Goal: Task Accomplishment & Management: Manage account settings

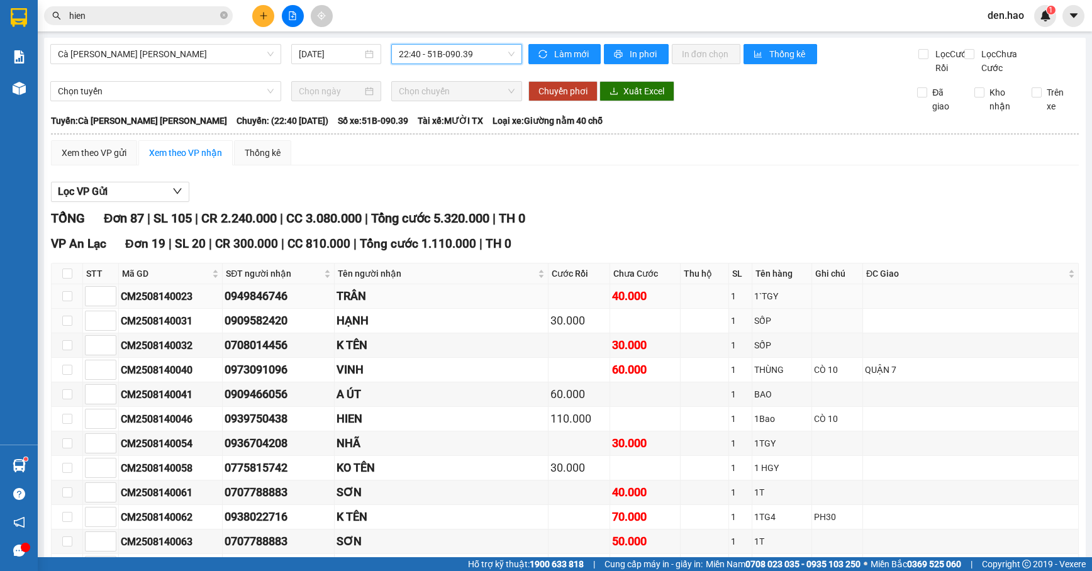
scroll to position [167, 0]
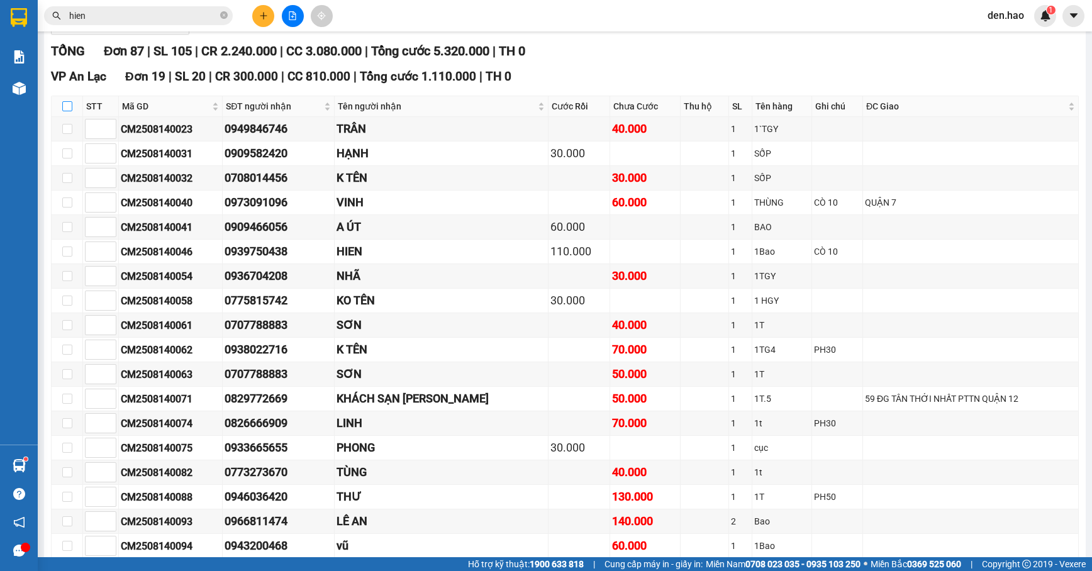
click at [71, 111] on input "checkbox" at bounding box center [67, 106] width 10 height 10
checkbox input "true"
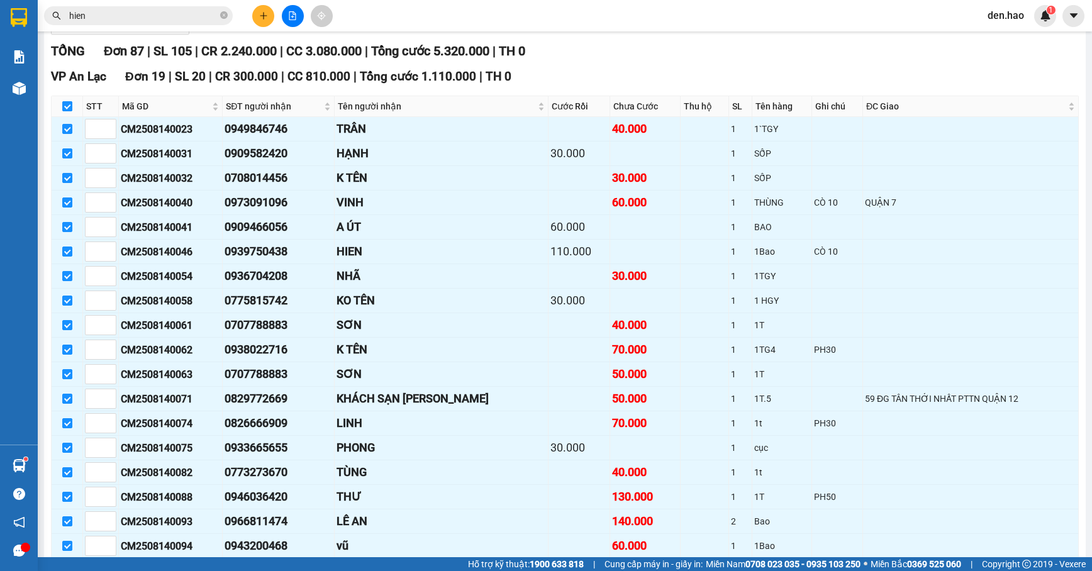
checkbox input "true"
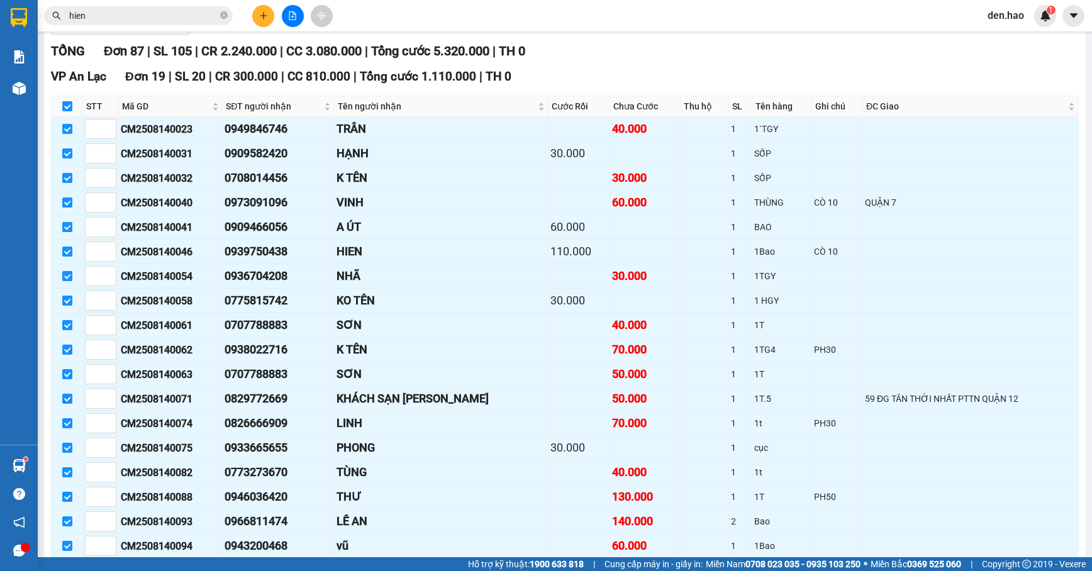
checkbox input "true"
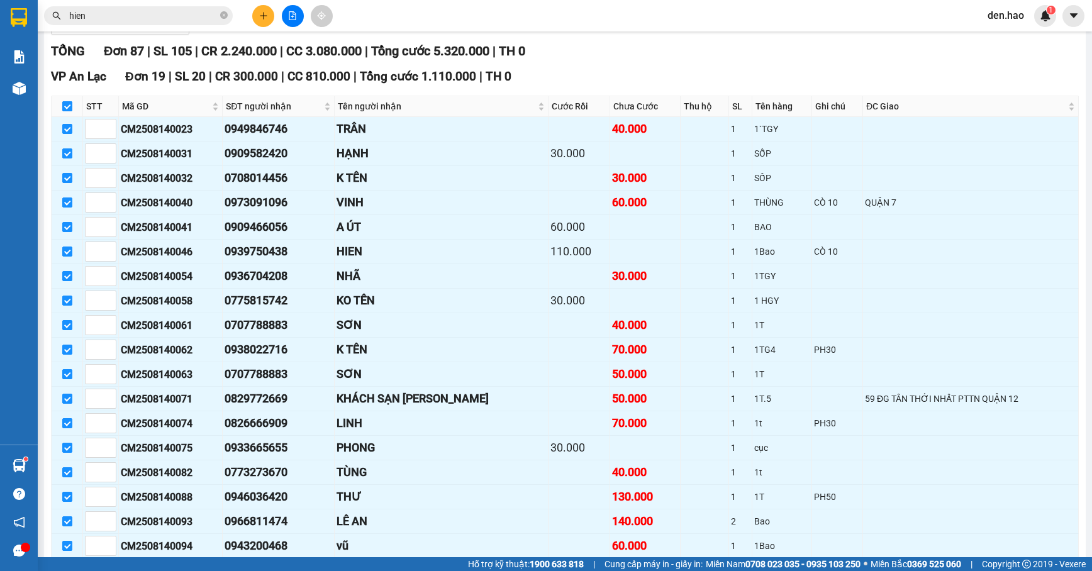
checkbox input "true"
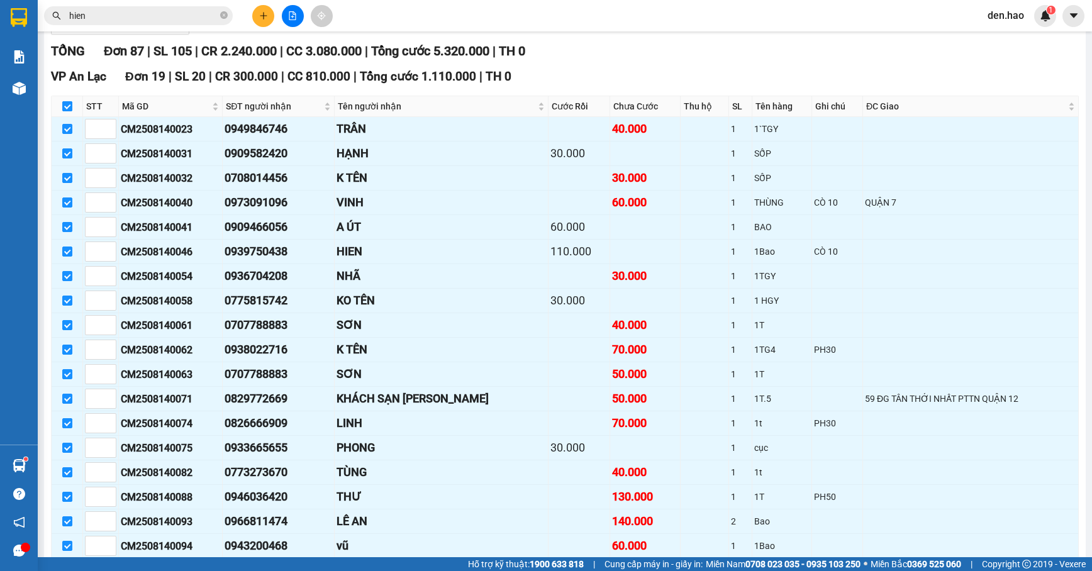
checkbox input "true"
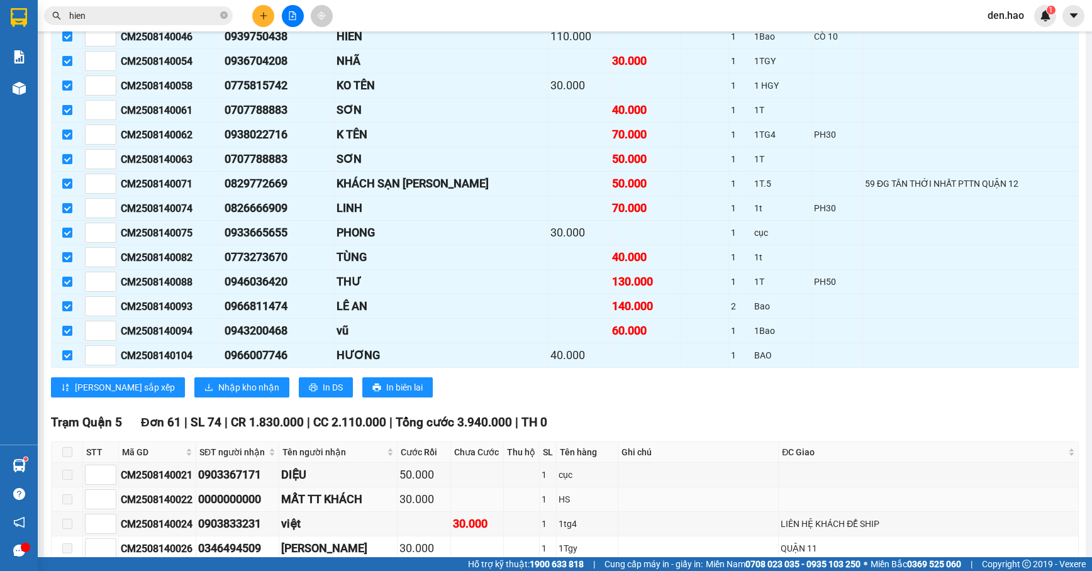
scroll to position [503, 0]
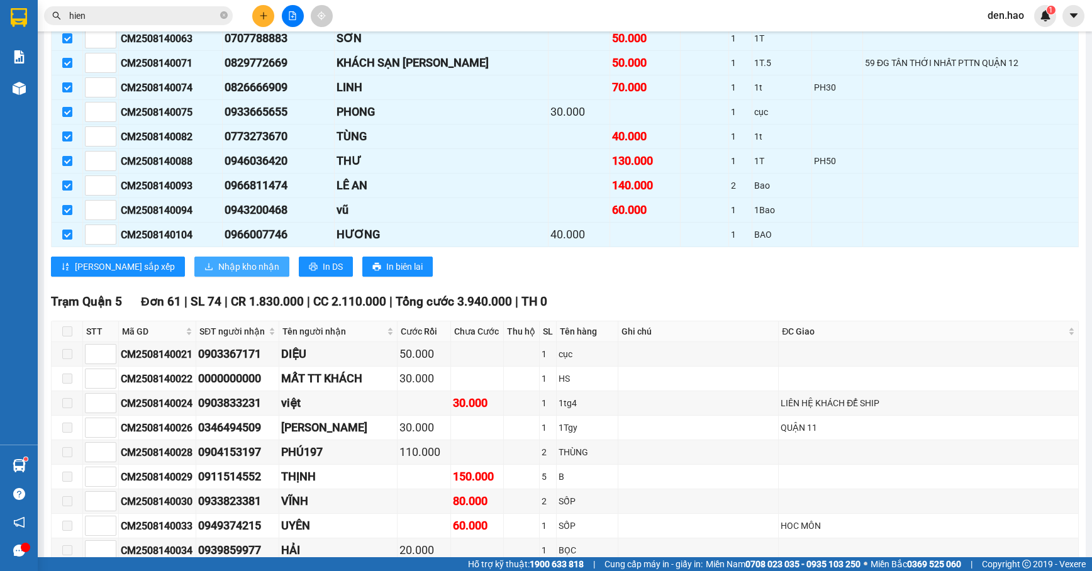
click at [218, 274] on span "Nhập kho nhận" at bounding box center [248, 267] width 61 height 14
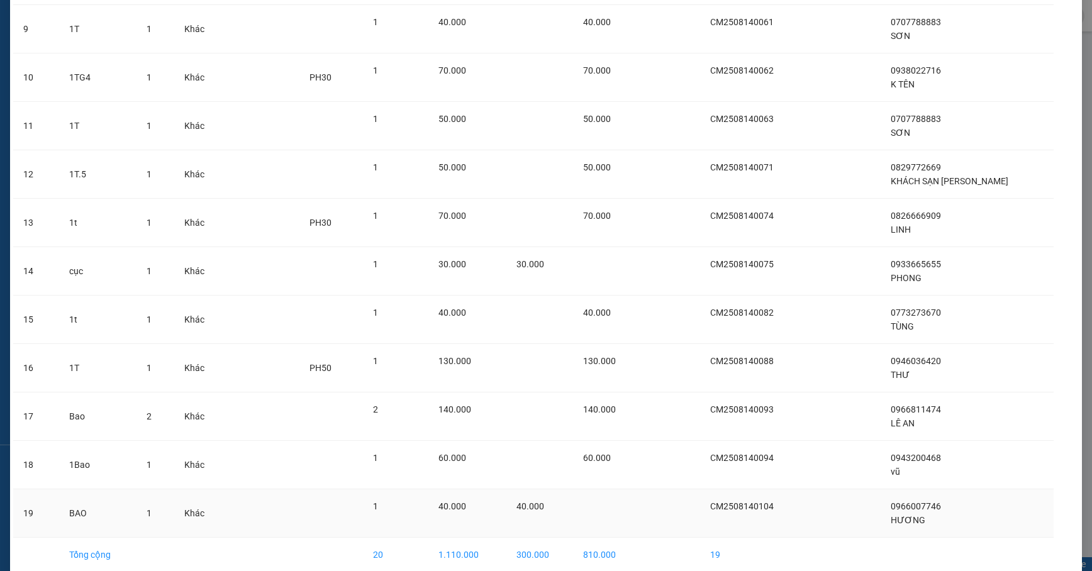
scroll to position [551, 0]
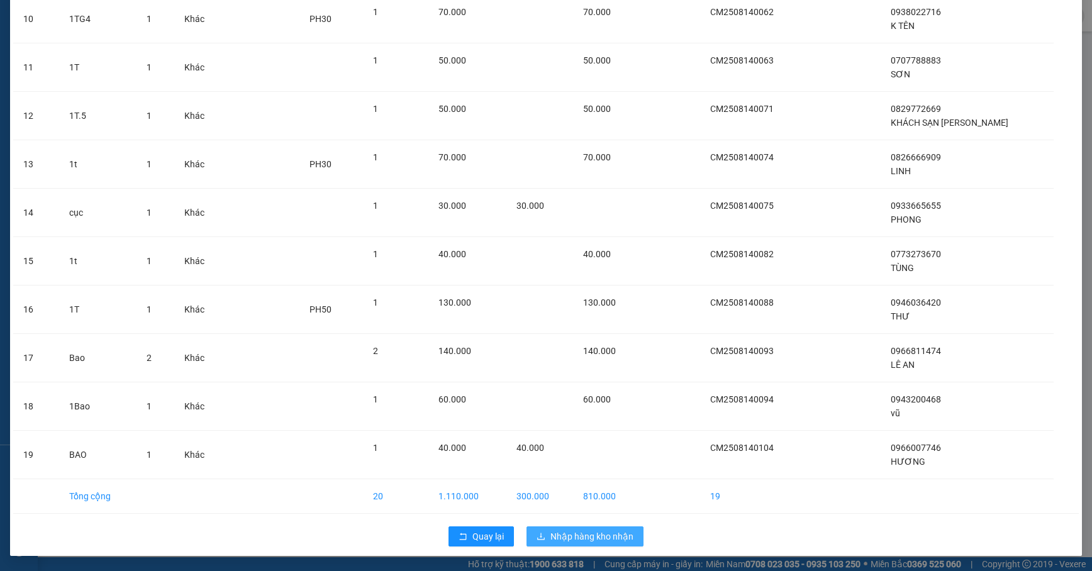
click at [555, 532] on span "Nhập hàng kho nhận" at bounding box center [591, 537] width 83 height 14
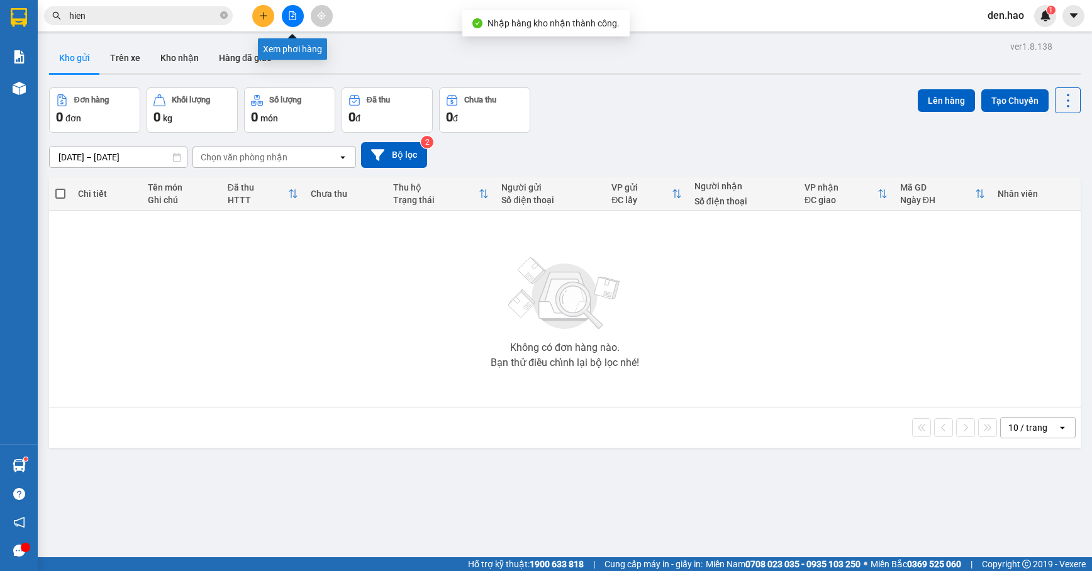
click at [293, 1] on div "Kết quả tìm kiếm ( 8693 ) Bộ lọc Mã ĐH Trạng thái Món hàng Thu hộ Tổng cước Chư…" at bounding box center [546, 15] width 1092 height 31
click at [292, 13] on button at bounding box center [293, 16] width 22 height 22
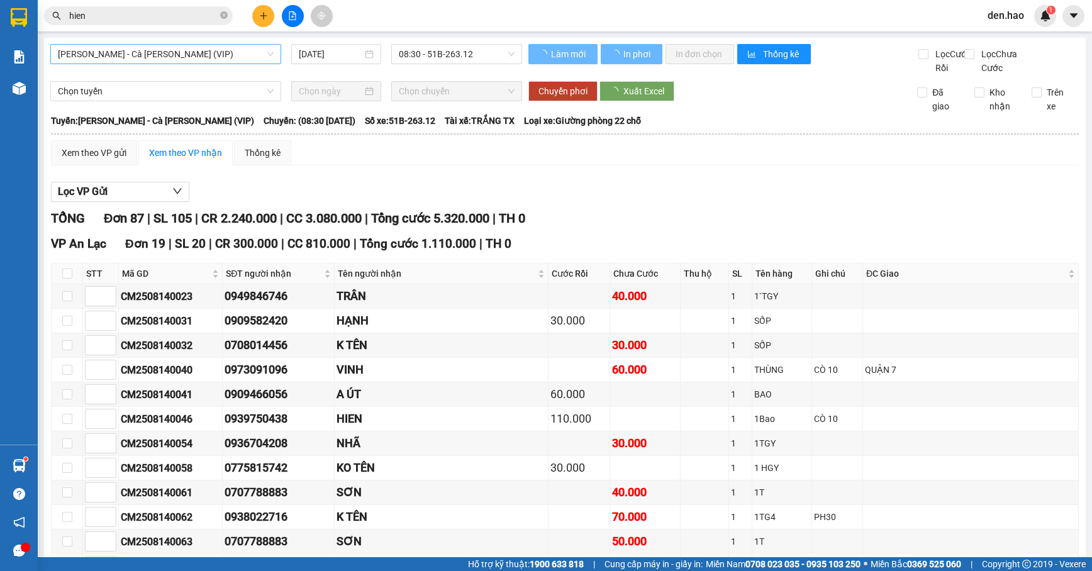
type input "[DATE]"
click at [193, 53] on span "[PERSON_NAME] - Cà Mau (VIP)" at bounding box center [166, 54] width 216 height 19
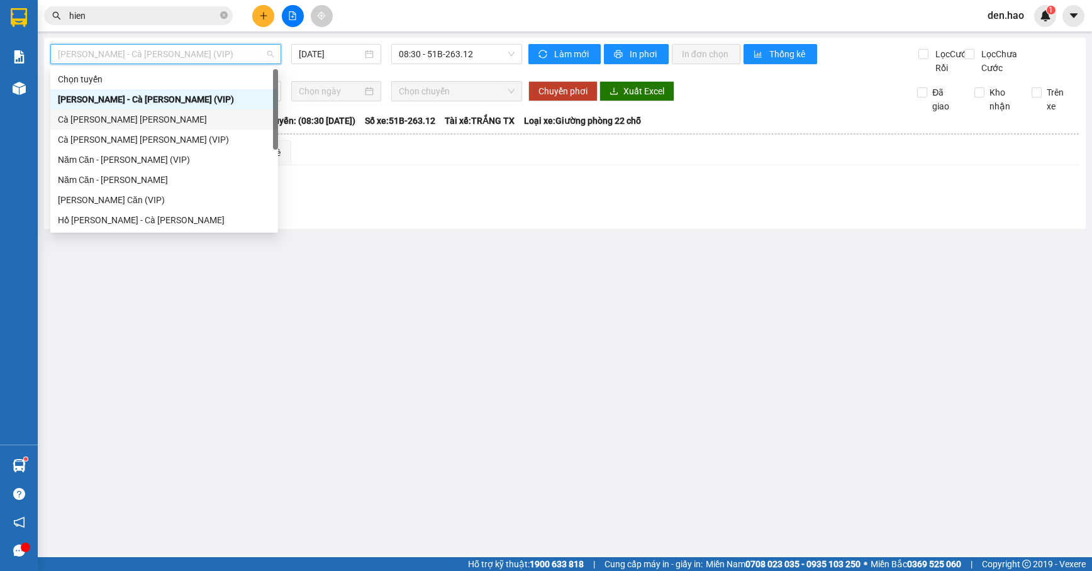
click at [137, 113] on div "[PERSON_NAME]" at bounding box center [164, 120] width 213 height 14
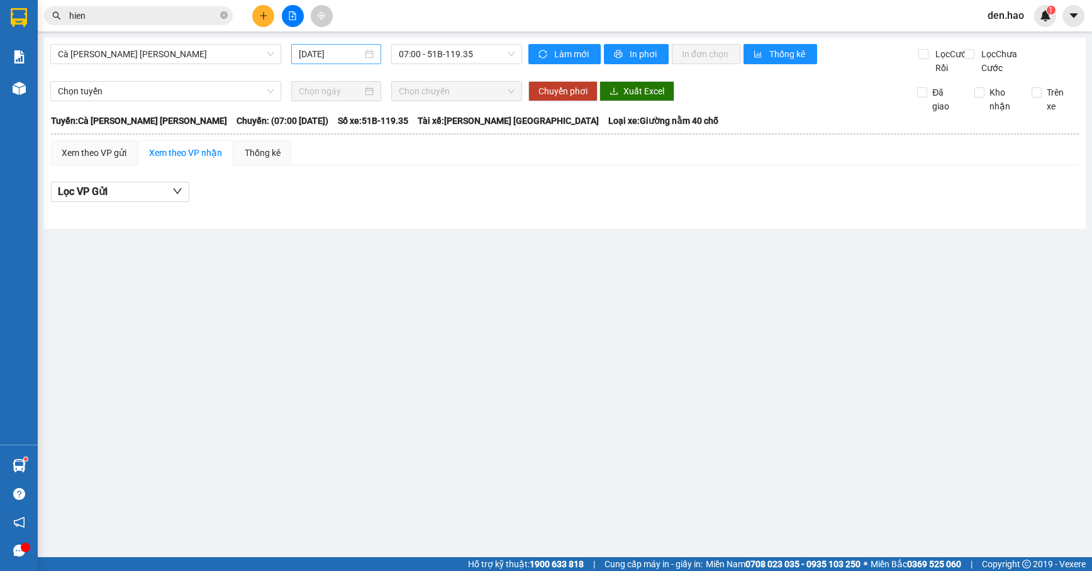
click at [297, 51] on div "[DATE]" at bounding box center [336, 54] width 91 height 20
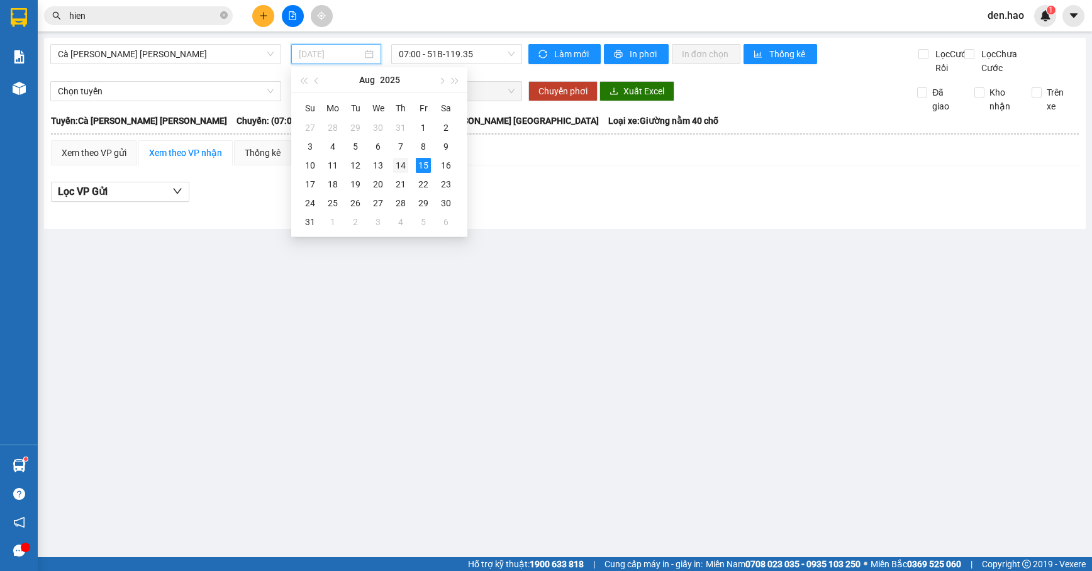
click at [398, 169] on div "14" at bounding box center [400, 165] width 15 height 15
type input "[DATE]"
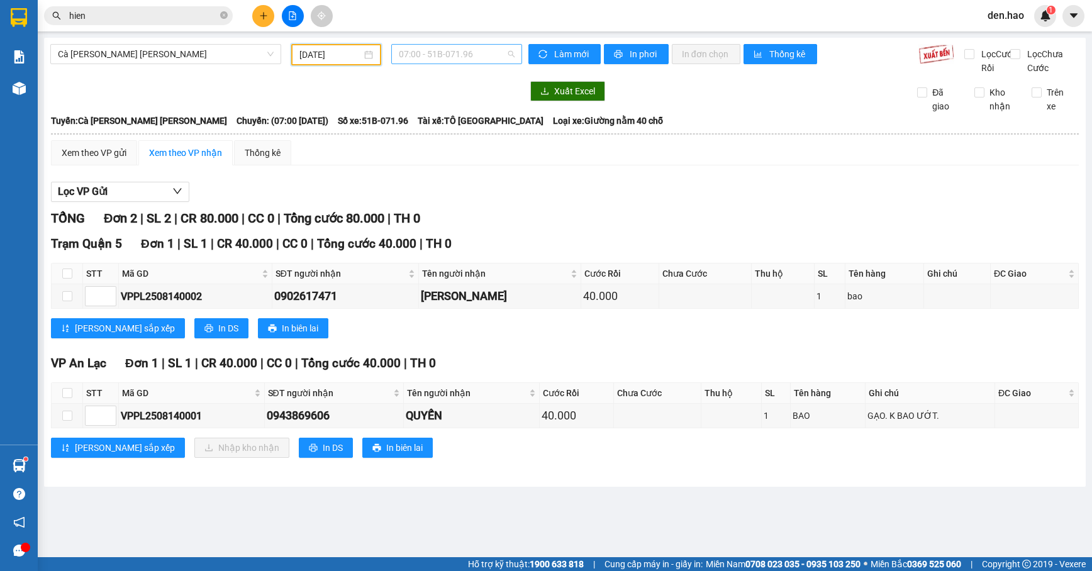
click at [464, 56] on span "07:00 - 51B-071.96" at bounding box center [456, 54] width 115 height 19
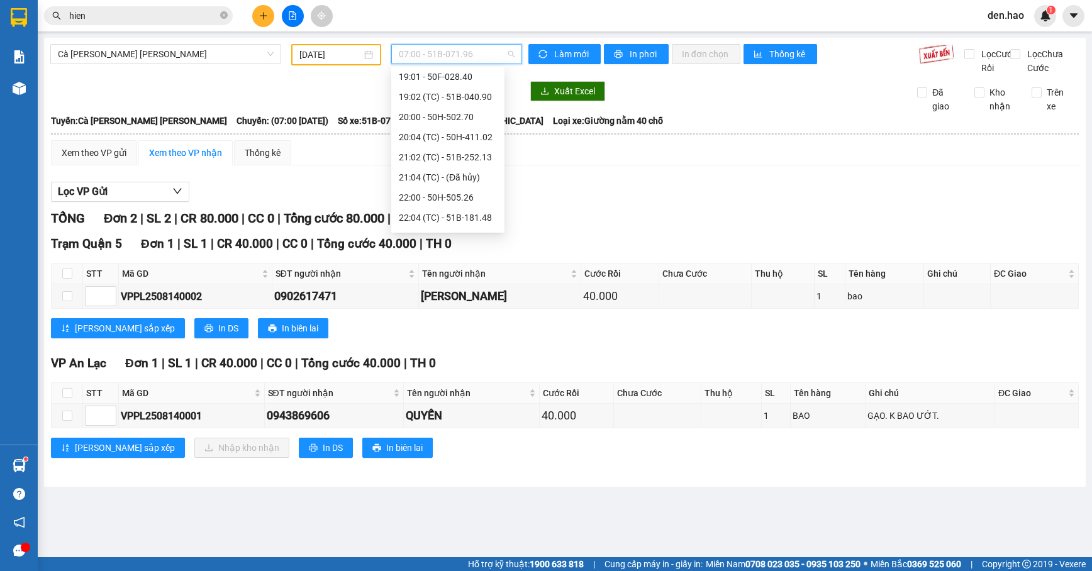
scroll to position [167, 0]
click at [437, 132] on div "20:04 (TC) - 50H-411.02" at bounding box center [448, 133] width 98 height 14
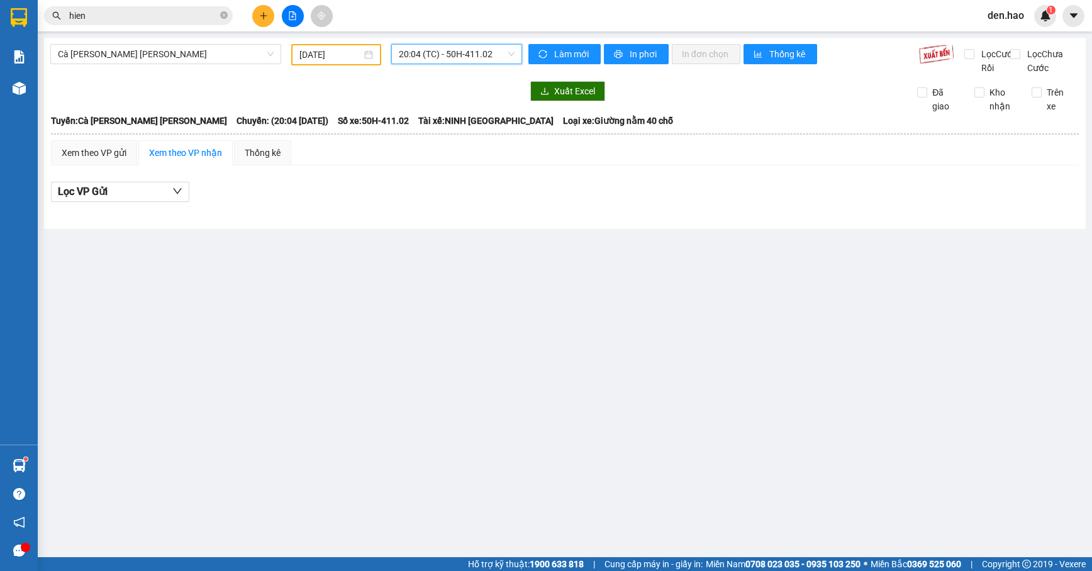
click at [469, 59] on span "20:04 (TC) - 50H-411.02" at bounding box center [456, 54] width 115 height 19
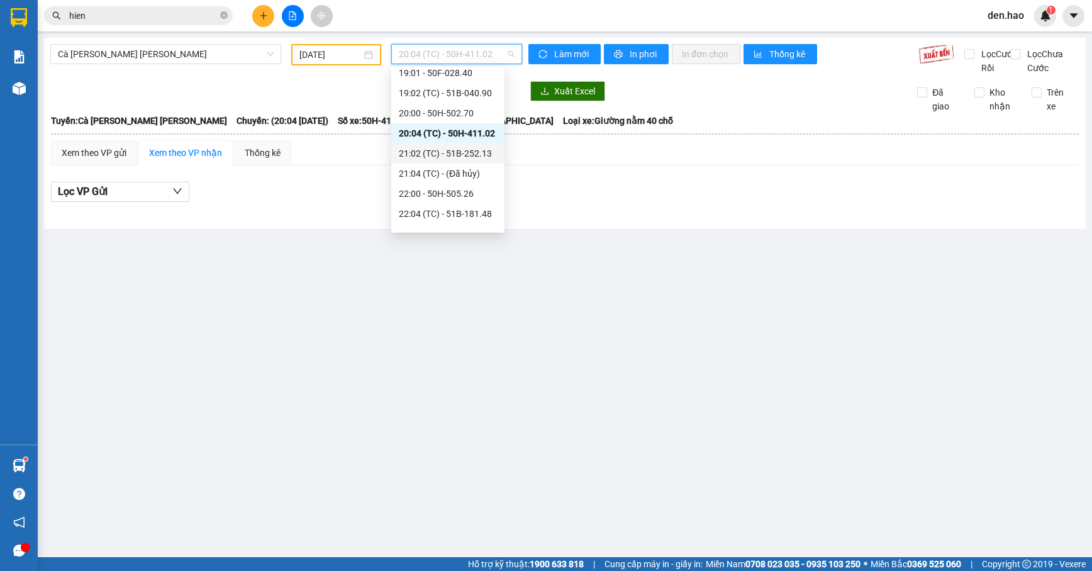
click at [450, 147] on div "21:02 (TC) - 51B-252.13" at bounding box center [448, 154] width 98 height 14
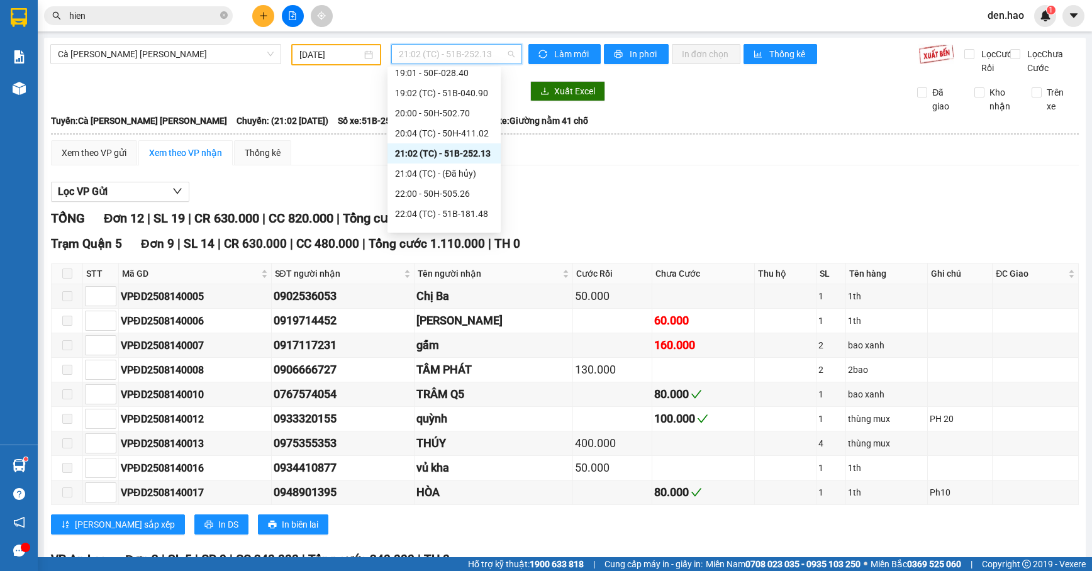
click at [500, 55] on span "21:02 (TC) - 51B-252.13" at bounding box center [456, 54] width 115 height 19
click at [466, 192] on div "22:00 - 50H-505.26" at bounding box center [444, 194] width 98 height 14
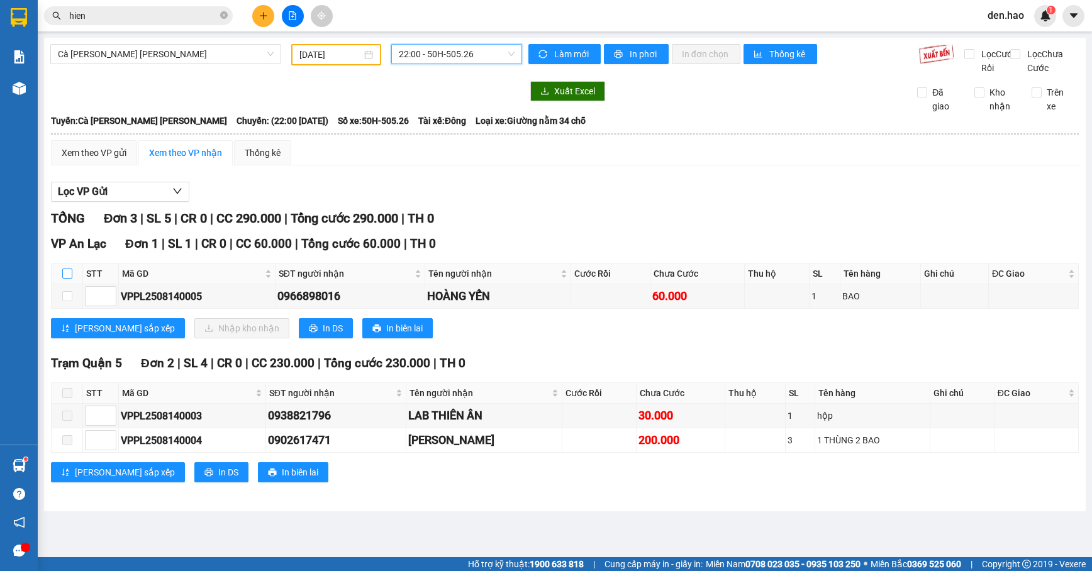
click at [64, 279] on input "checkbox" at bounding box center [67, 274] width 10 height 10
checkbox input "true"
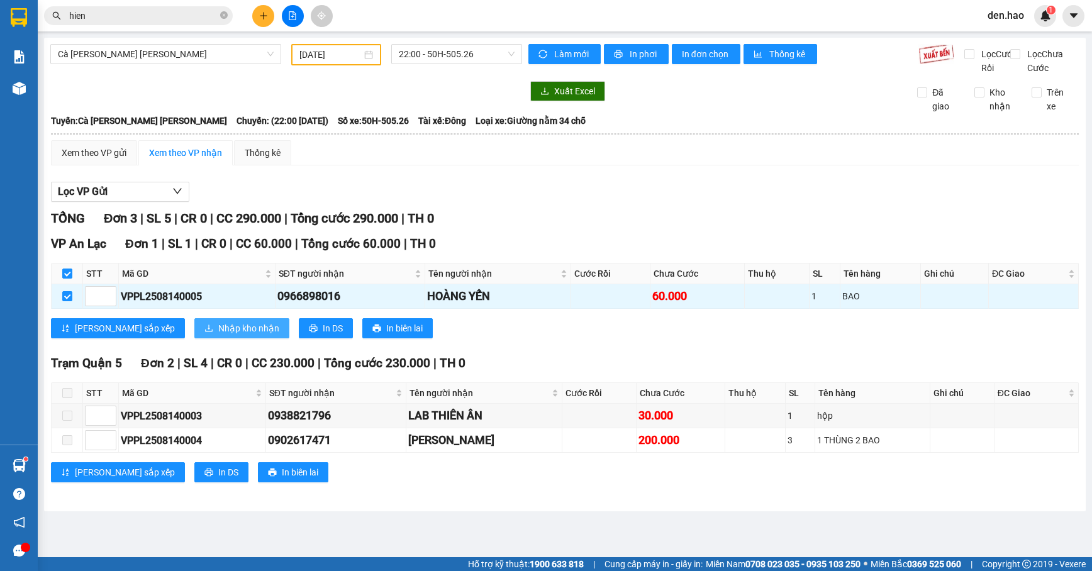
click at [218, 335] on span "Nhập kho nhận" at bounding box center [248, 328] width 61 height 14
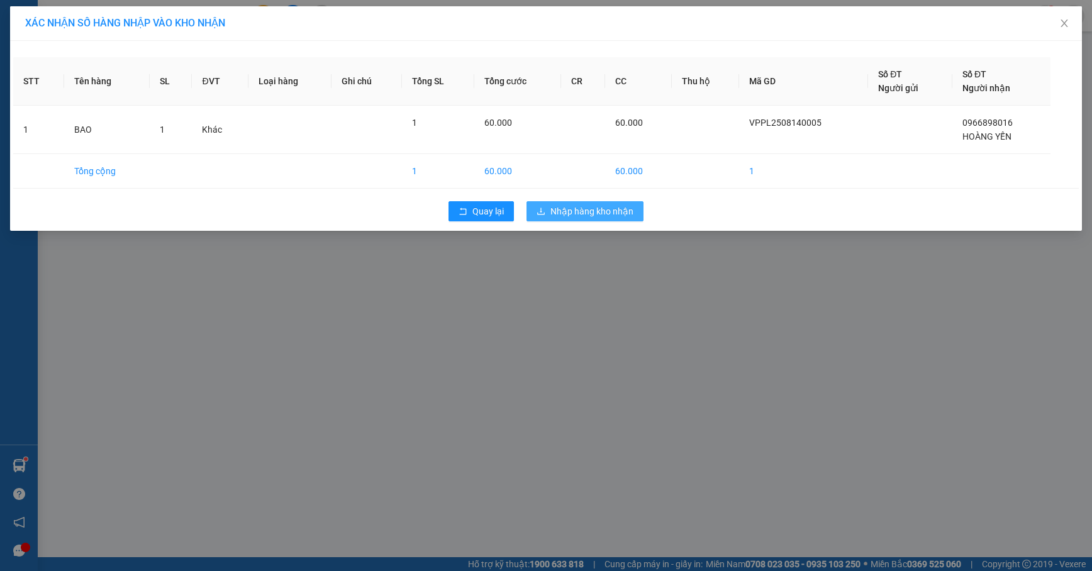
click at [556, 209] on span "Nhập hàng kho nhận" at bounding box center [591, 211] width 83 height 14
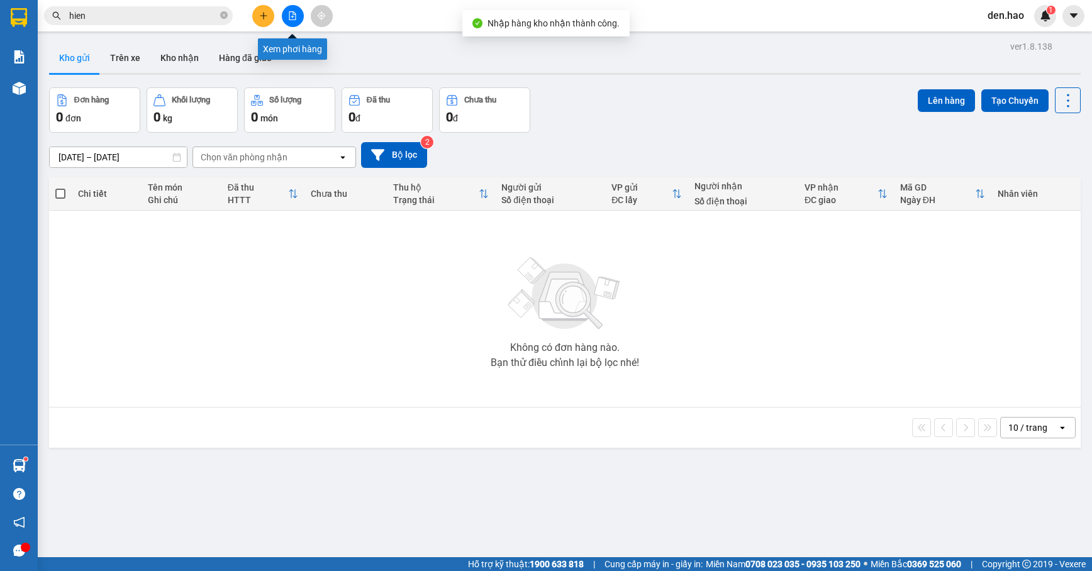
click at [292, 16] on icon "file-add" at bounding box center [292, 15] width 9 height 9
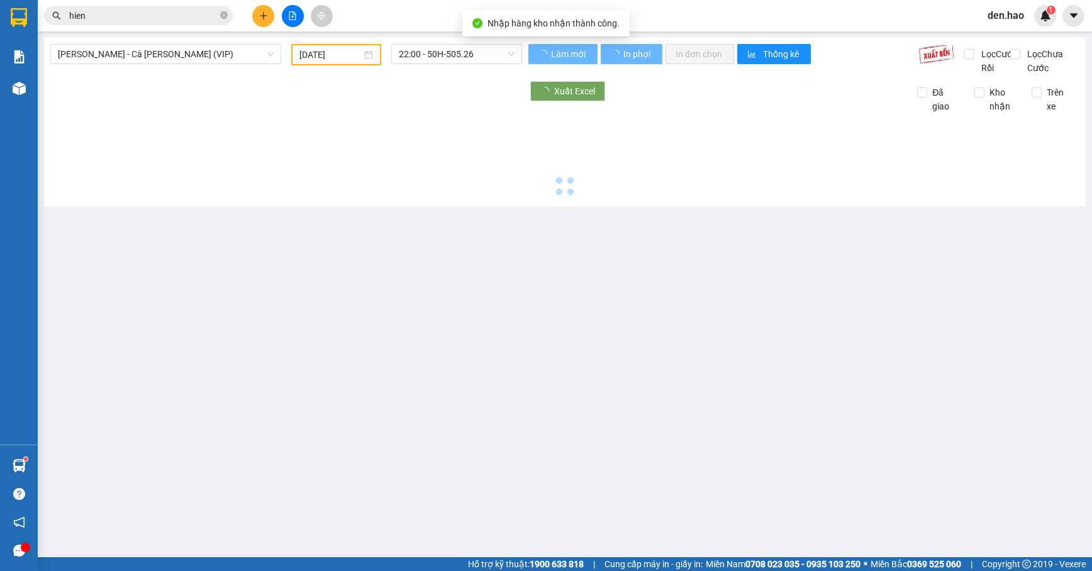
type input "[DATE]"
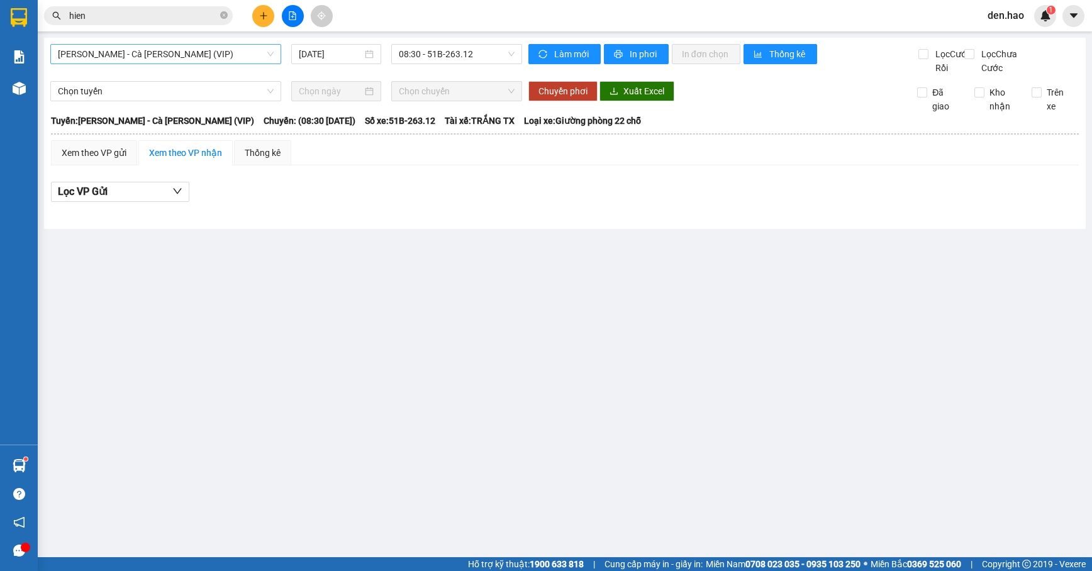
click at [196, 52] on span "[PERSON_NAME] - Cà Mau (VIP)" at bounding box center [166, 54] width 216 height 19
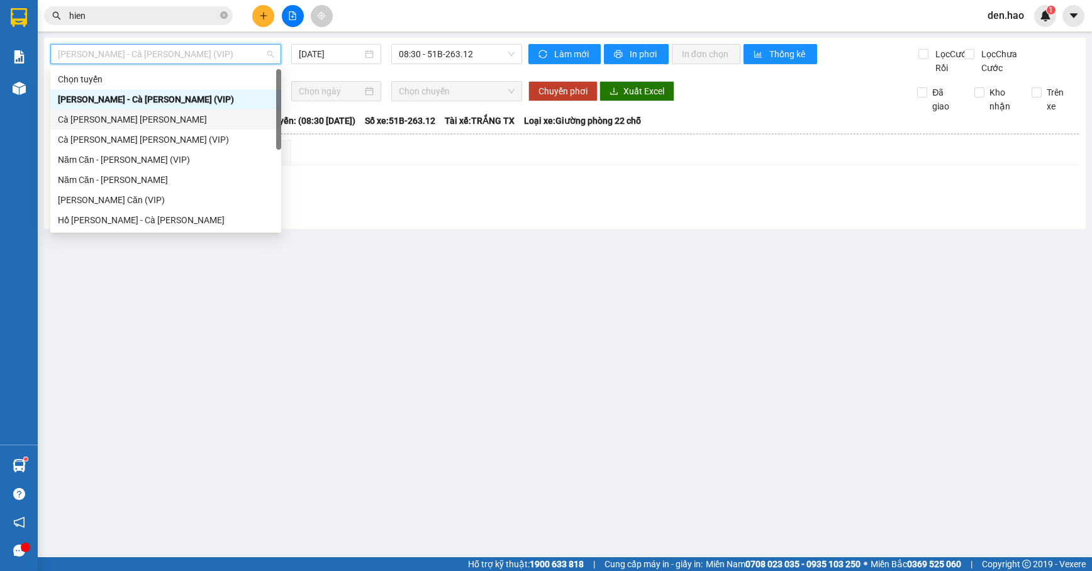
click at [144, 118] on div "[PERSON_NAME]" at bounding box center [166, 120] width 216 height 14
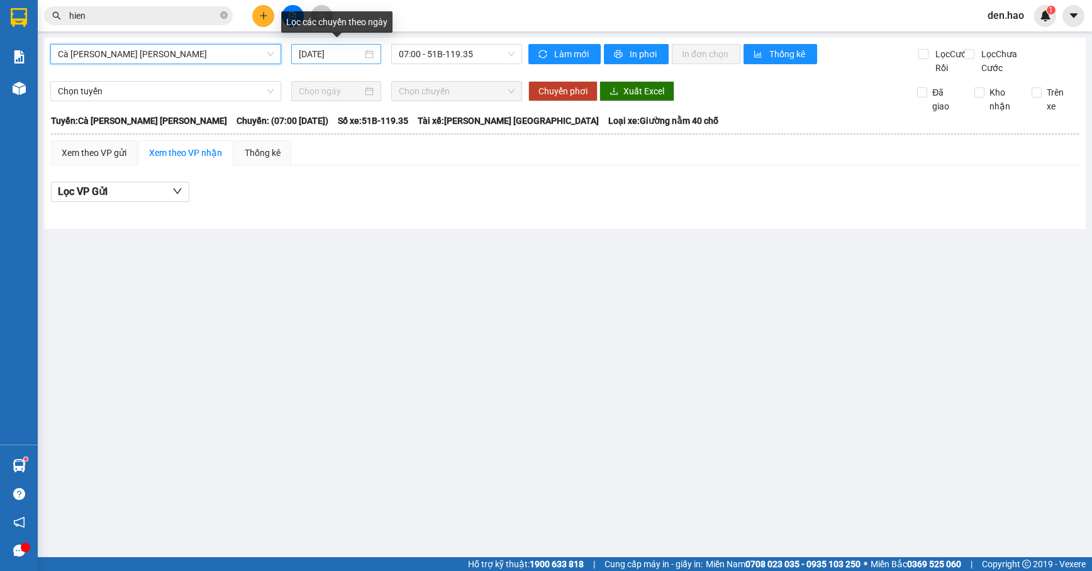
click at [303, 55] on input "[DATE]" at bounding box center [331, 54] width 64 height 14
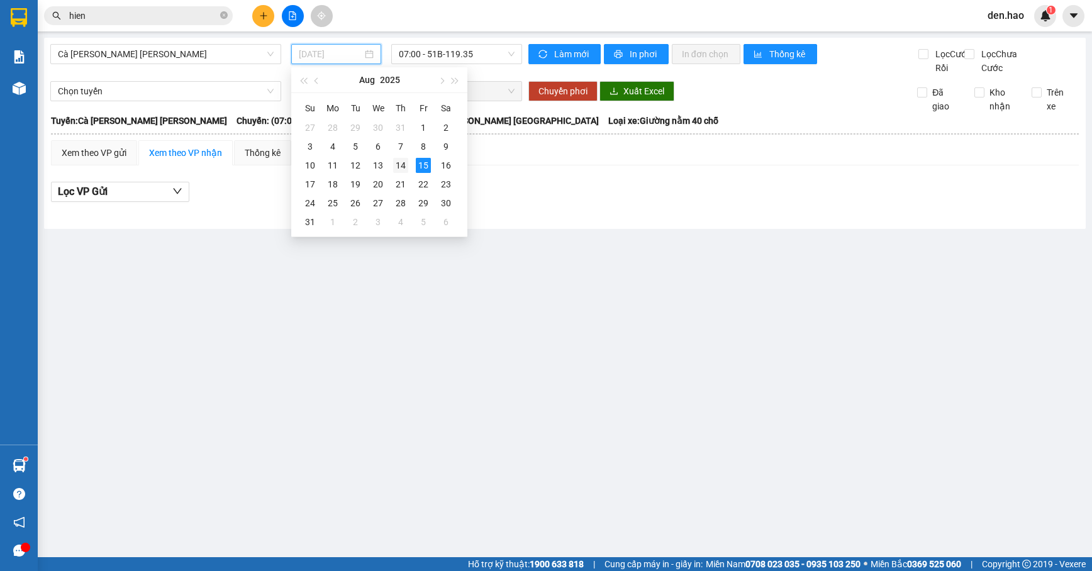
click at [401, 162] on div "14" at bounding box center [400, 165] width 15 height 15
type input "[DATE]"
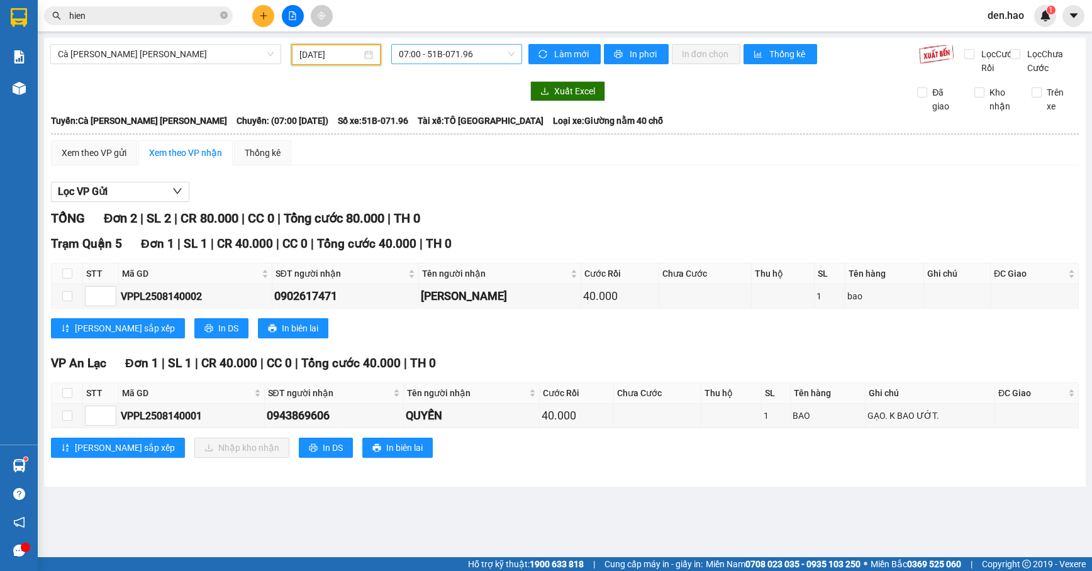
click at [469, 56] on span "07:00 - 51B-071.96" at bounding box center [456, 54] width 115 height 19
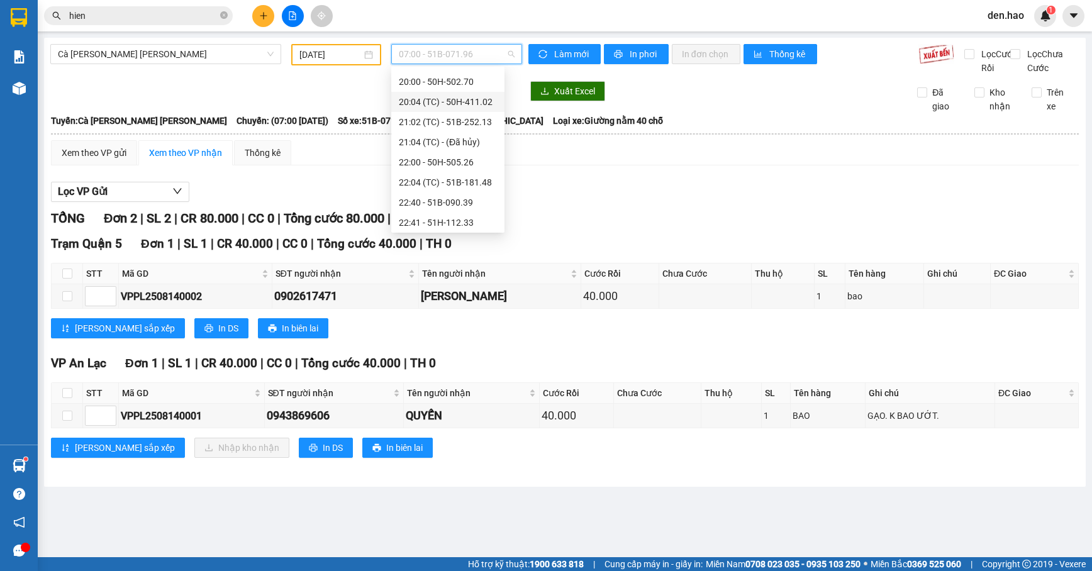
scroll to position [201, 0]
click at [459, 197] on div "22:40 - 51B-090.39" at bounding box center [448, 200] width 98 height 14
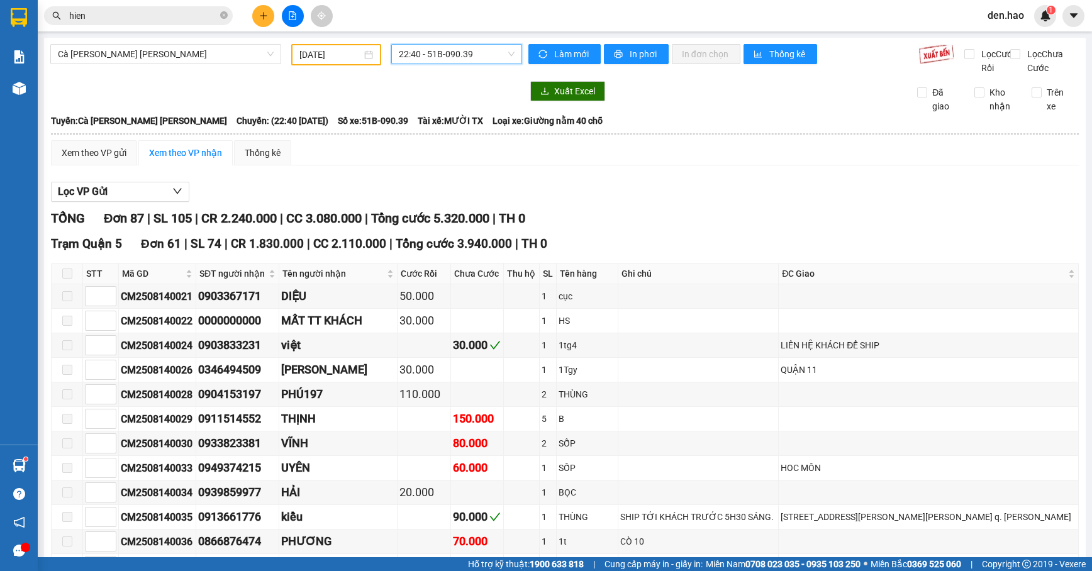
click at [454, 48] on span "22:40 - 51B-090.39" at bounding box center [456, 54] width 115 height 19
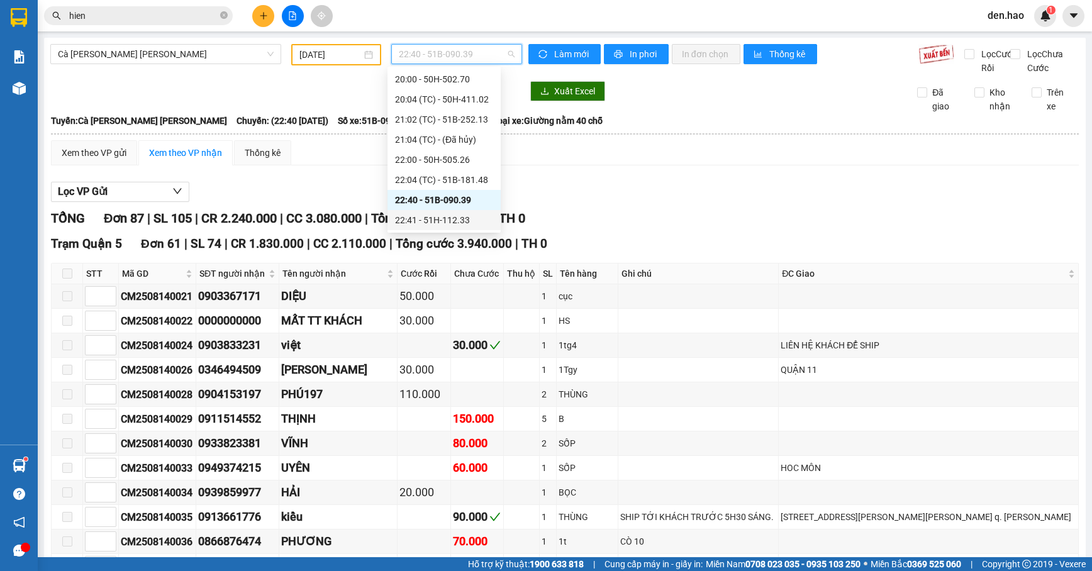
click at [449, 222] on div "22:41 - 51H-112.33" at bounding box center [444, 220] width 98 height 14
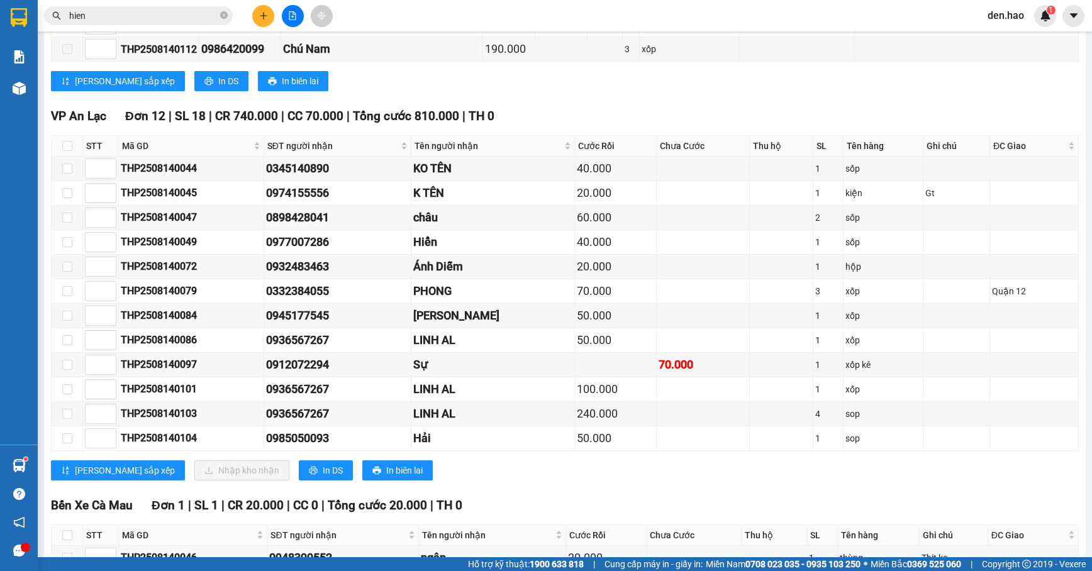
scroll to position [1677, 0]
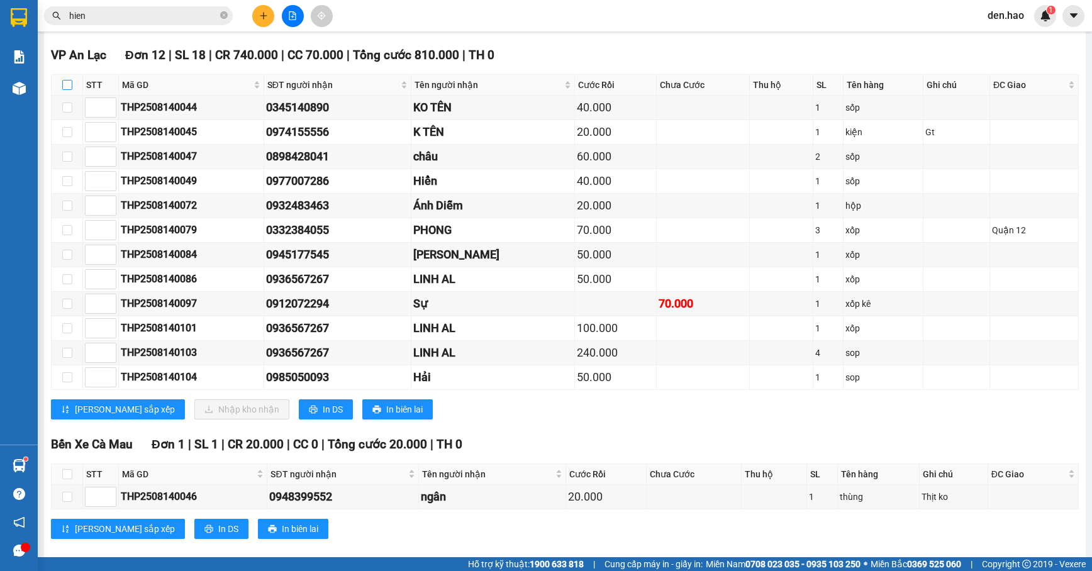
click at [65, 90] on input "checkbox" at bounding box center [67, 85] width 10 height 10
checkbox input "true"
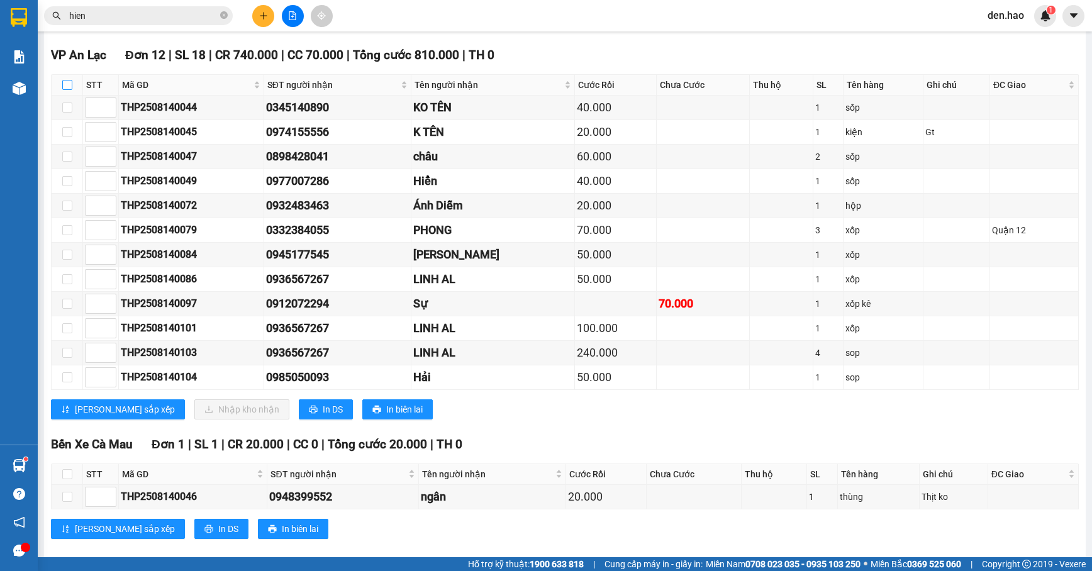
checkbox input "true"
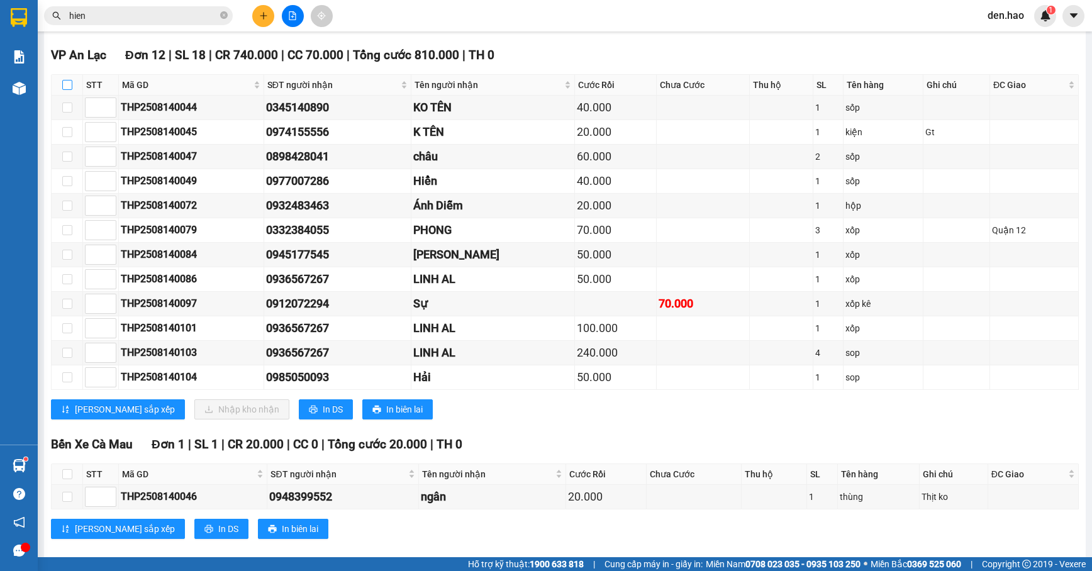
checkbox input "true"
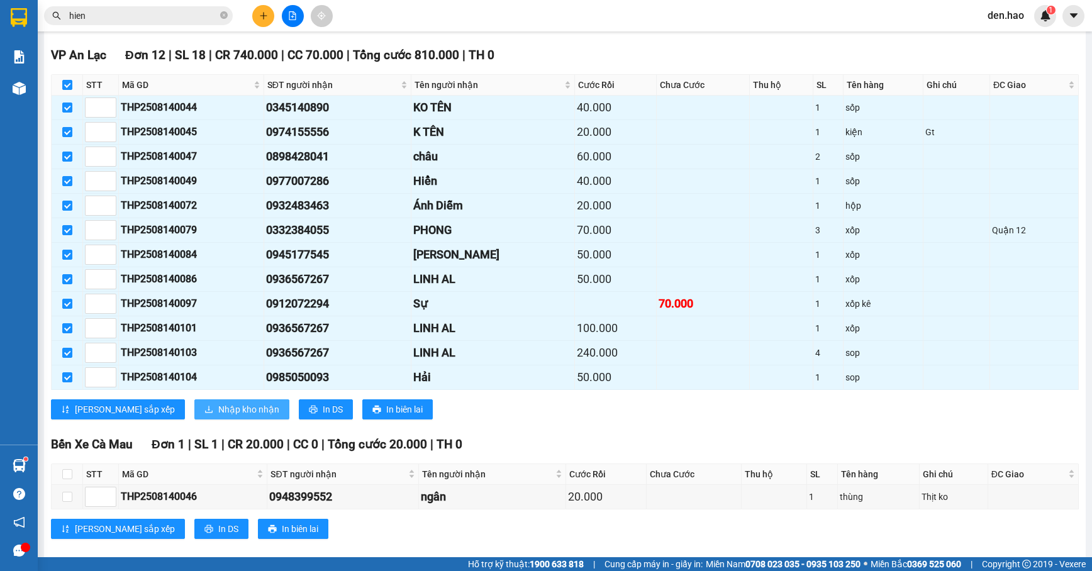
click at [218, 416] on span "Nhập kho nhận" at bounding box center [248, 410] width 61 height 14
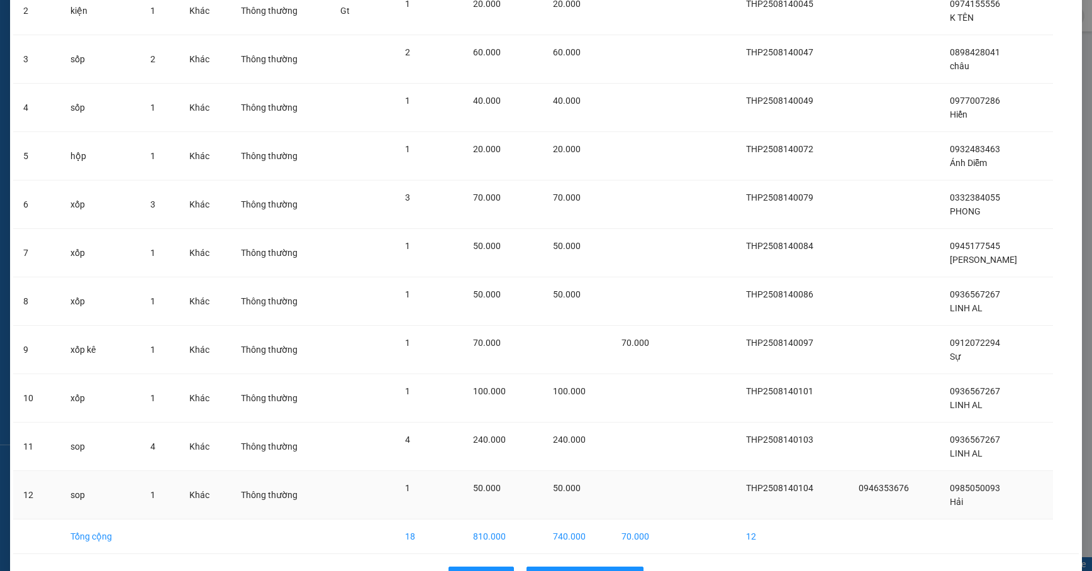
scroll to position [210, 0]
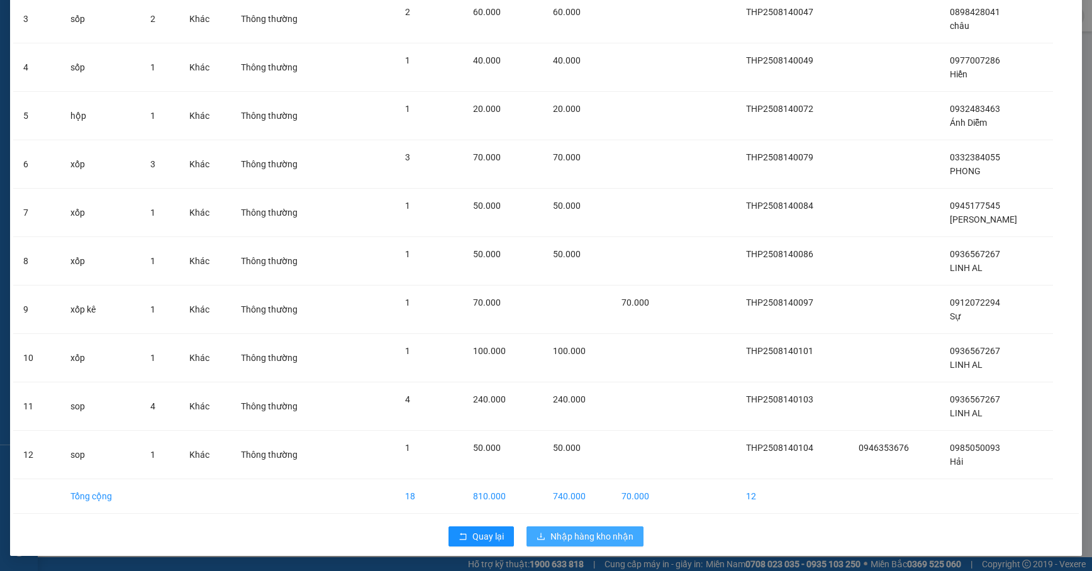
click at [577, 535] on span "Nhập hàng kho nhận" at bounding box center [591, 537] width 83 height 14
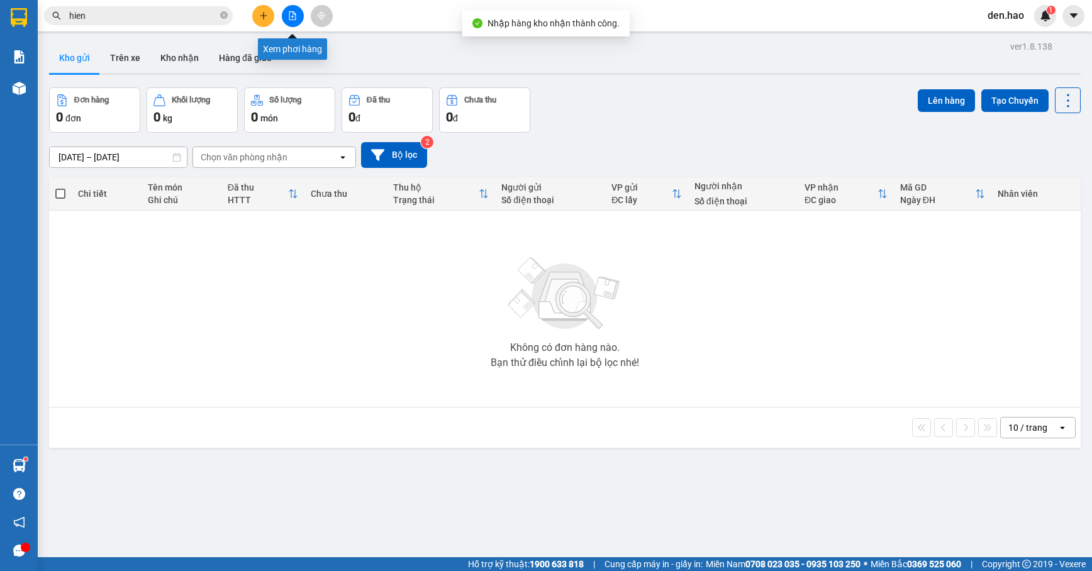
click at [295, 11] on icon "file-add" at bounding box center [292, 15] width 9 height 9
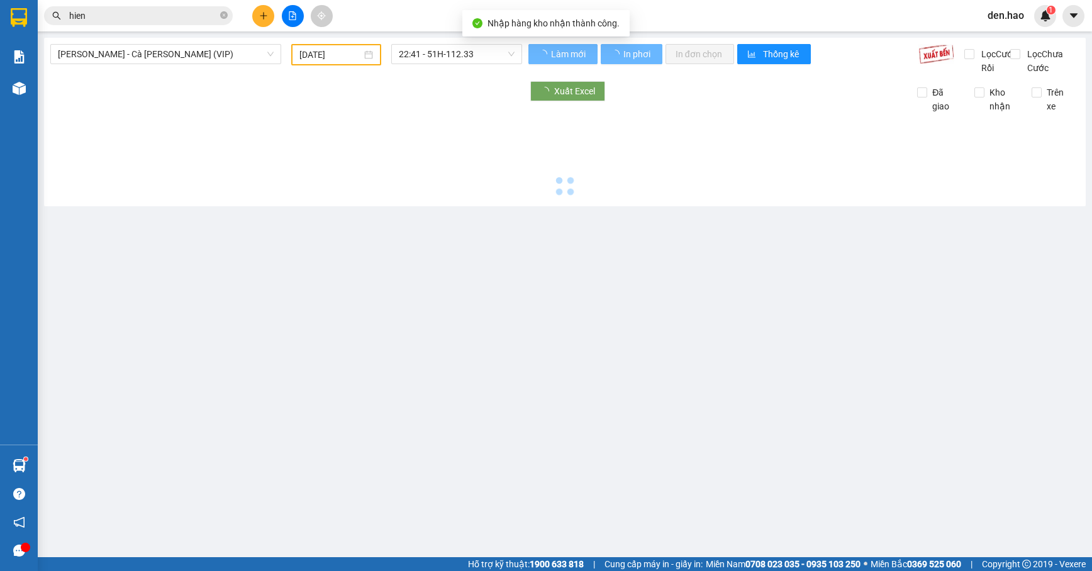
type input "[DATE]"
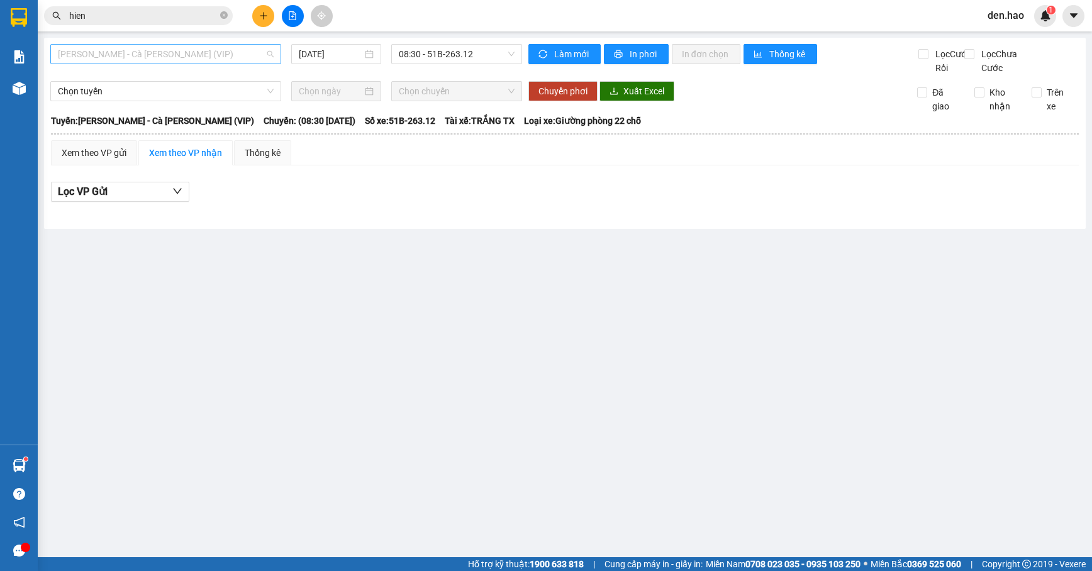
click at [213, 55] on span "[PERSON_NAME] - Cà Mau (VIP)" at bounding box center [166, 54] width 216 height 19
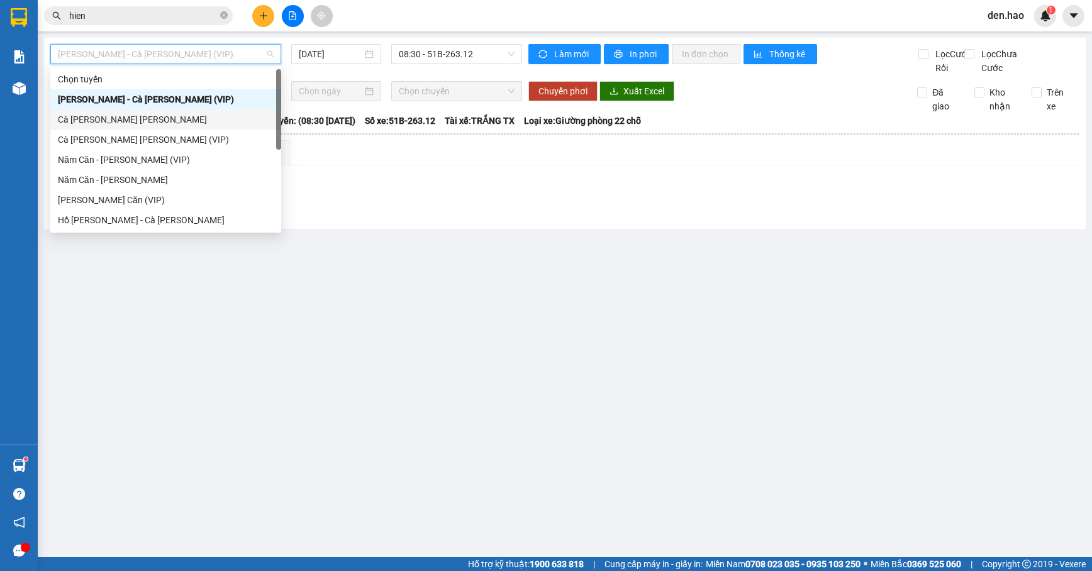
click at [137, 121] on div "[PERSON_NAME]" at bounding box center [166, 120] width 216 height 14
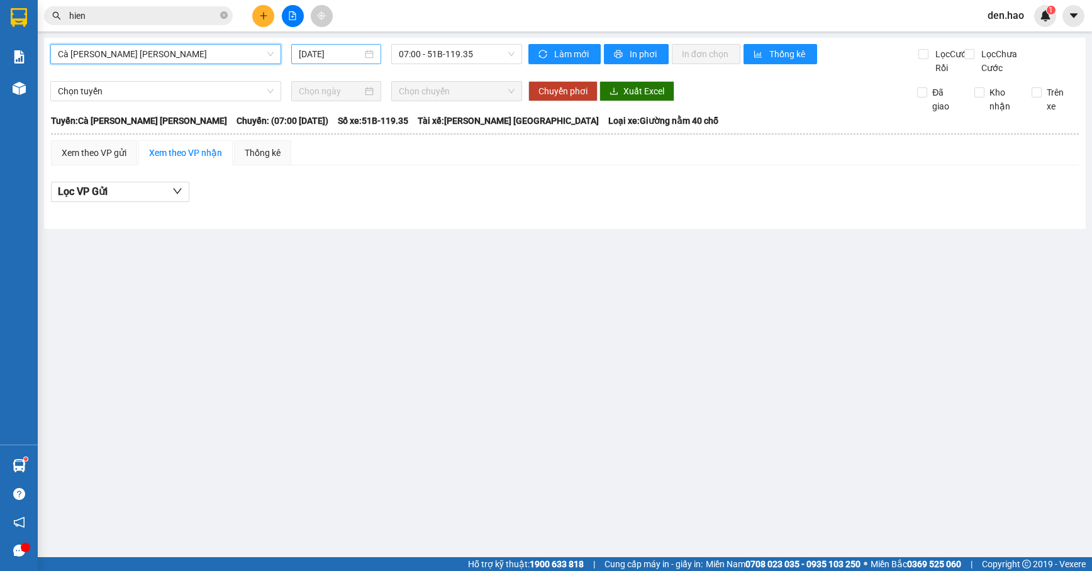
click at [306, 59] on input "[DATE]" at bounding box center [331, 54] width 64 height 14
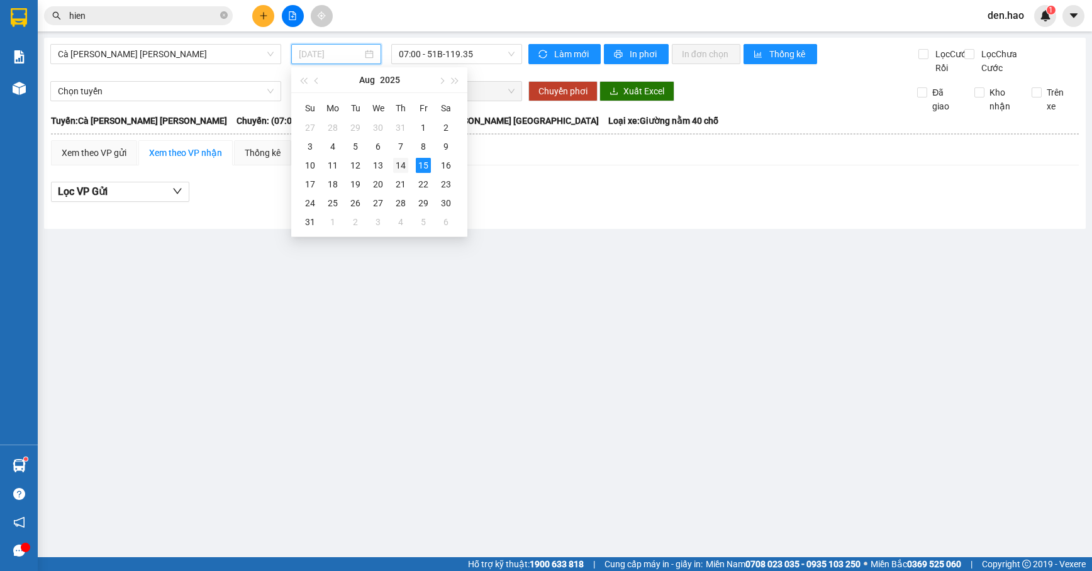
click at [399, 160] on div "14" at bounding box center [400, 165] width 15 height 15
type input "[DATE]"
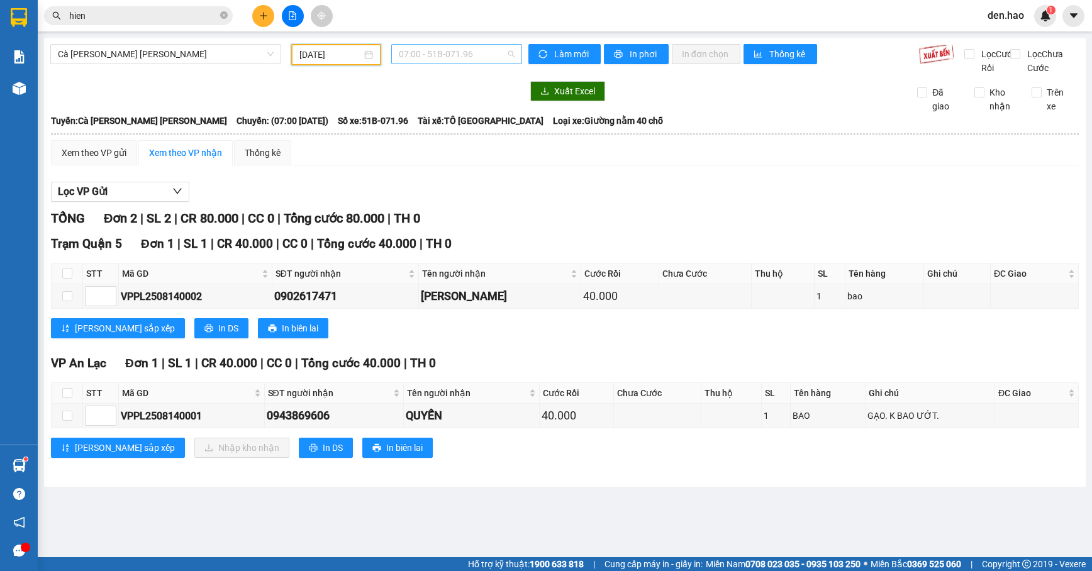
click at [428, 59] on span "07:00 - 51B-071.96" at bounding box center [456, 54] width 115 height 19
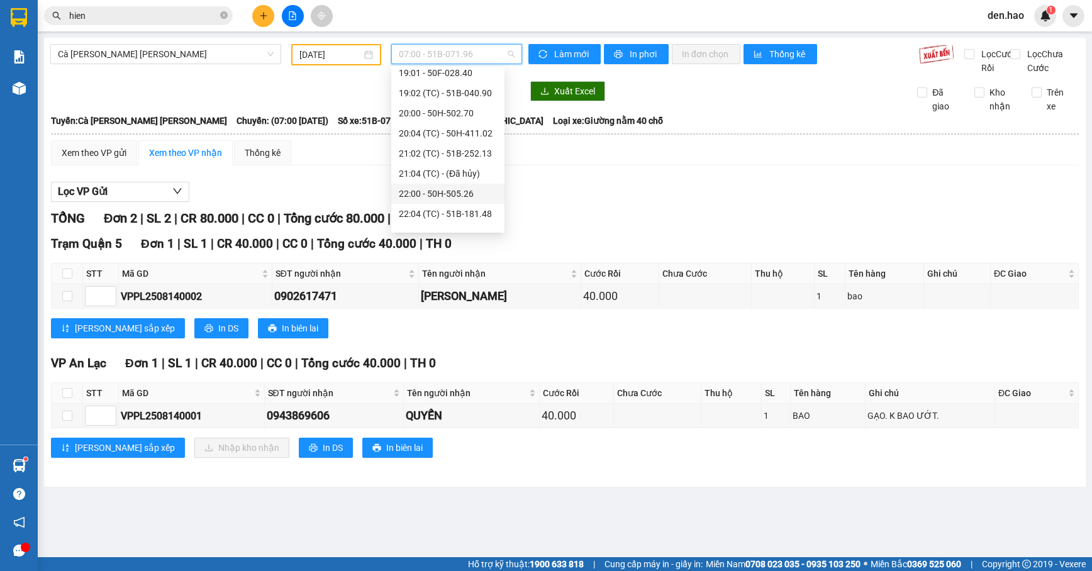
scroll to position [201, 0]
click at [424, 198] on div "22:40 - 51B-090.39" at bounding box center [448, 200] width 98 height 14
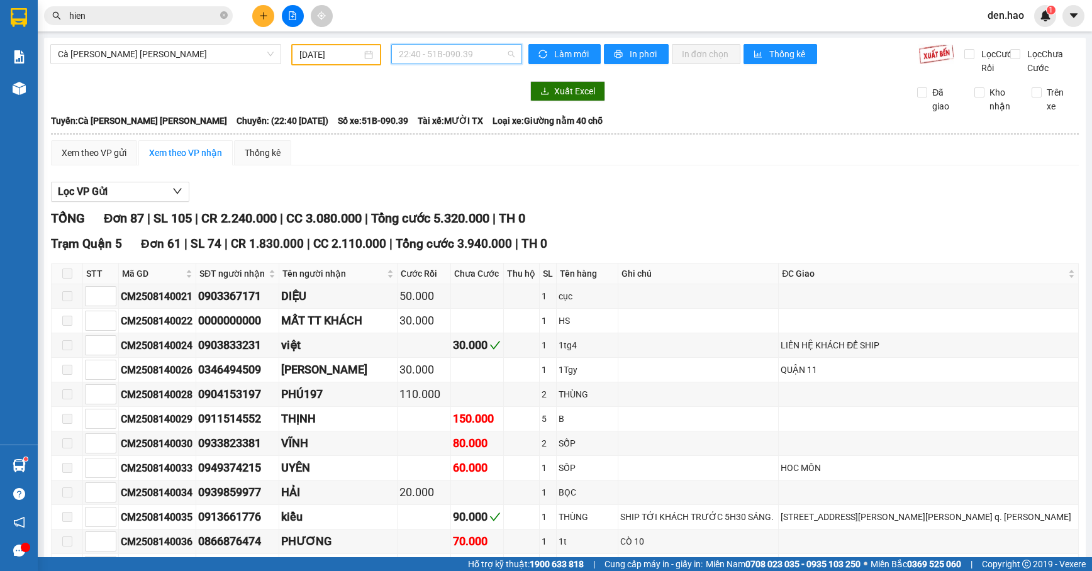
click at [476, 55] on span "22:40 - 51B-090.39" at bounding box center [456, 54] width 115 height 19
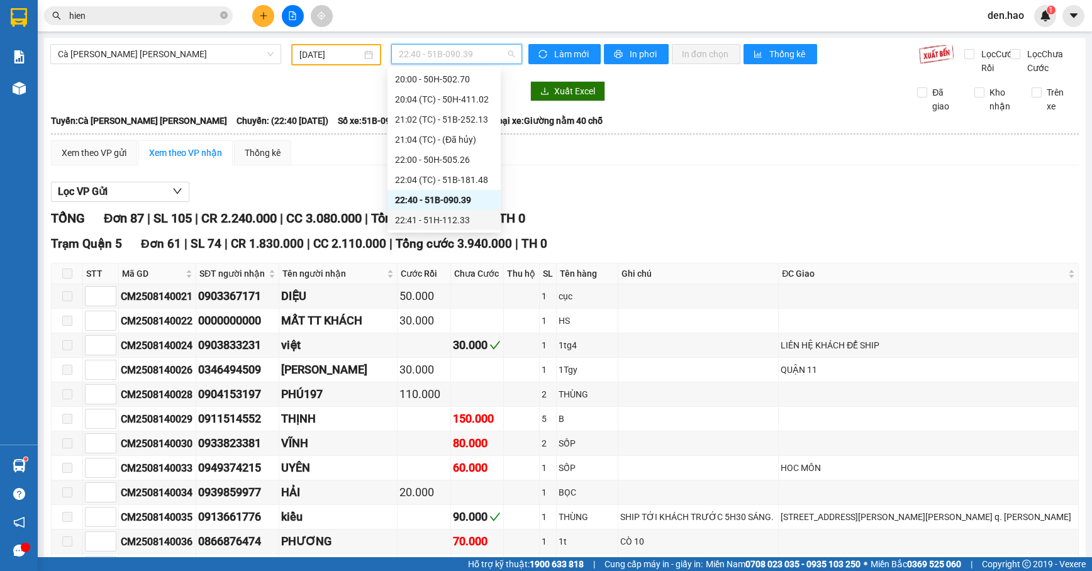
click at [433, 225] on div "22:41 - 51H-112.33" at bounding box center [444, 220] width 98 height 14
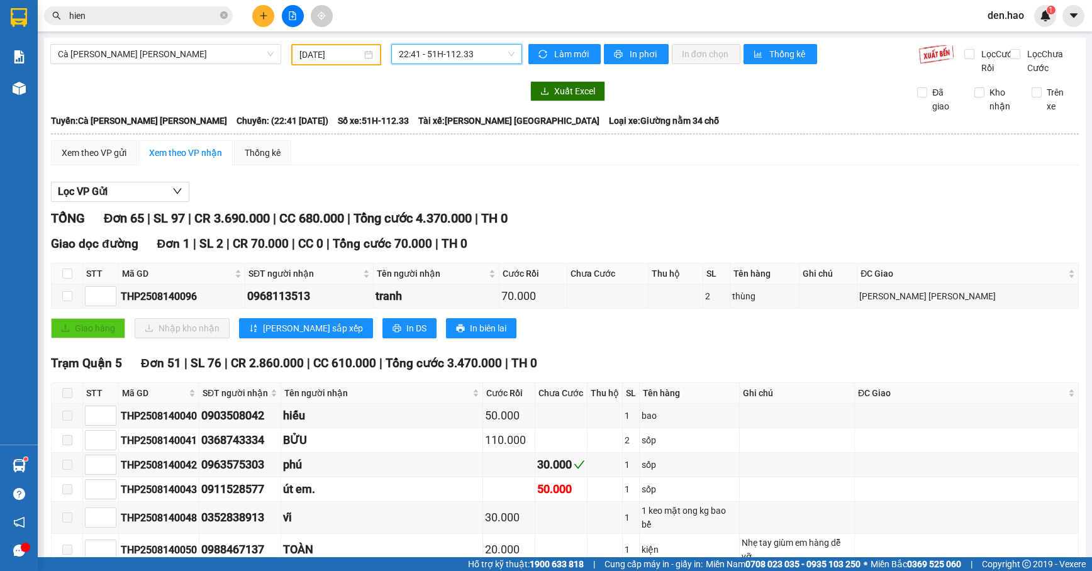
click at [462, 50] on span "22:41 - 51H-112.33" at bounding box center [456, 54] width 115 height 19
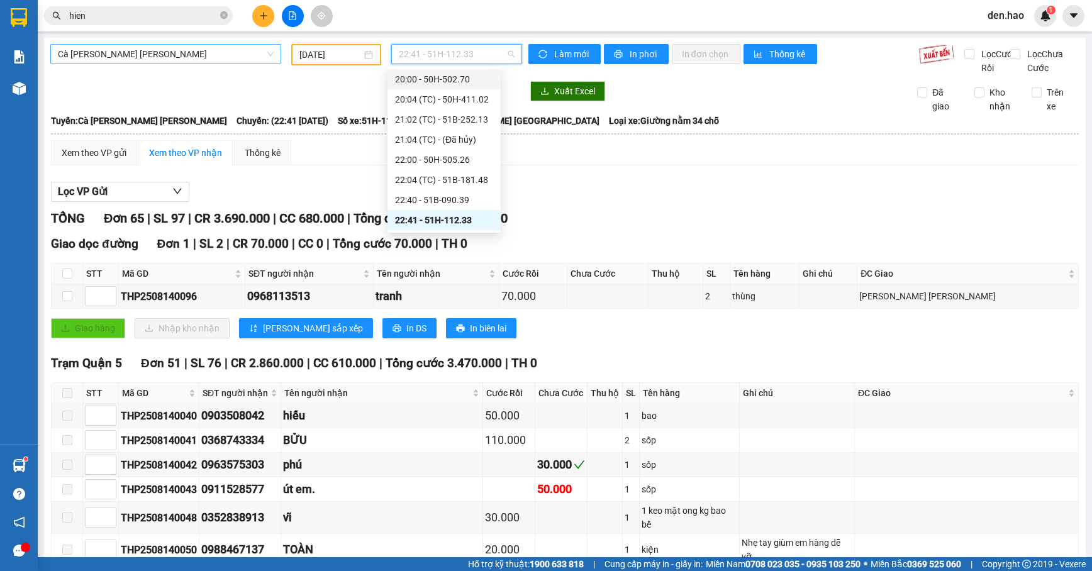
click at [198, 59] on span "[PERSON_NAME]" at bounding box center [166, 54] width 216 height 19
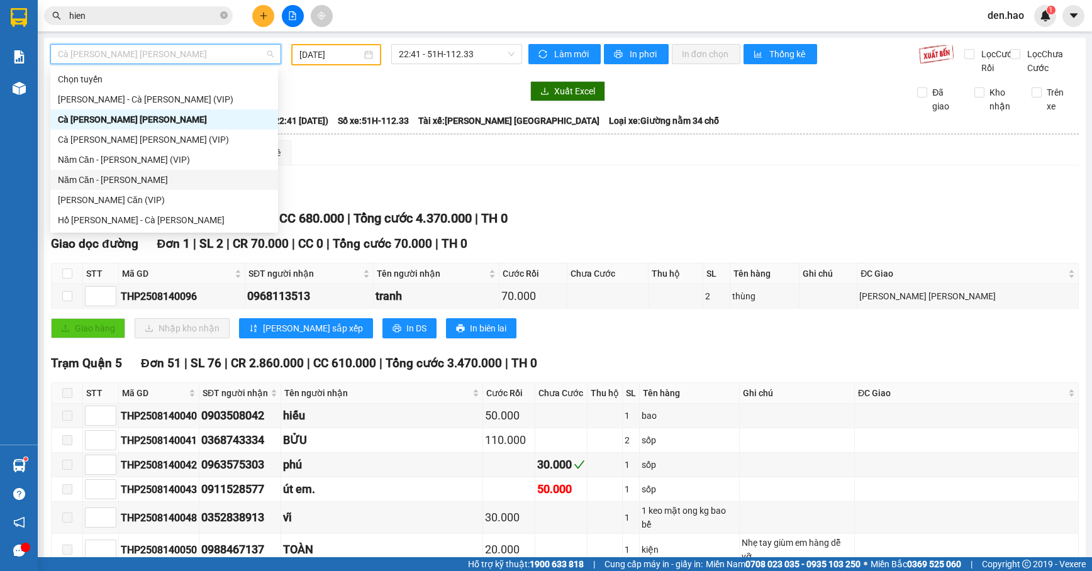
click at [112, 173] on div "Năm Căn - [PERSON_NAME]" at bounding box center [164, 180] width 213 height 14
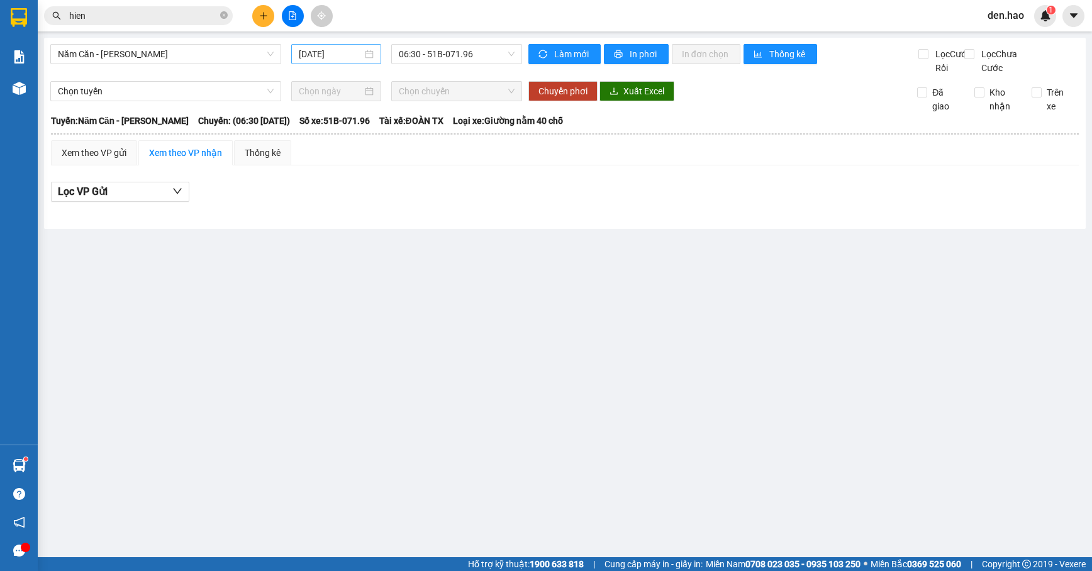
click at [292, 48] on div "[DATE]" at bounding box center [336, 54] width 91 height 20
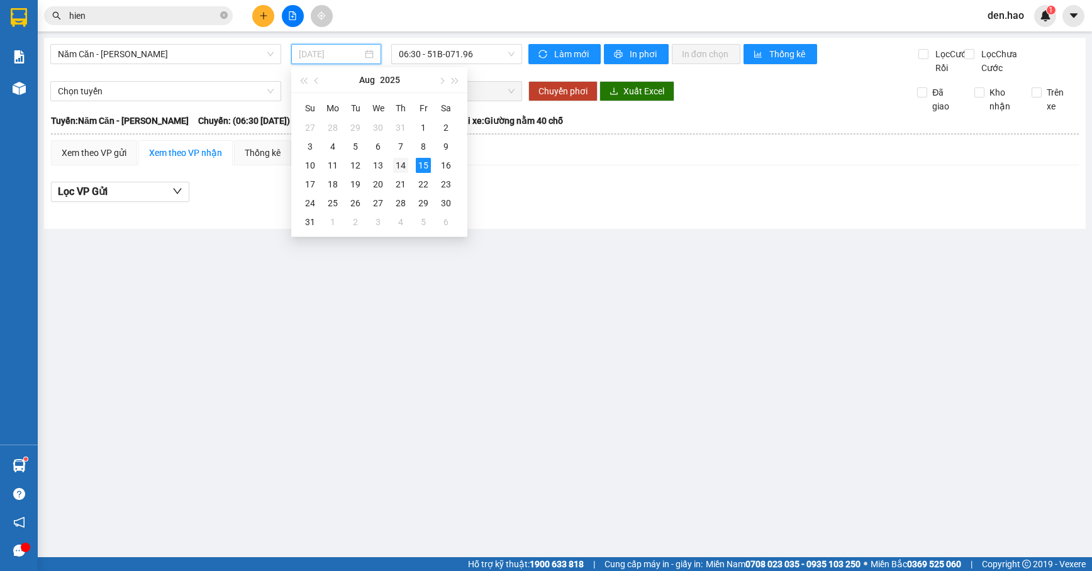
click at [396, 160] on div "14" at bounding box center [400, 165] width 15 height 15
type input "[DATE]"
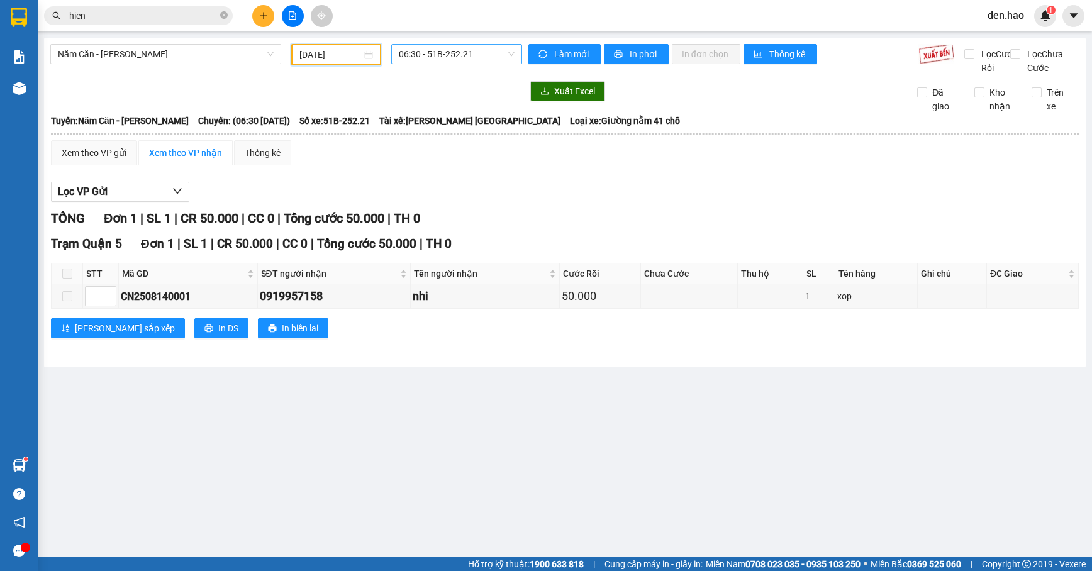
click at [456, 57] on span "06:30 - 51B-252.21" at bounding box center [456, 54] width 115 height 19
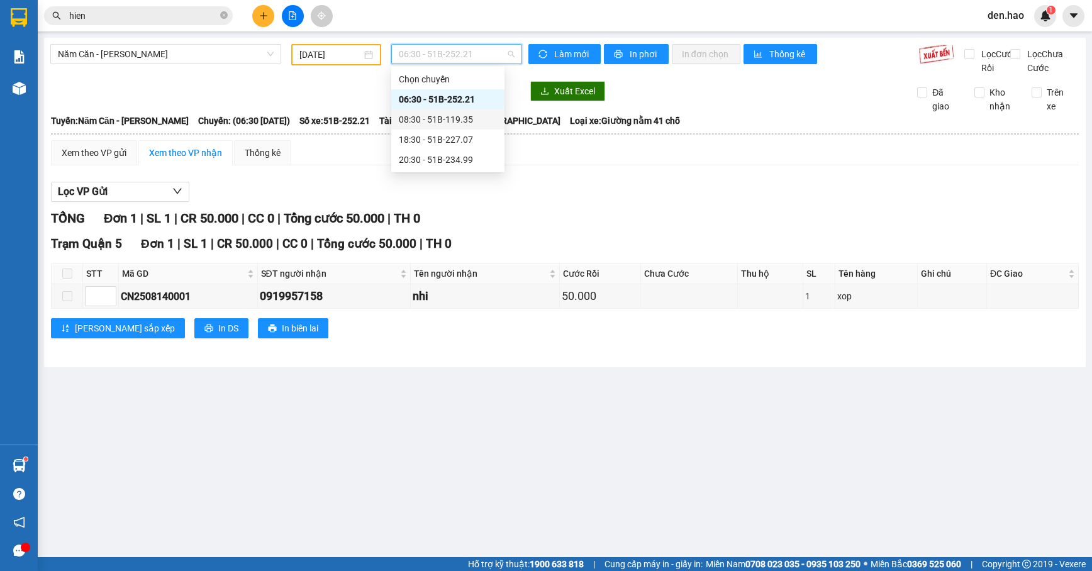
click at [449, 123] on div "08:30 - 51B-119.35" at bounding box center [448, 120] width 98 height 14
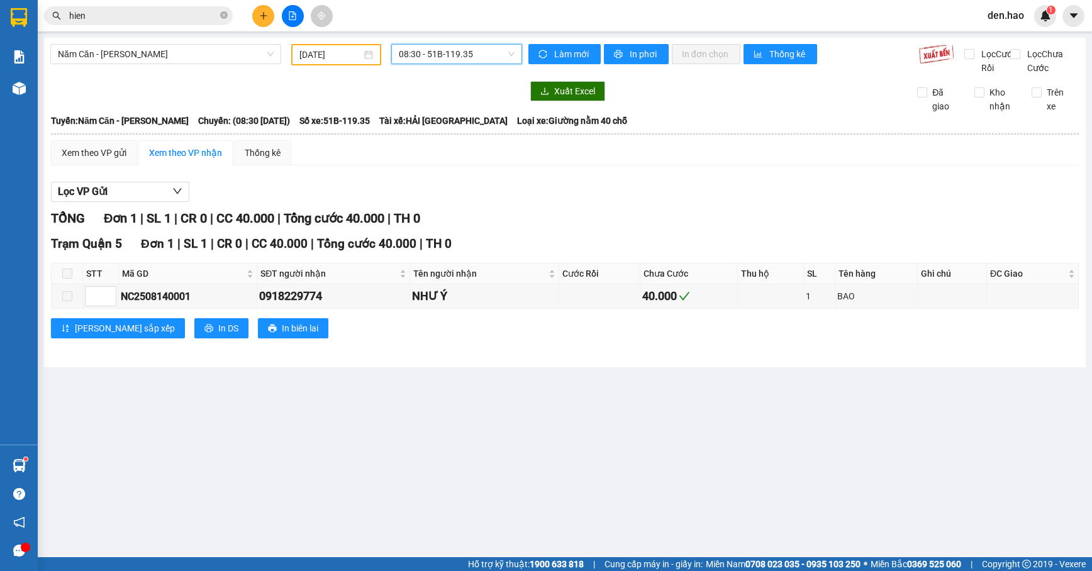
click at [450, 58] on span "08:30 - 51B-119.35" at bounding box center [456, 54] width 115 height 19
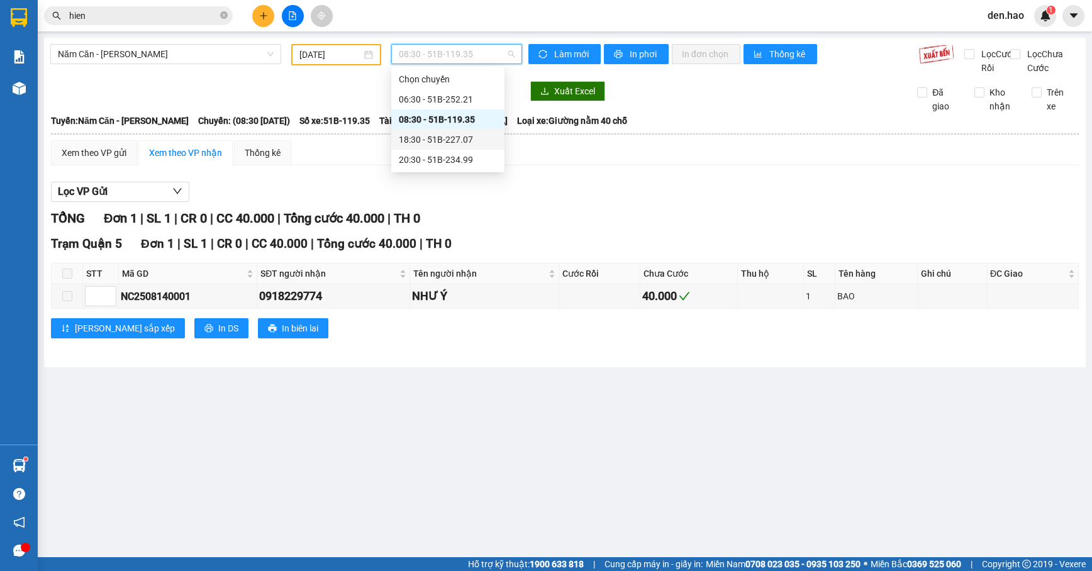
click at [445, 140] on div "18:30 - 51B-227.07" at bounding box center [448, 140] width 98 height 14
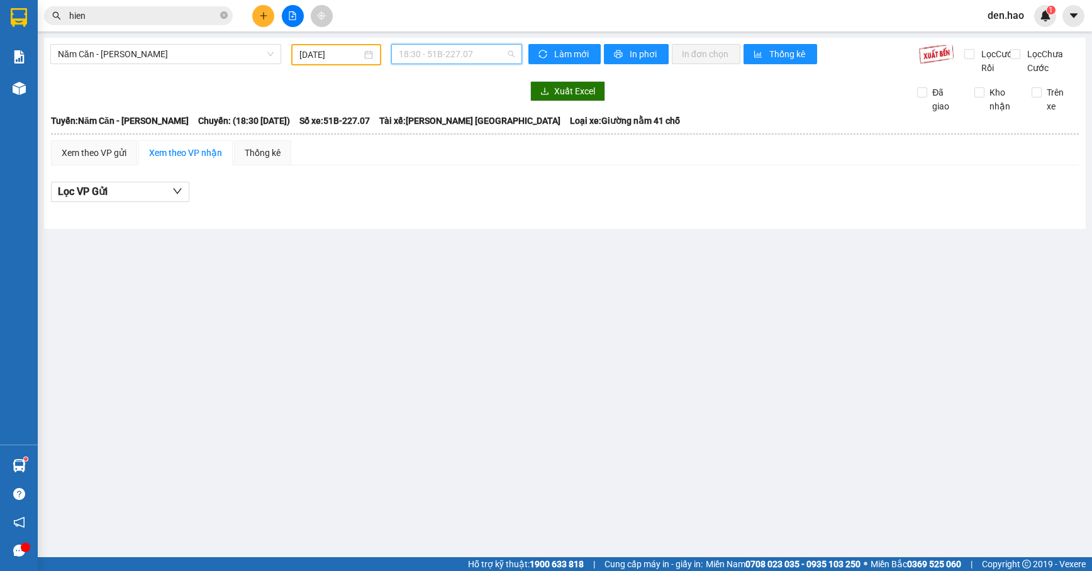
click at [455, 56] on span "18:30 - 51B-227.07" at bounding box center [456, 54] width 115 height 19
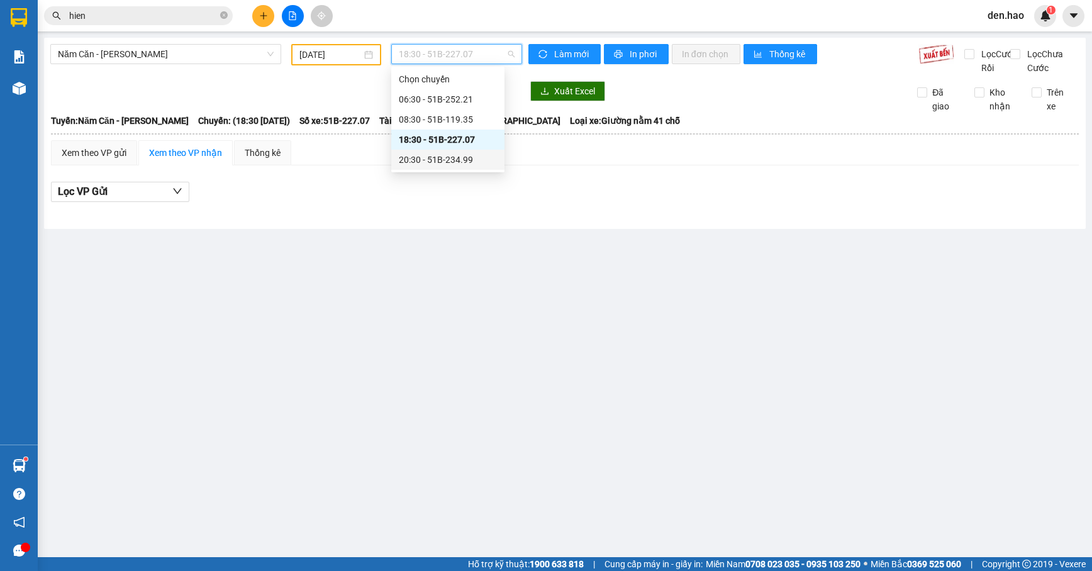
click at [447, 157] on div "20:30 - 51B-234.99" at bounding box center [448, 160] width 98 height 14
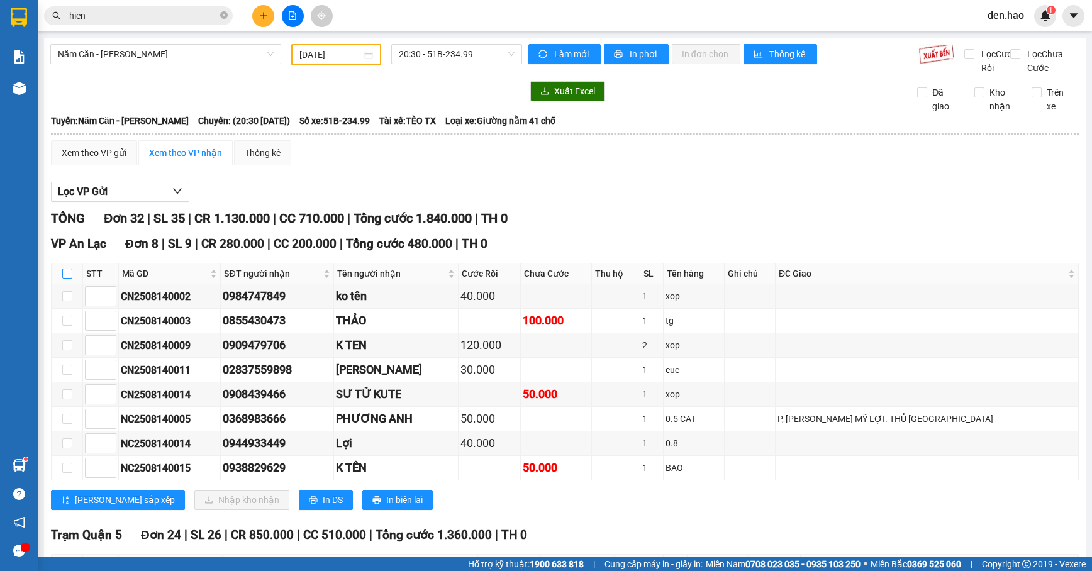
click at [65, 279] on input "checkbox" at bounding box center [67, 274] width 10 height 10
checkbox input "true"
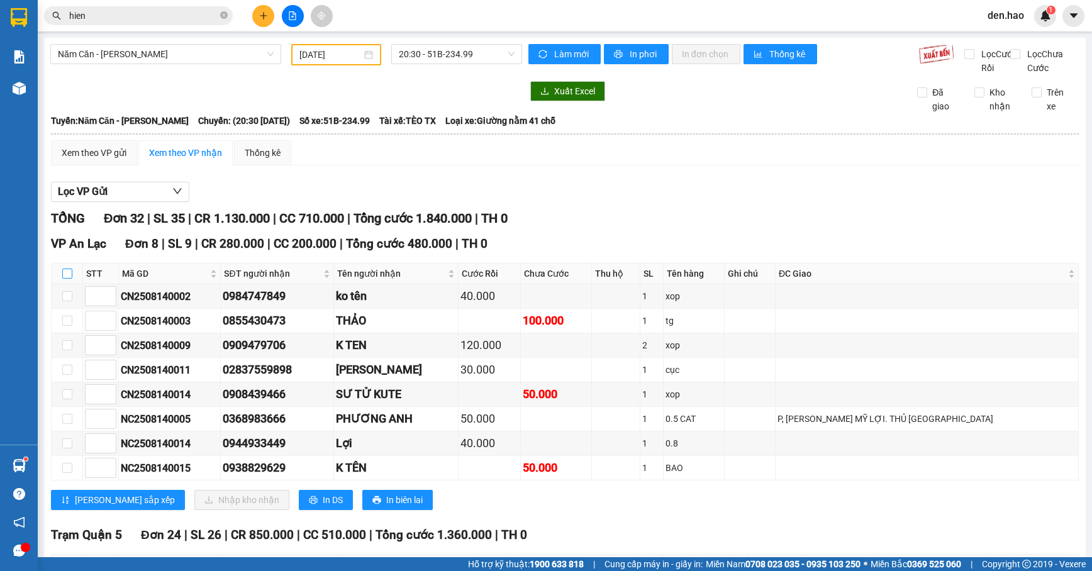
checkbox input "true"
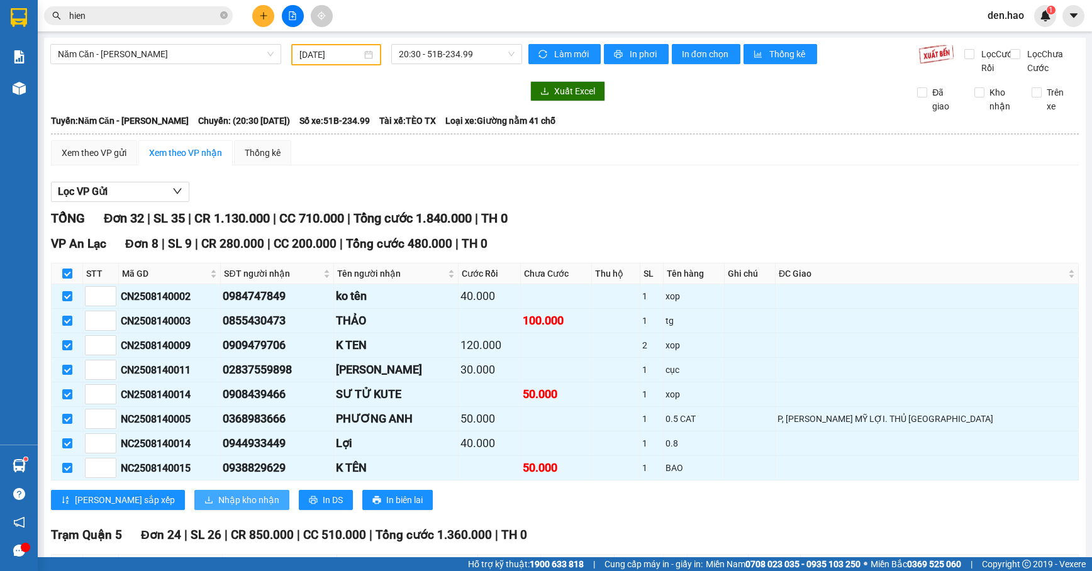
click at [218, 507] on span "Nhập kho nhận" at bounding box center [248, 500] width 61 height 14
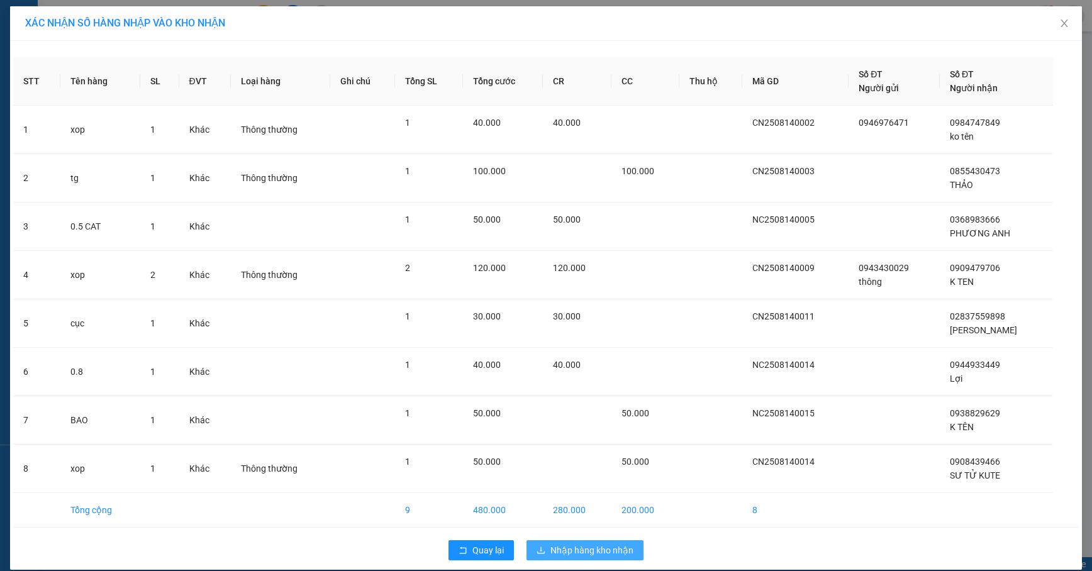
click at [580, 551] on span "Nhập hàng kho nhận" at bounding box center [591, 551] width 83 height 14
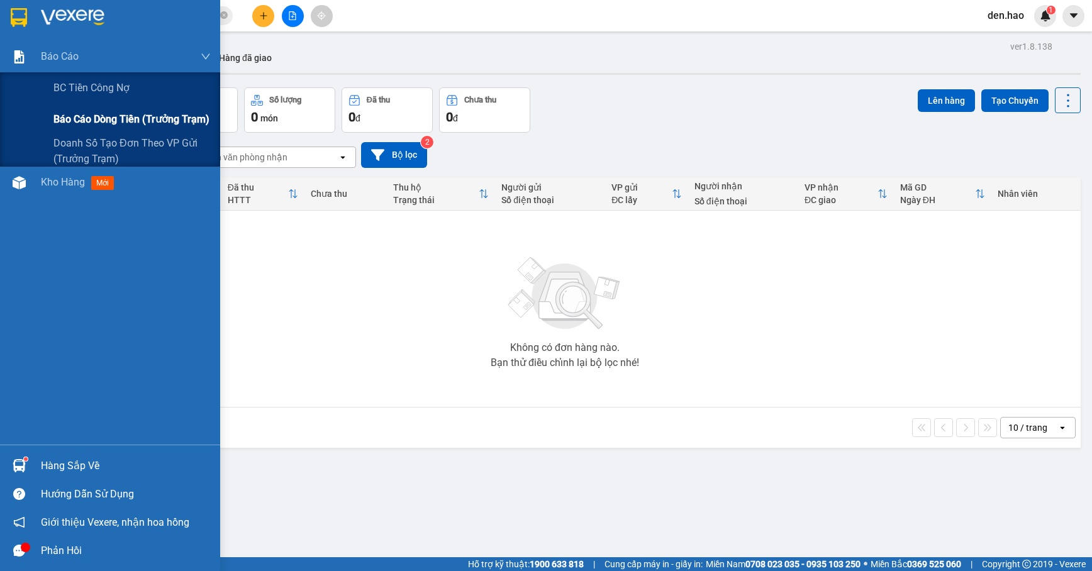
click at [68, 119] on span "Báo cáo dòng tiền (trưởng trạm)" at bounding box center [131, 119] width 156 height 16
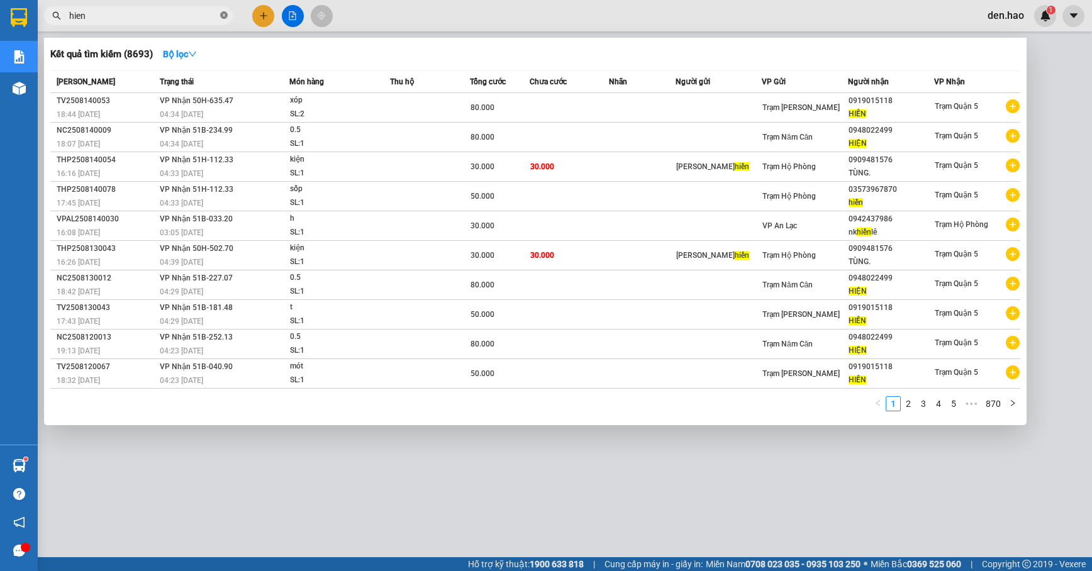
click at [223, 18] on icon "close-circle" at bounding box center [224, 15] width 8 height 8
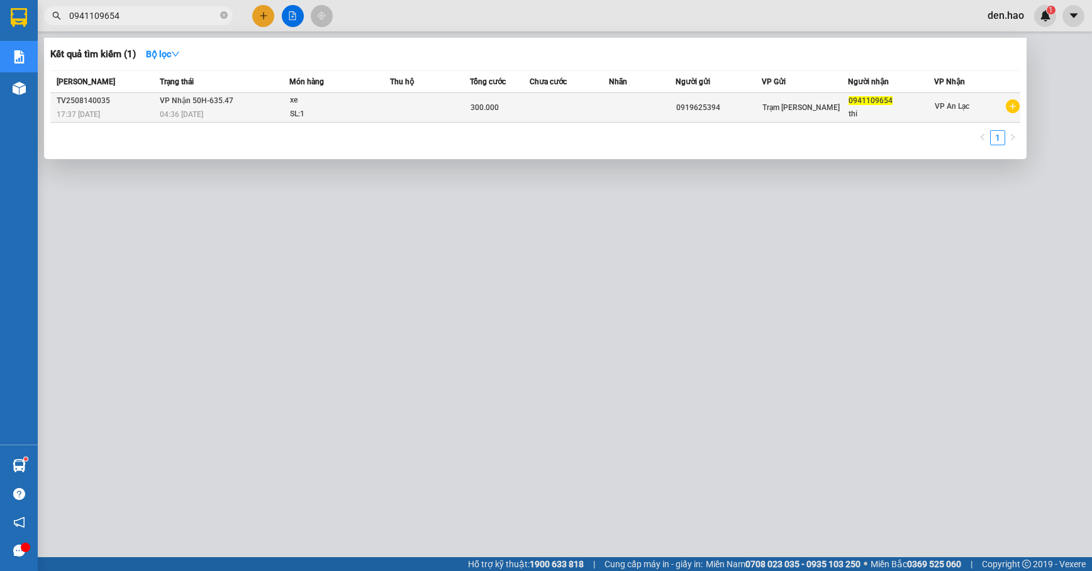
type input "0941109654"
click at [825, 104] on div "Trạm [PERSON_NAME]" at bounding box center [804, 108] width 85 height 14
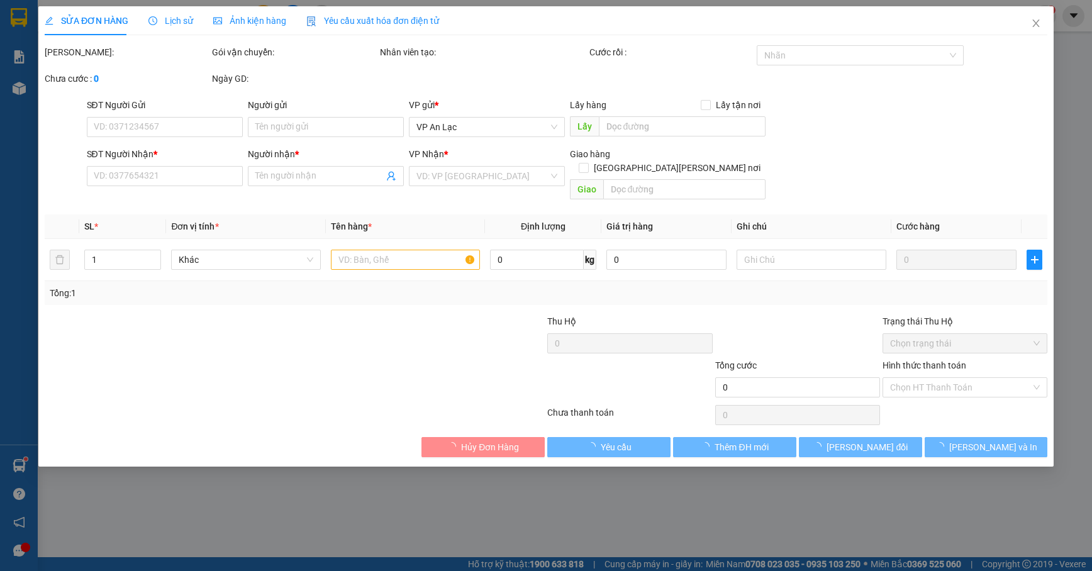
type input "0919625394"
type input "0941109654"
type input "thi"
type input "300.000"
type input "0"
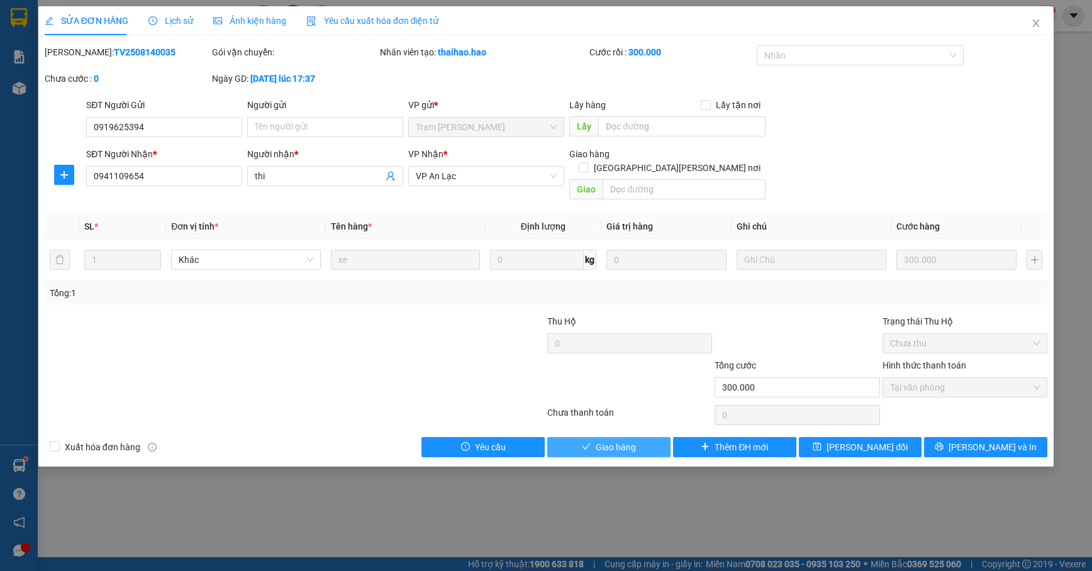
click at [634, 442] on span "Giao hàng" at bounding box center [616, 447] width 40 height 14
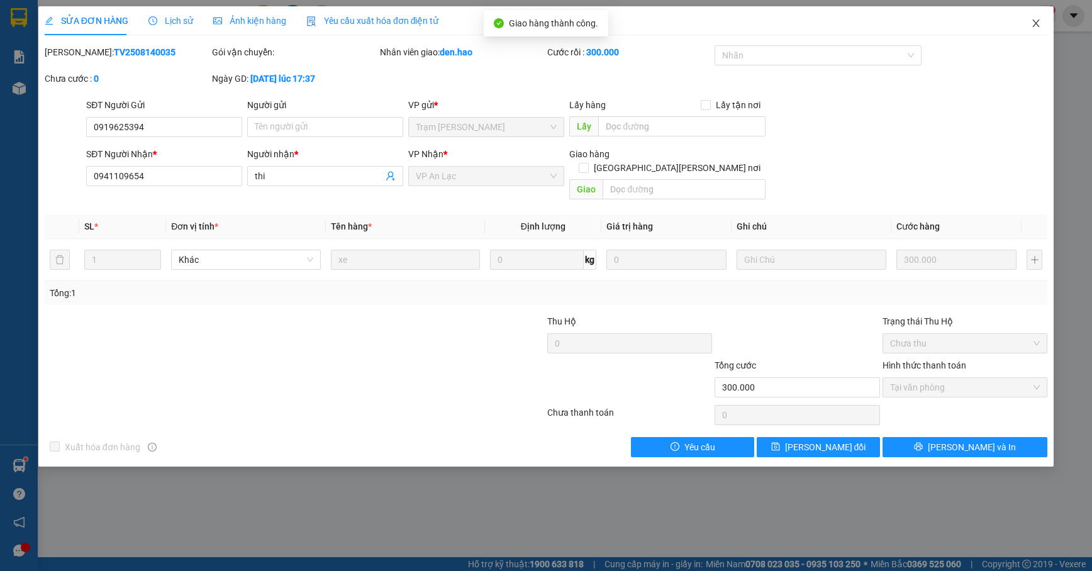
click at [1039, 26] on icon "close" at bounding box center [1036, 23] width 10 height 10
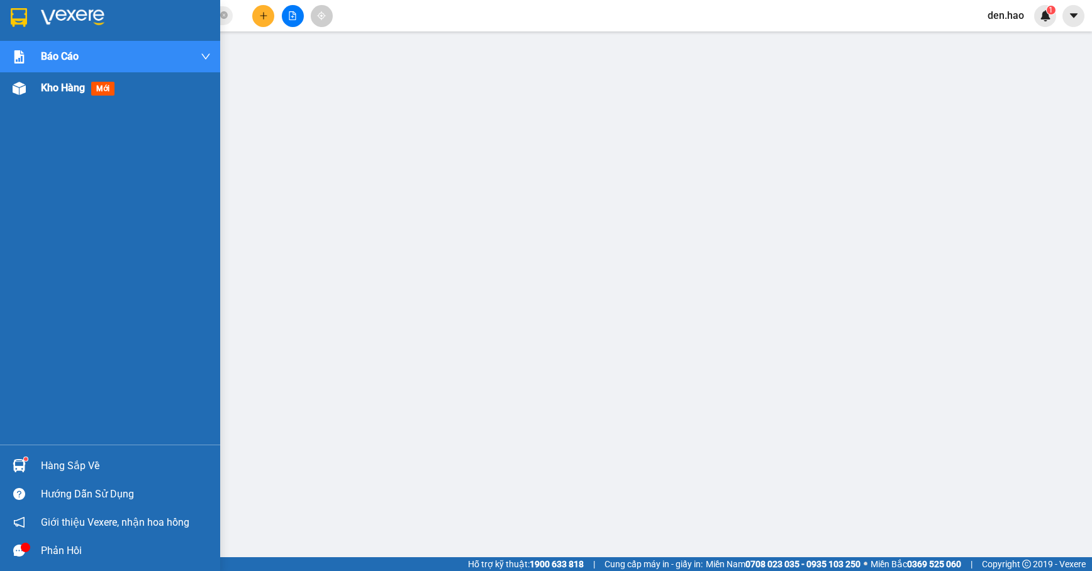
click at [23, 92] on img at bounding box center [19, 88] width 13 height 13
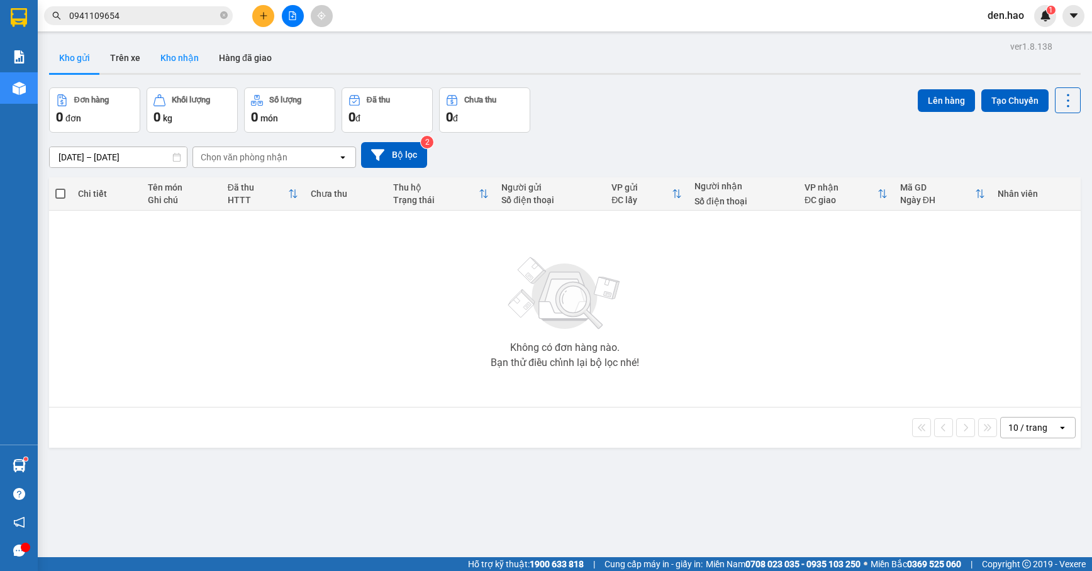
click at [182, 56] on button "Kho nhận" at bounding box center [179, 58] width 59 height 30
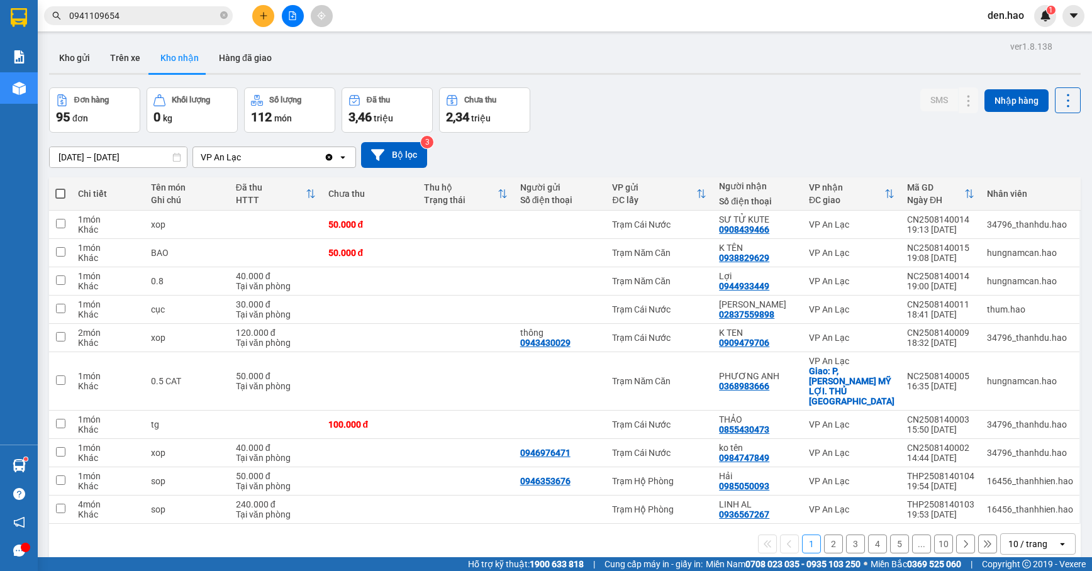
click at [934, 535] on button "10" at bounding box center [943, 544] width 19 height 19
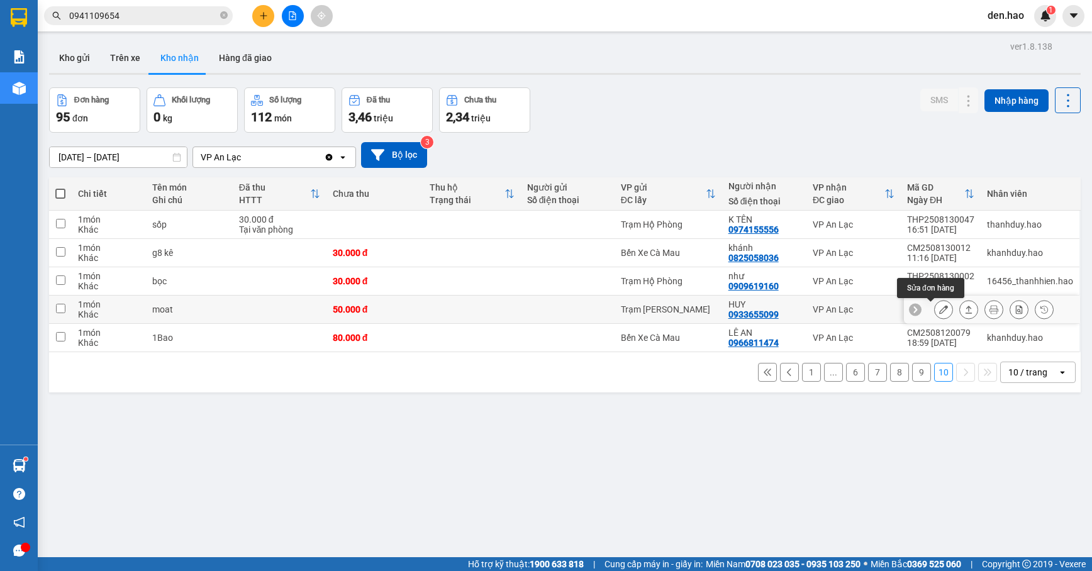
click at [939, 308] on icon at bounding box center [943, 309] width 9 height 9
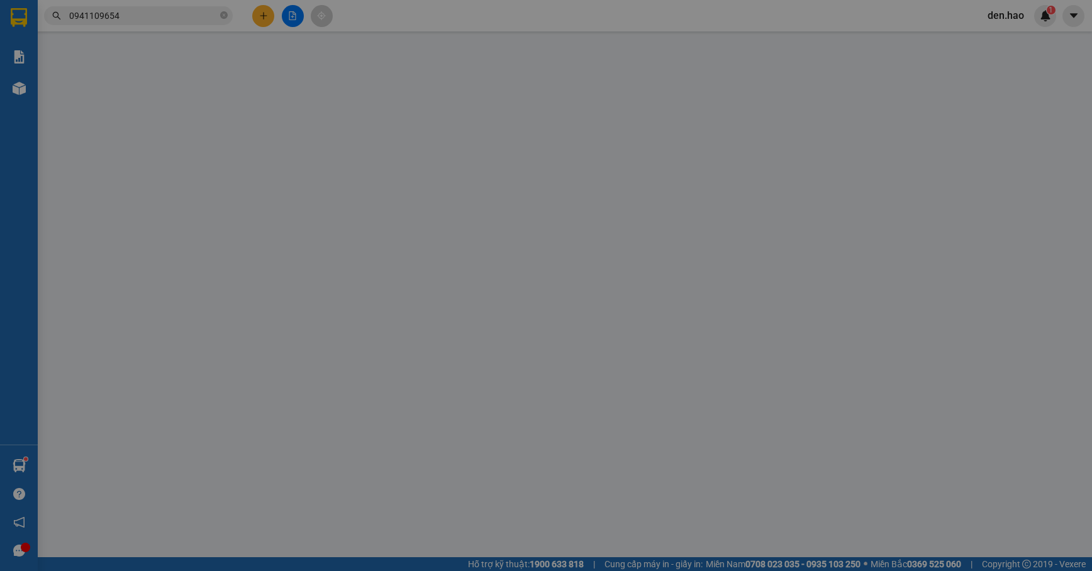
type input "0933655099"
type input "HUY"
type input "50.000"
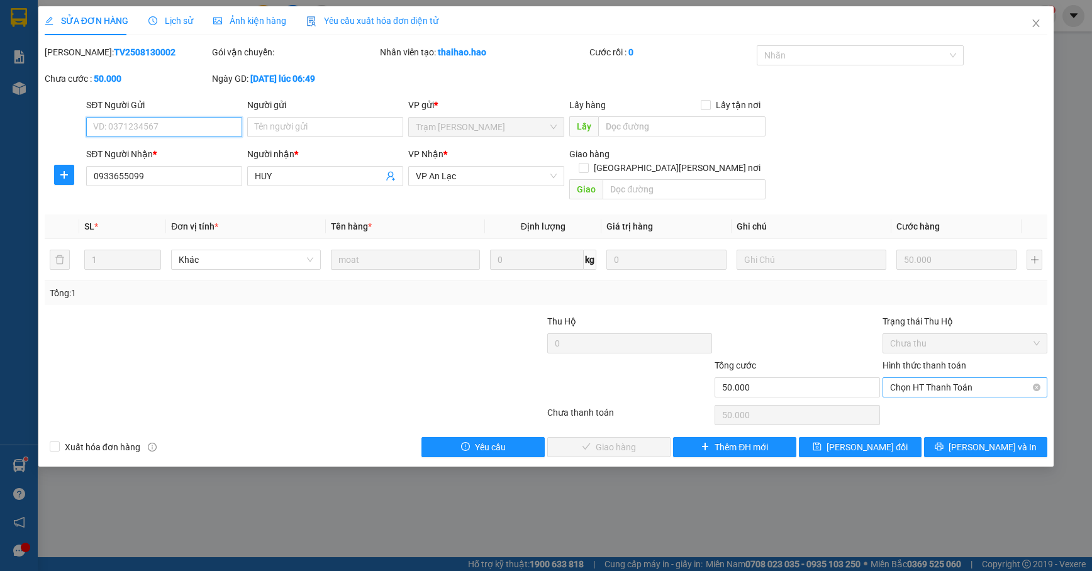
click at [927, 378] on span "Chọn HT Thanh Toán" at bounding box center [965, 387] width 150 height 19
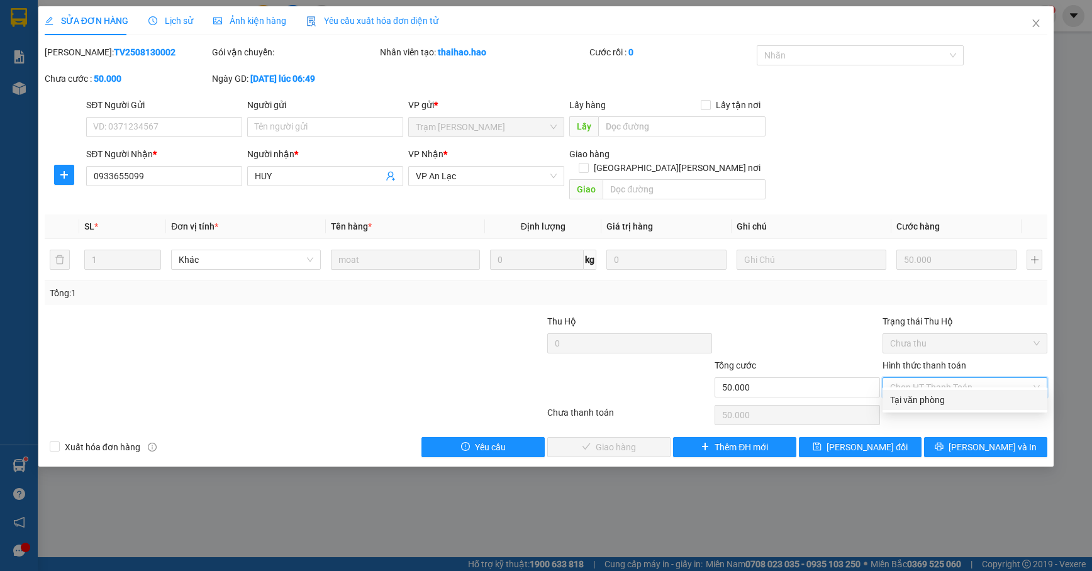
click at [915, 393] on div "Tại văn phòng" at bounding box center [965, 400] width 150 height 14
type input "0"
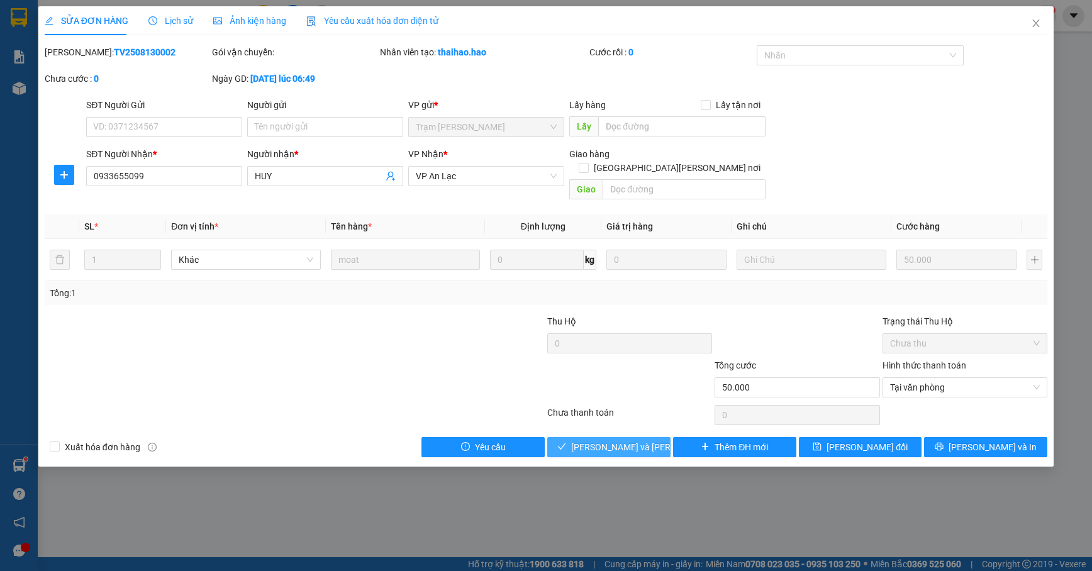
click at [637, 440] on span "[PERSON_NAME] và Giao hàng" at bounding box center [656, 447] width 170 height 14
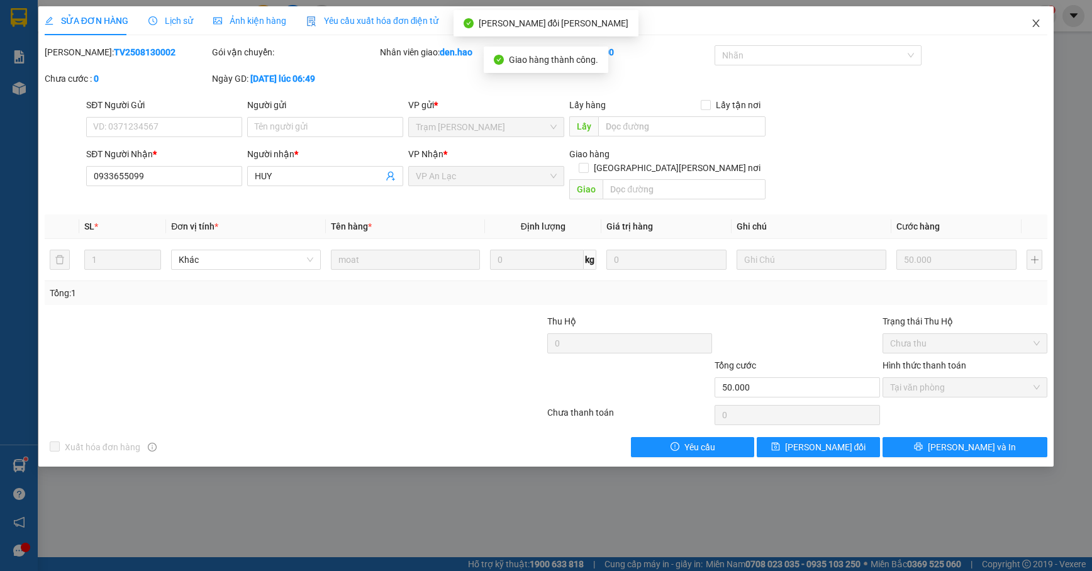
click at [1038, 20] on icon "close" at bounding box center [1036, 23] width 10 height 10
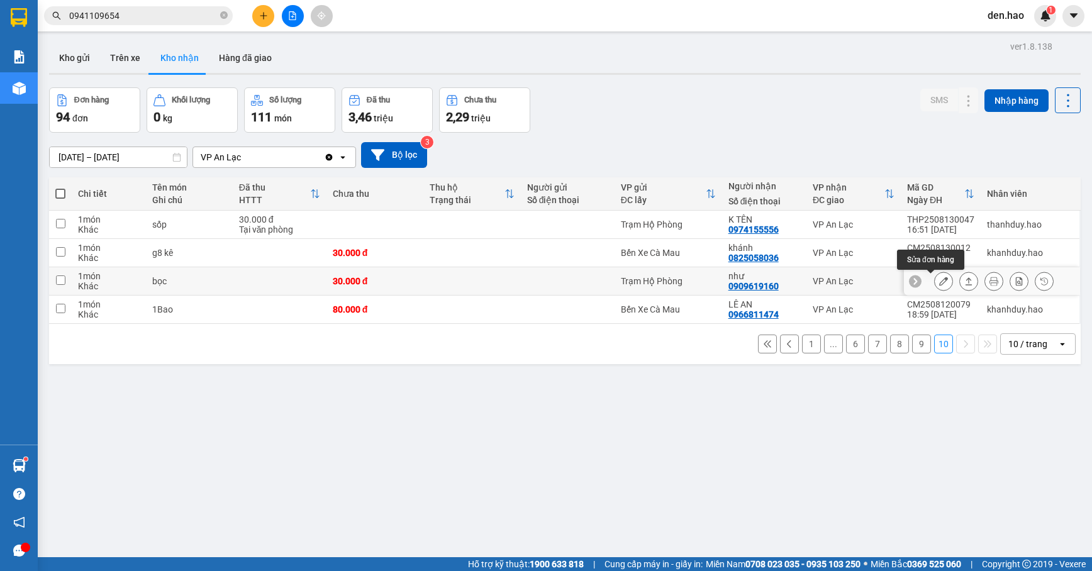
click at [939, 282] on icon at bounding box center [943, 281] width 9 height 9
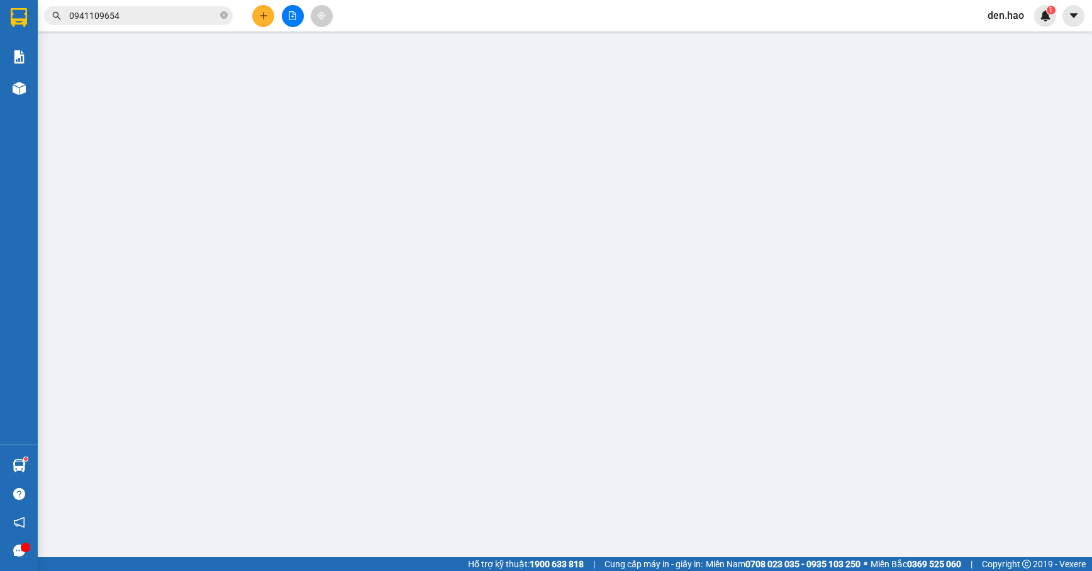
type input "0909619160"
type input "như"
type input "30.000"
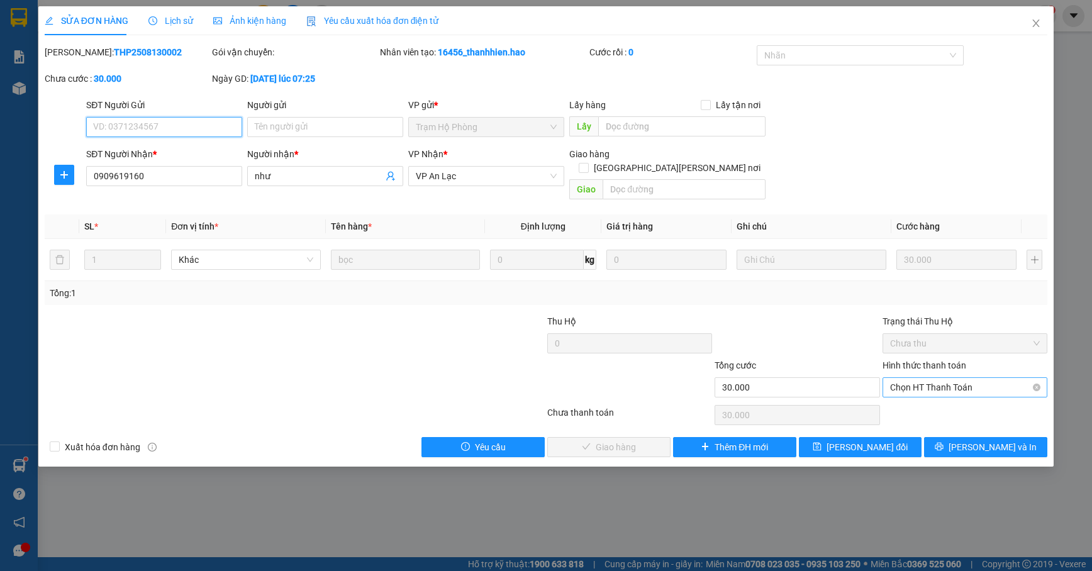
click at [940, 385] on div "Chọn HT Thanh Toán" at bounding box center [965, 387] width 165 height 20
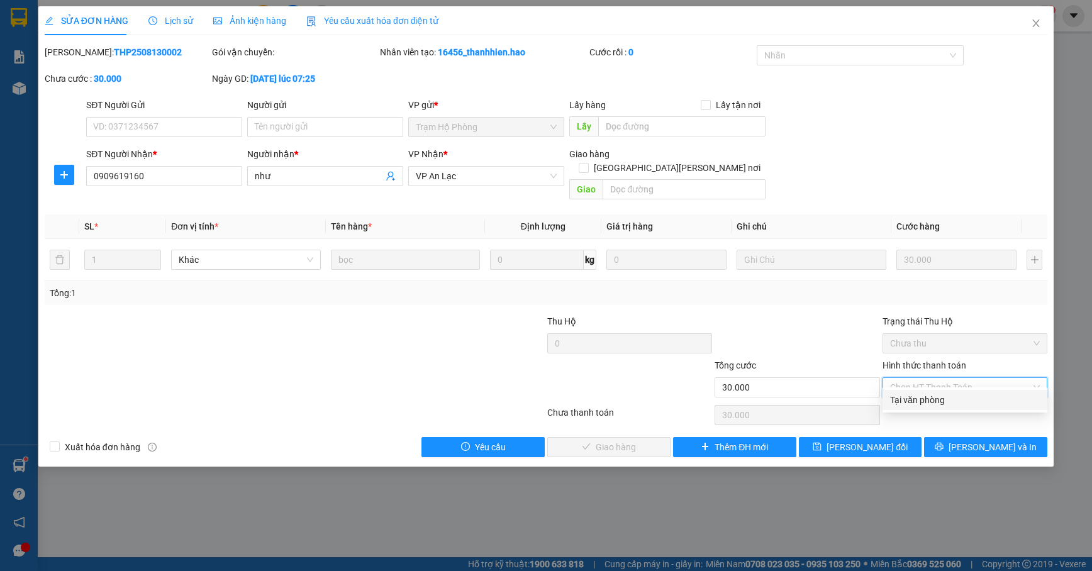
drag, startPoint x: 929, startPoint y: 399, endPoint x: 808, endPoint y: 398, distance: 120.8
click at [927, 399] on div "Tại văn phòng" at bounding box center [965, 400] width 150 height 14
type input "0"
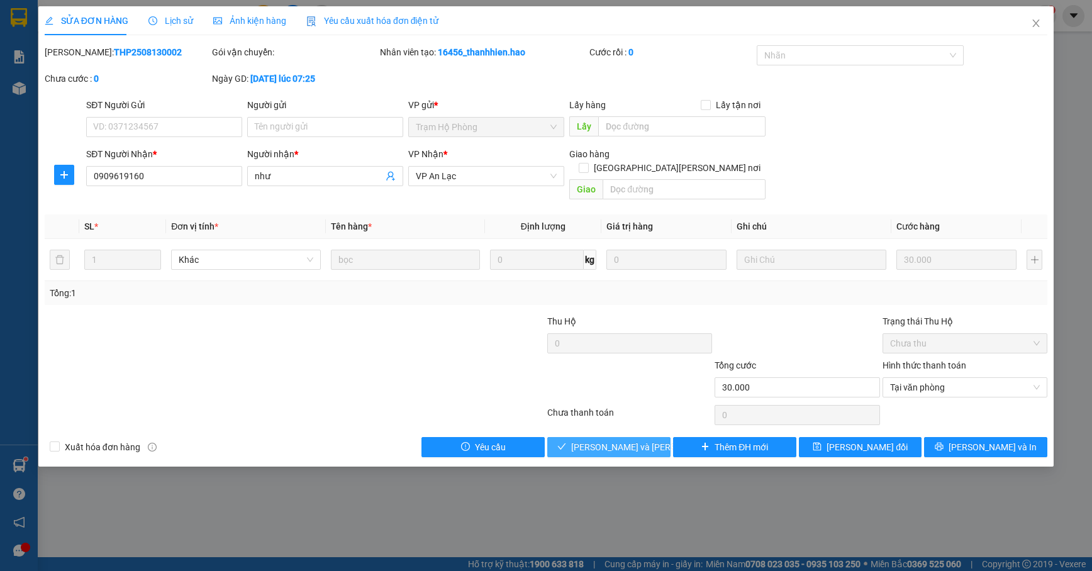
click at [608, 440] on span "[PERSON_NAME] và Giao hàng" at bounding box center [656, 447] width 170 height 14
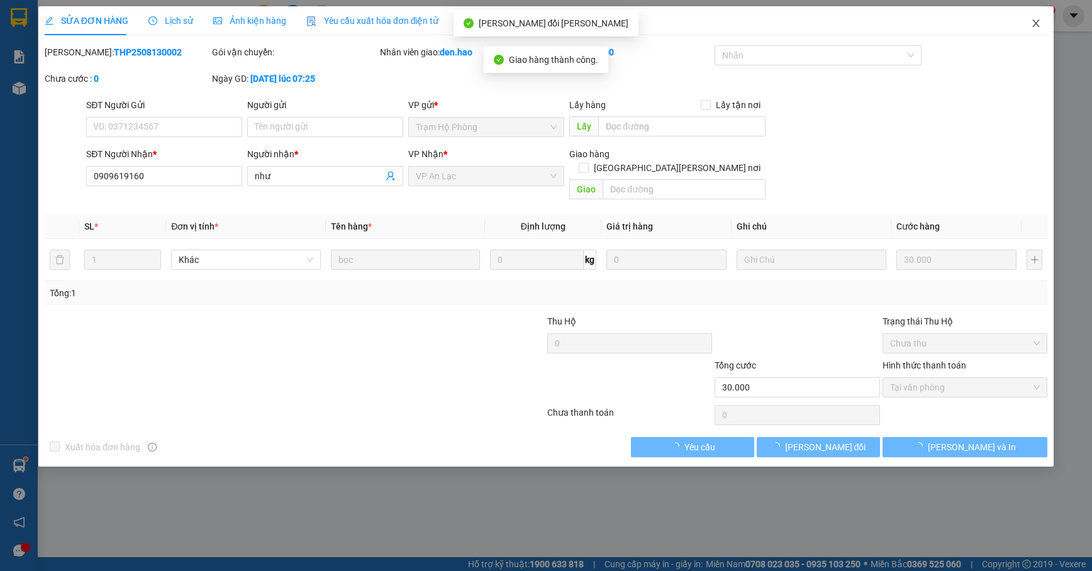
click at [1035, 34] on span "Close" at bounding box center [1036, 23] width 35 height 35
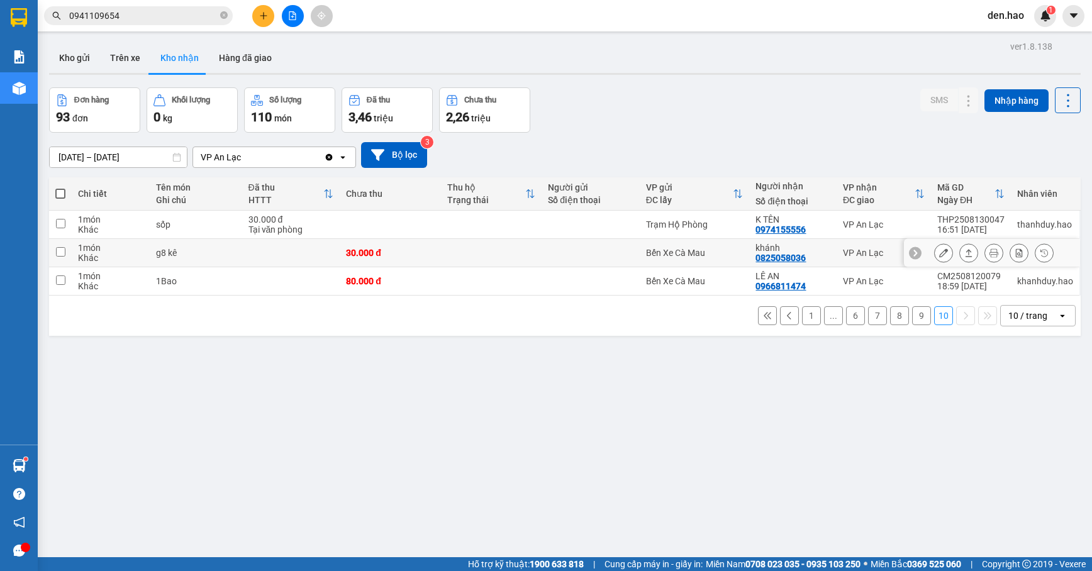
click at [939, 252] on icon at bounding box center [943, 253] width 9 height 9
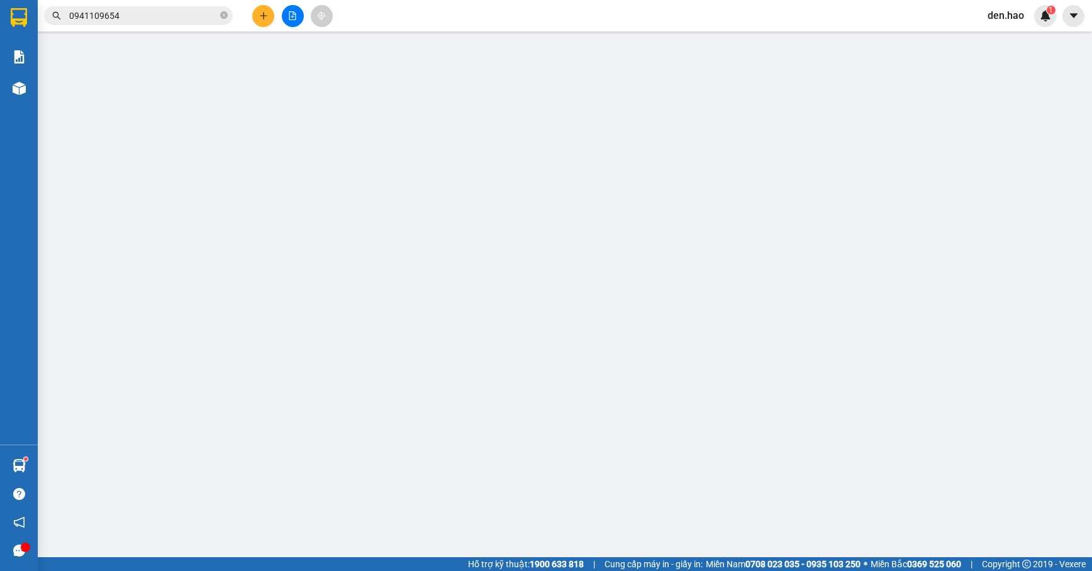
type input "0825058036"
type input "khánh"
type input "30.000"
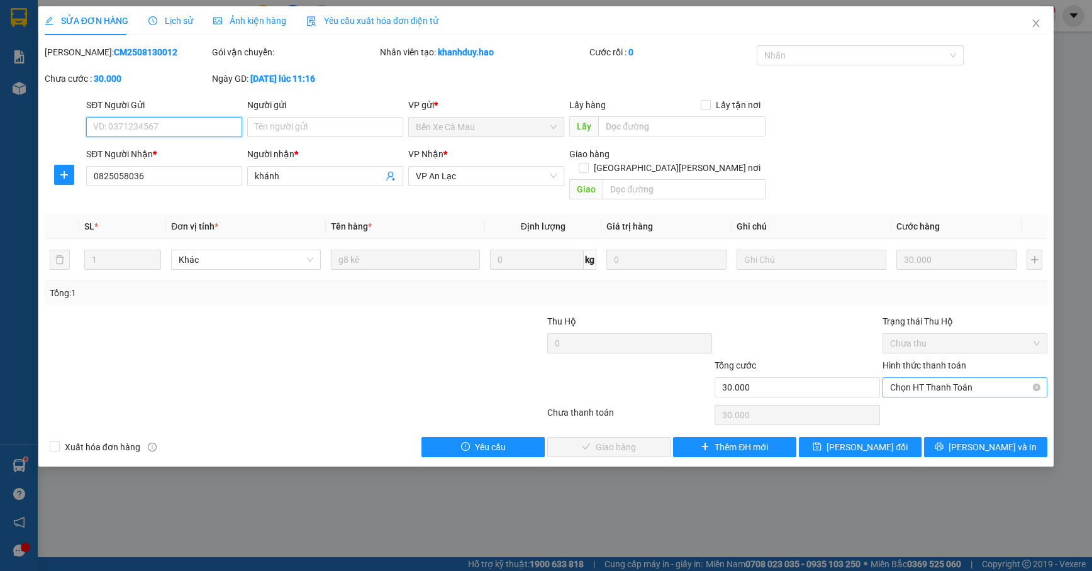
click at [914, 378] on span "Chọn HT Thanh Toán" at bounding box center [965, 387] width 150 height 19
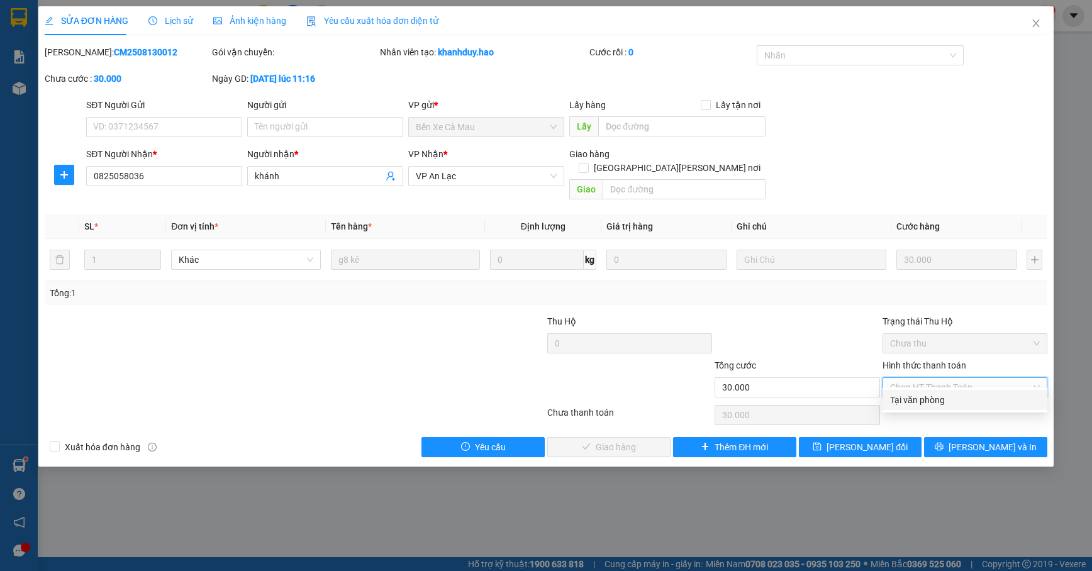
drag, startPoint x: 906, startPoint y: 393, endPoint x: 790, endPoint y: 409, distance: 116.9
click at [905, 393] on div "Tại văn phòng" at bounding box center [965, 400] width 150 height 14
type input "0"
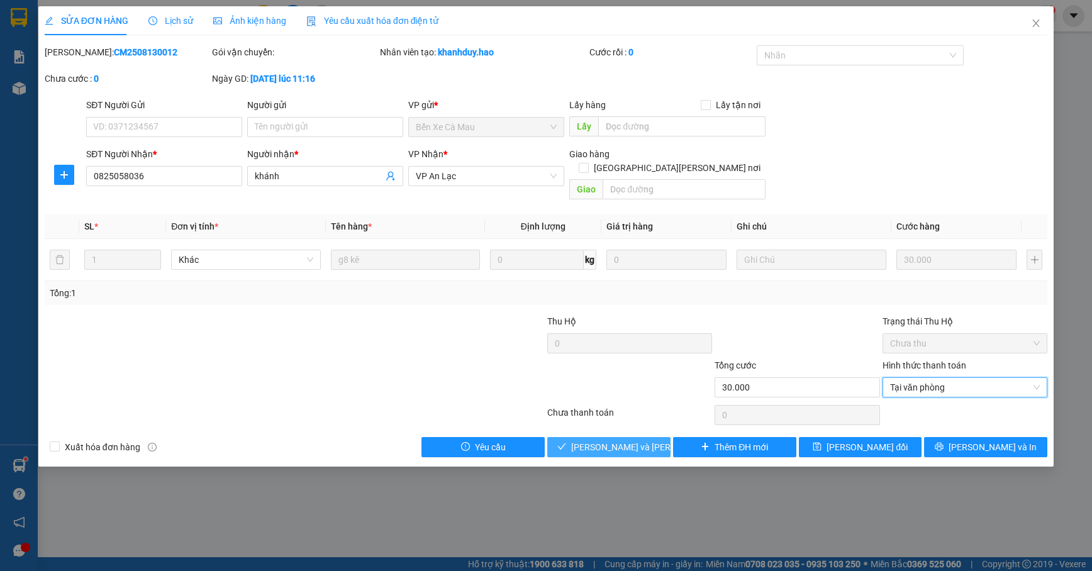
drag, startPoint x: 620, startPoint y: 441, endPoint x: 637, endPoint y: 429, distance: 20.3
click at [620, 440] on span "[PERSON_NAME] và Giao hàng" at bounding box center [656, 447] width 170 height 14
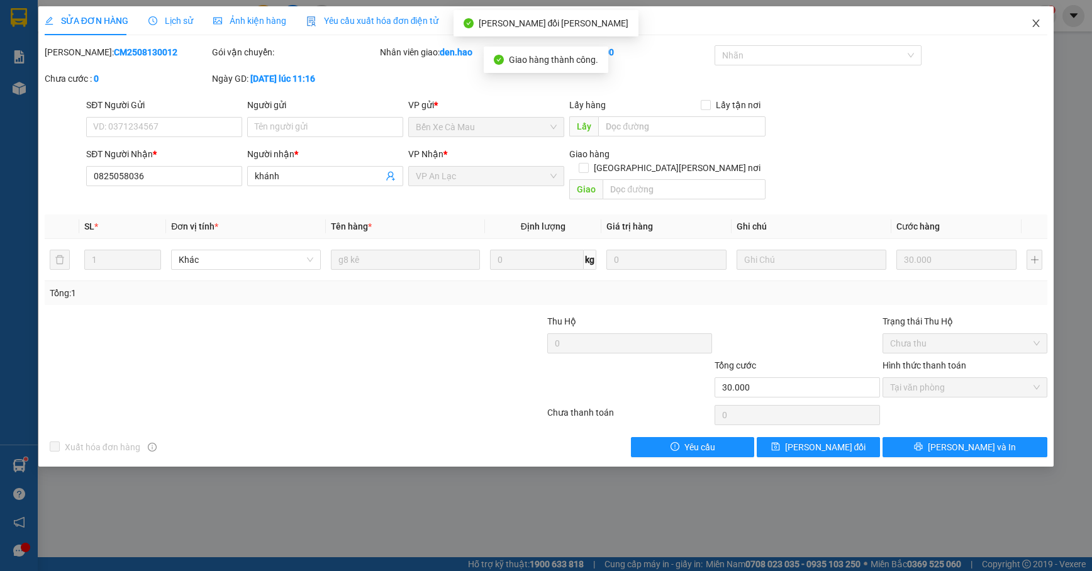
click at [1037, 23] on icon "close" at bounding box center [1036, 24] width 7 height 8
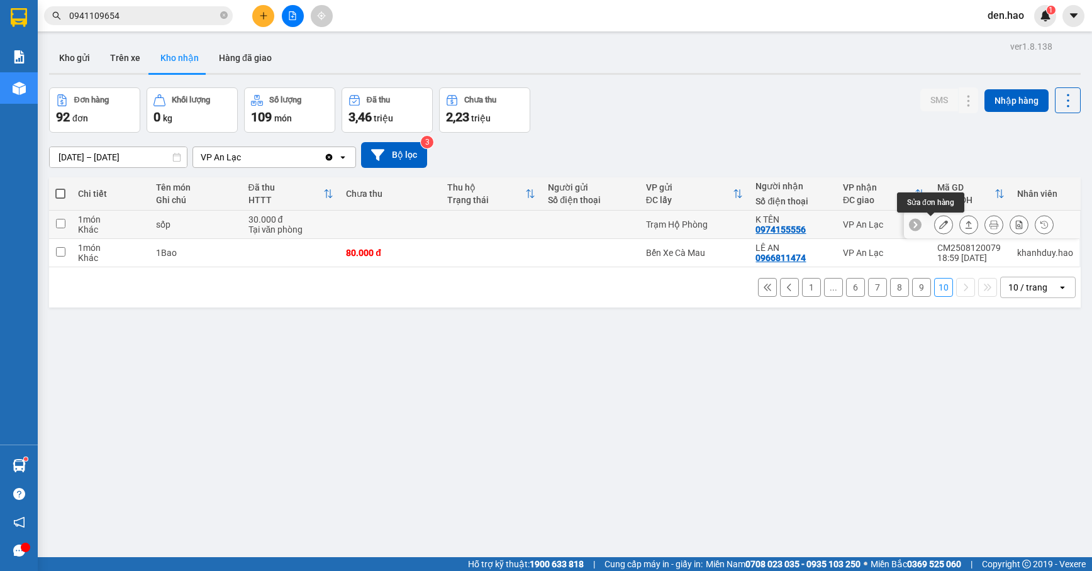
click at [939, 224] on icon at bounding box center [943, 224] width 9 height 9
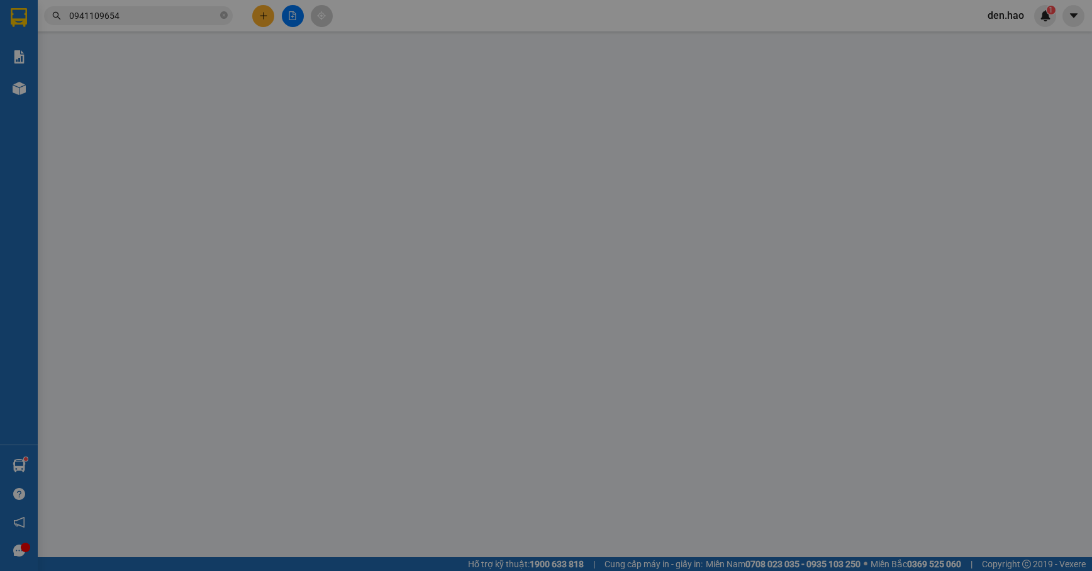
type input "0974155556"
type input "K TÊN"
type input "30.000"
type input "0"
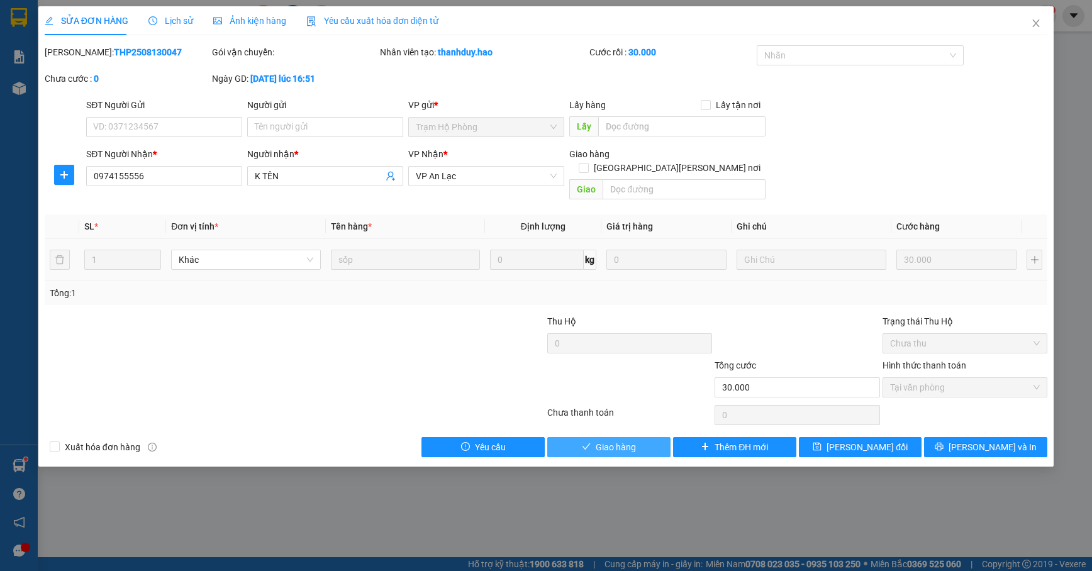
click at [625, 440] on span "Giao hàng" at bounding box center [616, 447] width 40 height 14
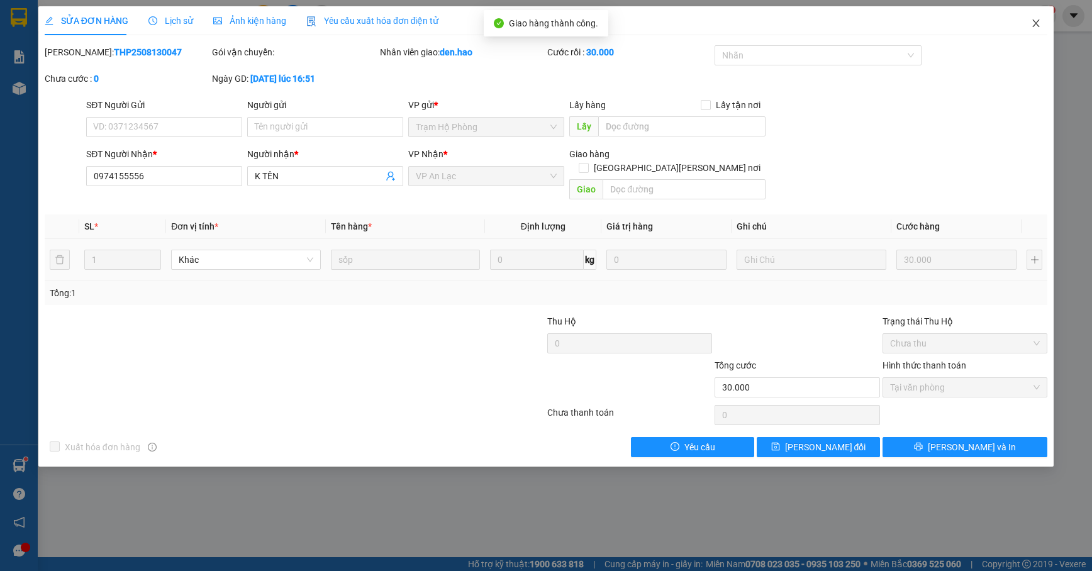
click at [1038, 19] on icon "close" at bounding box center [1036, 23] width 10 height 10
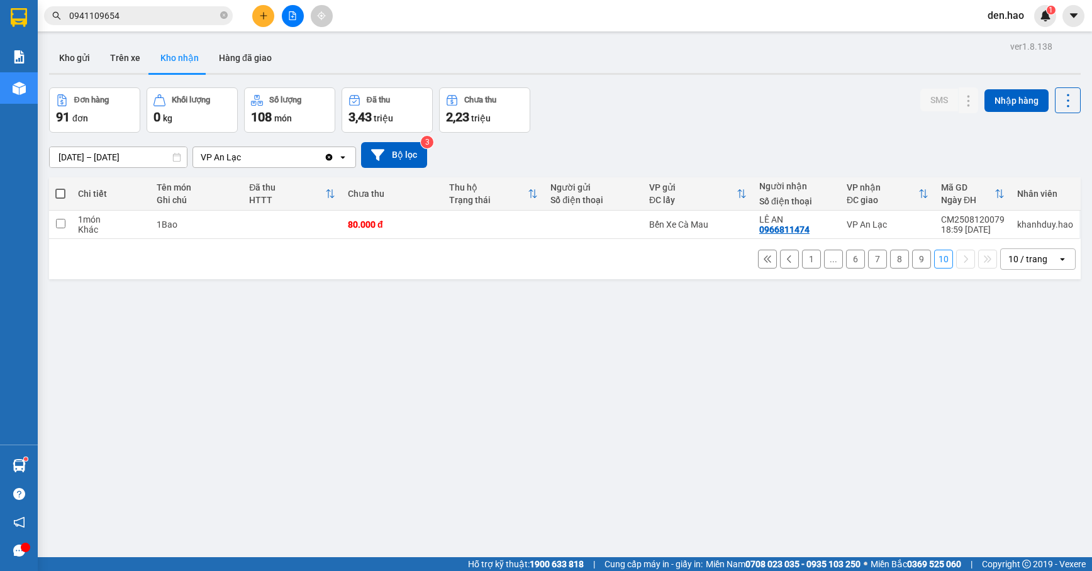
click at [912, 262] on button "9" at bounding box center [921, 259] width 19 height 19
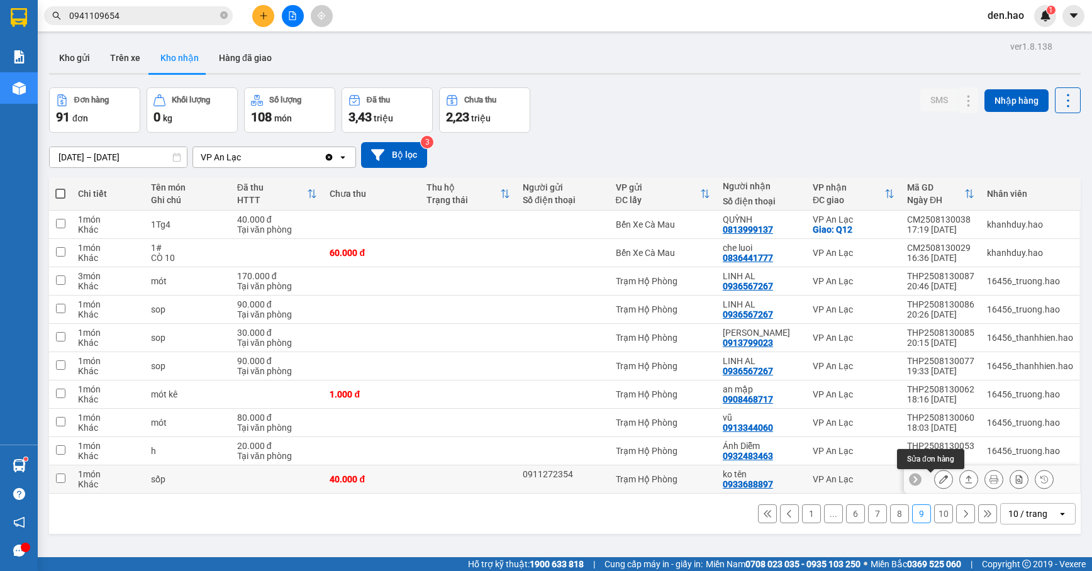
click at [935, 476] on button at bounding box center [944, 480] width 18 height 22
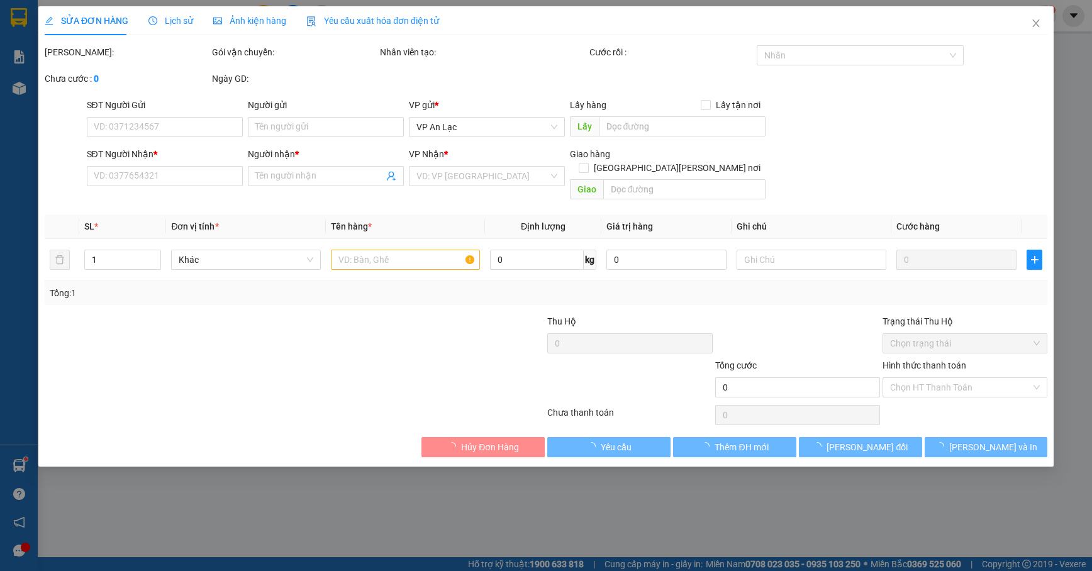
type input "0911272354"
type input "0933688897"
type input "ko tên"
type input "40.000"
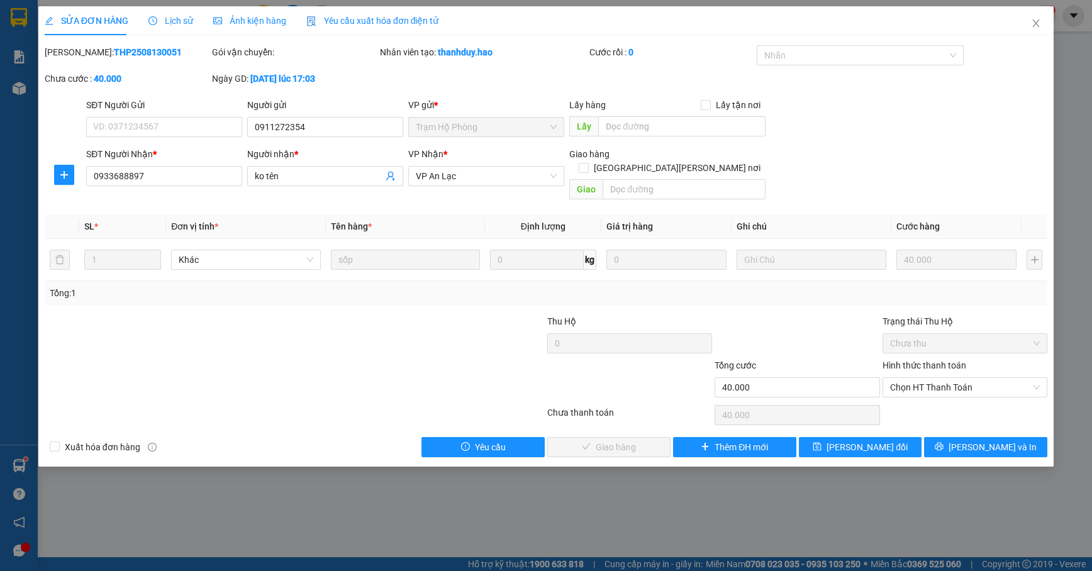
click at [910, 364] on div "Hình thức thanh toán" at bounding box center [965, 368] width 165 height 19
click at [900, 378] on span "Chọn HT Thanh Toán" at bounding box center [965, 387] width 150 height 19
drag, startPoint x: 914, startPoint y: 395, endPoint x: 890, endPoint y: 401, distance: 25.2
click at [911, 396] on div "Tại văn phòng" at bounding box center [965, 400] width 150 height 14
type input "0"
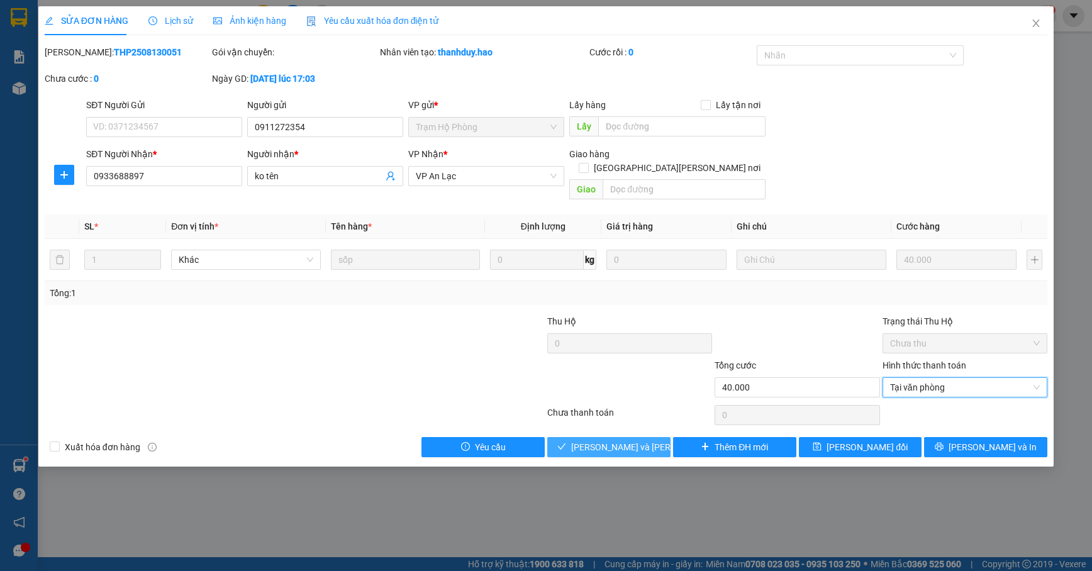
drag, startPoint x: 620, startPoint y: 433, endPoint x: 640, endPoint y: 408, distance: 31.3
click at [620, 440] on span "[PERSON_NAME] và Giao hàng" at bounding box center [656, 447] width 170 height 14
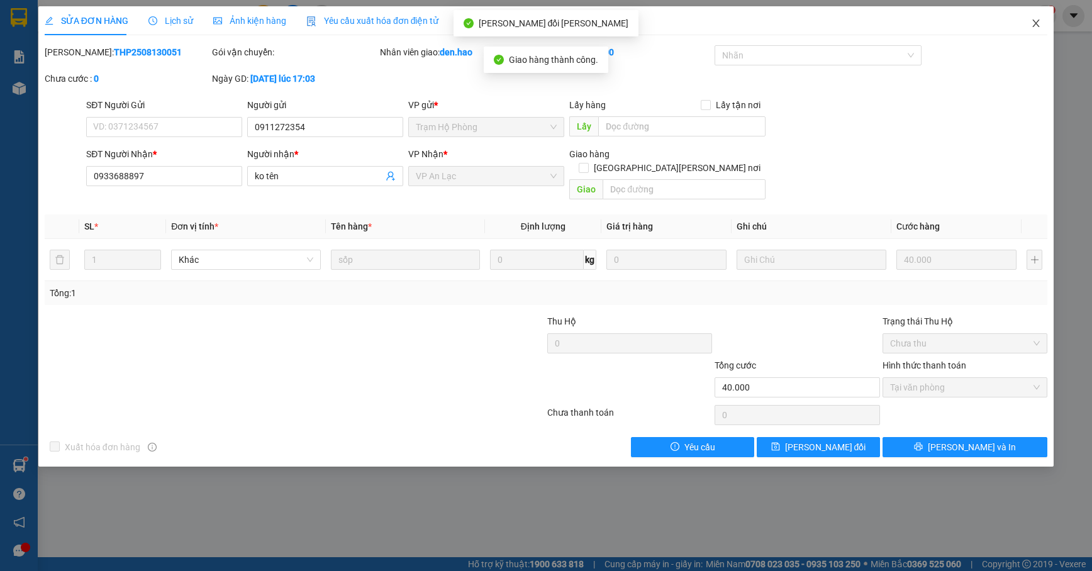
click at [1034, 25] on icon "close" at bounding box center [1036, 23] width 10 height 10
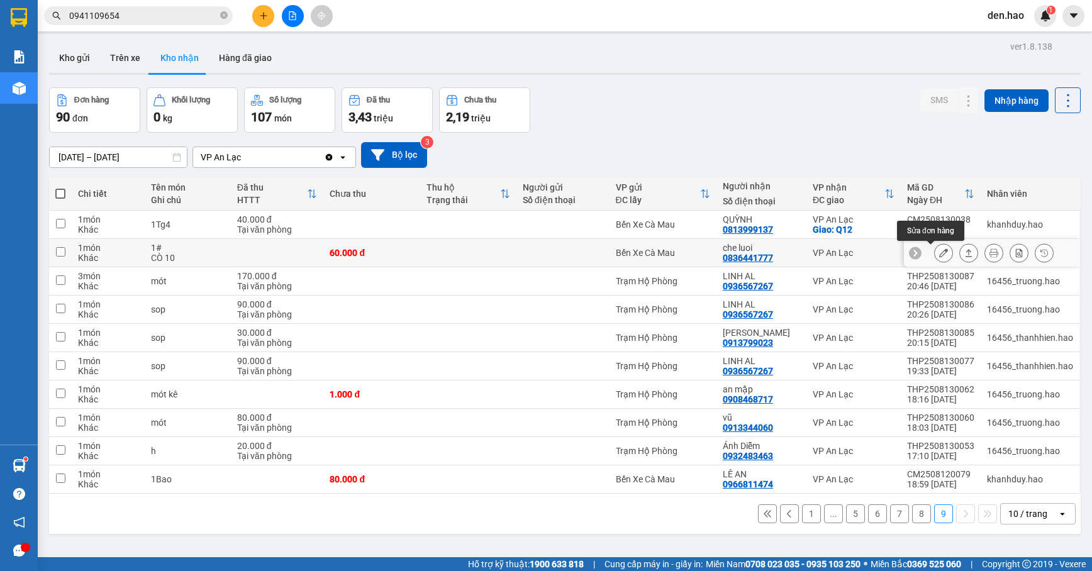
click at [935, 248] on button at bounding box center [944, 253] width 18 height 22
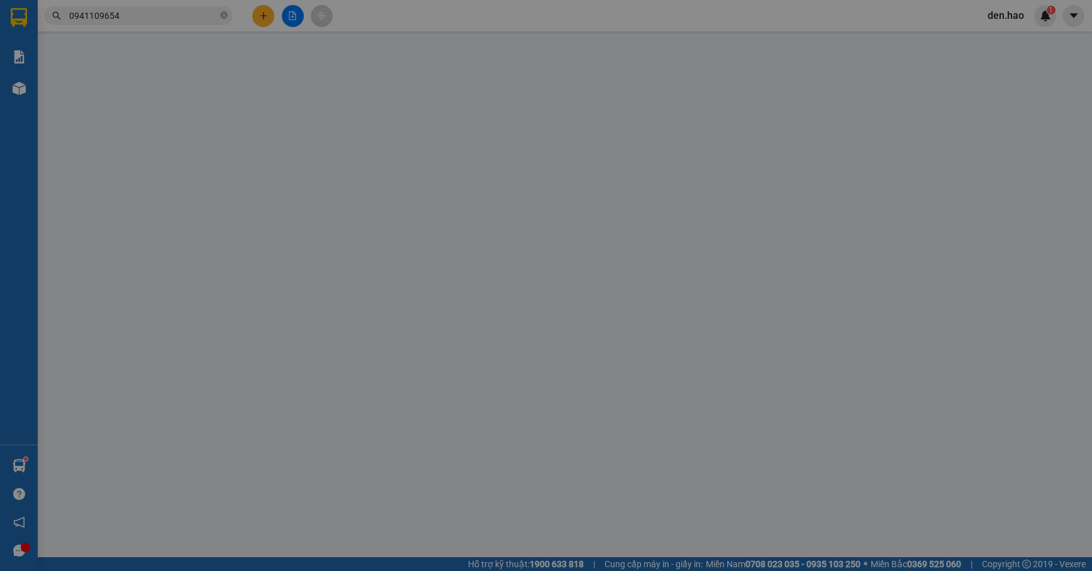
type input "0836441777"
type input "che luoi"
type input "60.000"
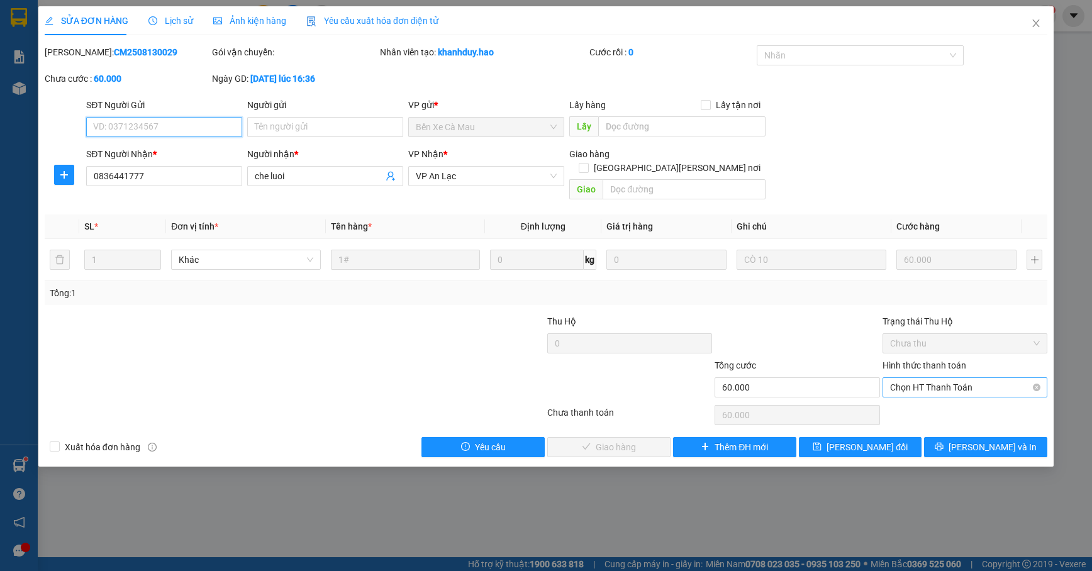
click at [946, 378] on span "Chọn HT Thanh Toán" at bounding box center [965, 387] width 150 height 19
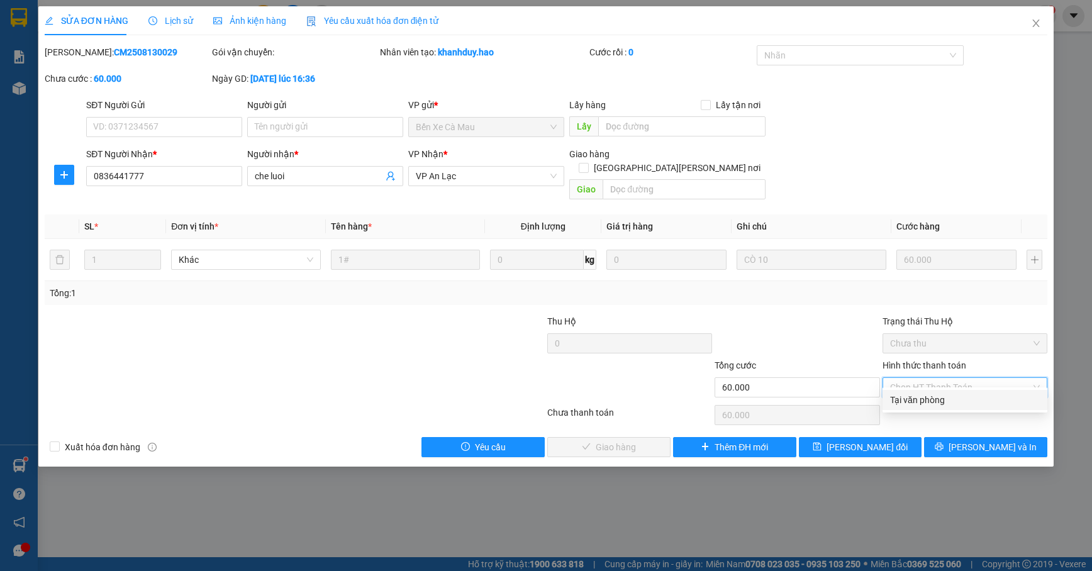
click at [911, 391] on div "Tại văn phòng" at bounding box center [965, 400] width 165 height 20
type input "0"
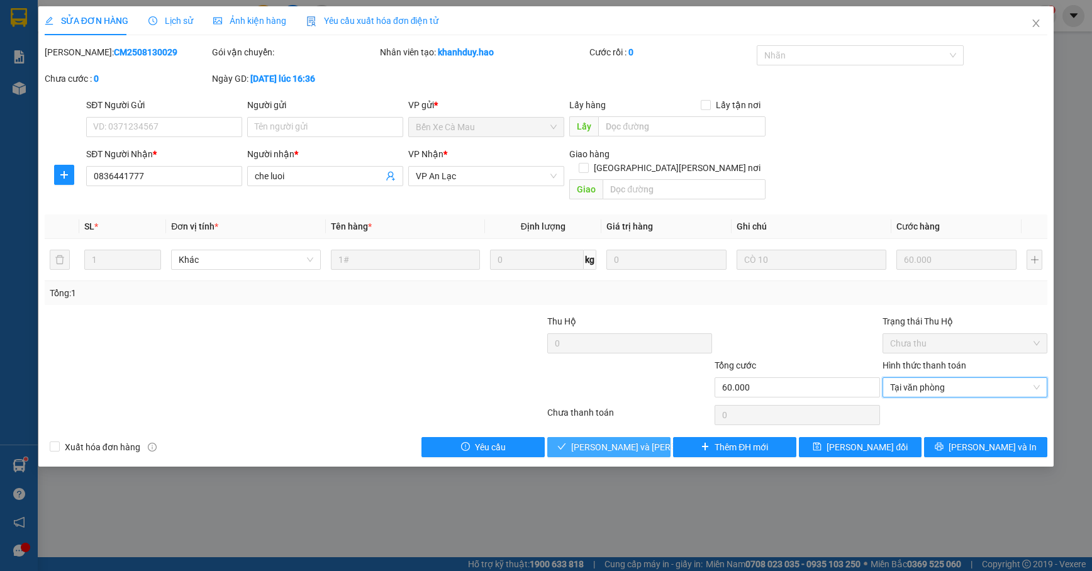
click at [595, 440] on span "[PERSON_NAME] và Giao hàng" at bounding box center [656, 447] width 170 height 14
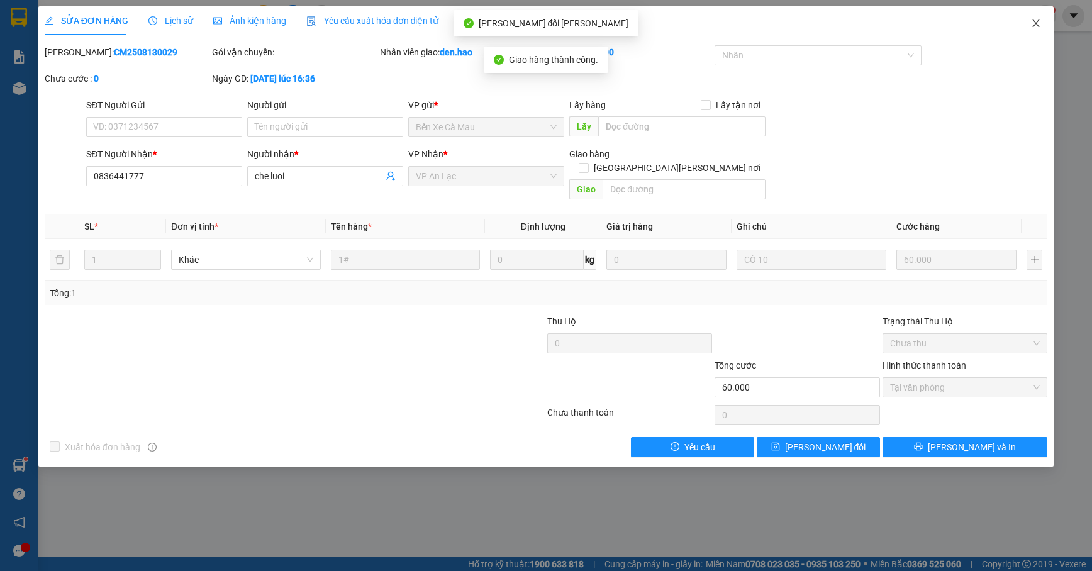
click at [1036, 16] on span "Close" at bounding box center [1036, 23] width 35 height 35
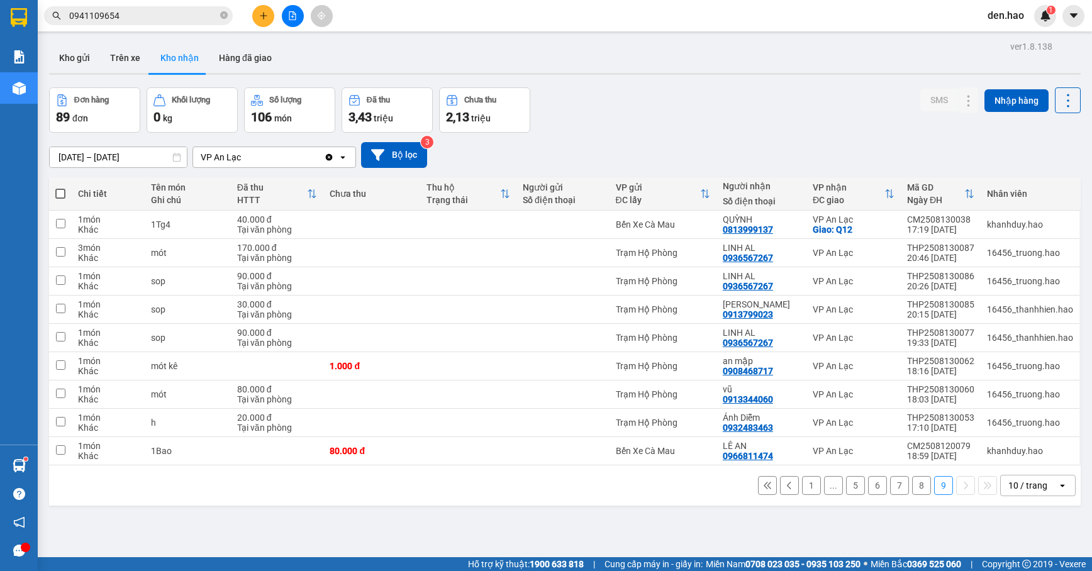
click at [912, 486] on button "8" at bounding box center [921, 485] width 19 height 19
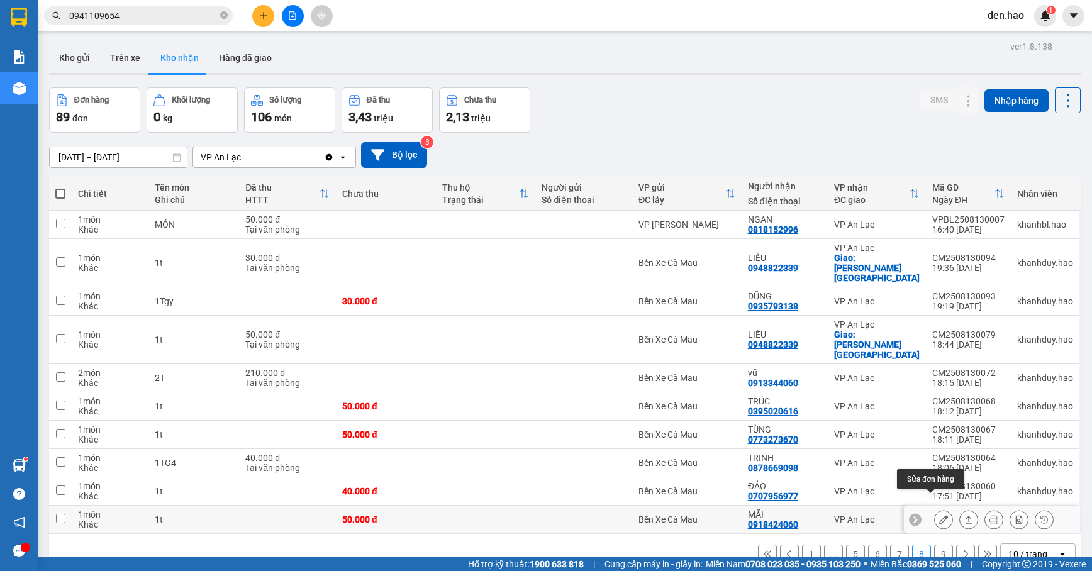
click at [939, 515] on icon at bounding box center [943, 519] width 9 height 9
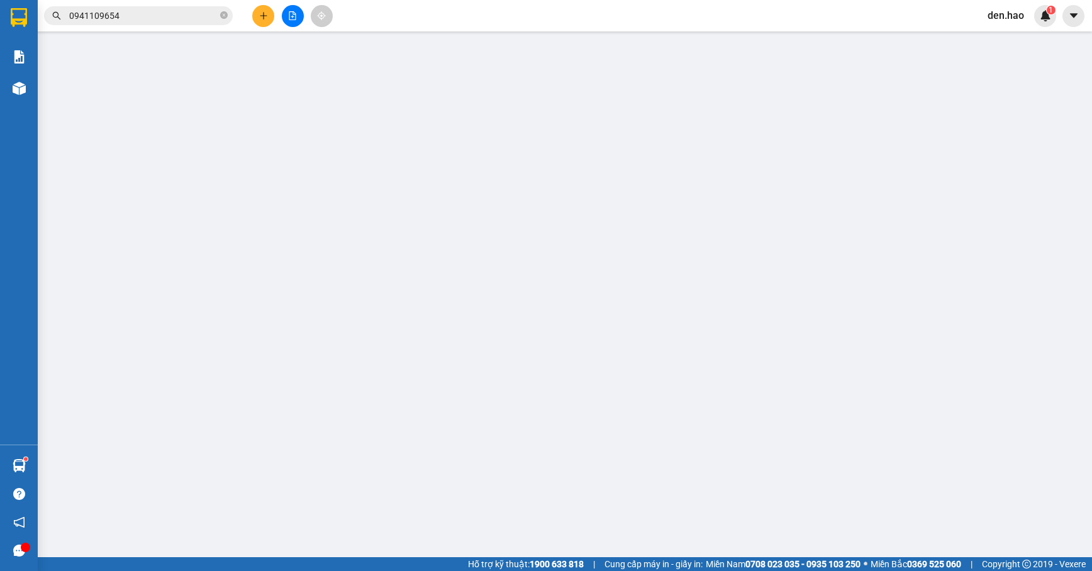
type input "0918424060"
type input "MÃI"
type input "50.000"
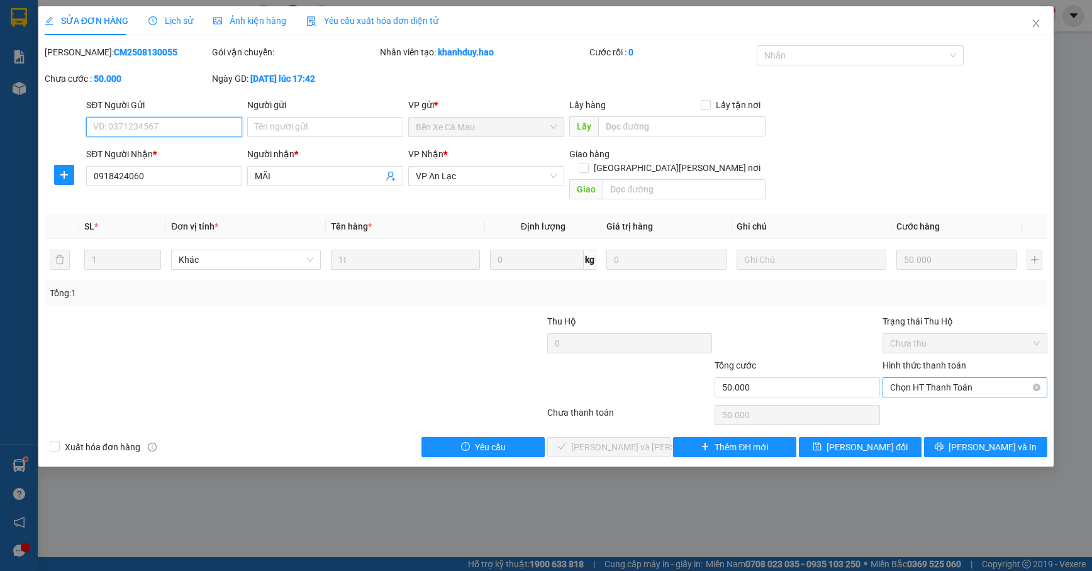
click at [922, 378] on span "Chọn HT Thanh Toán" at bounding box center [965, 387] width 150 height 19
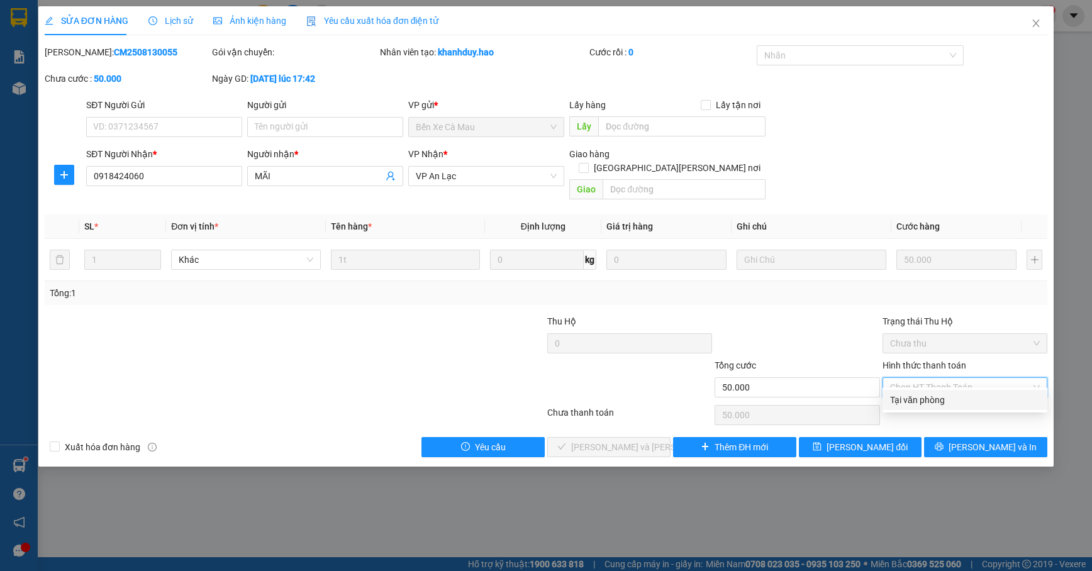
click at [927, 394] on div "Tại văn phòng" at bounding box center [965, 400] width 150 height 14
type input "0"
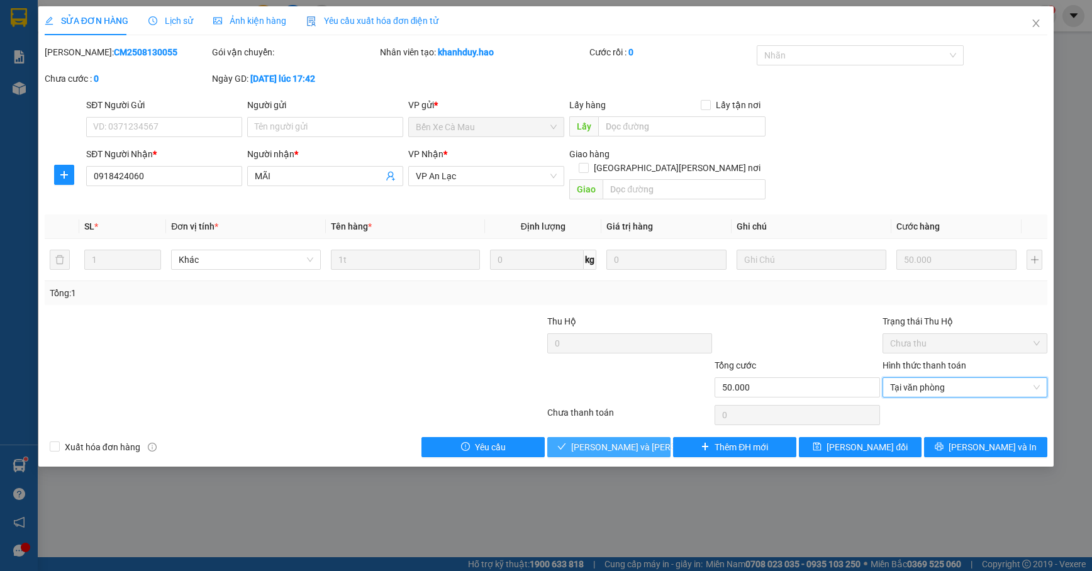
drag, startPoint x: 607, startPoint y: 427, endPoint x: 673, endPoint y: 386, distance: 77.2
click at [607, 437] on button "[PERSON_NAME] và Giao hàng" at bounding box center [608, 447] width 123 height 20
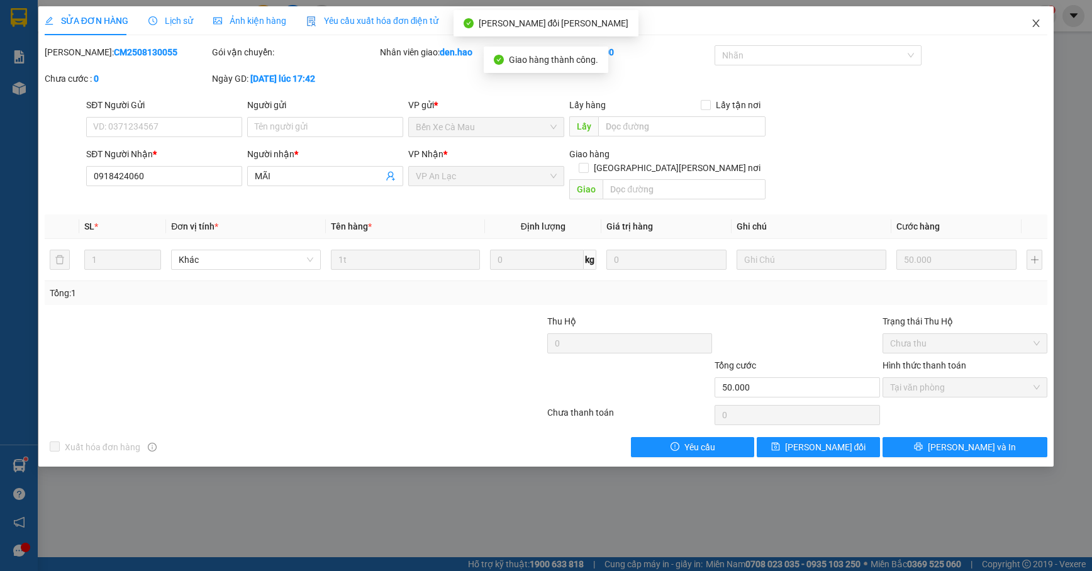
click at [1032, 18] on span "Close" at bounding box center [1036, 23] width 35 height 35
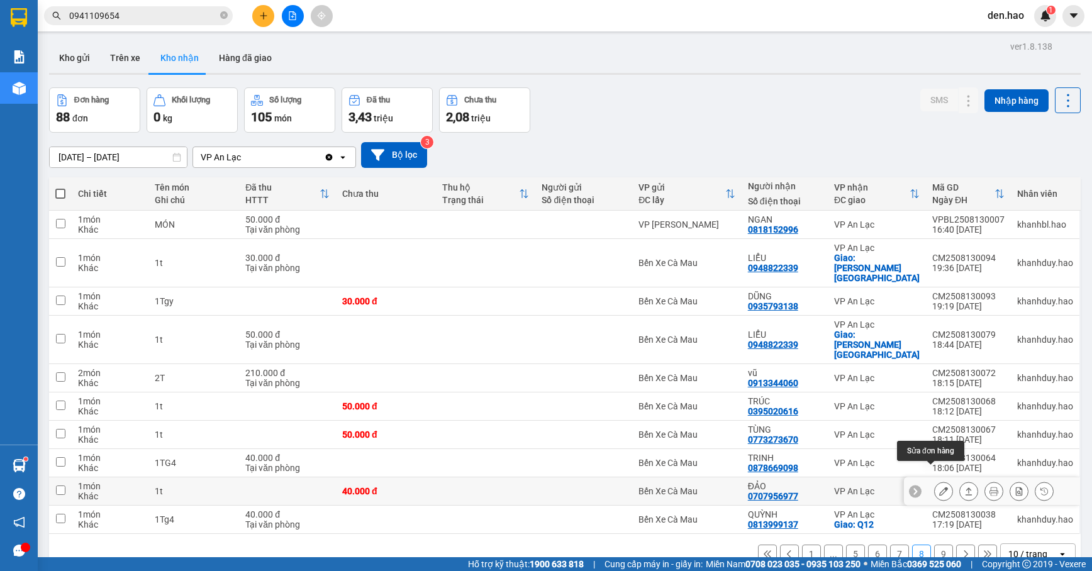
click at [939, 487] on icon at bounding box center [943, 491] width 9 height 9
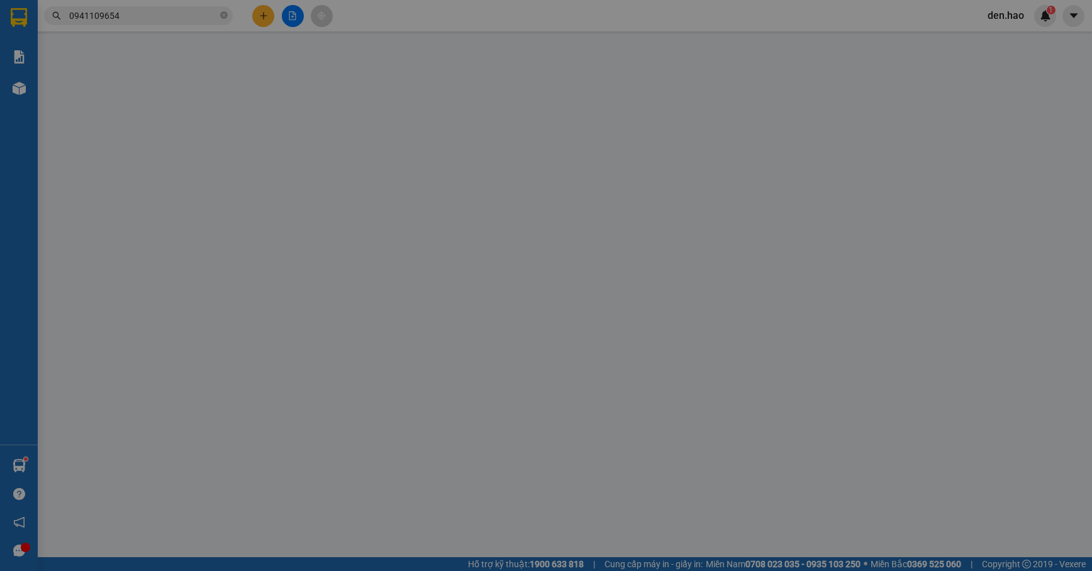
type input "0707956977"
type input "ĐẢO"
type input "40.000"
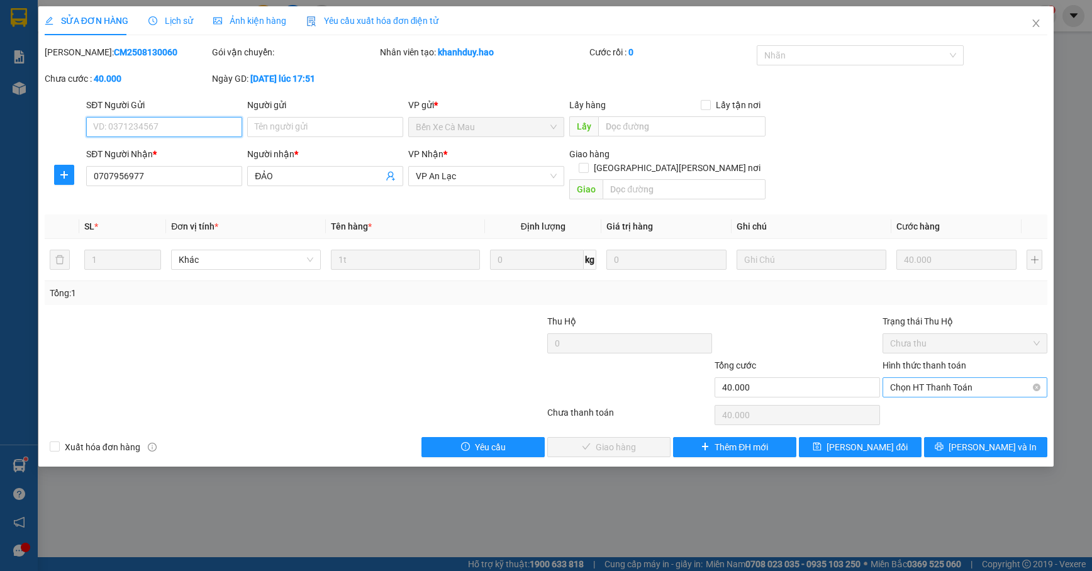
click at [917, 378] on span "Chọn HT Thanh Toán" at bounding box center [965, 387] width 150 height 19
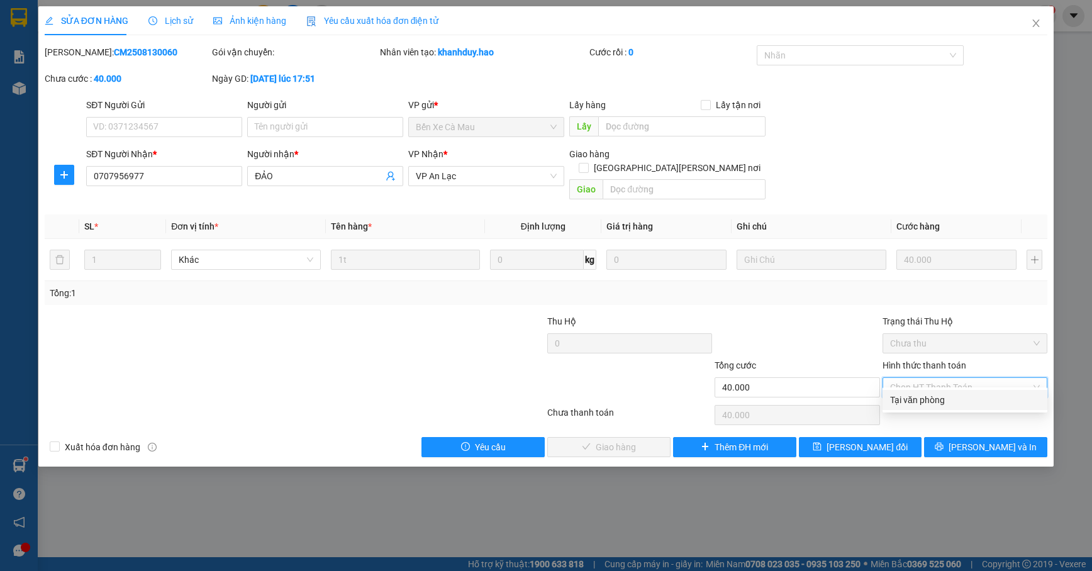
drag, startPoint x: 906, startPoint y: 396, endPoint x: 804, endPoint y: 410, distance: 102.9
click at [905, 396] on div "Tại văn phòng" at bounding box center [965, 400] width 150 height 14
type input "0"
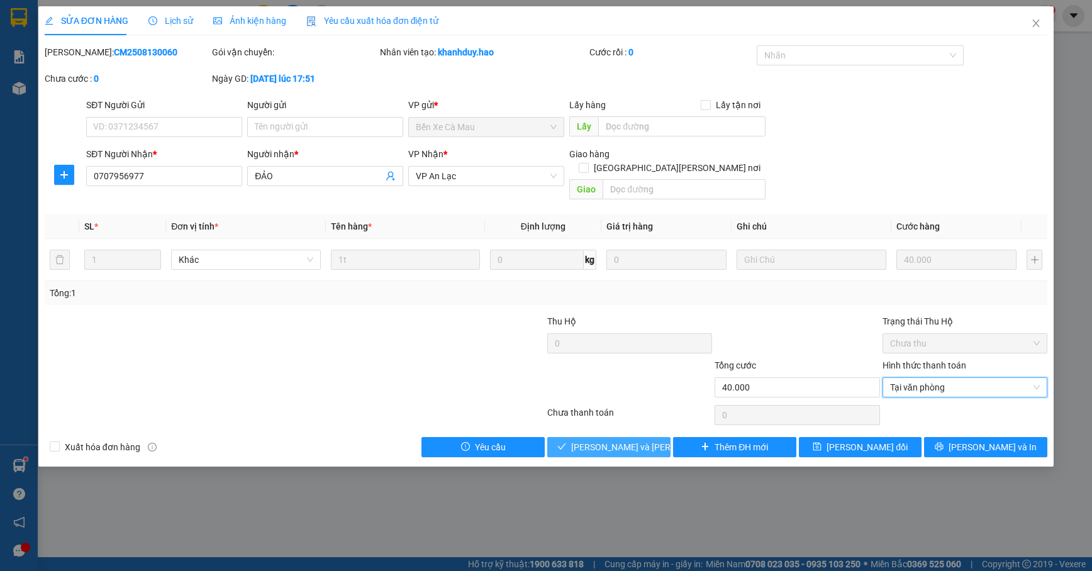
drag, startPoint x: 640, startPoint y: 428, endPoint x: 700, endPoint y: 398, distance: 67.0
click at [639, 440] on span "[PERSON_NAME] và Giao hàng" at bounding box center [656, 447] width 170 height 14
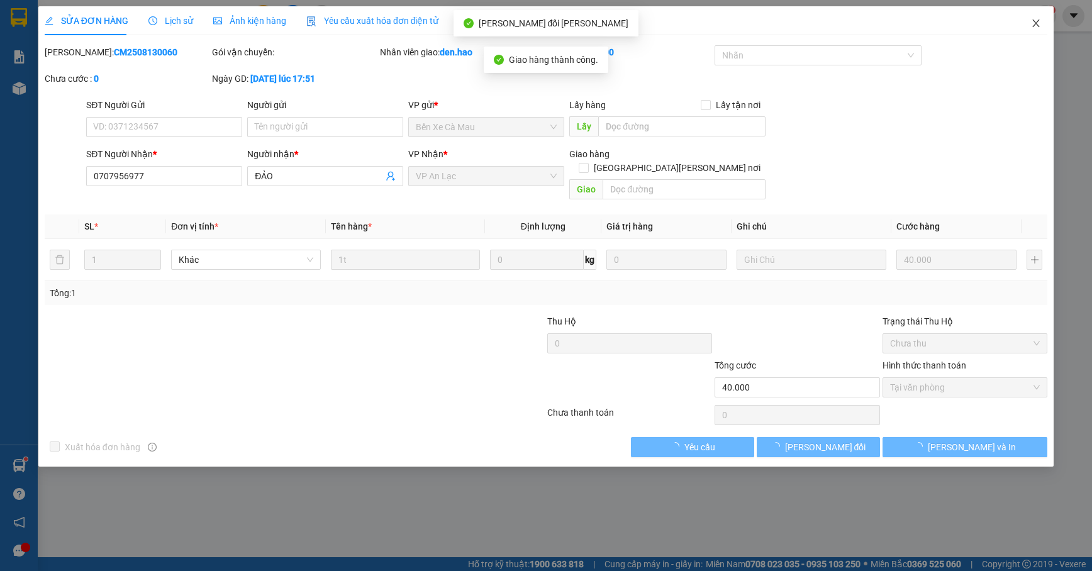
click at [1044, 23] on span "Close" at bounding box center [1036, 23] width 35 height 35
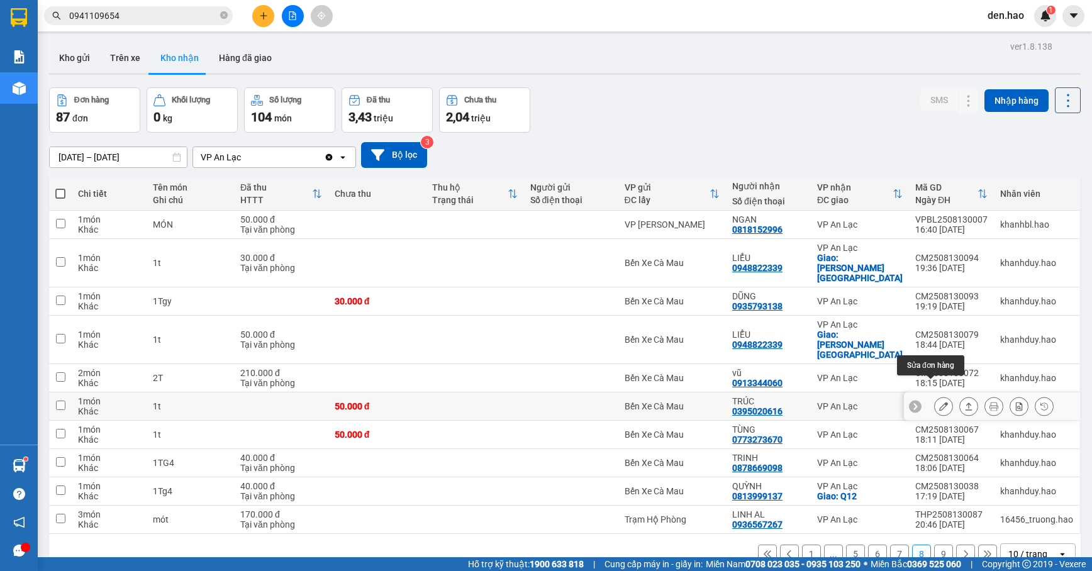
click at [939, 402] on icon at bounding box center [943, 406] width 9 height 9
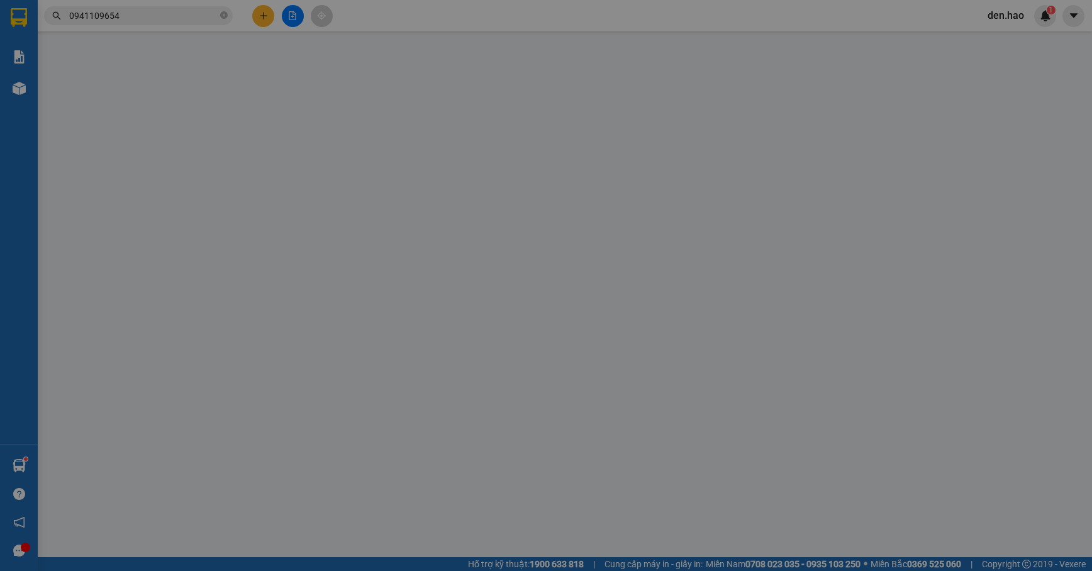
type input "0395020616"
type input "TRÚC"
type input "50.000"
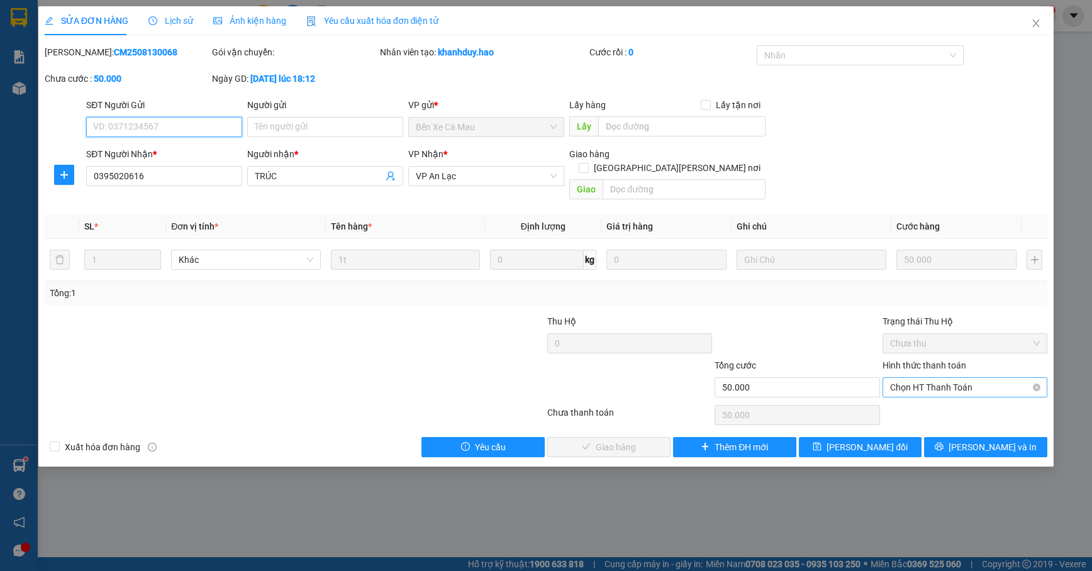
click at [920, 378] on span "Chọn HT Thanh Toán" at bounding box center [965, 387] width 150 height 19
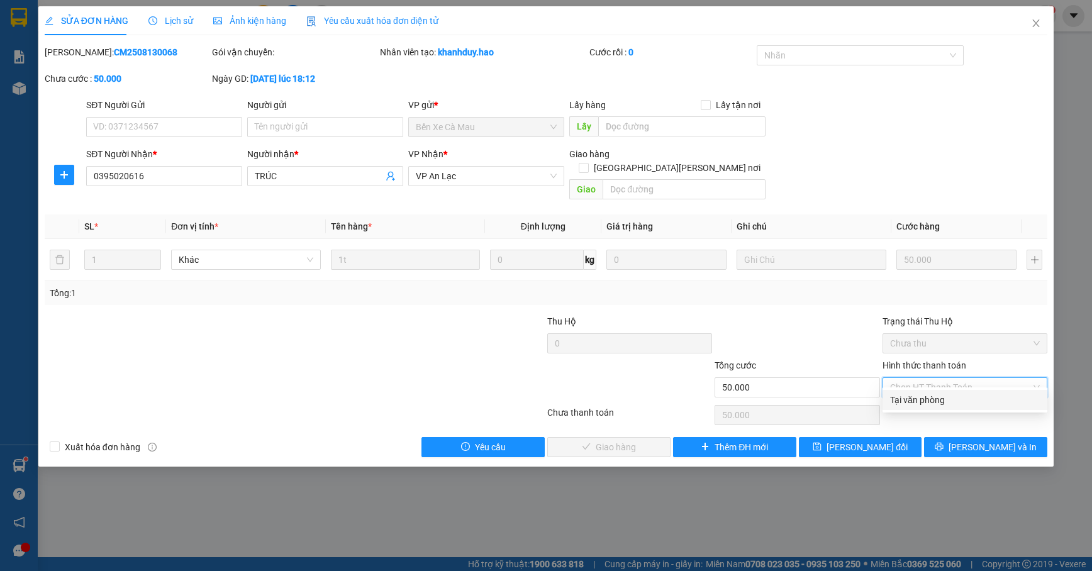
drag, startPoint x: 909, startPoint y: 391, endPoint x: 900, endPoint y: 396, distance: 10.7
click at [906, 393] on div "Tại văn phòng" at bounding box center [965, 400] width 165 height 20
type input "0"
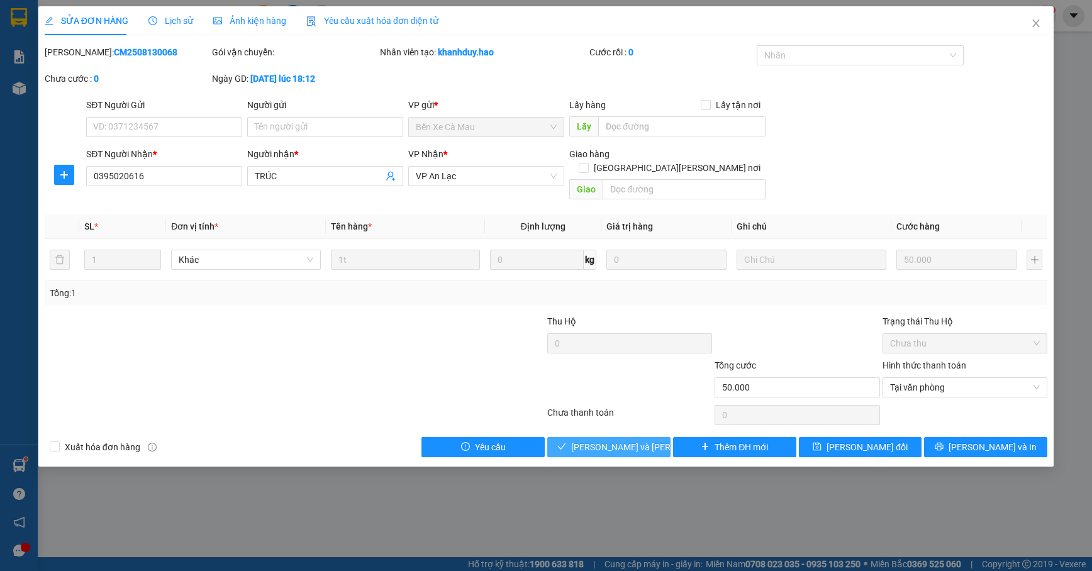
click at [617, 440] on span "[PERSON_NAME] và Giao hàng" at bounding box center [656, 447] width 170 height 14
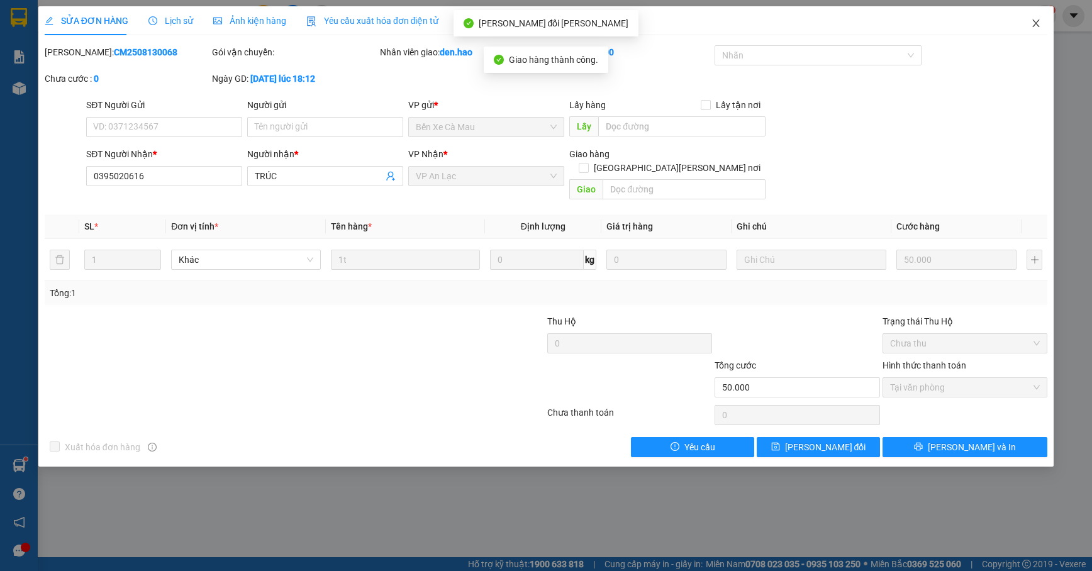
click at [1042, 21] on span "Close" at bounding box center [1036, 23] width 35 height 35
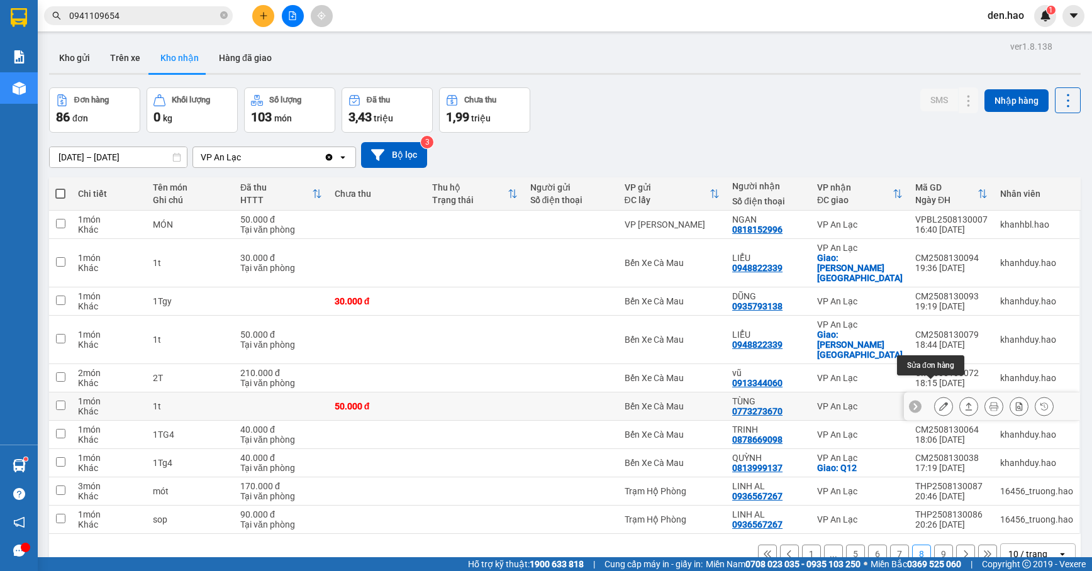
click at [939, 402] on icon at bounding box center [943, 406] width 9 height 9
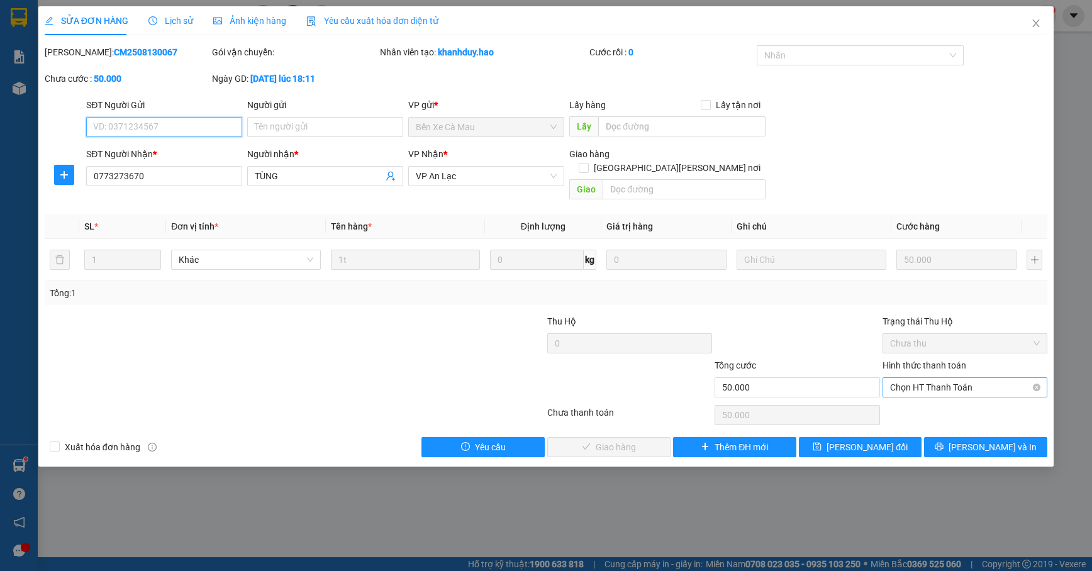
click at [922, 378] on span "Chọn HT Thanh Toán" at bounding box center [965, 387] width 150 height 19
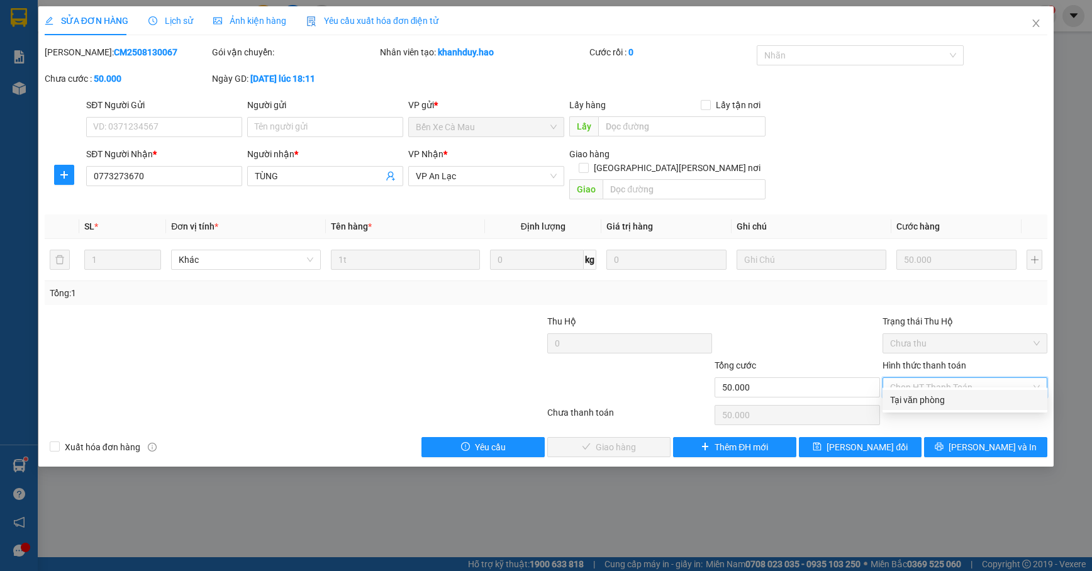
click at [910, 390] on div "Tại văn phòng" at bounding box center [965, 400] width 165 height 20
type input "0"
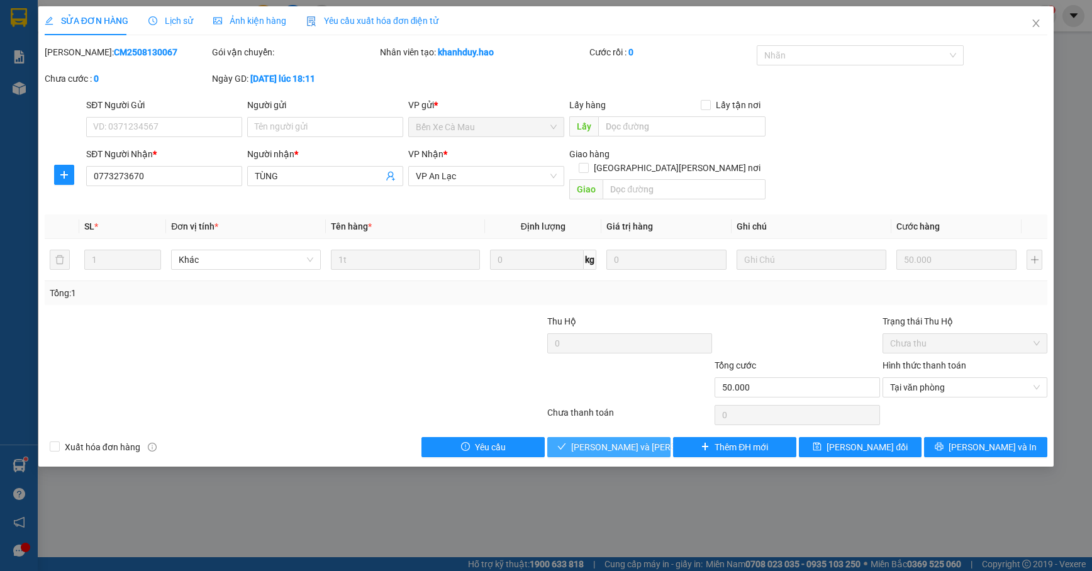
drag, startPoint x: 596, startPoint y: 433, endPoint x: 606, endPoint y: 425, distance: 12.6
click at [599, 440] on span "[PERSON_NAME] và Giao hàng" at bounding box center [656, 447] width 170 height 14
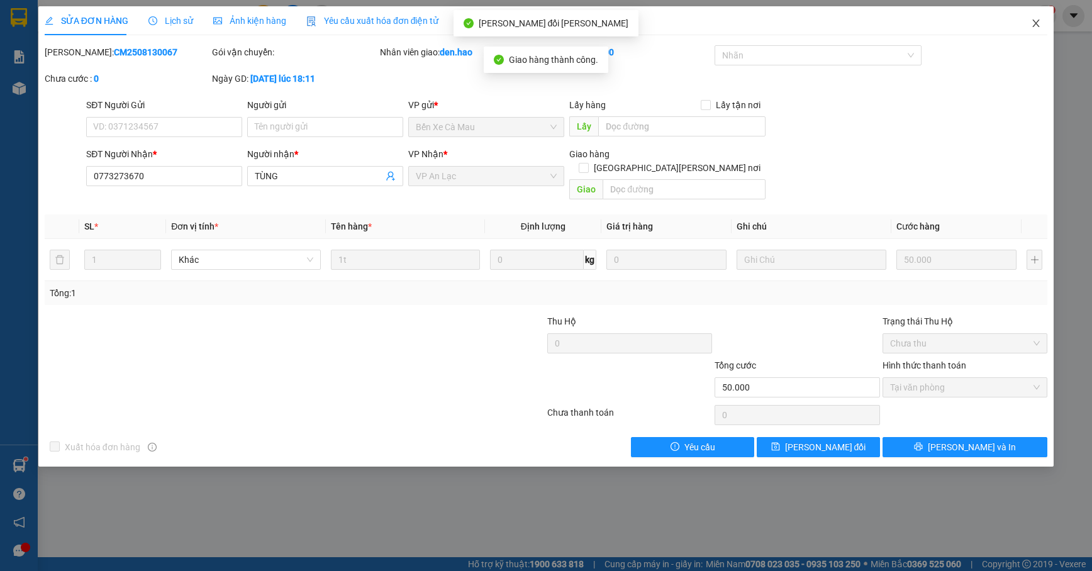
click at [1038, 28] on icon "close" at bounding box center [1036, 23] width 10 height 10
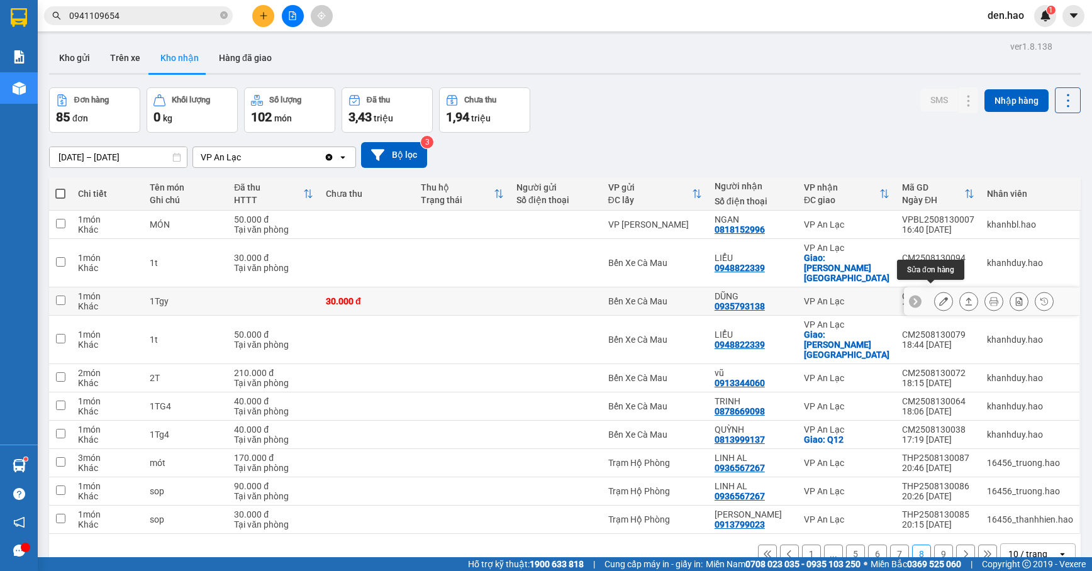
click at [939, 297] on icon at bounding box center [943, 301] width 9 height 9
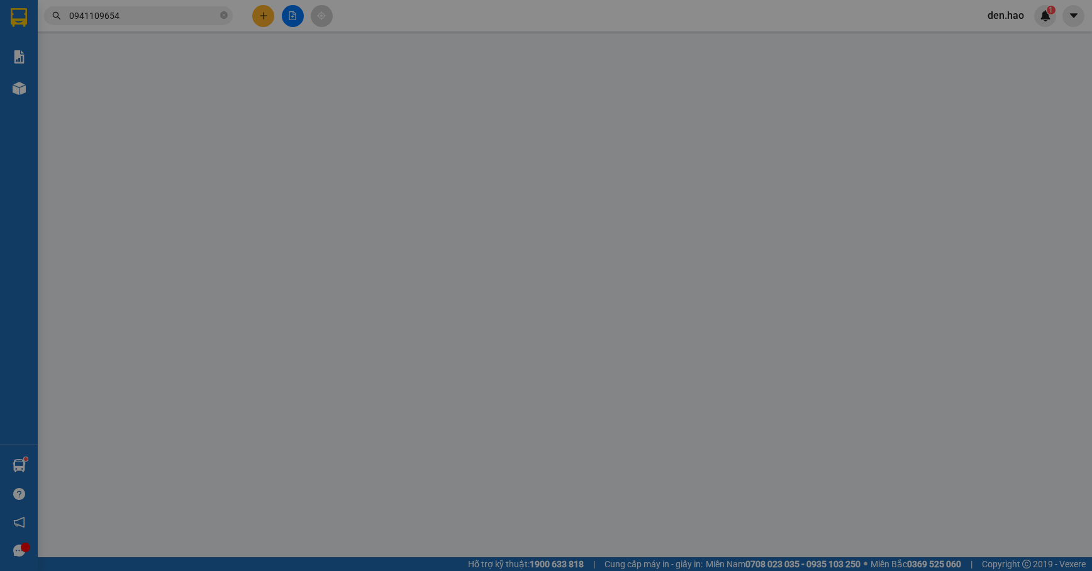
type input "0935793138"
type input "DŨNG"
type input "30.000"
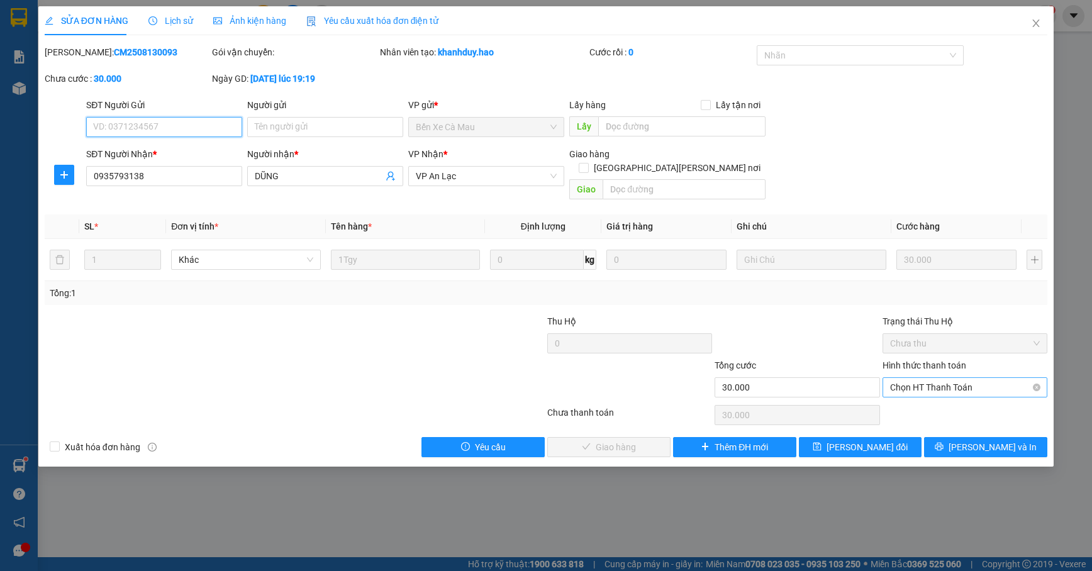
click at [932, 378] on span "Chọn HT Thanh Toán" at bounding box center [965, 387] width 150 height 19
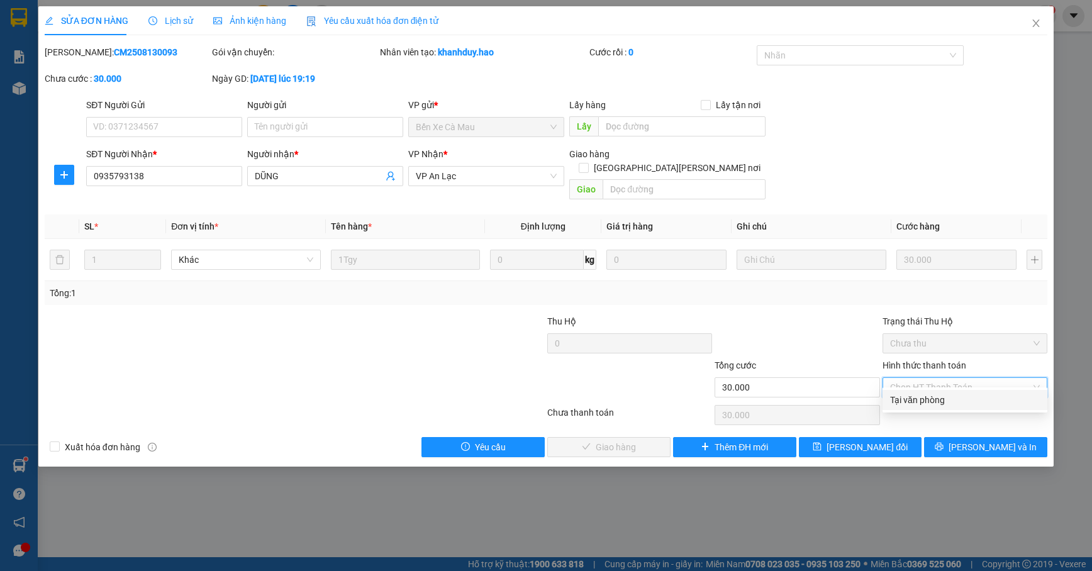
click at [906, 396] on div "Tại văn phòng" at bounding box center [965, 400] width 150 height 14
type input "0"
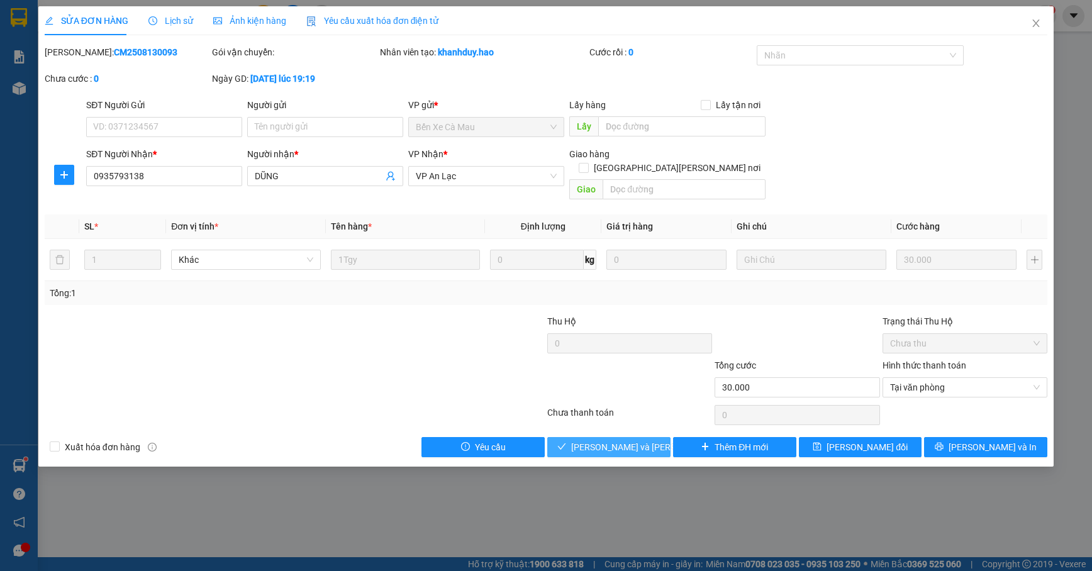
drag, startPoint x: 613, startPoint y: 435, endPoint x: 622, endPoint y: 427, distance: 12.9
click at [614, 440] on span "[PERSON_NAME] và Giao hàng" at bounding box center [656, 447] width 170 height 14
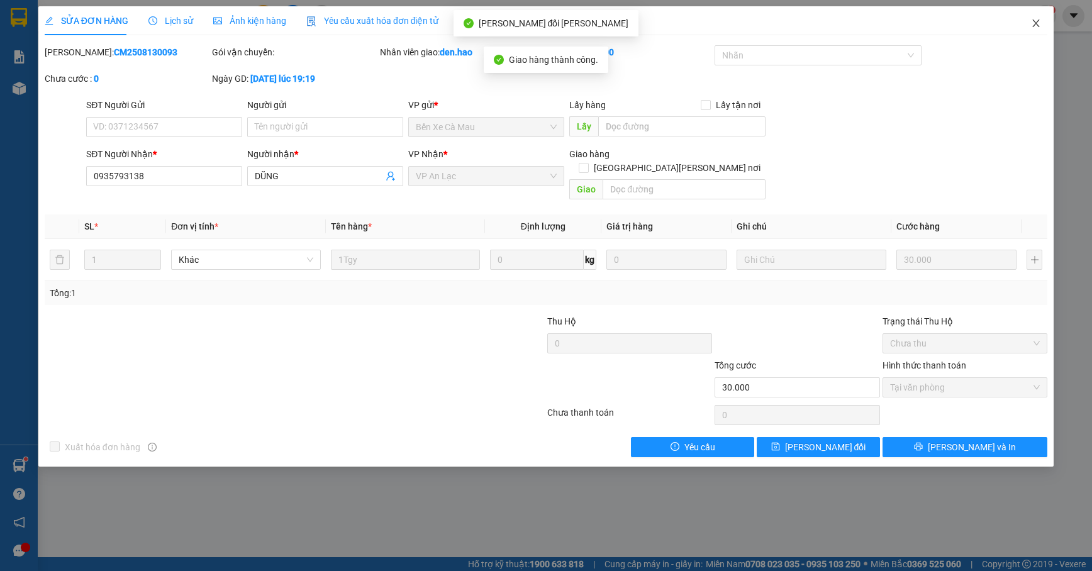
click at [1032, 28] on icon "close" at bounding box center [1036, 23] width 10 height 10
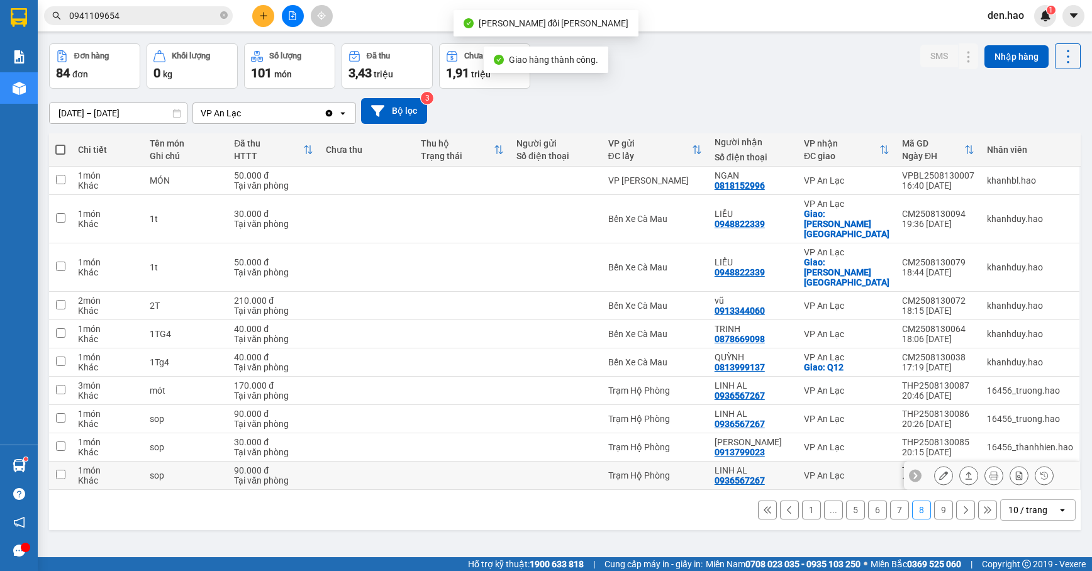
scroll to position [58, 0]
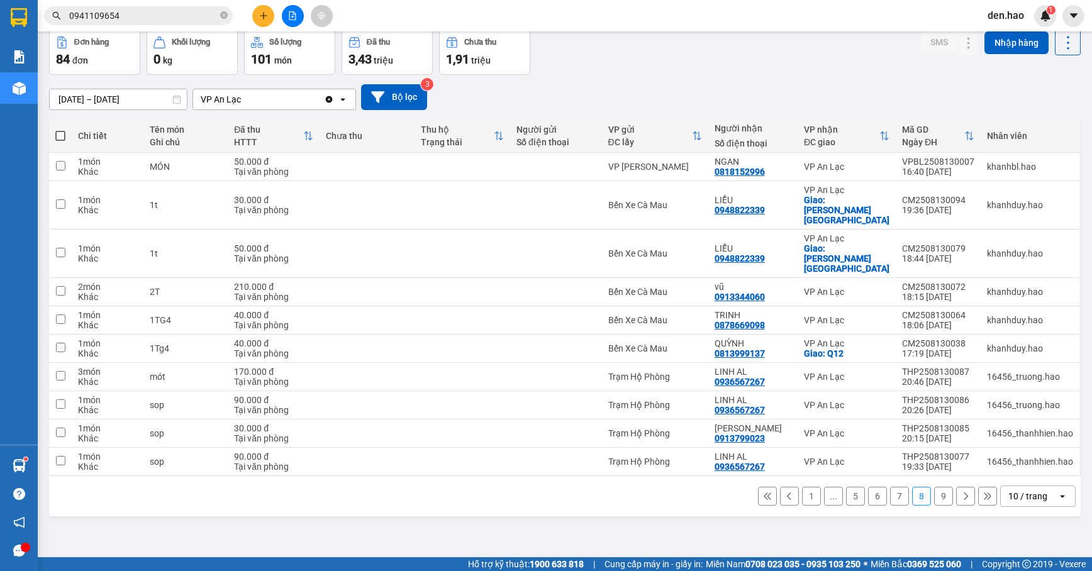
click at [934, 487] on button "9" at bounding box center [943, 496] width 19 height 19
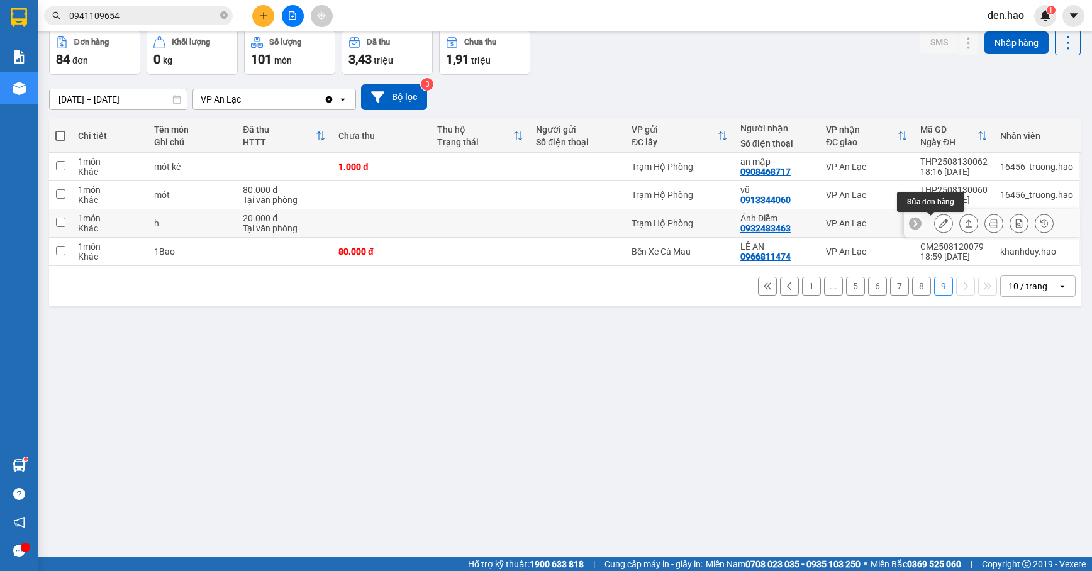
click at [935, 223] on button at bounding box center [944, 224] width 18 height 22
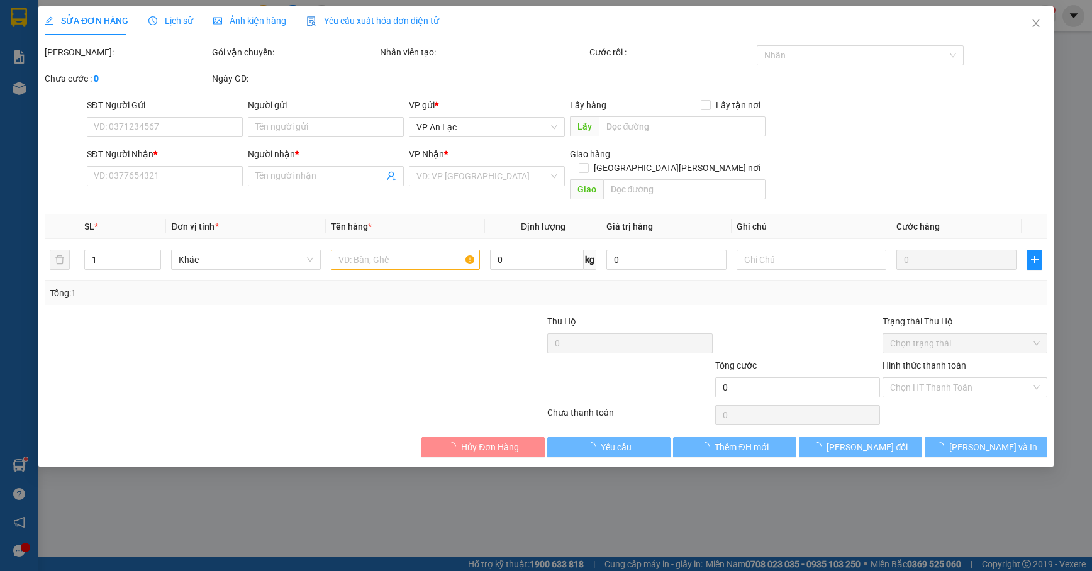
type input "0932483463"
type input "Ánh Diễm"
type input "20.000"
type input "0"
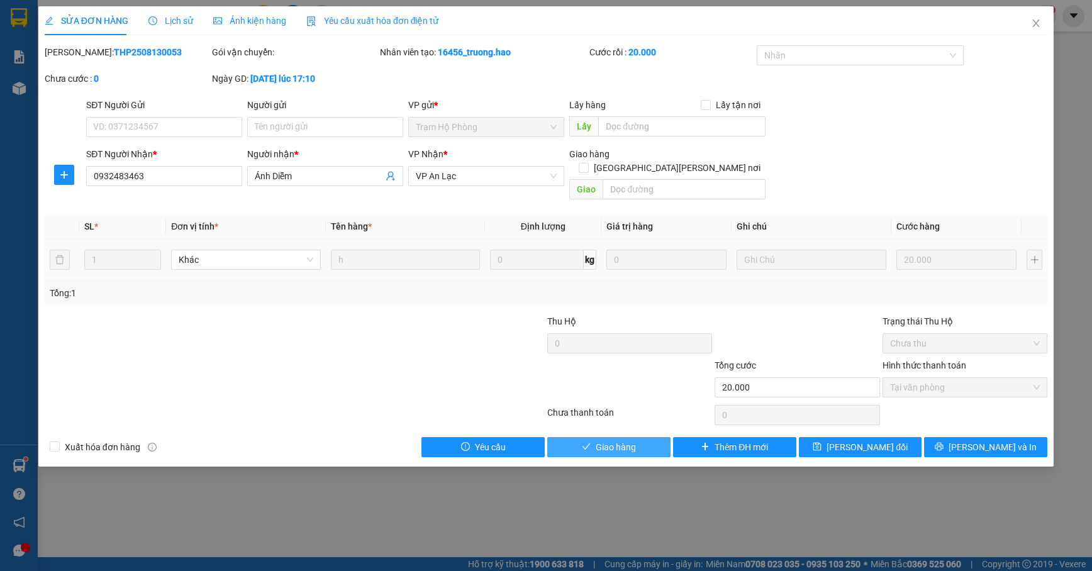
drag, startPoint x: 620, startPoint y: 430, endPoint x: 630, endPoint y: 427, distance: 10.8
click at [620, 440] on span "Giao hàng" at bounding box center [616, 447] width 40 height 14
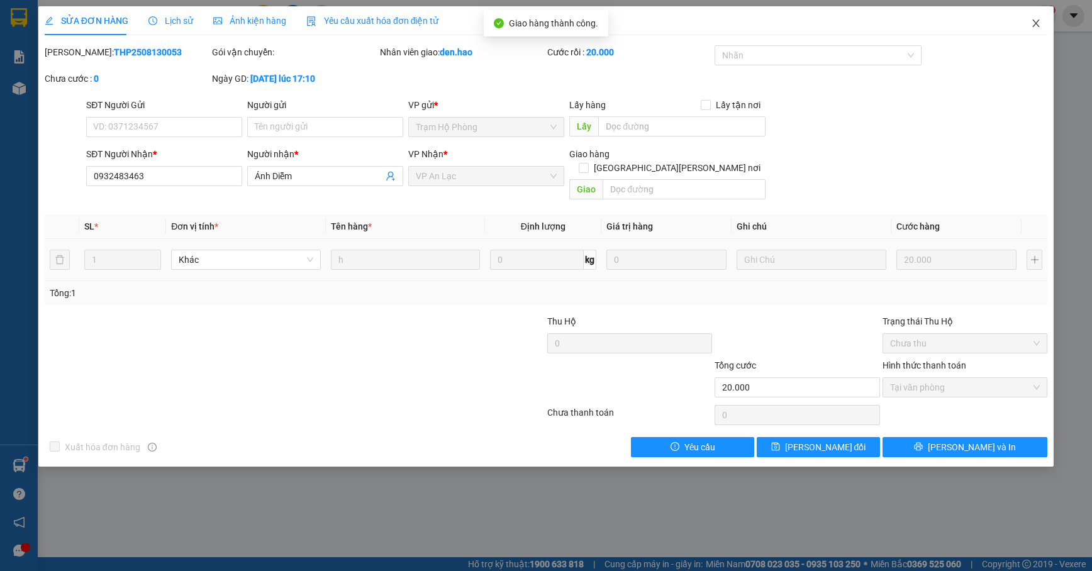
click at [1031, 20] on icon "close" at bounding box center [1036, 23] width 10 height 10
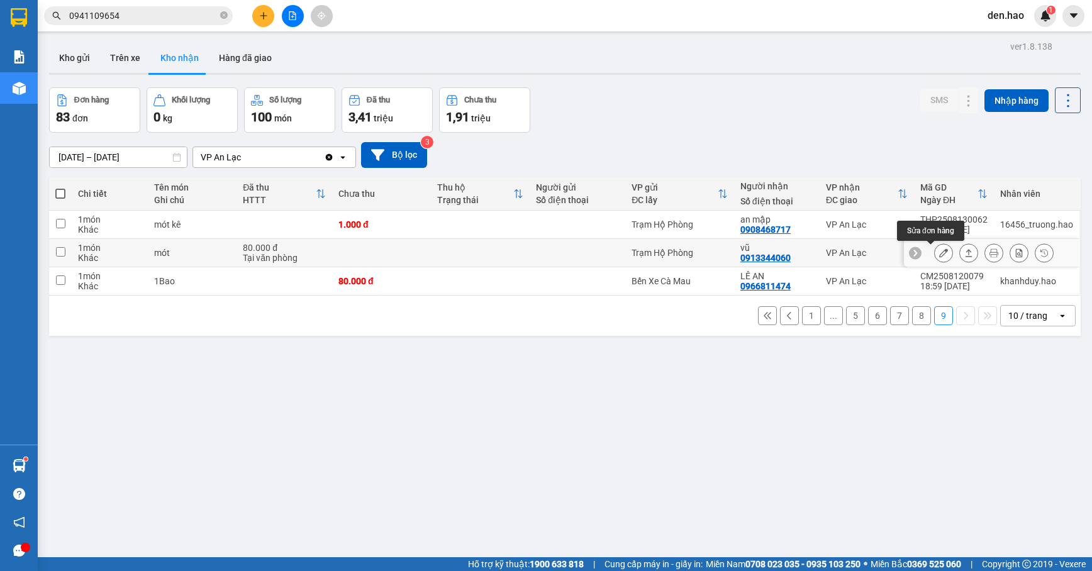
click at [939, 254] on icon at bounding box center [943, 253] width 9 height 9
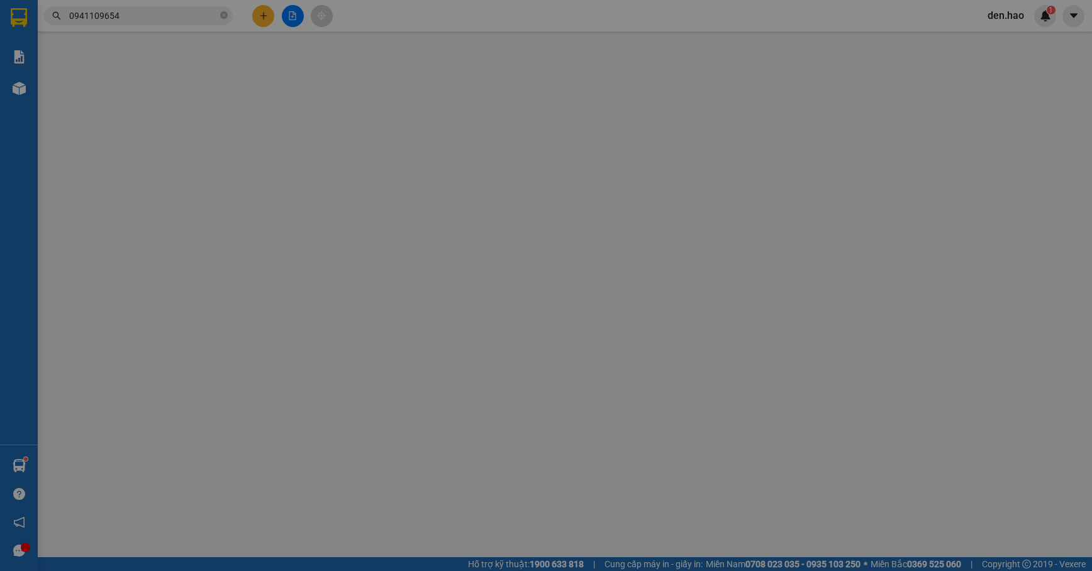
type input "0913344060"
type input "vũ"
type input "80.000"
type input "0"
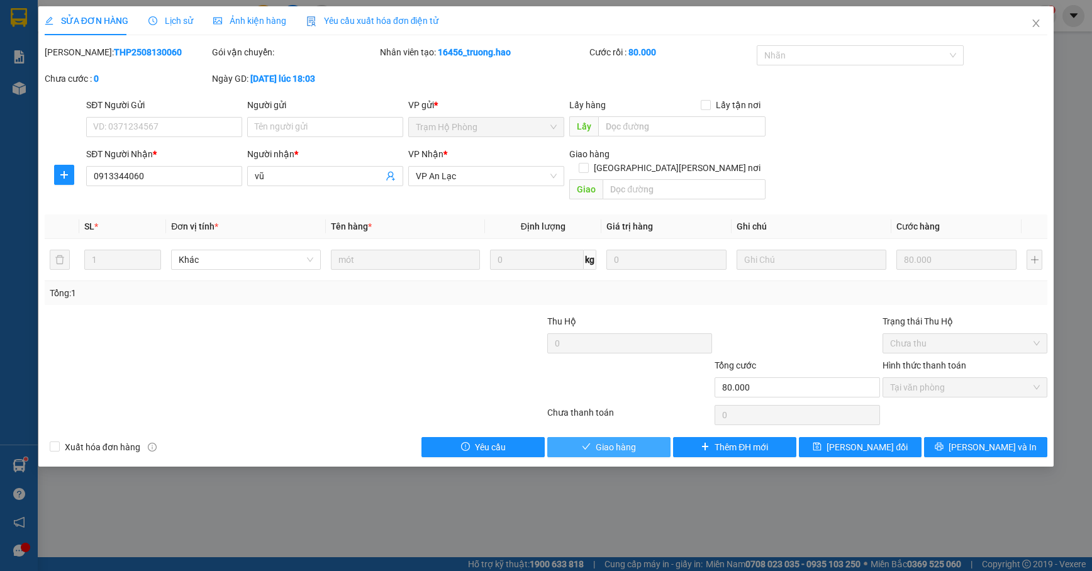
drag, startPoint x: 595, startPoint y: 428, endPoint x: 606, endPoint y: 422, distance: 13.3
click at [596, 440] on span "Giao hàng" at bounding box center [616, 447] width 40 height 14
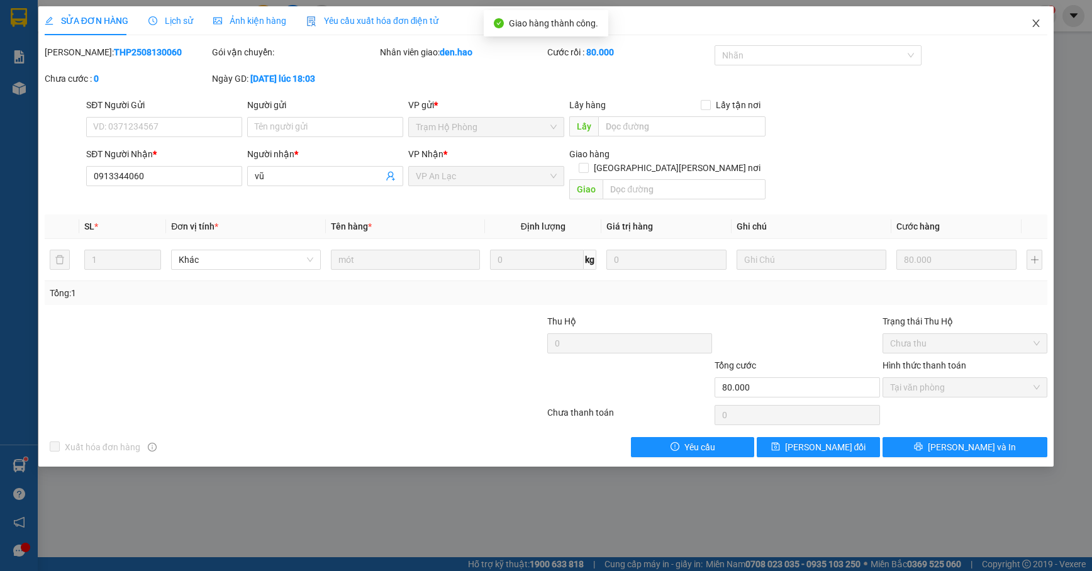
click at [1030, 24] on span "Close" at bounding box center [1036, 23] width 35 height 35
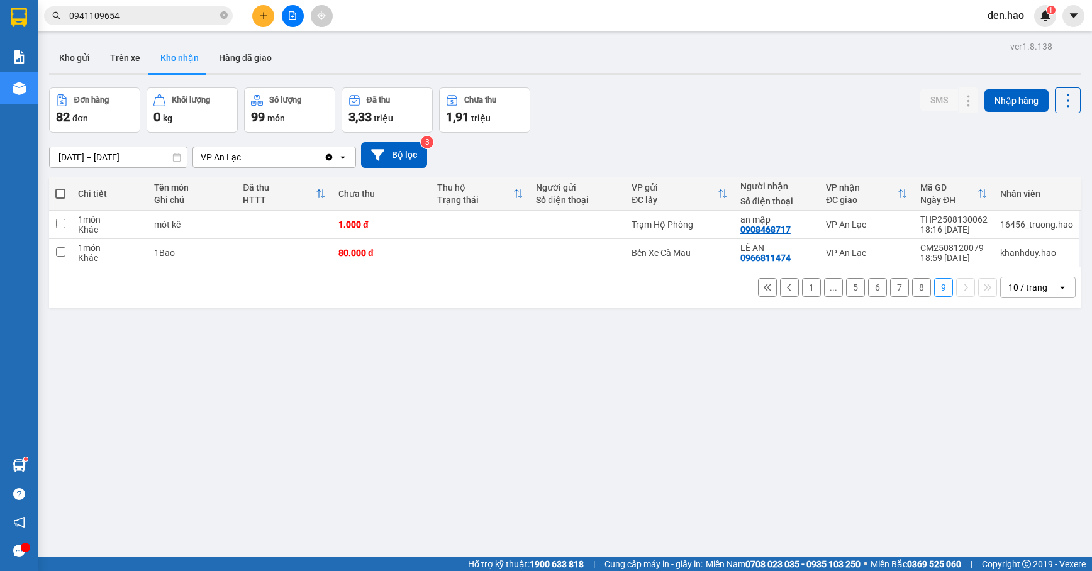
click at [912, 291] on button "8" at bounding box center [921, 287] width 19 height 19
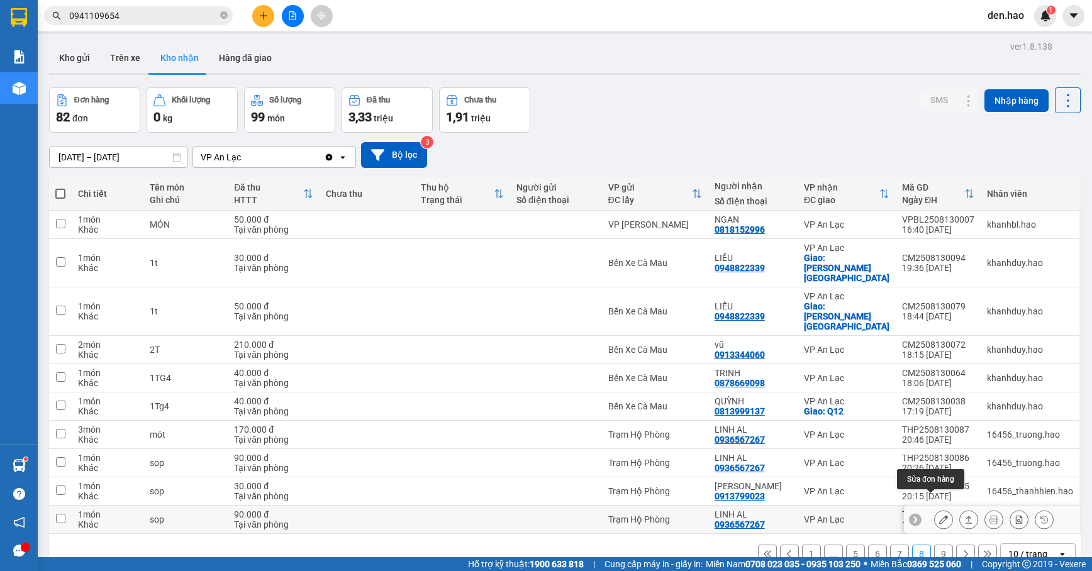
click at [935, 509] on button at bounding box center [944, 520] width 18 height 22
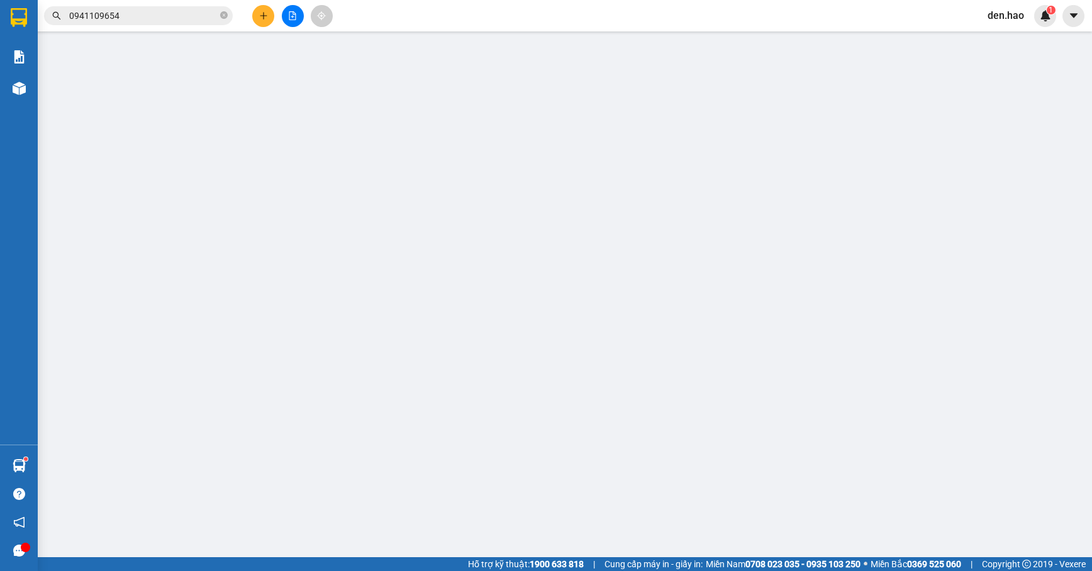
type input "0936567267"
type input "LINH AL"
type input "90.000"
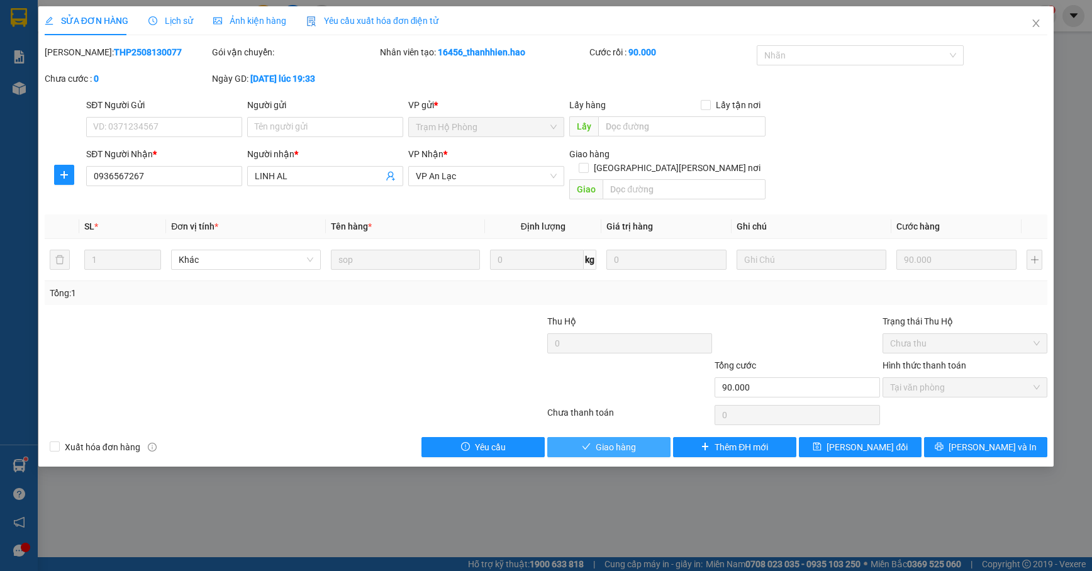
click at [617, 440] on span "Giao hàng" at bounding box center [616, 447] width 40 height 14
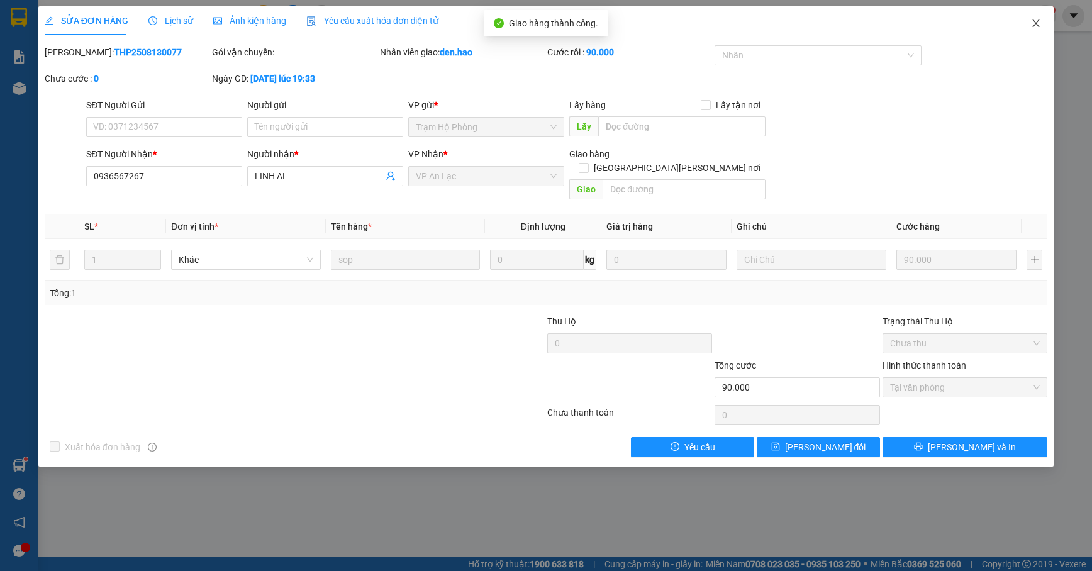
click at [1047, 18] on span "Close" at bounding box center [1036, 23] width 35 height 35
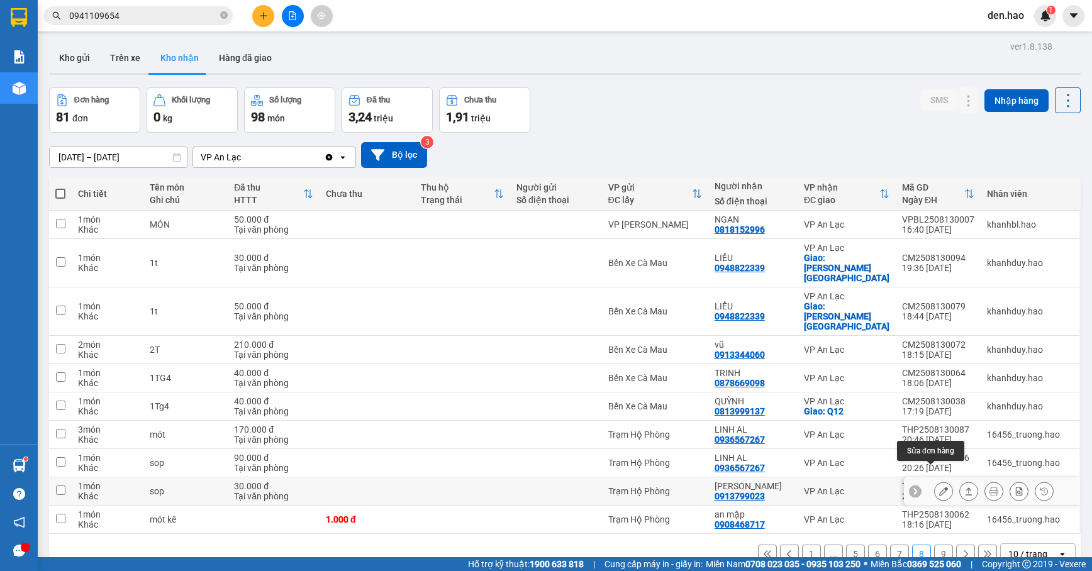
click at [939, 487] on icon at bounding box center [943, 491] width 9 height 9
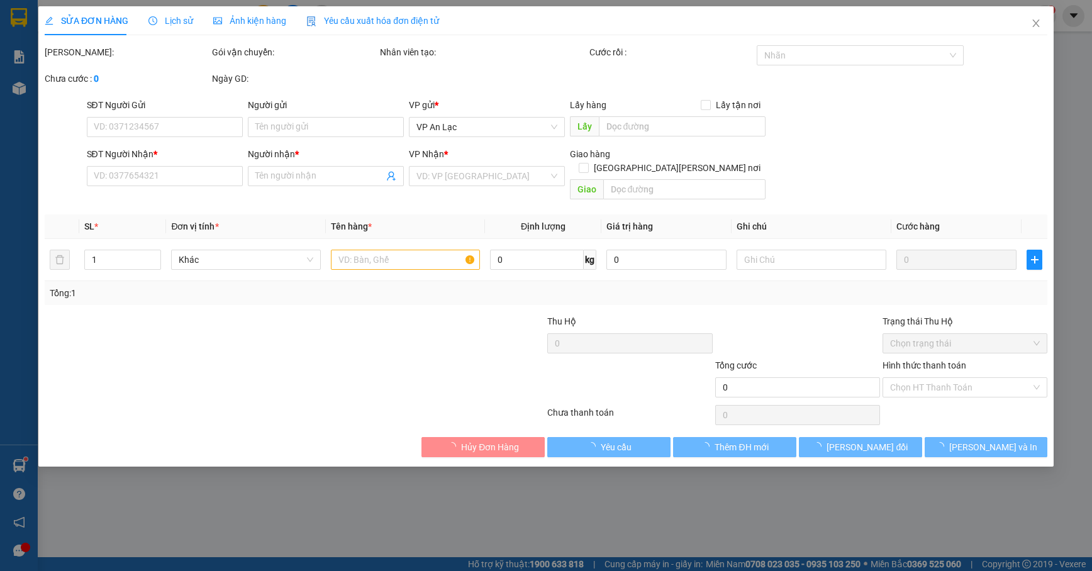
type input "0913799023"
type input "Trọng Nhân"
type input "30.000"
type input "0"
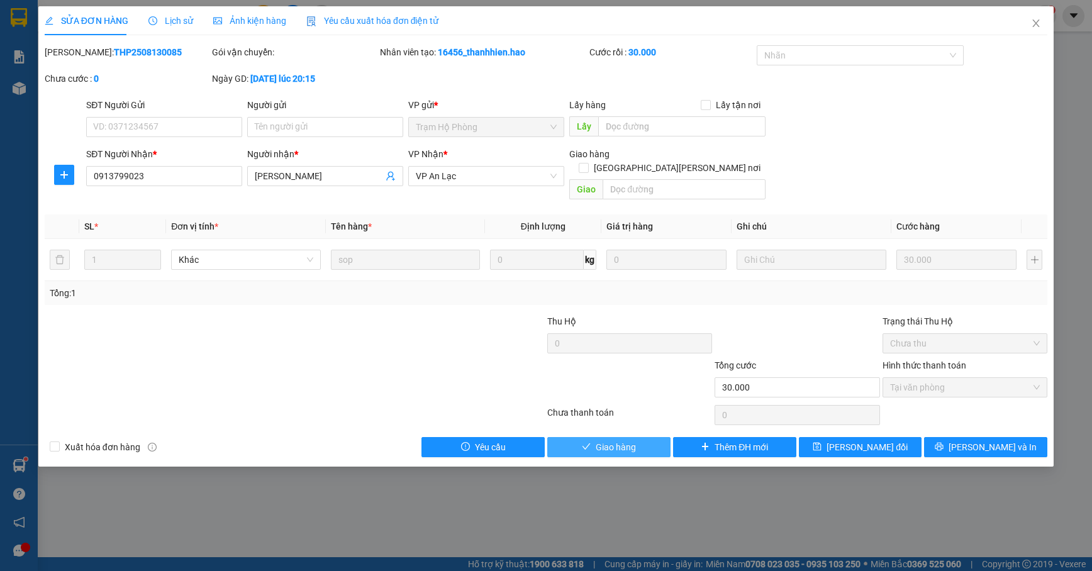
click at [602, 440] on span "Giao hàng" at bounding box center [616, 447] width 40 height 14
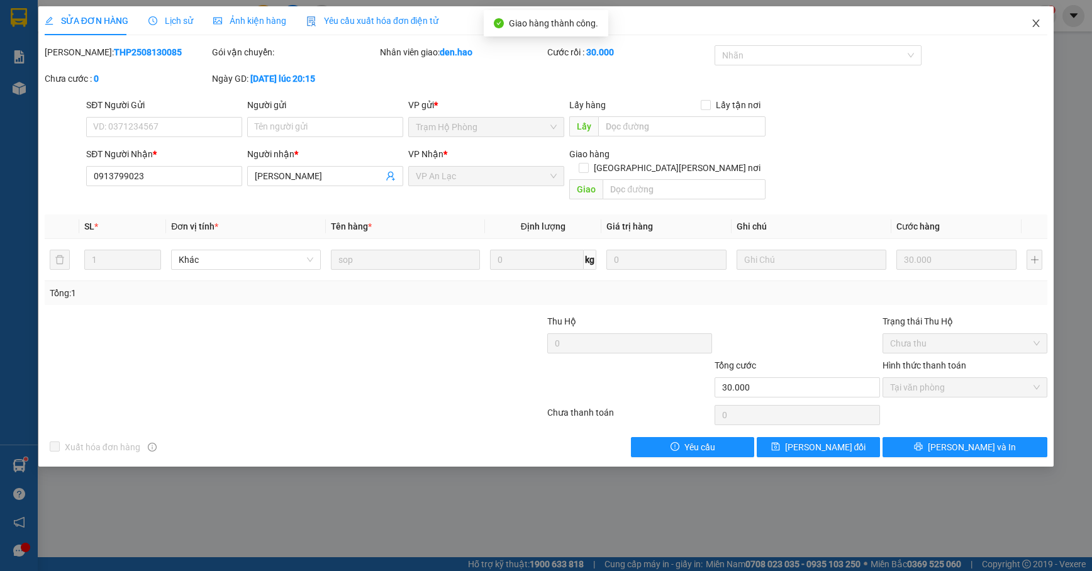
click at [1027, 28] on span "Close" at bounding box center [1036, 23] width 35 height 35
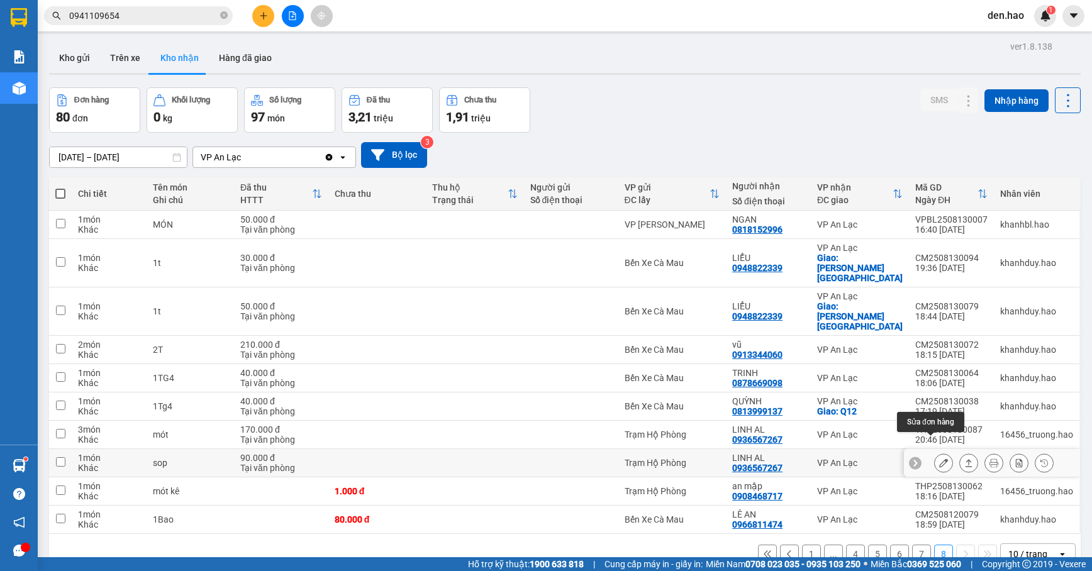
click at [939, 459] on icon at bounding box center [943, 463] width 9 height 9
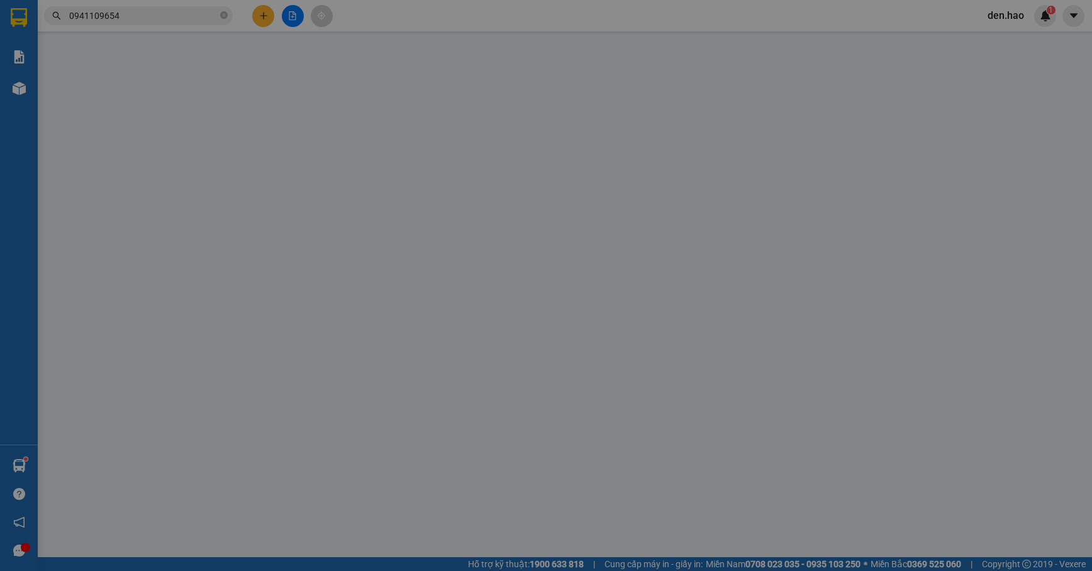
type input "0936567267"
type input "LINH AL"
type input "90.000"
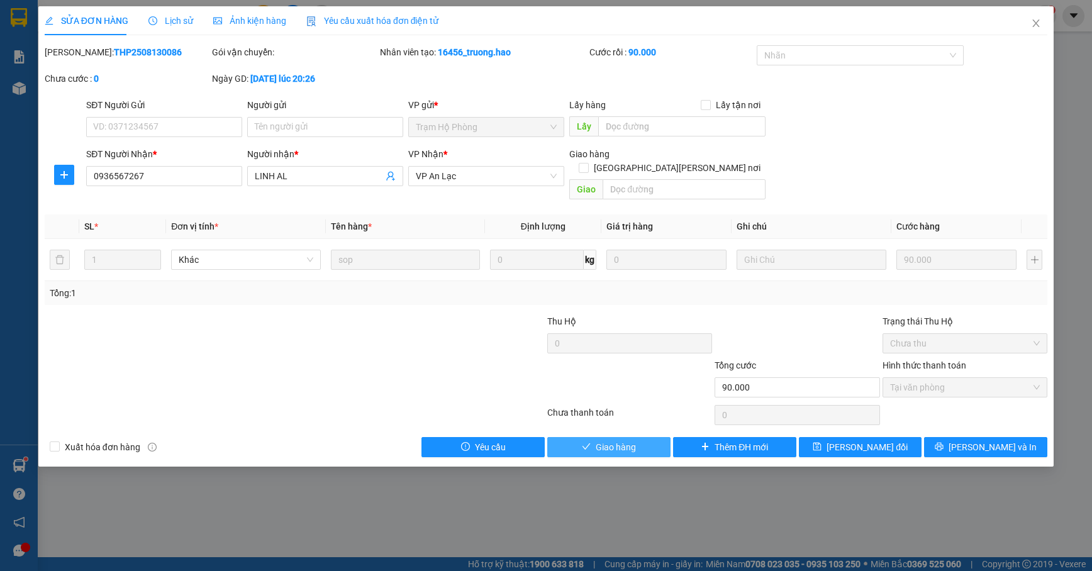
click at [637, 439] on button "Giao hàng" at bounding box center [608, 447] width 123 height 20
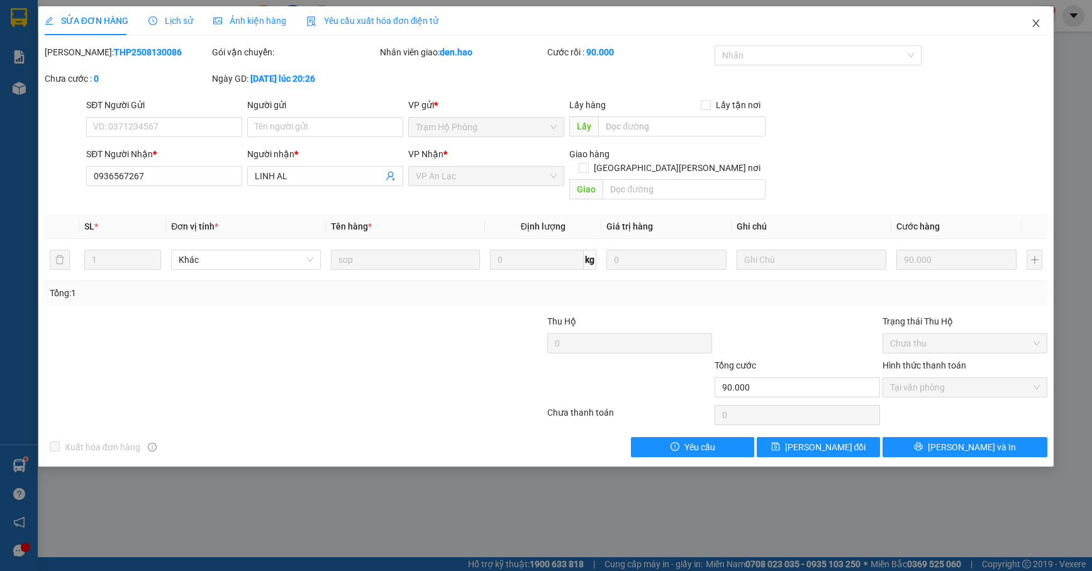
click at [1038, 28] on span "Close" at bounding box center [1036, 23] width 35 height 35
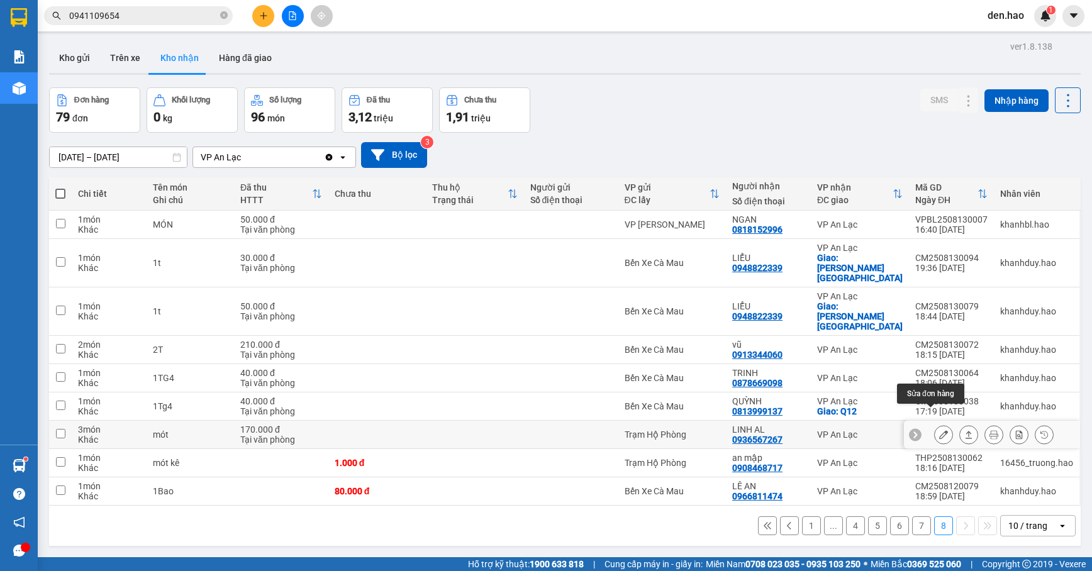
click at [935, 424] on button at bounding box center [944, 435] width 18 height 22
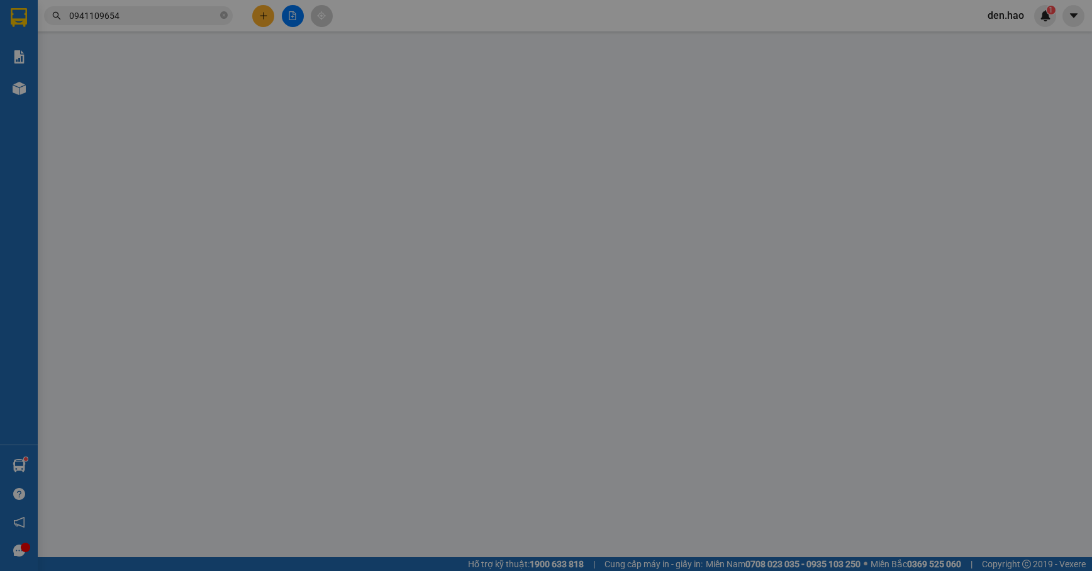
type input "0936567267"
type input "LINH AL"
type input "170.000"
type input "0"
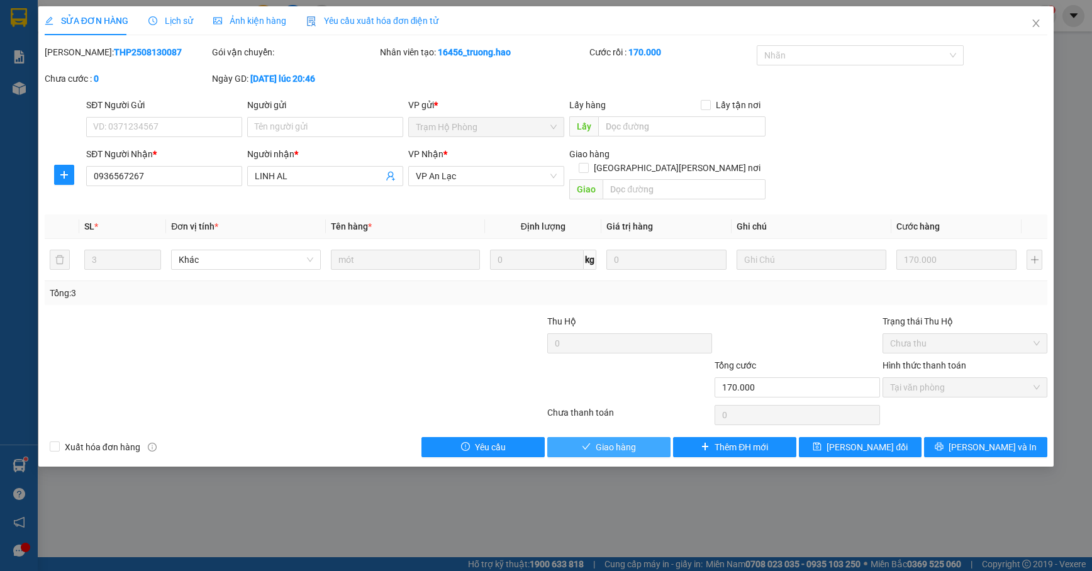
click at [617, 440] on span "Giao hàng" at bounding box center [616, 447] width 40 height 14
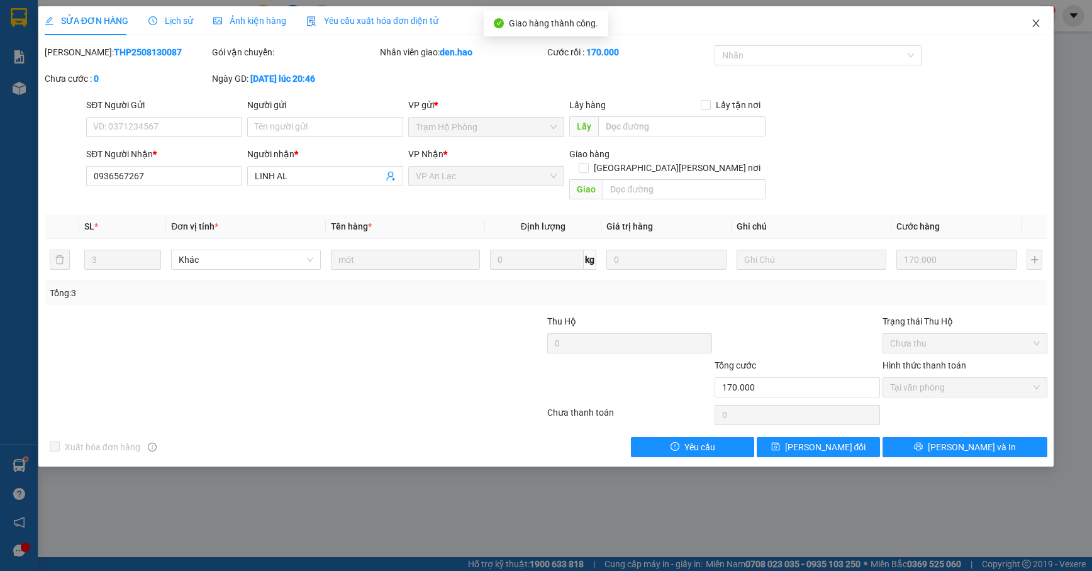
click at [1032, 19] on icon "close" at bounding box center [1036, 23] width 10 height 10
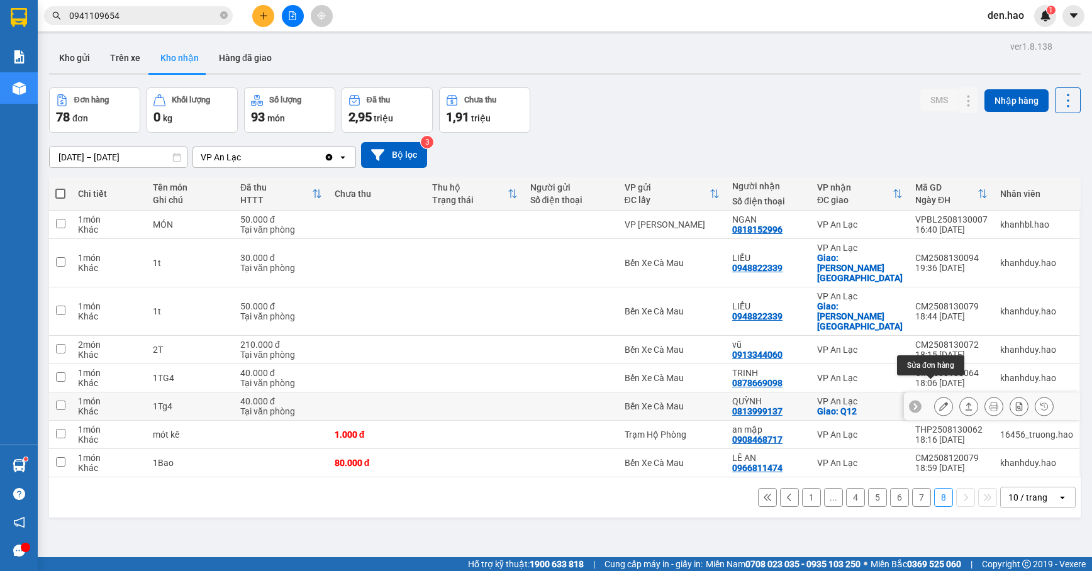
click at [939, 402] on icon at bounding box center [943, 406] width 9 height 9
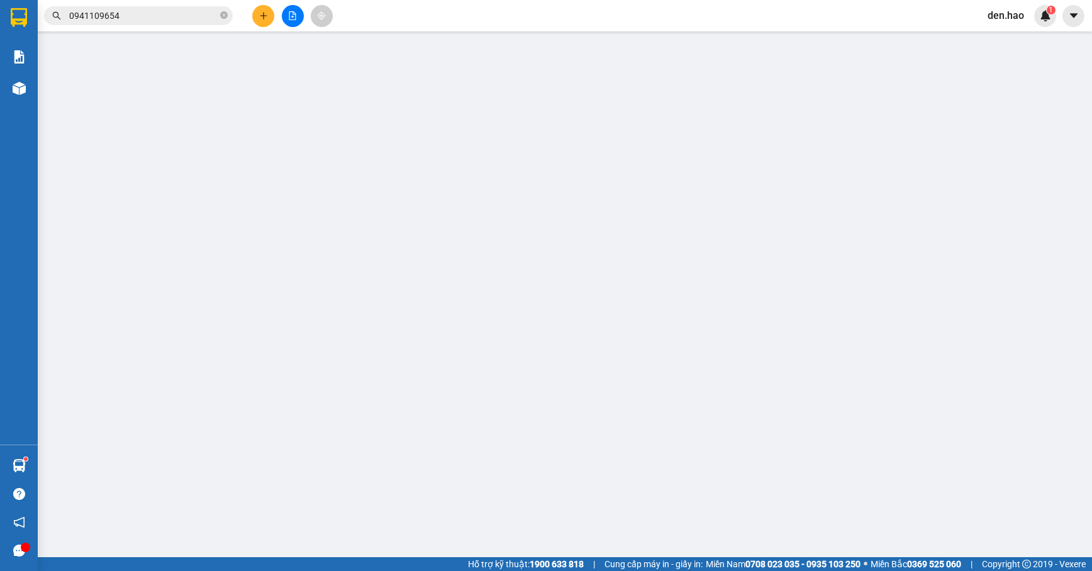
type input "0813999137"
type input "QUỲNH"
checkbox input "true"
type input "Q12"
type input "40.000"
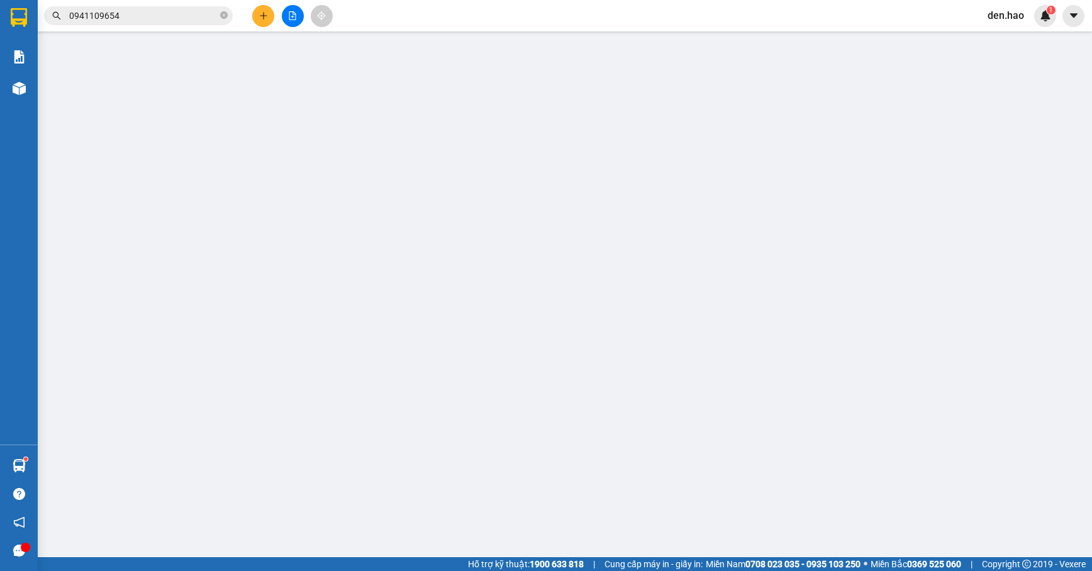
type input "0"
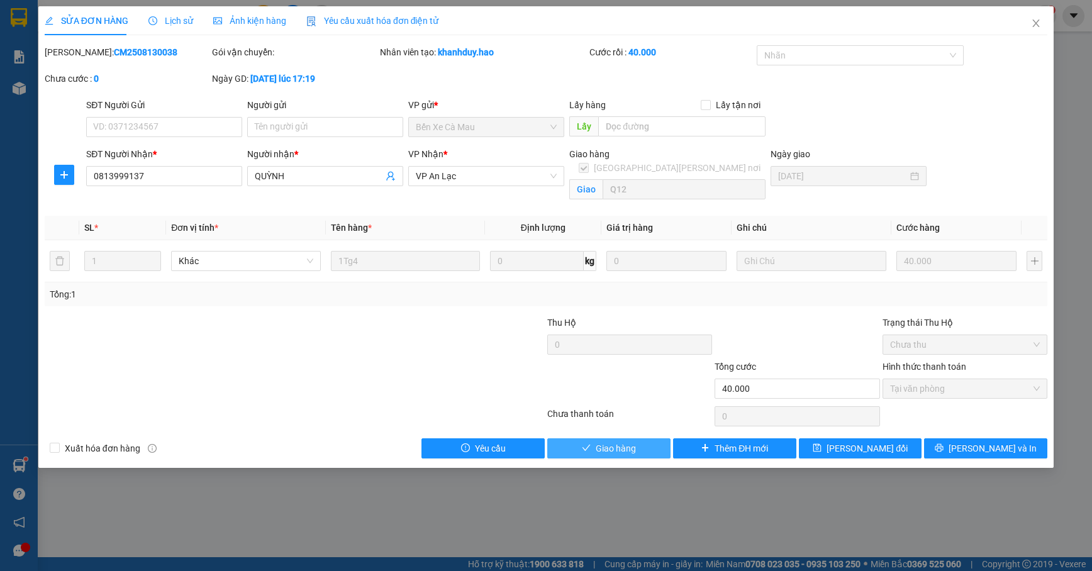
drag, startPoint x: 614, startPoint y: 450, endPoint x: 615, endPoint y: 435, distance: 15.2
click at [614, 449] on span "Giao hàng" at bounding box center [616, 449] width 40 height 14
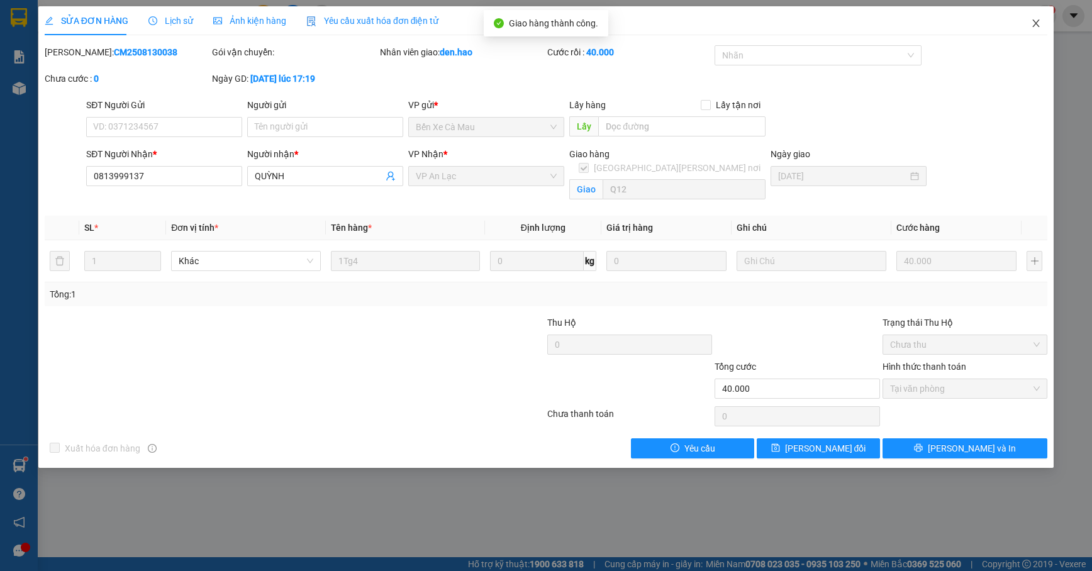
click at [1042, 23] on span "Close" at bounding box center [1036, 23] width 35 height 35
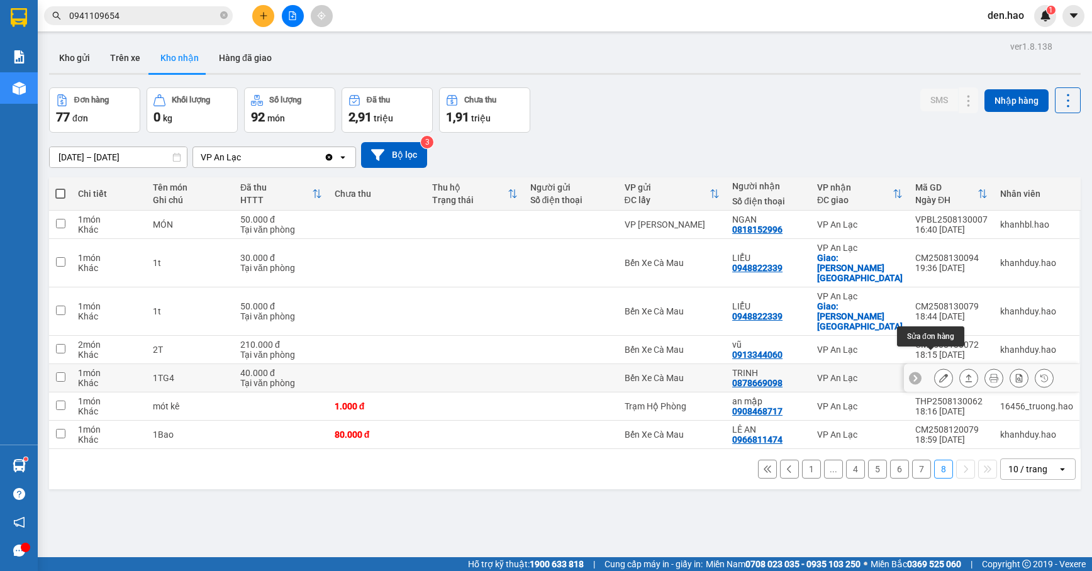
click at [935, 367] on button at bounding box center [944, 378] width 18 height 22
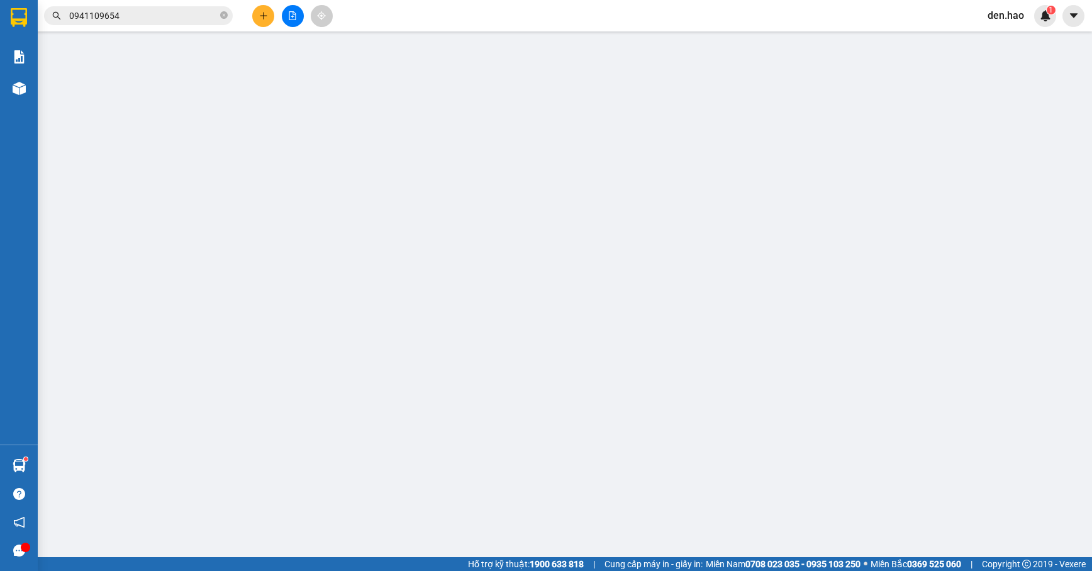
type input "0878669098"
type input "TRINH"
type input "40.000"
type input "0"
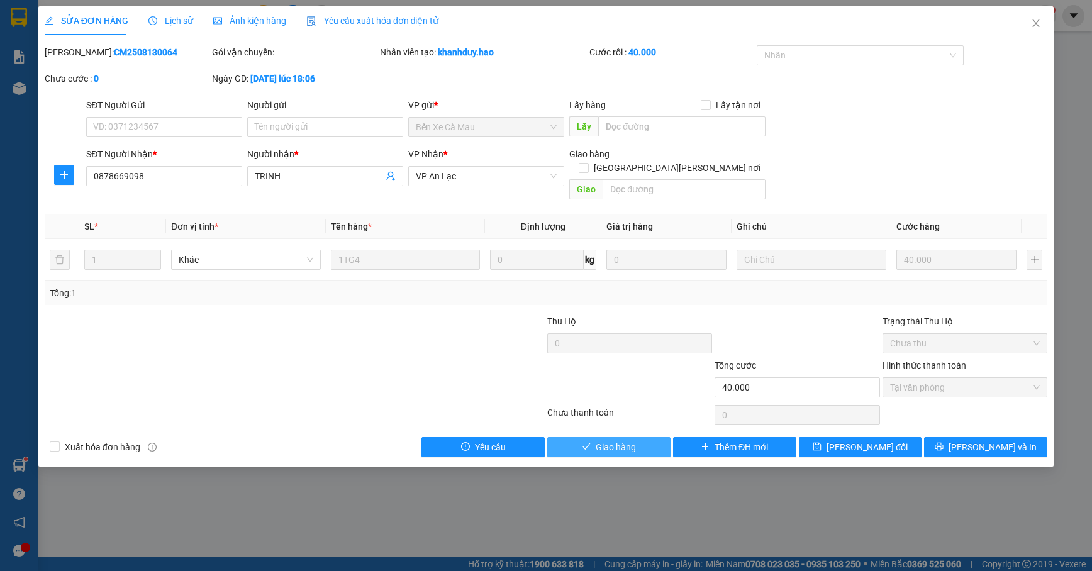
click at [632, 440] on span "Giao hàng" at bounding box center [616, 447] width 40 height 14
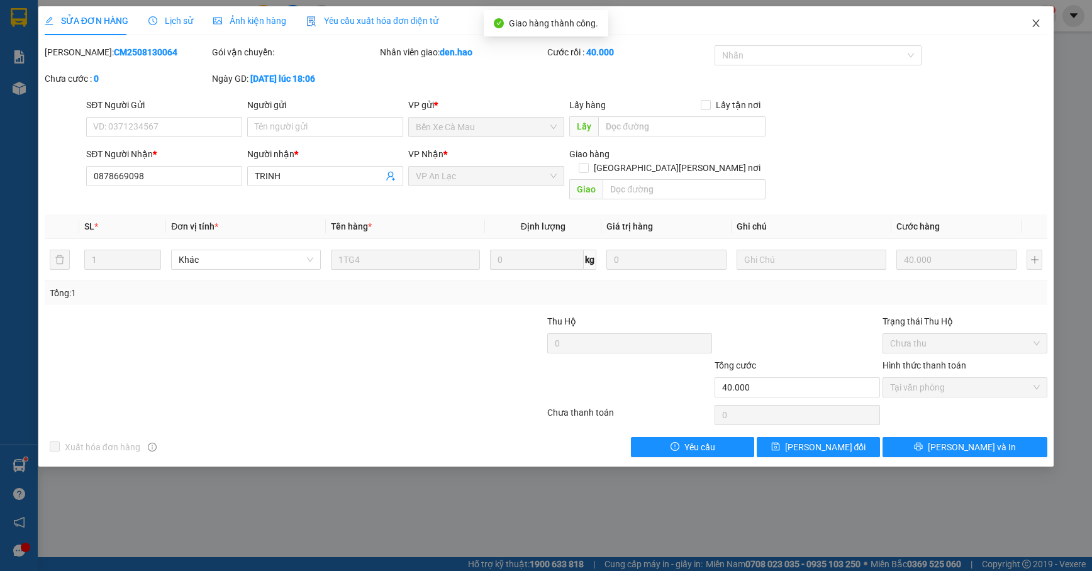
click at [1031, 26] on icon "close" at bounding box center [1036, 23] width 10 height 10
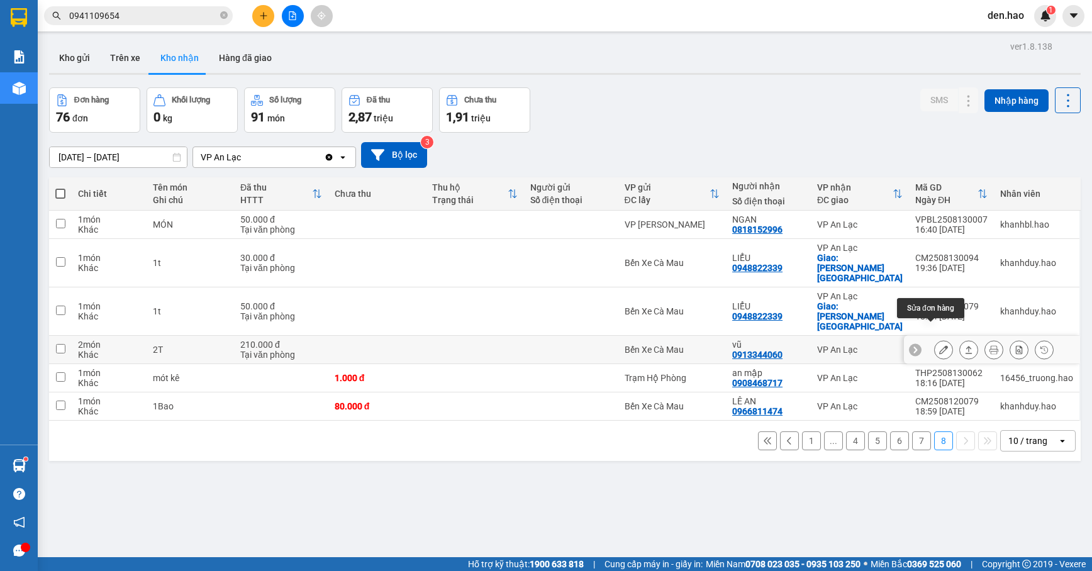
click at [939, 345] on icon at bounding box center [943, 349] width 9 height 9
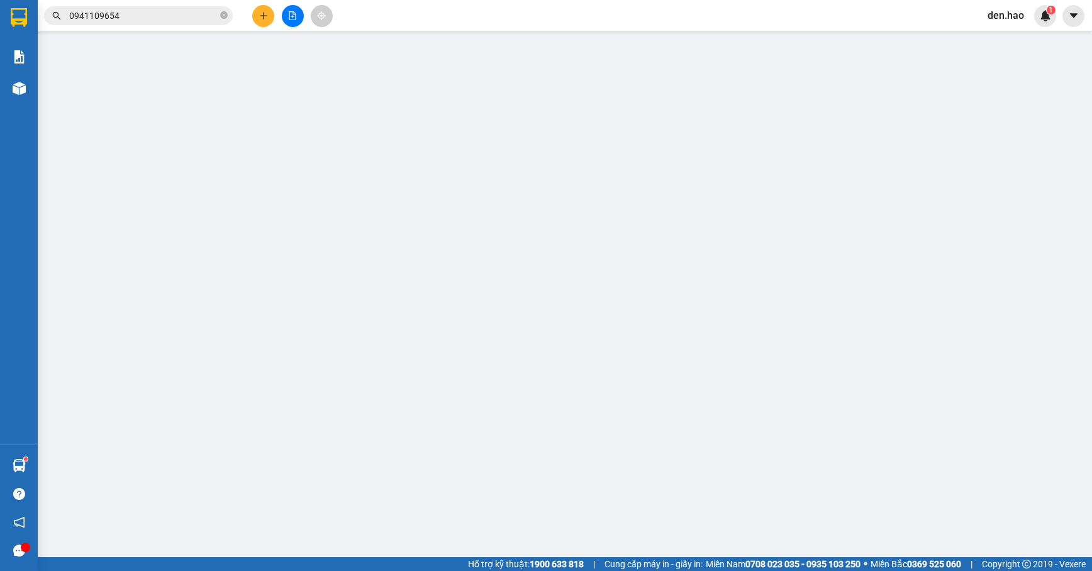
type input "0913344060"
type input "vũ"
type input "210.000"
type input "0"
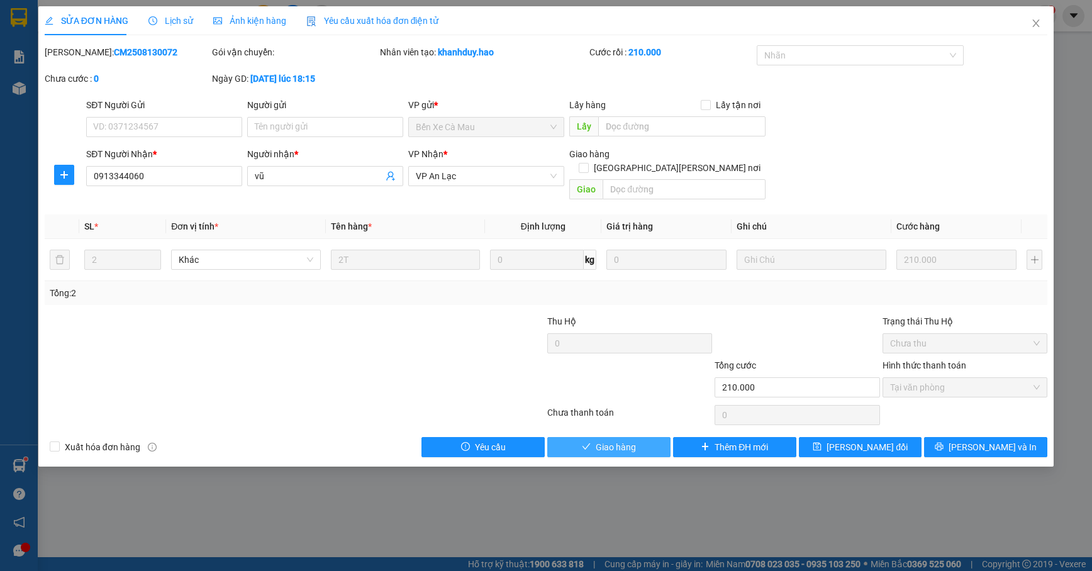
drag, startPoint x: 595, startPoint y: 435, endPoint x: 620, endPoint y: 404, distance: 40.3
click at [595, 437] on button "Giao hàng" at bounding box center [608, 447] width 123 height 20
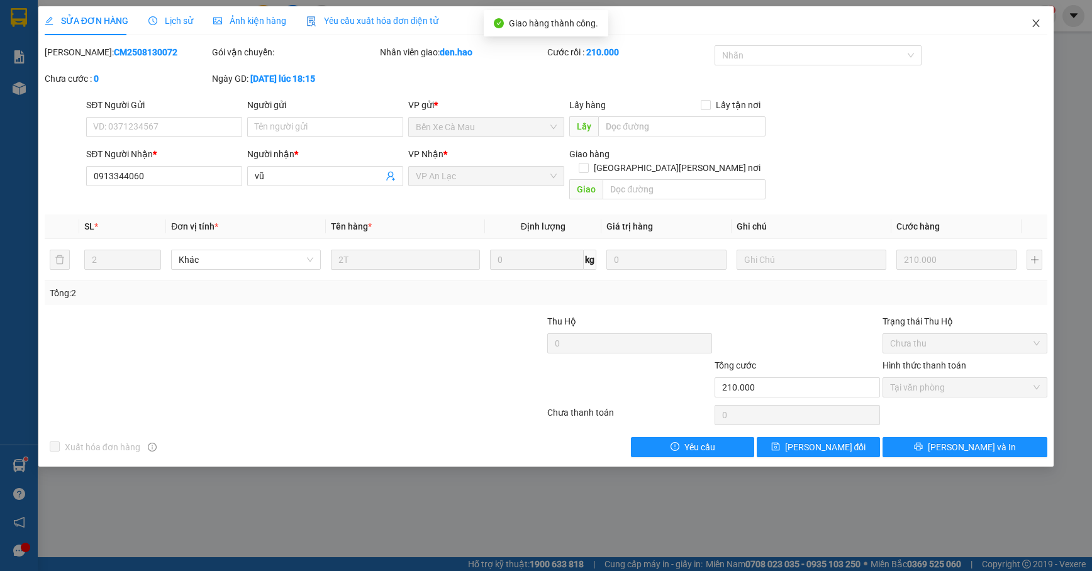
click at [1029, 26] on span "Close" at bounding box center [1036, 23] width 35 height 35
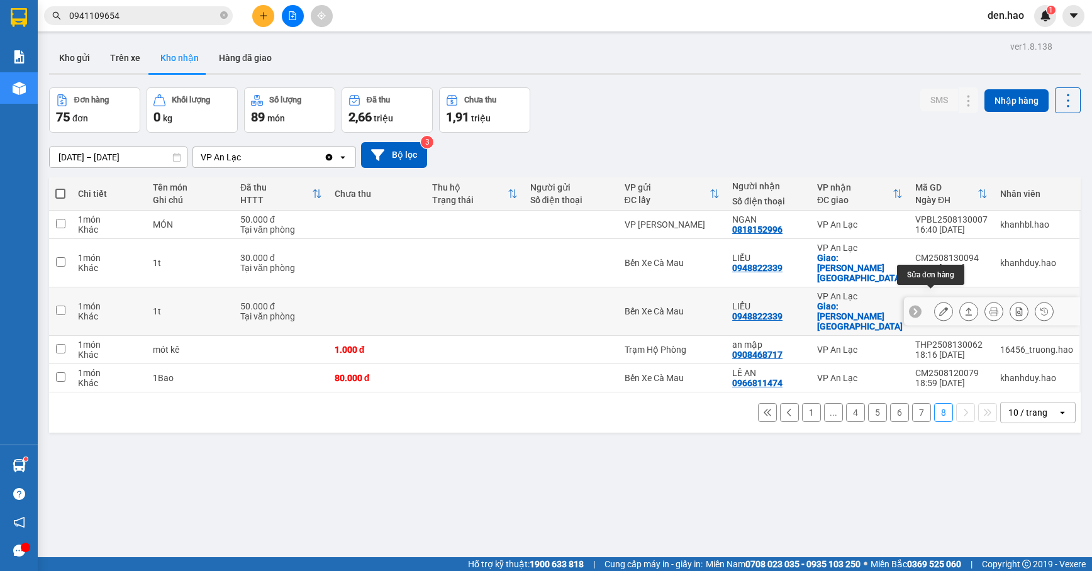
click at [939, 307] on icon at bounding box center [943, 311] width 9 height 9
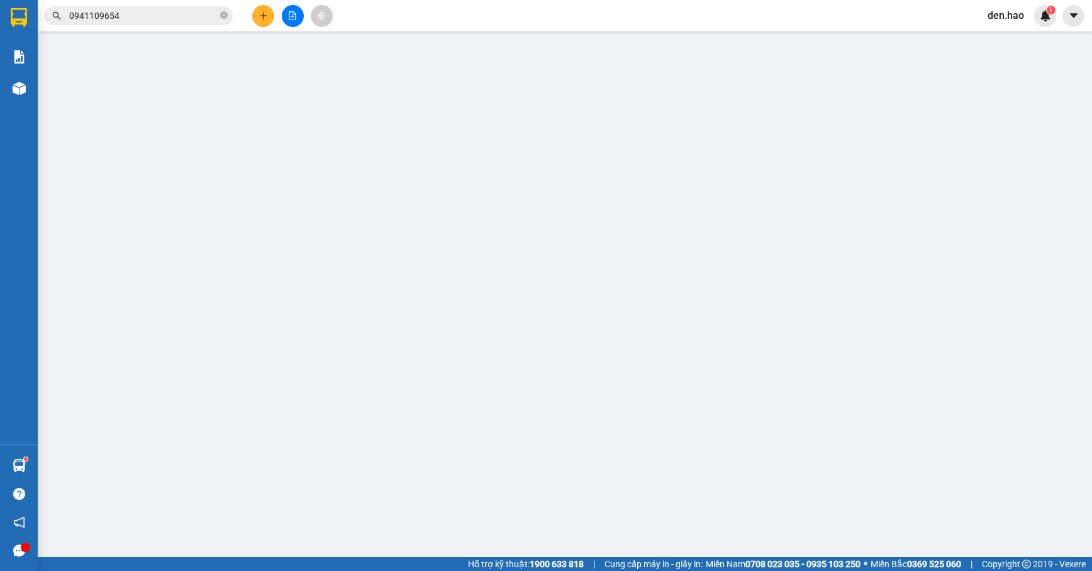
type input "0948822339"
type input "LIỂU"
checkbox input "true"
type input "HUYỆN BÌNH CHÁNH"
type input "50.000"
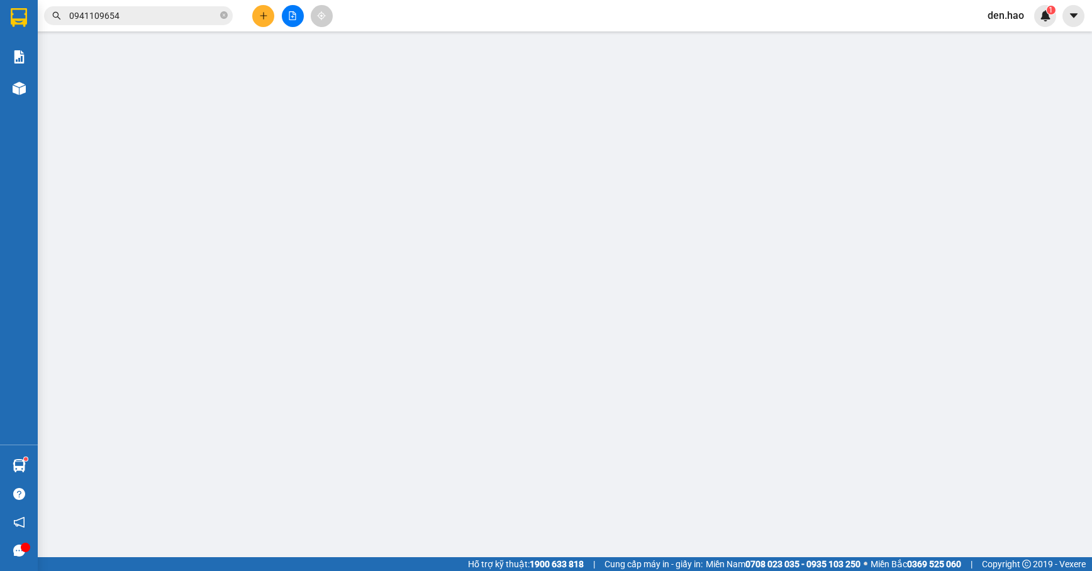
type input "0"
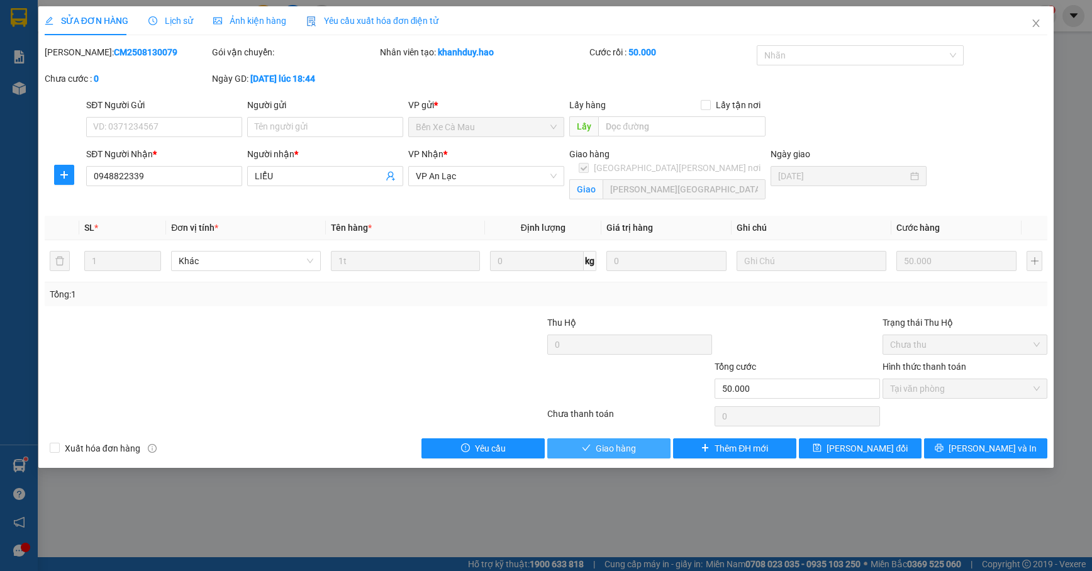
click at [587, 451] on icon "check" at bounding box center [586, 448] width 9 height 9
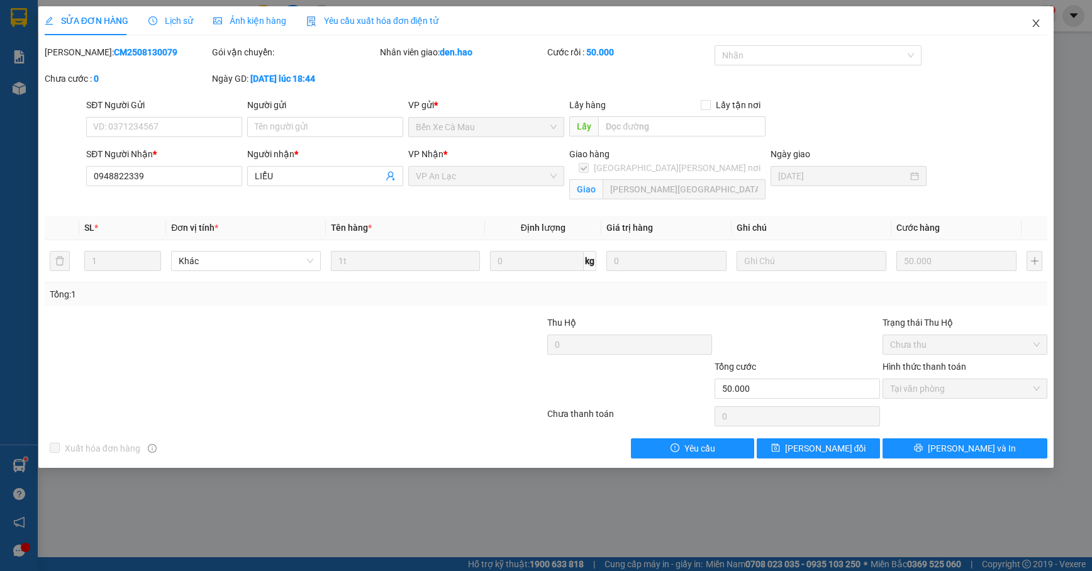
click at [1030, 26] on span "Close" at bounding box center [1036, 23] width 35 height 35
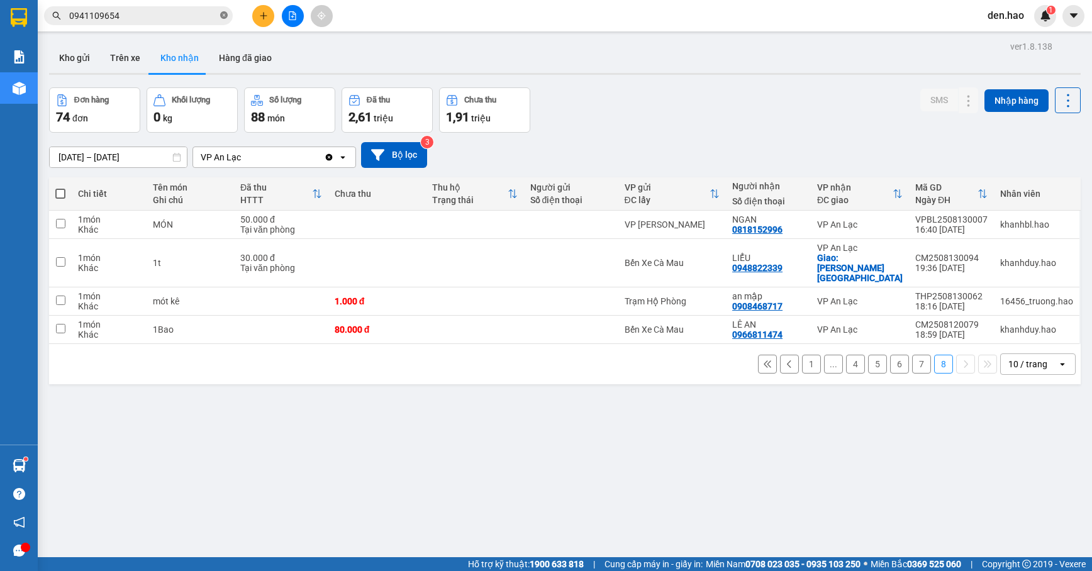
click at [225, 11] on icon "close-circle" at bounding box center [224, 15] width 8 height 8
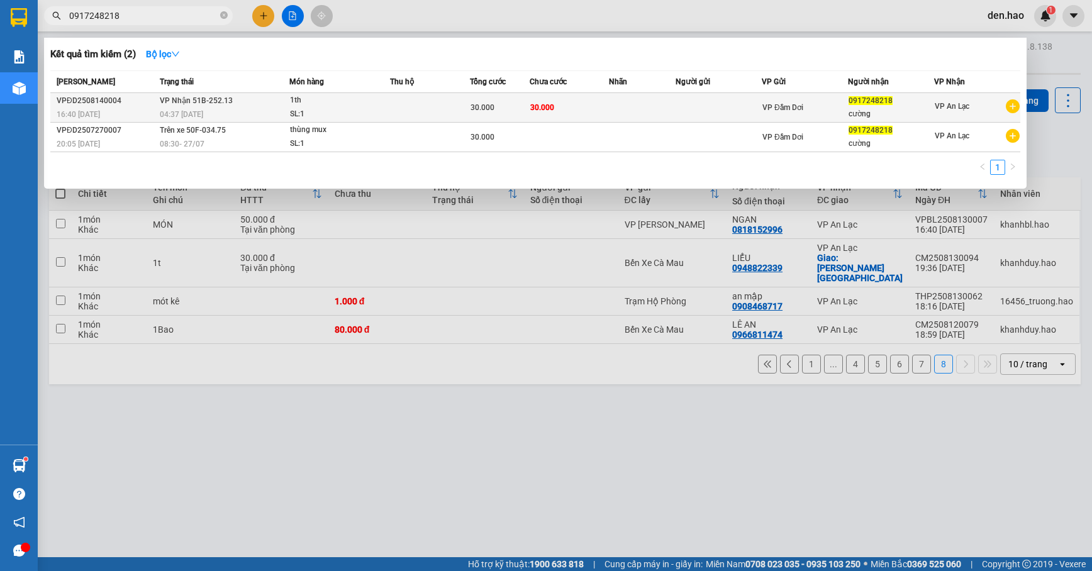
type input "0917248218"
click at [591, 103] on td "30.000" at bounding box center [570, 108] width 80 height 30
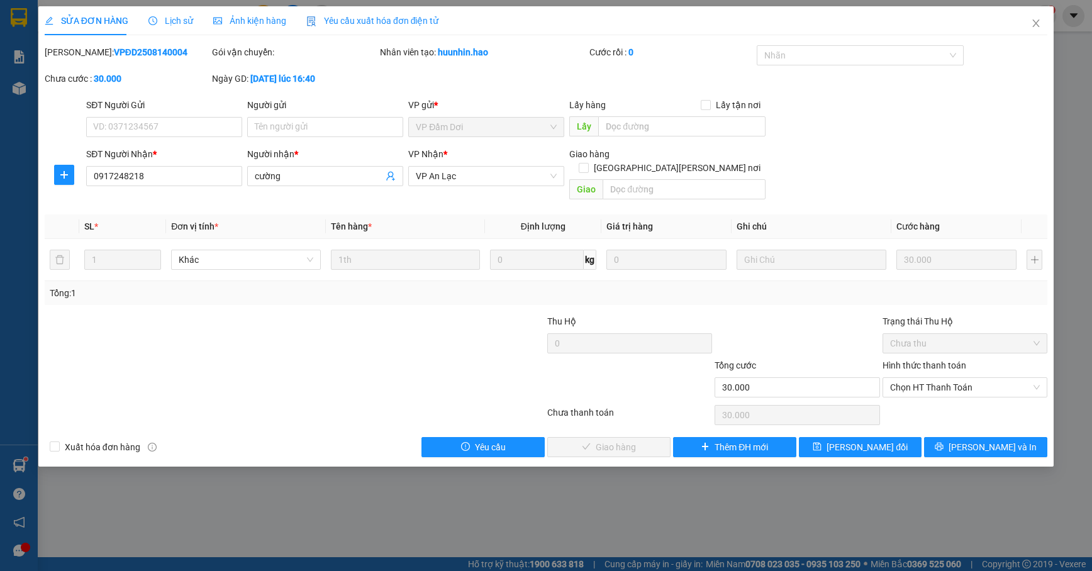
click at [235, 16] on span "Ảnh kiện hàng" at bounding box center [249, 21] width 73 height 10
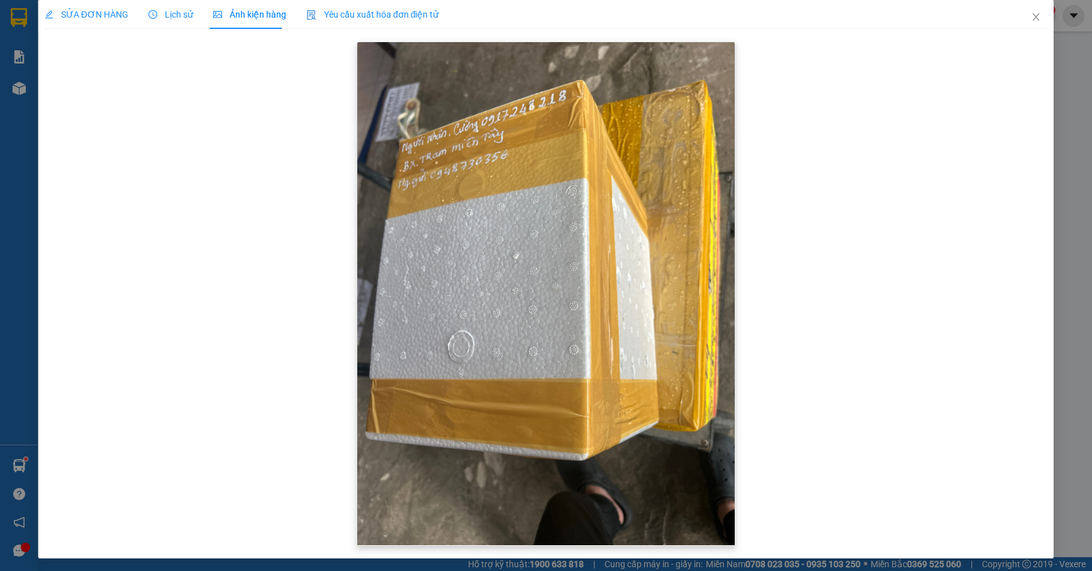
scroll to position [8, 0]
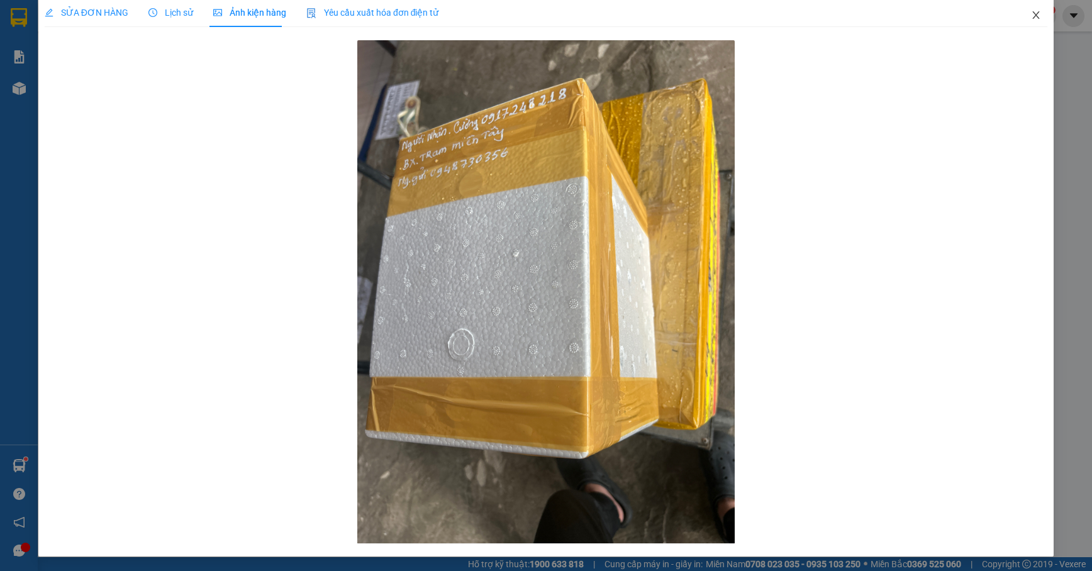
click at [1033, 16] on icon "close" at bounding box center [1036, 15] width 7 height 8
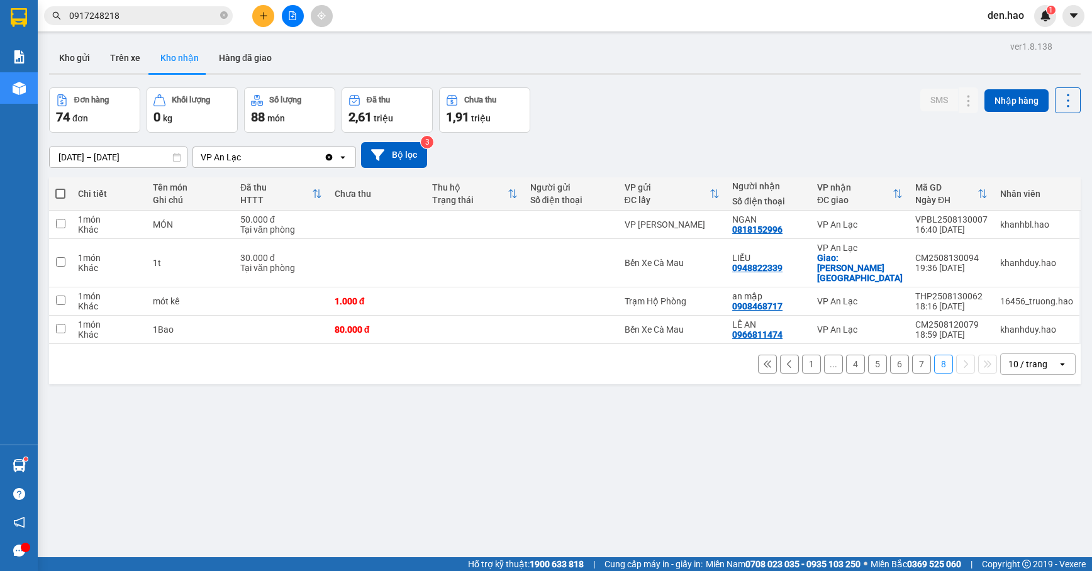
click at [151, 18] on input "0917248218" at bounding box center [143, 16] width 148 height 14
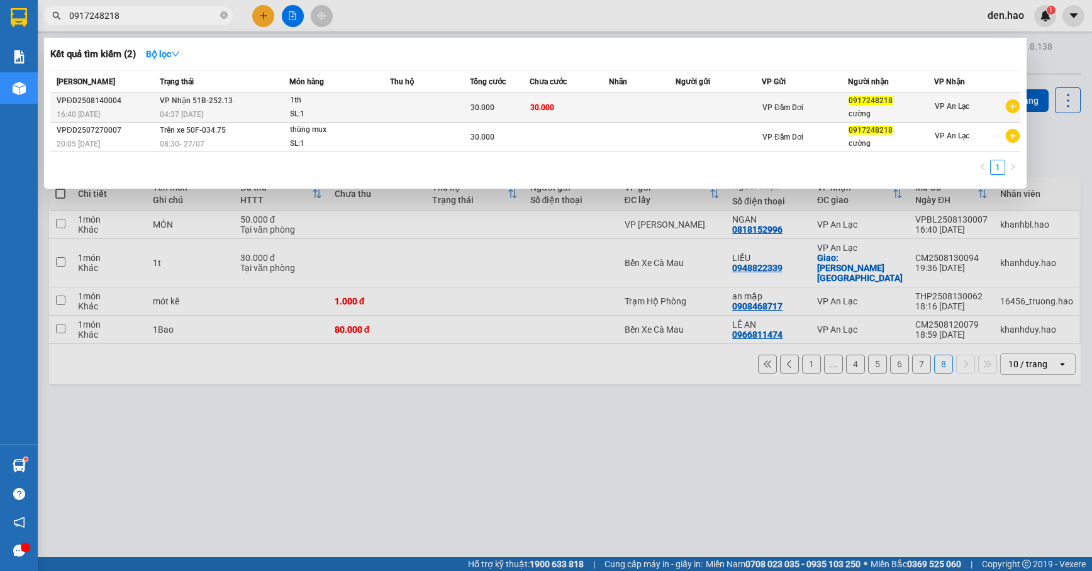
click at [630, 103] on td at bounding box center [642, 108] width 66 height 30
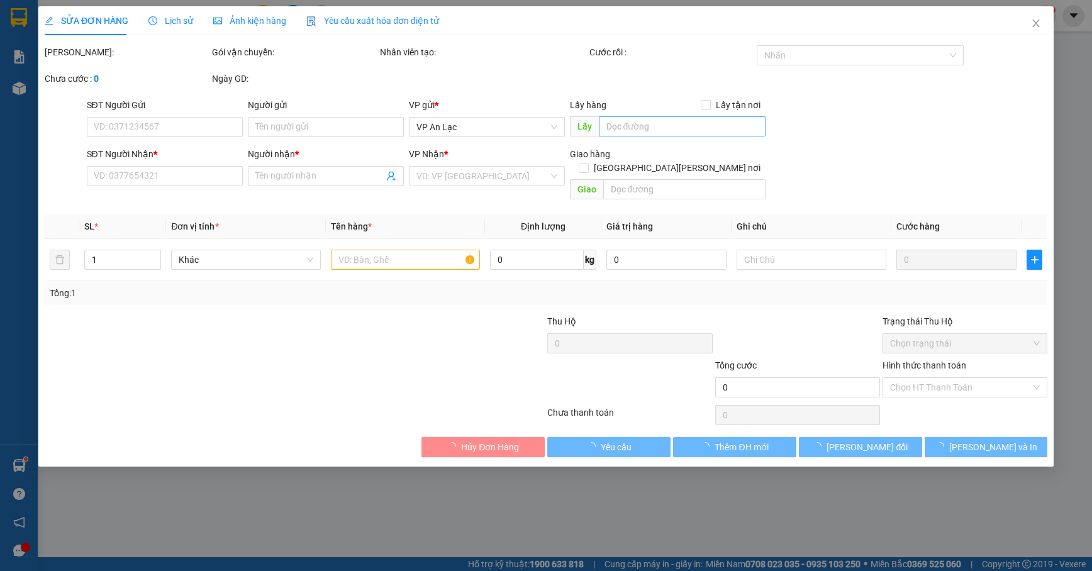
type input "0917248218"
type input "cường"
type input "30.000"
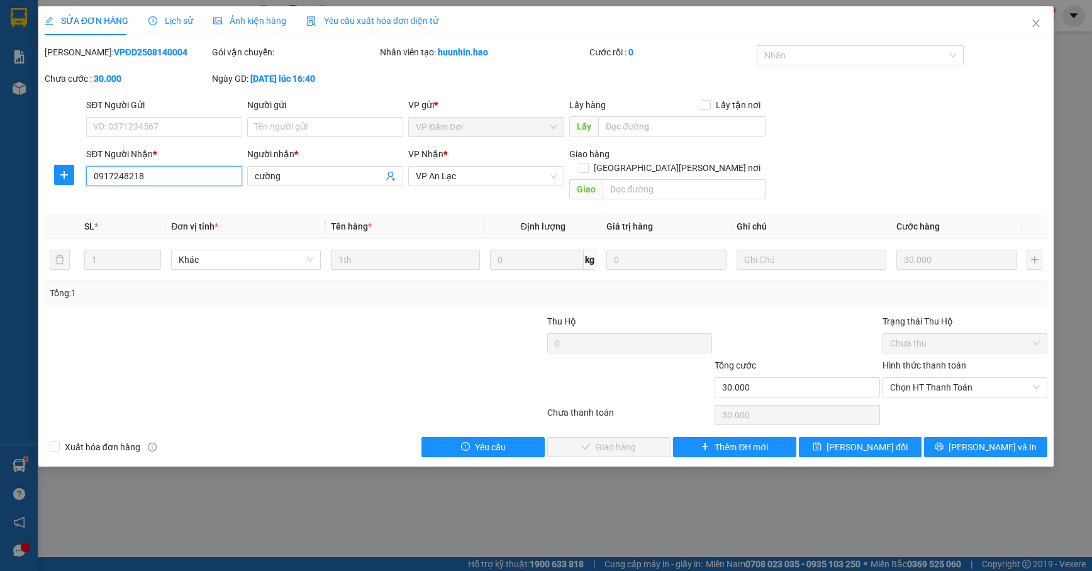
click at [194, 174] on input "0917248218" at bounding box center [164, 176] width 156 height 20
type input "0909446777"
click at [849, 440] on span "[PERSON_NAME] thay đổi" at bounding box center [867, 447] width 81 height 14
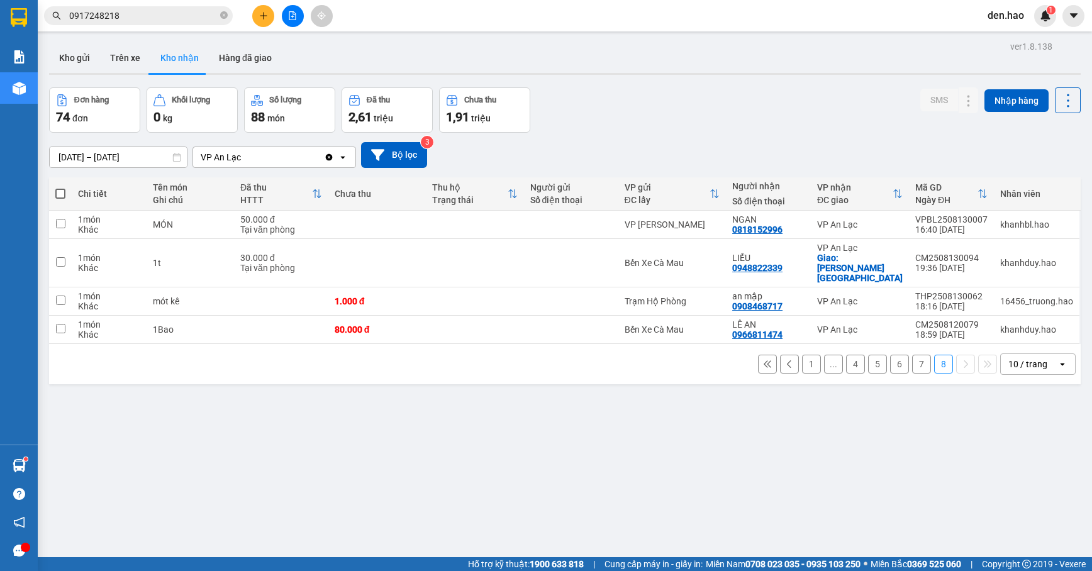
click at [157, 16] on input "0917248218" at bounding box center [143, 16] width 148 height 14
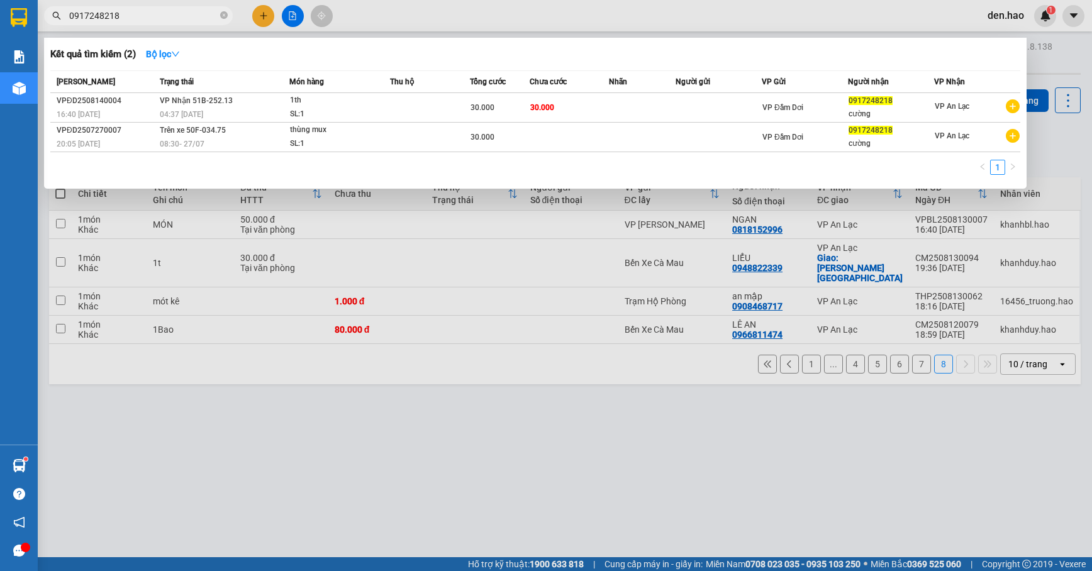
click at [258, 13] on div at bounding box center [546, 285] width 1092 height 571
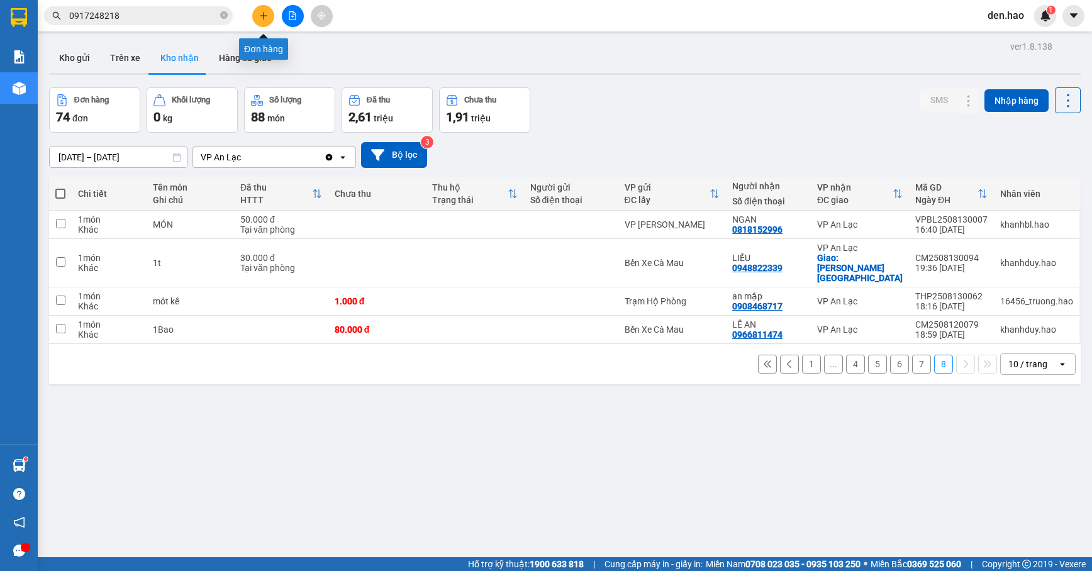
click at [264, 16] on icon "plus" at bounding box center [263, 15] width 9 height 9
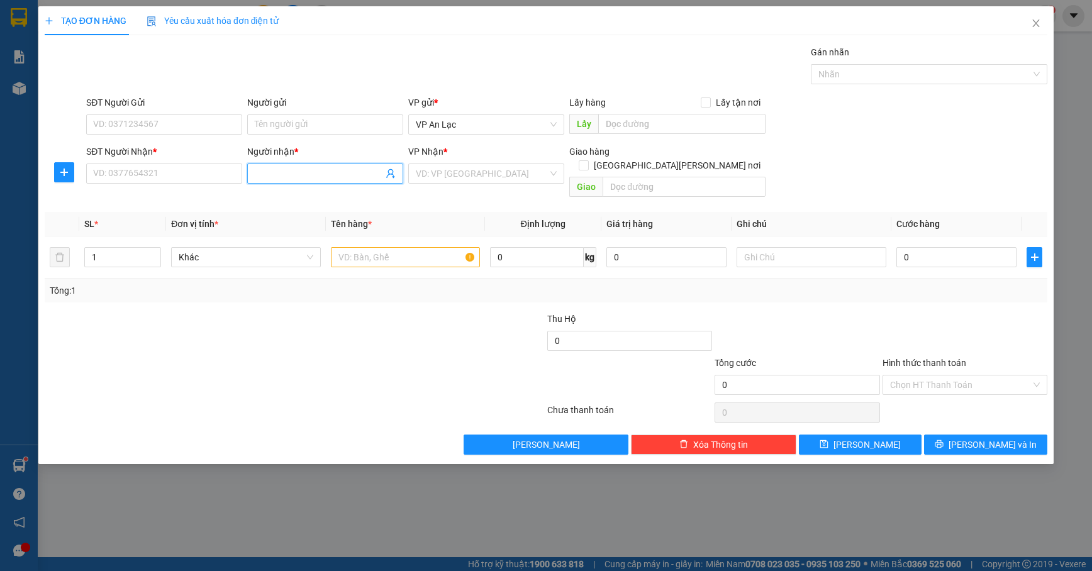
click at [277, 175] on input "Người nhận *" at bounding box center [319, 174] width 128 height 14
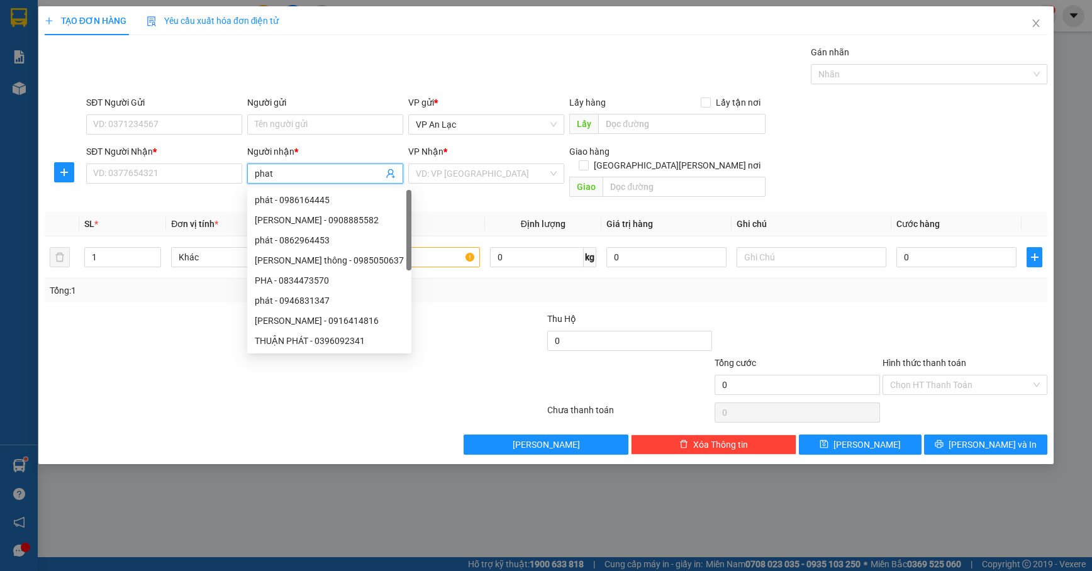
type input "phat c"
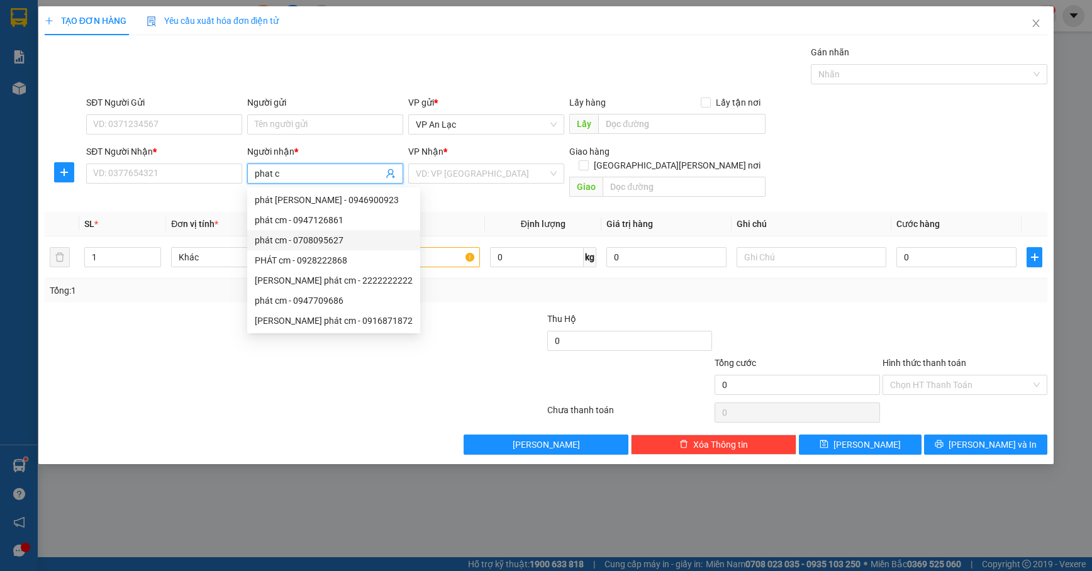
click at [308, 239] on div "phát cm - 0708095627" at bounding box center [334, 240] width 158 height 14
type input "0708095627"
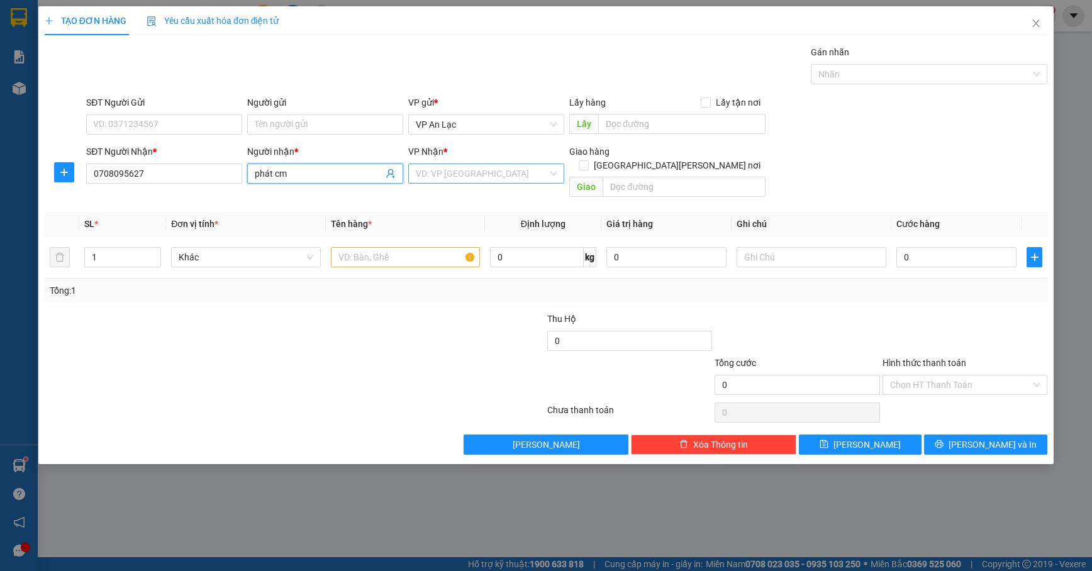
type input "phát cm"
click at [464, 176] on input "search" at bounding box center [482, 173] width 132 height 19
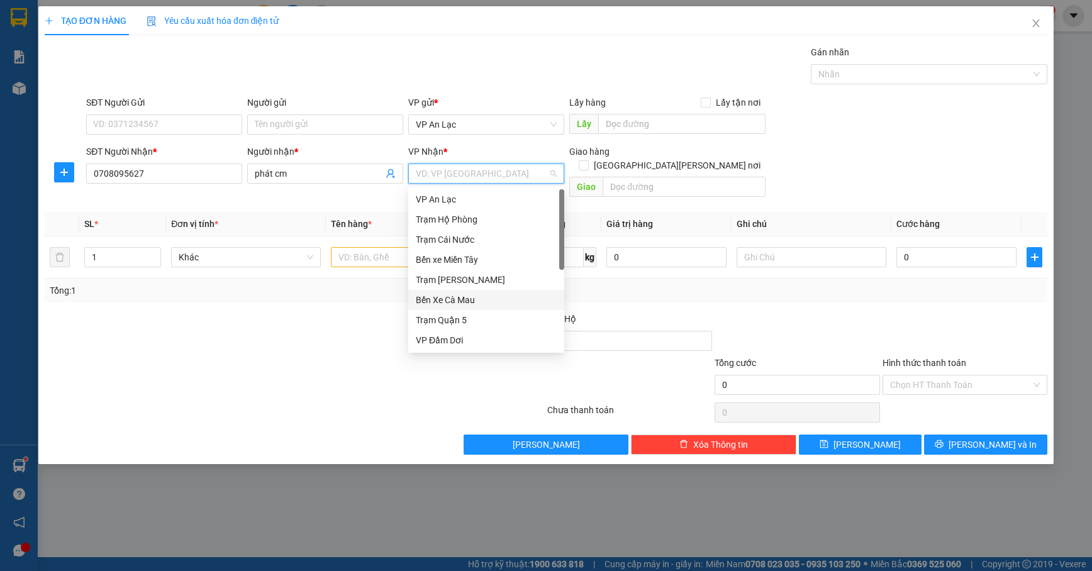
click at [452, 300] on div "Bến Xe Cà Mau" at bounding box center [486, 300] width 141 height 14
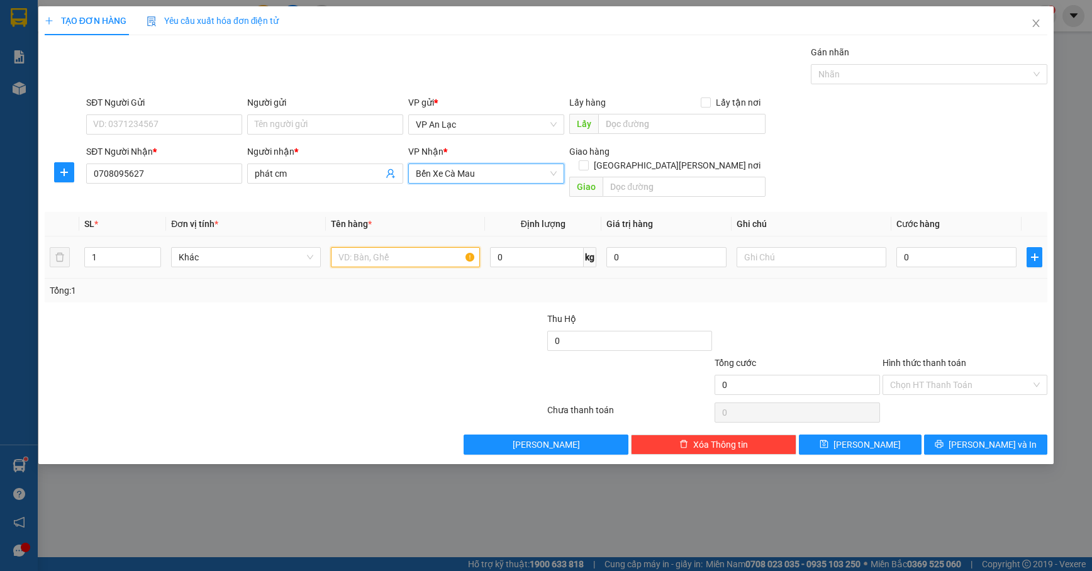
click at [391, 247] on input "text" at bounding box center [406, 257] width 150 height 20
type input "thung"
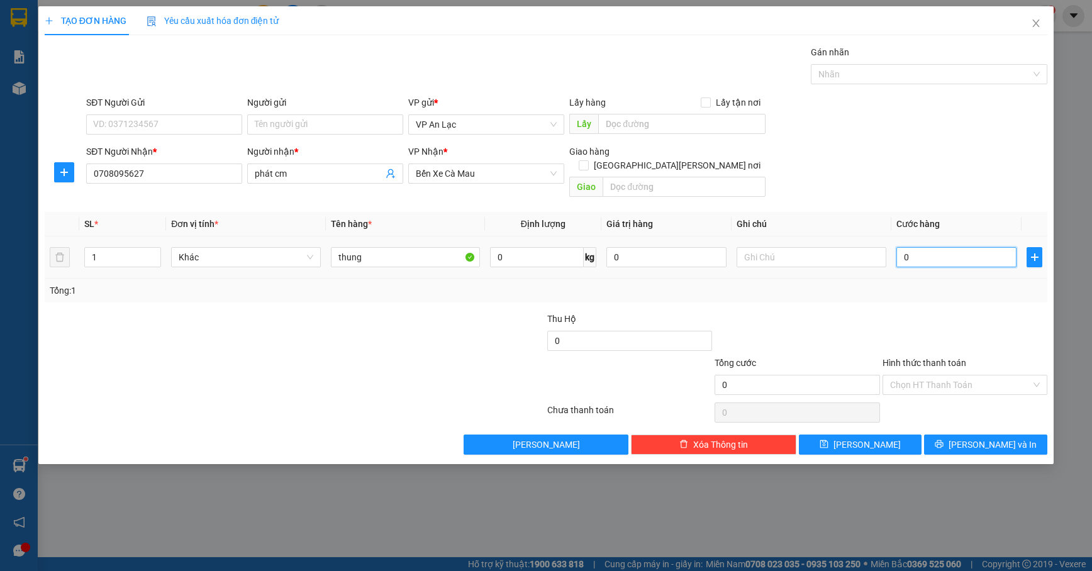
click at [896, 247] on input "0" at bounding box center [956, 257] width 120 height 20
type input "50"
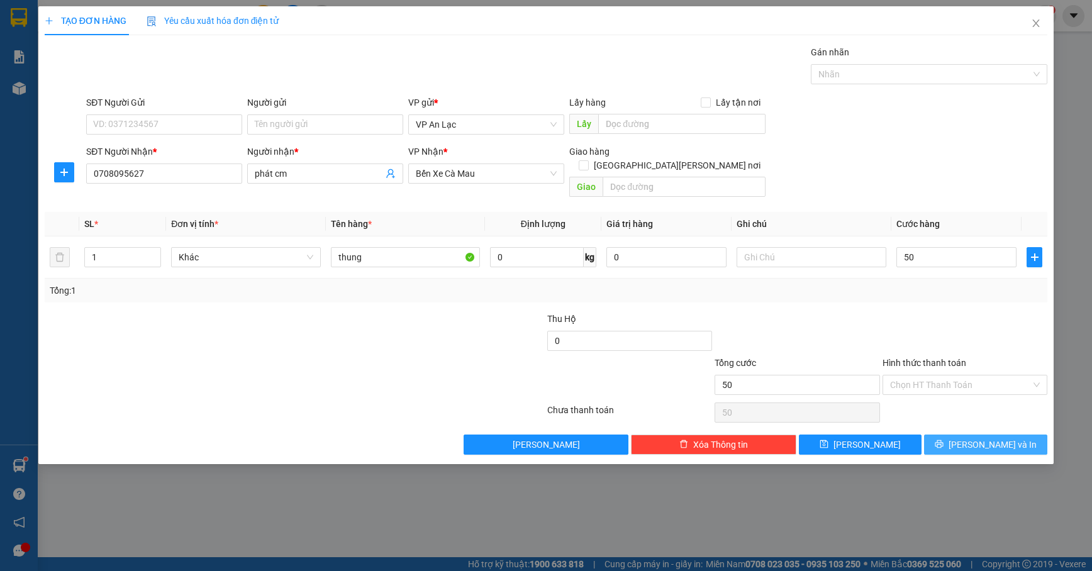
type input "50.000"
click at [944, 440] on icon "printer" at bounding box center [939, 444] width 9 height 9
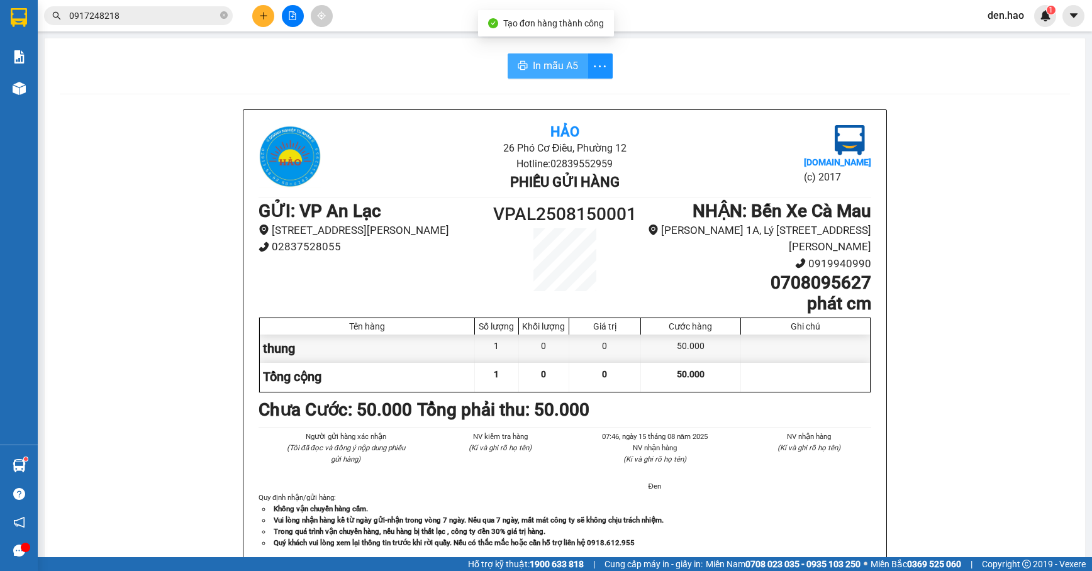
click at [533, 64] on span "In mẫu A5" at bounding box center [555, 66] width 45 height 16
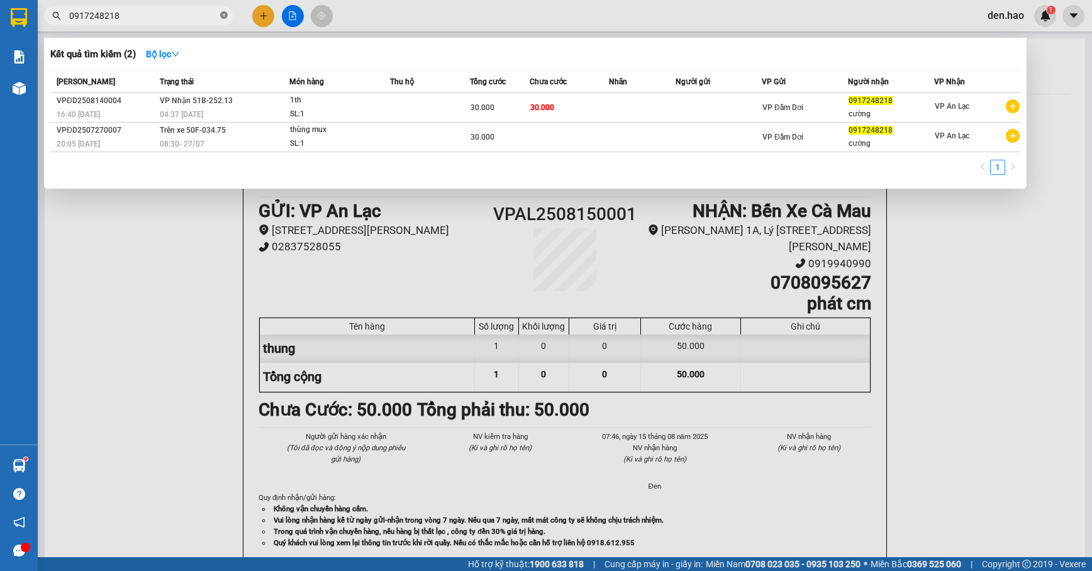
click at [222, 15] on icon "close-circle" at bounding box center [224, 15] width 8 height 8
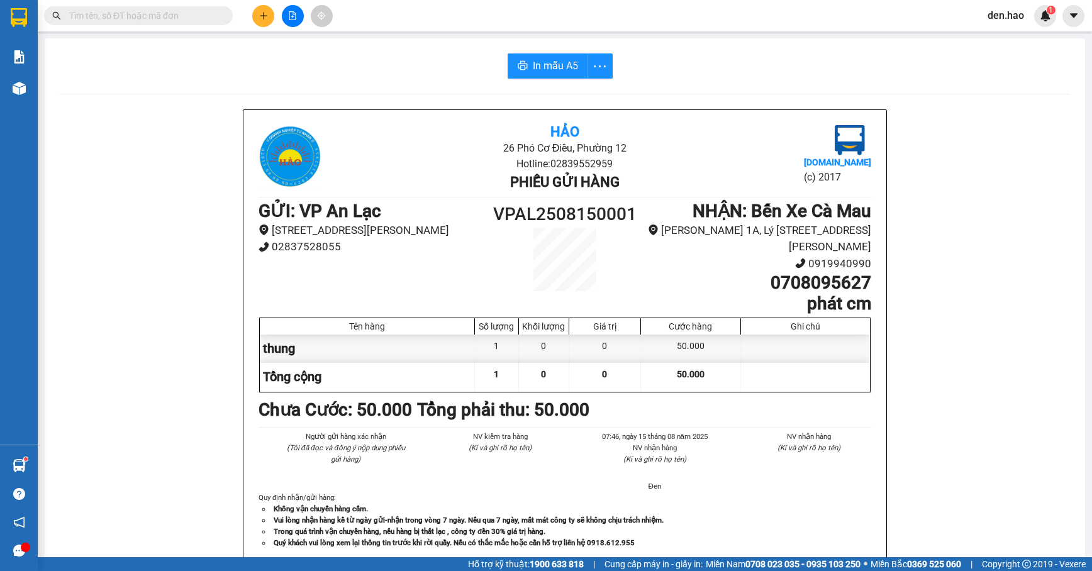
drag, startPoint x: 213, startPoint y: 18, endPoint x: 185, endPoint y: 13, distance: 28.1
click at [212, 19] on input "text" at bounding box center [143, 16] width 148 height 14
click at [184, 13] on input "text" at bounding box center [143, 16] width 148 height 14
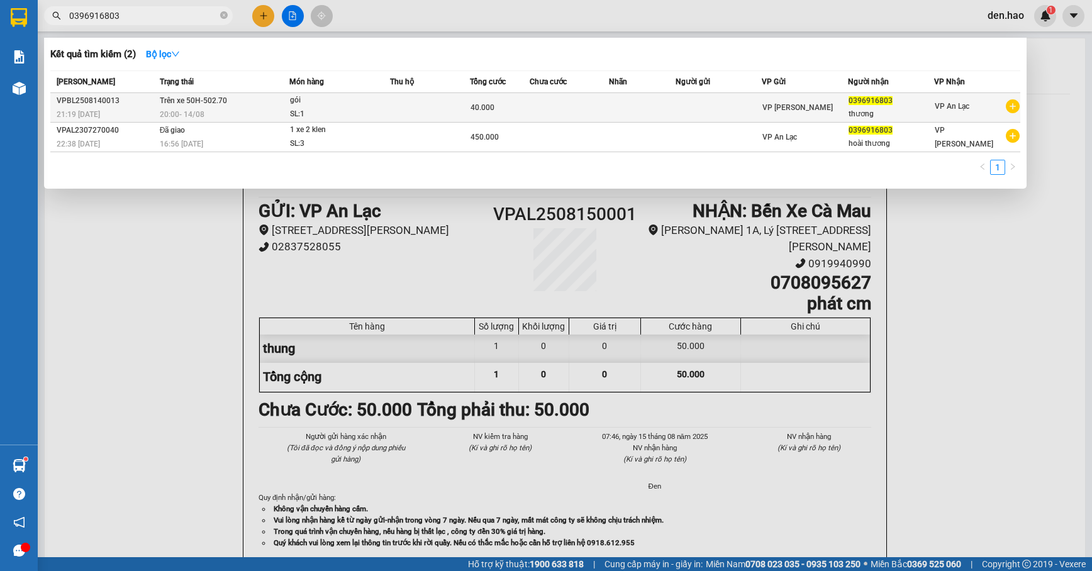
type input "0396916803"
click at [424, 101] on td at bounding box center [430, 108] width 80 height 30
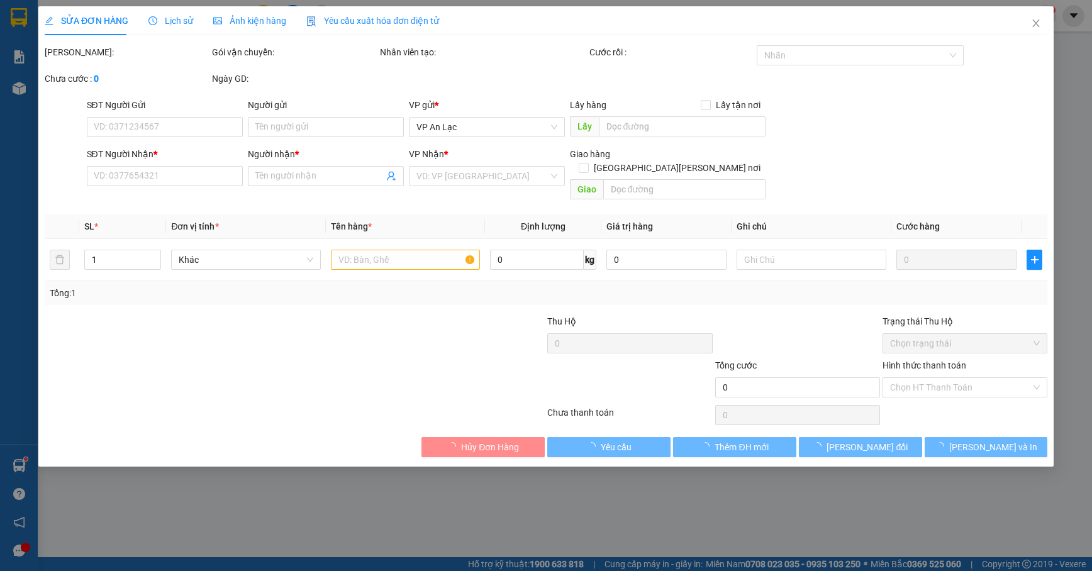
type input "0396916803"
type input "thương"
type input "40.000"
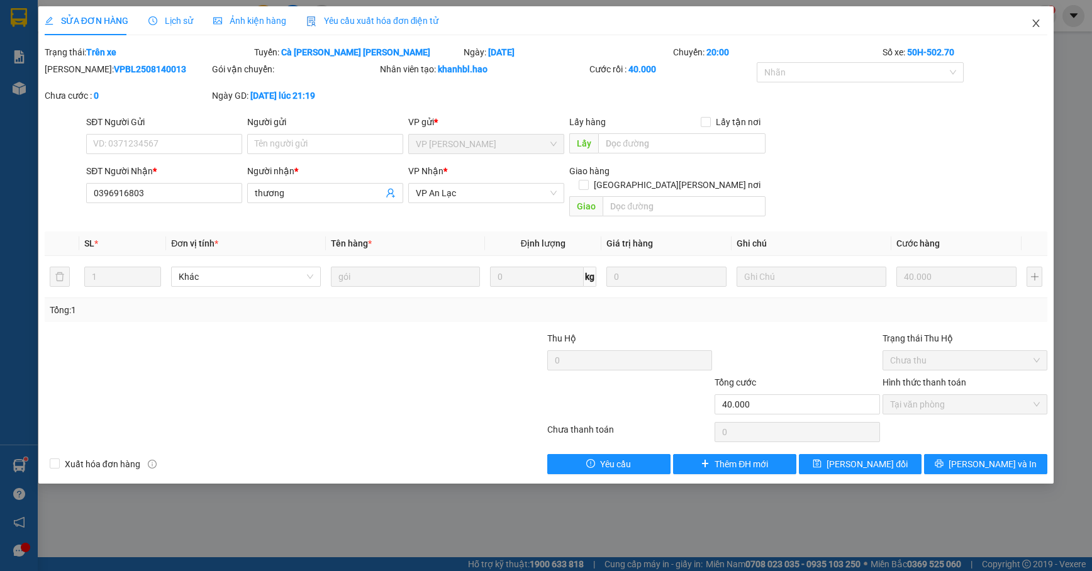
click at [1038, 25] on icon "close" at bounding box center [1036, 23] width 10 height 10
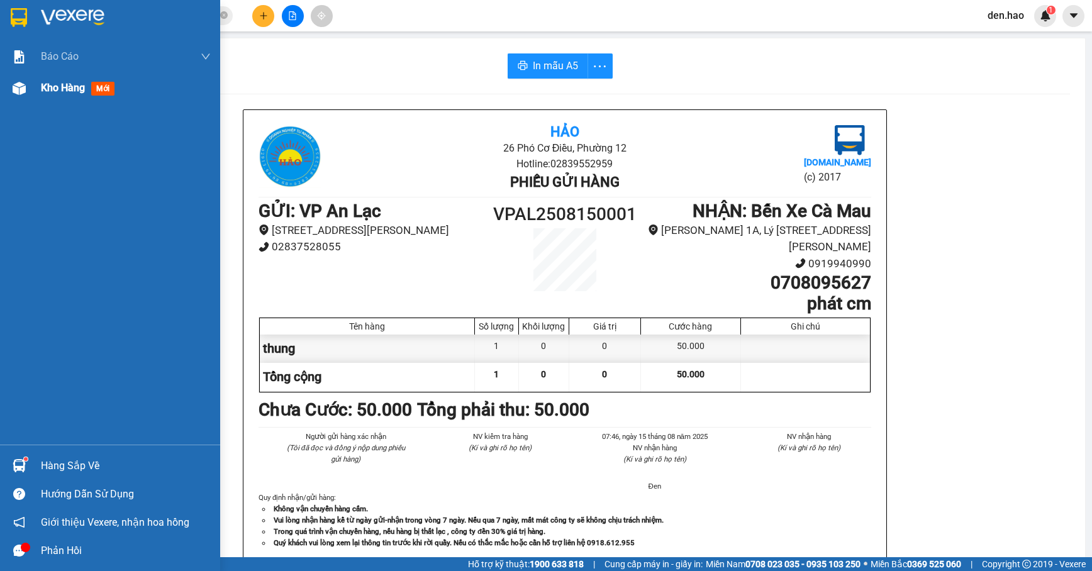
click at [10, 86] on div at bounding box center [19, 88] width 22 height 22
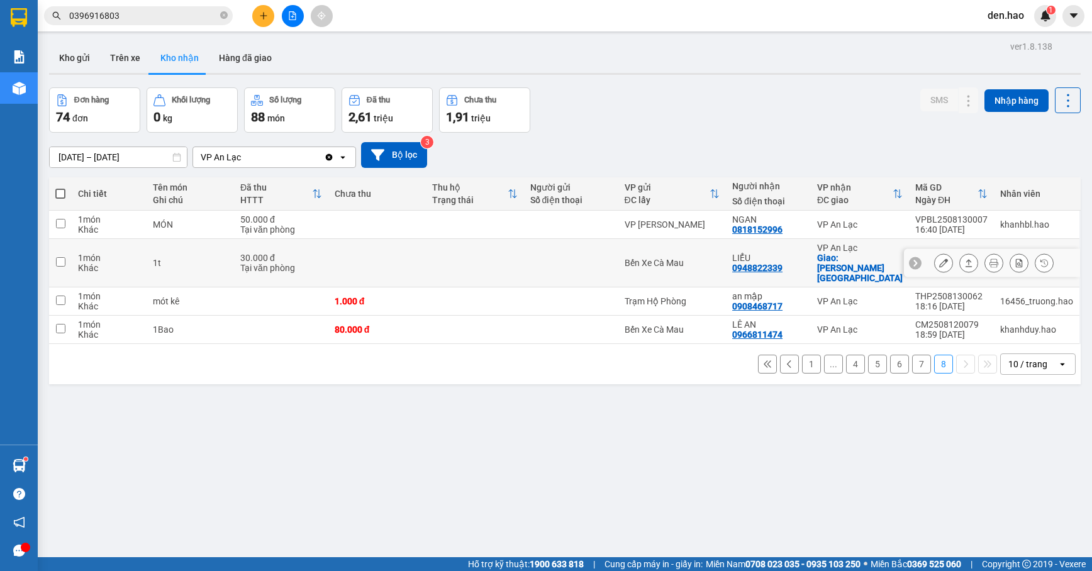
click at [939, 259] on icon at bounding box center [943, 263] width 9 height 9
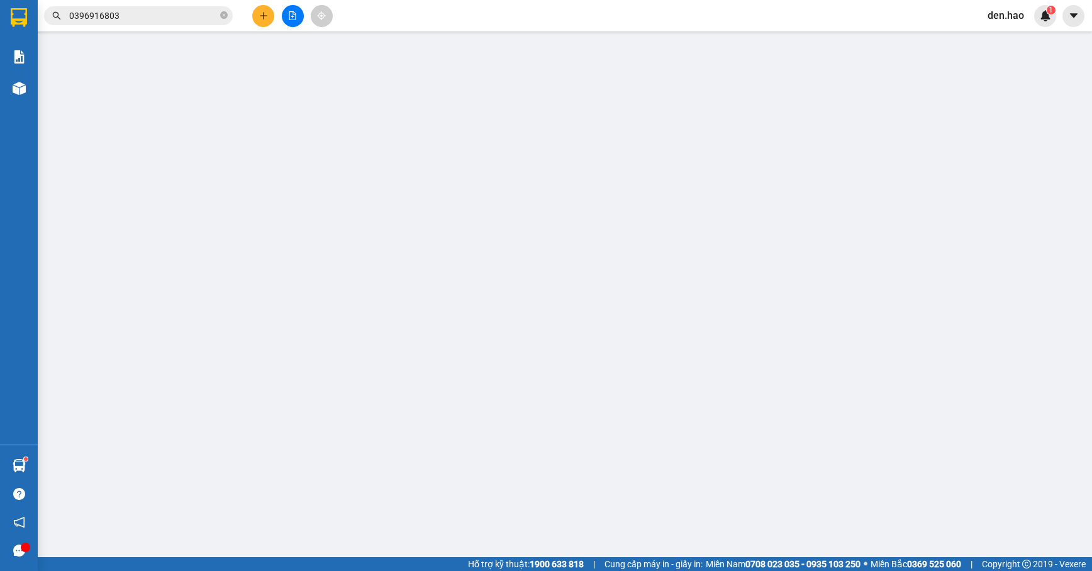
type input "0948822339"
type input "LIỂU"
checkbox input "true"
type input "HUYỆN BÌNH CHÁNH"
type input "30.000"
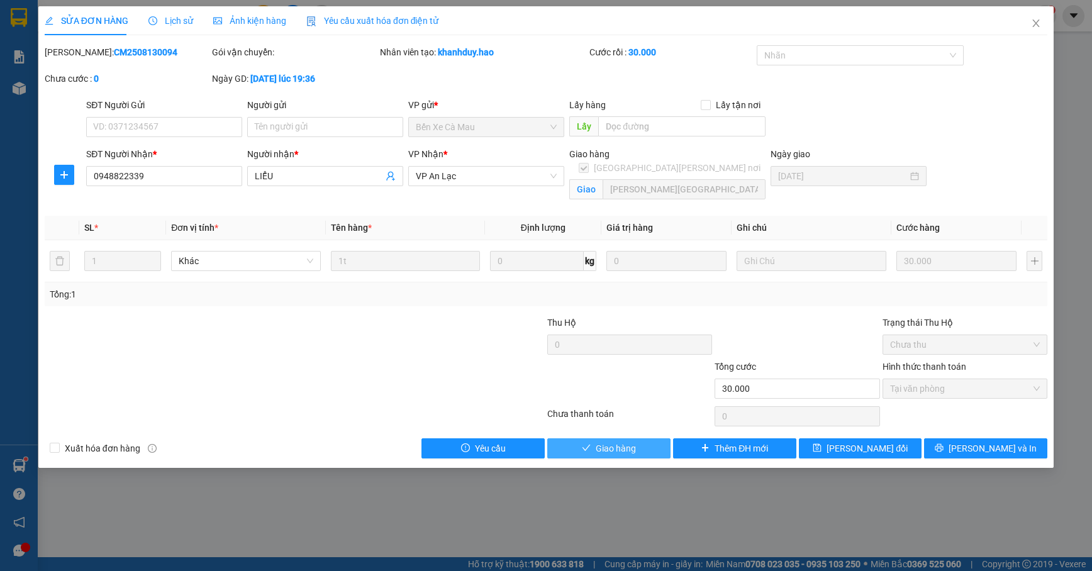
click at [605, 447] on span "Giao hàng" at bounding box center [616, 449] width 40 height 14
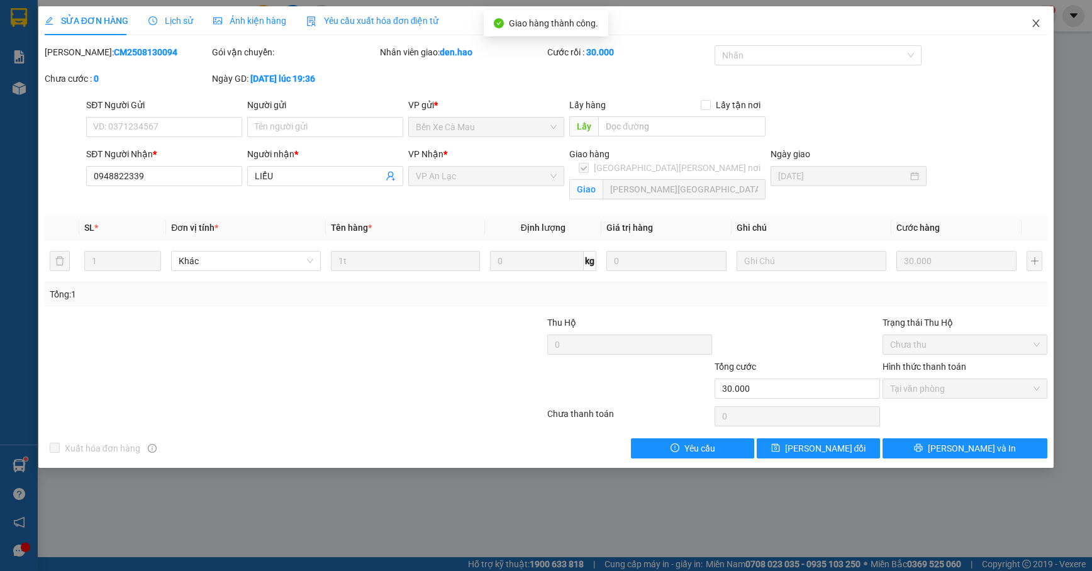
click at [1032, 23] on icon "close" at bounding box center [1036, 23] width 10 height 10
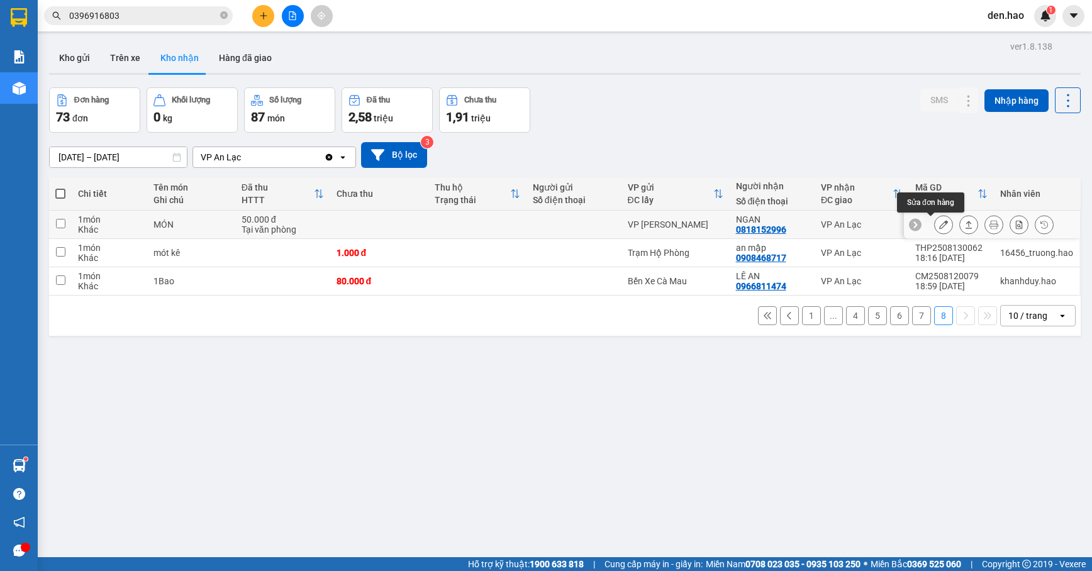
click at [939, 226] on icon at bounding box center [943, 224] width 9 height 9
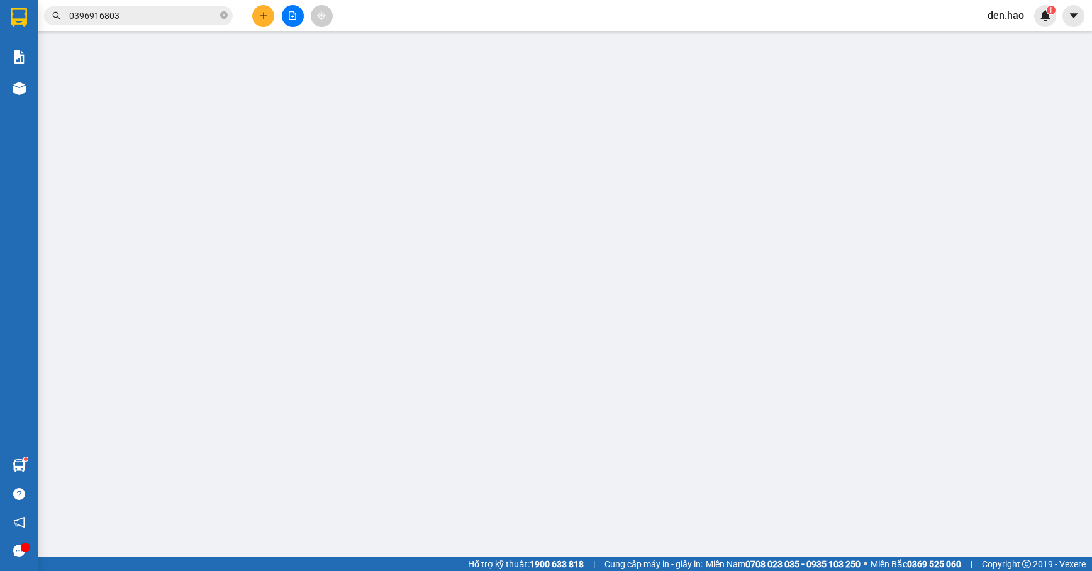
type input "0818152996"
type input "NGAN"
type input "50.000"
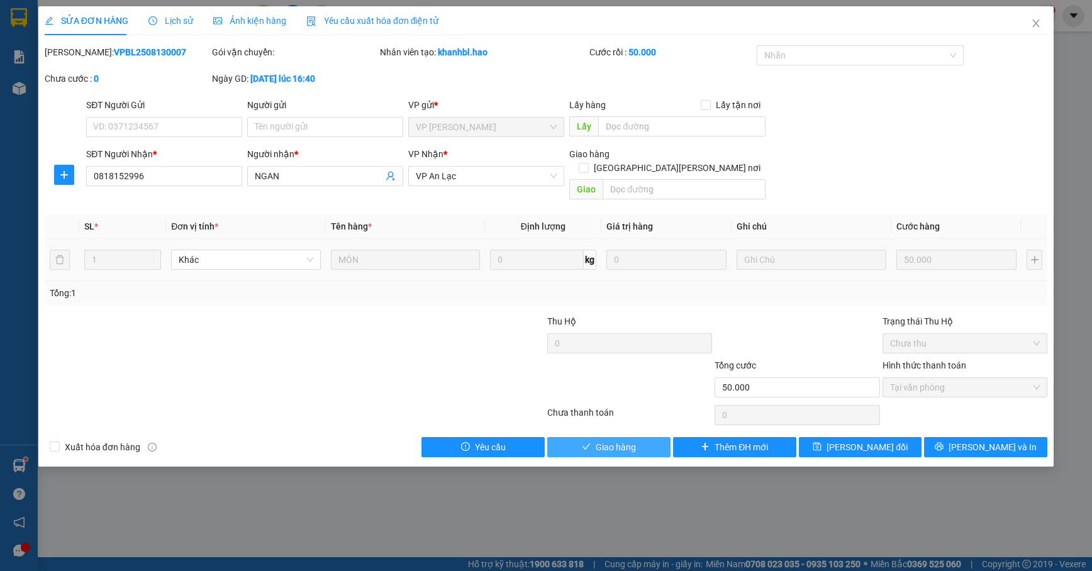
drag, startPoint x: 617, startPoint y: 434, endPoint x: 713, endPoint y: 327, distance: 143.9
click at [627, 440] on span "Giao hàng" at bounding box center [616, 447] width 40 height 14
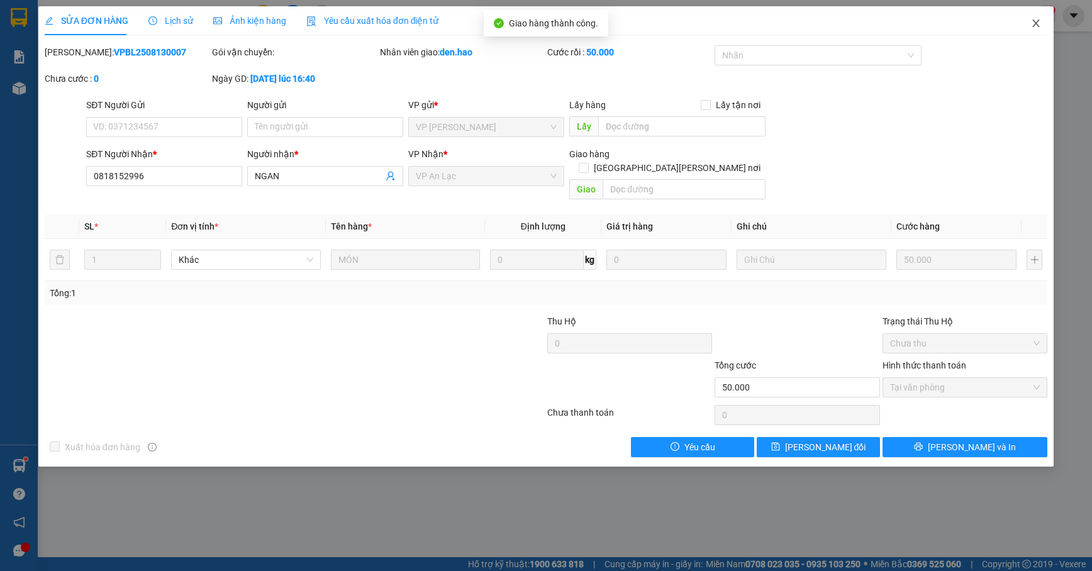
click at [1030, 26] on span "Close" at bounding box center [1036, 23] width 35 height 35
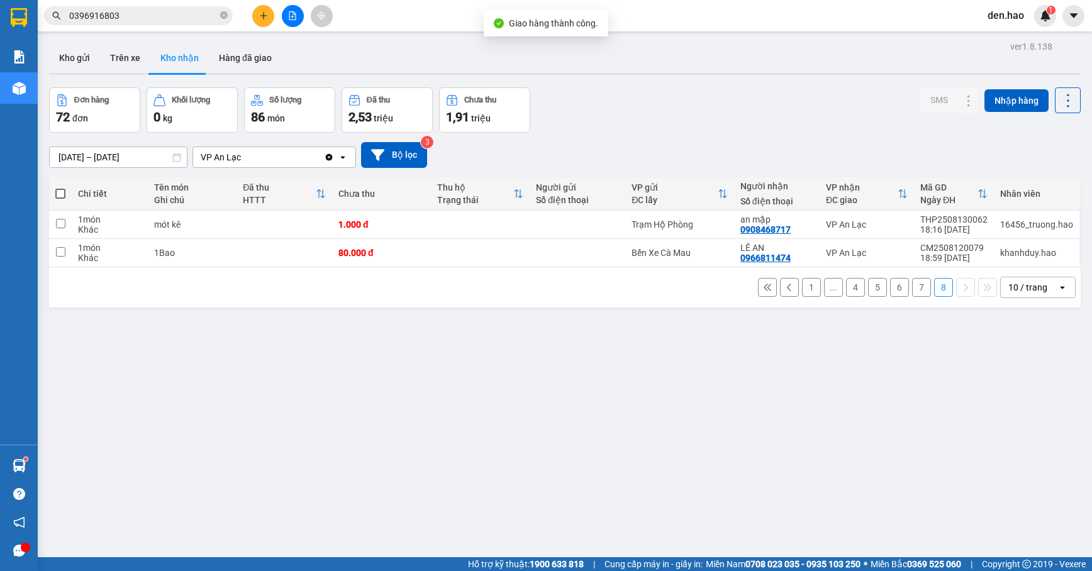
click at [912, 288] on button "7" at bounding box center [921, 287] width 19 height 19
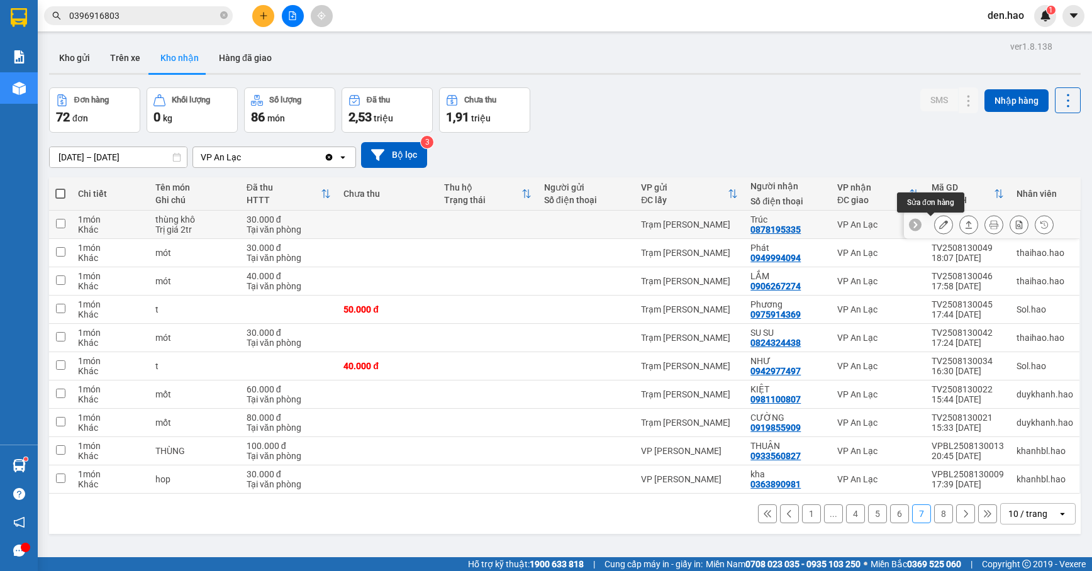
click at [939, 225] on icon at bounding box center [943, 224] width 9 height 9
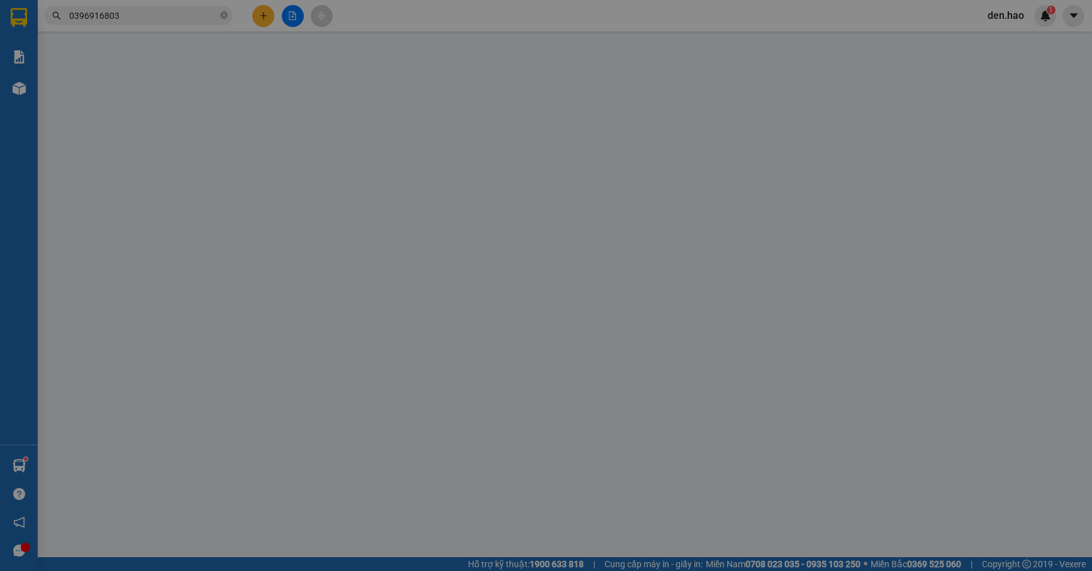
type input "0878195335"
type input "Trúc"
type input "30.000"
type input "0"
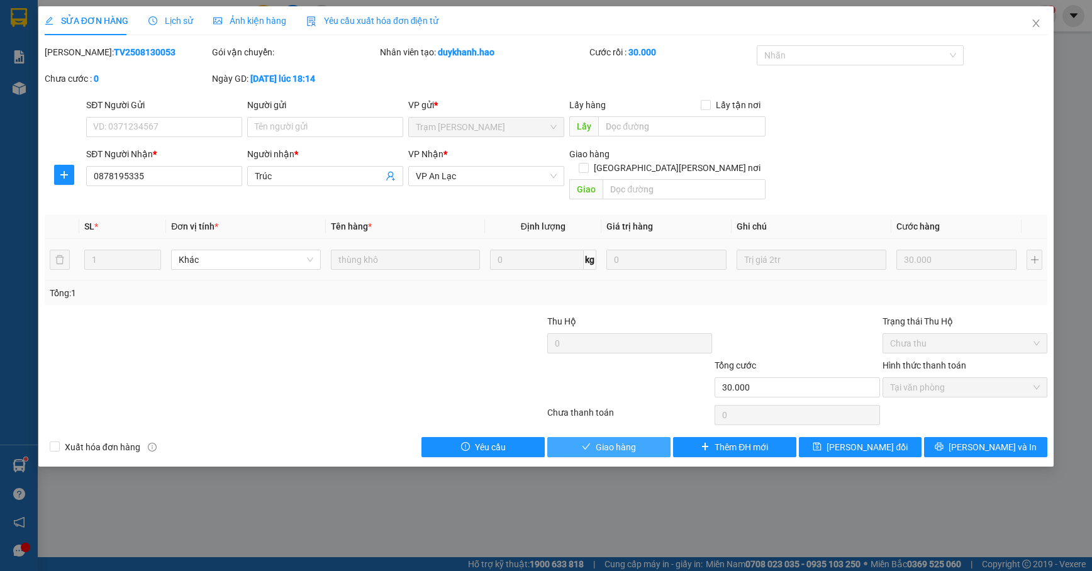
click at [651, 437] on button "Giao hàng" at bounding box center [608, 447] width 123 height 20
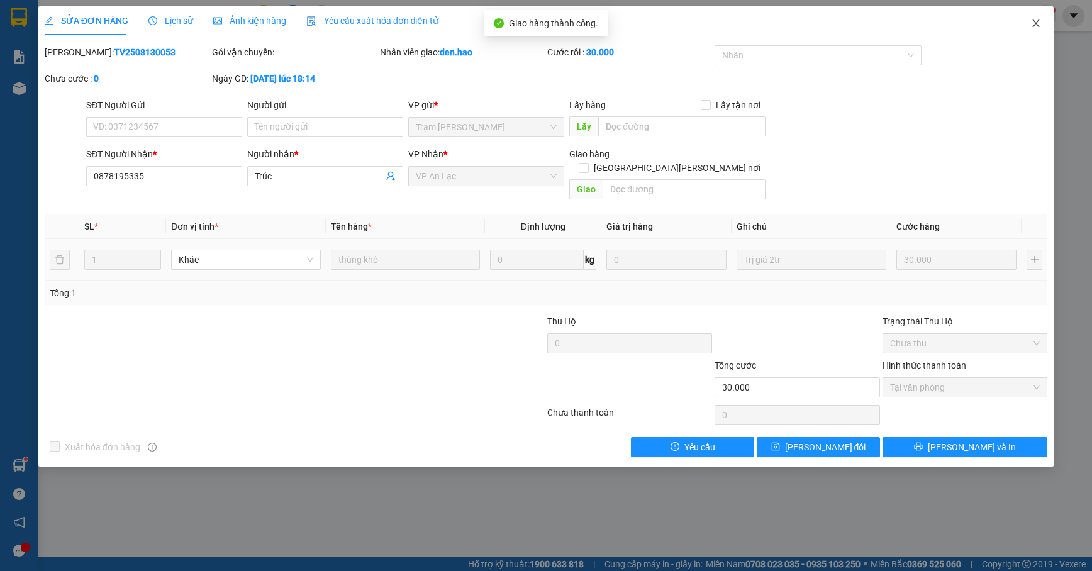
click at [1030, 16] on span "Close" at bounding box center [1036, 23] width 35 height 35
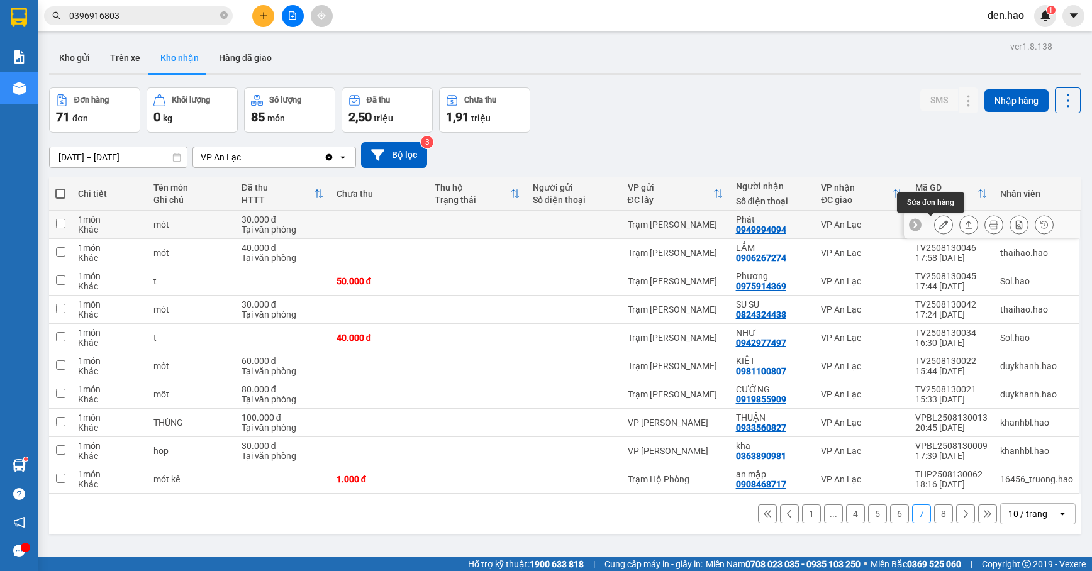
click at [935, 223] on button at bounding box center [944, 225] width 18 height 22
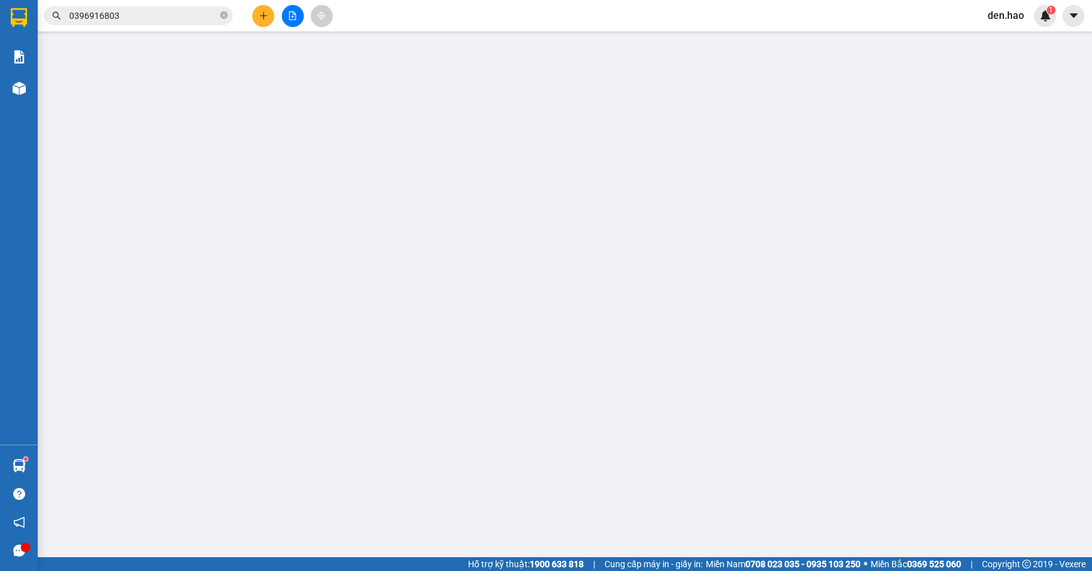
type input "0949994094"
type input "Phát"
type input "30.000"
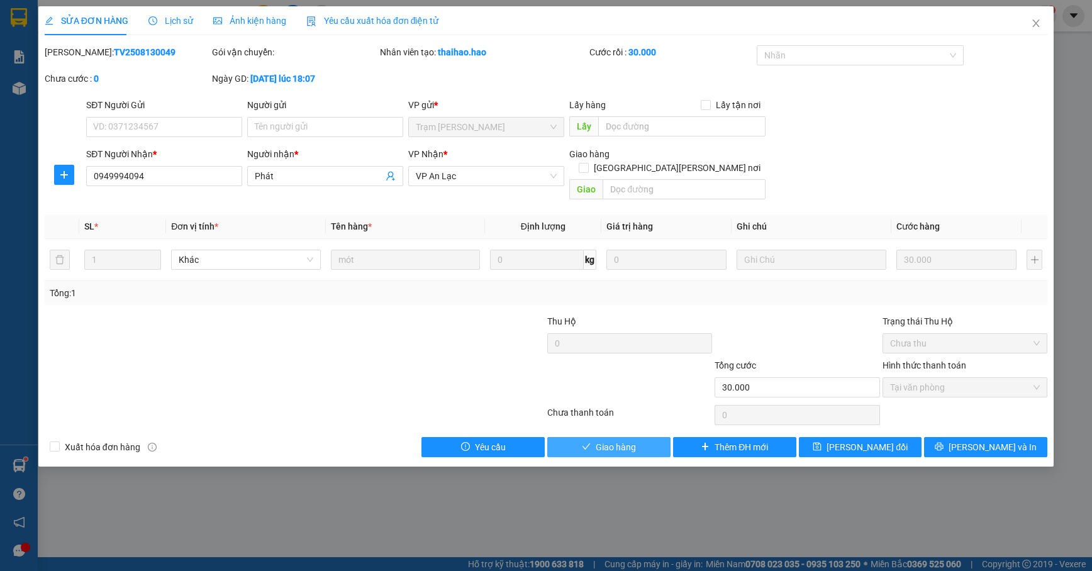
drag, startPoint x: 577, startPoint y: 427, endPoint x: 592, endPoint y: 395, distance: 34.9
click at [578, 437] on button "Giao hàng" at bounding box center [608, 447] width 123 height 20
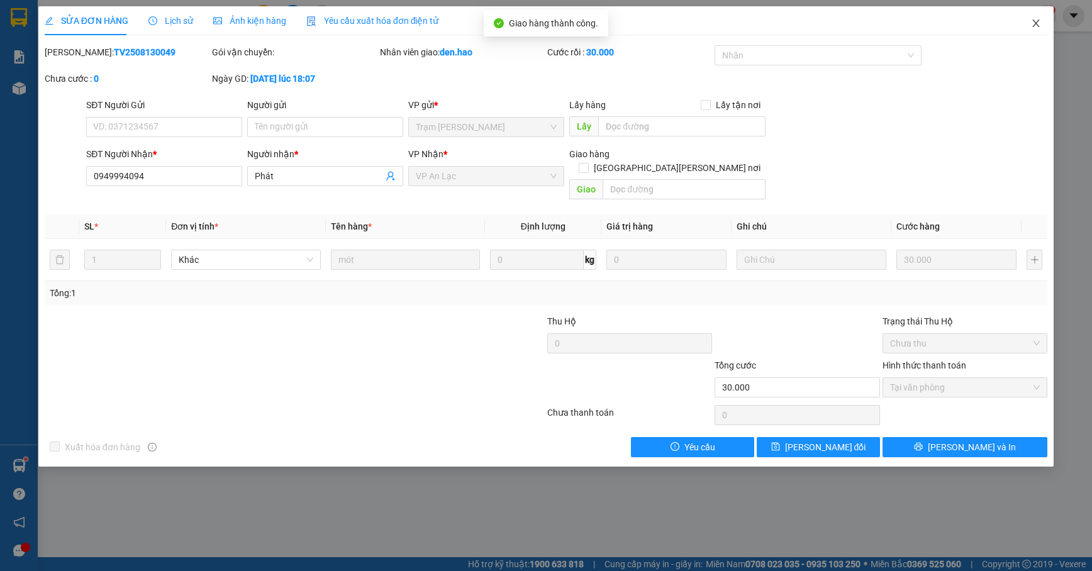
click at [1032, 28] on icon "close" at bounding box center [1036, 23] width 10 height 10
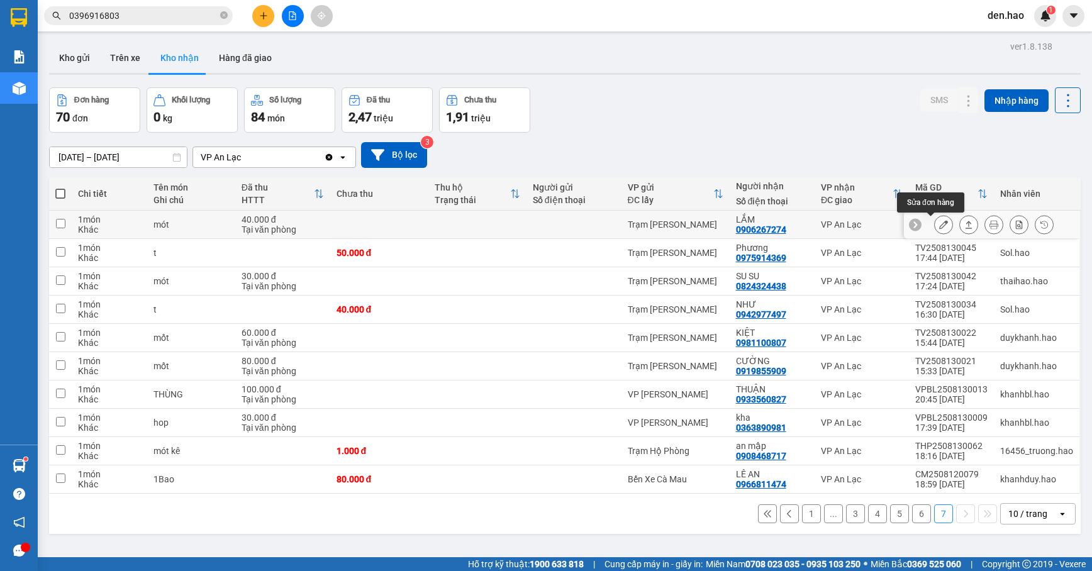
click at [935, 223] on button at bounding box center [944, 225] width 18 height 22
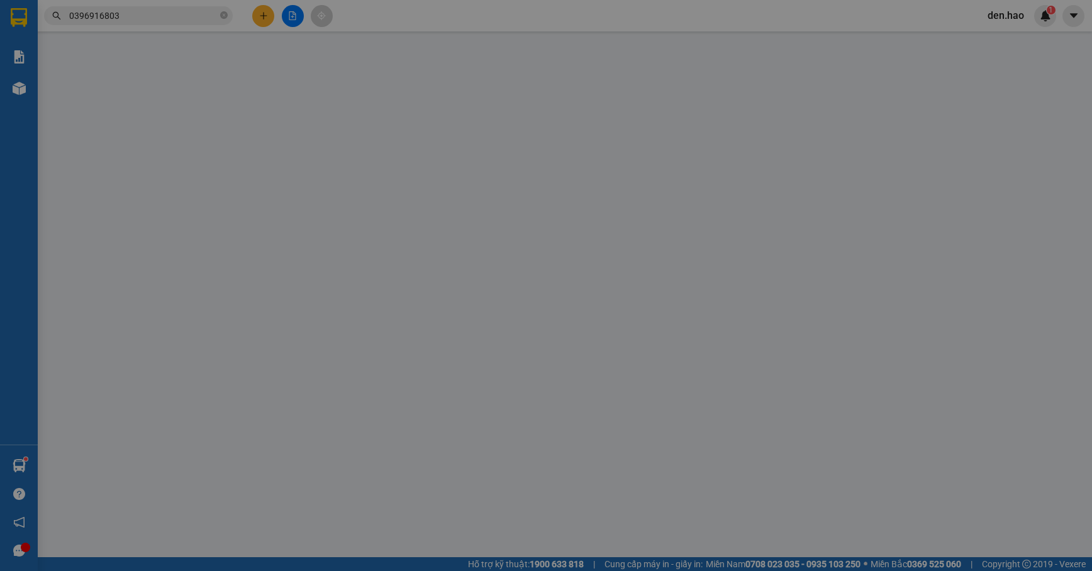
type input "0906267274"
type input "LẮM"
type input "40.000"
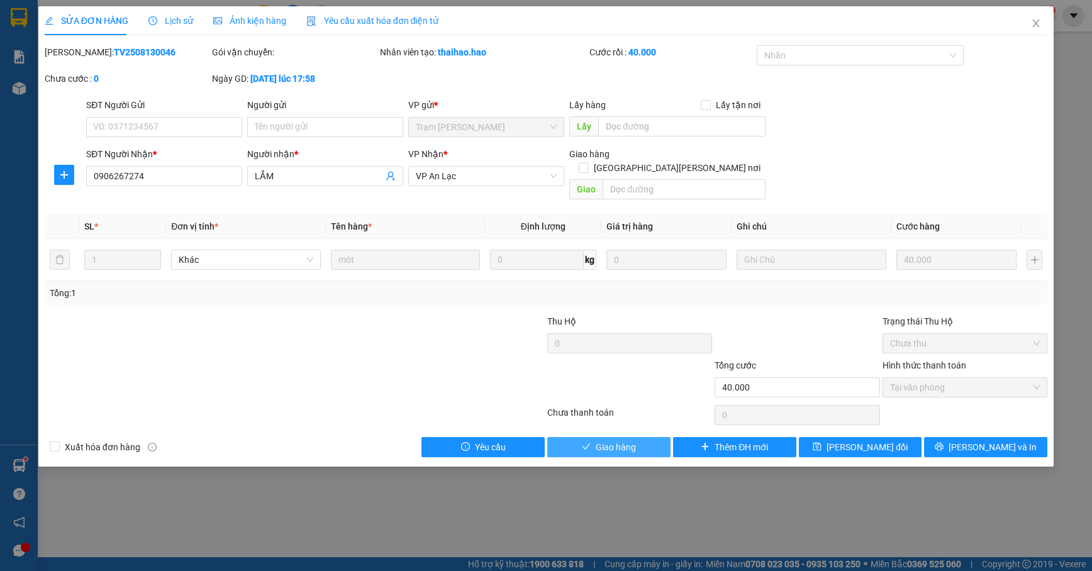
click at [578, 437] on button "Giao hàng" at bounding box center [608, 447] width 123 height 20
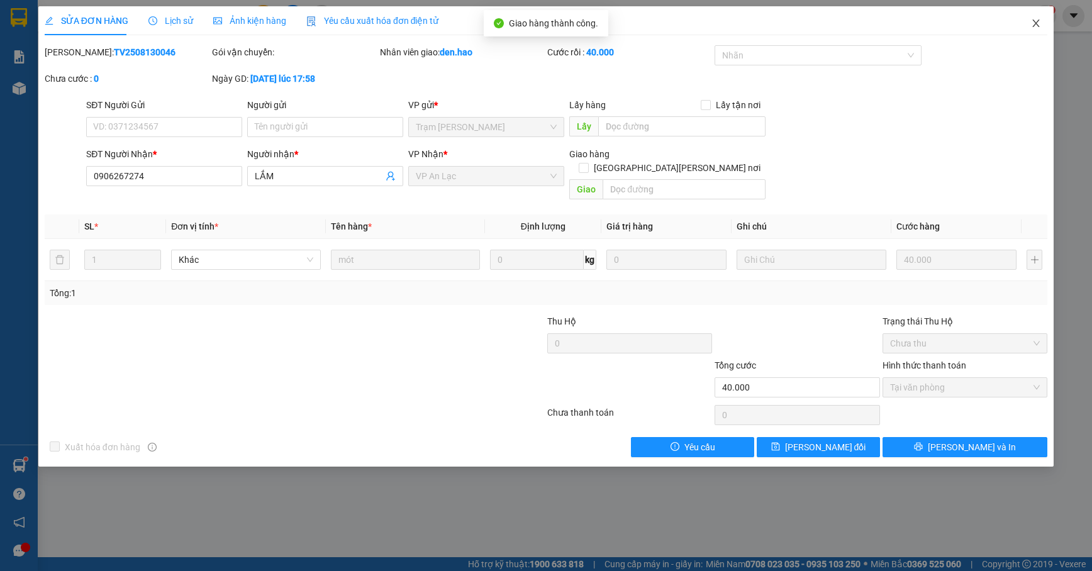
click at [1035, 25] on icon "close" at bounding box center [1036, 24] width 7 height 8
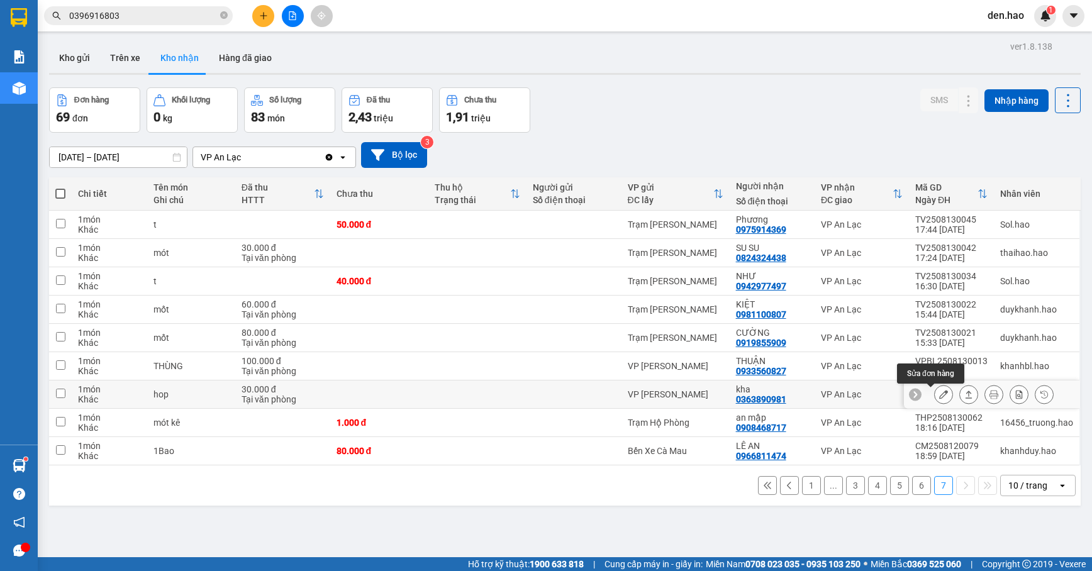
click at [939, 393] on icon at bounding box center [943, 394] width 9 height 9
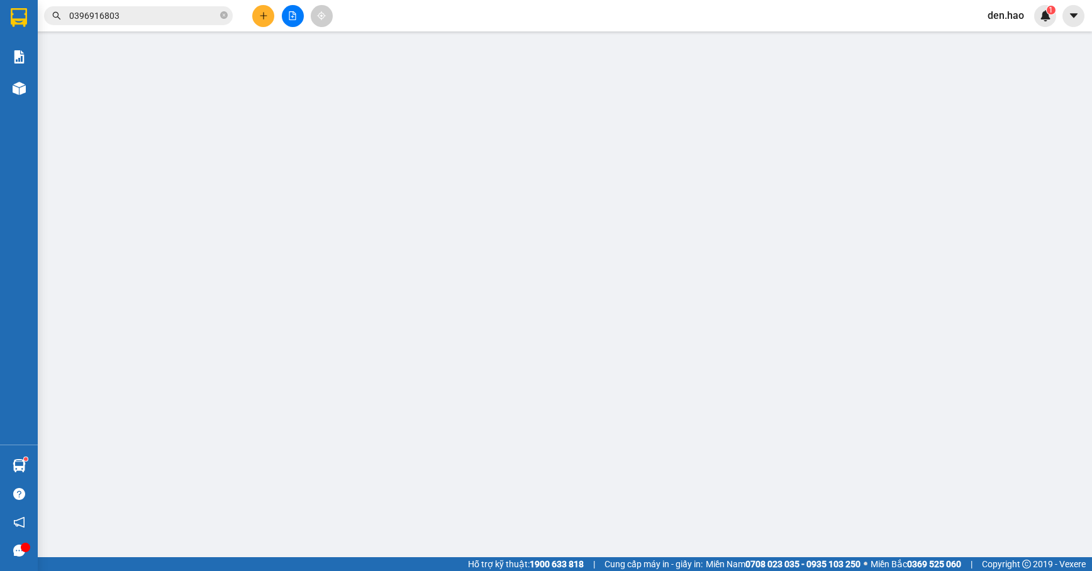
type input "0363890981"
type input "kha"
type input "30.000"
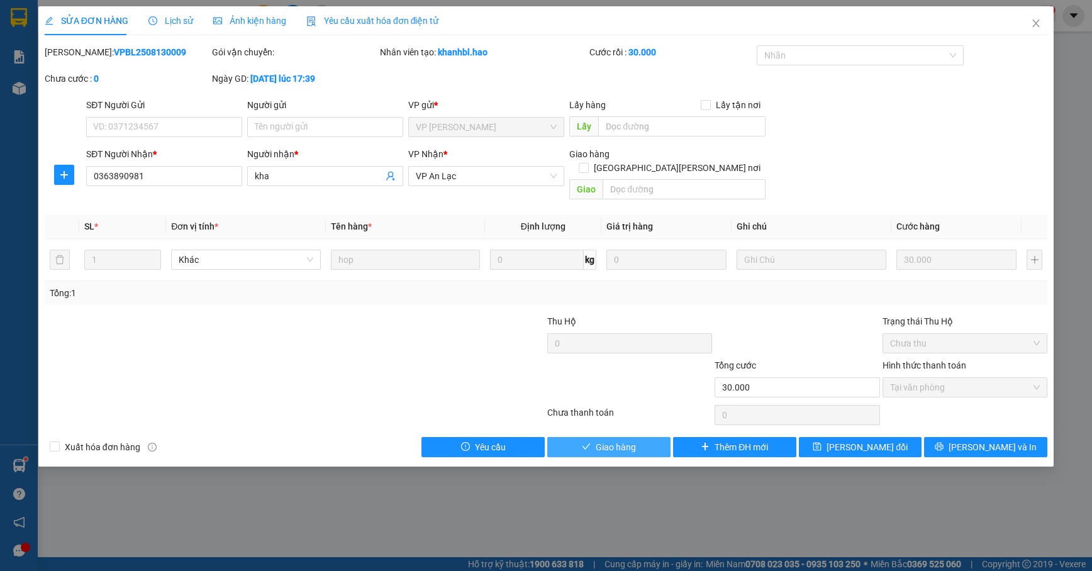
click at [609, 440] on span "Giao hàng" at bounding box center [616, 447] width 40 height 14
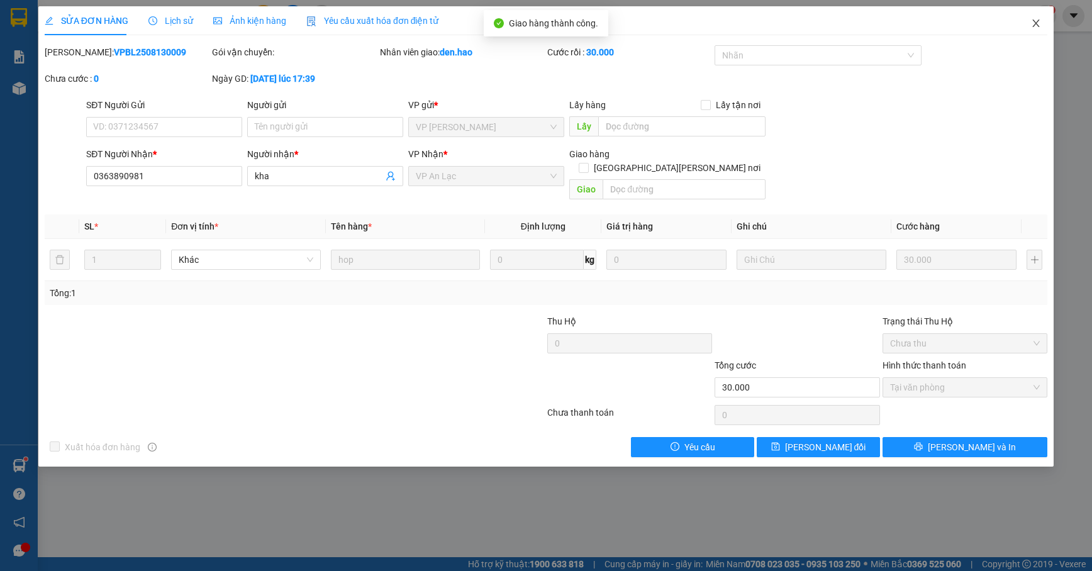
click at [1037, 21] on icon "close" at bounding box center [1036, 23] width 10 height 10
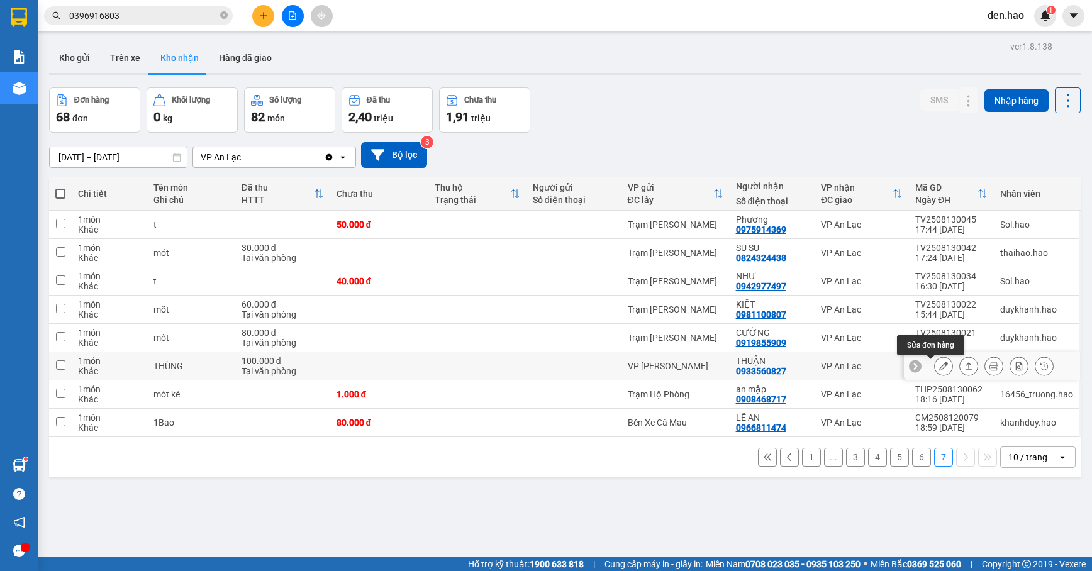
click at [939, 364] on icon at bounding box center [943, 366] width 9 height 9
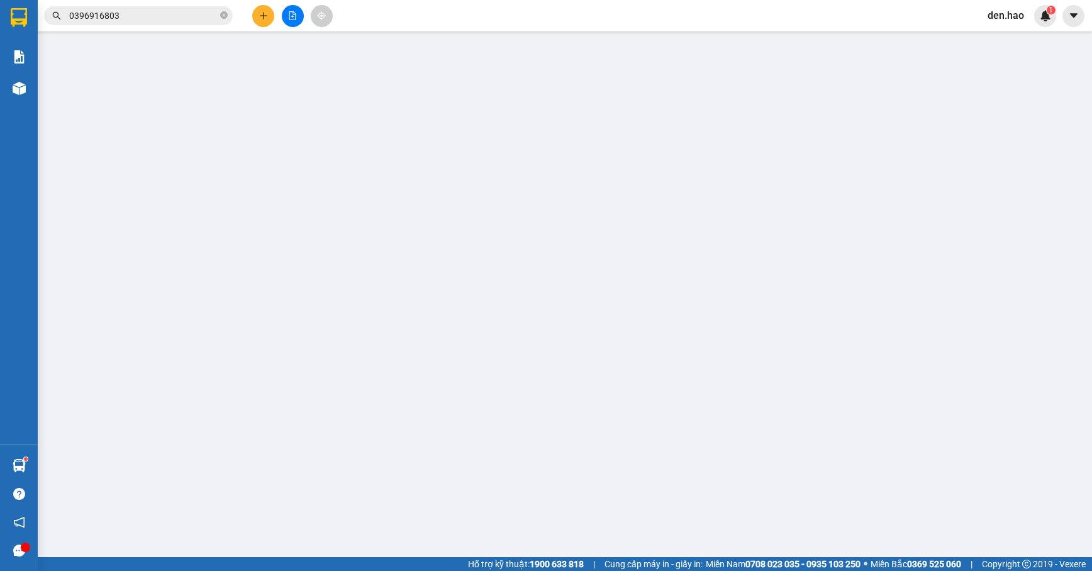
type input "0933560827"
type input "THUẬN"
type input "100.000"
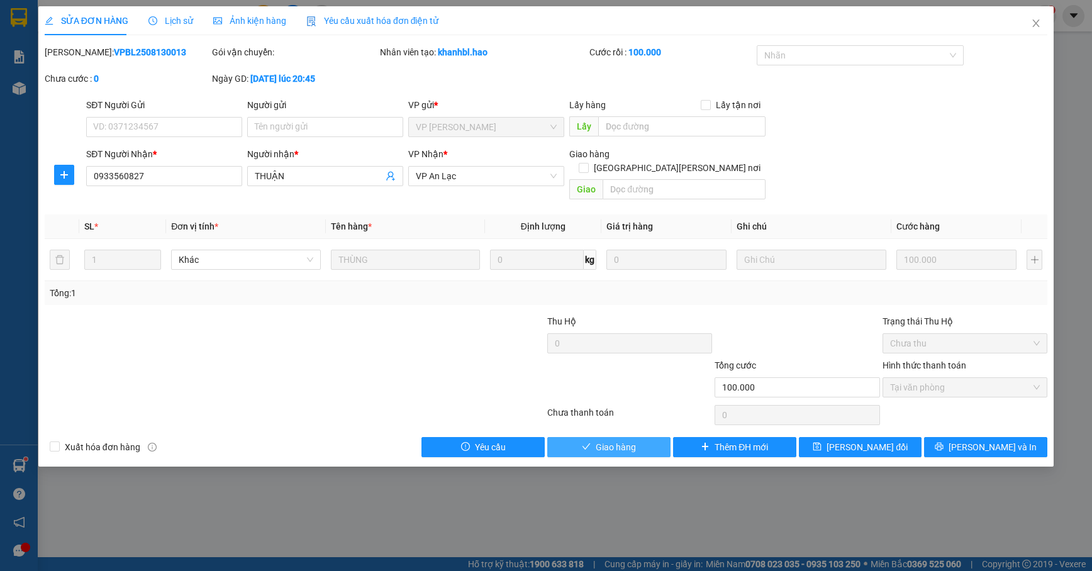
click at [613, 440] on span "Giao hàng" at bounding box center [616, 447] width 40 height 14
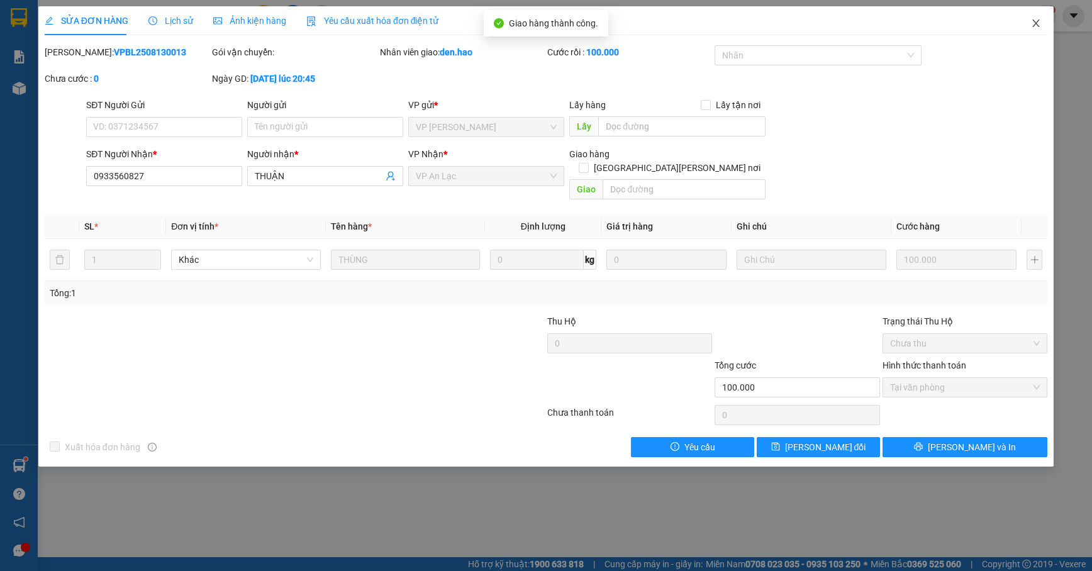
click at [1035, 21] on icon "close" at bounding box center [1036, 23] width 10 height 10
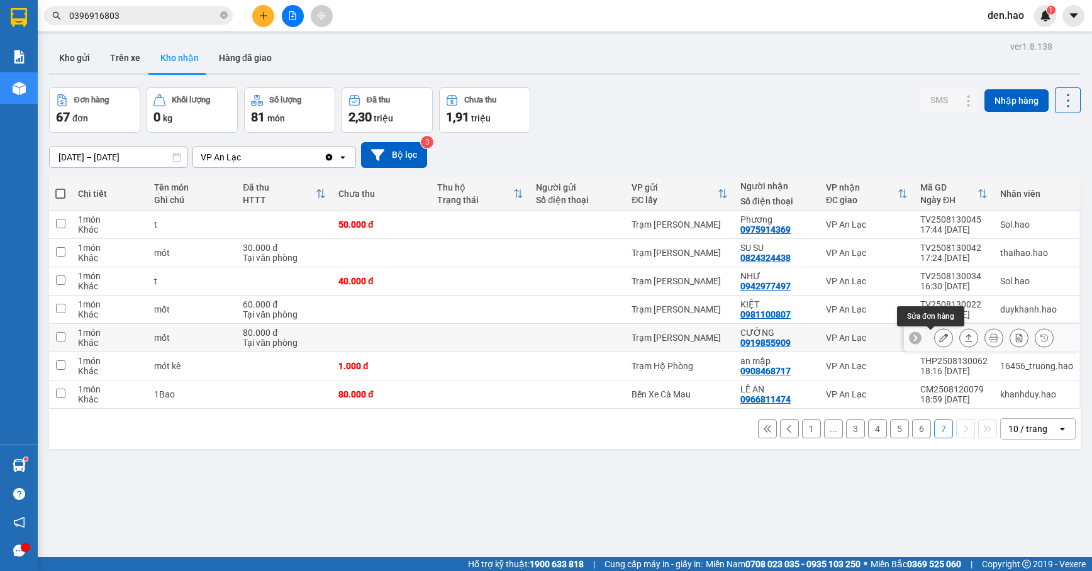
click at [939, 342] on icon at bounding box center [943, 337] width 9 height 9
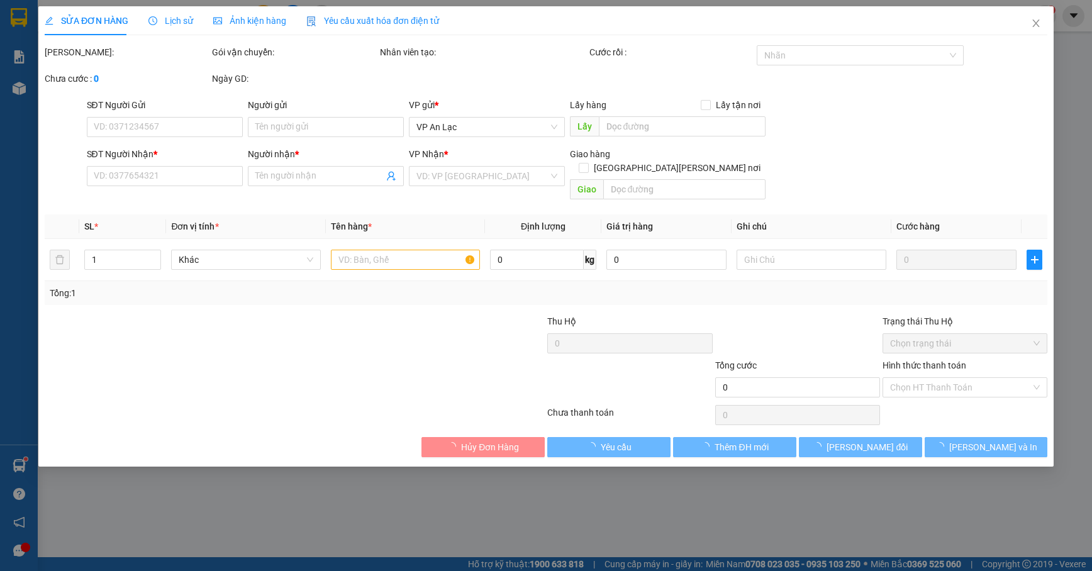
type input "0919855909"
type input "CƯỜNG"
type input "80.000"
type input "0"
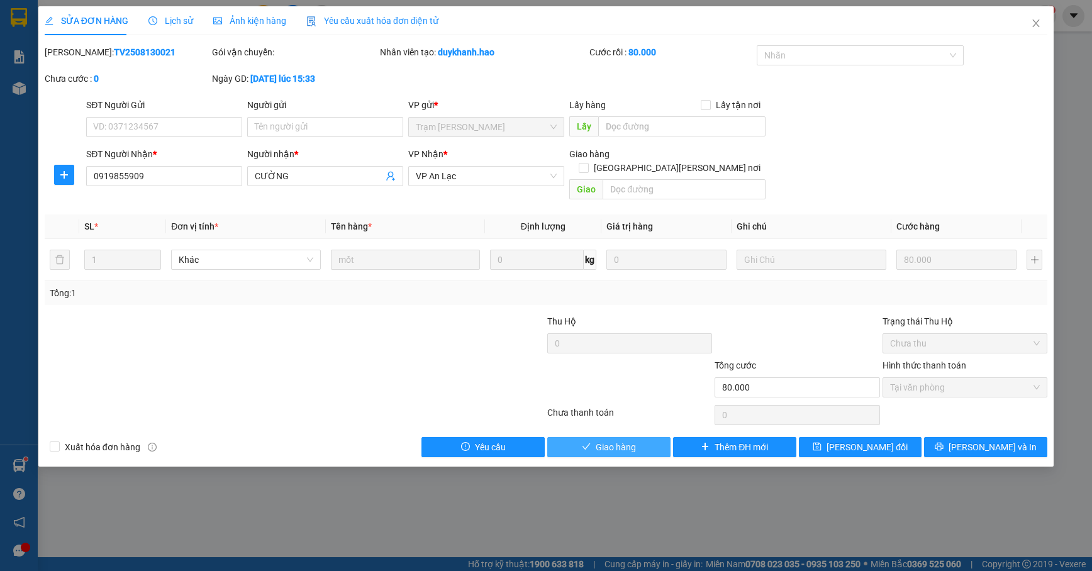
click at [639, 437] on button "Giao hàng" at bounding box center [608, 447] width 123 height 20
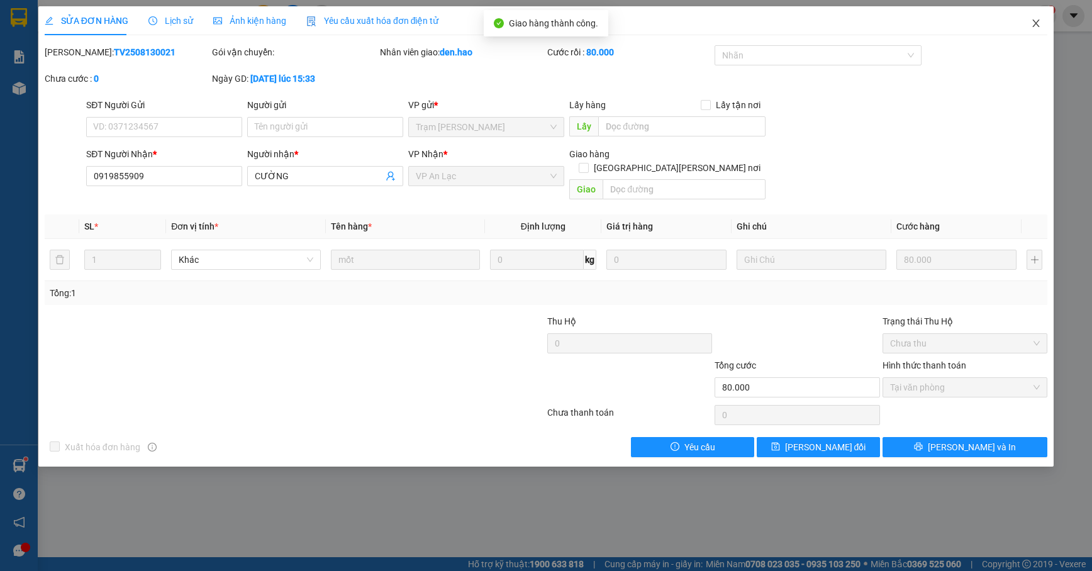
click at [1037, 21] on icon "close" at bounding box center [1036, 23] width 10 height 10
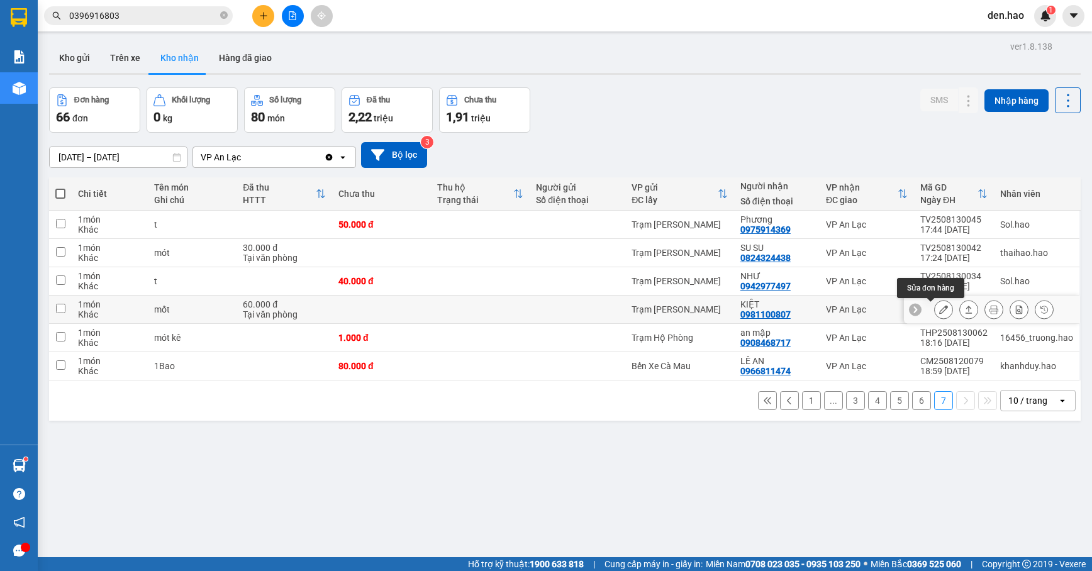
click at [939, 310] on icon at bounding box center [943, 309] width 9 height 9
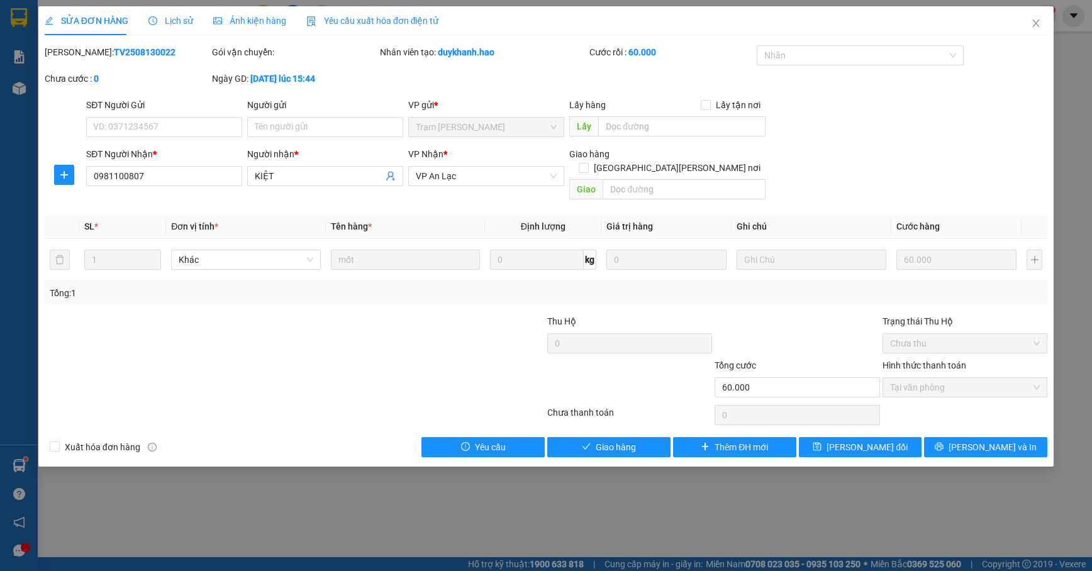
click at [592, 406] on div "Chưa thanh toán" at bounding box center [629, 417] width 167 height 22
click at [583, 422] on div "Total Paid Fee 60.000 Total UnPaid Fee 0 Cash Collection Total Fee Mã ĐH: TV250…" at bounding box center [546, 251] width 1003 height 412
drag, startPoint x: 578, startPoint y: 432, endPoint x: 623, endPoint y: 406, distance: 51.8
click at [579, 437] on button "Giao hàng" at bounding box center [608, 447] width 123 height 20
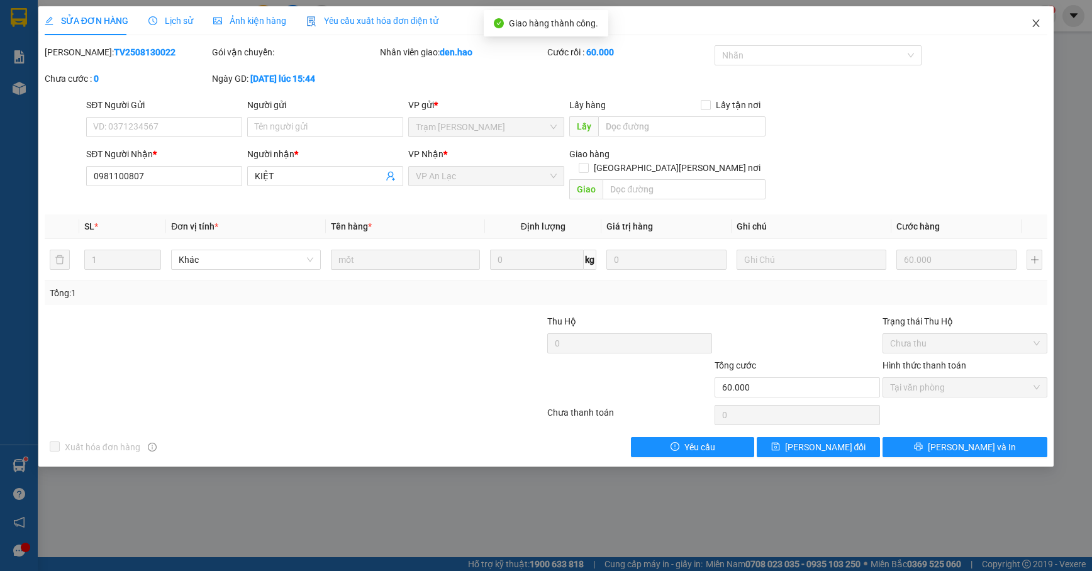
click at [1031, 25] on icon "close" at bounding box center [1036, 23] width 10 height 10
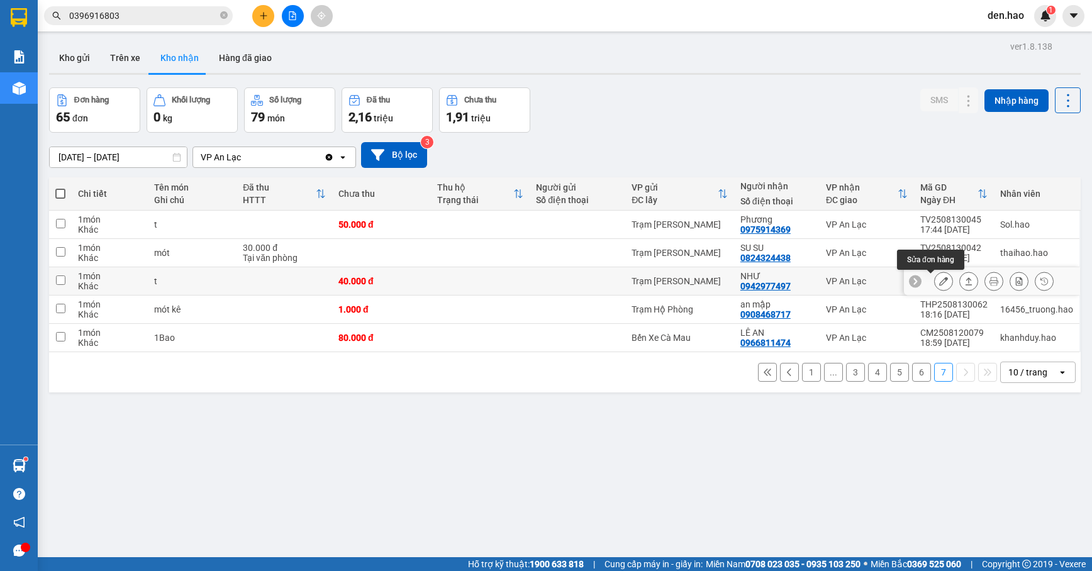
click at [939, 283] on icon at bounding box center [943, 281] width 9 height 9
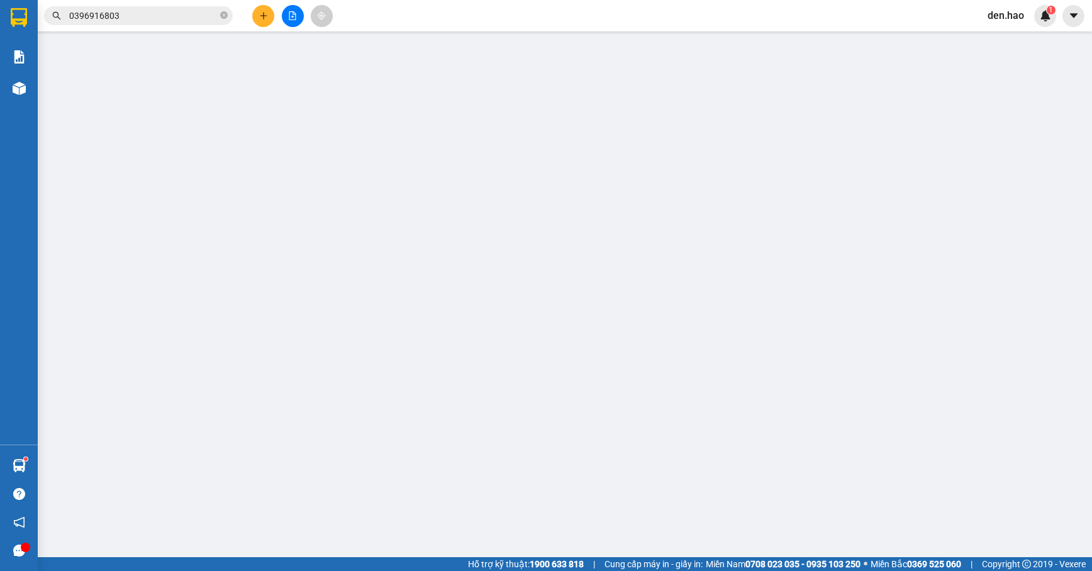
type input "0942977497"
type input "NHƯ"
type input "40.000"
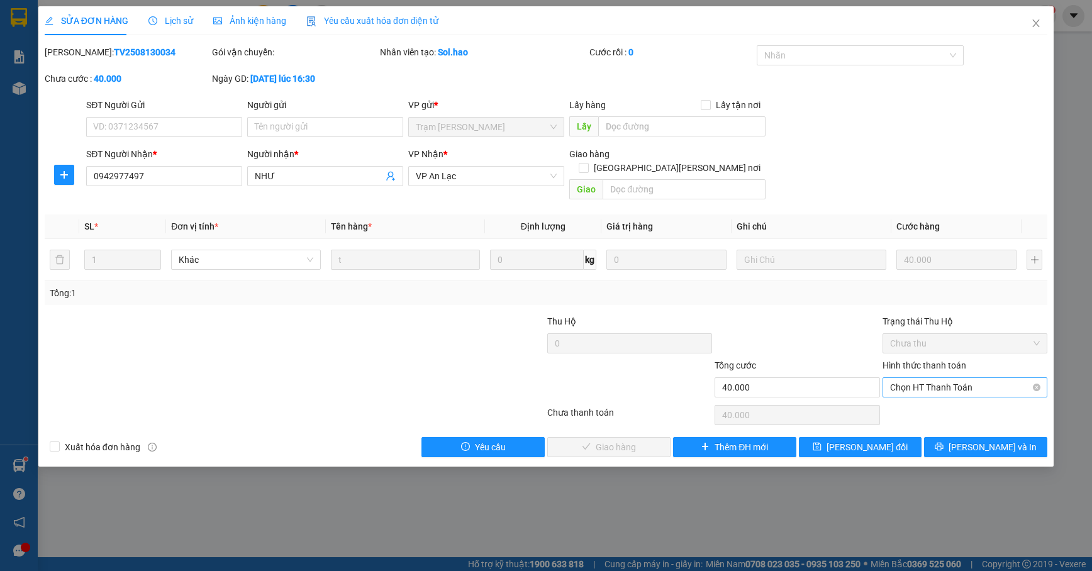
click at [921, 378] on span "Chọn HT Thanh Toán" at bounding box center [965, 387] width 150 height 19
drag, startPoint x: 911, startPoint y: 393, endPoint x: 901, endPoint y: 394, distance: 10.1
click at [910, 393] on div "Tại văn phòng" at bounding box center [965, 400] width 150 height 14
type input "0"
drag, startPoint x: 607, startPoint y: 442, endPoint x: 657, endPoint y: 346, distance: 107.8
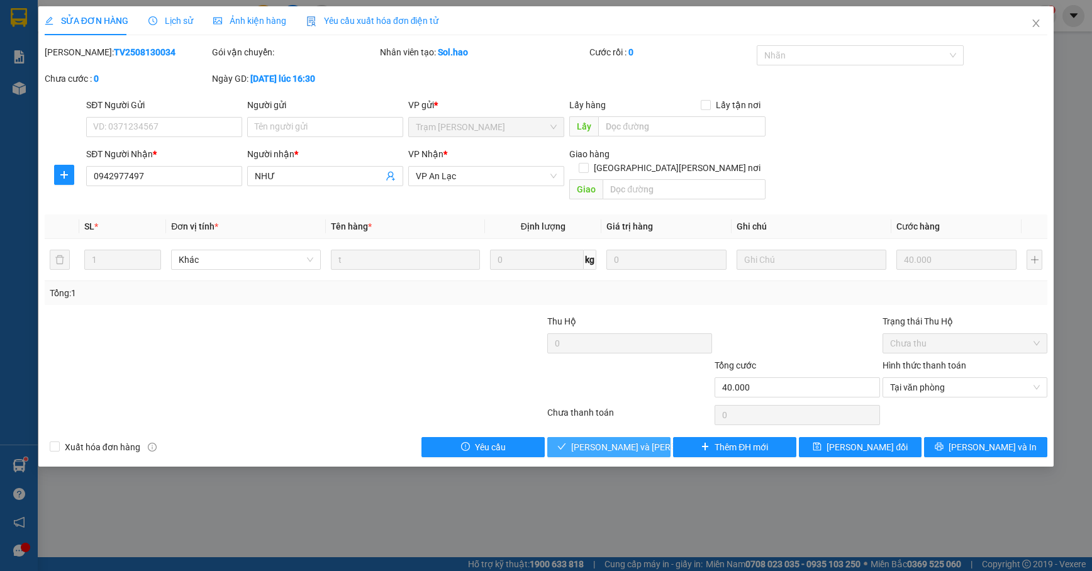
click at [608, 440] on span "[PERSON_NAME] và Giao hàng" at bounding box center [656, 447] width 170 height 14
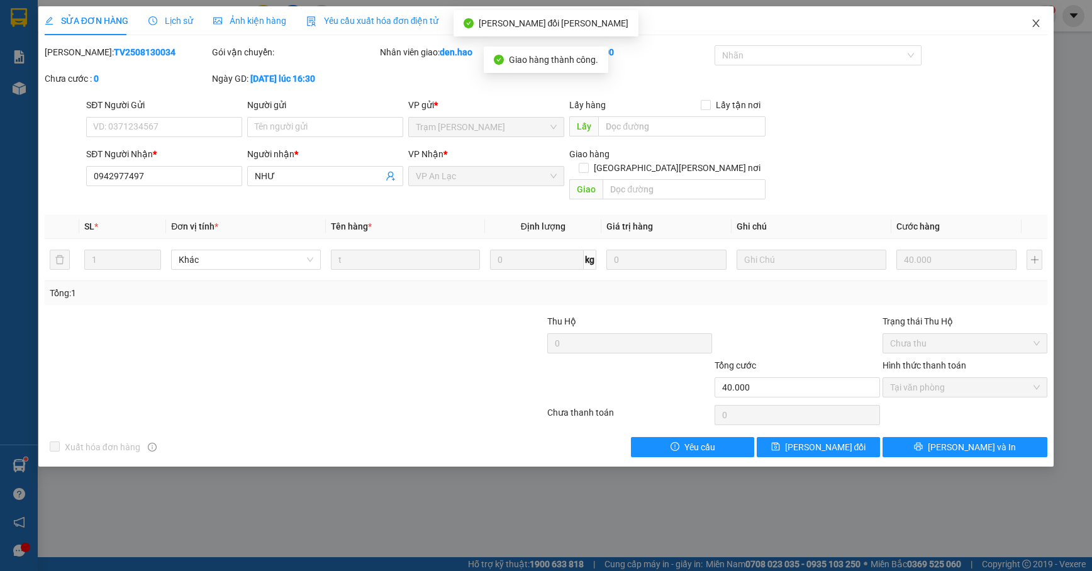
click at [1042, 24] on span "Close" at bounding box center [1036, 23] width 35 height 35
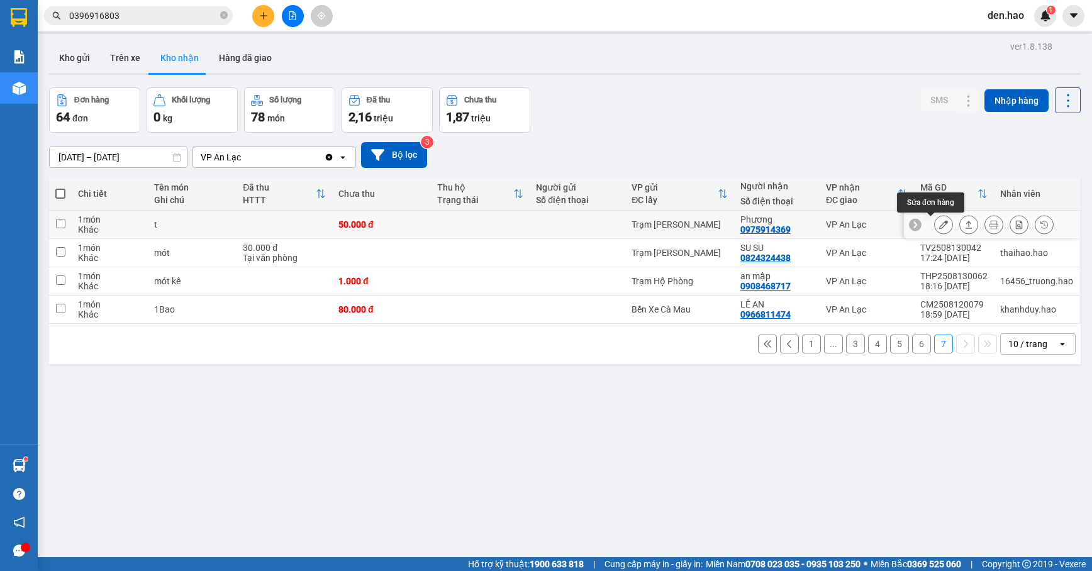
click at [939, 225] on icon at bounding box center [943, 224] width 9 height 9
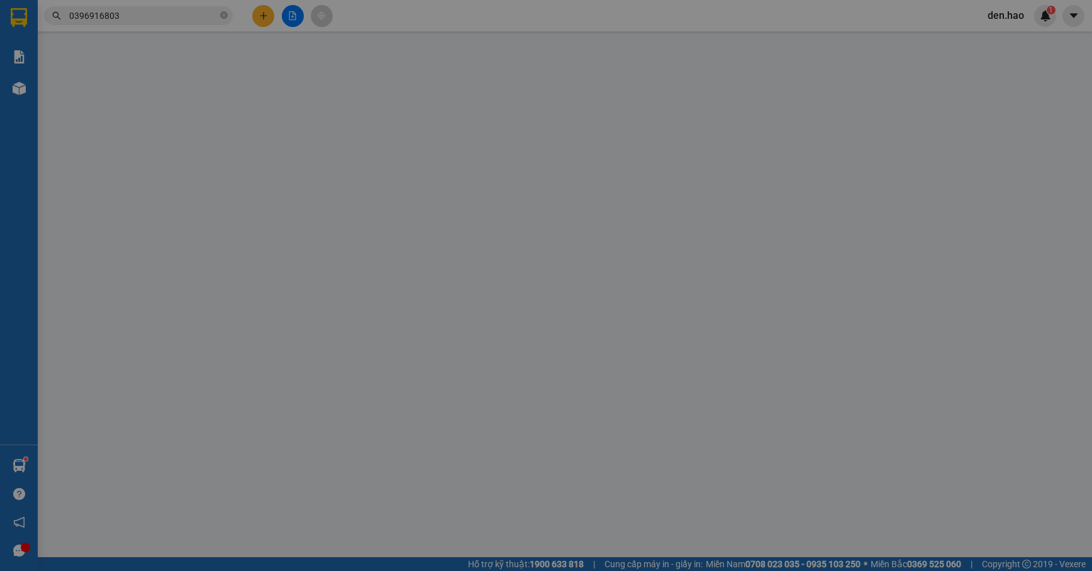
type input "0975914369"
type input "Phương"
type input "50.000"
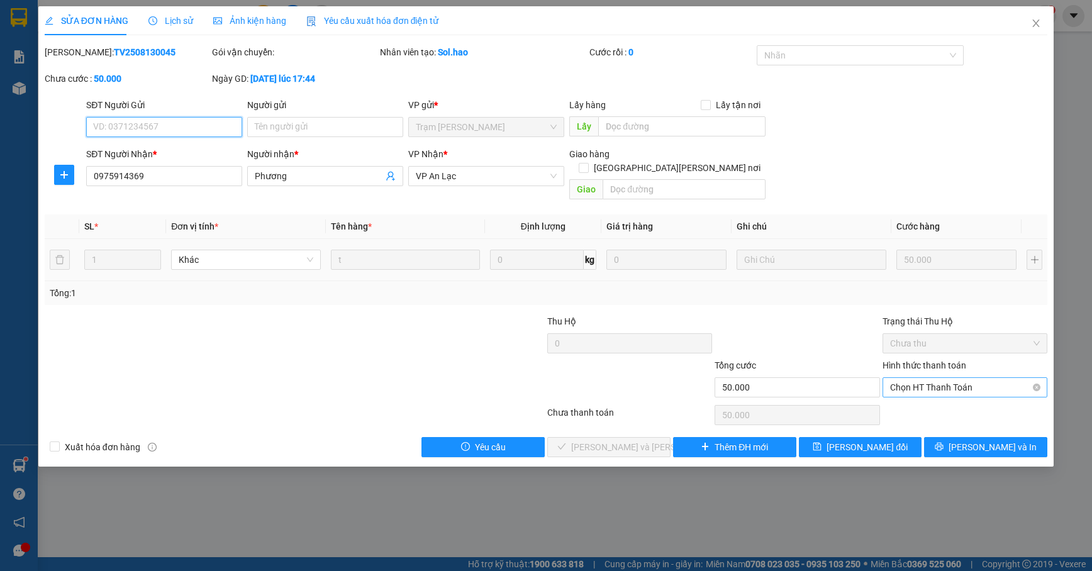
click at [927, 378] on span "Chọn HT Thanh Toán" at bounding box center [965, 387] width 150 height 19
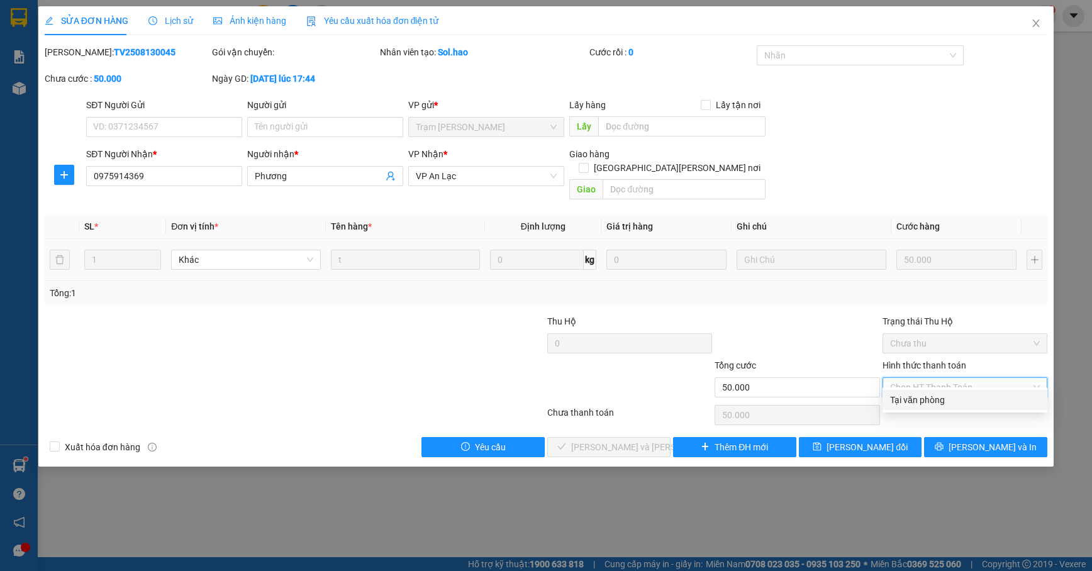
click at [910, 393] on div "Tại văn phòng" at bounding box center [965, 400] width 150 height 14
type input "0"
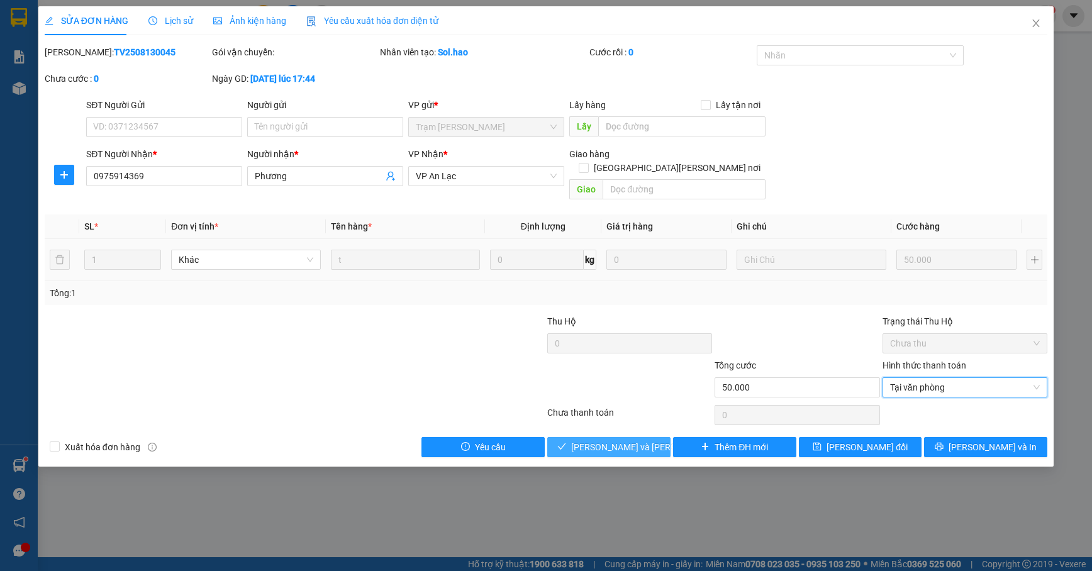
drag, startPoint x: 591, startPoint y: 436, endPoint x: 622, endPoint y: 413, distance: 38.3
click at [592, 440] on span "[PERSON_NAME] và Giao hàng" at bounding box center [656, 447] width 170 height 14
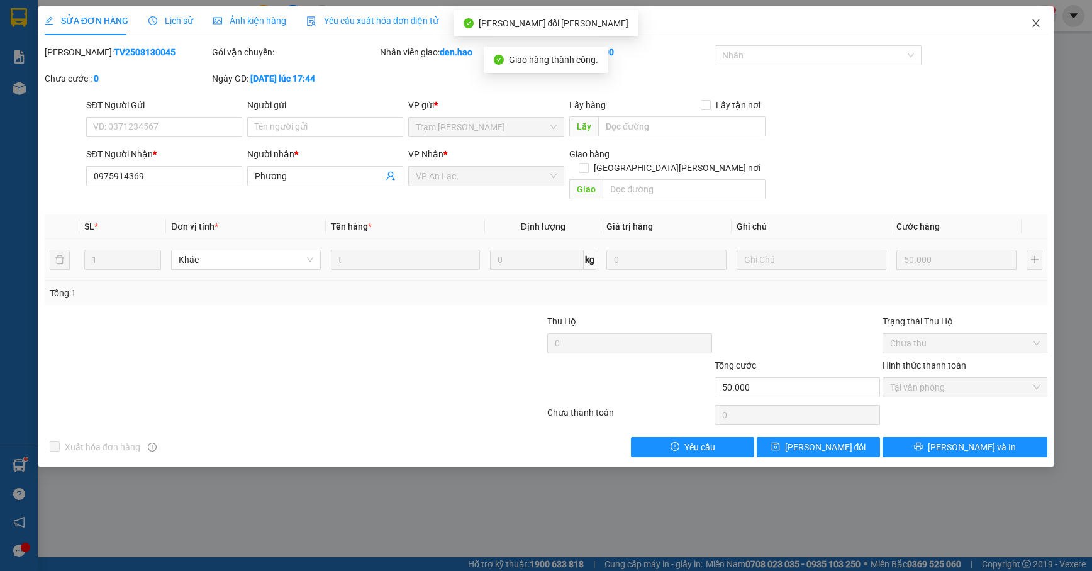
drag, startPoint x: 1033, startPoint y: 23, endPoint x: 1000, endPoint y: 36, distance: 35.9
click at [1032, 23] on icon "close" at bounding box center [1036, 23] width 10 height 10
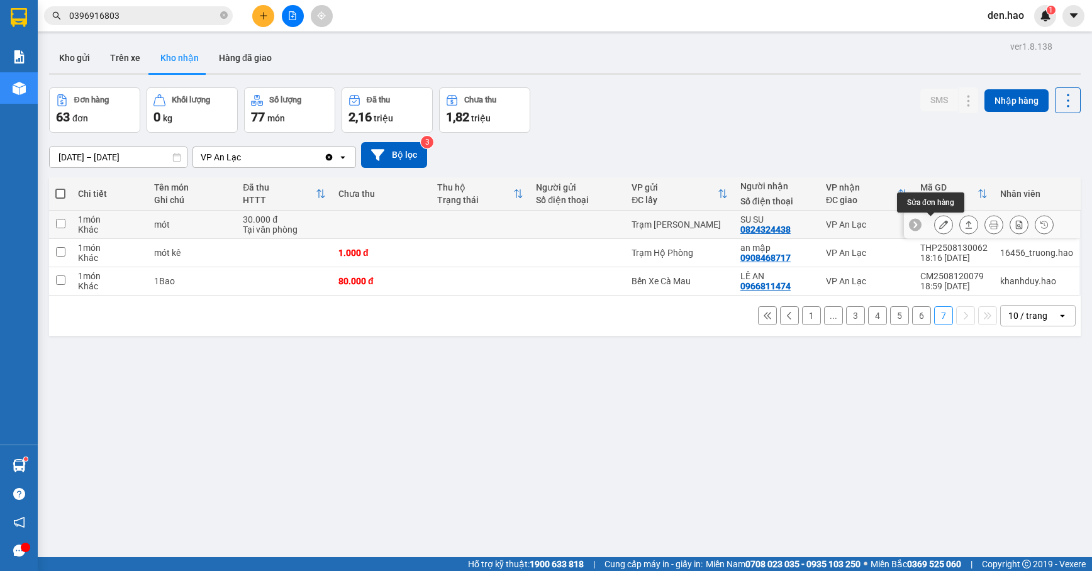
click at [939, 225] on icon at bounding box center [943, 224] width 9 height 9
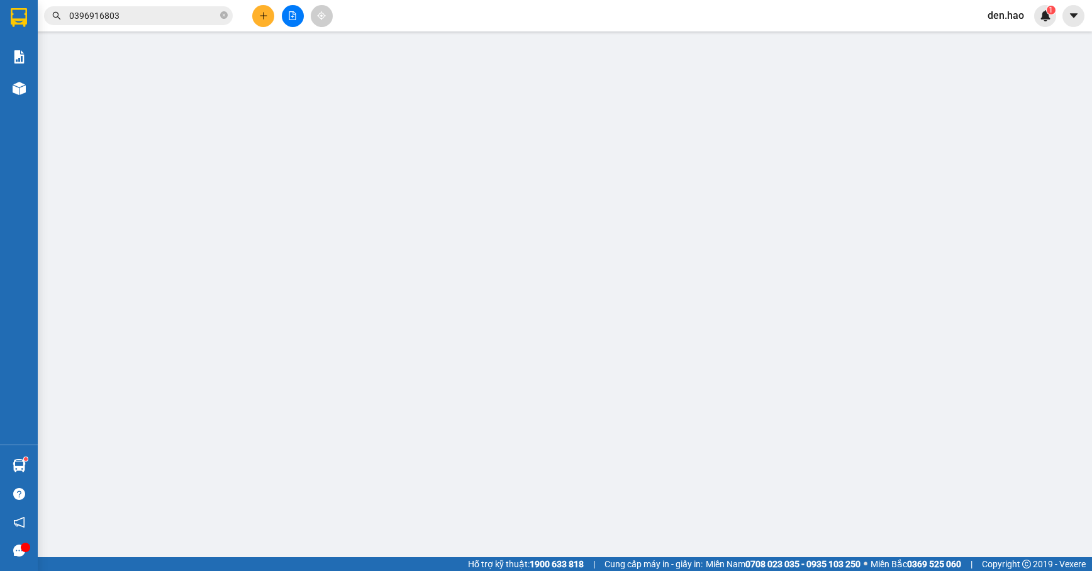
type input "0824324438"
type input "SU SU"
type input "30.000"
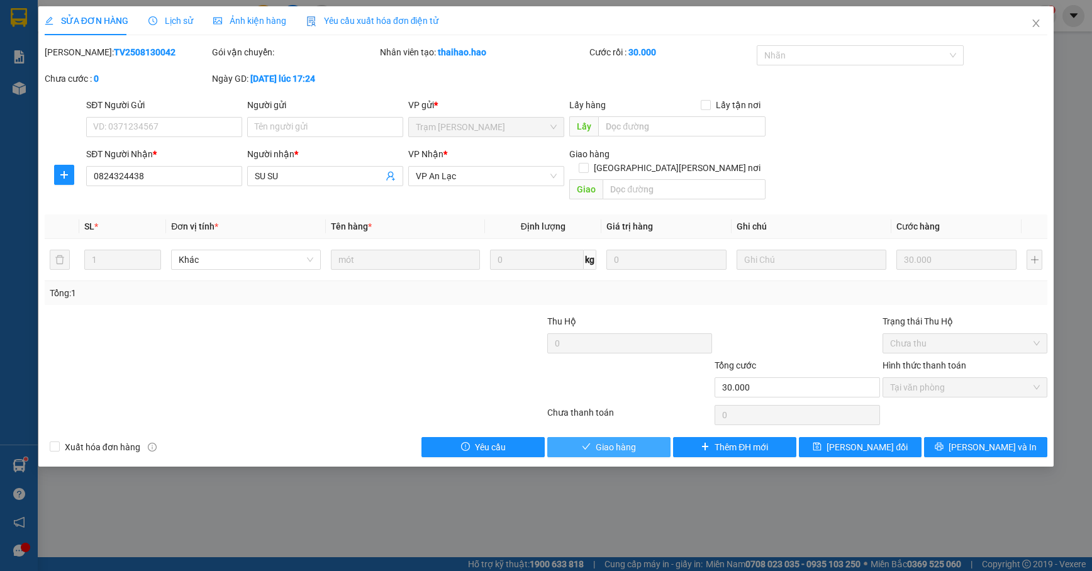
click at [572, 438] on button "Giao hàng" at bounding box center [608, 447] width 123 height 20
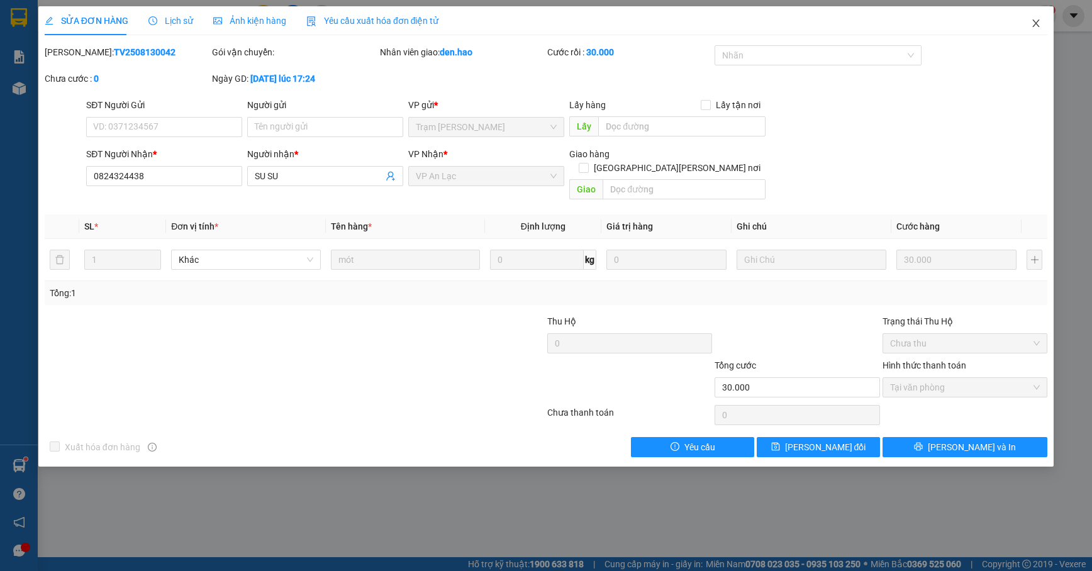
click at [1028, 26] on span "Close" at bounding box center [1036, 23] width 35 height 35
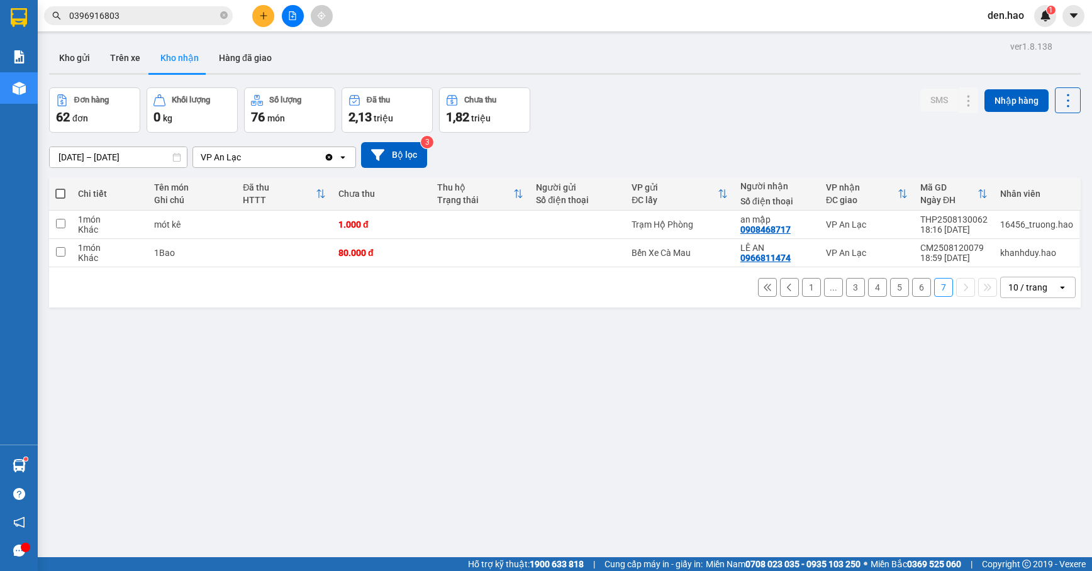
click at [912, 286] on button "6" at bounding box center [921, 287] width 19 height 19
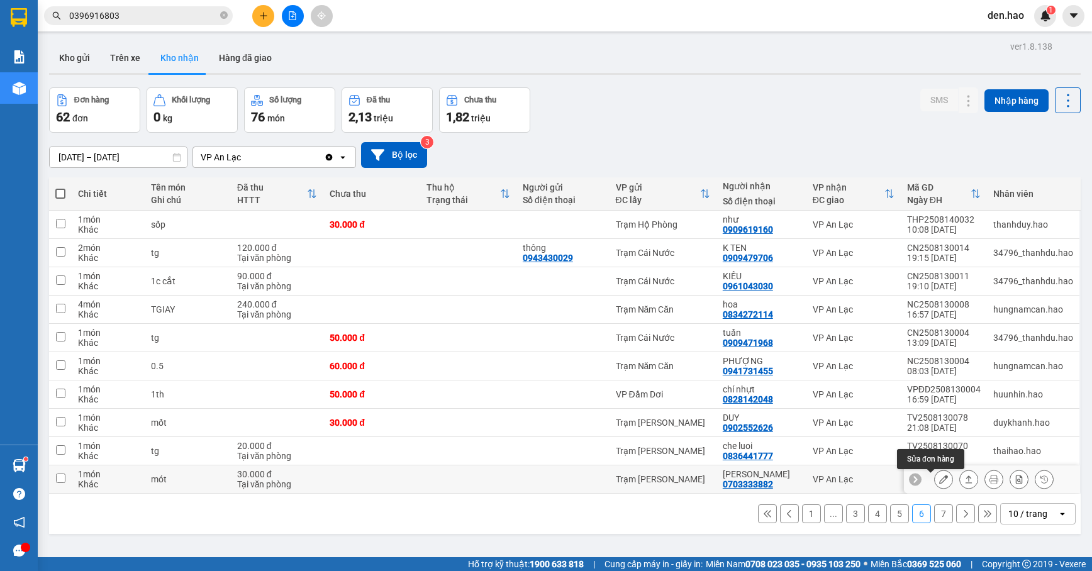
click at [935, 476] on button at bounding box center [944, 480] width 18 height 22
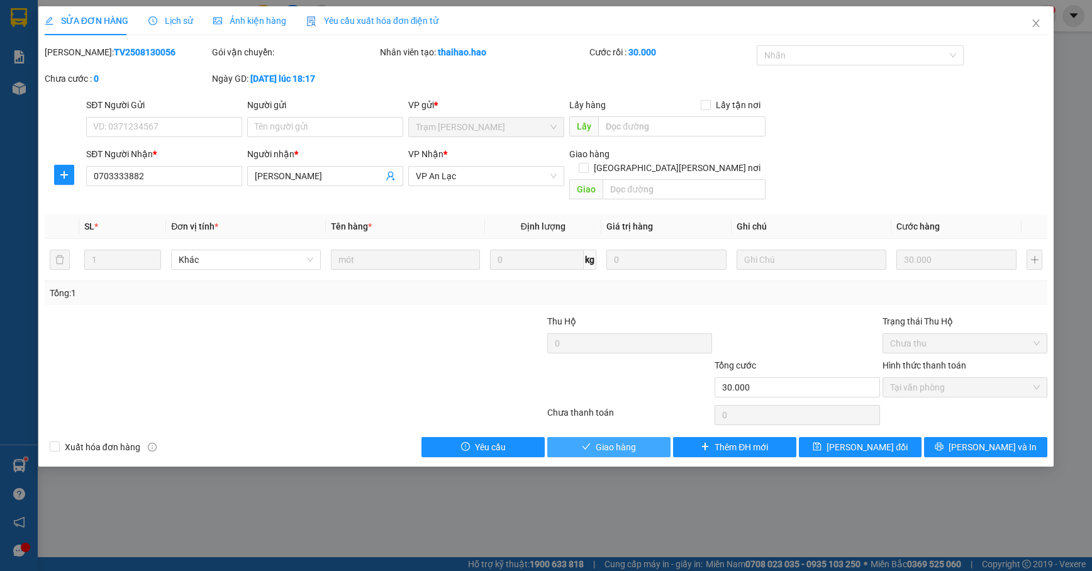
click at [617, 440] on span "Giao hàng" at bounding box center [616, 447] width 40 height 14
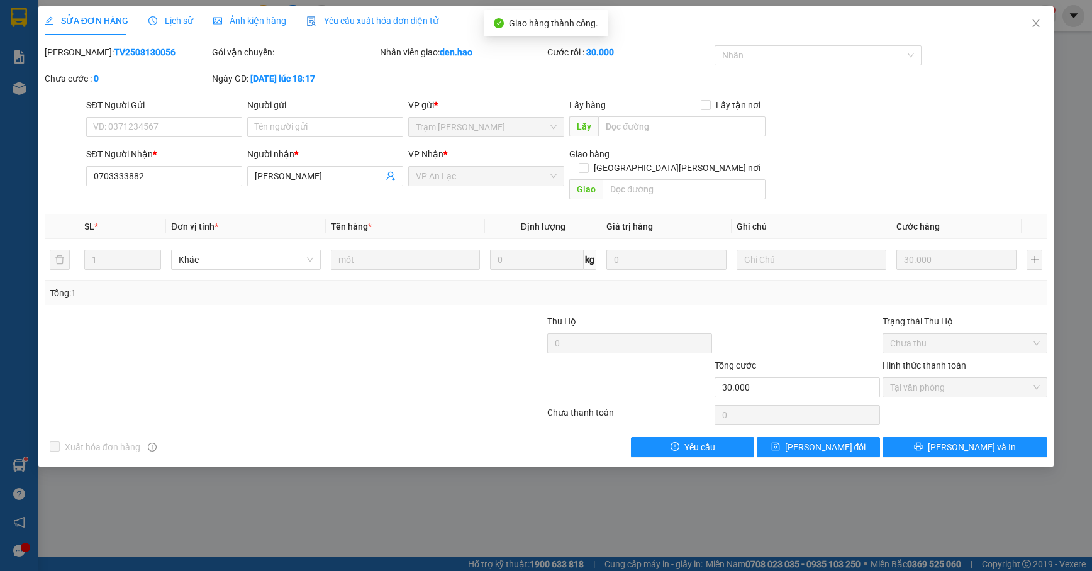
click at [1054, 21] on div "SỬA ĐƠN HÀNG Lịch sử Ảnh kiện hàng Yêu cầu xuất hóa đơn điện tử Total Paid Fee …" at bounding box center [546, 285] width 1092 height 571
click at [1041, 26] on icon "close" at bounding box center [1036, 23] width 10 height 10
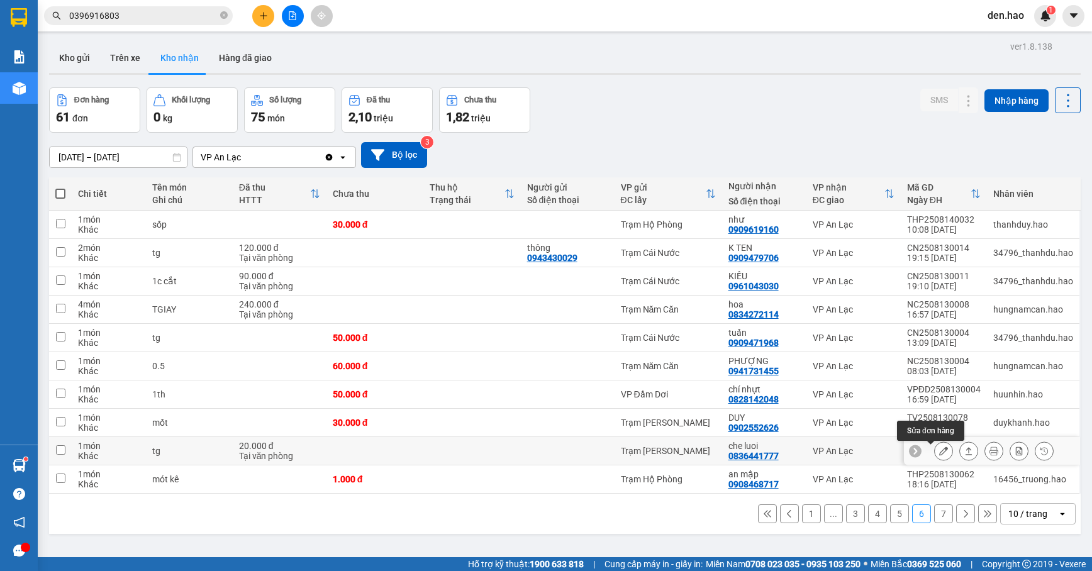
click at [939, 451] on icon at bounding box center [943, 451] width 9 height 9
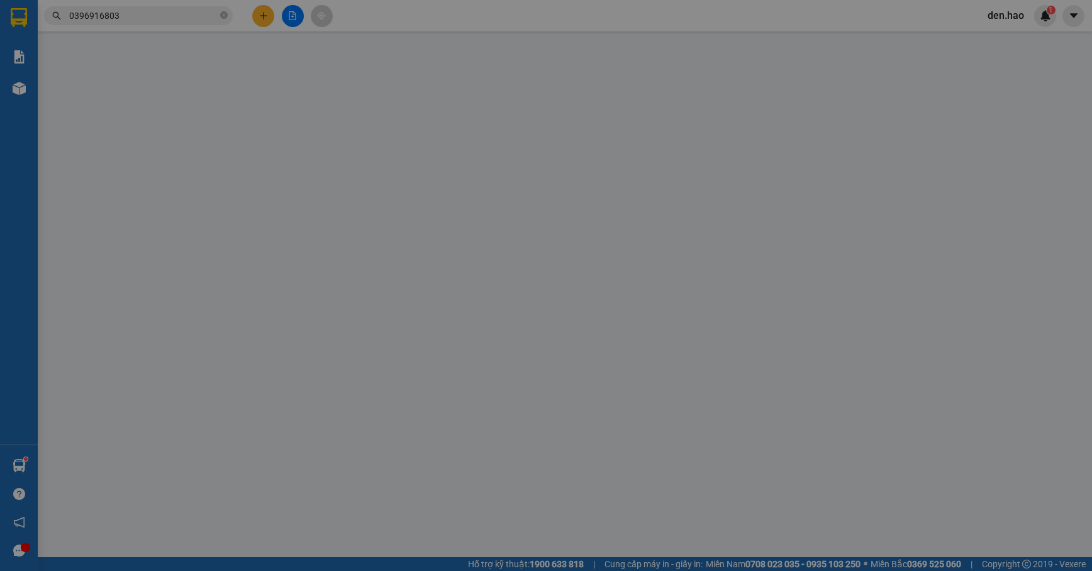
type input "0836441777"
type input "che luoi"
type input "20.000"
type input "0"
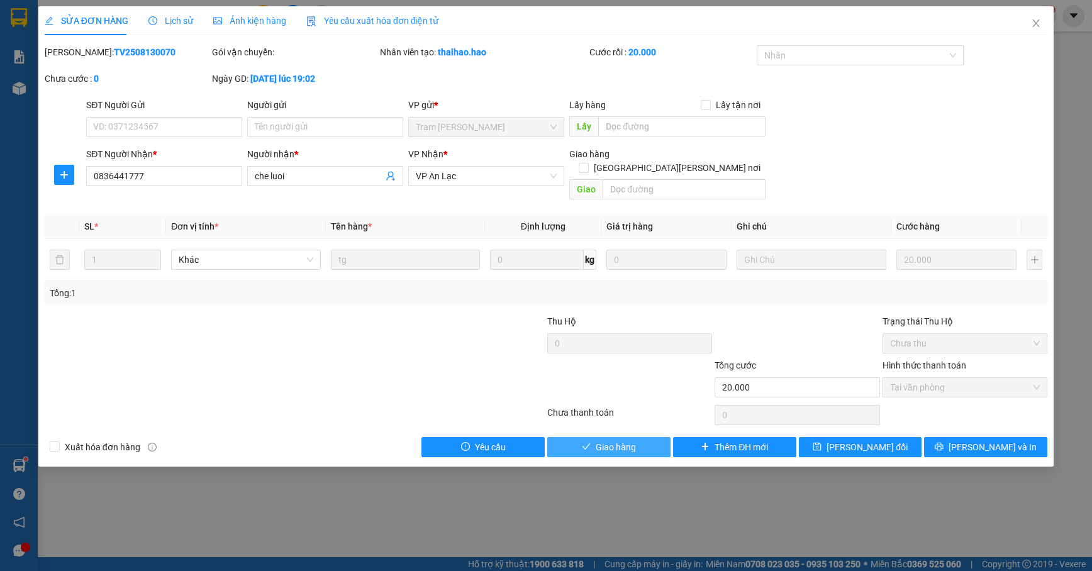
click at [624, 440] on span "Giao hàng" at bounding box center [616, 447] width 40 height 14
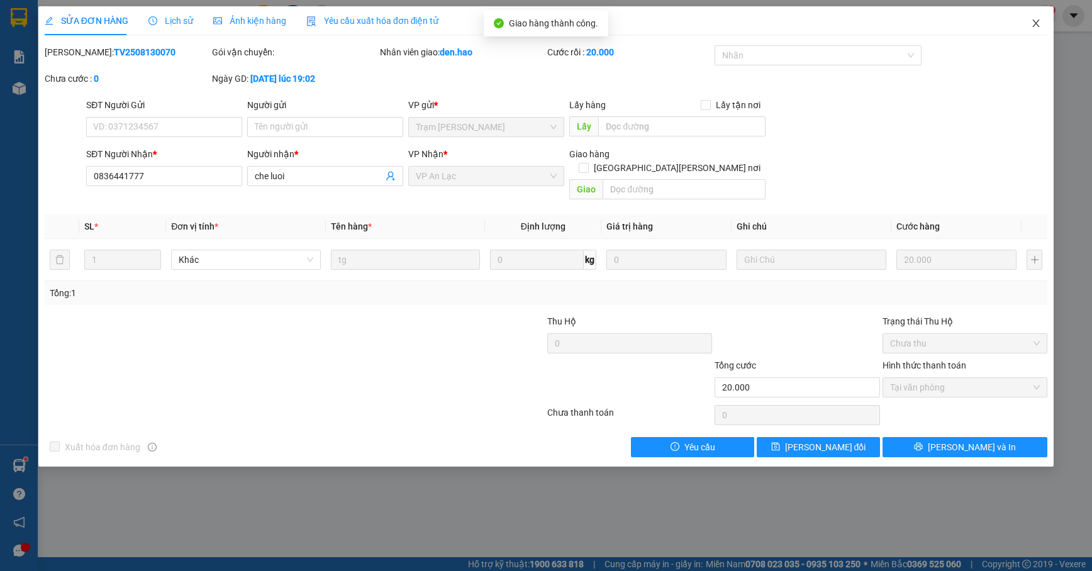
click at [1040, 26] on icon "close" at bounding box center [1036, 23] width 10 height 10
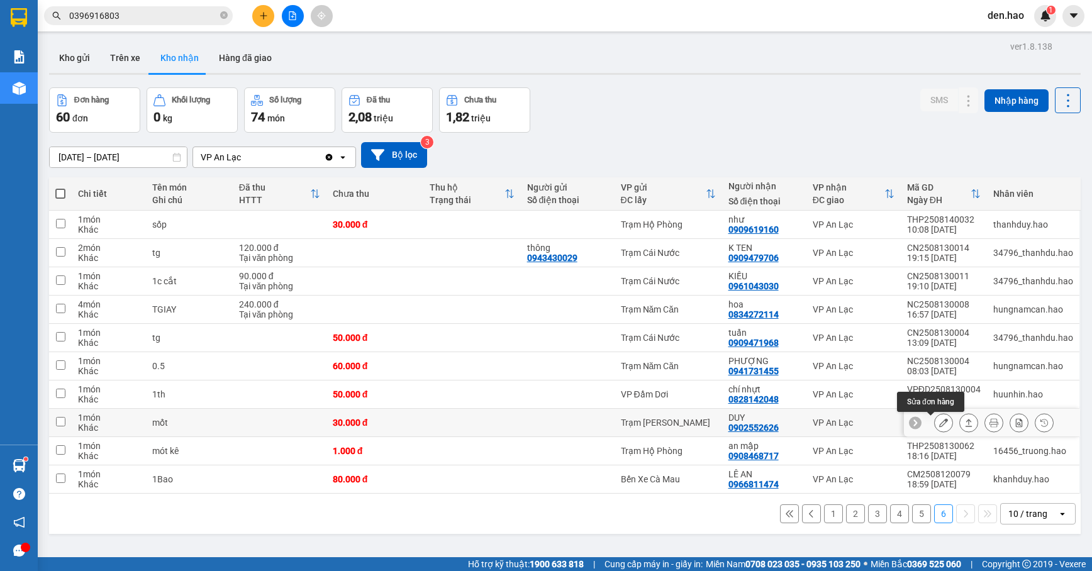
click at [939, 423] on icon at bounding box center [943, 422] width 9 height 9
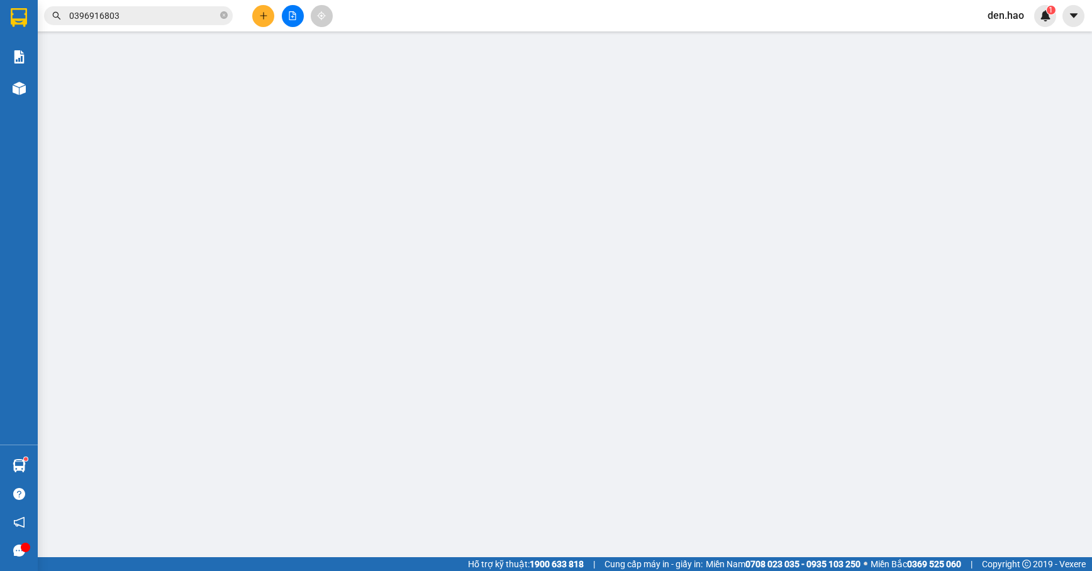
type input "0902552626"
type input "DUY"
type input "30.000"
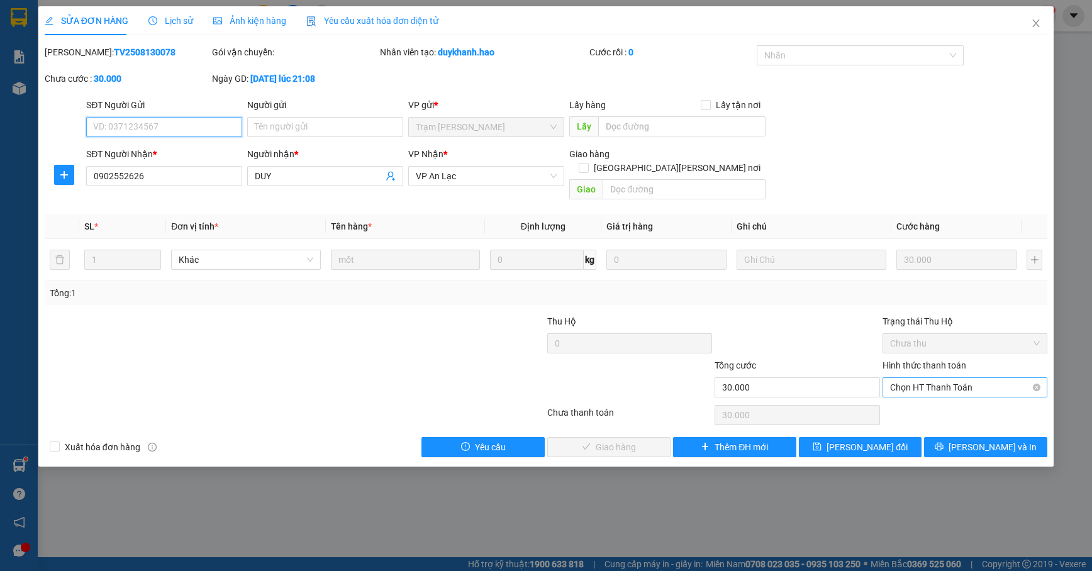
click at [949, 378] on span "Chọn HT Thanh Toán" at bounding box center [965, 387] width 150 height 19
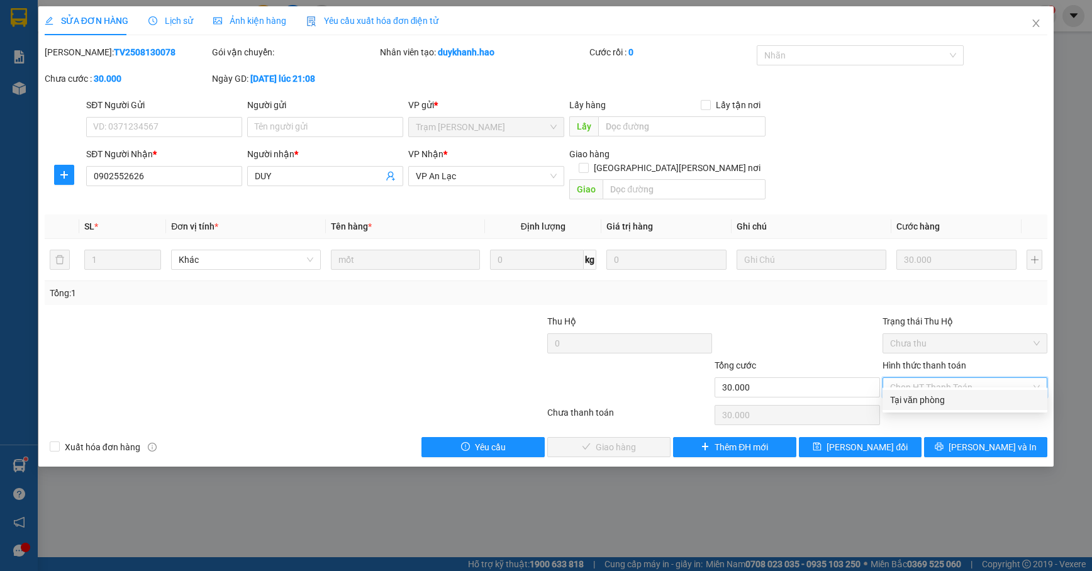
drag, startPoint x: 930, startPoint y: 394, endPoint x: 897, endPoint y: 400, distance: 33.3
click at [927, 394] on div "Tại văn phòng" at bounding box center [965, 400] width 150 height 14
type input "0"
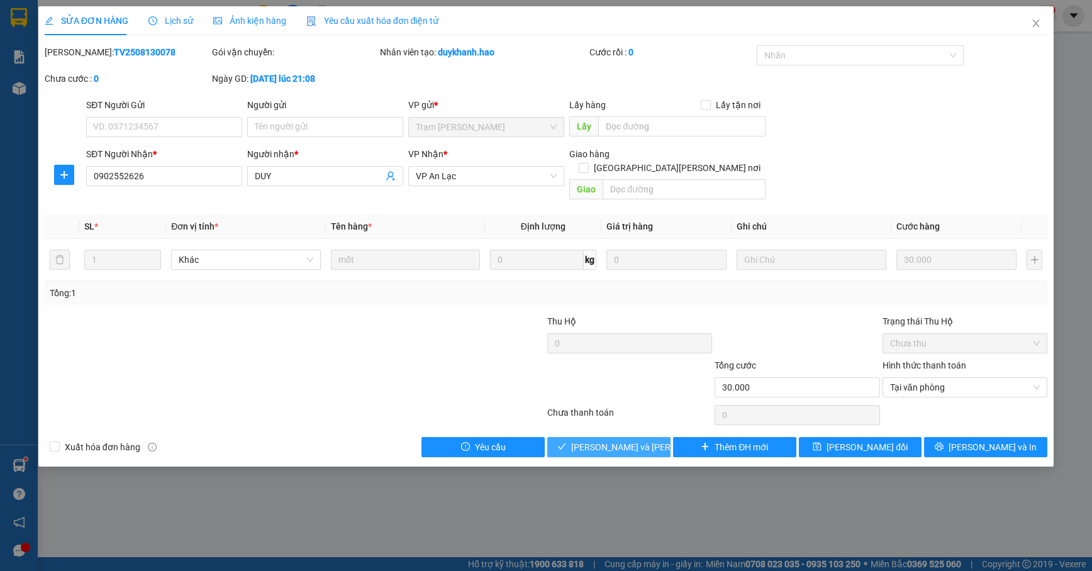
click at [645, 437] on button "[PERSON_NAME] và Giao hàng" at bounding box center [608, 447] width 123 height 20
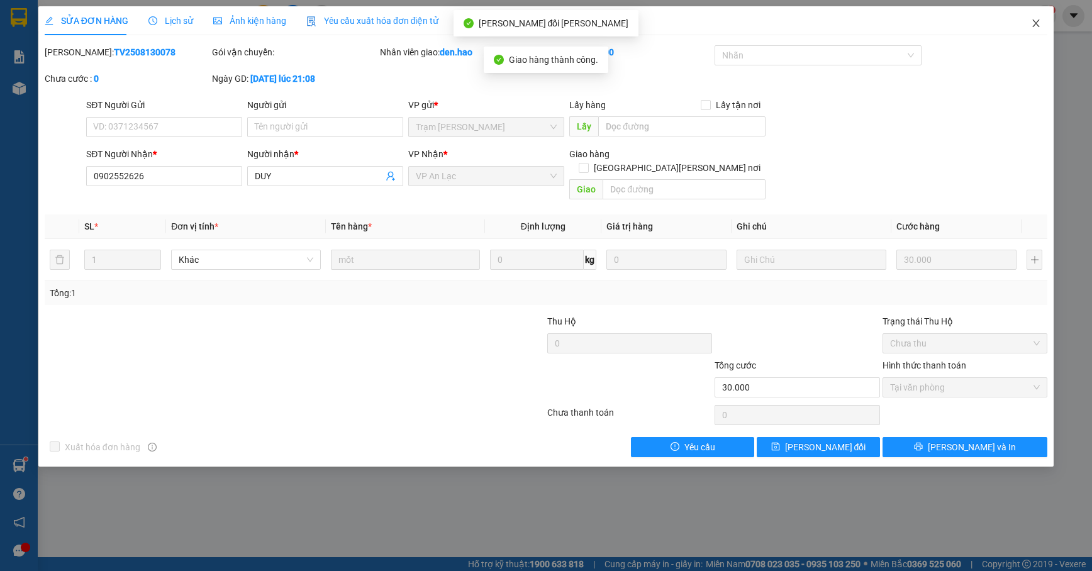
click at [1042, 28] on span "Close" at bounding box center [1036, 23] width 35 height 35
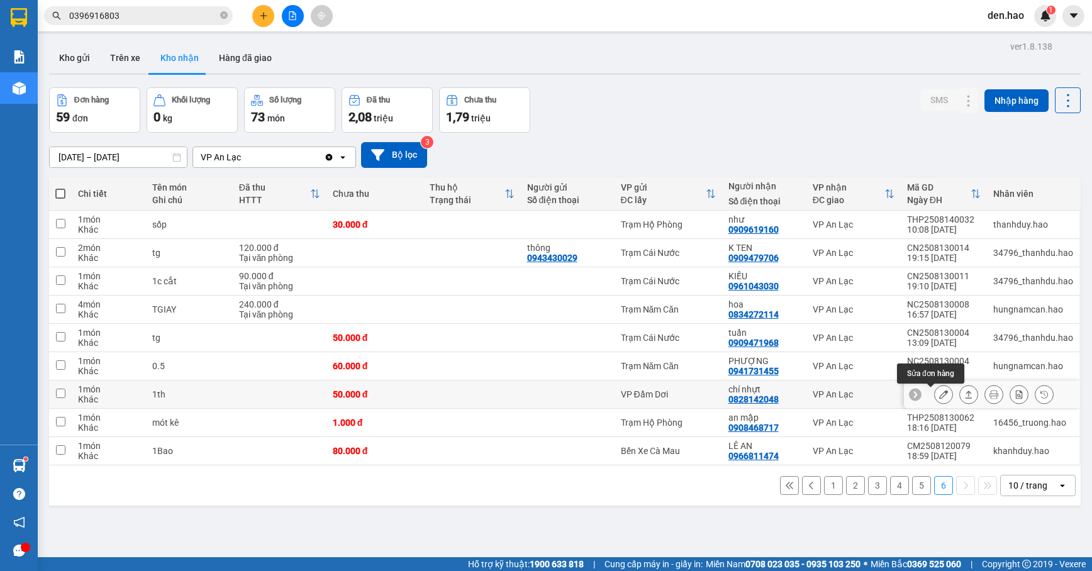
click at [939, 398] on icon at bounding box center [943, 394] width 9 height 9
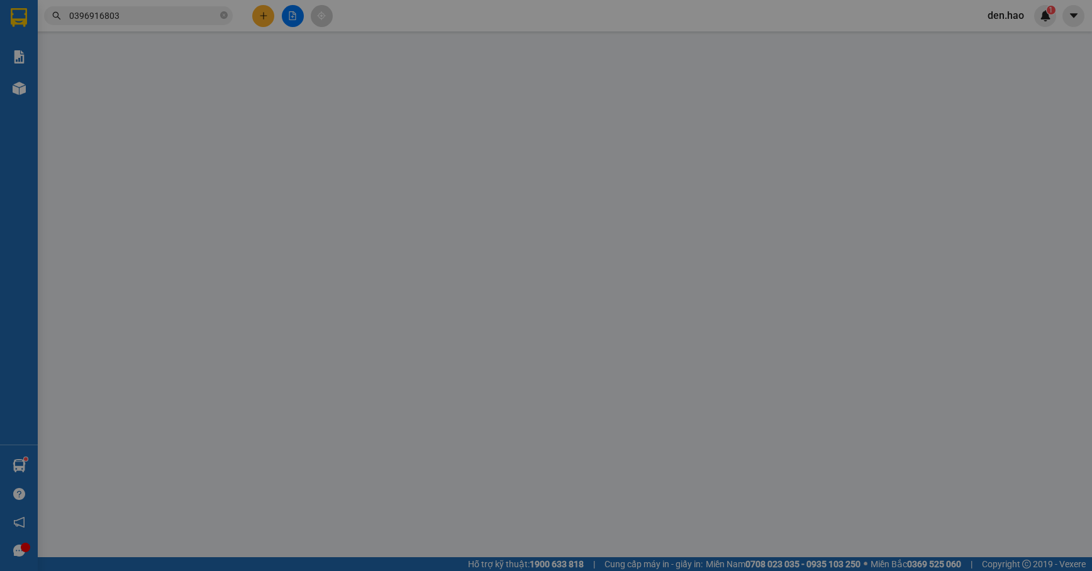
type input "0828142048"
type input "chí nhựt"
type input "50.000"
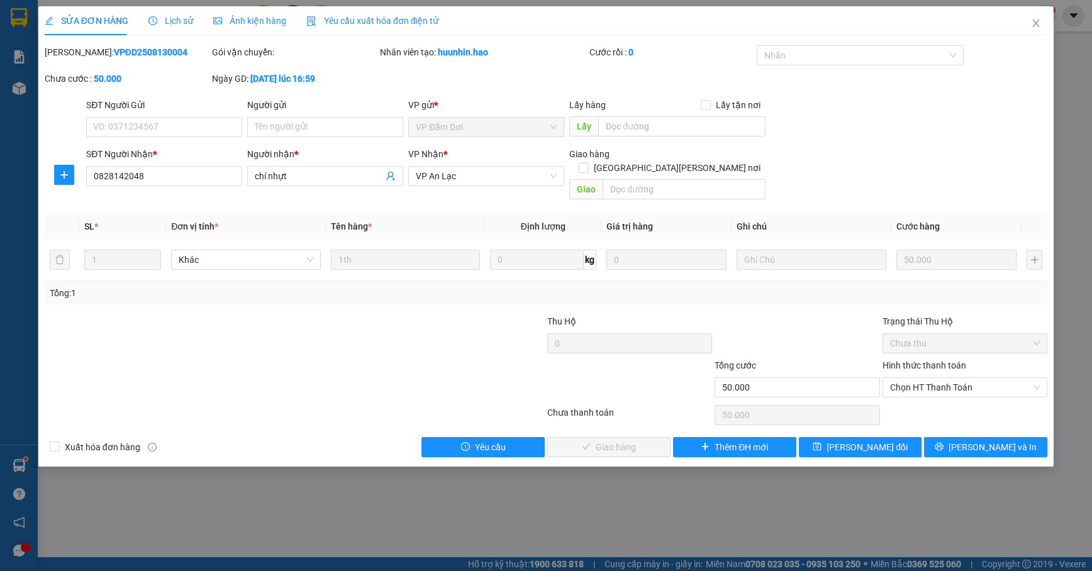
click at [590, 444] on div "SỬA ĐƠN HÀNG Lịch sử Ảnh kiện hàng Yêu cầu xuất hóa đơn điện tử Total Paid Fee …" at bounding box center [545, 236] width 1015 height 461
click at [925, 378] on span "Chọn HT Thanh Toán" at bounding box center [965, 387] width 150 height 19
drag, startPoint x: 907, startPoint y: 391, endPoint x: 885, endPoint y: 395, distance: 22.5
click at [905, 391] on div "Tại văn phòng" at bounding box center [965, 400] width 165 height 20
type input "0"
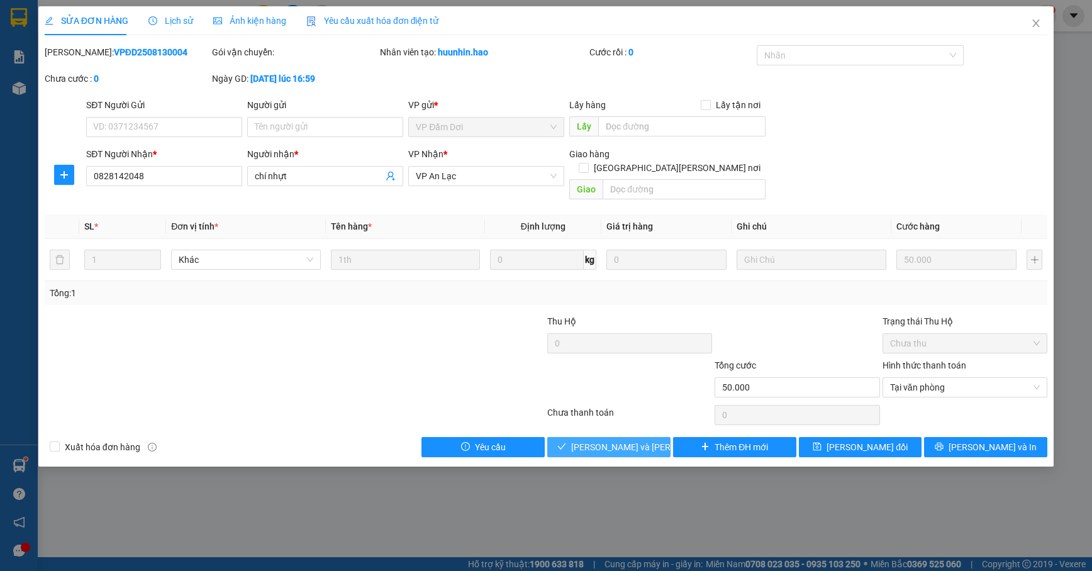
drag, startPoint x: 605, startPoint y: 430, endPoint x: 617, endPoint y: 409, distance: 24.8
click at [605, 440] on span "[PERSON_NAME] và Giao hàng" at bounding box center [656, 447] width 170 height 14
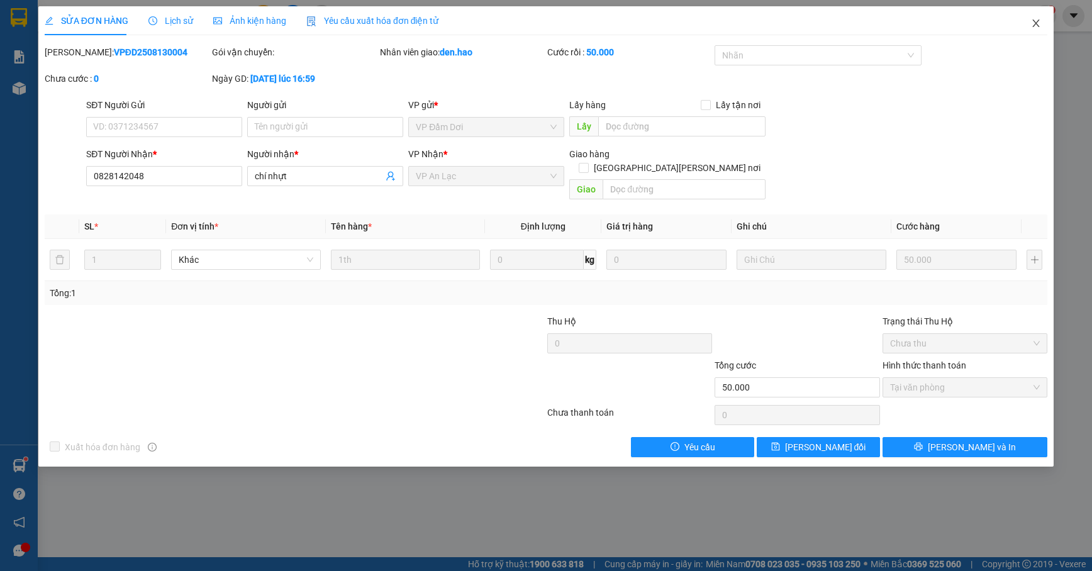
click at [1038, 23] on icon "close" at bounding box center [1036, 23] width 10 height 10
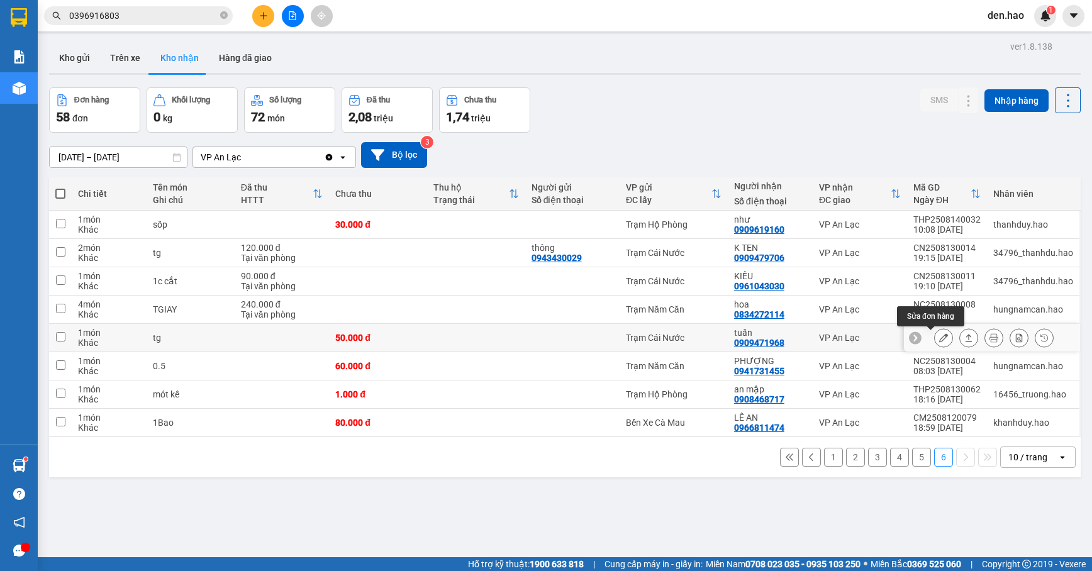
click at [939, 338] on icon at bounding box center [943, 337] width 9 height 9
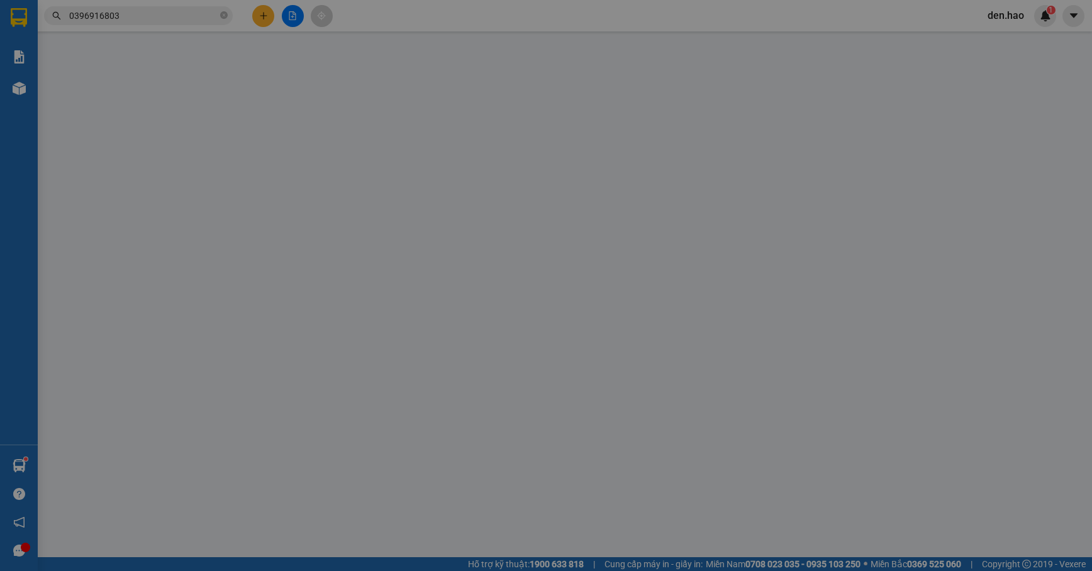
type input "0909471968"
type input "tuấn"
type input "50.000"
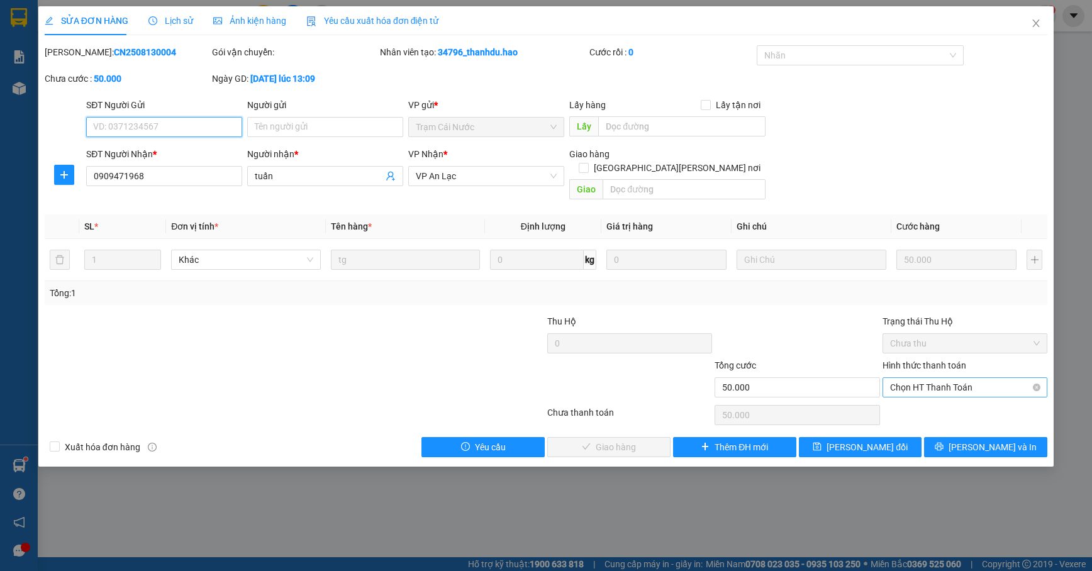
click at [944, 378] on span "Chọn HT Thanh Toán" at bounding box center [965, 387] width 150 height 19
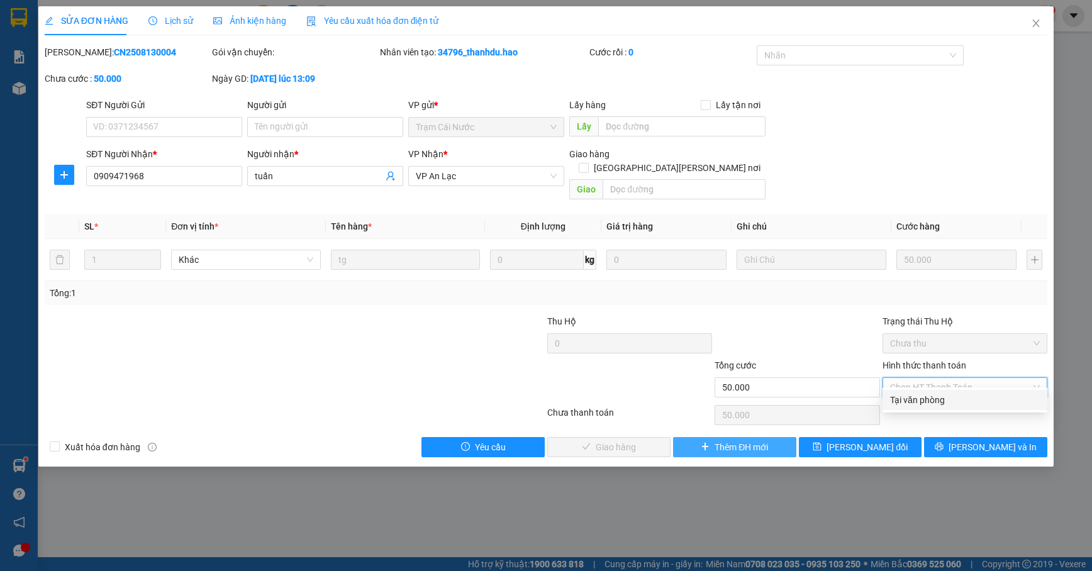
drag, startPoint x: 919, startPoint y: 393, endPoint x: 788, endPoint y: 433, distance: 137.7
click at [915, 393] on div "Tại văn phòng" at bounding box center [965, 400] width 150 height 14
type input "0"
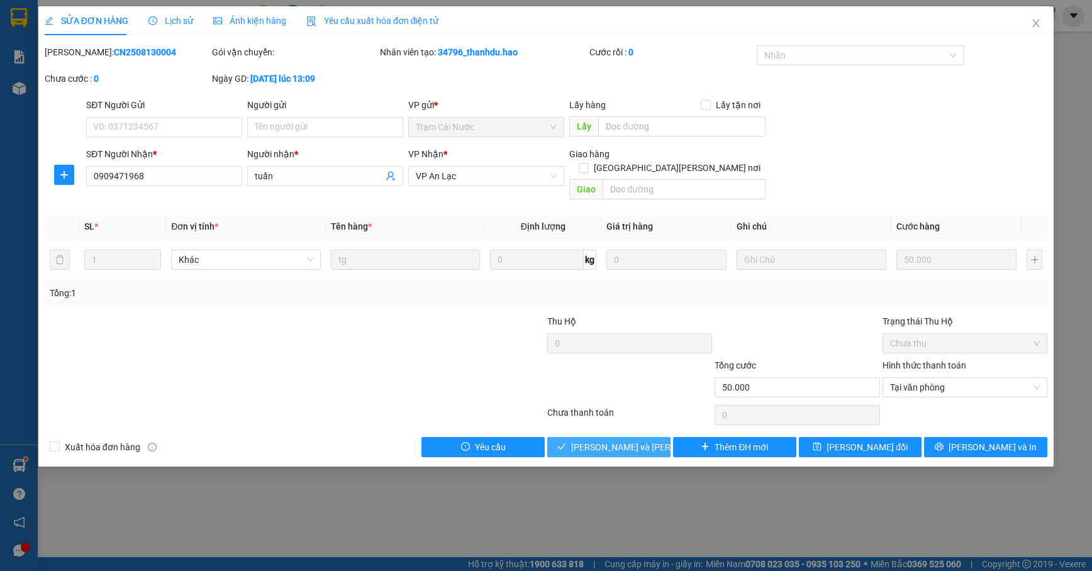
drag, startPoint x: 593, startPoint y: 431, endPoint x: 632, endPoint y: 408, distance: 46.0
click at [593, 440] on span "[PERSON_NAME] và Giao hàng" at bounding box center [656, 447] width 170 height 14
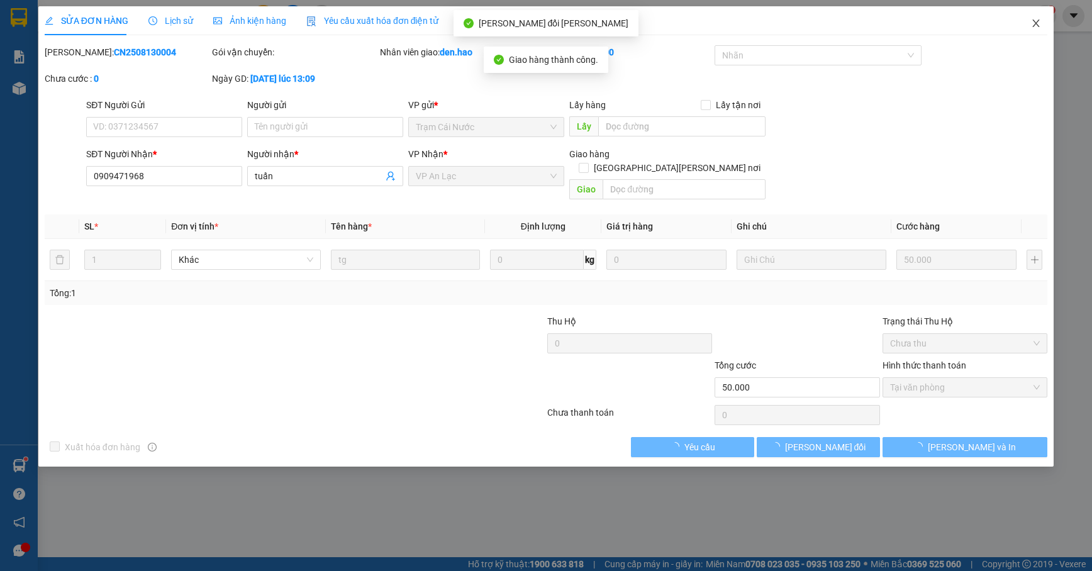
click at [1038, 34] on span "Close" at bounding box center [1036, 23] width 35 height 35
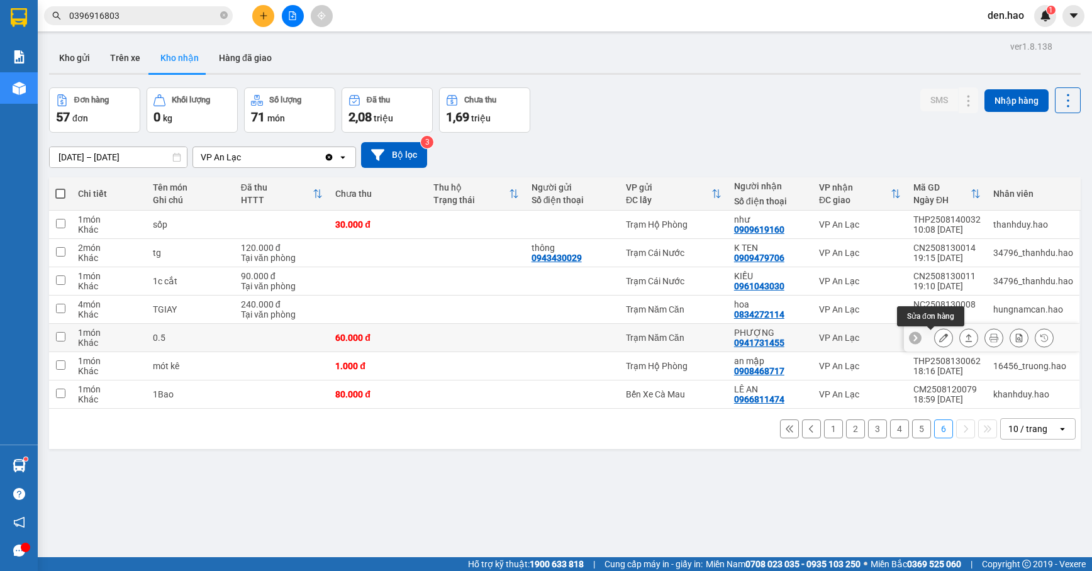
click at [939, 337] on icon at bounding box center [943, 337] width 9 height 9
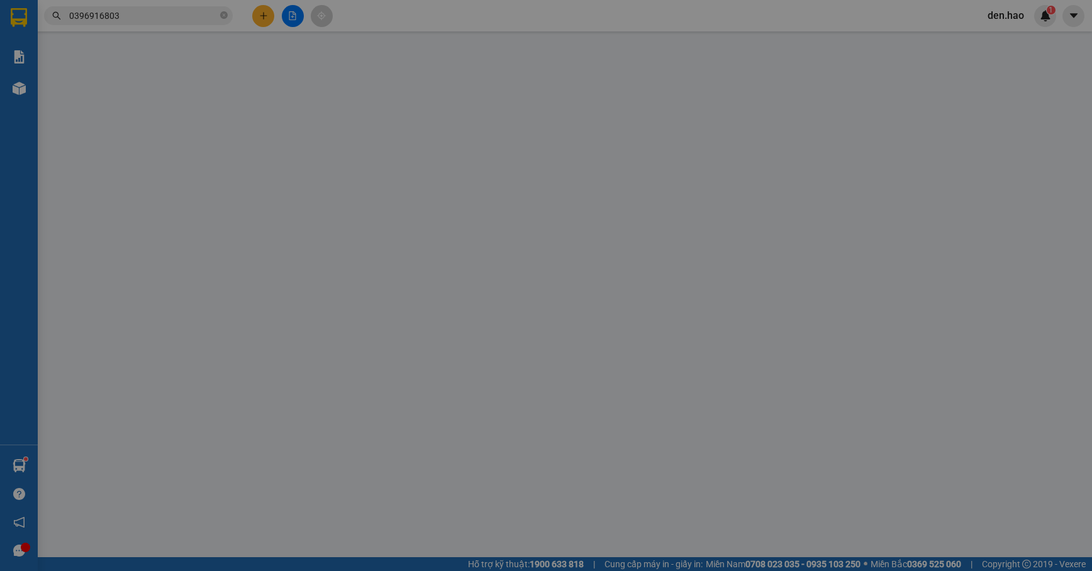
type input "0941731455"
type input "PHƯỢNG"
type input "60.000"
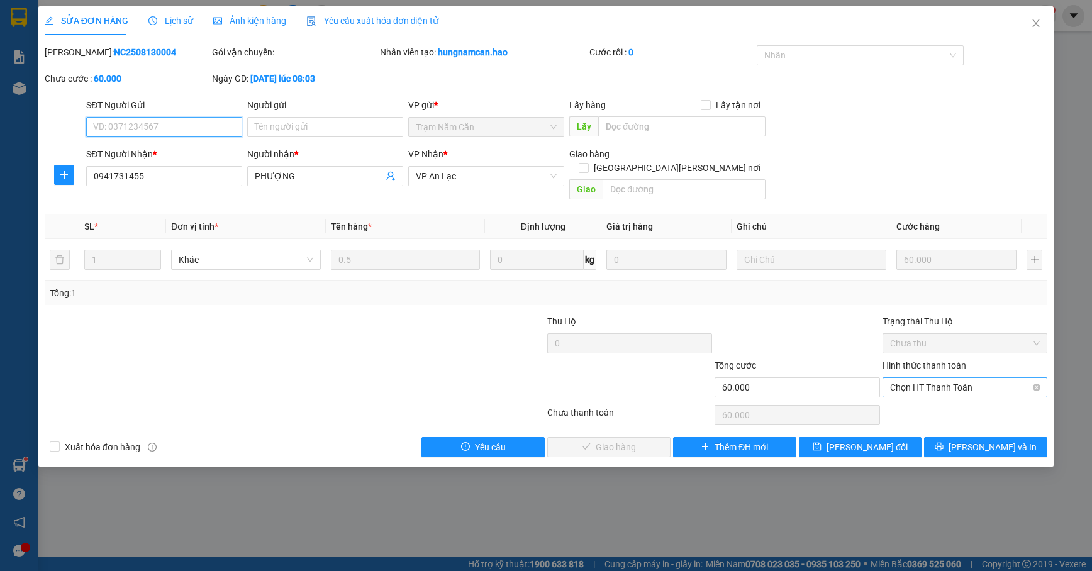
click at [922, 378] on span "Chọn HT Thanh Toán" at bounding box center [965, 387] width 150 height 19
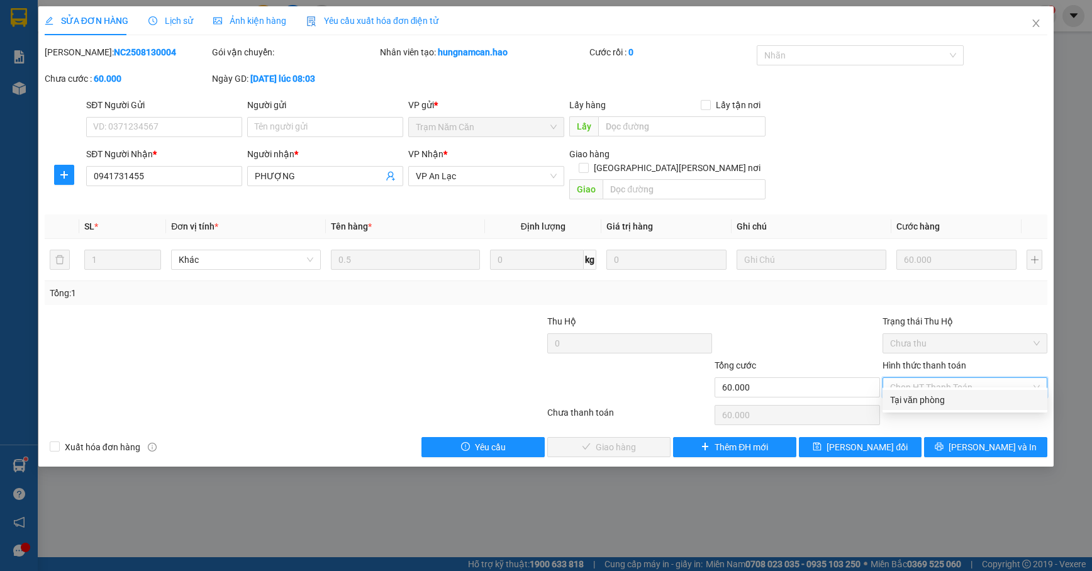
drag, startPoint x: 905, startPoint y: 385, endPoint x: 866, endPoint y: 401, distance: 42.3
click at [903, 386] on div "Hình thức thanh toán Chọn HT Thanh Toán" at bounding box center [965, 381] width 165 height 44
drag, startPoint x: 896, startPoint y: 396, endPoint x: 859, endPoint y: 410, distance: 39.3
click at [894, 396] on div "Tại văn phòng" at bounding box center [965, 400] width 150 height 14
type input "0"
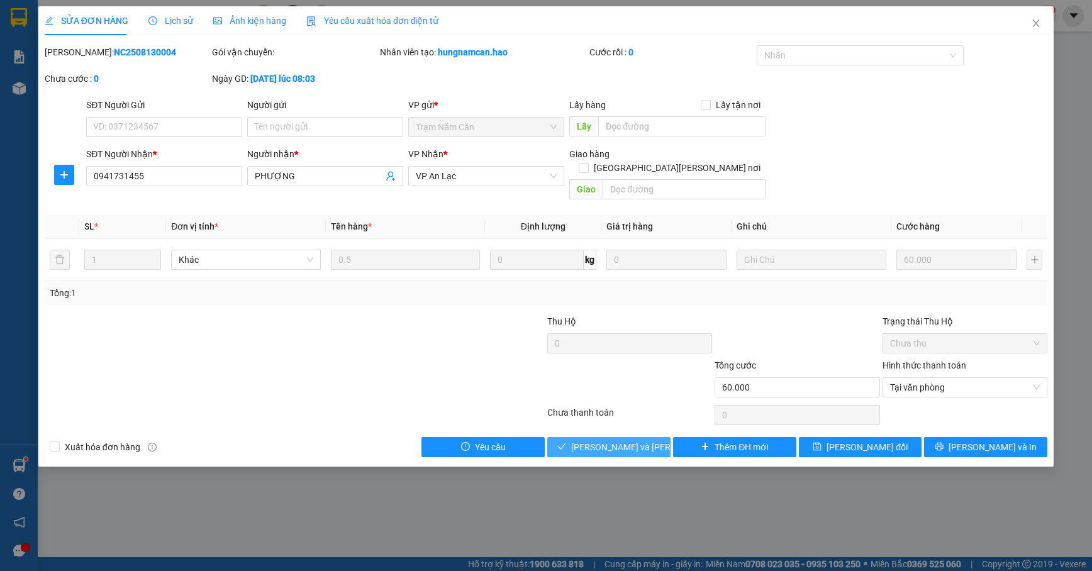
drag, startPoint x: 570, startPoint y: 432, endPoint x: 647, endPoint y: 377, distance: 94.4
click at [566, 442] on icon "check" at bounding box center [561, 446] width 9 height 9
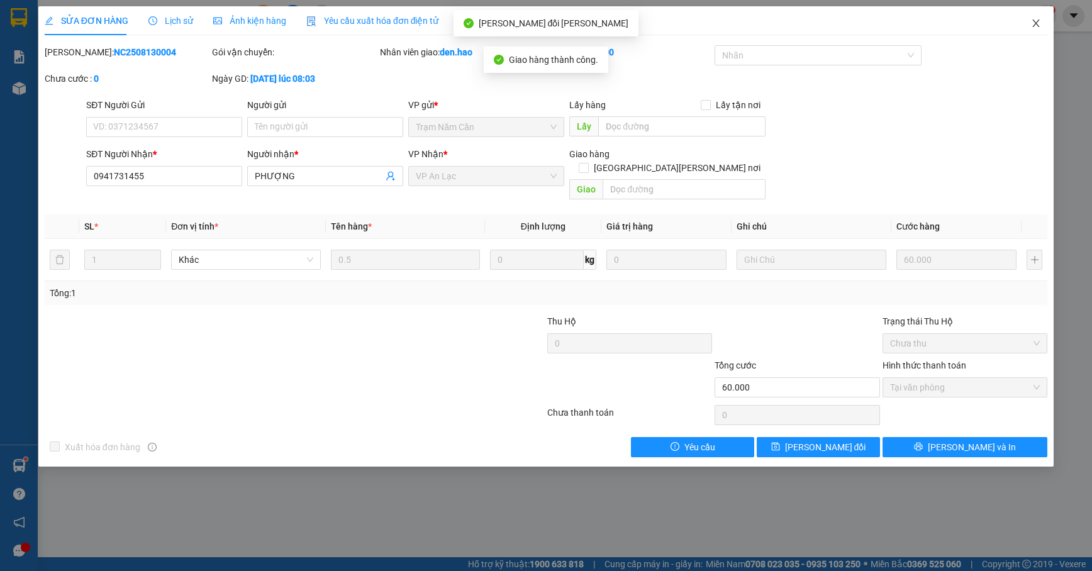
click at [1040, 30] on span "Close" at bounding box center [1036, 23] width 35 height 35
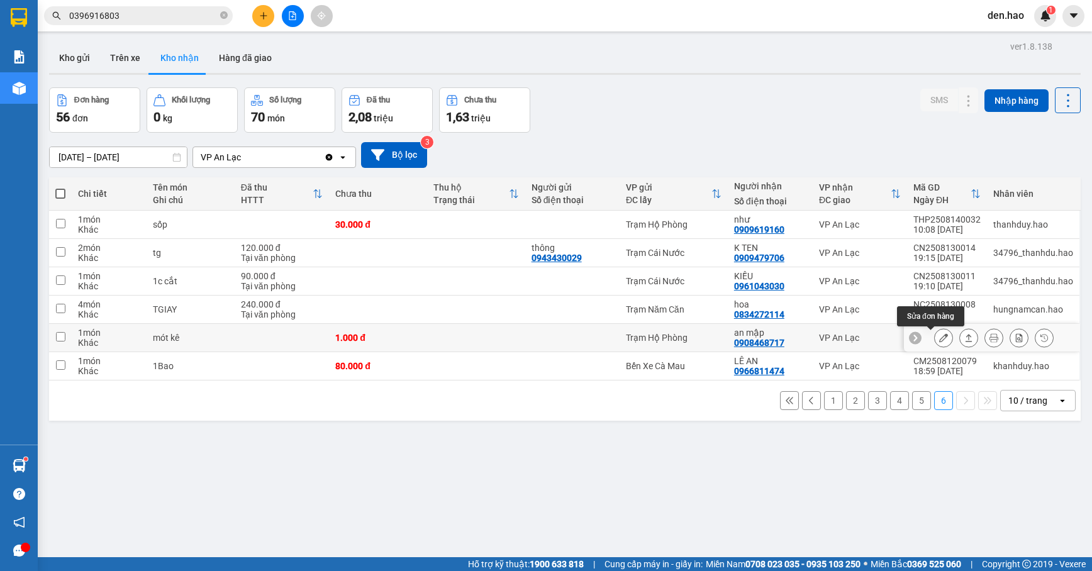
click at [939, 338] on icon at bounding box center [943, 337] width 9 height 9
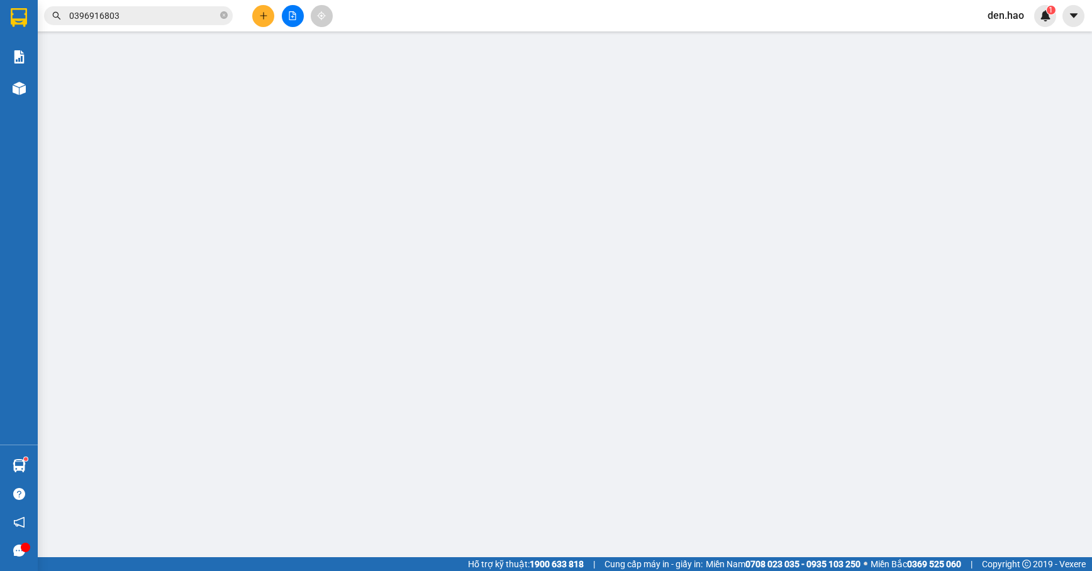
type input "0908468717"
type input "an mập"
type input "1.000"
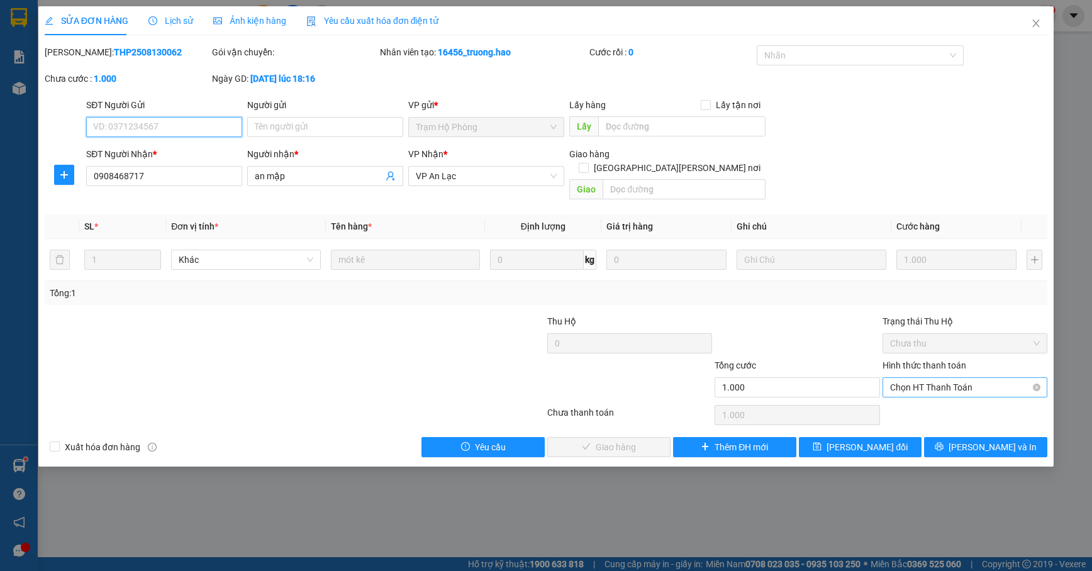
click at [941, 378] on span "Chọn HT Thanh Toán" at bounding box center [965, 387] width 150 height 19
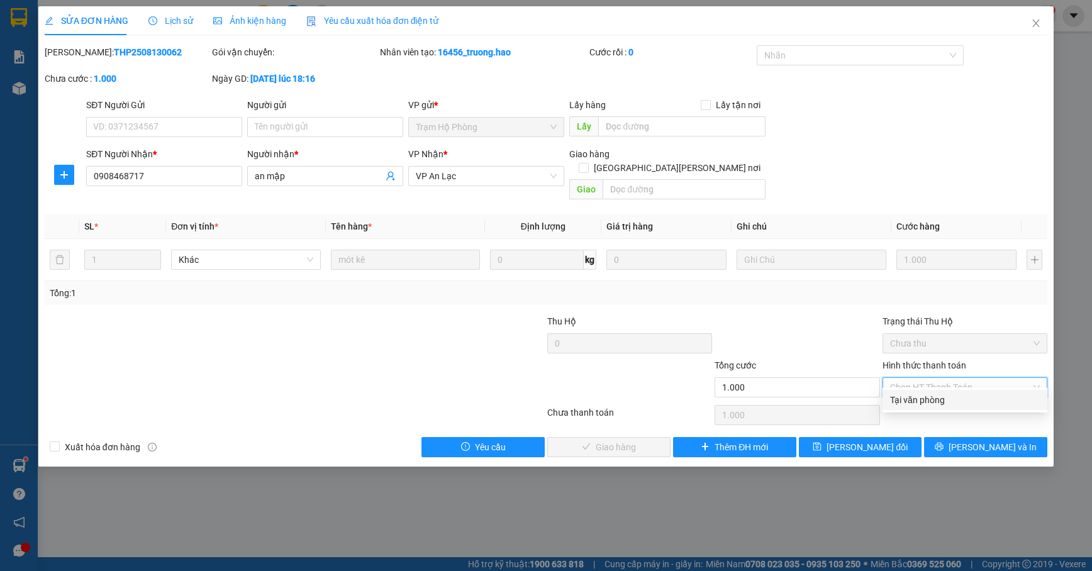
click at [902, 393] on div "Tại văn phòng" at bounding box center [965, 400] width 150 height 14
type input "0"
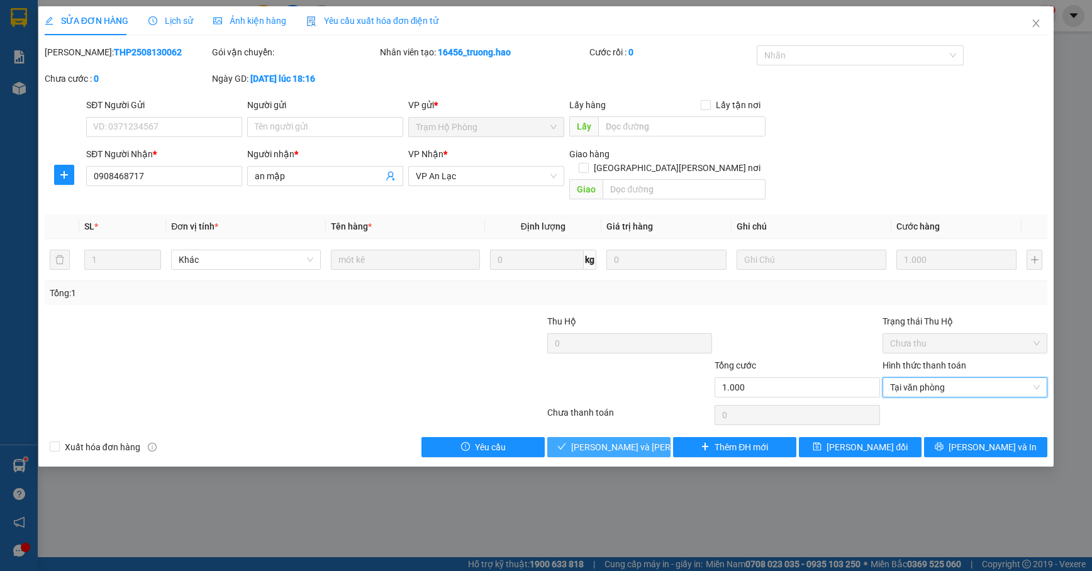
click at [615, 440] on span "[PERSON_NAME] và Giao hàng" at bounding box center [656, 447] width 170 height 14
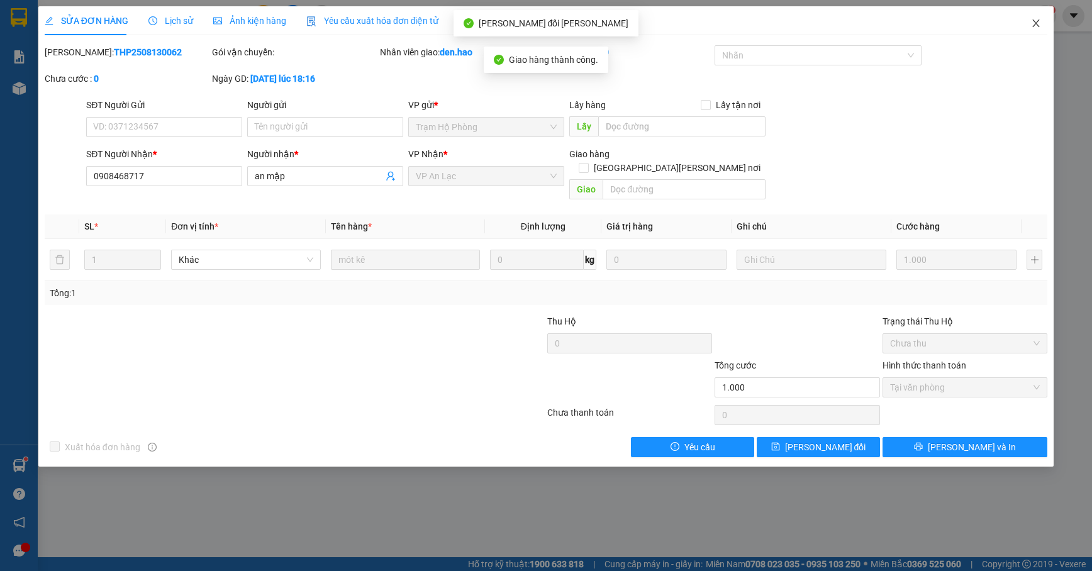
click at [1034, 29] on span "Close" at bounding box center [1036, 23] width 35 height 35
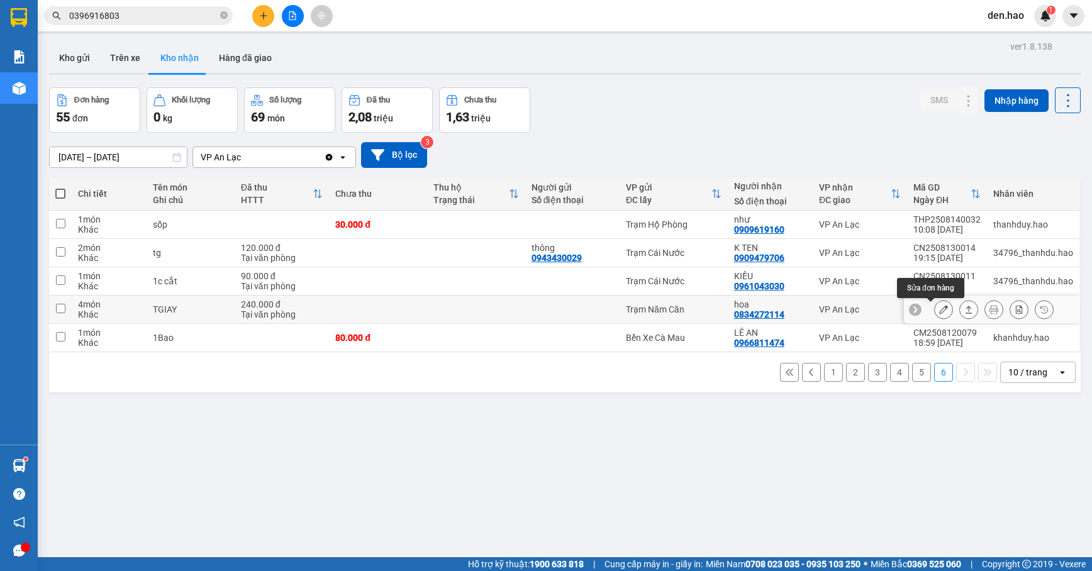
click at [939, 310] on icon at bounding box center [943, 309] width 9 height 9
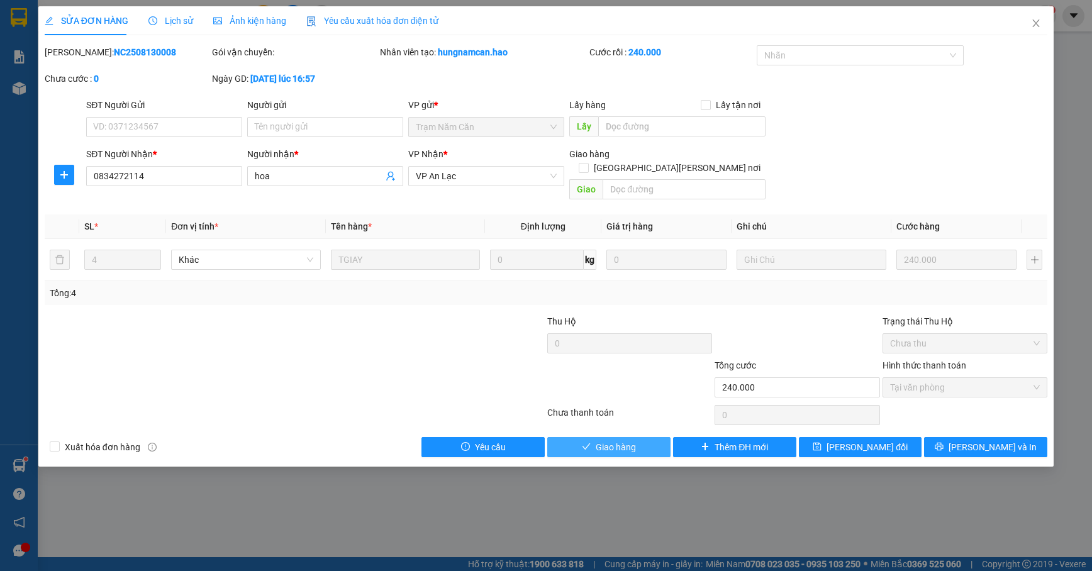
drag, startPoint x: 622, startPoint y: 430, endPoint x: 907, endPoint y: 159, distance: 393.4
click at [624, 440] on span "Giao hàng" at bounding box center [616, 447] width 40 height 14
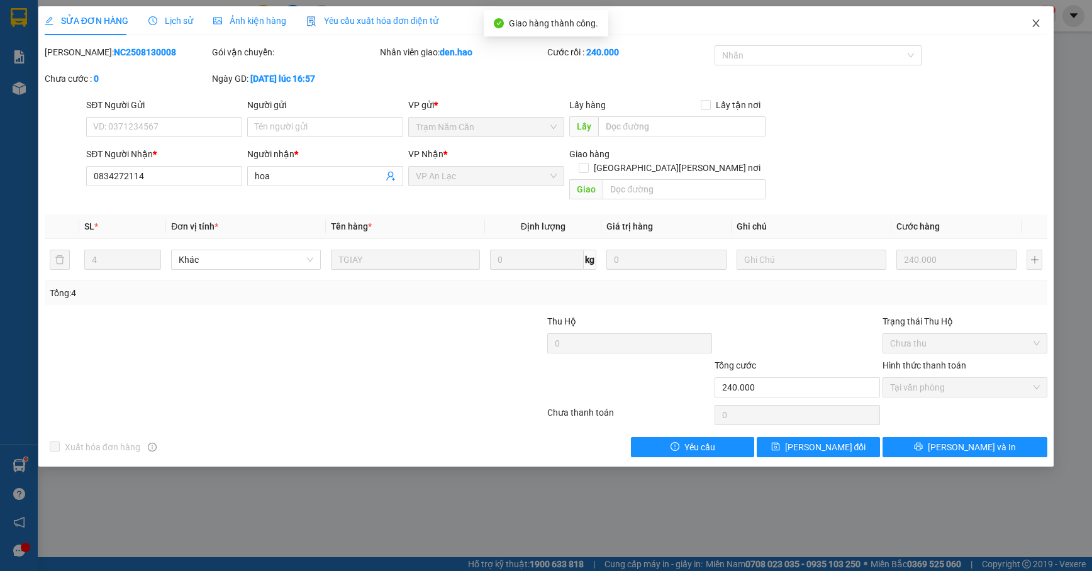
click at [1027, 19] on span "Close" at bounding box center [1036, 23] width 35 height 35
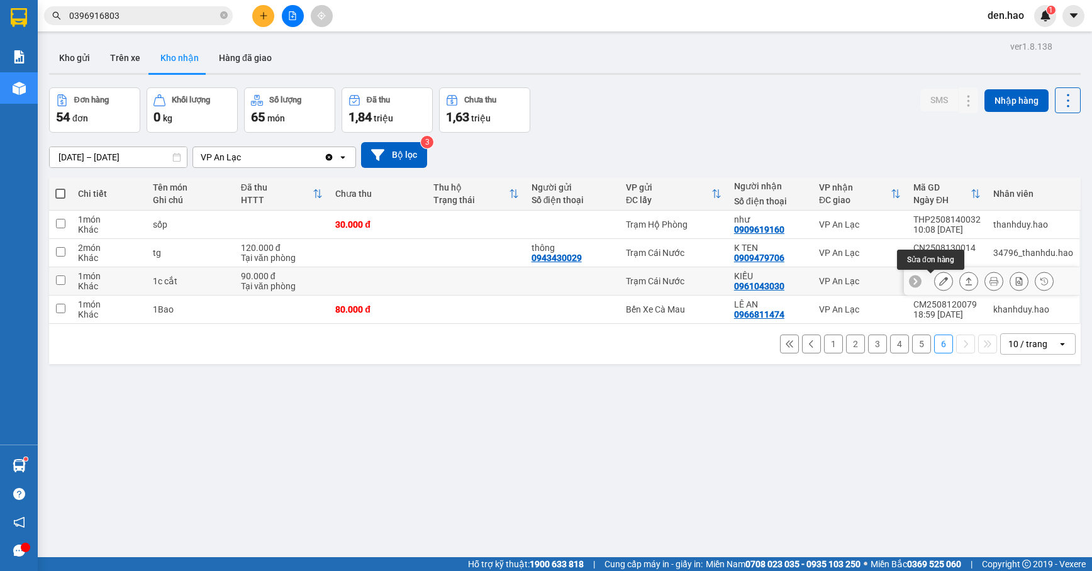
click at [939, 286] on icon at bounding box center [943, 281] width 9 height 9
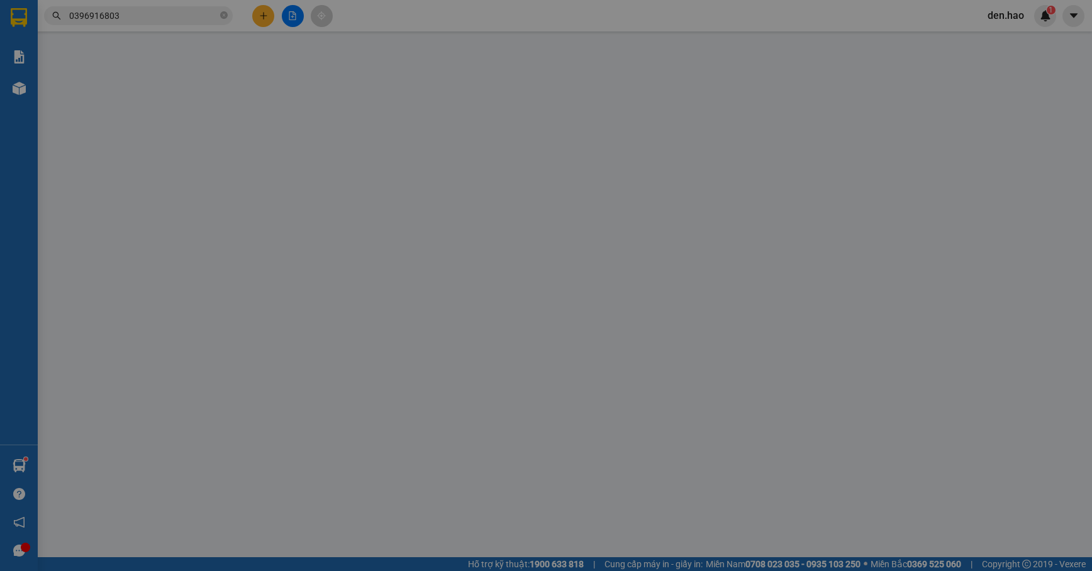
type input "0961043030"
type input "KIỀU"
type input "90.000"
type input "0"
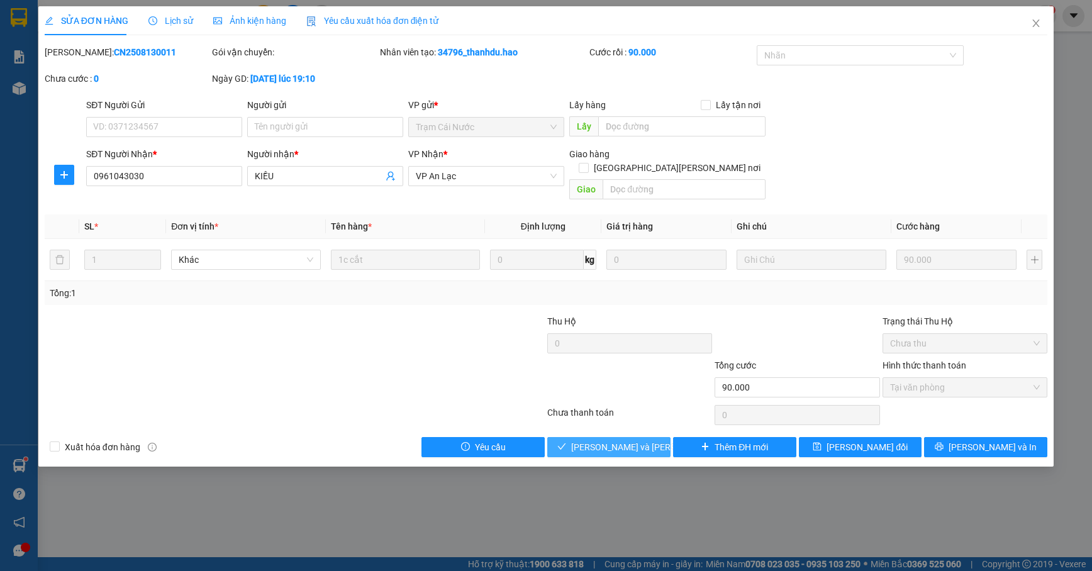
drag, startPoint x: 608, startPoint y: 426, endPoint x: 630, endPoint y: 396, distance: 37.4
click at [609, 437] on button "[PERSON_NAME] và Giao hàng" at bounding box center [608, 447] width 123 height 20
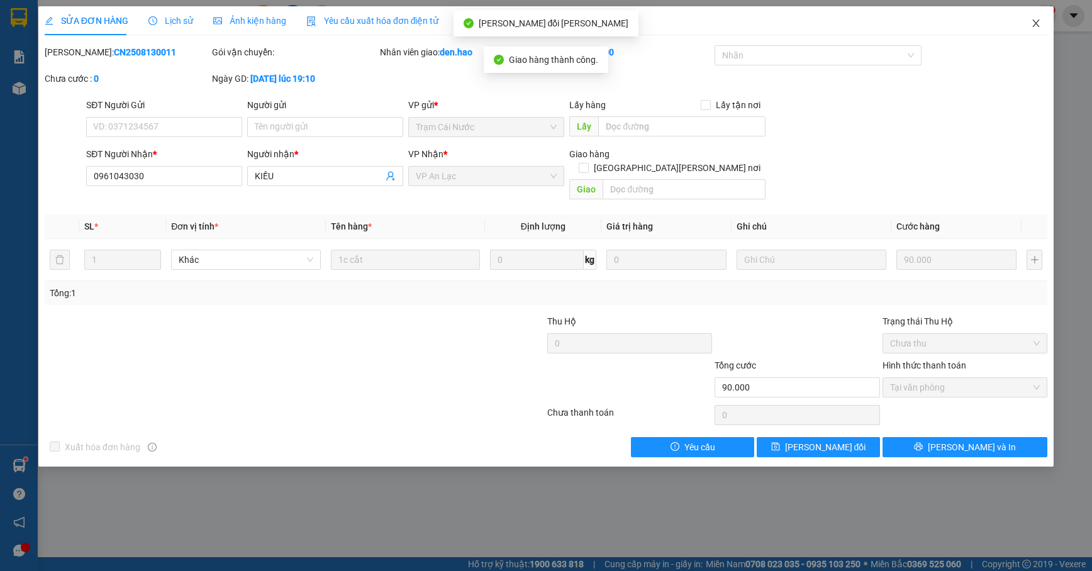
click at [1041, 21] on icon "close" at bounding box center [1036, 23] width 10 height 10
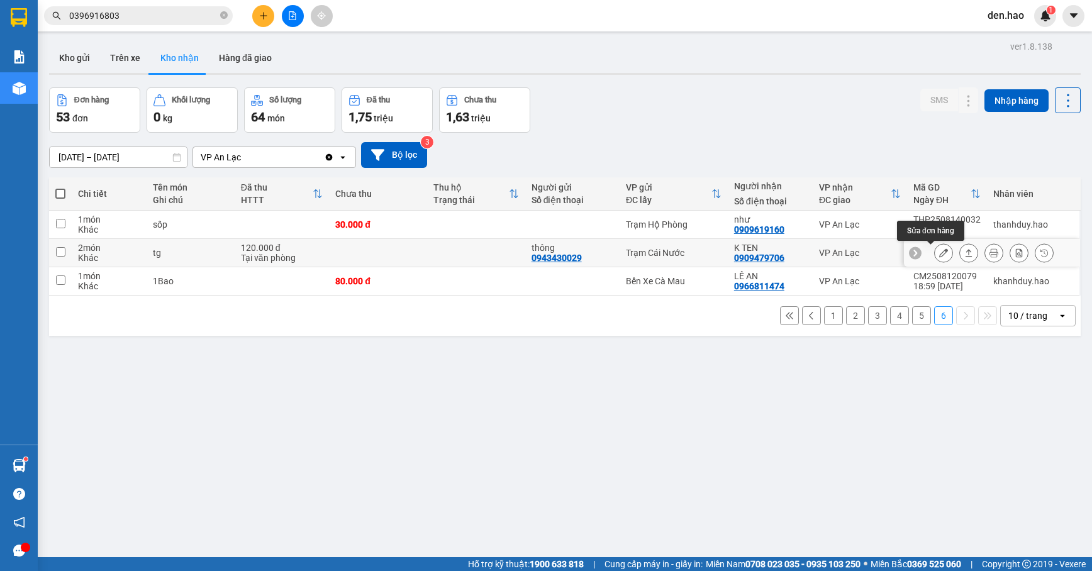
click at [939, 250] on icon at bounding box center [943, 253] width 9 height 9
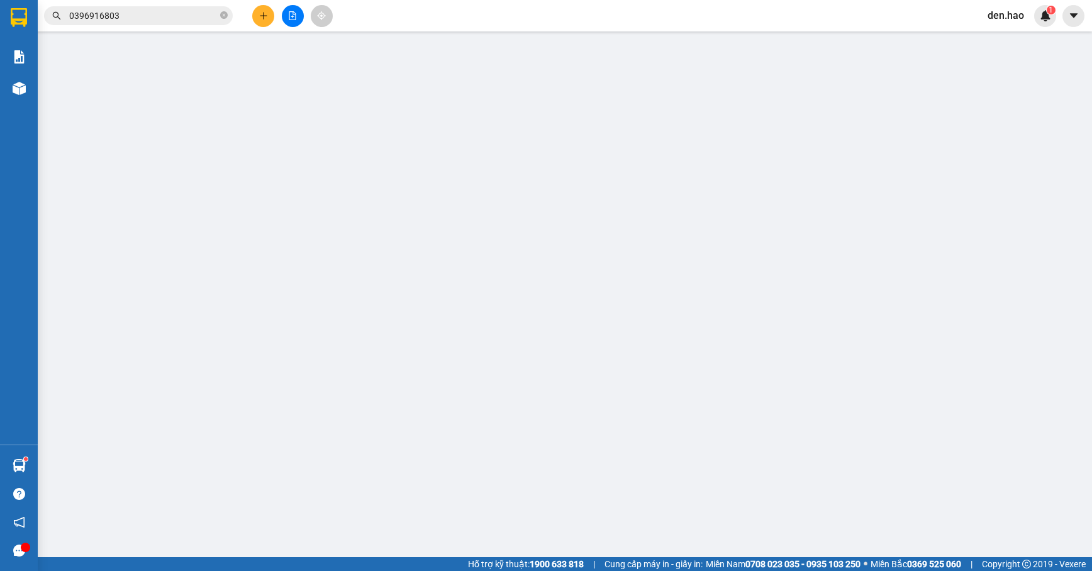
type input "0943430029"
type input "thông"
type input "0909479706"
type input "K TEN"
type input "120.000"
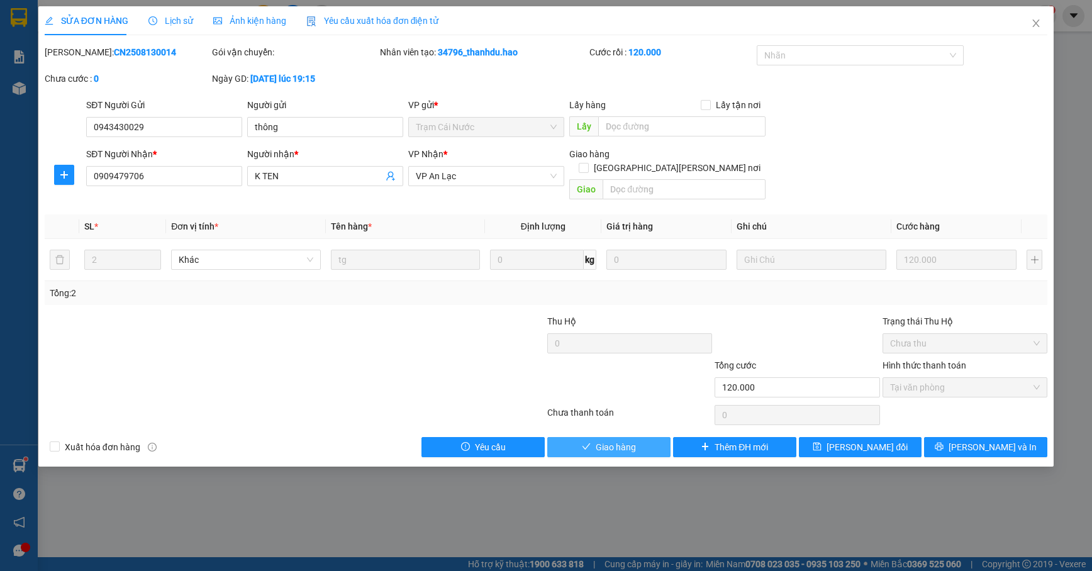
click at [587, 442] on icon "check" at bounding box center [586, 446] width 9 height 9
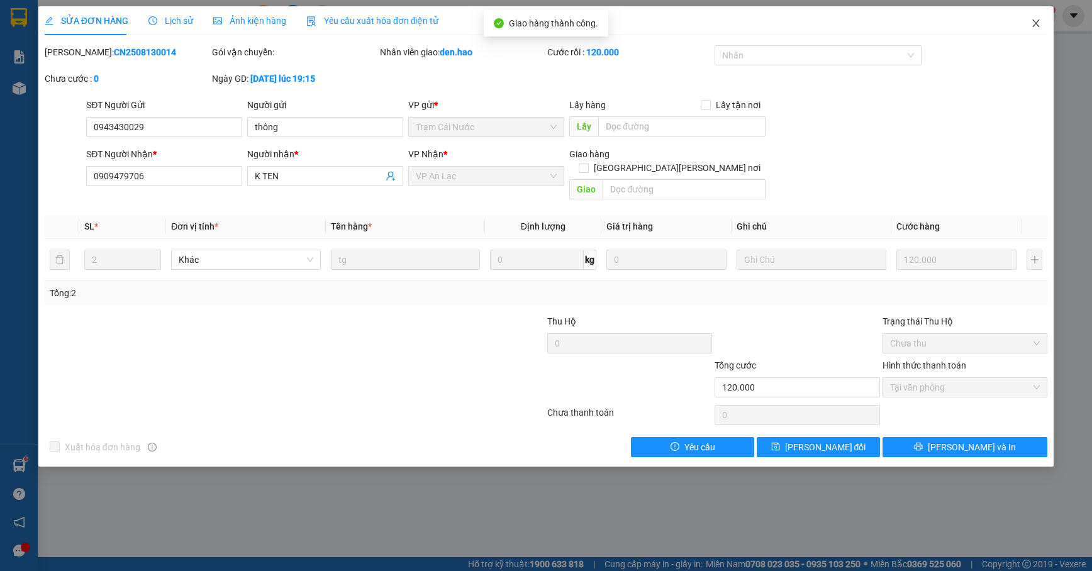
click at [1037, 23] on icon "close" at bounding box center [1036, 23] width 10 height 10
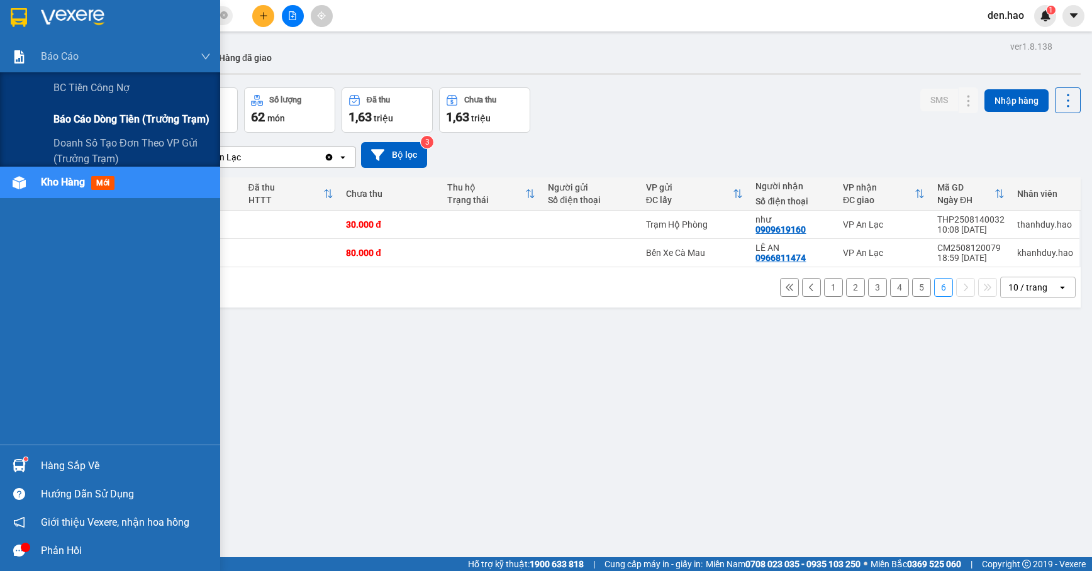
click at [101, 121] on span "Báo cáo dòng tiền (trưởng trạm)" at bounding box center [131, 119] width 156 height 16
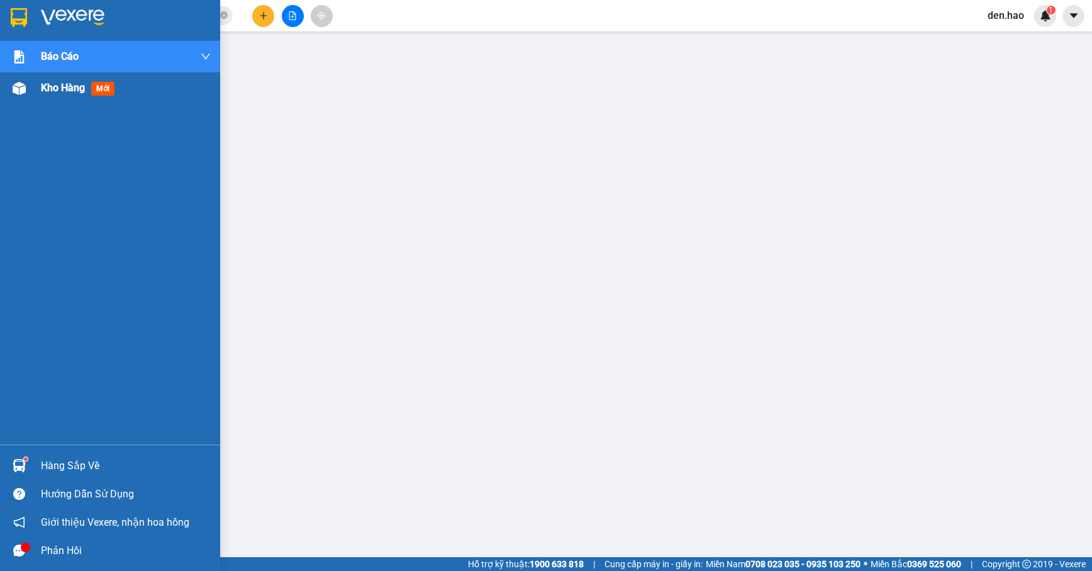
click at [56, 92] on span "Kho hàng" at bounding box center [63, 88] width 44 height 12
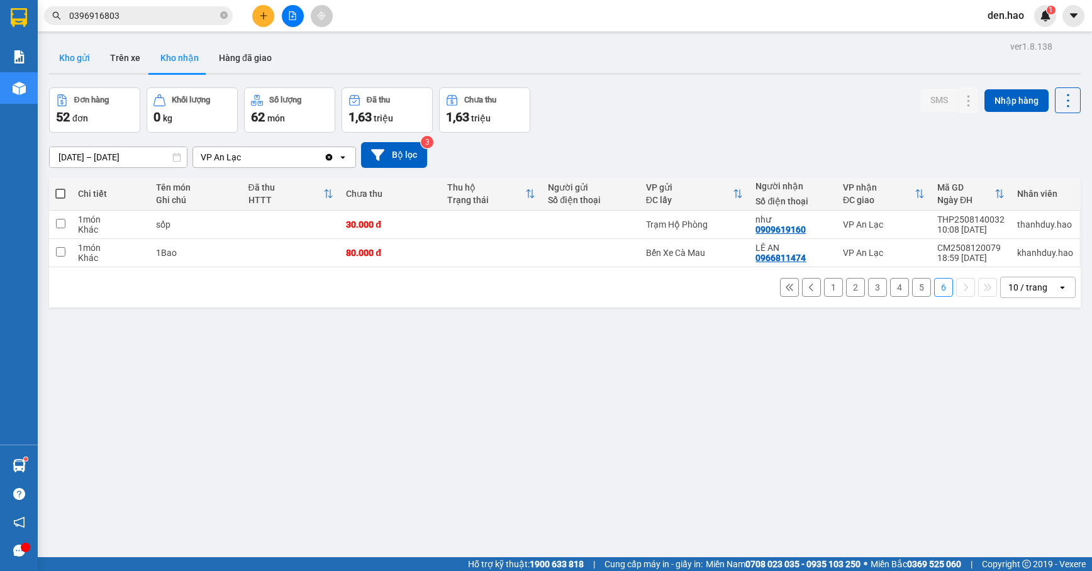
click at [86, 51] on button "Kho gửi" at bounding box center [74, 58] width 51 height 30
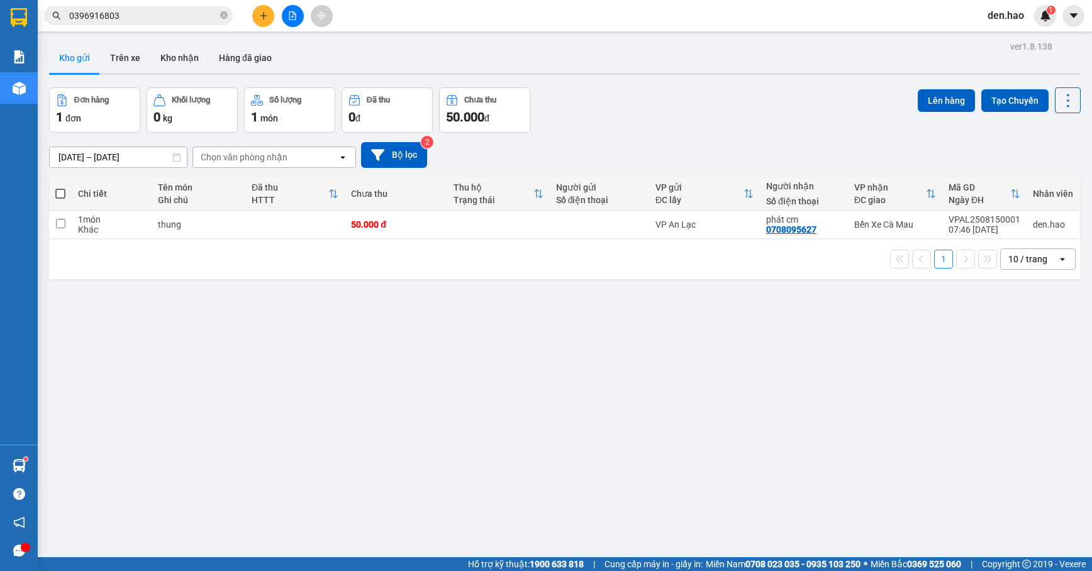
click at [230, 11] on span "0396916803" at bounding box center [138, 15] width 189 height 19
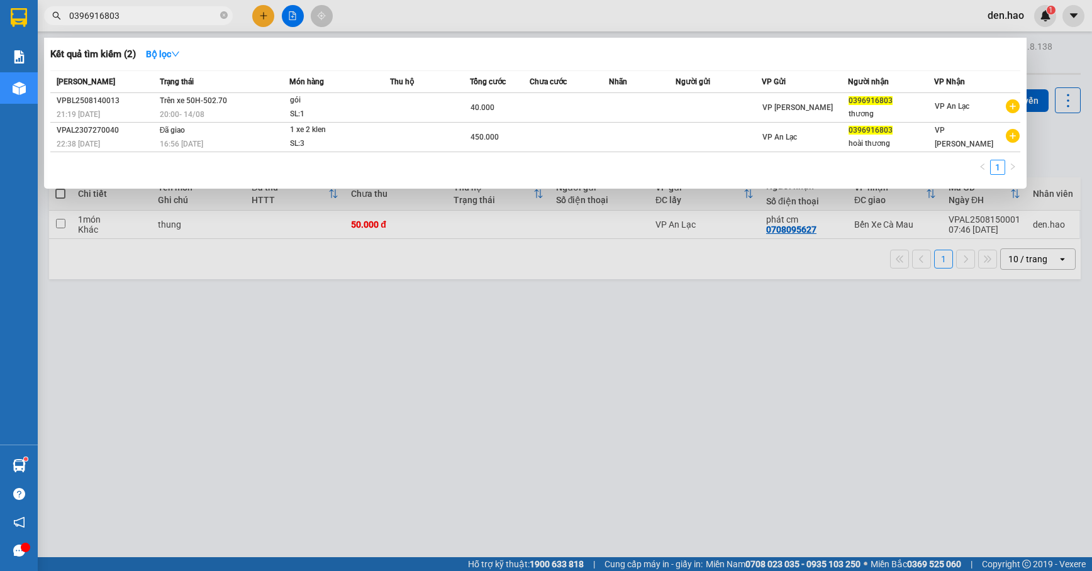
click at [225, 13] on icon "close-circle" at bounding box center [224, 15] width 8 height 8
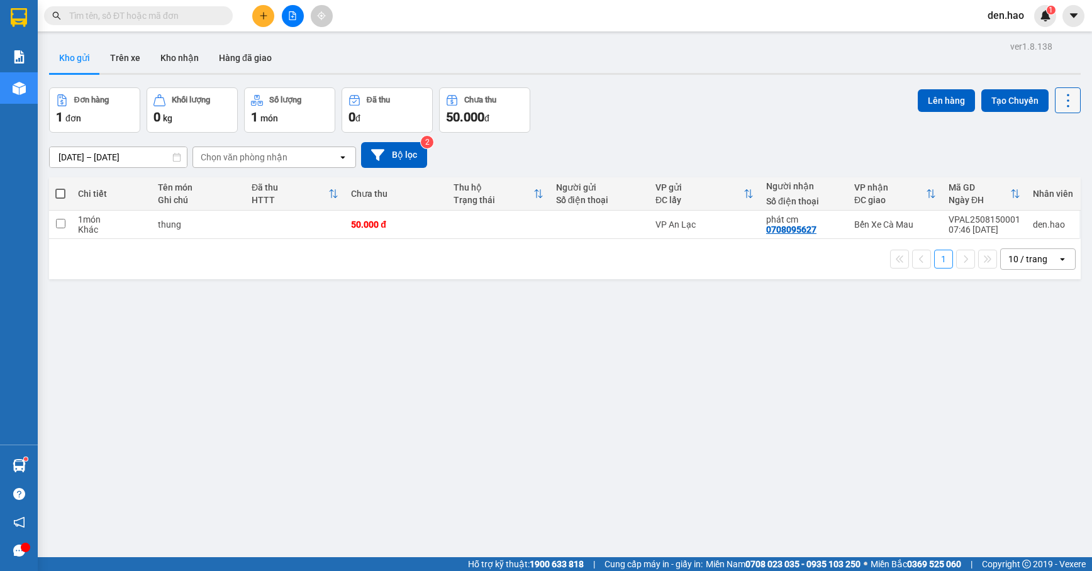
click at [1059, 108] on icon at bounding box center [1068, 101] width 18 height 18
drag, startPoint x: 1047, startPoint y: 167, endPoint x: 1047, endPoint y: 174, distance: 7.5
click at [1047, 174] on ul "Quét đơn Xuất excel Làm mới" at bounding box center [1032, 157] width 94 height 78
click at [1047, 171] on li "Làm mới" at bounding box center [1032, 179] width 94 height 23
click at [265, 20] on button at bounding box center [263, 16] width 22 height 22
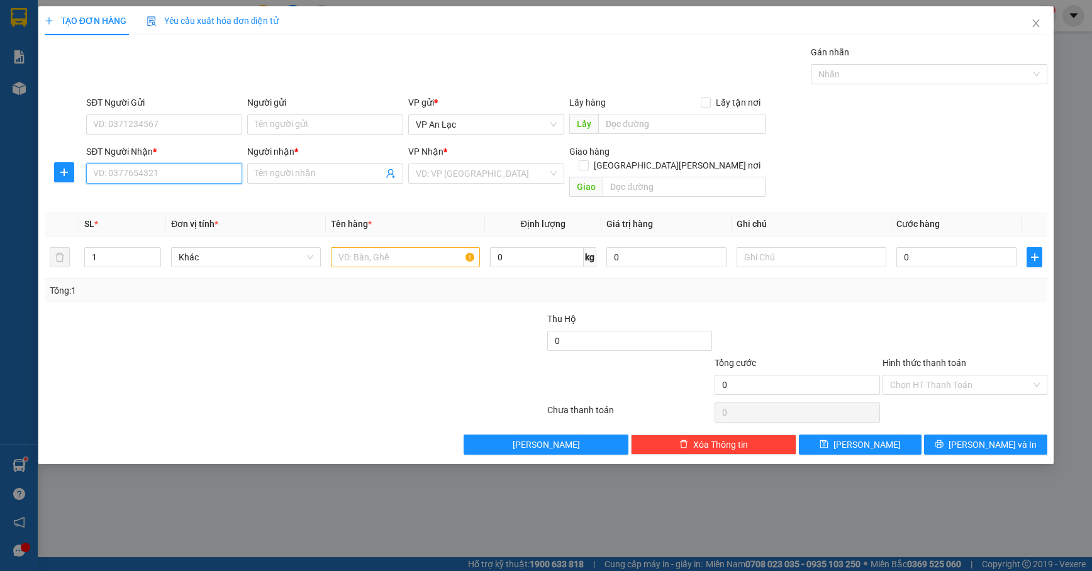
click at [179, 182] on input "SĐT Người Nhận *" at bounding box center [164, 174] width 156 height 20
click at [174, 193] on div "0917007272 - anh chiểu" at bounding box center [164, 200] width 141 height 14
type input "0917007272"
type input "anh chiểu"
type input "50.000"
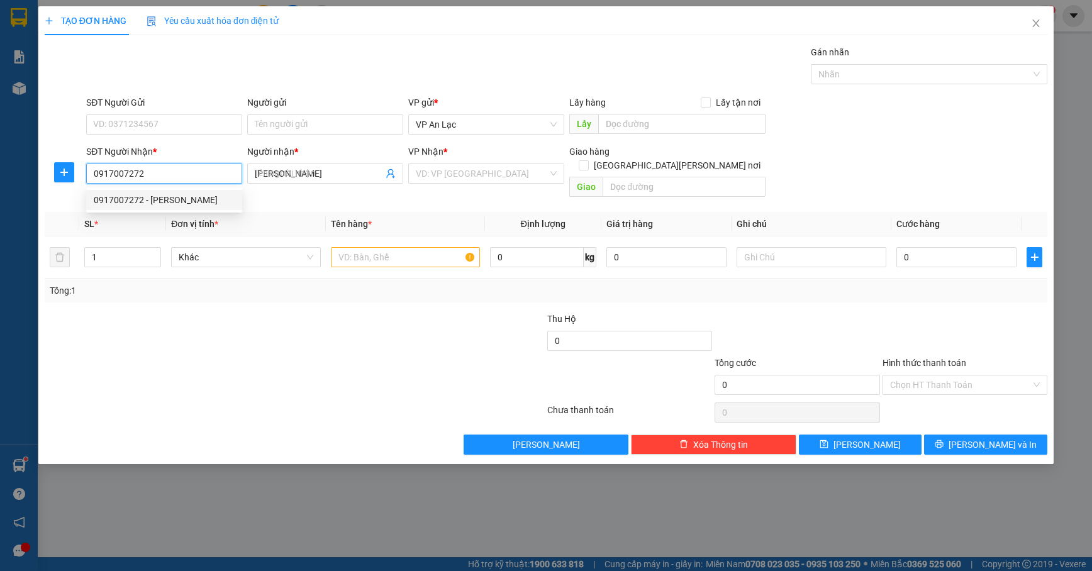
type input "50.000"
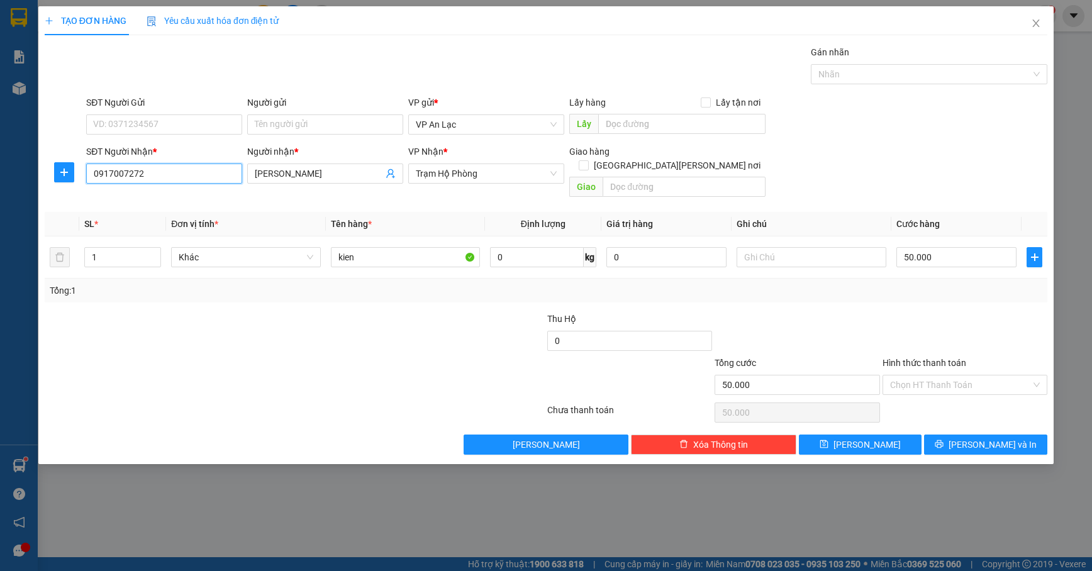
type input "0917007272"
drag, startPoint x: 1005, startPoint y: 388, endPoint x: 1003, endPoint y: 381, distance: 6.6
click at [1003, 384] on div "Hình thức thanh toán Chọn HT Thanh Toán" at bounding box center [965, 378] width 165 height 44
click at [1003, 381] on input "Hình thức thanh toán" at bounding box center [960, 385] width 141 height 19
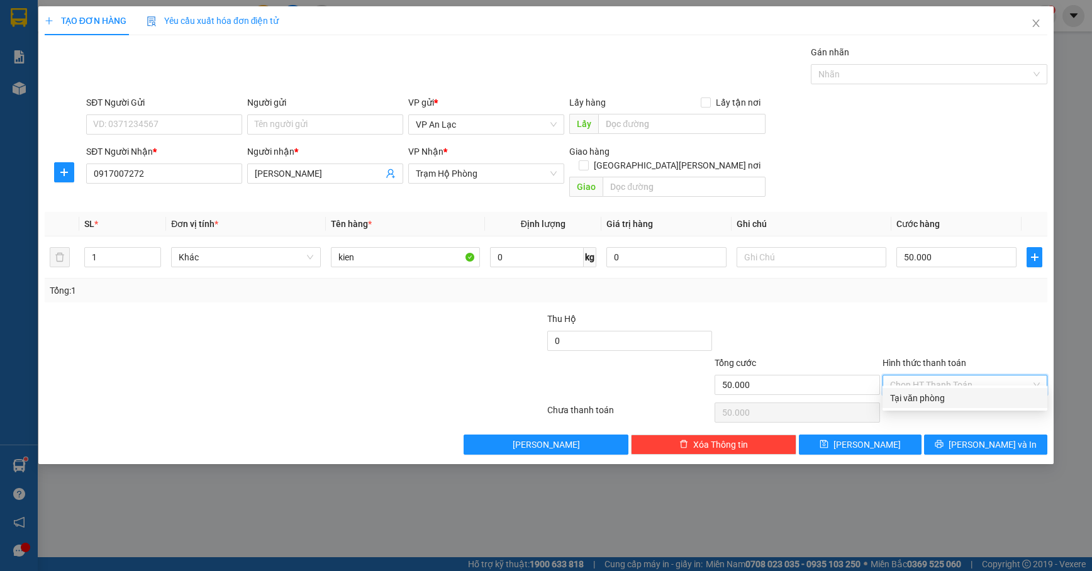
click at [990, 393] on div "Tại văn phòng" at bounding box center [965, 398] width 150 height 14
type input "0"
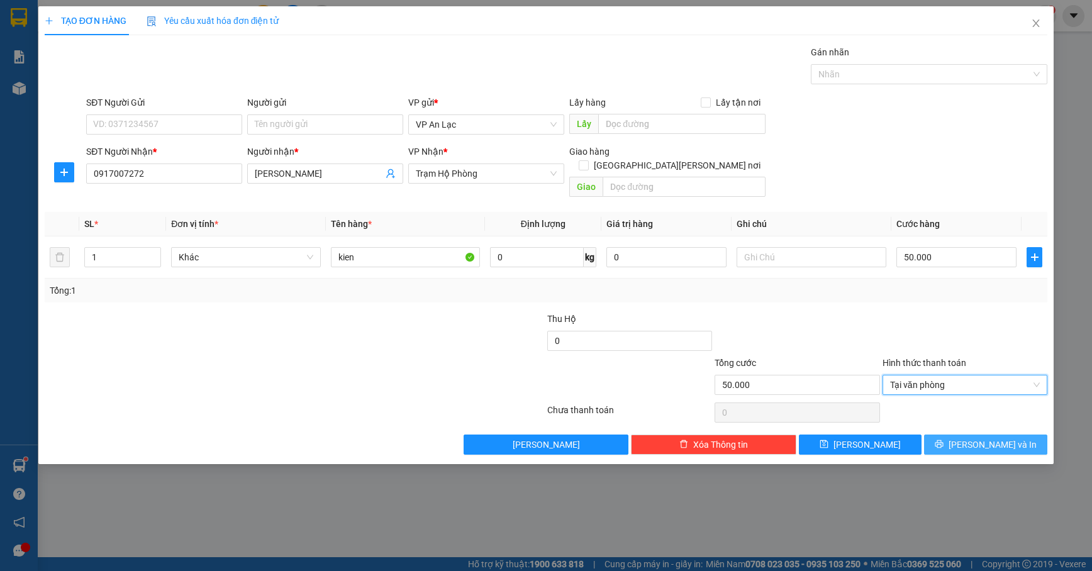
click at [984, 438] on span "[PERSON_NAME] và In" at bounding box center [993, 445] width 88 height 14
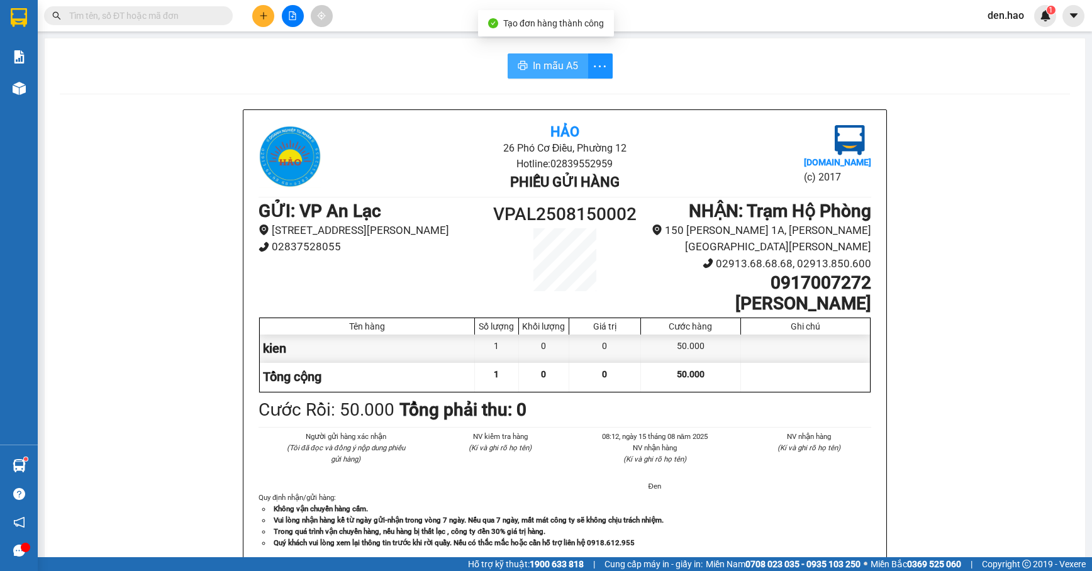
click at [533, 56] on button "In mẫu A5" at bounding box center [548, 65] width 81 height 25
click at [255, 13] on button at bounding box center [263, 16] width 22 height 22
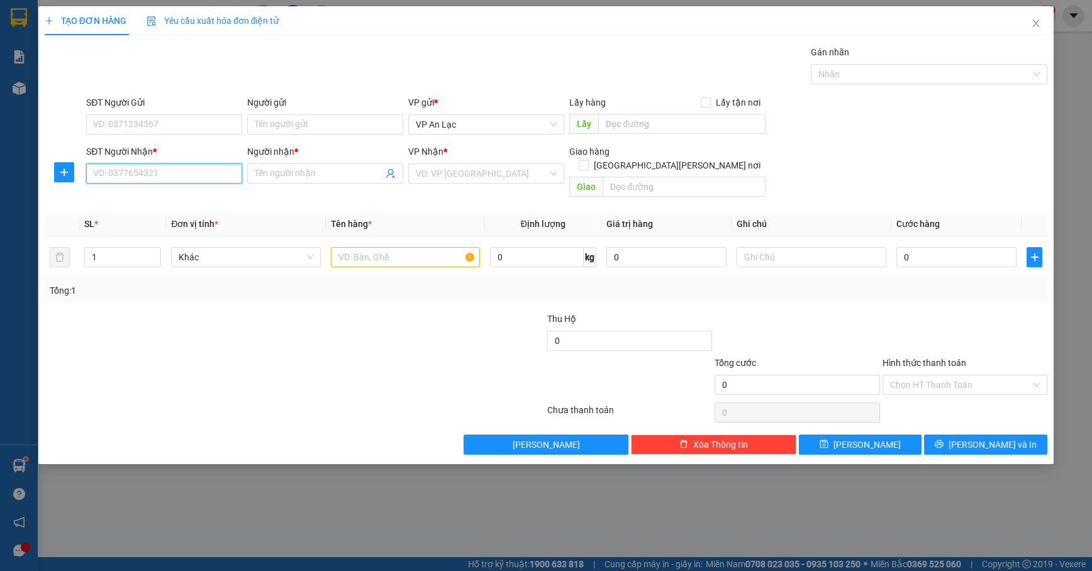
click at [119, 177] on input "SĐT Người Nhận *" at bounding box center [164, 174] width 156 height 20
click at [131, 199] on div "0348040141 - hòa" at bounding box center [164, 200] width 141 height 14
type input "0348040141"
type input "hòa"
type input "50.000"
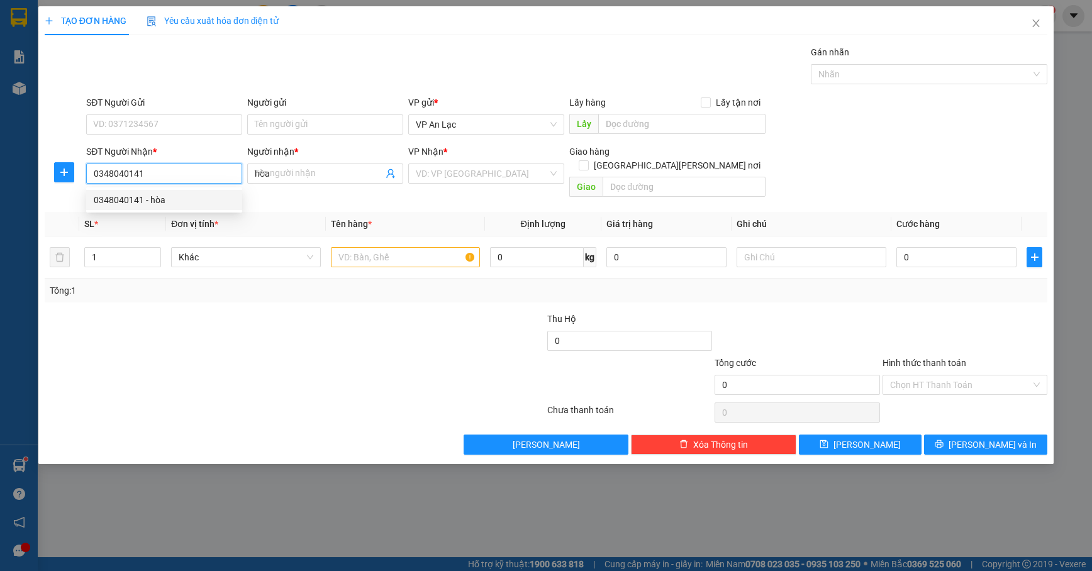
type input "50.000"
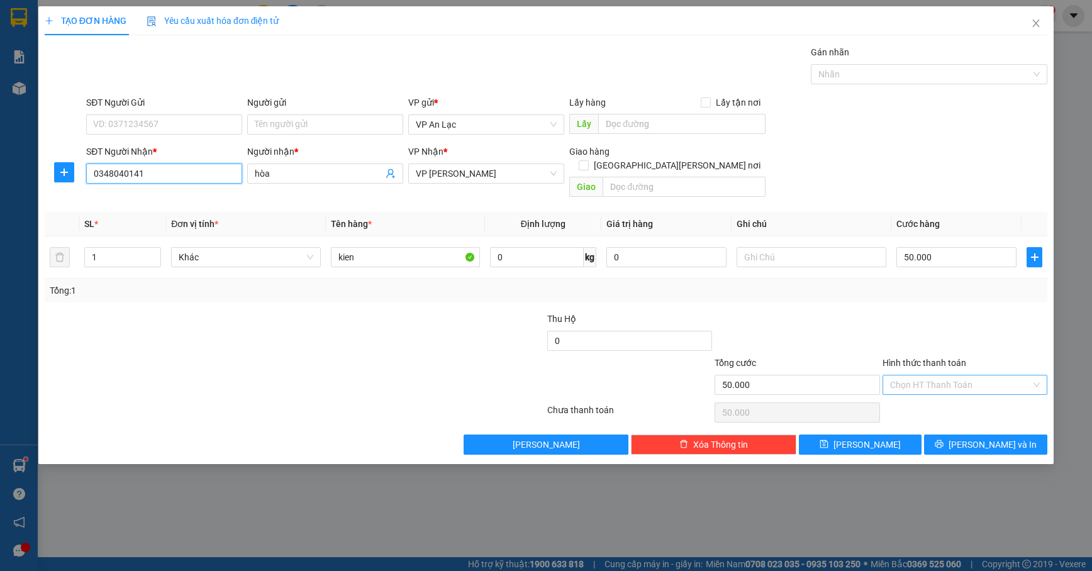
type input "0348040141"
click at [920, 376] on input "Hình thức thanh toán" at bounding box center [960, 385] width 141 height 19
click at [922, 398] on div "Tại văn phòng" at bounding box center [965, 398] width 150 height 14
type input "0"
click at [944, 440] on icon "printer" at bounding box center [940, 444] width 8 height 8
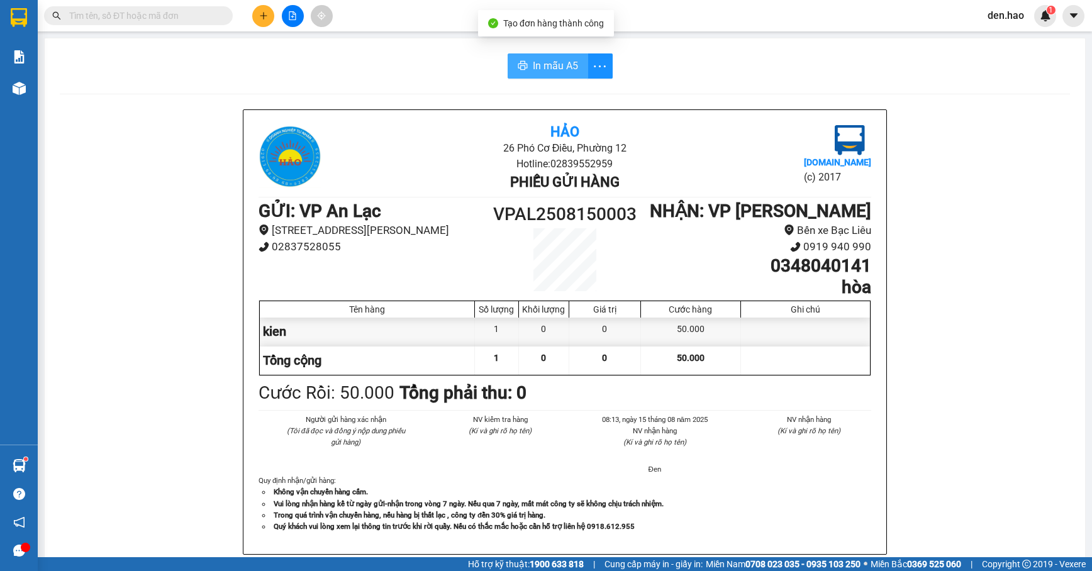
drag, startPoint x: 508, startPoint y: 57, endPoint x: 527, endPoint y: 62, distance: 19.5
click at [511, 58] on button "In mẫu A5" at bounding box center [548, 65] width 81 height 25
click at [533, 62] on span "In mẫu A5" at bounding box center [555, 66] width 45 height 16
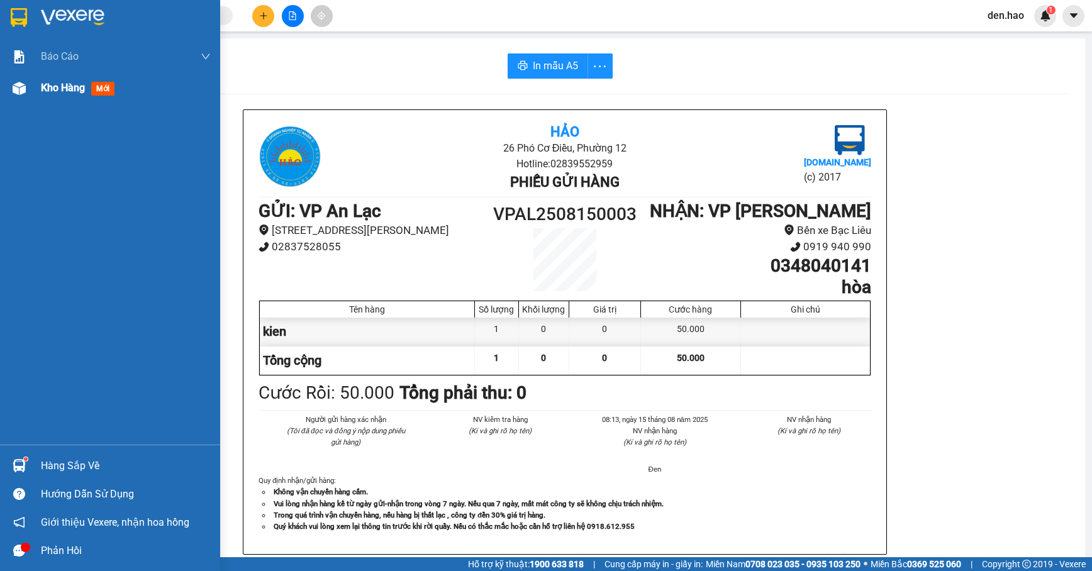
click at [74, 92] on span "Kho hàng" at bounding box center [63, 88] width 44 height 12
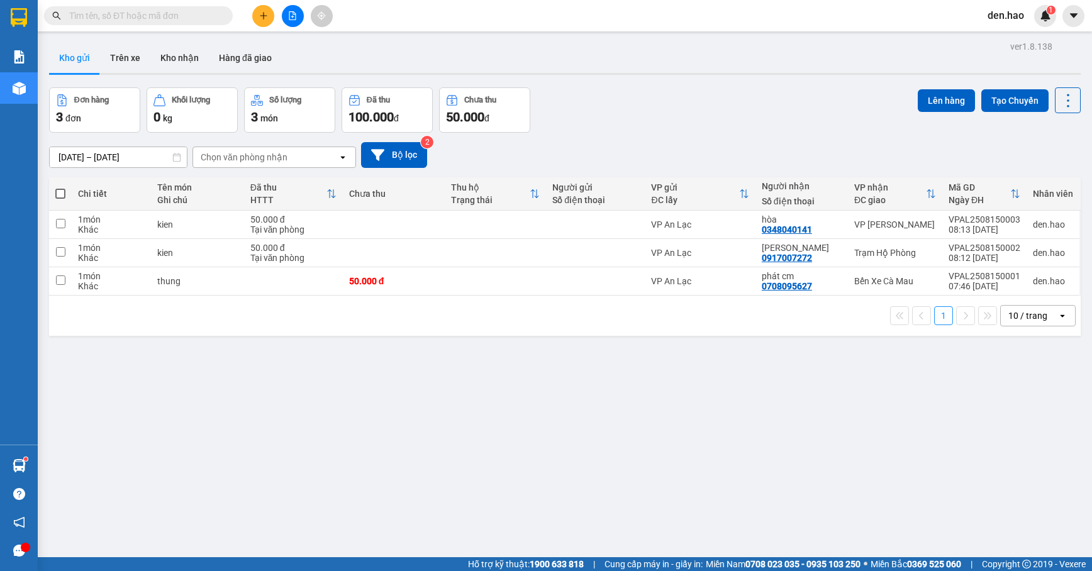
click at [1027, 323] on div "10 / trang" at bounding box center [1029, 316] width 57 height 20
click at [1010, 385] on span "20 / trang" at bounding box center [1018, 390] width 40 height 13
click at [120, 19] on input "text" at bounding box center [143, 16] width 148 height 14
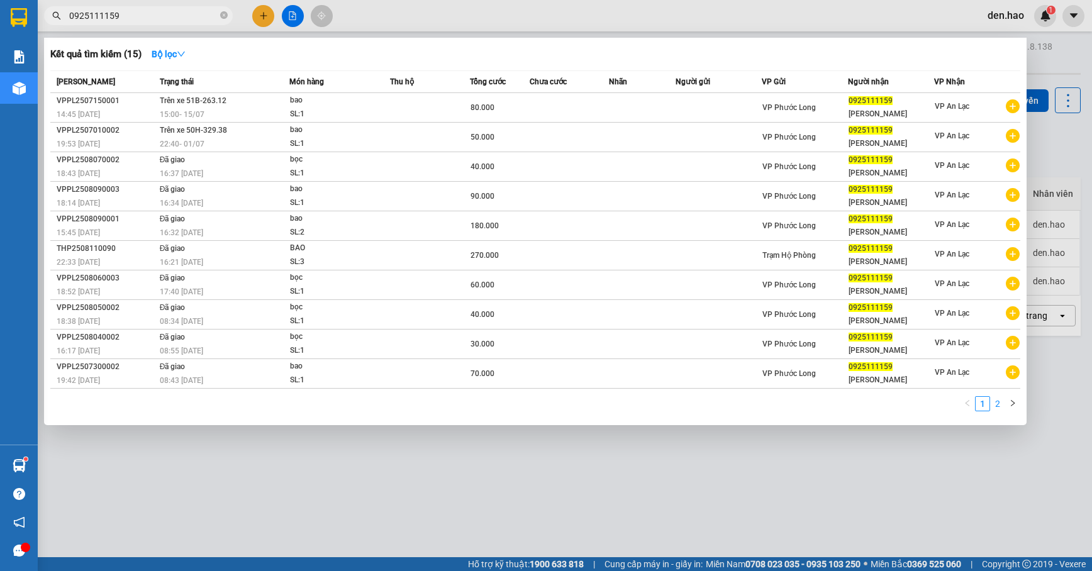
type input "0925111159"
click at [1004, 401] on link "2" at bounding box center [998, 404] width 14 height 14
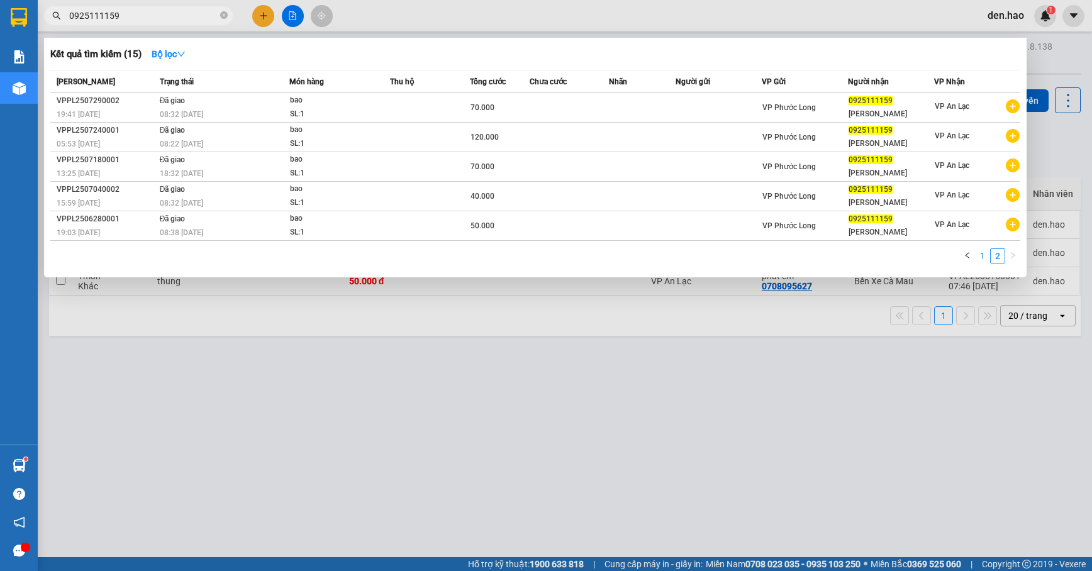
click at [980, 254] on link "1" at bounding box center [983, 256] width 14 height 14
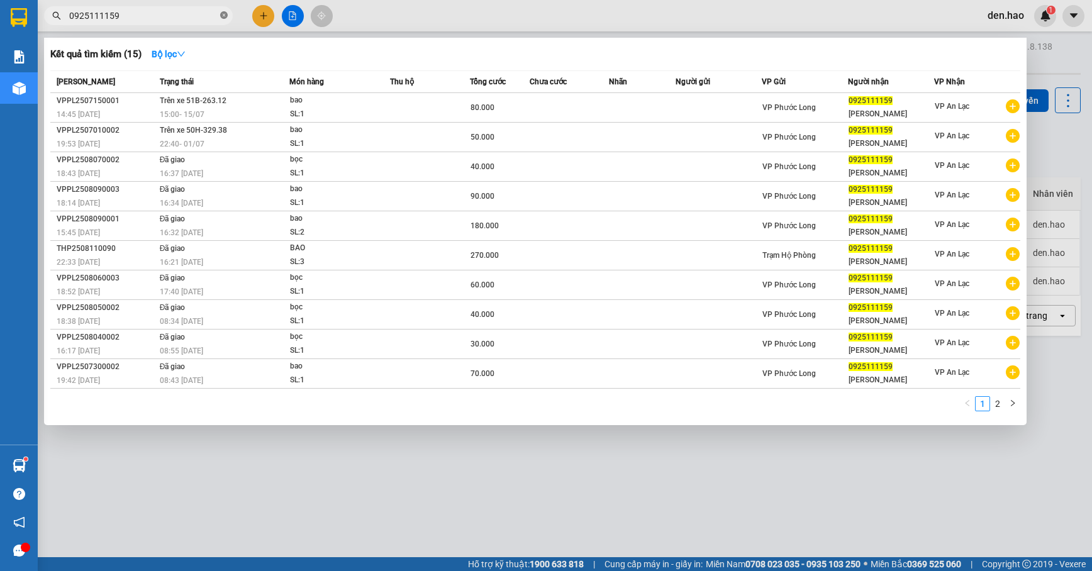
click at [223, 13] on icon "close-circle" at bounding box center [224, 15] width 8 height 8
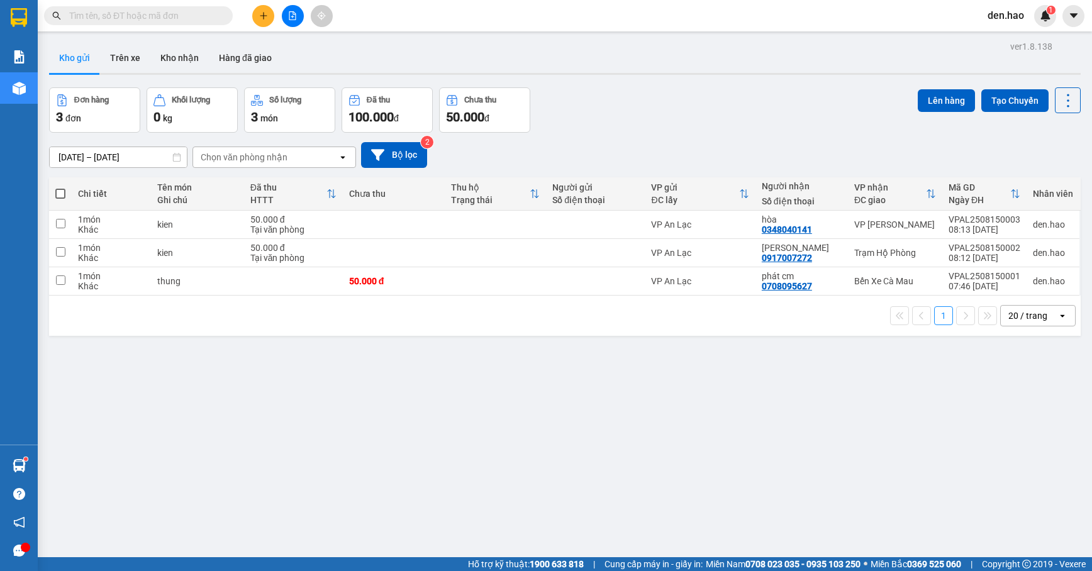
click at [222, 14] on span at bounding box center [224, 16] width 8 height 14
click at [167, 21] on input "text" at bounding box center [143, 16] width 148 height 14
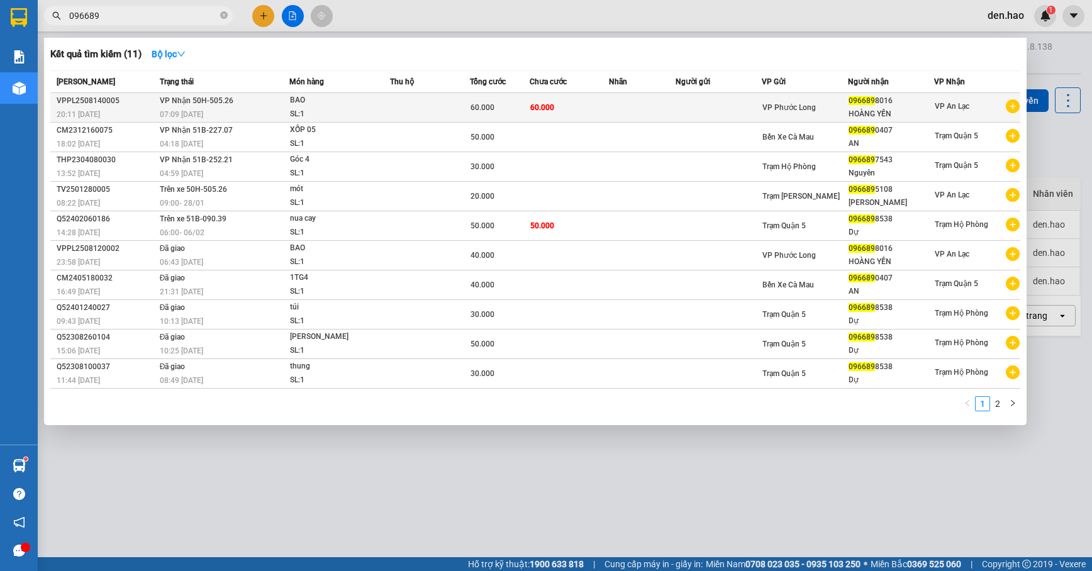
type input "096689"
click at [343, 99] on div "BAO" at bounding box center [337, 101] width 94 height 14
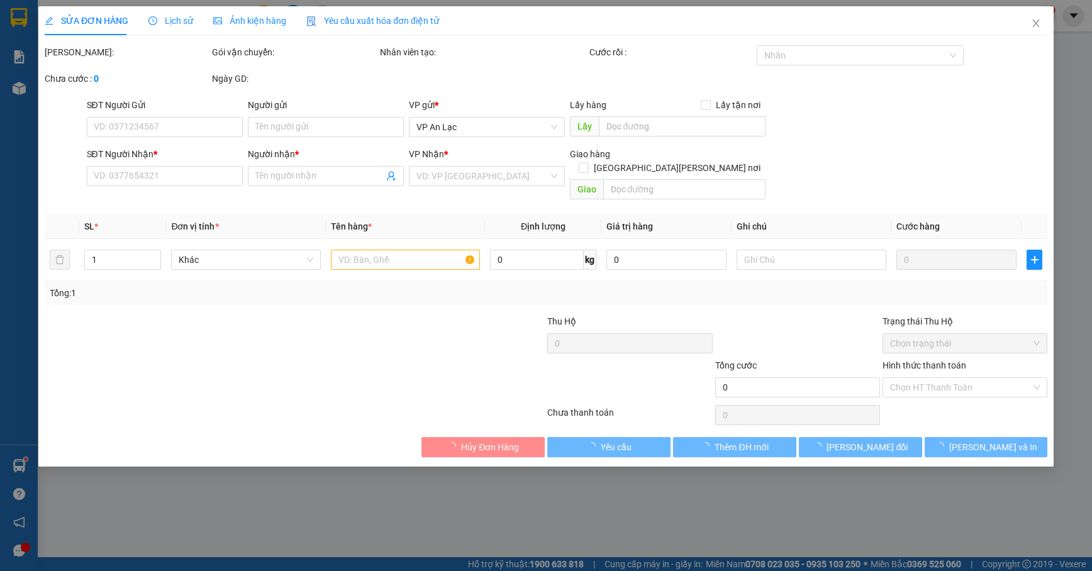
click at [336, 11] on div "Yêu cầu xuất hóa đơn điện tử" at bounding box center [372, 20] width 133 height 29
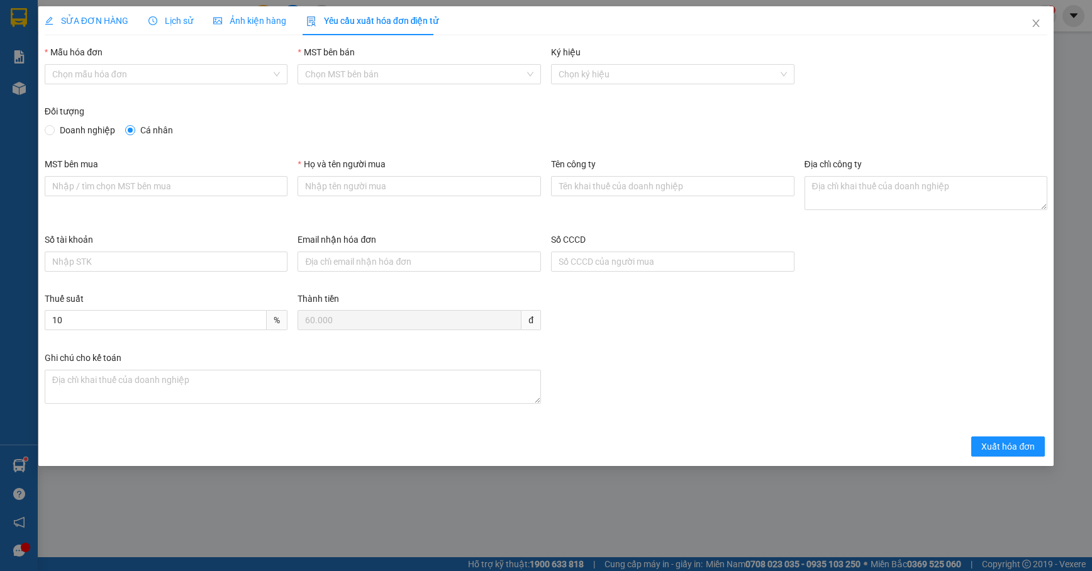
click at [263, 23] on span "Ảnh kiện hàng" at bounding box center [249, 21] width 73 height 10
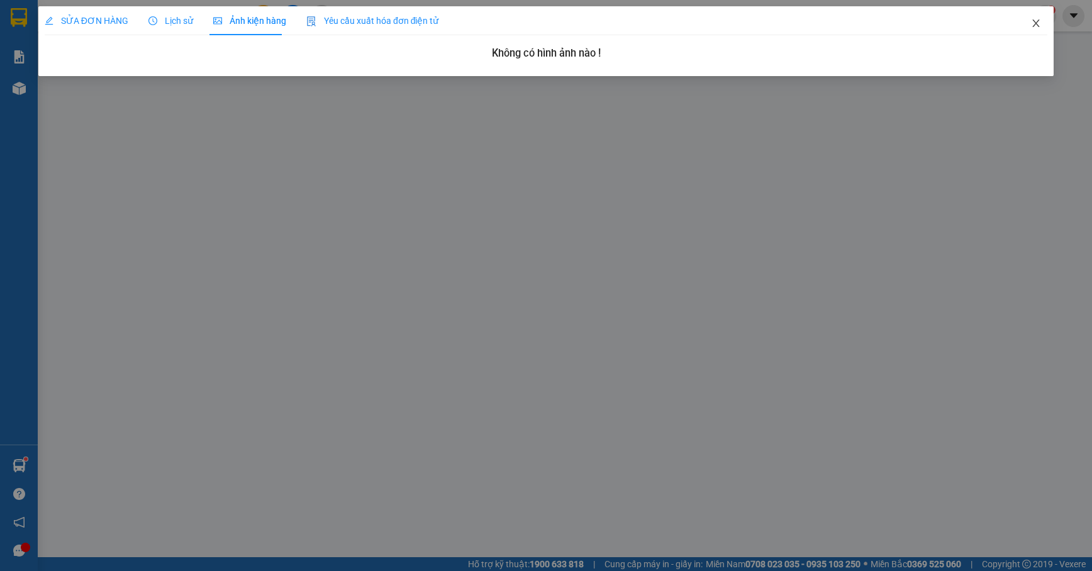
click at [1034, 16] on span "Close" at bounding box center [1036, 23] width 35 height 35
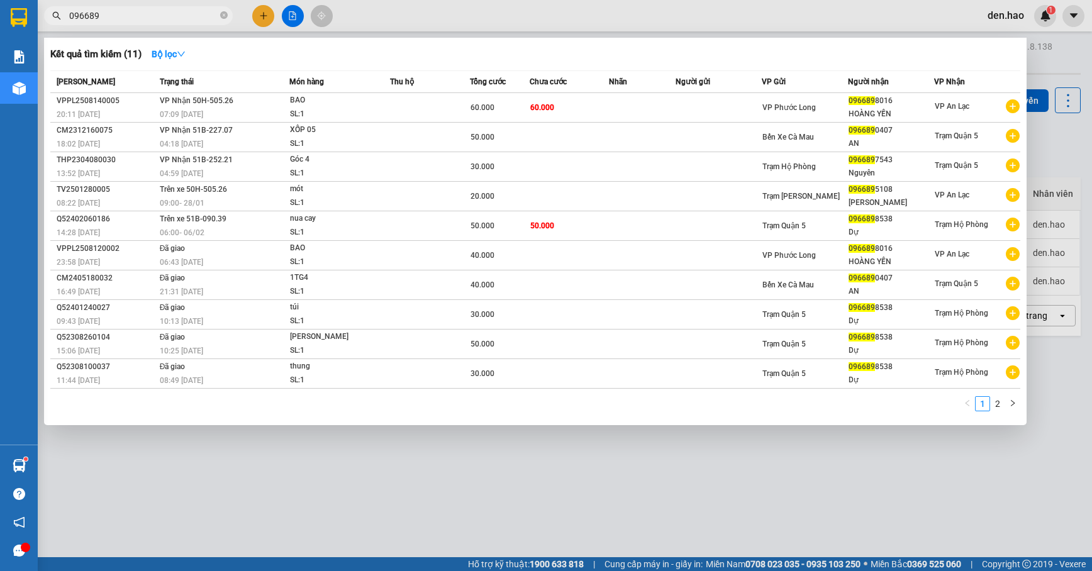
click at [157, 6] on span "096689" at bounding box center [138, 15] width 189 height 19
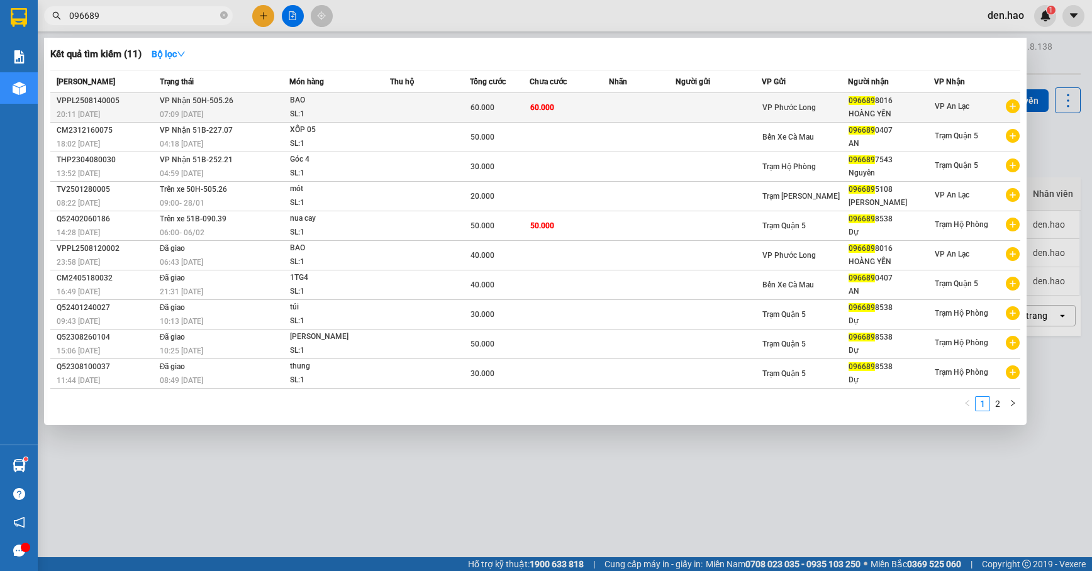
click at [316, 103] on div "BAO" at bounding box center [337, 101] width 94 height 14
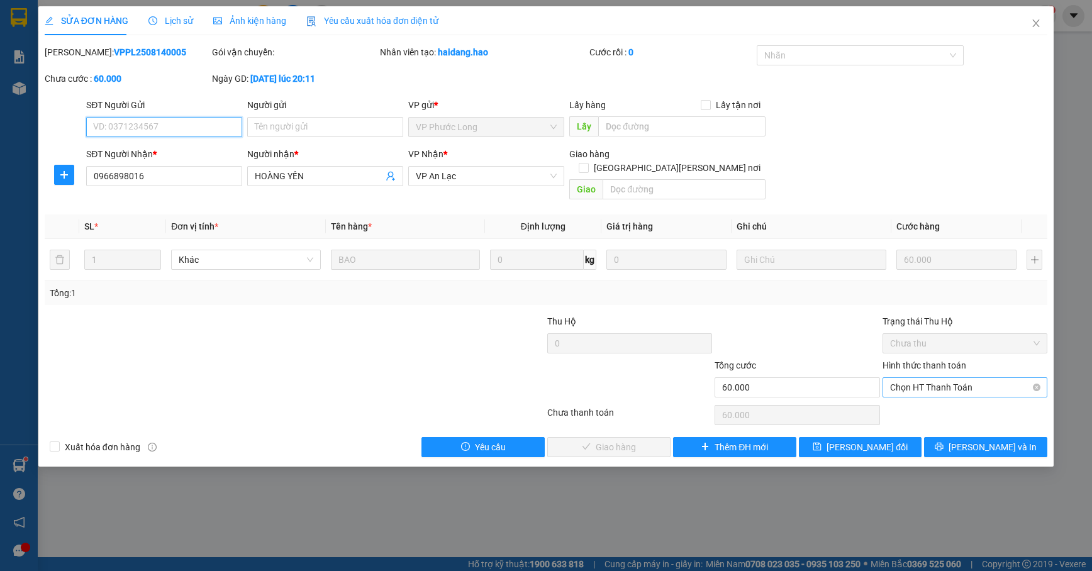
click at [950, 378] on span "Chọn HT Thanh Toán" at bounding box center [965, 387] width 150 height 19
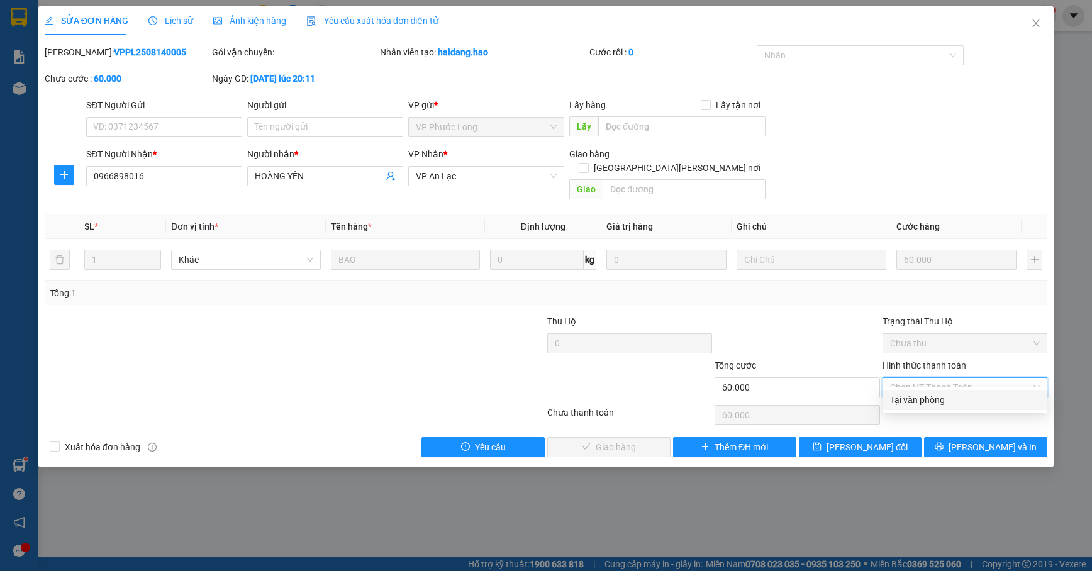
click at [949, 404] on div "Tại văn phòng" at bounding box center [965, 400] width 150 height 14
type input "0"
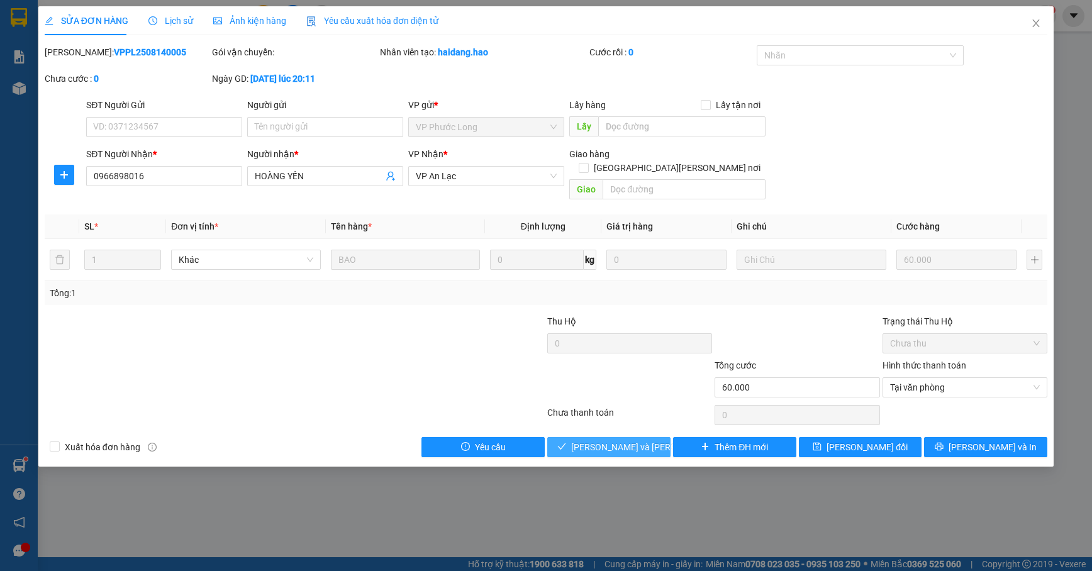
click at [642, 440] on span "[PERSON_NAME] và Giao hàng" at bounding box center [656, 447] width 170 height 14
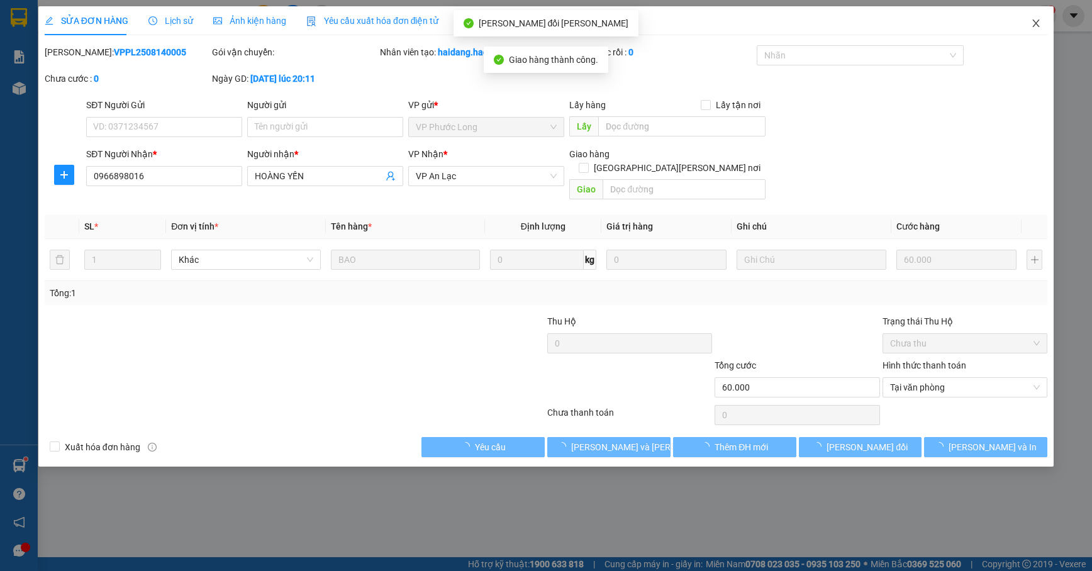
click at [1037, 25] on icon "close" at bounding box center [1036, 23] width 10 height 10
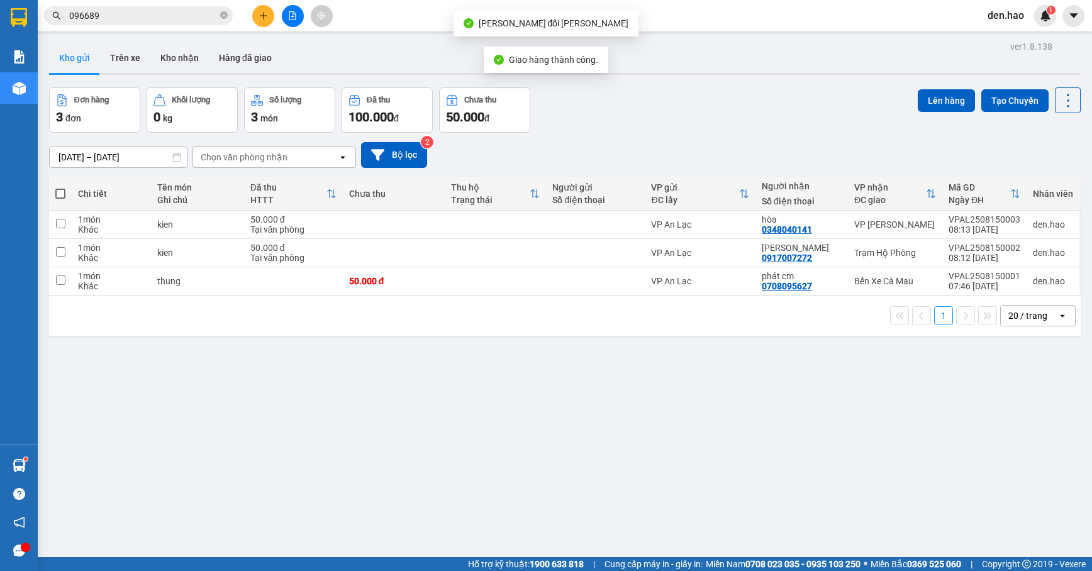
click at [194, 18] on input "096689" at bounding box center [143, 16] width 148 height 14
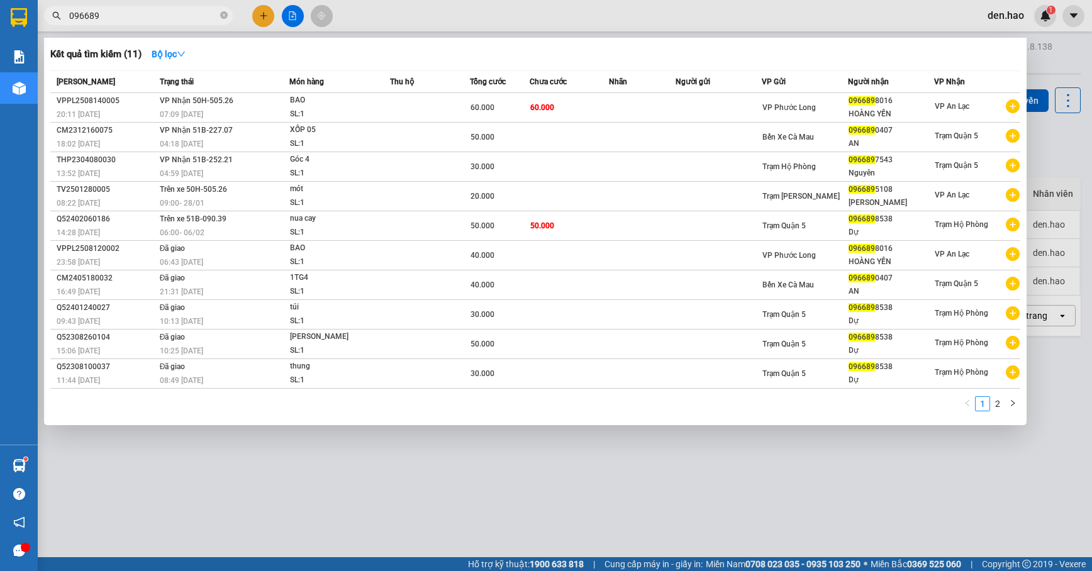
click at [225, 15] on icon "close-circle" at bounding box center [224, 15] width 8 height 8
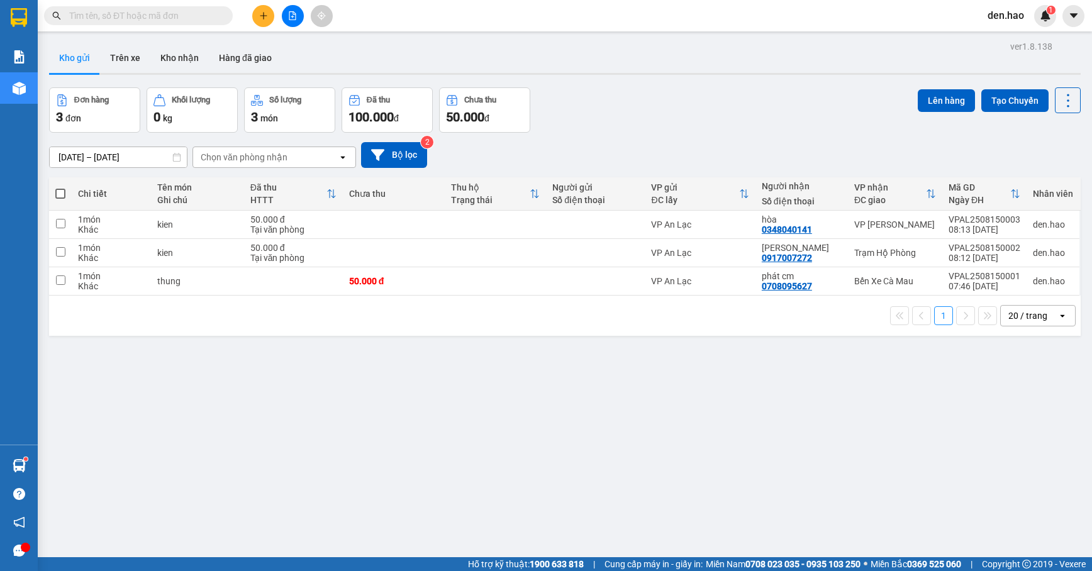
click at [225, 15] on span at bounding box center [224, 16] width 8 height 14
click at [255, 60] on button "Hàng đã giao" at bounding box center [245, 58] width 73 height 30
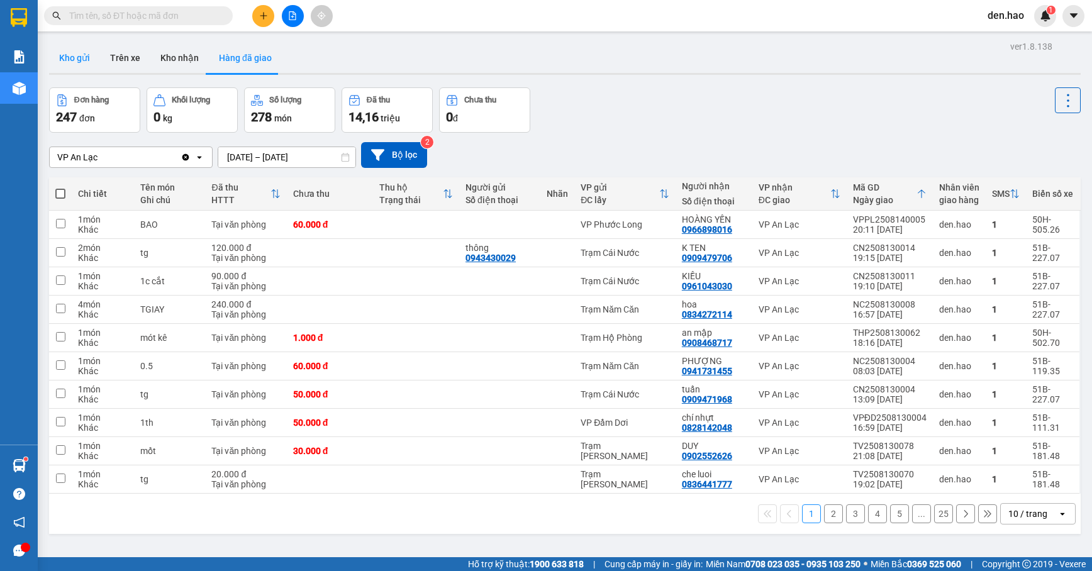
click at [74, 47] on button "Kho gửi" at bounding box center [74, 58] width 51 height 30
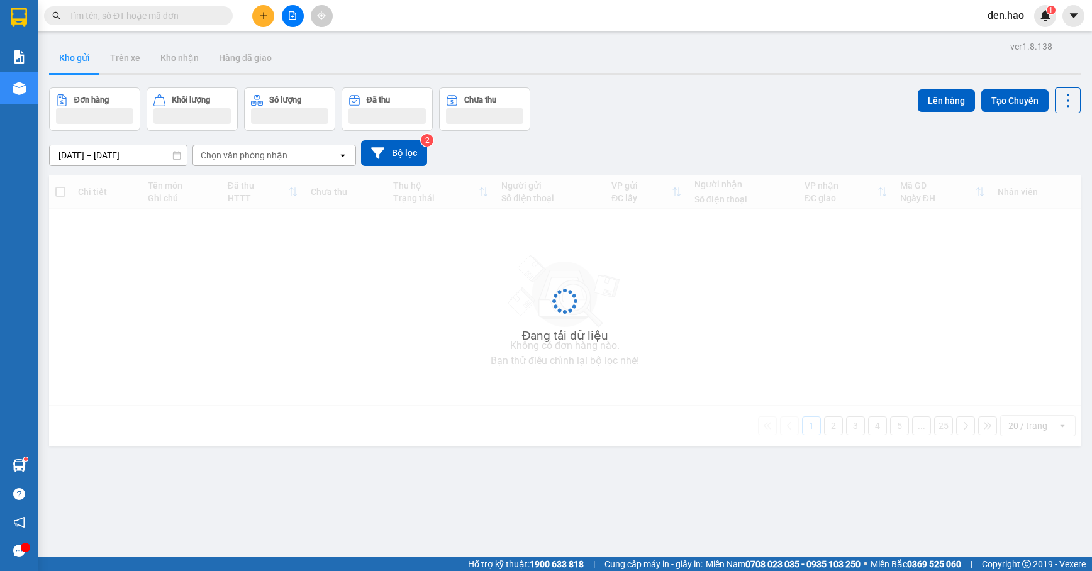
click at [74, 47] on button "Kho gửi" at bounding box center [74, 58] width 51 height 30
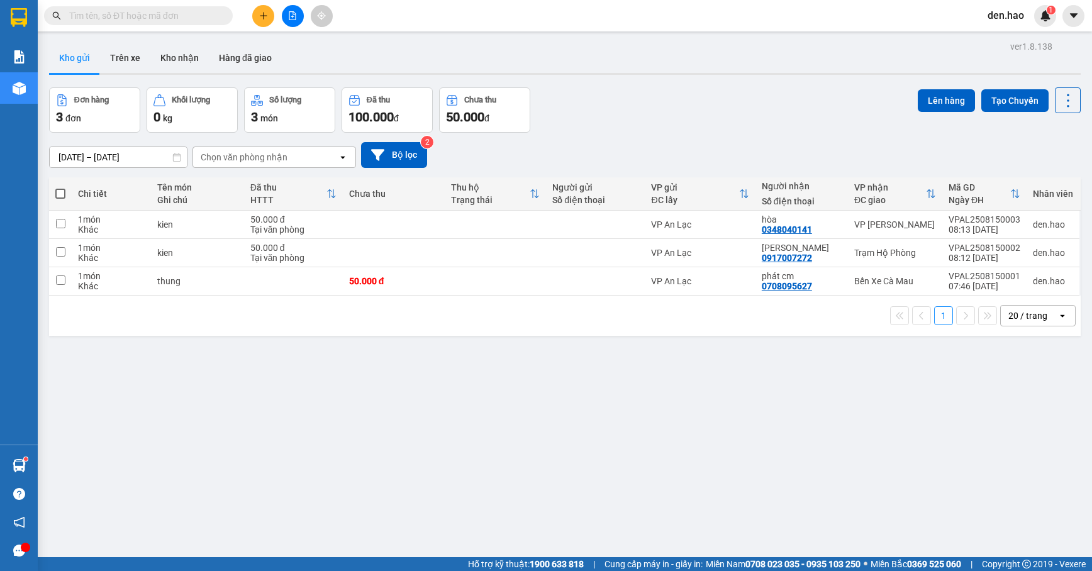
click at [113, 16] on input "text" at bounding box center [143, 16] width 148 height 14
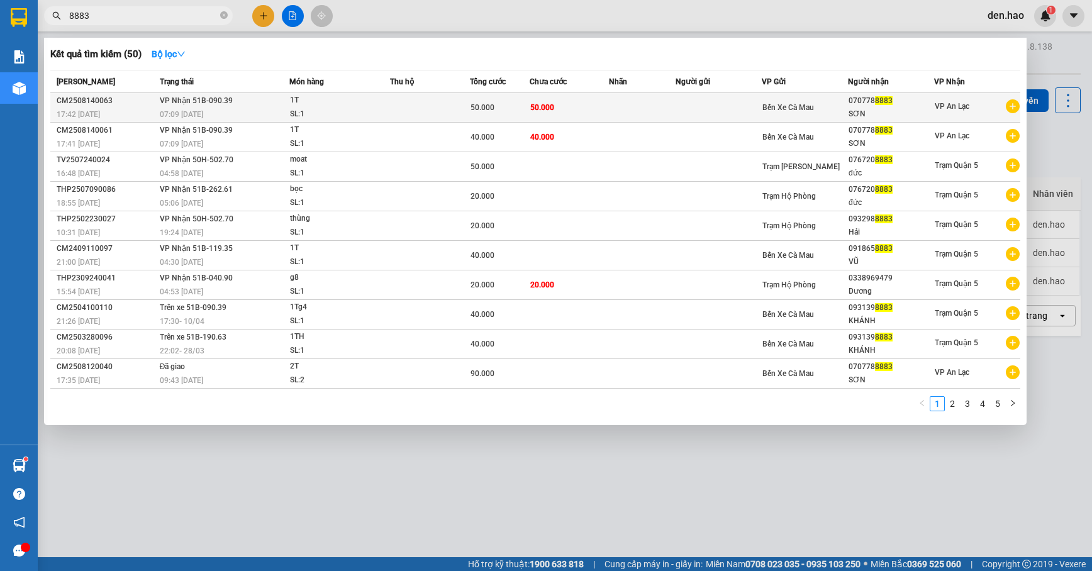
type input "8883"
click at [575, 97] on td "50.000" at bounding box center [570, 108] width 80 height 30
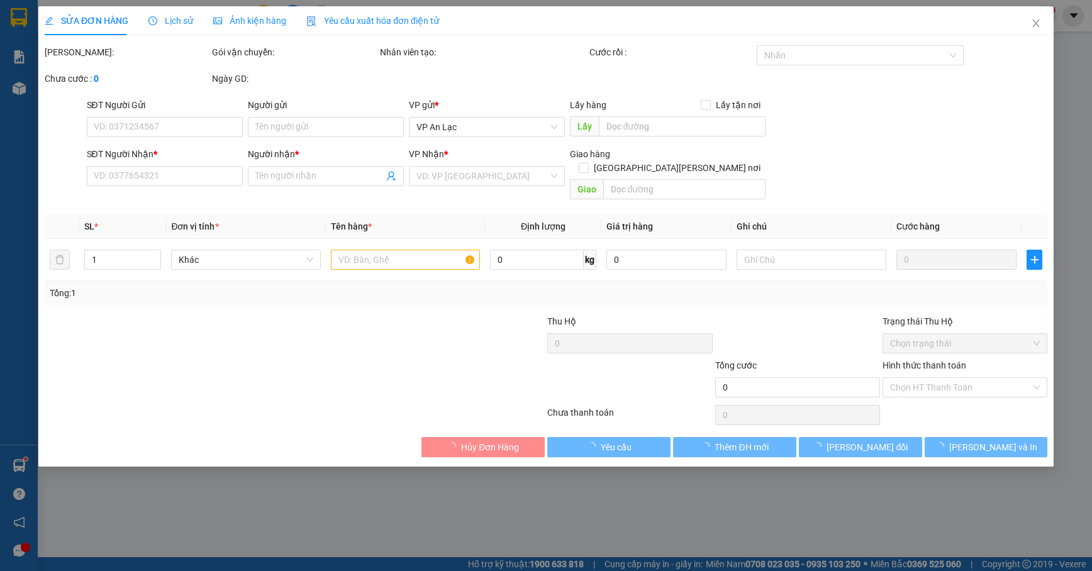
type input "0707788883"
type input "SƠN"
type input "50.000"
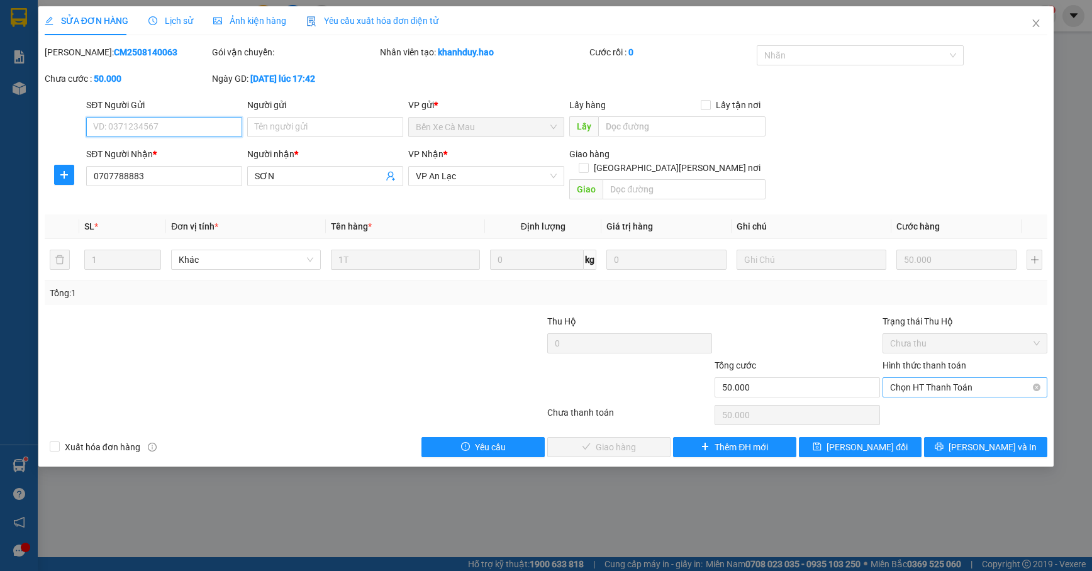
click at [927, 378] on span "Chọn HT Thanh Toán" at bounding box center [965, 387] width 150 height 19
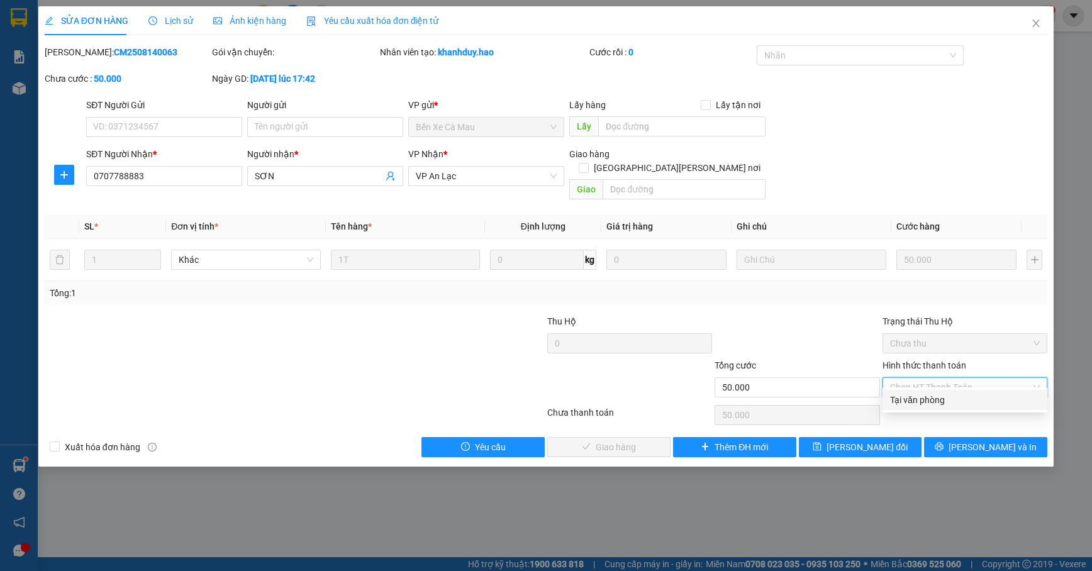
click at [919, 394] on div "Tại văn phòng" at bounding box center [965, 400] width 150 height 14
type input "0"
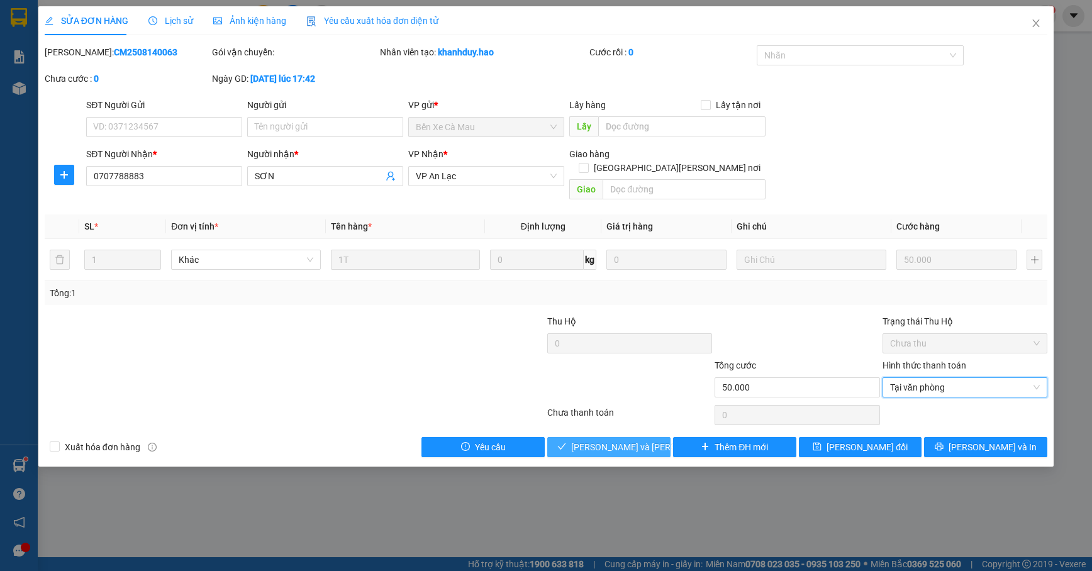
click at [650, 438] on button "[PERSON_NAME] và Giao hàng" at bounding box center [608, 447] width 123 height 20
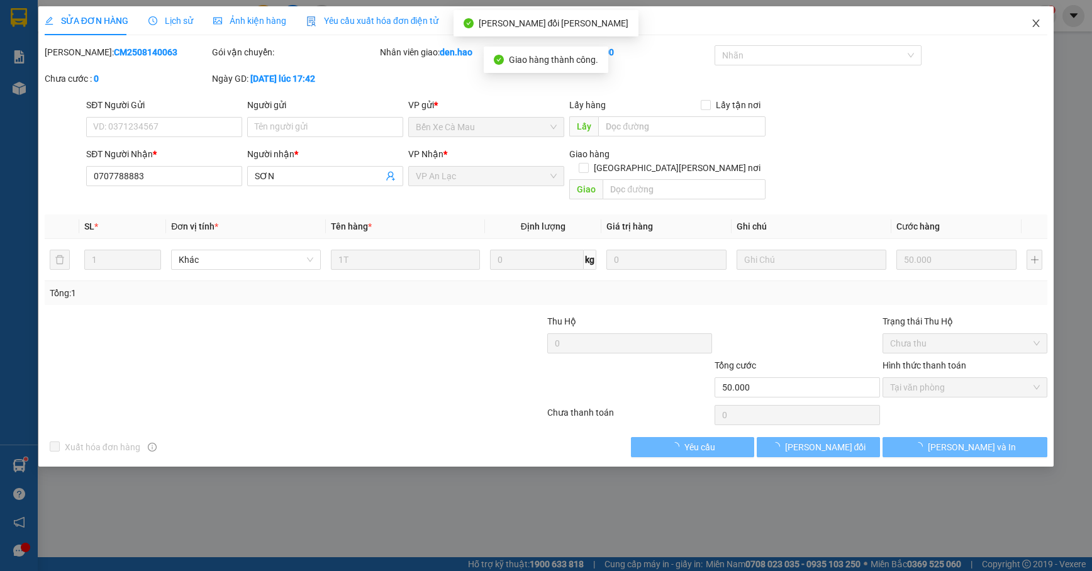
click at [1034, 20] on icon "close" at bounding box center [1036, 23] width 10 height 10
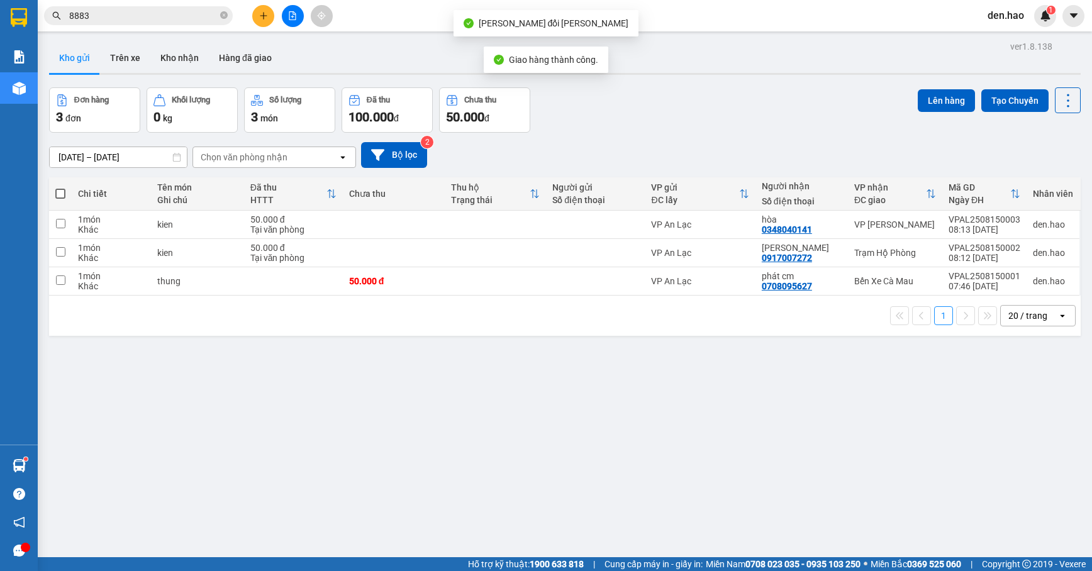
drag, startPoint x: 157, startPoint y: 25, endPoint x: 160, endPoint y: 13, distance: 12.2
click at [159, 21] on div "Kết quả tìm kiếm ( 50 ) Bộ lọc Mã ĐH Trạng thái Món hàng Thu hộ Tổng cước Chưa …" at bounding box center [122, 16] width 245 height 22
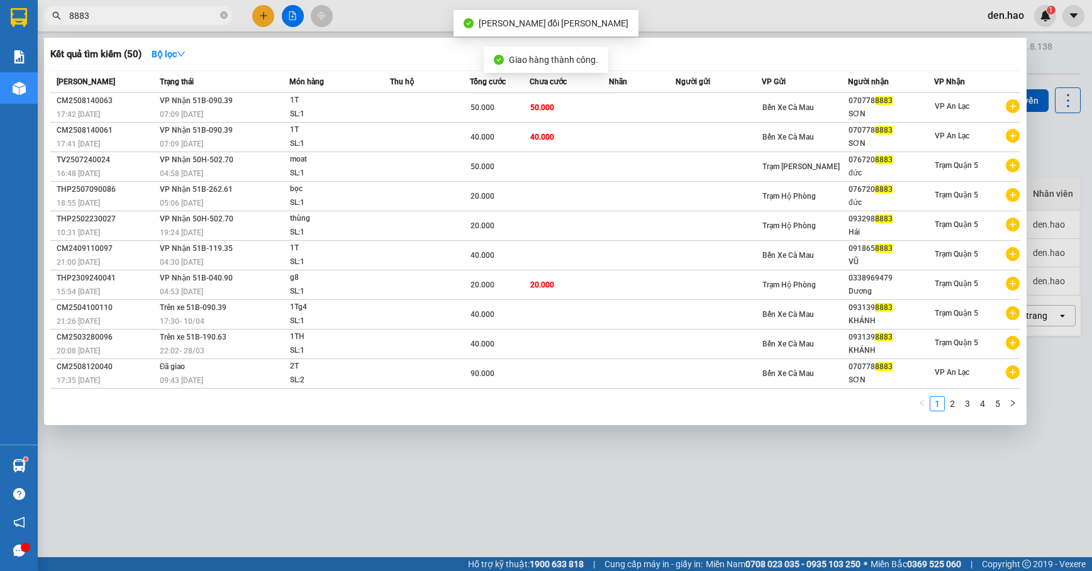
click at [160, 13] on input "8883" at bounding box center [143, 16] width 148 height 14
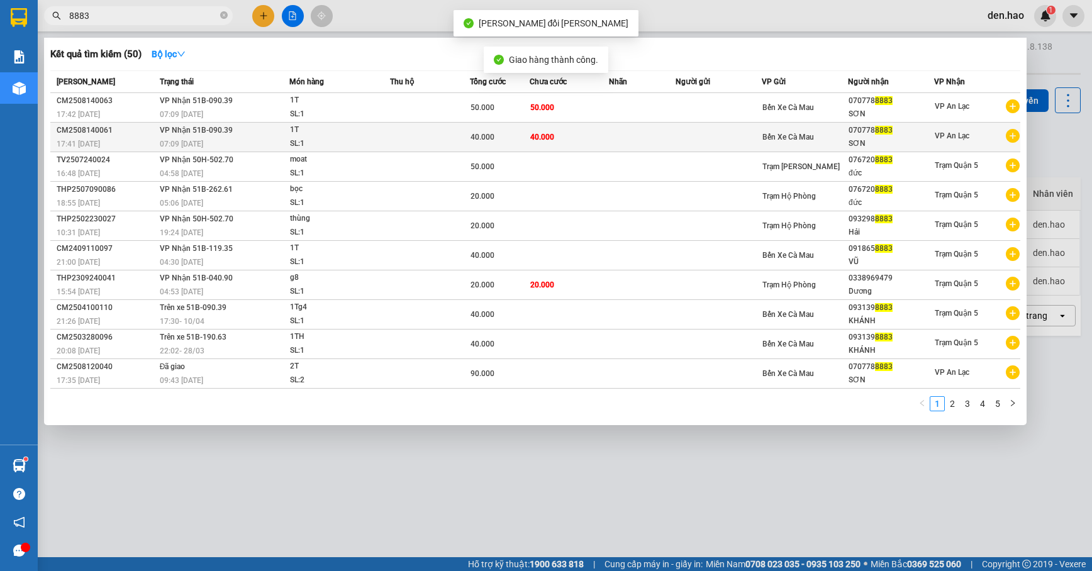
click at [557, 128] on td "40.000" at bounding box center [570, 138] width 80 height 30
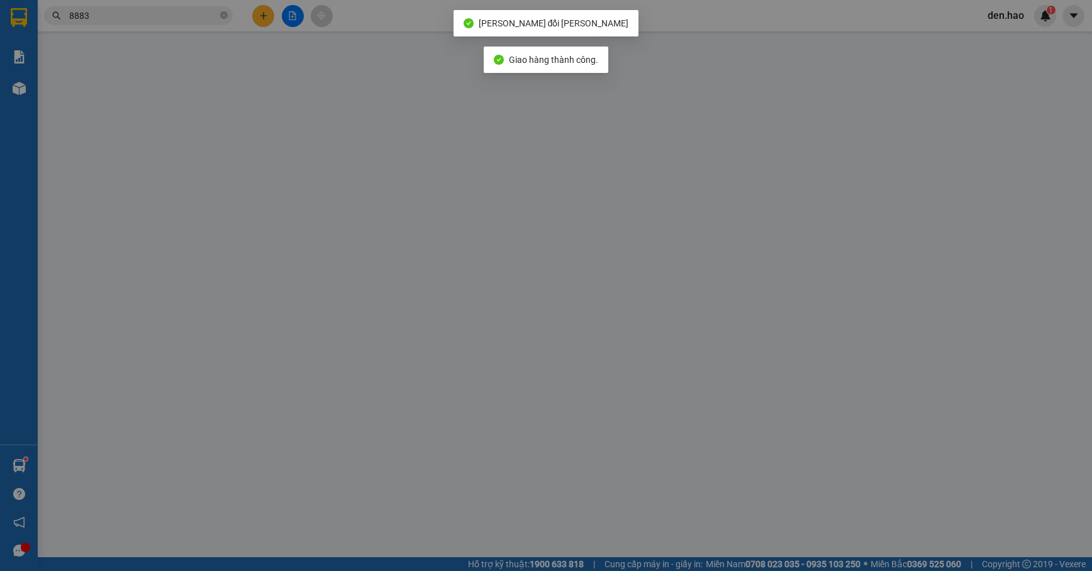
type input "0707788883"
type input "SƠN"
type input "40.000"
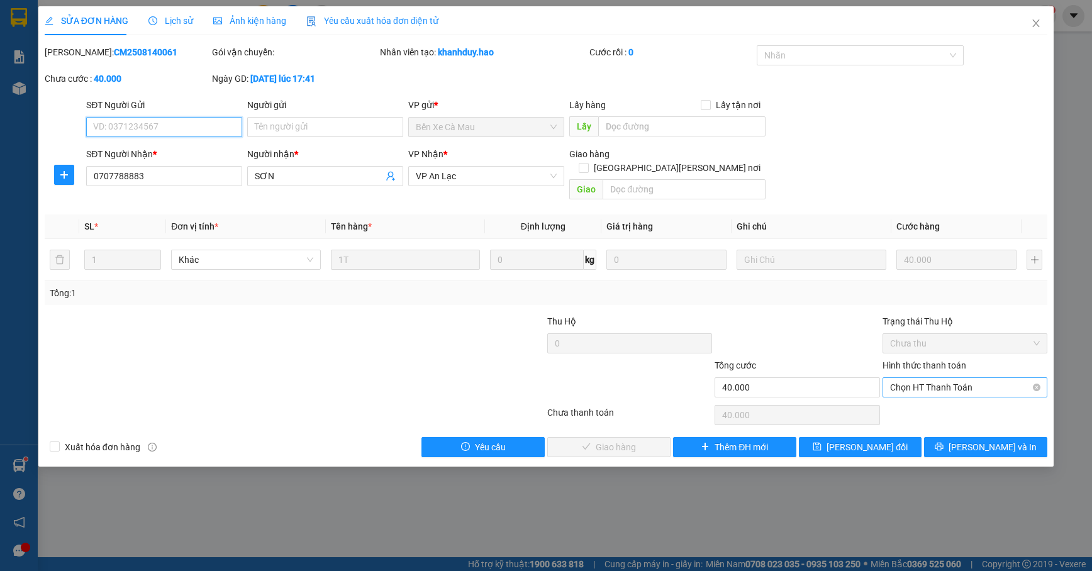
click at [896, 378] on span "Chọn HT Thanh Toán" at bounding box center [965, 387] width 150 height 19
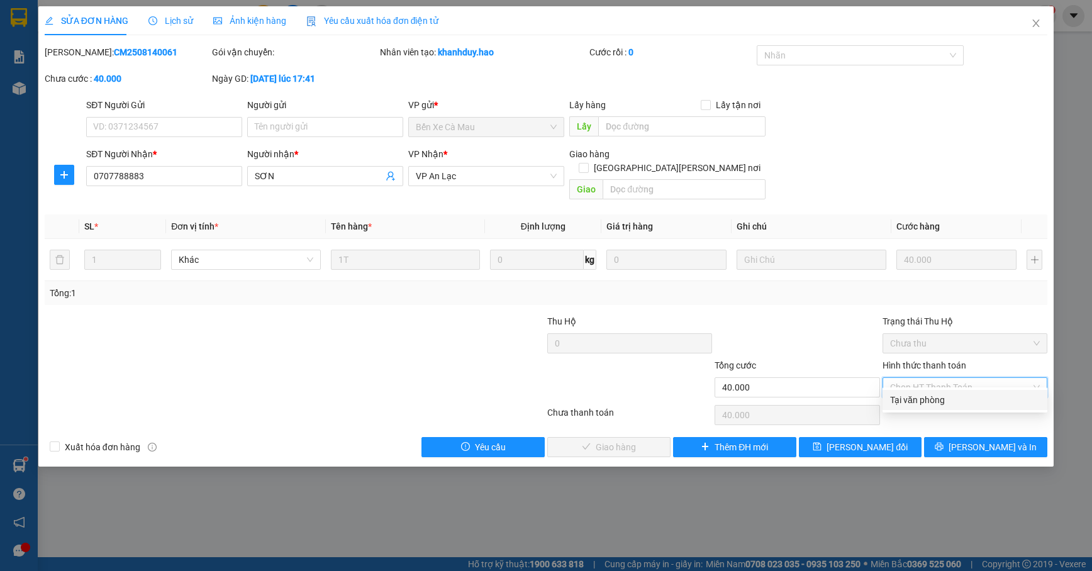
click at [897, 398] on div "Tại văn phòng" at bounding box center [965, 400] width 150 height 14
type input "0"
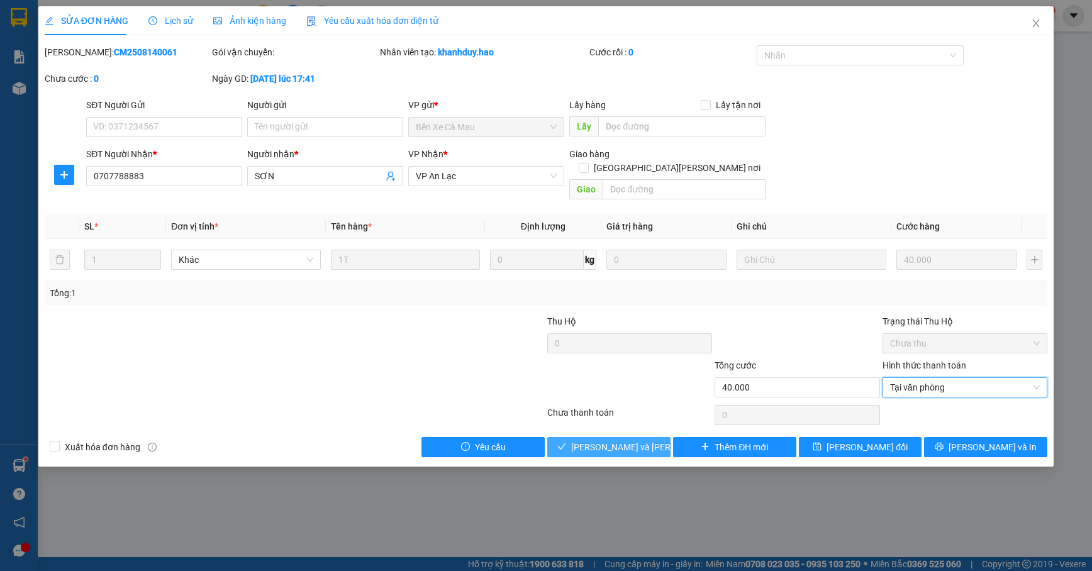
click at [651, 437] on button "[PERSON_NAME] và Giao hàng" at bounding box center [608, 447] width 123 height 20
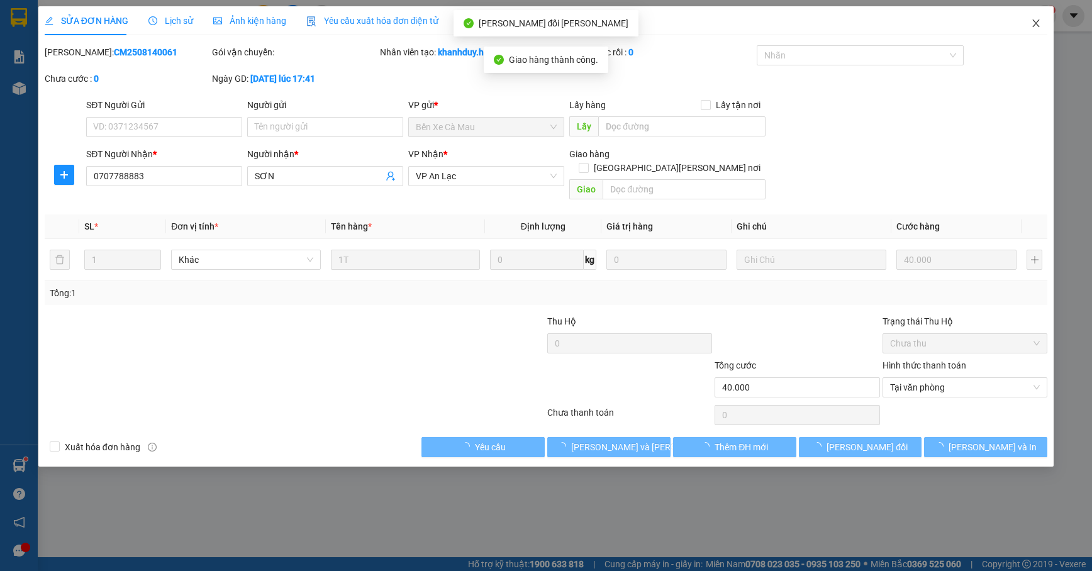
click at [1035, 21] on icon "close" at bounding box center [1036, 23] width 10 height 10
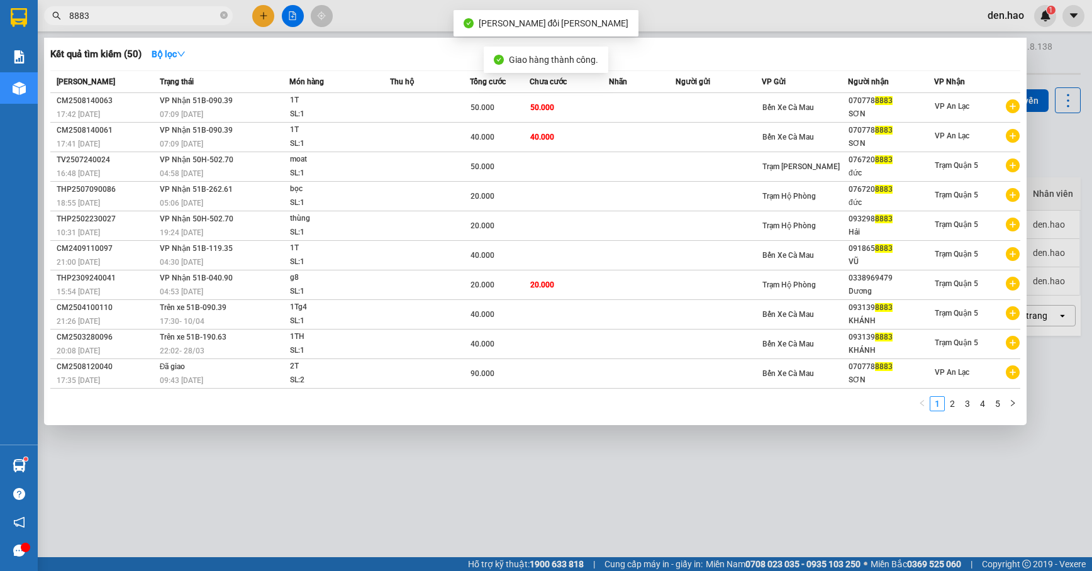
click at [219, 11] on span "8883" at bounding box center [138, 15] width 189 height 19
click at [225, 19] on icon "close-circle" at bounding box center [224, 15] width 8 height 8
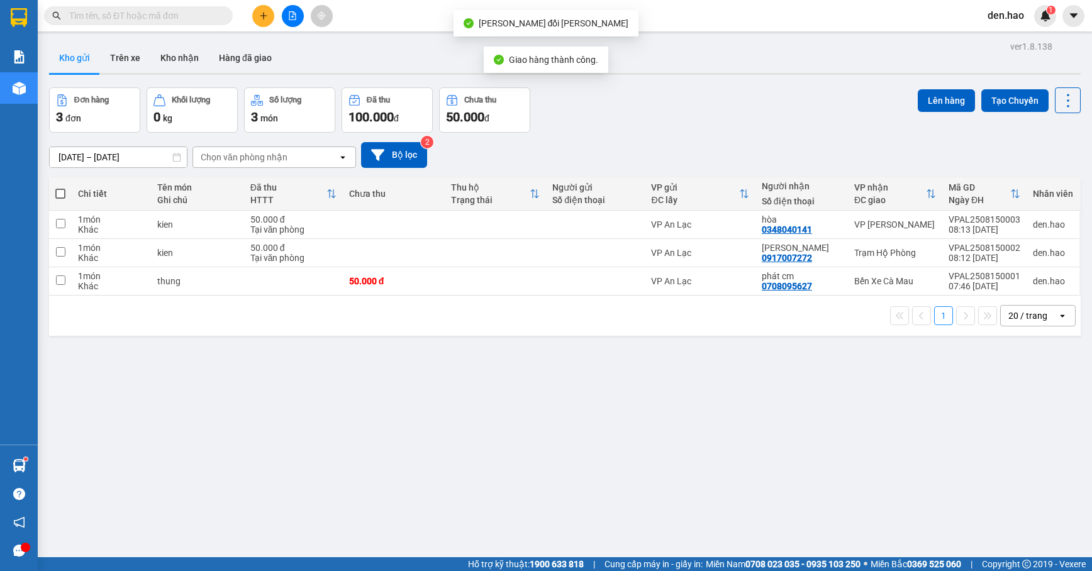
click at [218, 16] on span at bounding box center [138, 15] width 189 height 19
click at [216, 14] on input "text" at bounding box center [143, 16] width 148 height 14
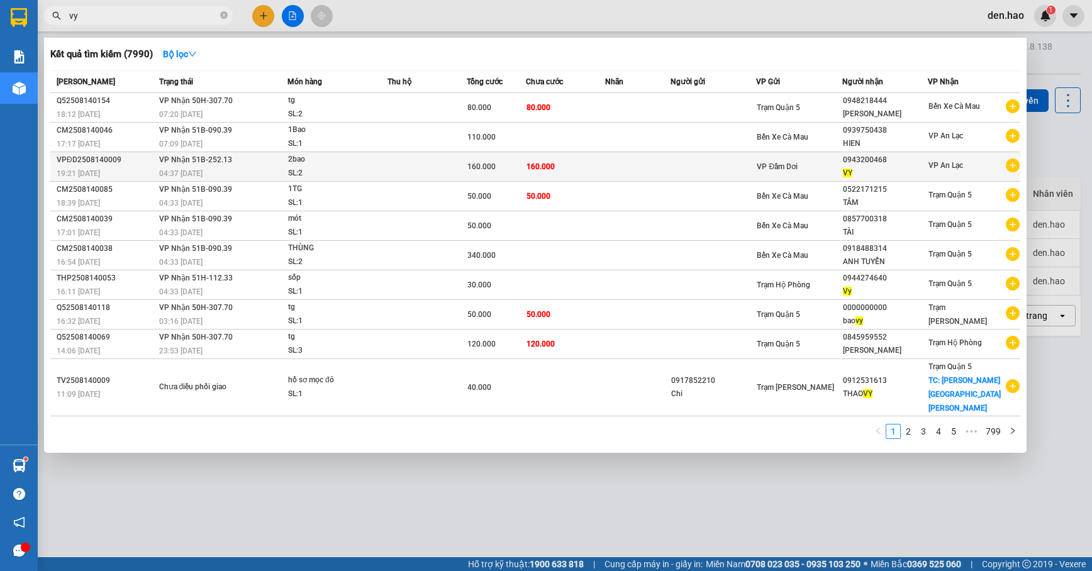
type input "vy"
click at [595, 162] on td "160.000" at bounding box center [565, 167] width 79 height 30
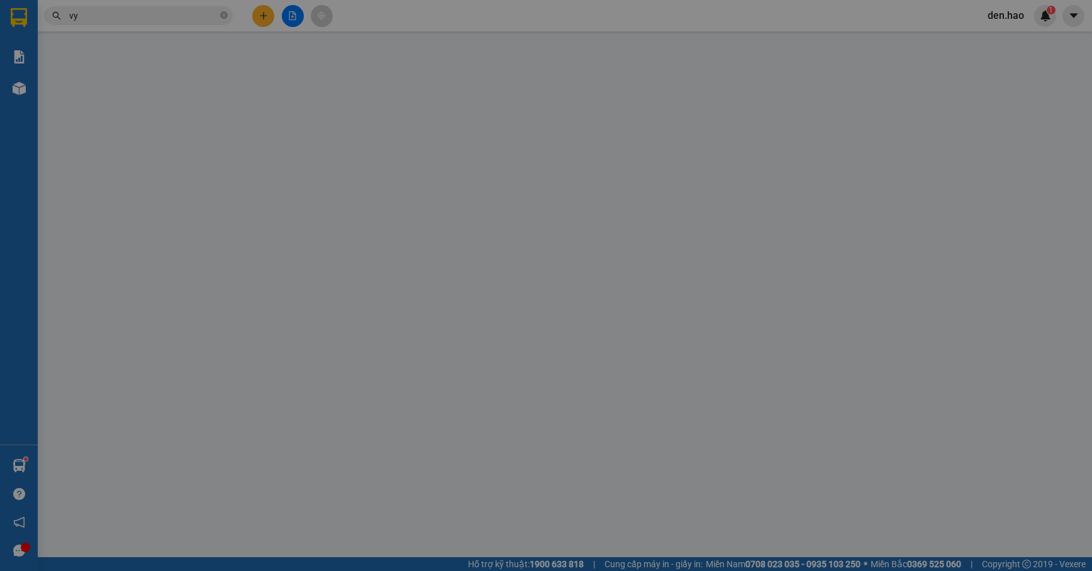
type input "0943200468"
type input "VY"
type input "160.000"
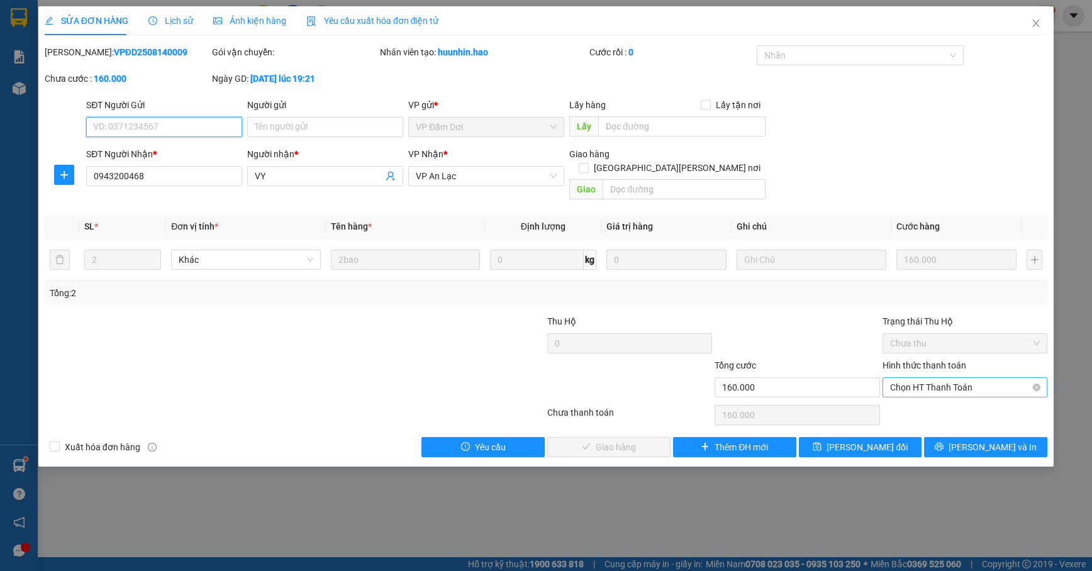
click at [924, 378] on span "Chọn HT Thanh Toán" at bounding box center [965, 387] width 150 height 19
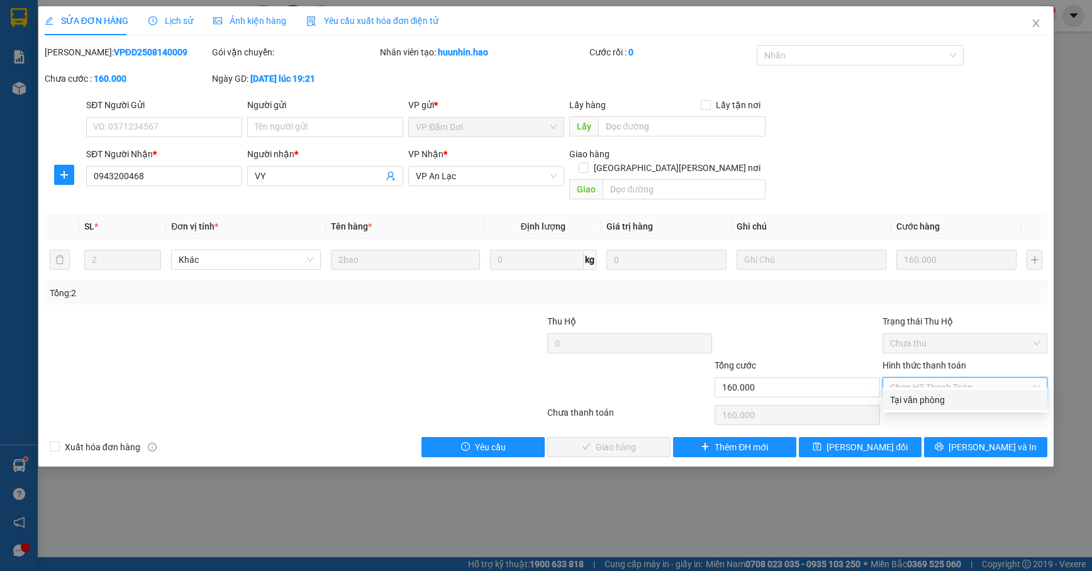
click at [925, 393] on div "Tại văn phòng" at bounding box center [965, 400] width 150 height 14
type input "0"
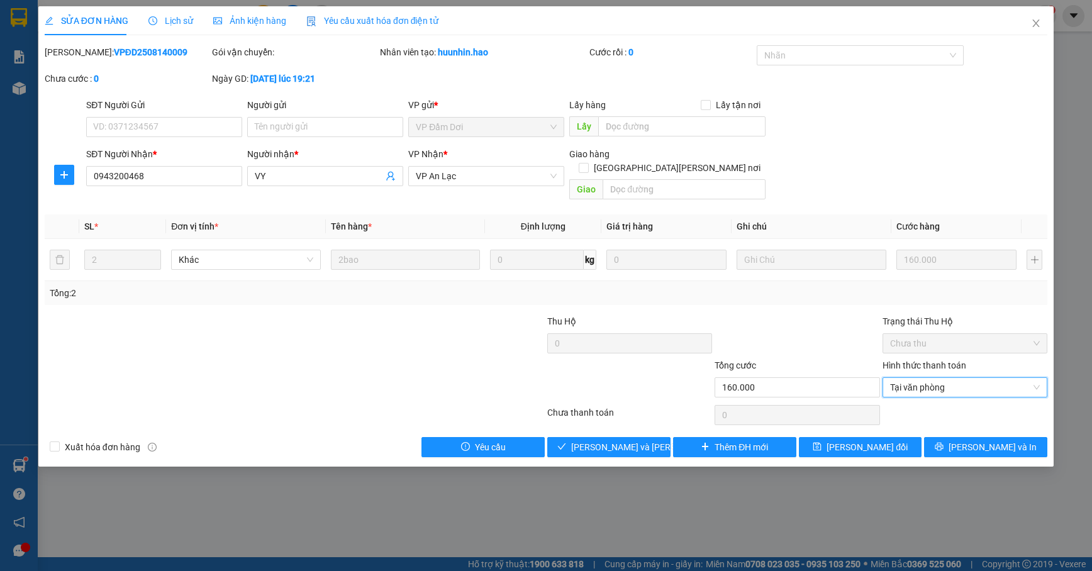
click at [632, 422] on div "Total Paid Fee 0 Total UnPaid Fee 160.000 Cash Collection Total Fee Mã ĐH: VPĐD…" at bounding box center [546, 251] width 1003 height 412
click at [632, 440] on span "[PERSON_NAME] và Giao hàng" at bounding box center [656, 447] width 170 height 14
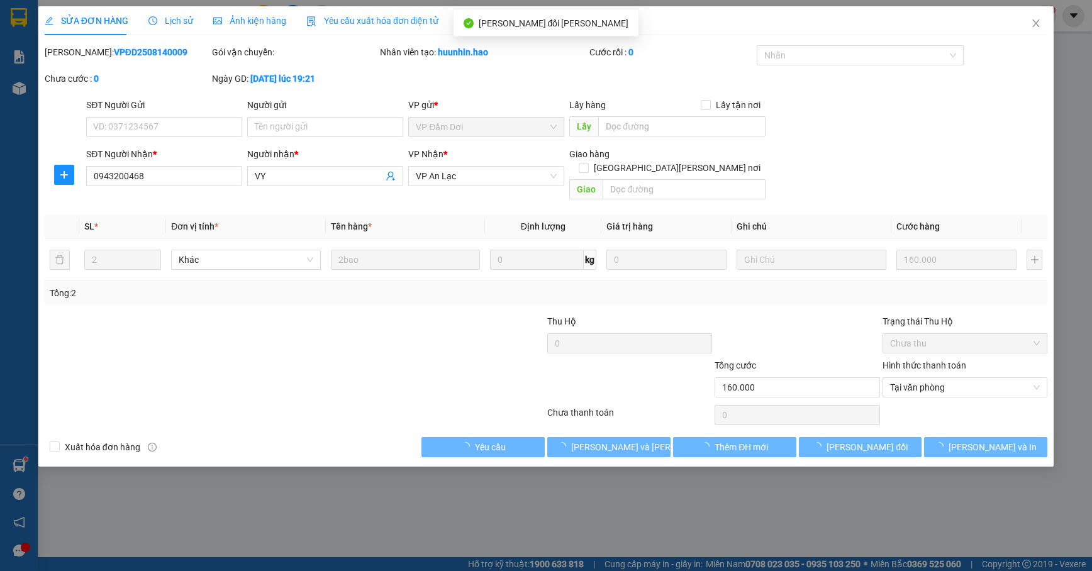
click at [1041, 21] on icon "close" at bounding box center [1036, 23] width 10 height 10
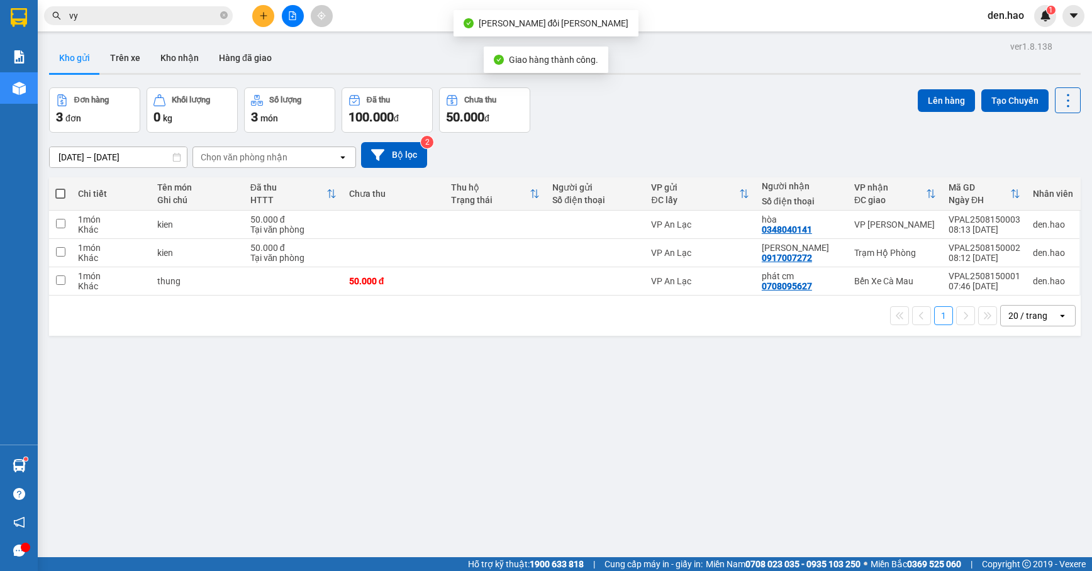
click at [226, 15] on span at bounding box center [224, 16] width 8 height 12
click at [226, 16] on span at bounding box center [224, 16] width 8 height 14
click at [135, 16] on input "text" at bounding box center [143, 16] width 148 height 14
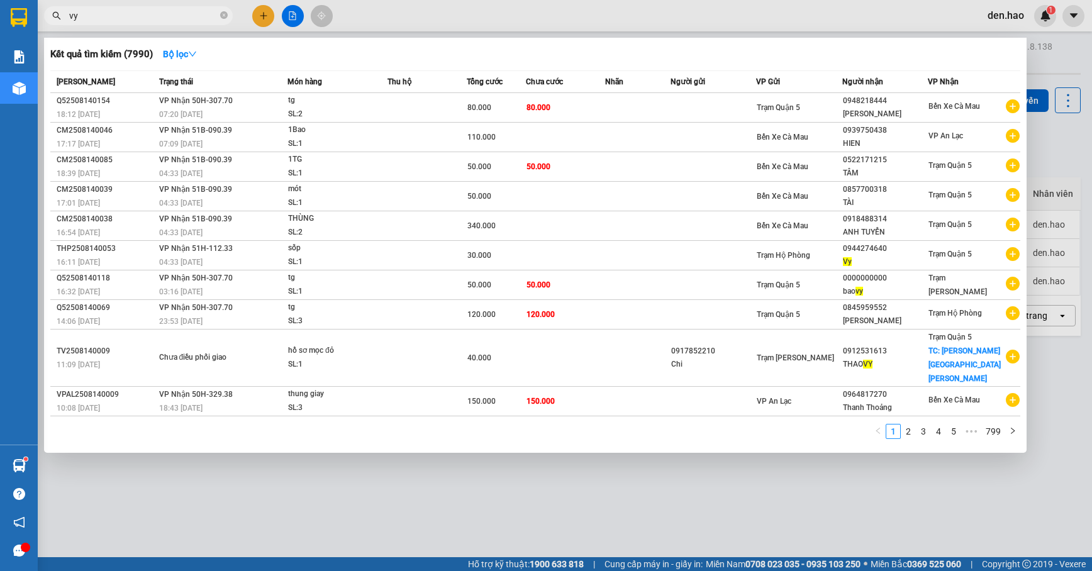
type input "vy"
click at [893, 482] on div at bounding box center [546, 285] width 1092 height 571
click at [208, 14] on input "vy" at bounding box center [143, 16] width 148 height 14
click at [220, 14] on icon "close-circle" at bounding box center [224, 15] width 8 height 8
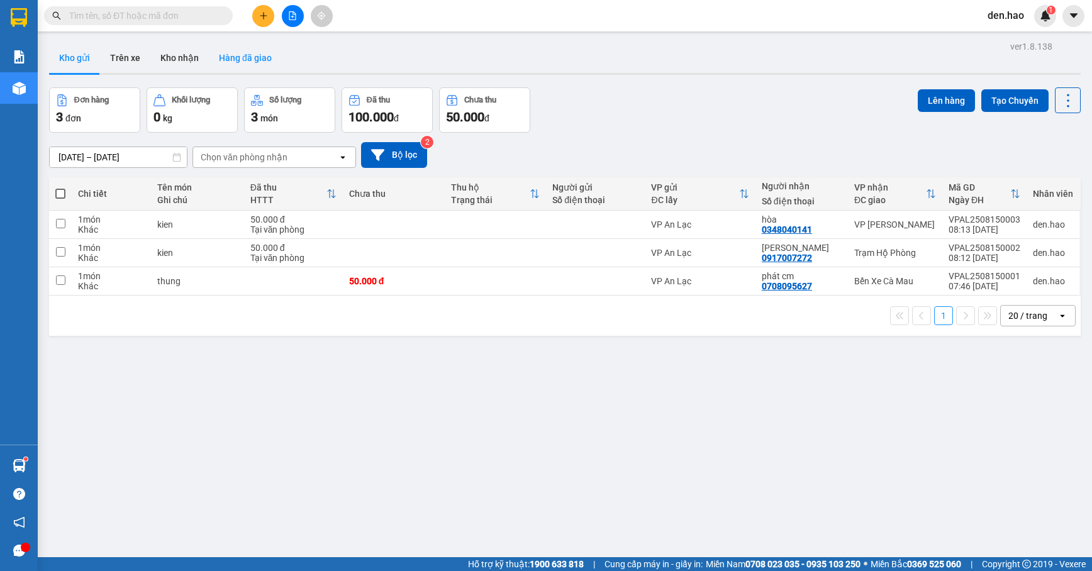
click at [232, 62] on button "Hàng đã giao" at bounding box center [245, 58] width 73 height 30
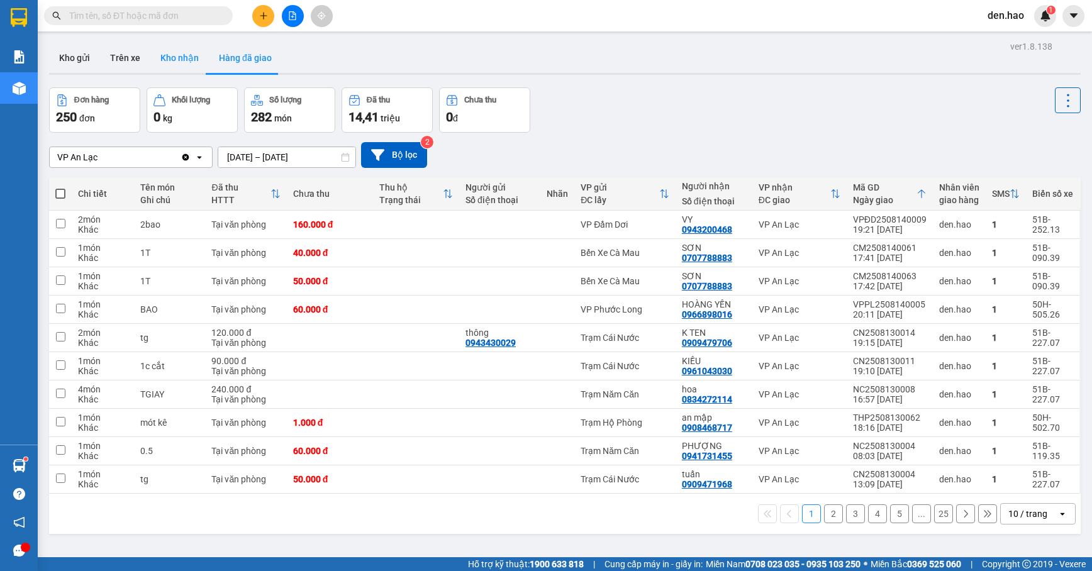
click at [185, 56] on button "Kho nhận" at bounding box center [179, 58] width 59 height 30
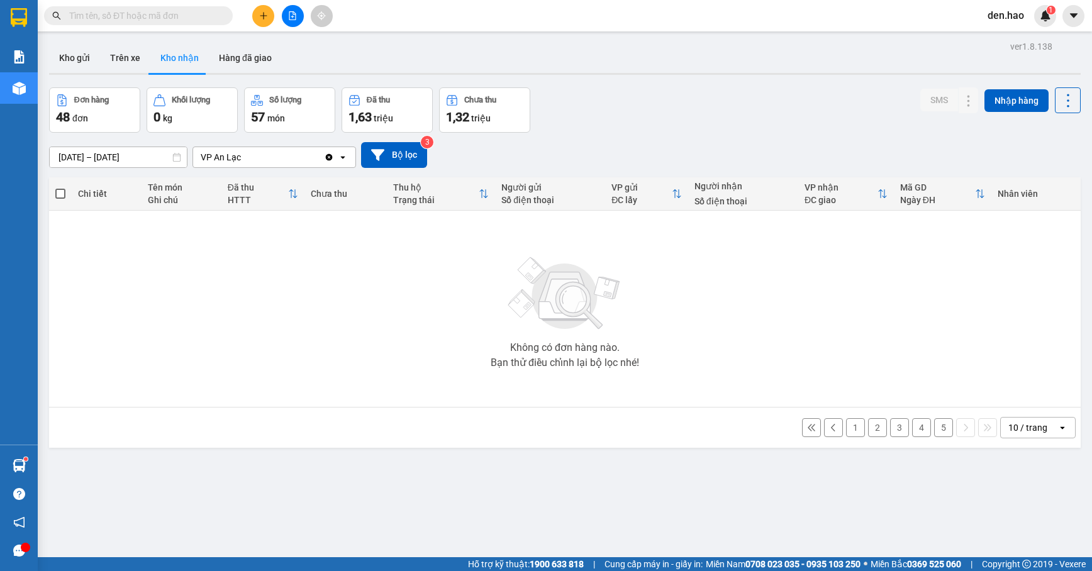
click at [327, 157] on icon "Clear value" at bounding box center [329, 157] width 7 height 7
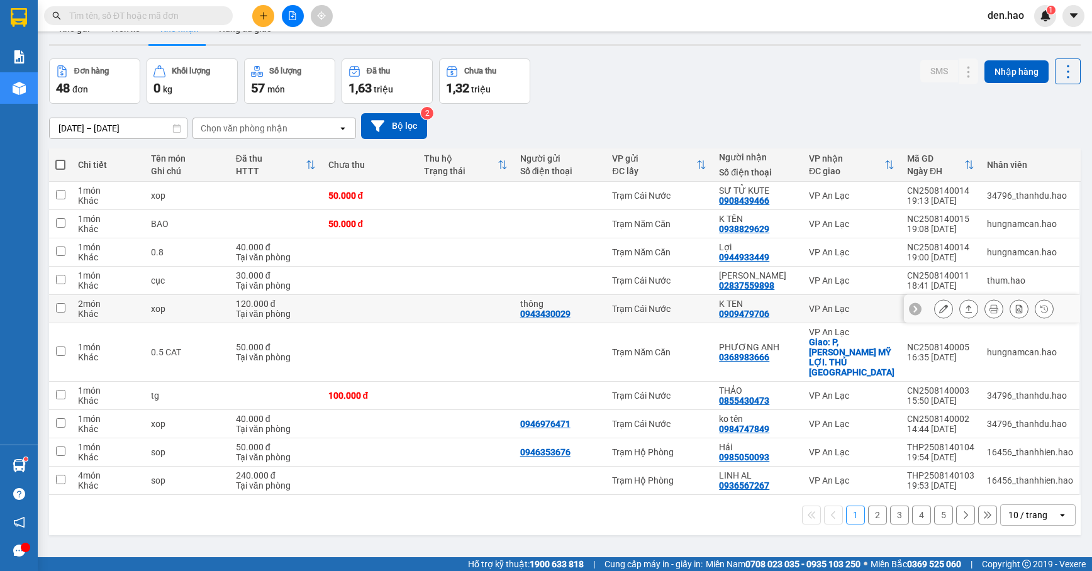
scroll to position [58, 0]
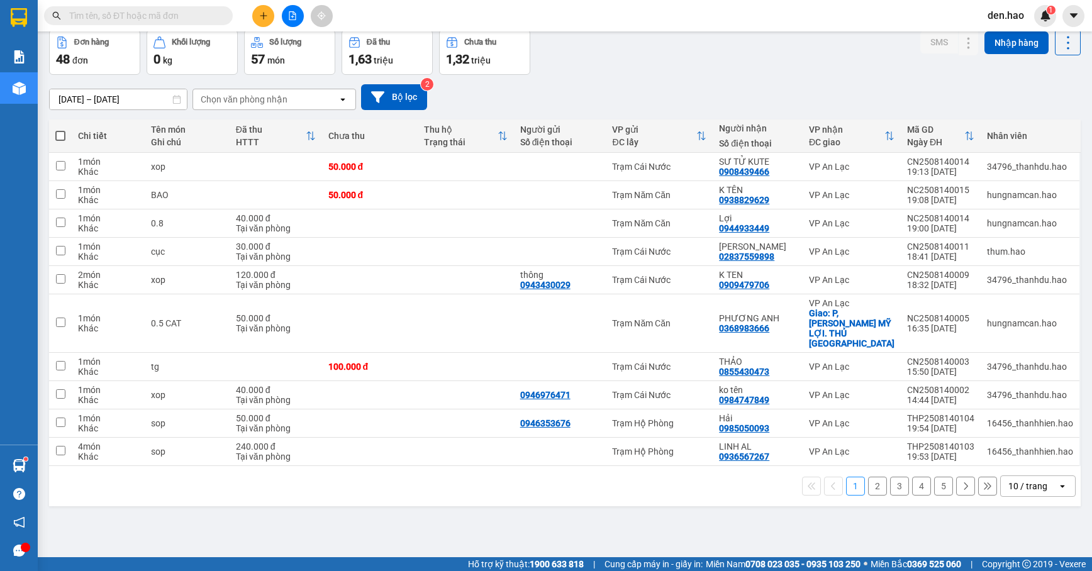
click at [868, 477] on button "2" at bounding box center [877, 486] width 19 height 19
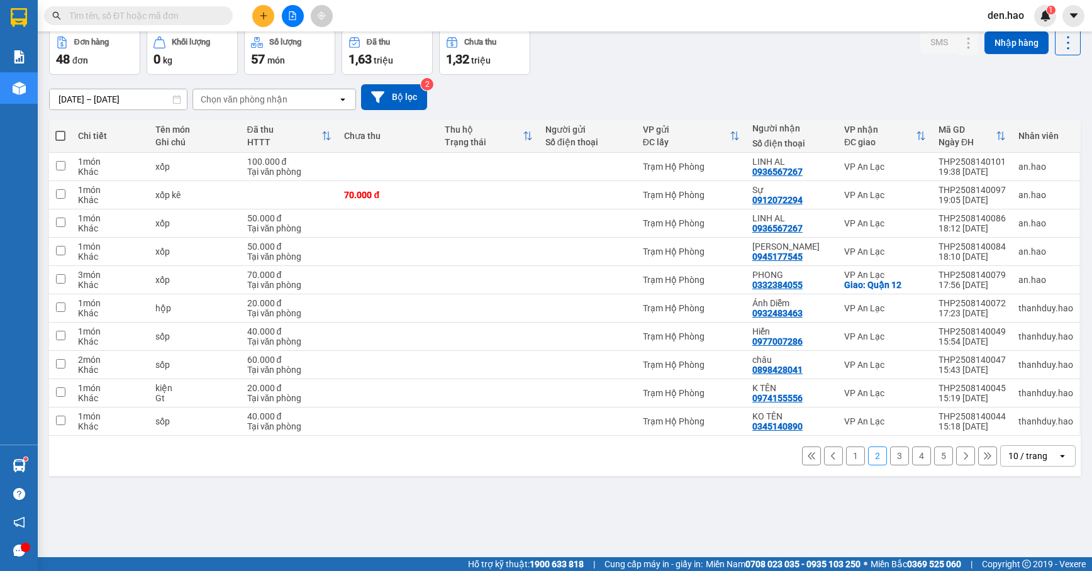
click at [890, 461] on button "3" at bounding box center [899, 456] width 19 height 19
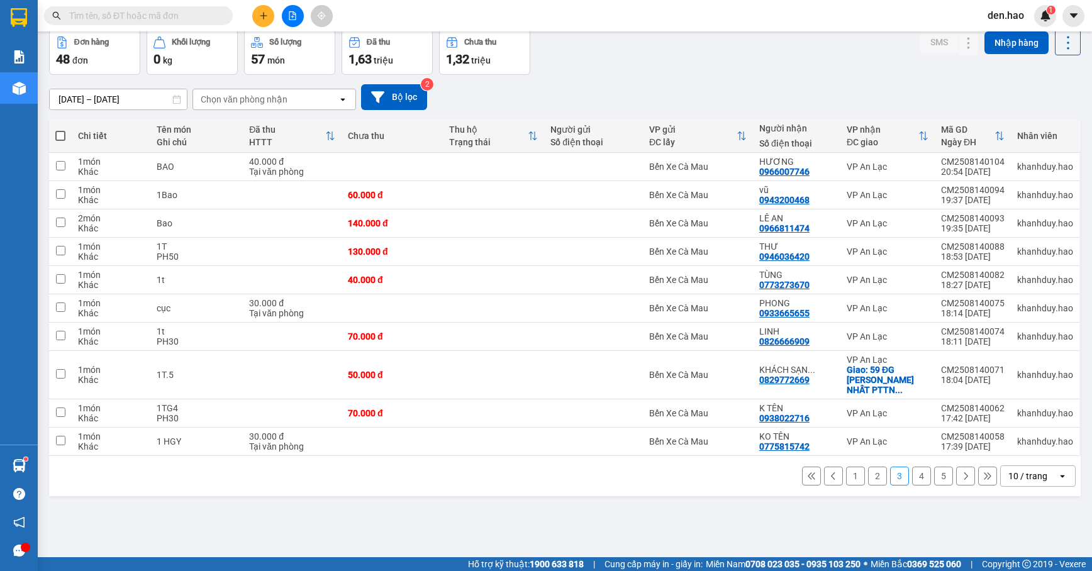
click at [912, 476] on button "4" at bounding box center [921, 476] width 19 height 19
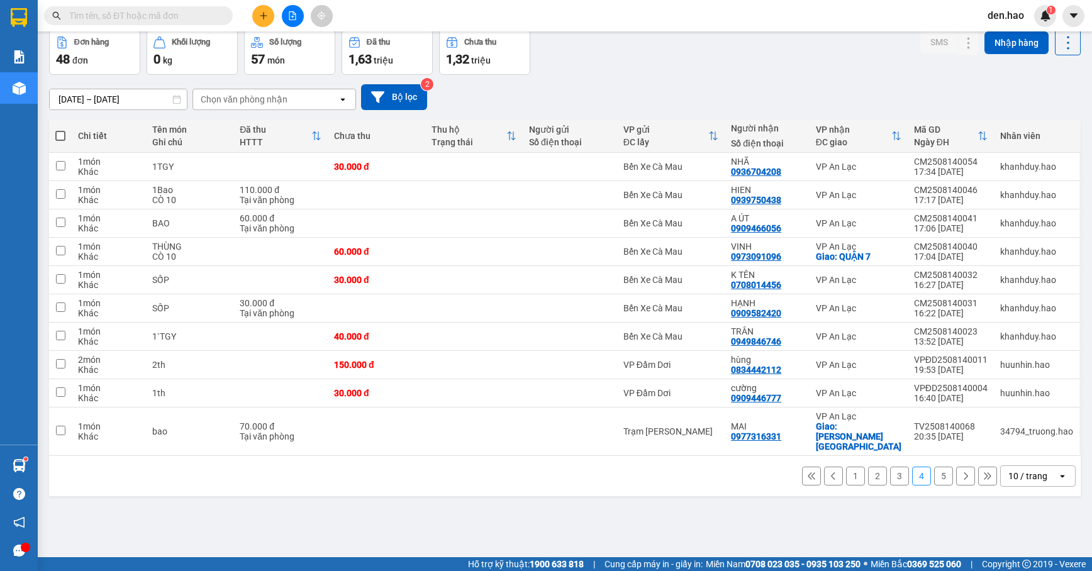
click at [934, 469] on button "5" at bounding box center [943, 476] width 19 height 19
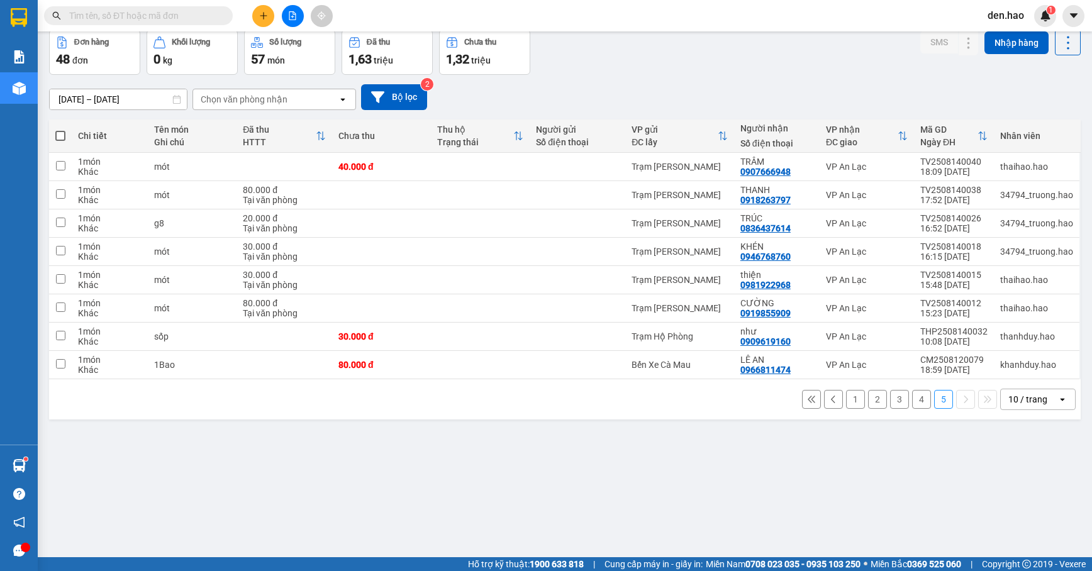
click at [1043, 408] on div "10 / trang" at bounding box center [1029, 399] width 57 height 20
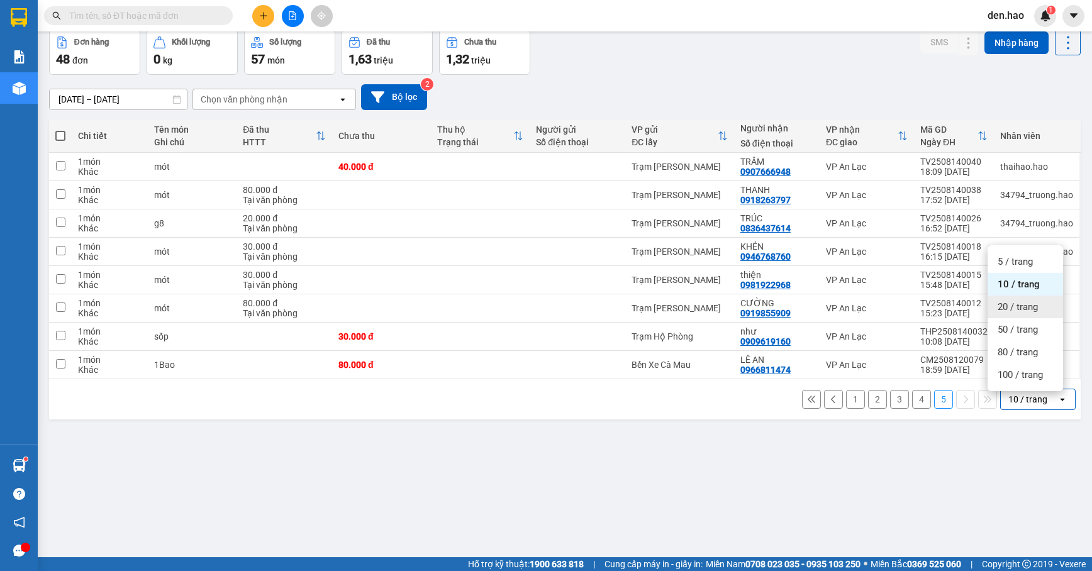
click at [1036, 313] on div "20 / trang" at bounding box center [1025, 307] width 75 height 23
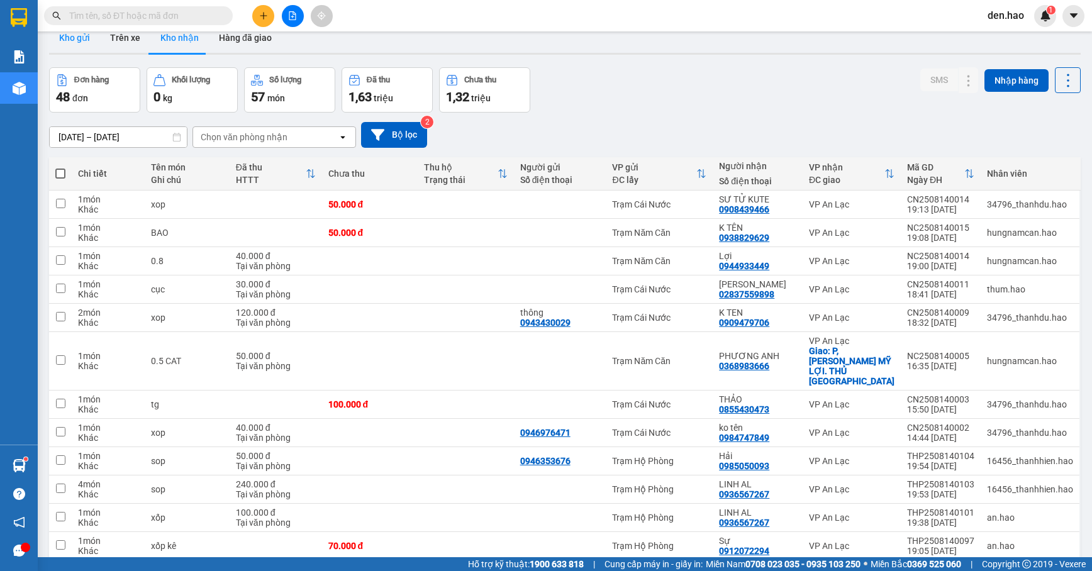
scroll to position [0, 0]
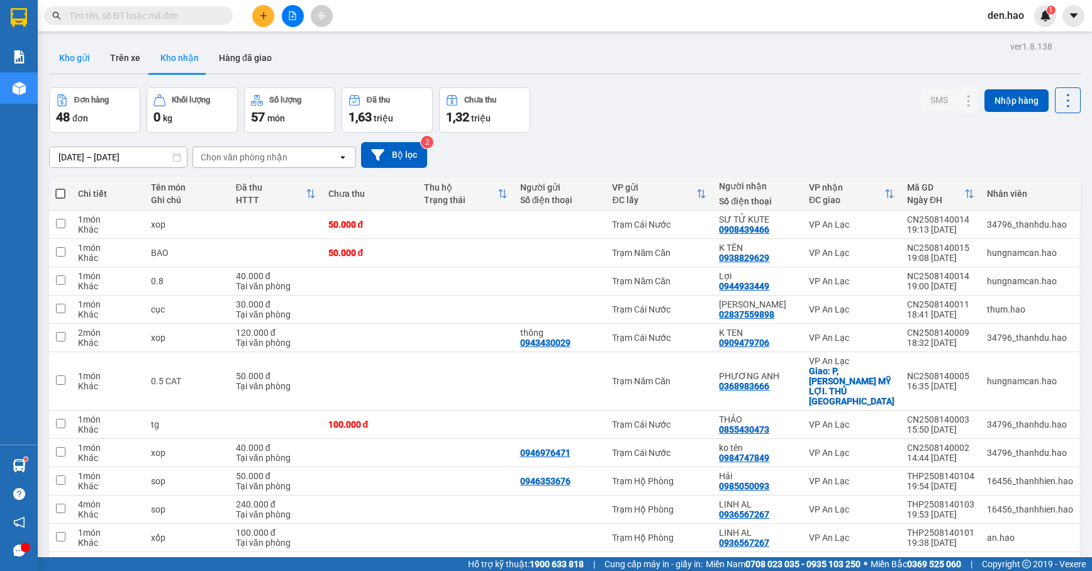
click at [82, 53] on button "Kho gửi" at bounding box center [74, 58] width 51 height 30
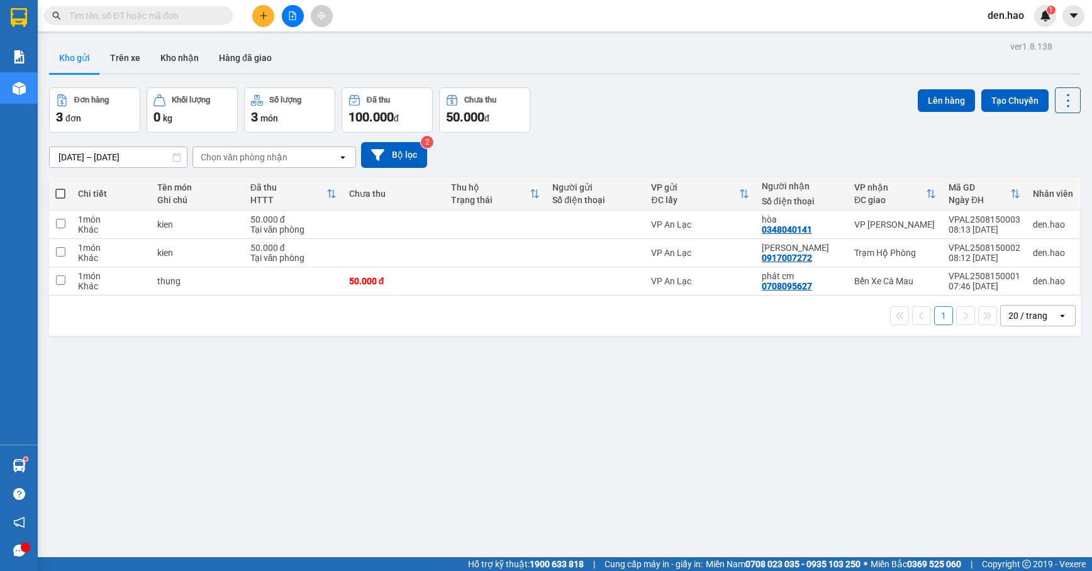
click at [199, 14] on input "text" at bounding box center [143, 16] width 148 height 14
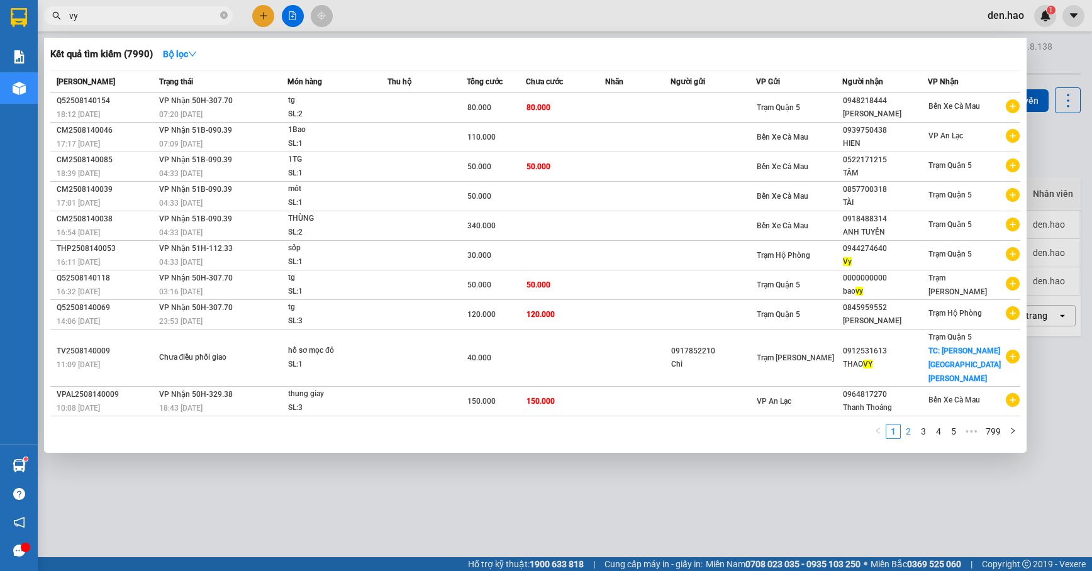
type input "vy"
click at [904, 425] on link "2" at bounding box center [909, 432] width 14 height 14
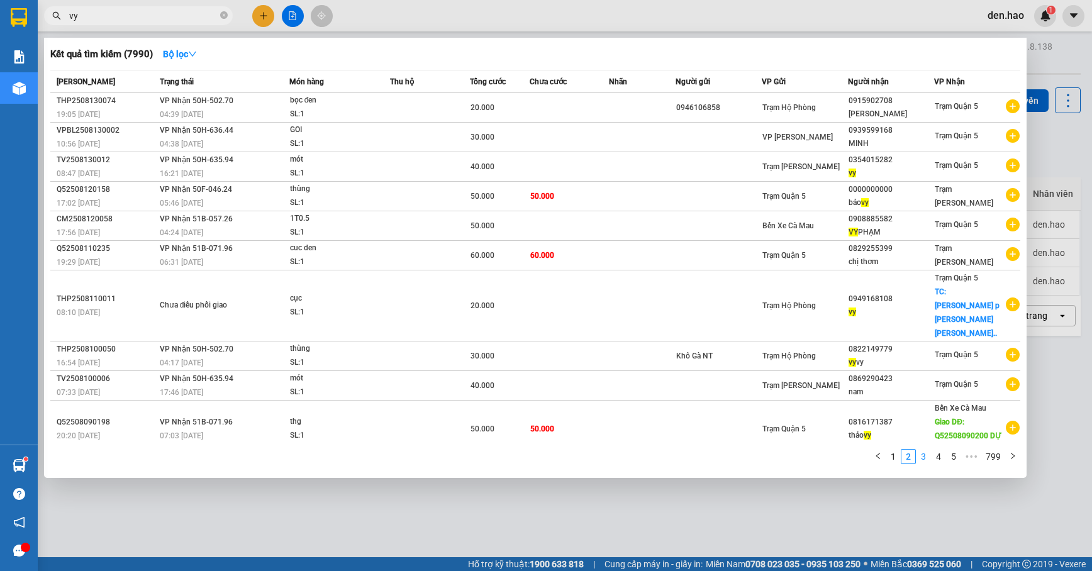
click at [920, 450] on link "3" at bounding box center [924, 457] width 14 height 14
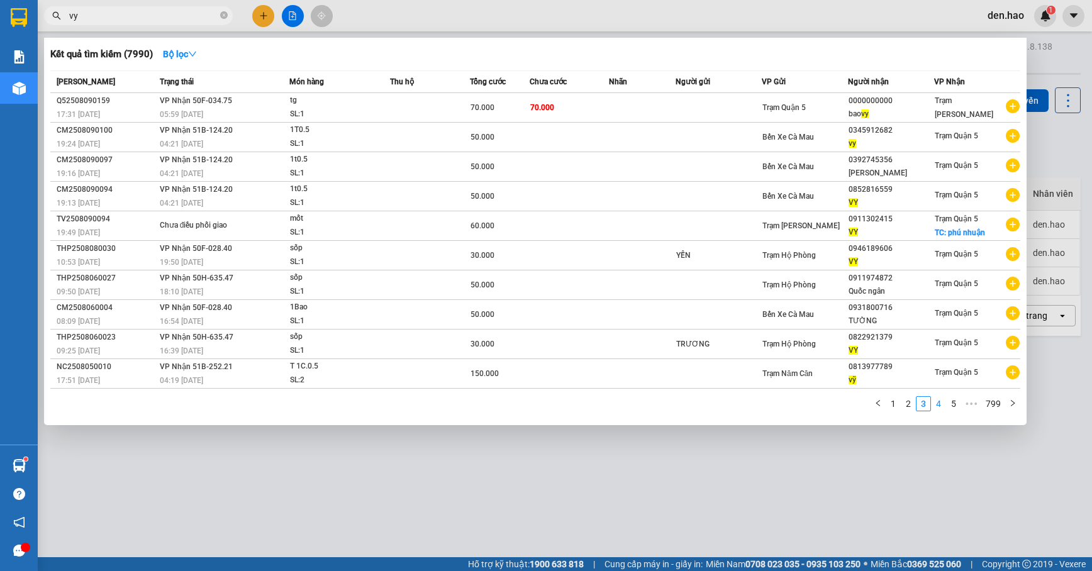
click at [935, 403] on link "4" at bounding box center [939, 404] width 14 height 14
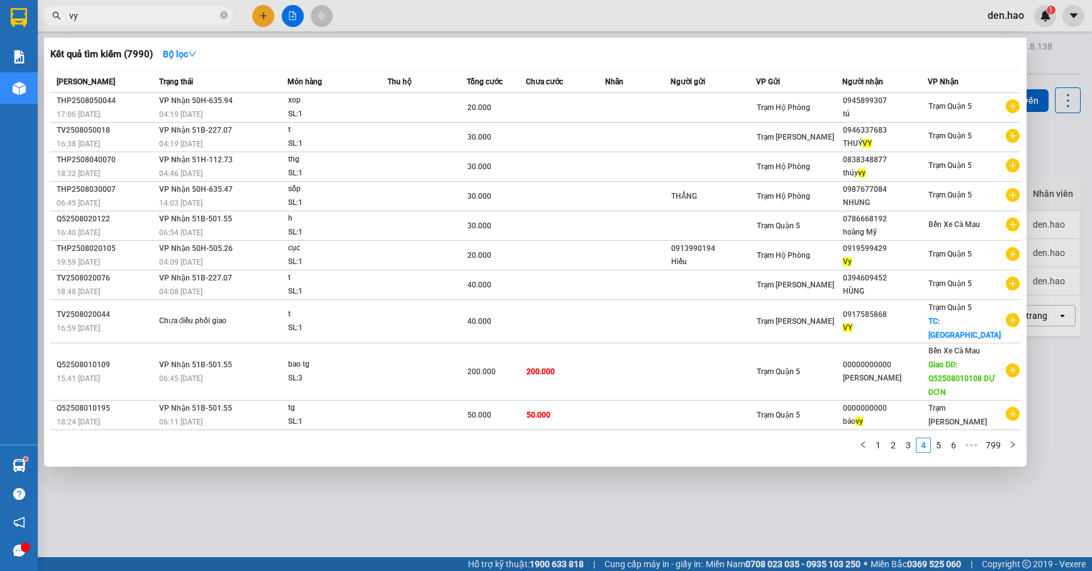
click at [219, 16] on span "vy" at bounding box center [138, 15] width 189 height 19
click at [220, 15] on span "vy" at bounding box center [138, 15] width 189 height 19
click at [224, 13] on icon "close-circle" at bounding box center [224, 15] width 8 height 8
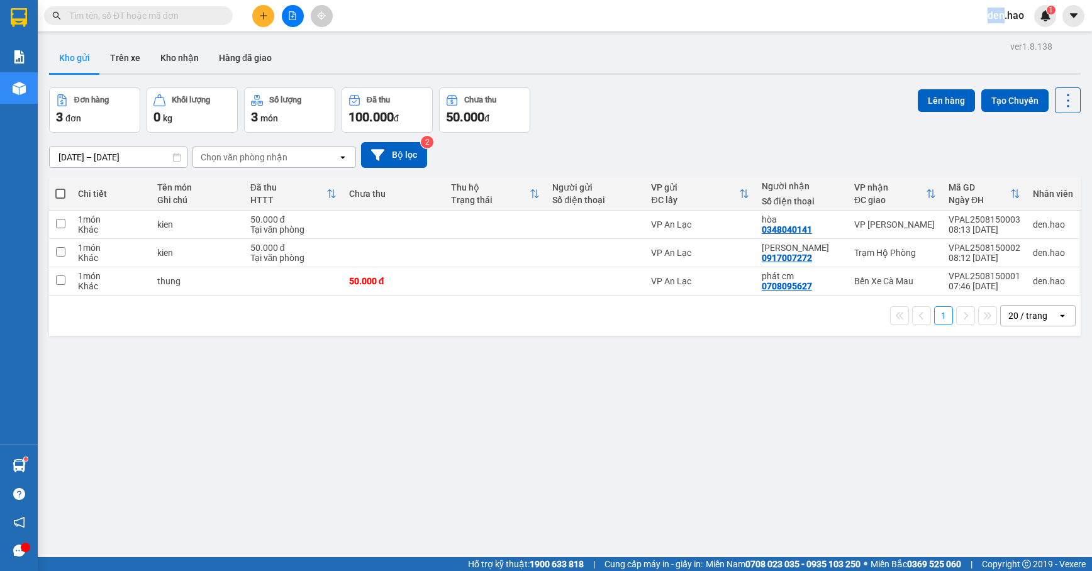
click at [224, 13] on span at bounding box center [224, 16] width 8 height 14
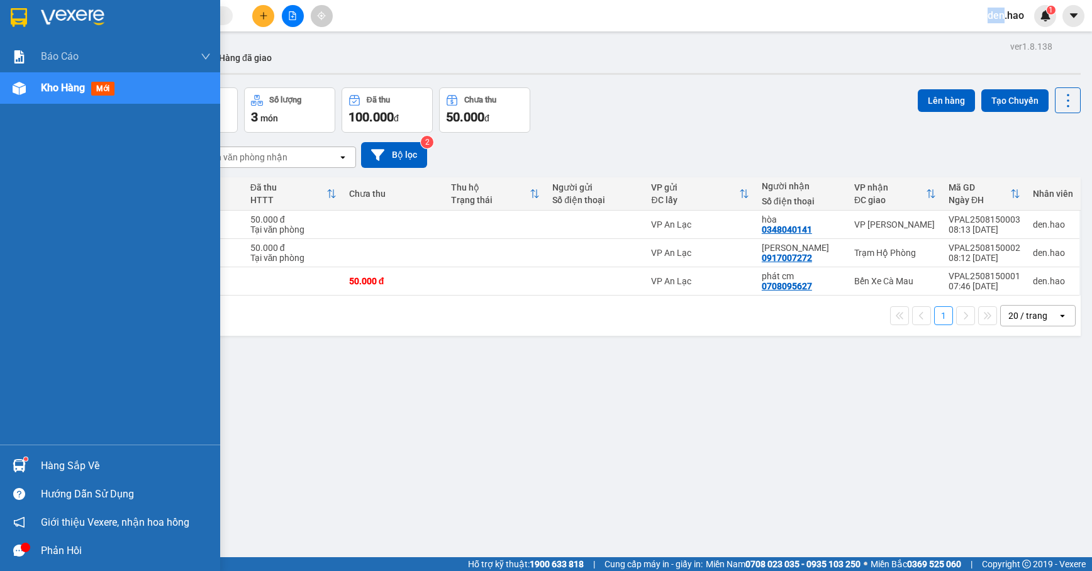
click at [67, 552] on div "Phản hồi" at bounding box center [126, 551] width 170 height 19
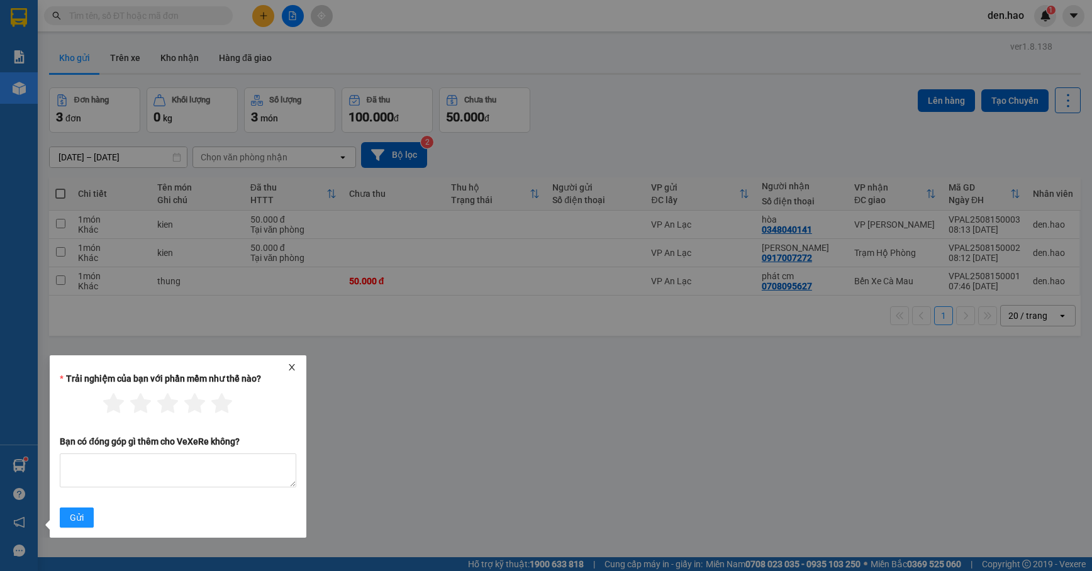
click at [291, 363] on icon "close" at bounding box center [292, 367] width 9 height 9
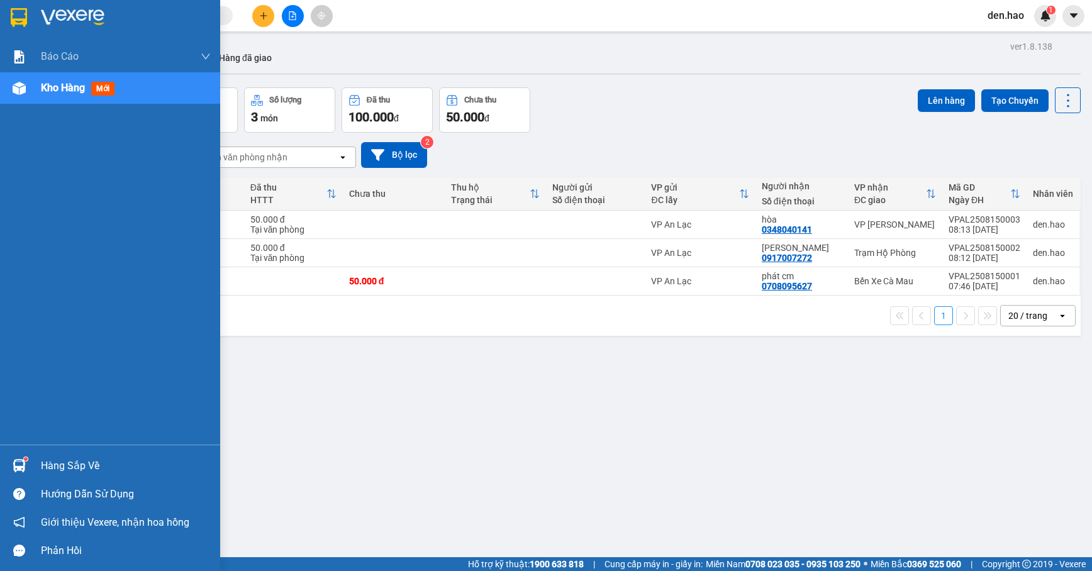
click at [35, 458] on div "Hàng sắp về" at bounding box center [110, 466] width 220 height 28
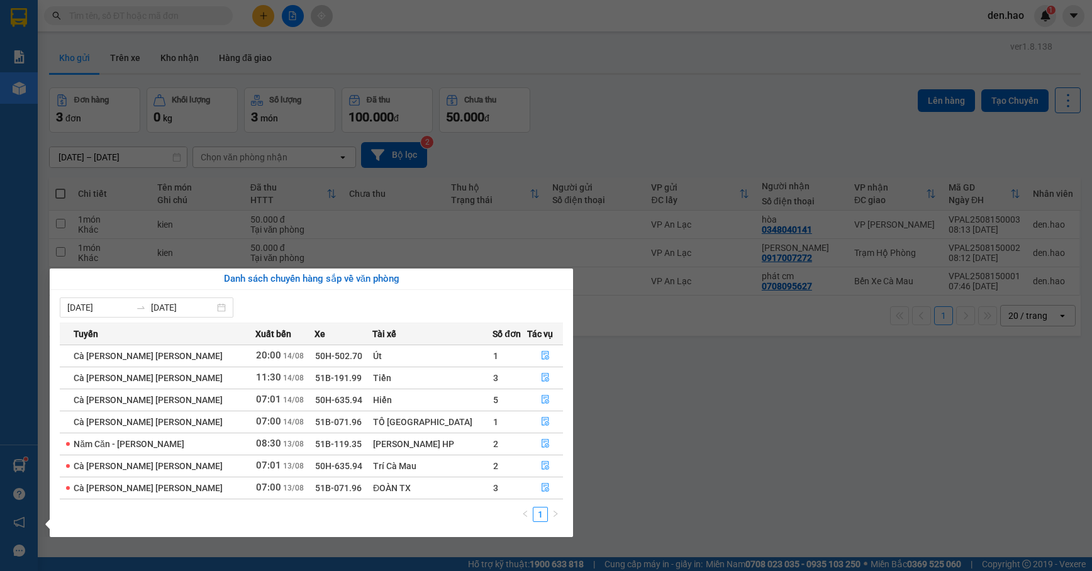
click at [172, 296] on div "09/08/2025 15/08/2025 Tuyến Xuất bến Xe Tài xế Số đơn Tác vụ Cà Mau - Hồ Chí Mi…" at bounding box center [311, 413] width 523 height 247
click at [182, 312] on input "[DATE]" at bounding box center [183, 308] width 64 height 14
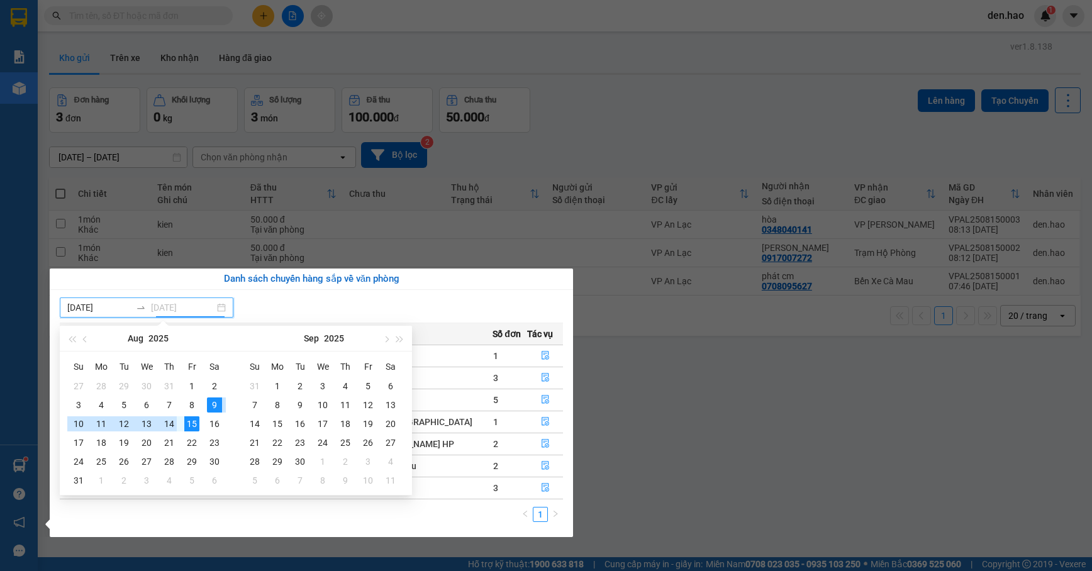
type input "[DATE]"
click at [167, 418] on div "14" at bounding box center [169, 423] width 15 height 15
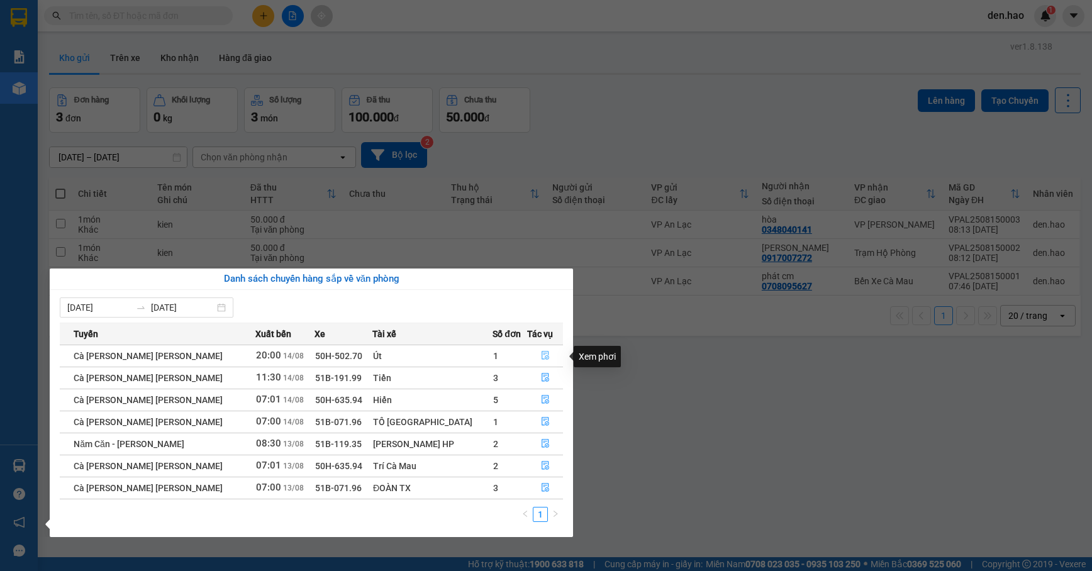
click at [541, 355] on icon "file-done" at bounding box center [545, 355] width 9 height 9
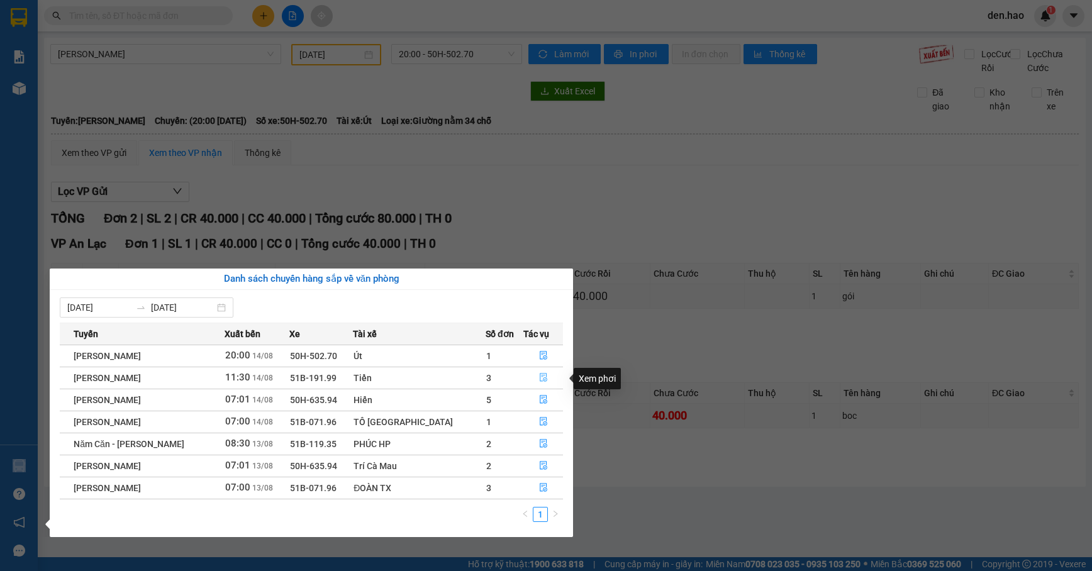
click at [539, 381] on icon "file-done" at bounding box center [543, 377] width 9 height 9
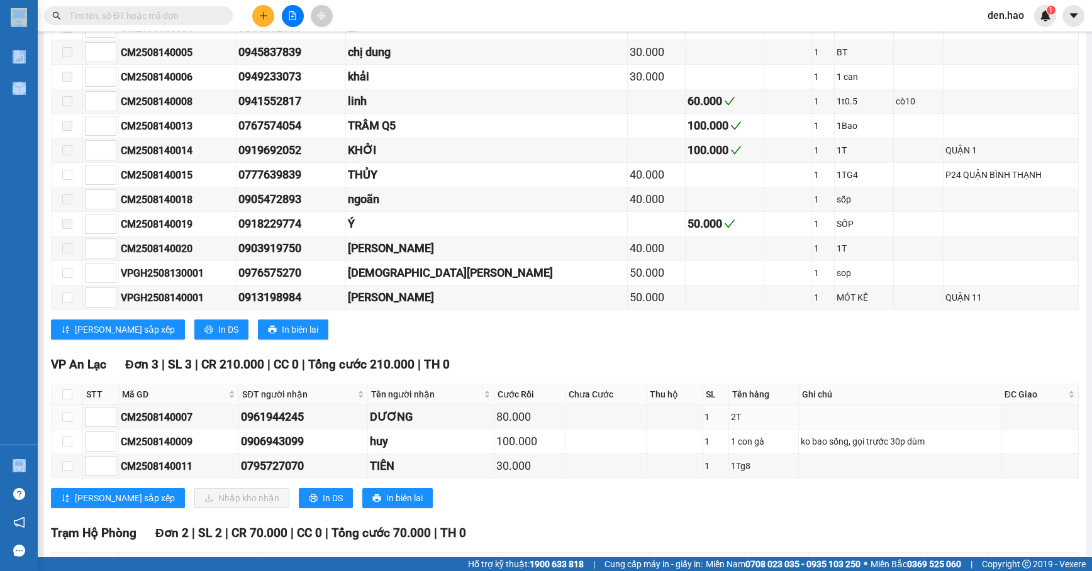
scroll to position [310, 0]
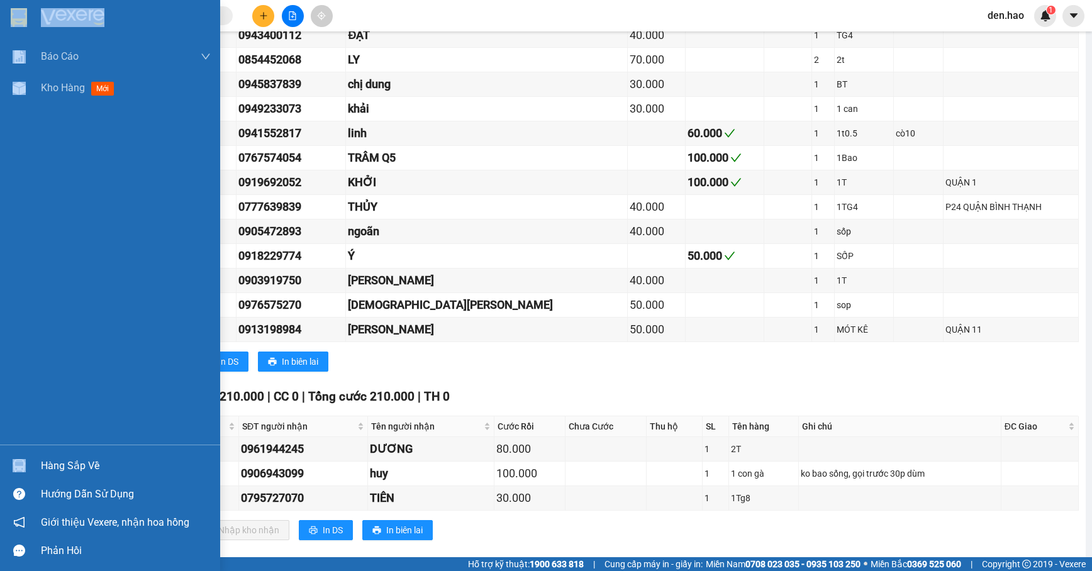
click at [59, 464] on div "Hàng sắp về" at bounding box center [126, 466] width 170 height 19
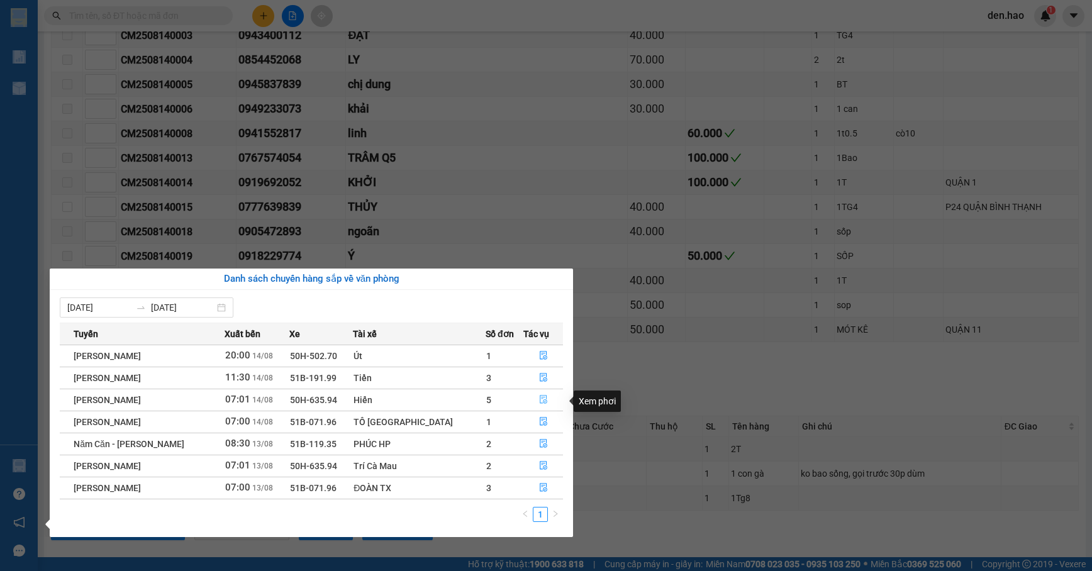
click at [539, 398] on icon "file-done" at bounding box center [543, 399] width 9 height 9
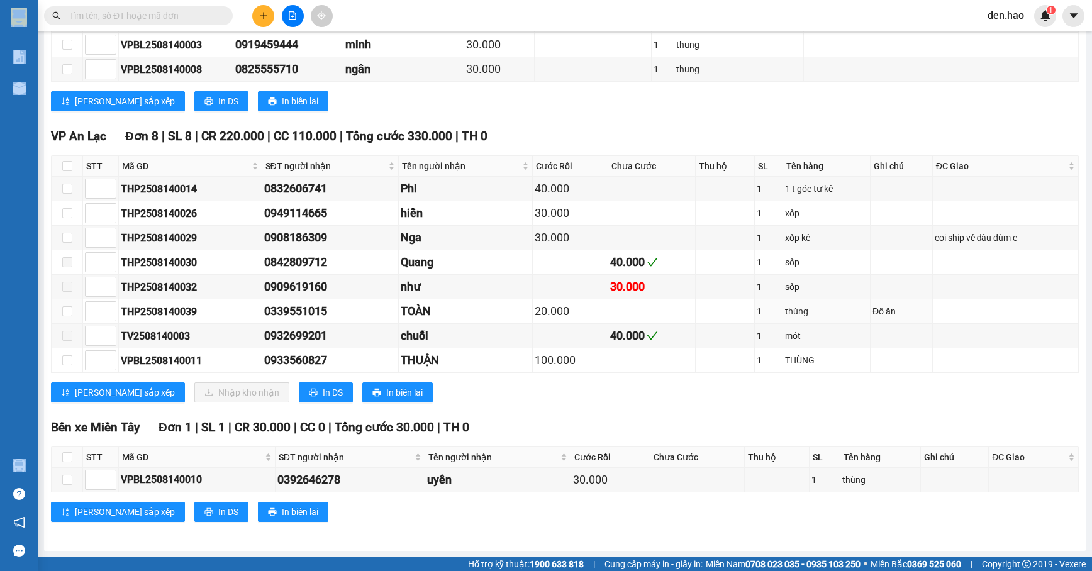
scroll to position [1256, 0]
click at [68, 290] on label at bounding box center [67, 287] width 10 height 14
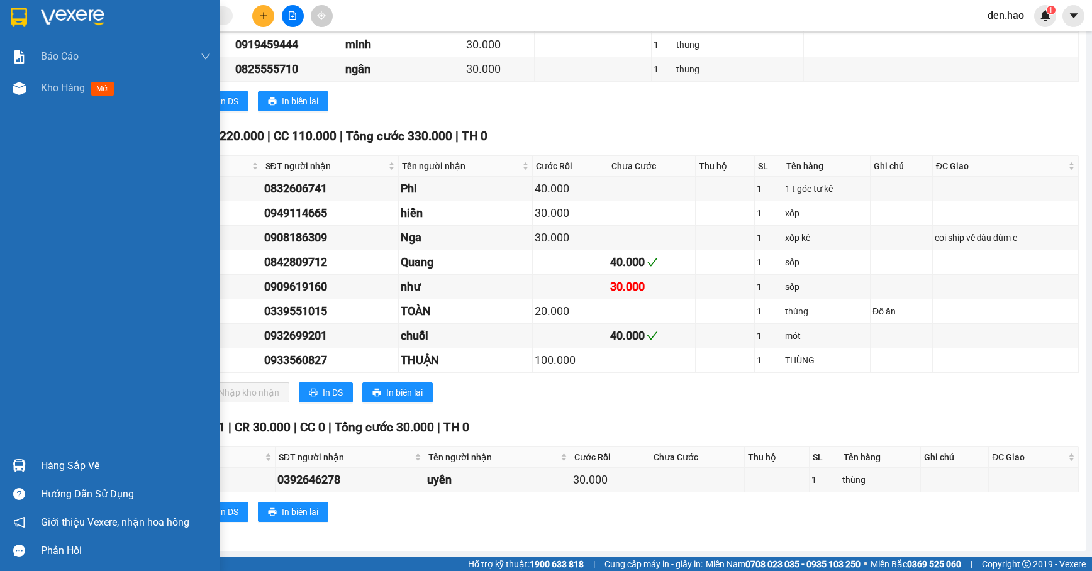
drag, startPoint x: 58, startPoint y: 474, endPoint x: 64, endPoint y: 461, distance: 14.4
click at [63, 464] on div "Hàng sắp về" at bounding box center [126, 466] width 170 height 19
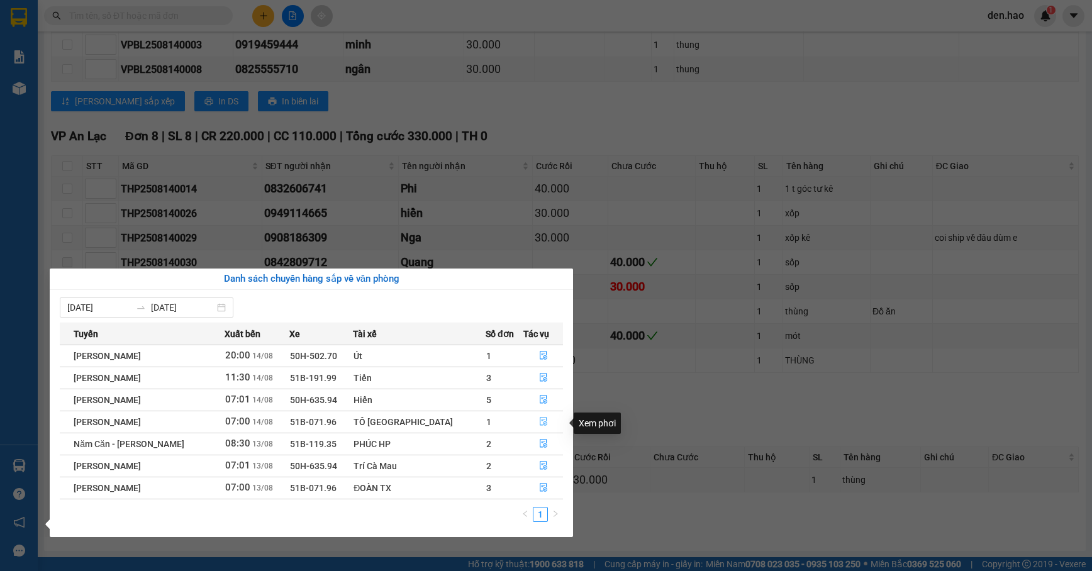
click at [539, 422] on icon "file-done" at bounding box center [543, 421] width 9 height 9
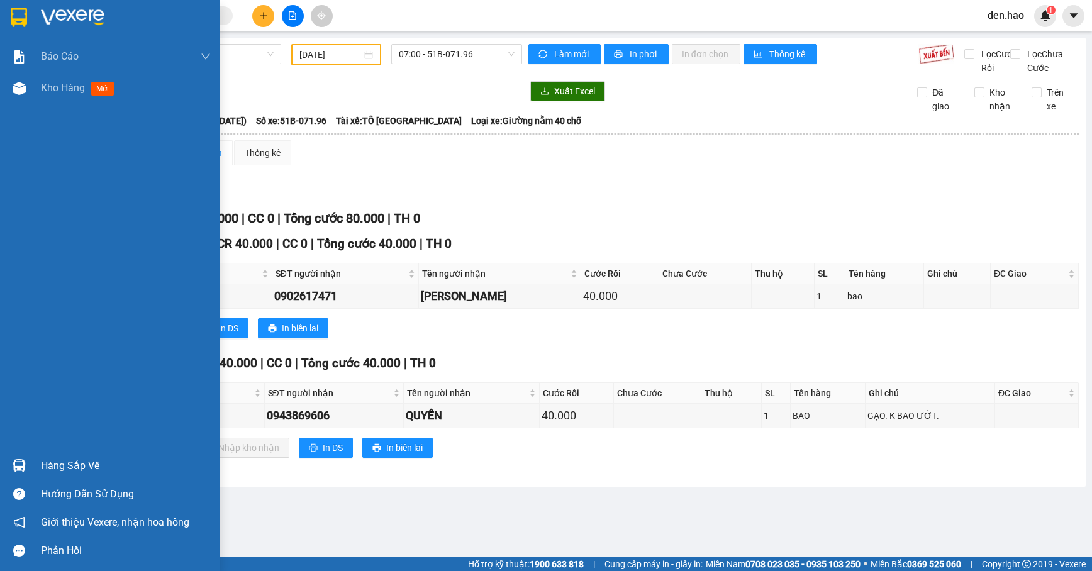
click at [62, 467] on div "Hàng sắp về" at bounding box center [126, 466] width 170 height 19
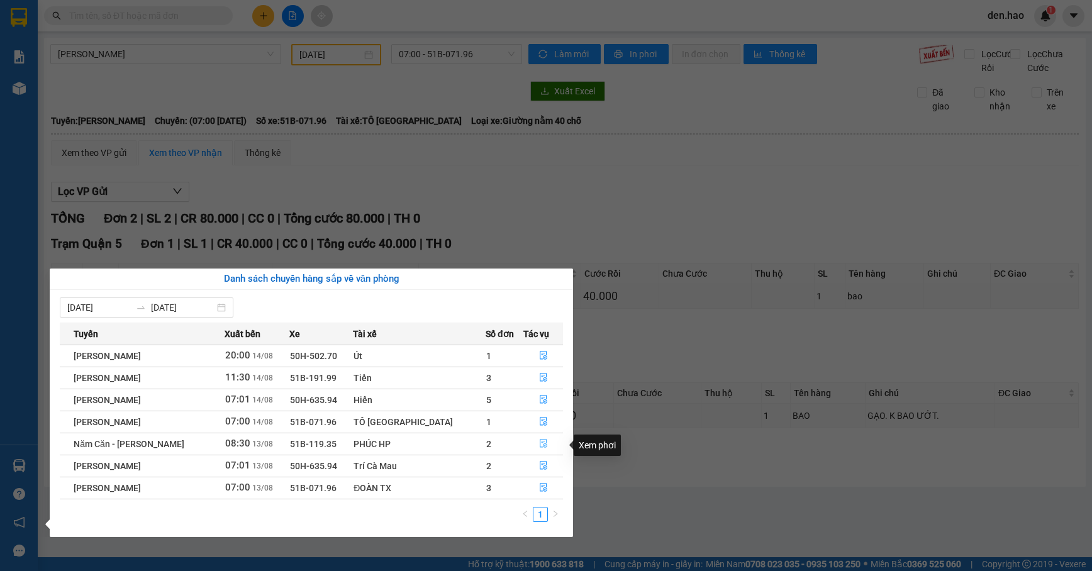
click at [540, 446] on icon "file-done" at bounding box center [544, 444] width 8 height 9
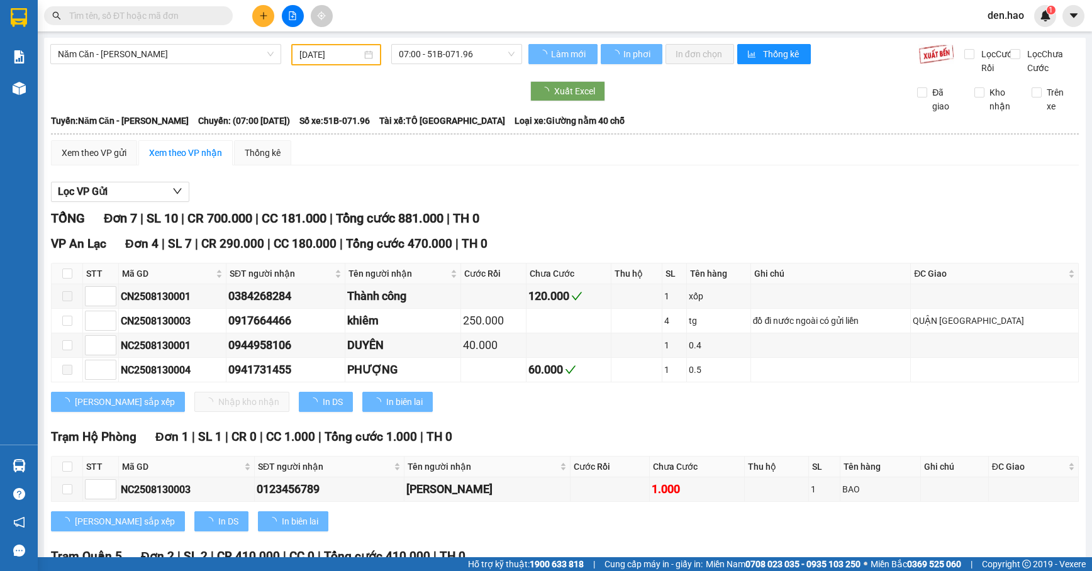
type input "[DATE]"
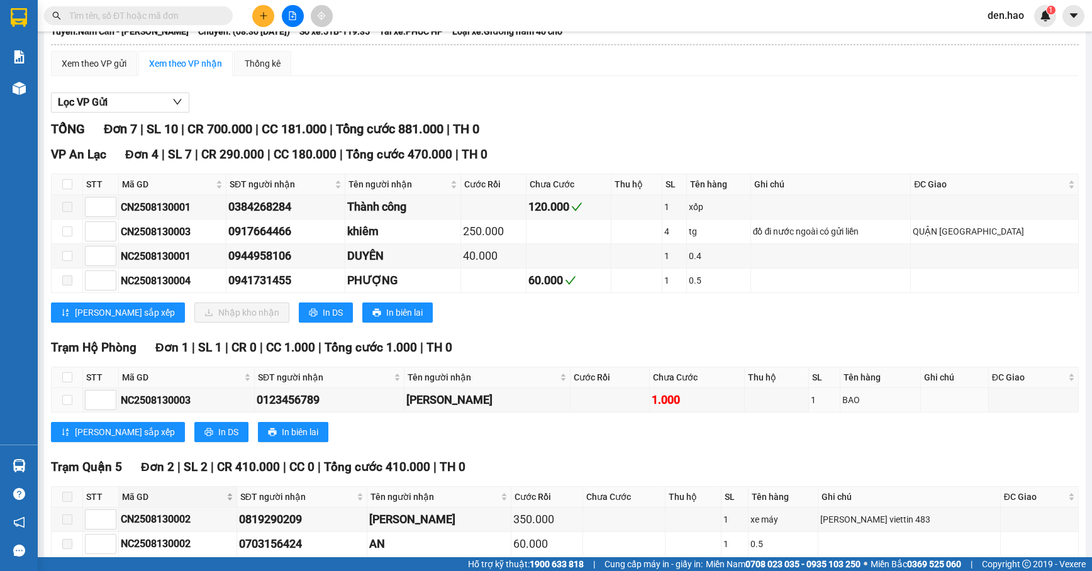
scroll to position [174, 0]
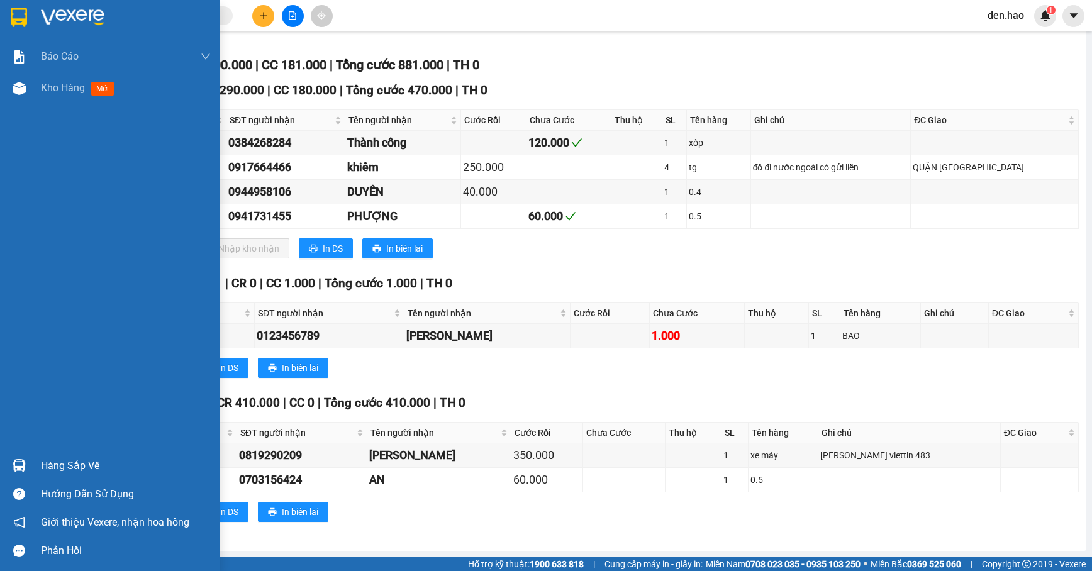
click at [69, 462] on div "Hàng sắp về" at bounding box center [126, 466] width 170 height 19
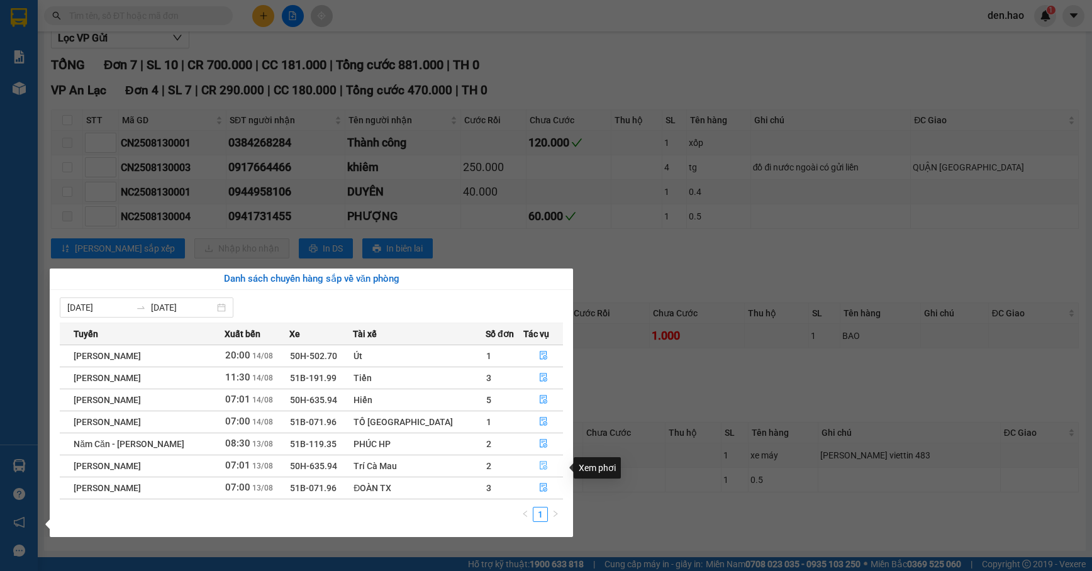
click at [539, 466] on icon "file-done" at bounding box center [543, 465] width 9 height 9
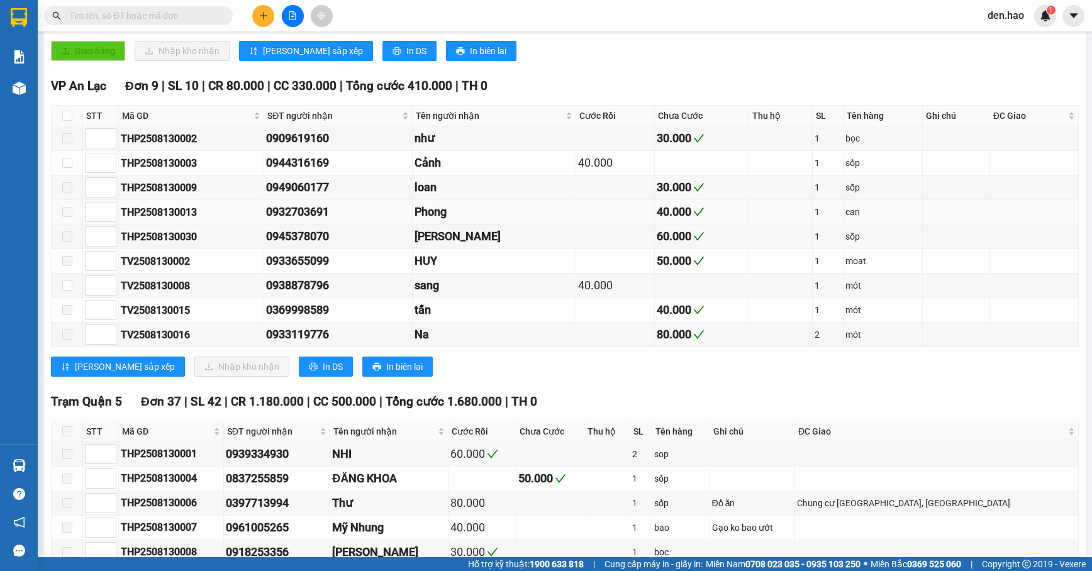
scroll to position [341, 0]
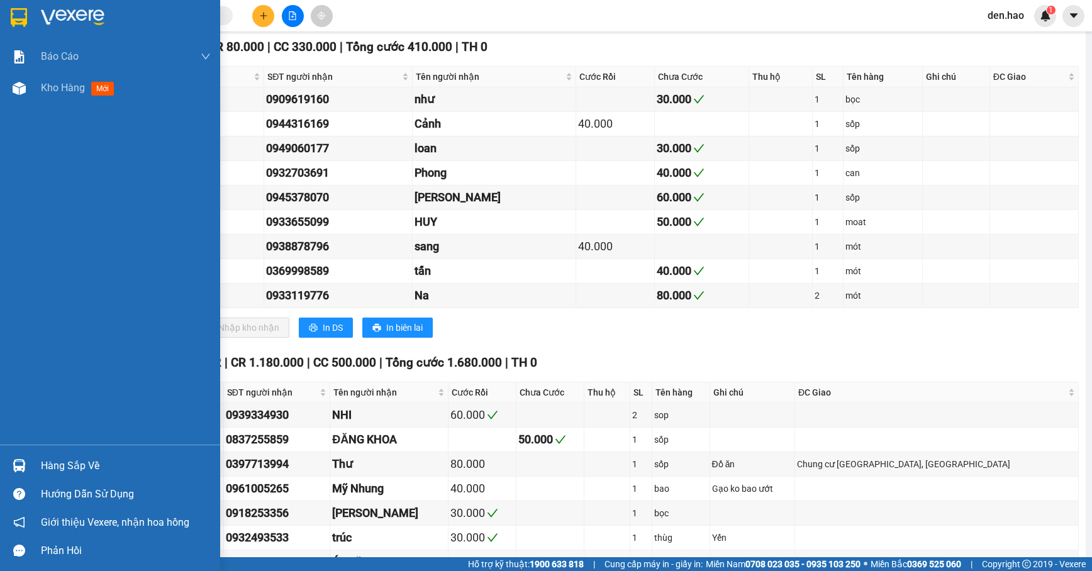
click at [34, 466] on div "Hàng sắp về" at bounding box center [110, 466] width 220 height 28
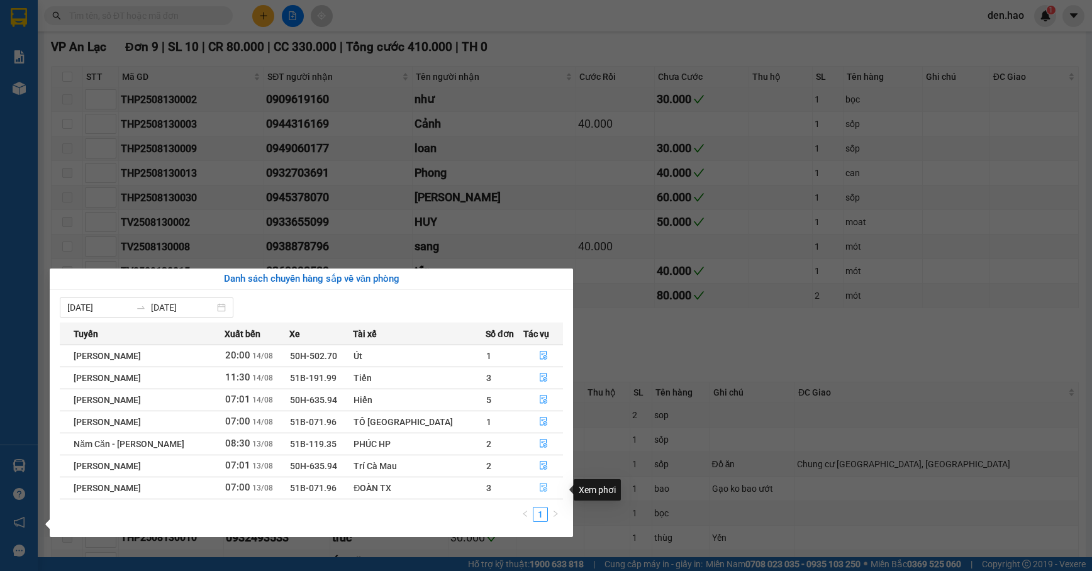
click at [539, 491] on icon "file-done" at bounding box center [543, 487] width 9 height 9
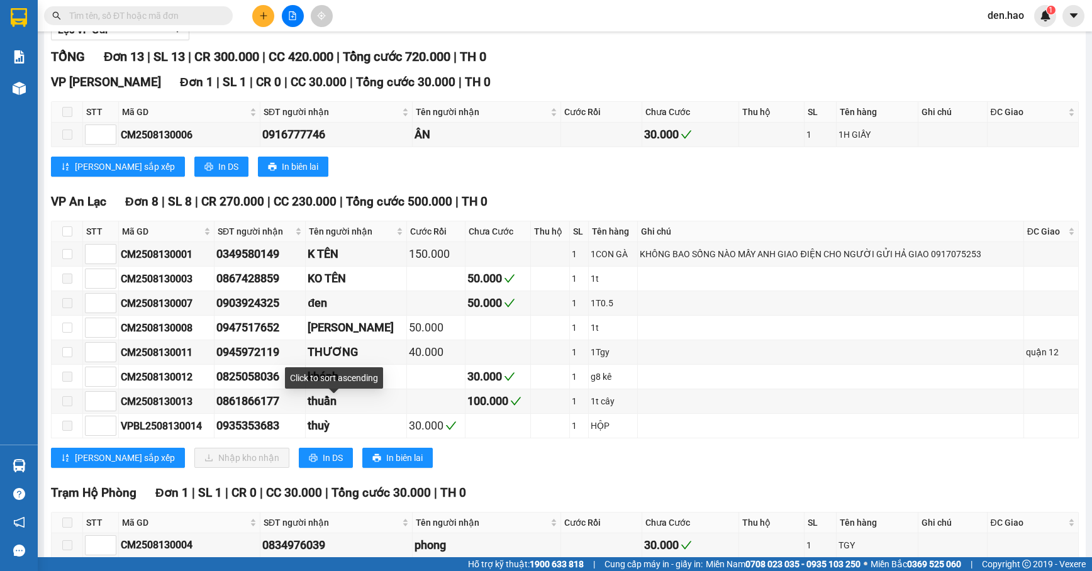
scroll to position [167, 0]
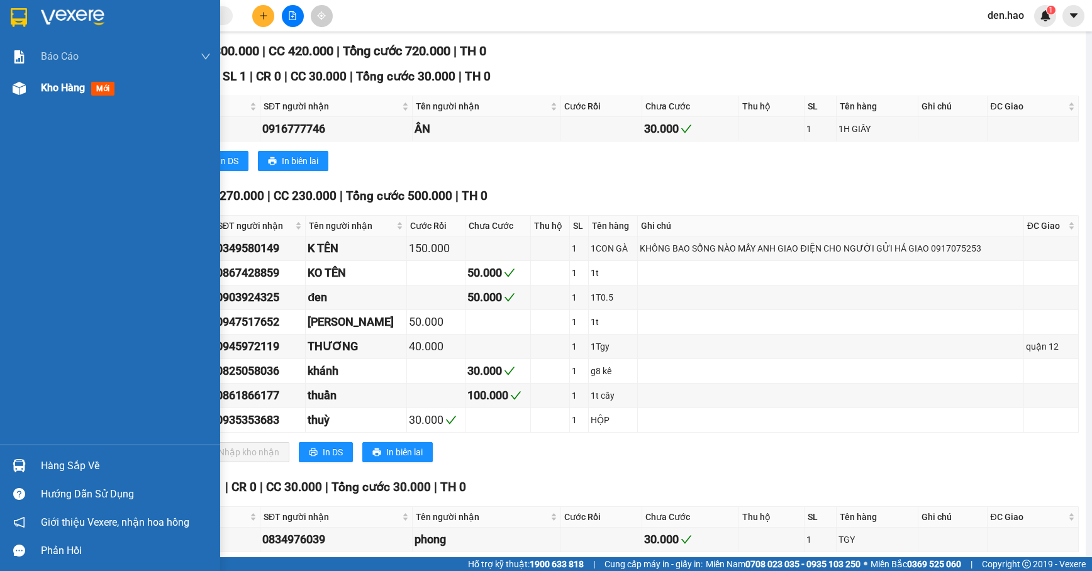
click at [78, 89] on span "Kho hàng" at bounding box center [63, 88] width 44 height 12
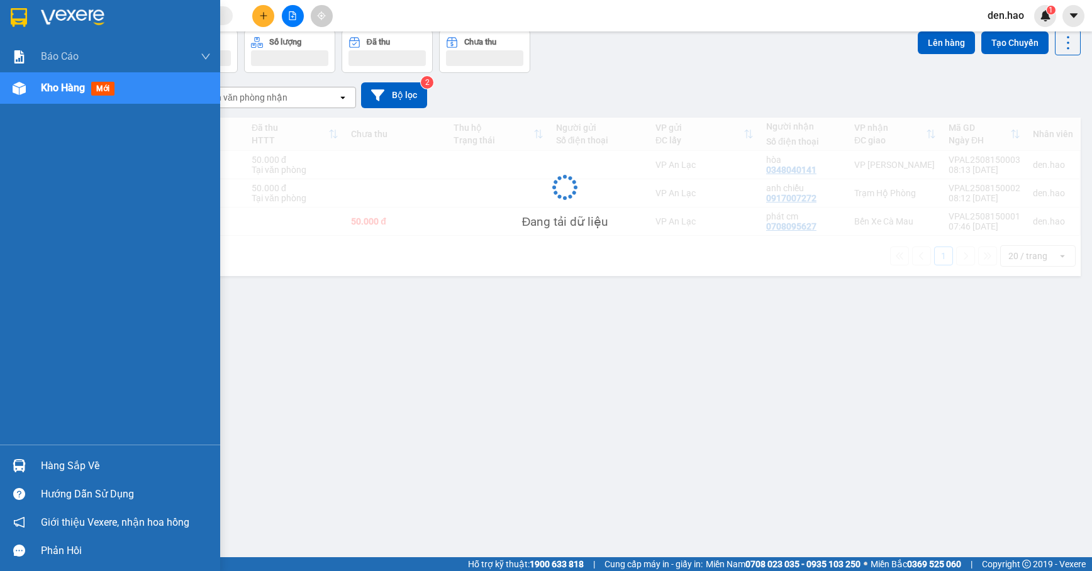
scroll to position [58, 0]
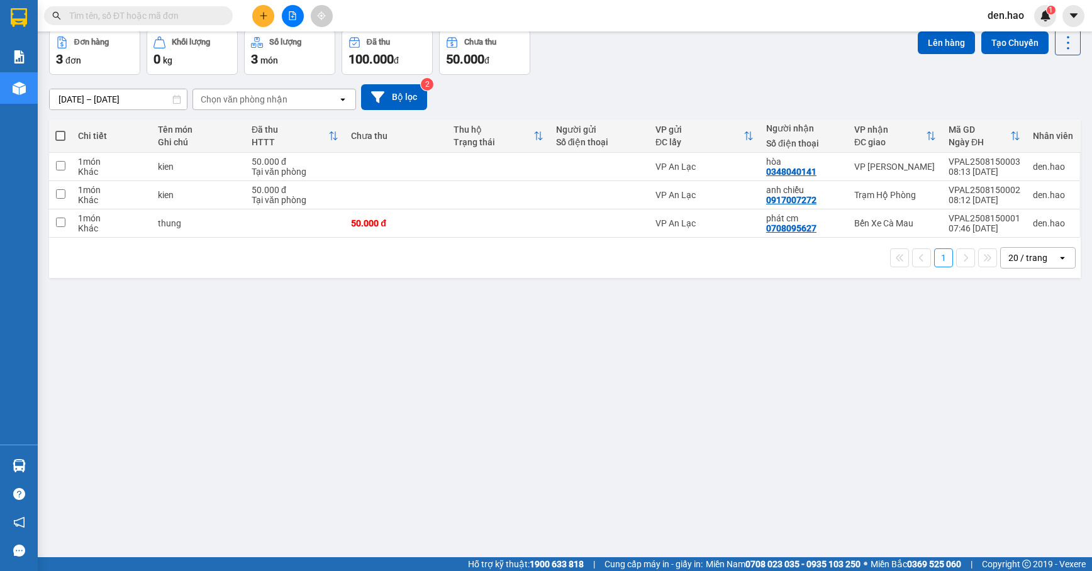
click at [1058, 265] on div "open" at bounding box center [1067, 258] width 18 height 20
click at [1029, 350] on span "50 / trang" at bounding box center [1018, 355] width 40 height 13
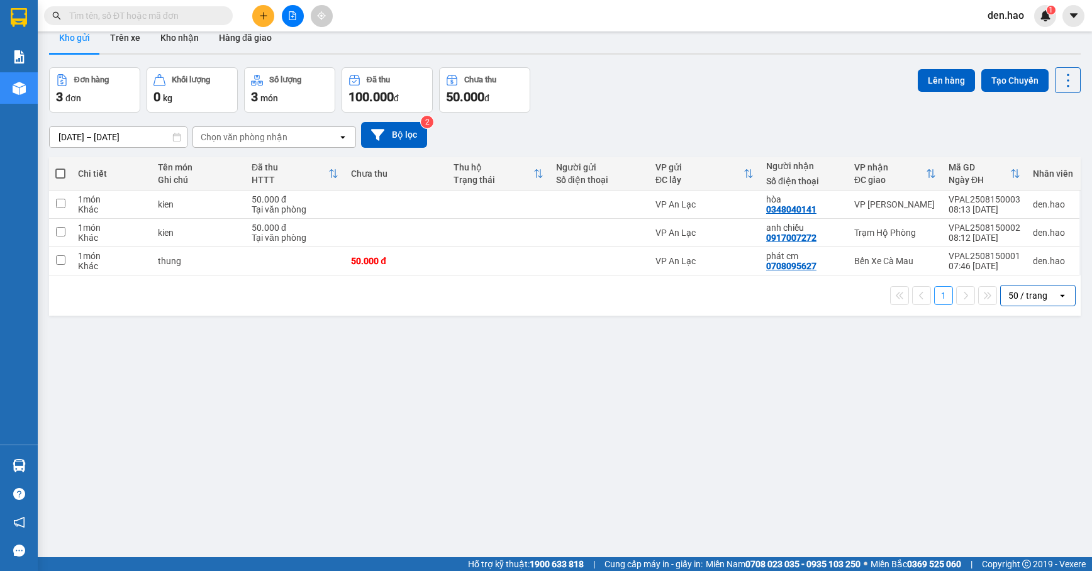
scroll to position [0, 0]
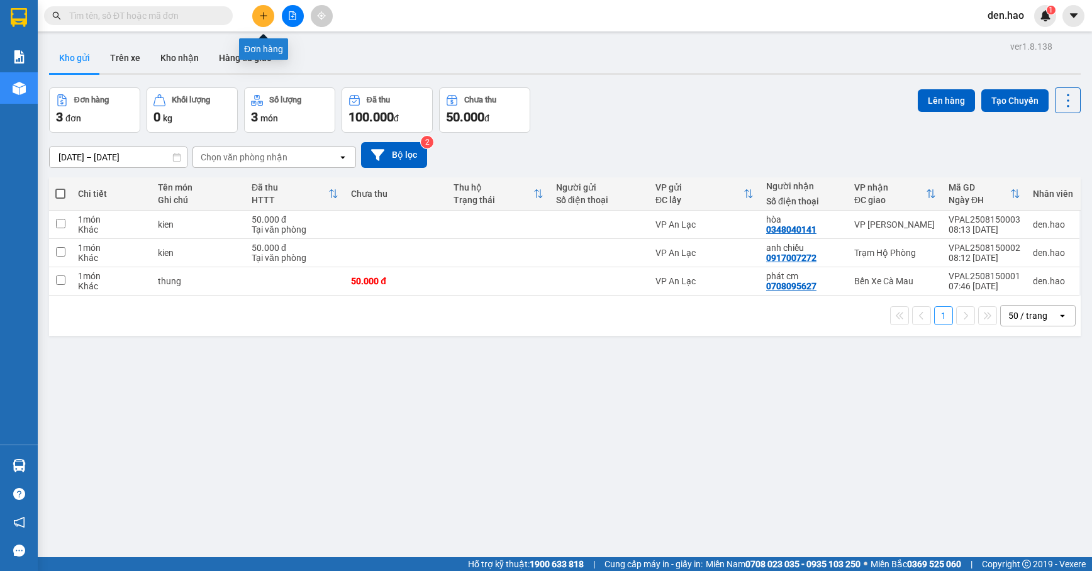
click at [264, 11] on icon "plus" at bounding box center [263, 15] width 9 height 9
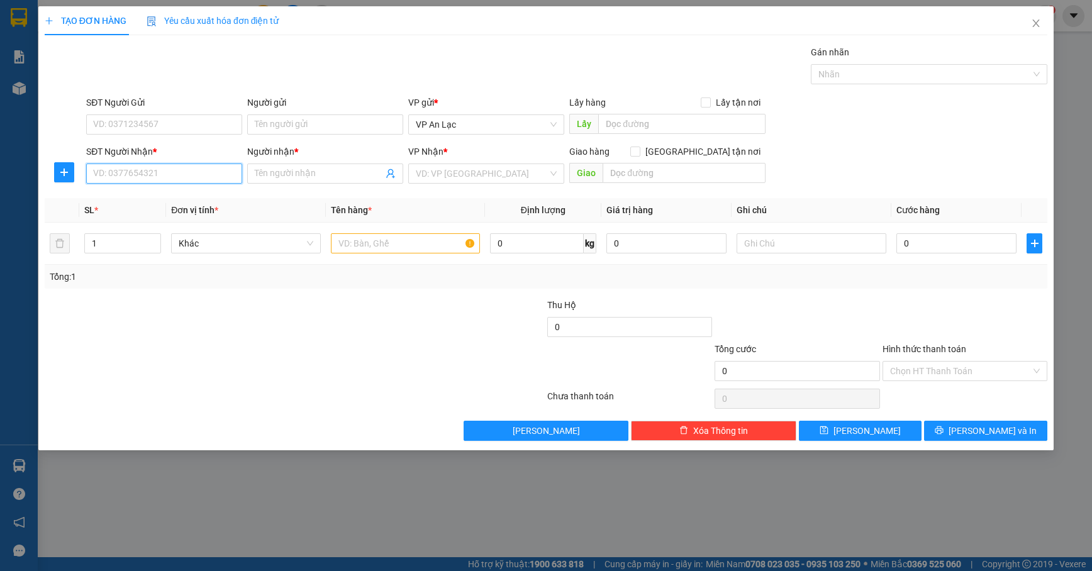
click at [119, 182] on input "SĐT Người Nhận *" at bounding box center [164, 174] width 156 height 20
click at [103, 194] on div "0989448001 - Dũng" at bounding box center [164, 200] width 141 height 14
type input "0989448001"
type input "Dũng"
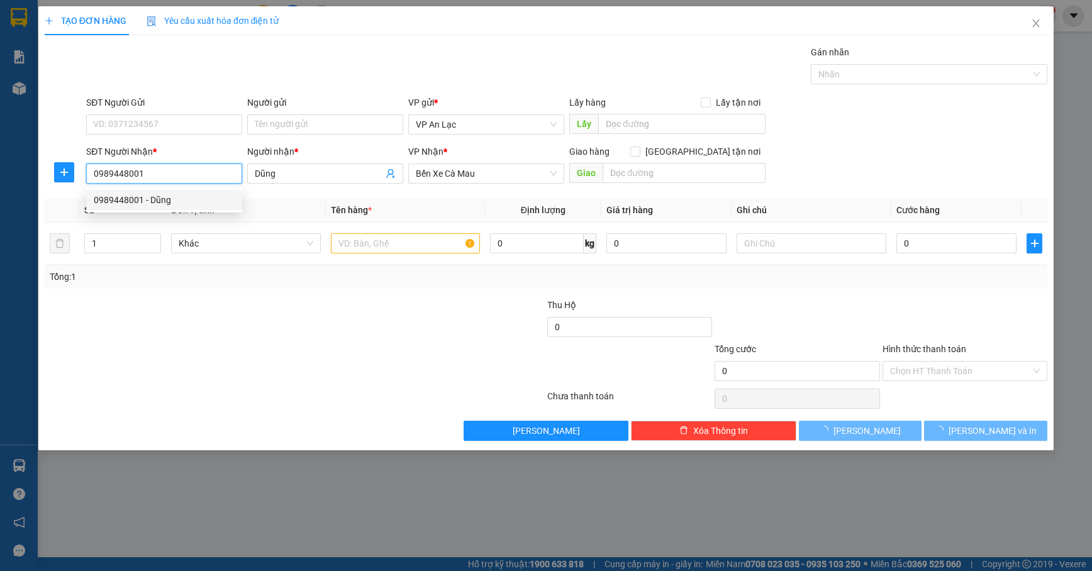
type input "80.000"
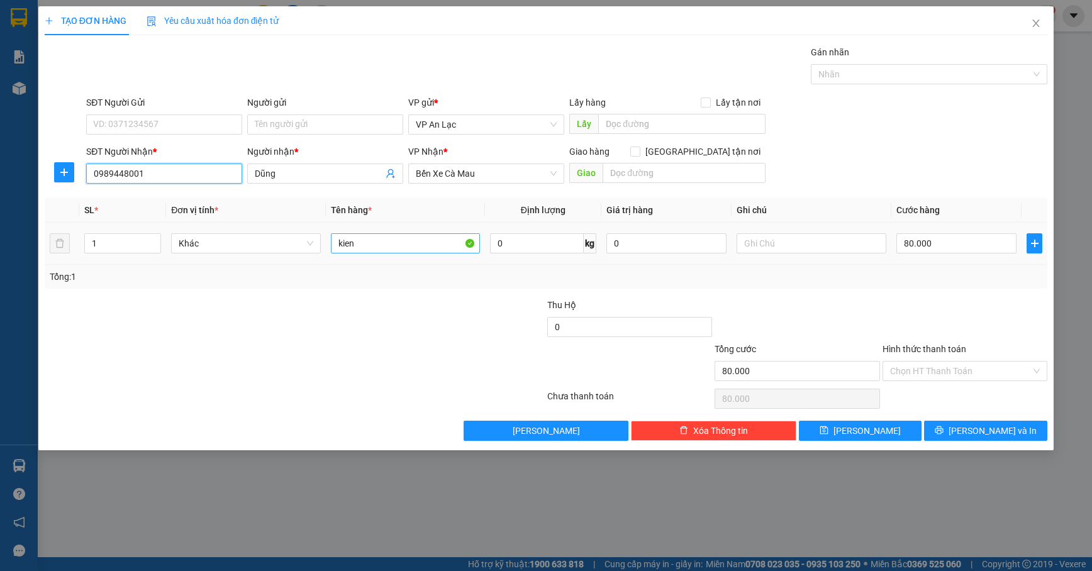
type input "0989448001"
click at [374, 247] on input "kien" at bounding box center [406, 243] width 150 height 20
type input "k"
type input "thùng giấy"
drag, startPoint x: 864, startPoint y: 253, endPoint x: 858, endPoint y: 245, distance: 9.4
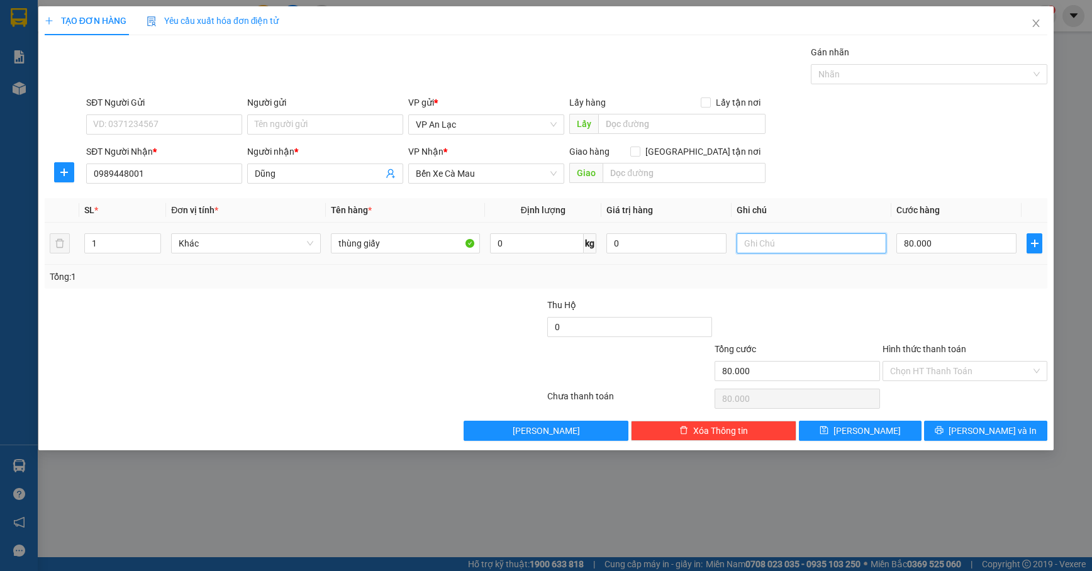
click at [863, 252] on input "text" at bounding box center [812, 243] width 150 height 20
type input "bánh kẹo"
click at [976, 239] on input "80.000" at bounding box center [956, 243] width 120 height 20
click at [968, 298] on div "Transit Pickup Surcharge Ids Transit Deliver Surcharge Ids Transit Deliver Surc…" at bounding box center [546, 243] width 1003 height 396
click at [984, 245] on input "80.000" at bounding box center [956, 243] width 120 height 20
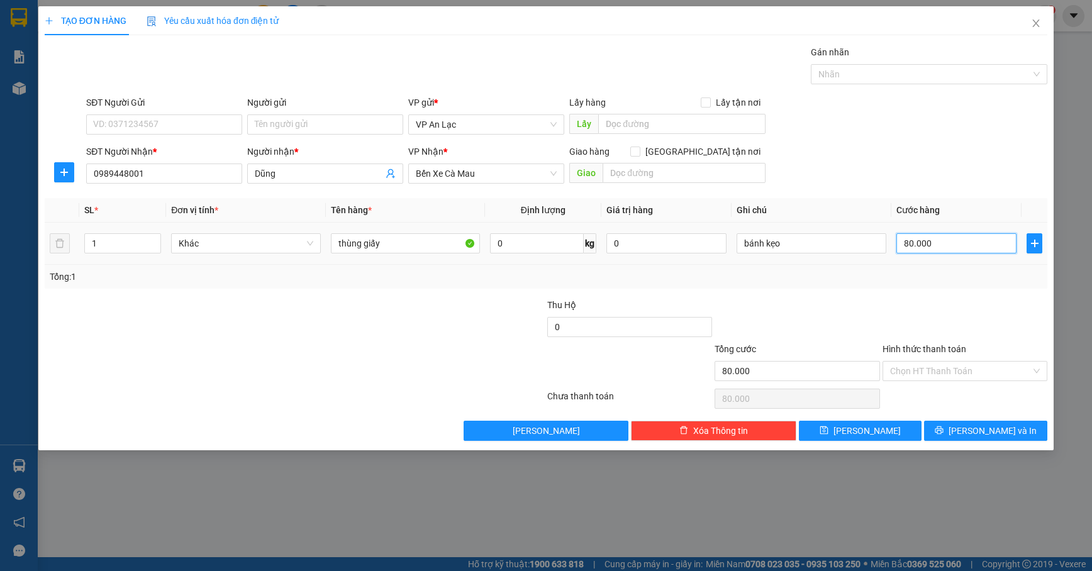
type input "0"
type input "7"
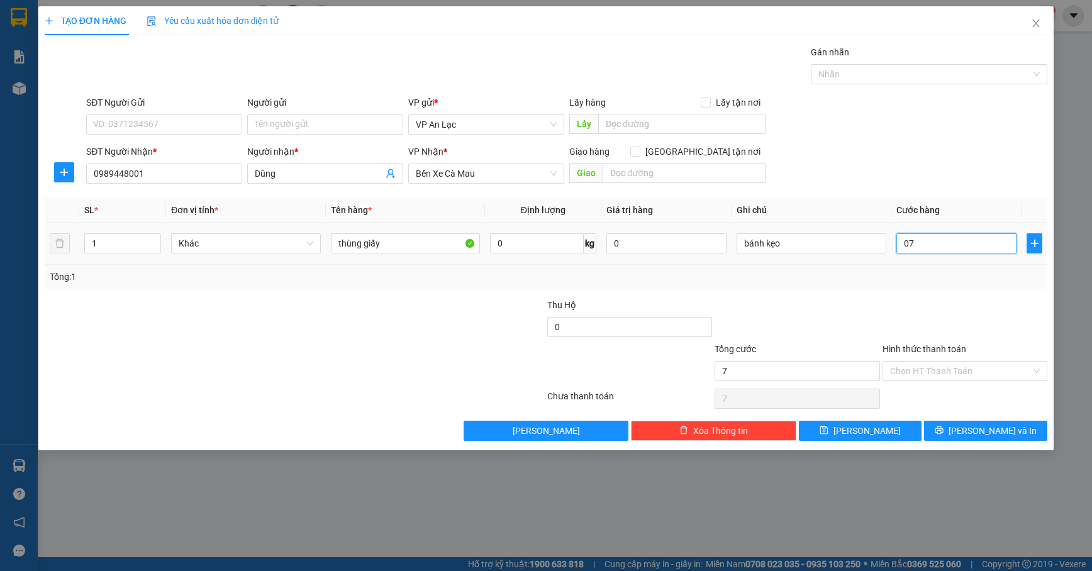
type input "070"
type input "70"
type input "070"
type input "70.000"
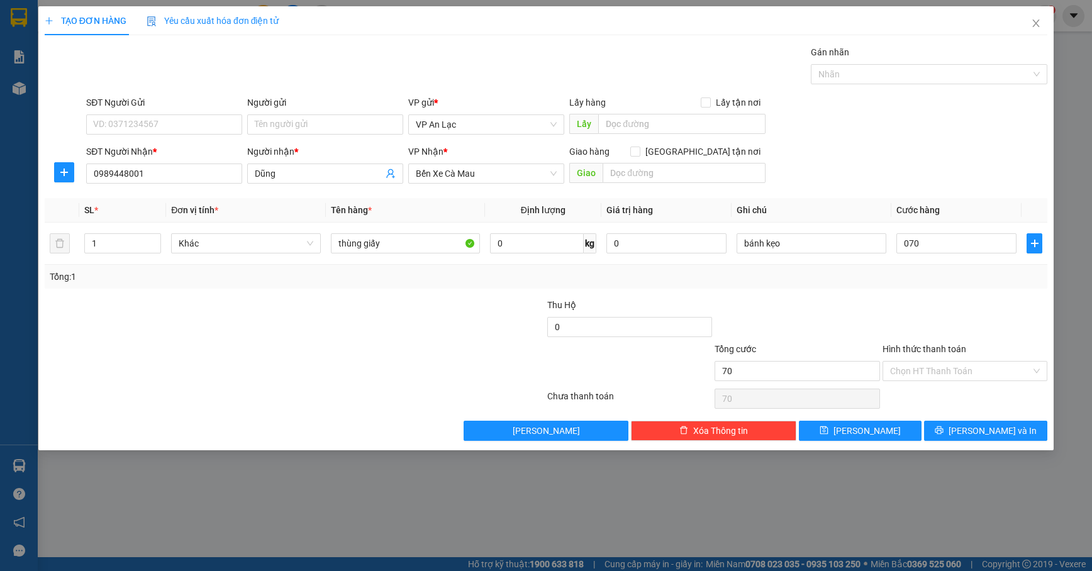
type input "70.000"
click at [994, 293] on div "Transit Pickup Surcharge Ids Transit Deliver Surcharge Ids Transit Deliver Surc…" at bounding box center [546, 243] width 1003 height 396
click at [944, 433] on icon "printer" at bounding box center [939, 430] width 9 height 9
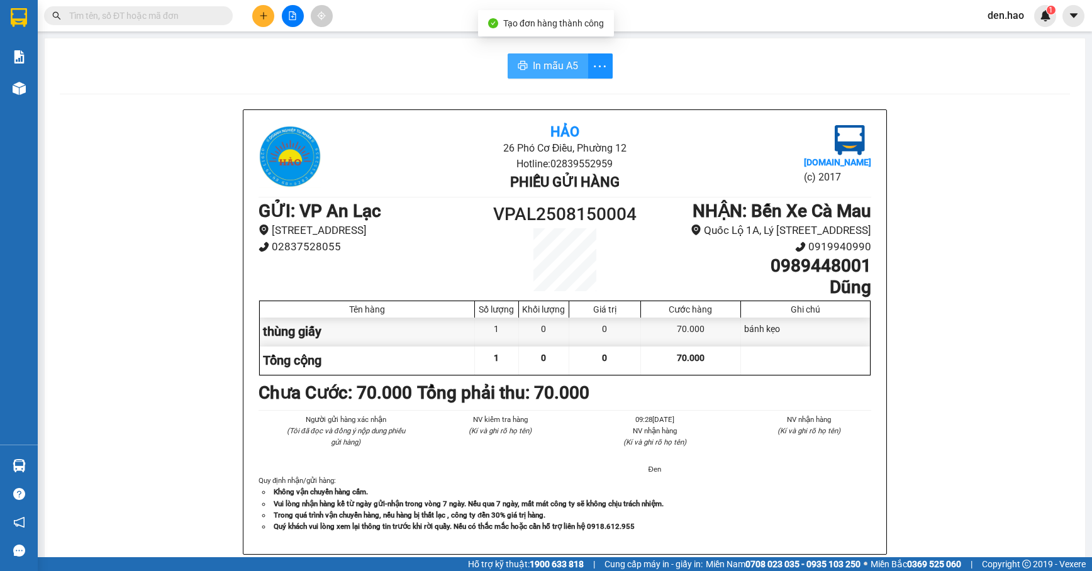
click at [562, 69] on span "In mẫu A5" at bounding box center [555, 66] width 45 height 16
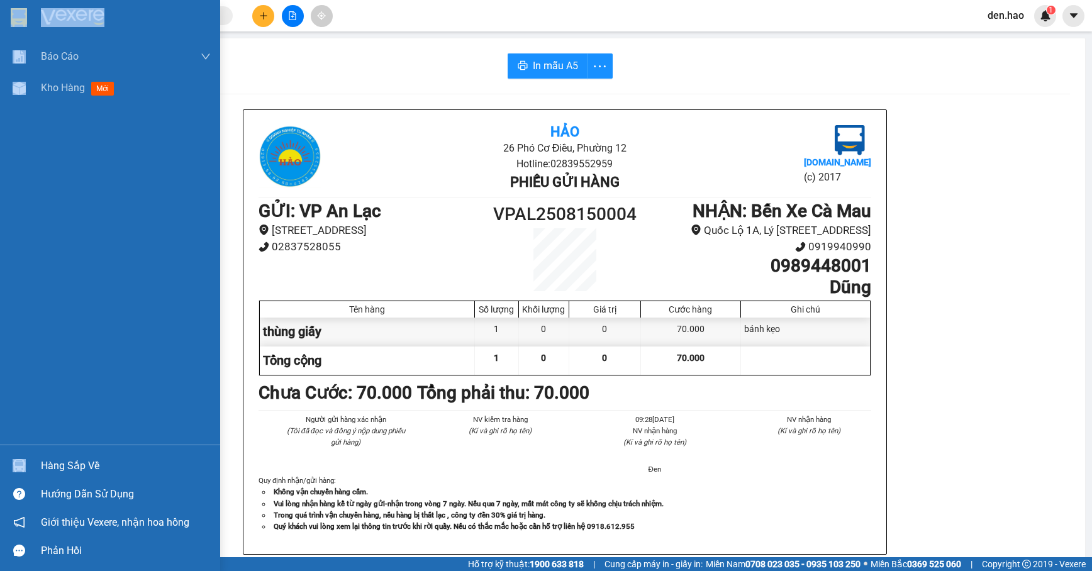
click at [33, 88] on div "Kho hàng mới" at bounding box center [110, 87] width 220 height 31
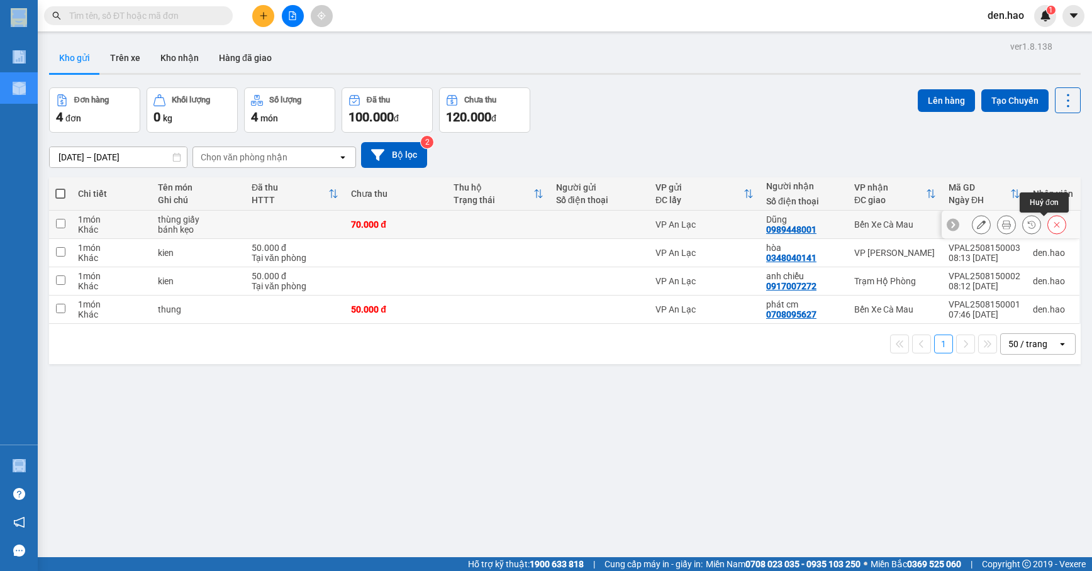
click at [1048, 227] on button at bounding box center [1057, 225] width 18 height 22
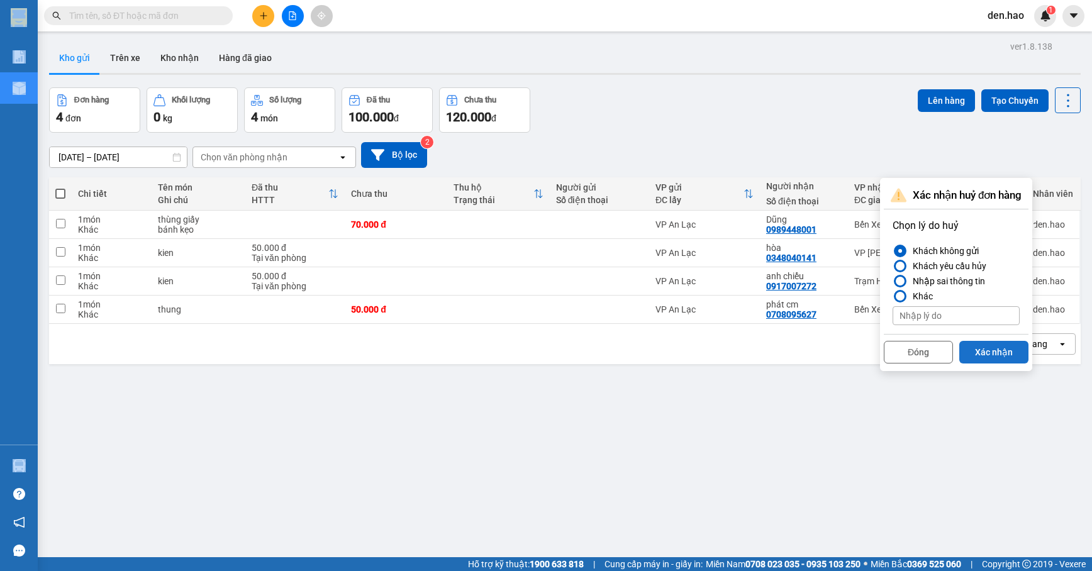
click at [970, 348] on button "Xác nhận" at bounding box center [993, 352] width 69 height 23
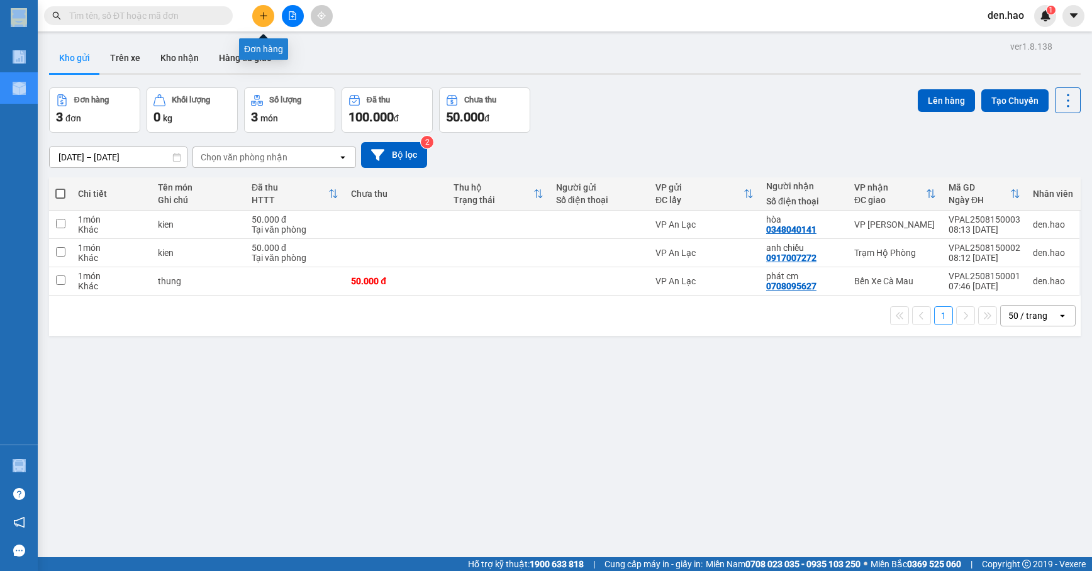
click at [267, 15] on icon "plus" at bounding box center [263, 15] width 9 height 9
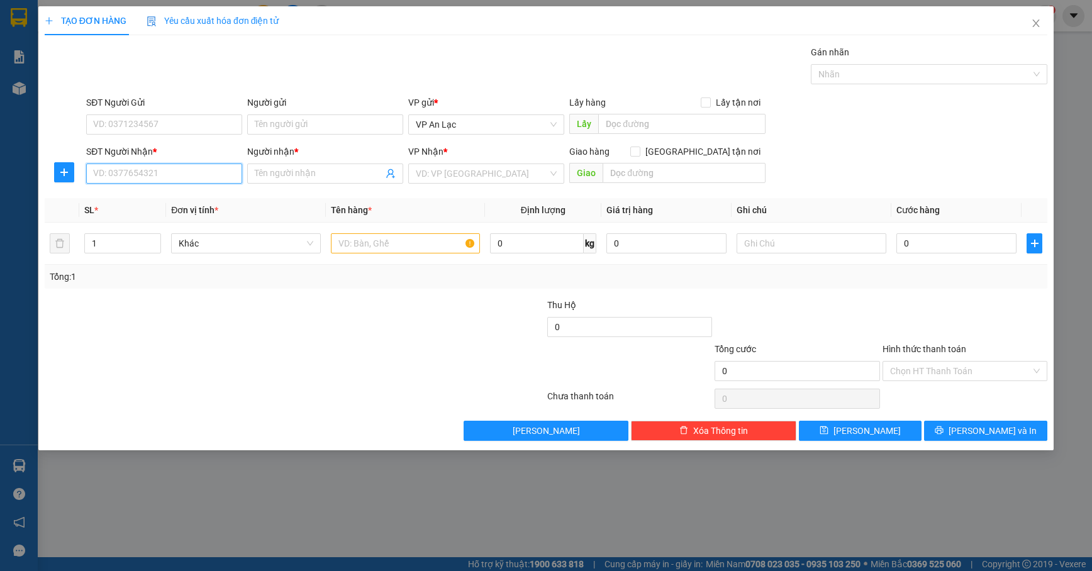
click at [154, 177] on input "SĐT Người Nhận *" at bounding box center [164, 174] width 156 height 20
click at [157, 195] on div "0989448001 - Dũng" at bounding box center [164, 200] width 141 height 14
type input "0989448001"
type input "Dũng"
type input "80.000"
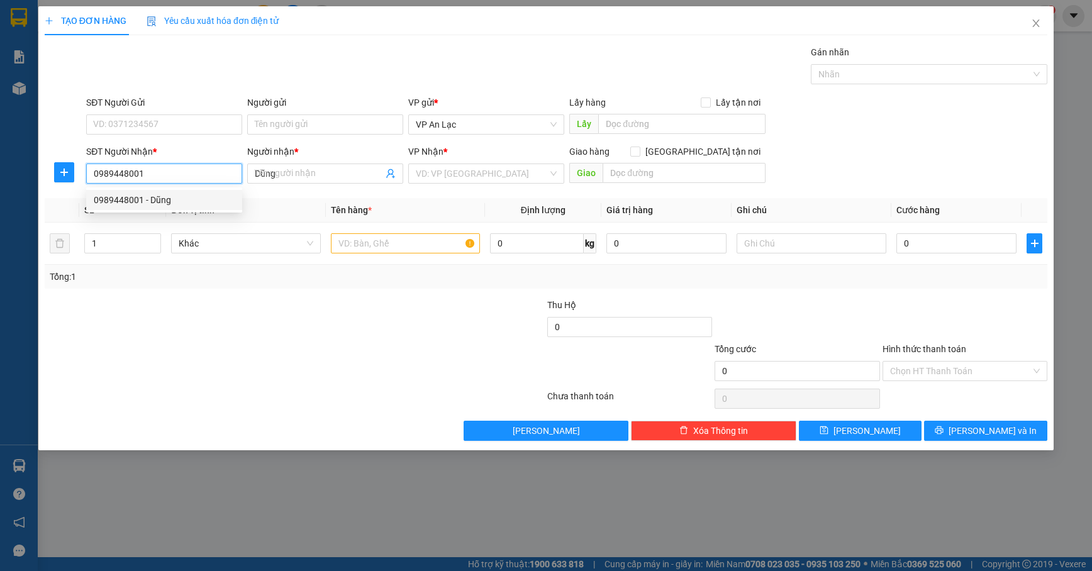
type input "80.000"
type input "0989448001"
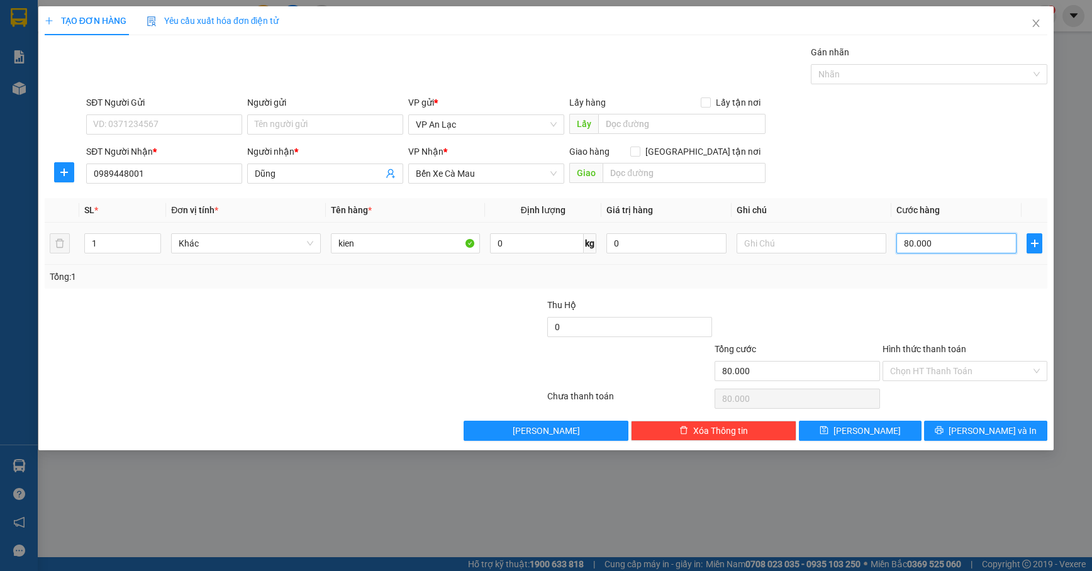
click at [968, 254] on input "80.000" at bounding box center [956, 243] width 120 height 20
type input "0"
type input "5"
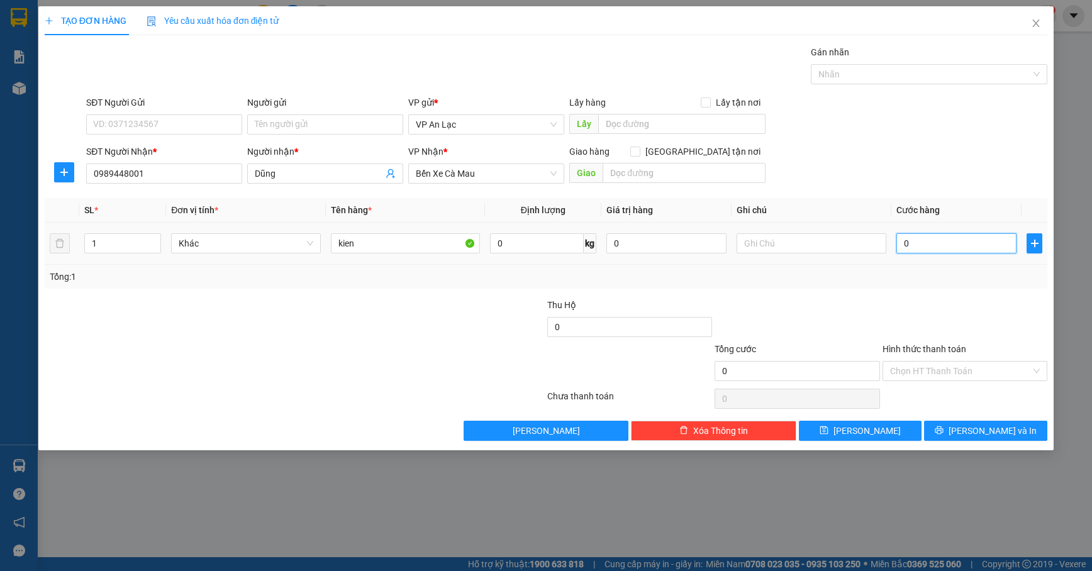
type input "5"
type input "05"
type input "50"
type input "050"
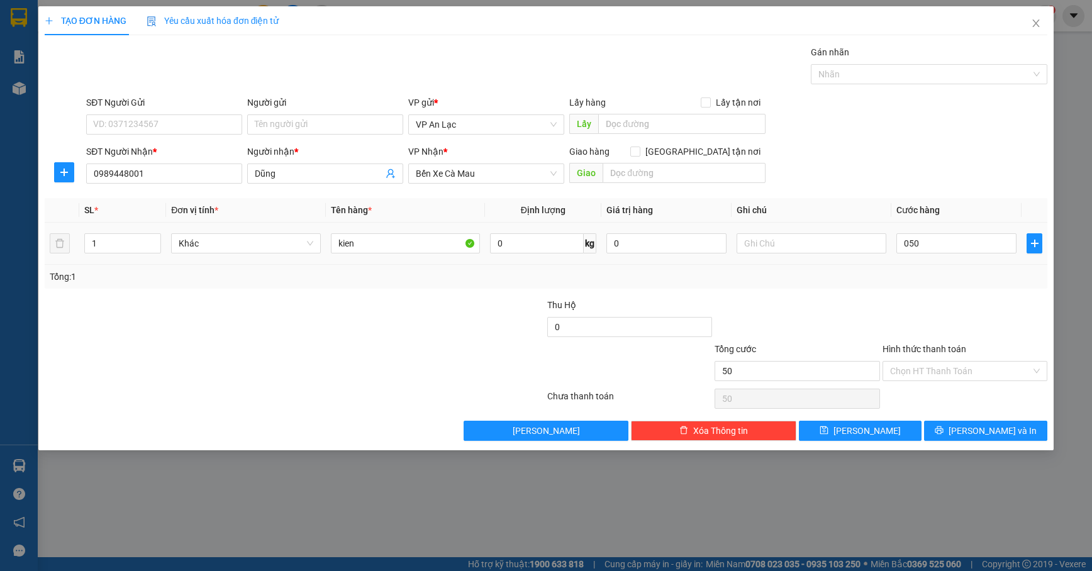
type input "50.000"
click at [961, 262] on td "50.000" at bounding box center [956, 244] width 130 height 42
click at [416, 235] on input "kien" at bounding box center [406, 243] width 150 height 20
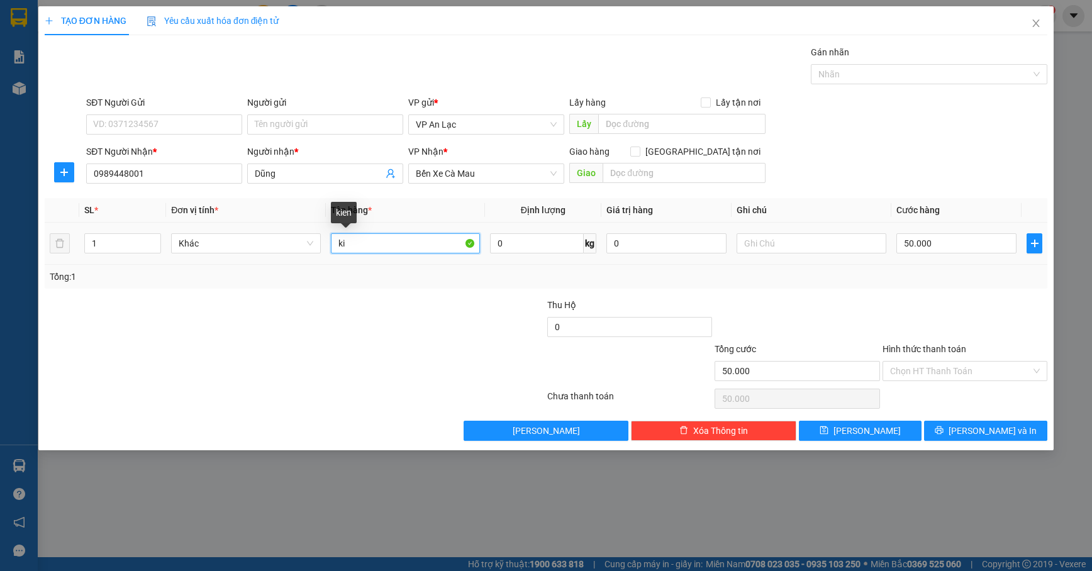
type input "k"
type input "thùng giấy"
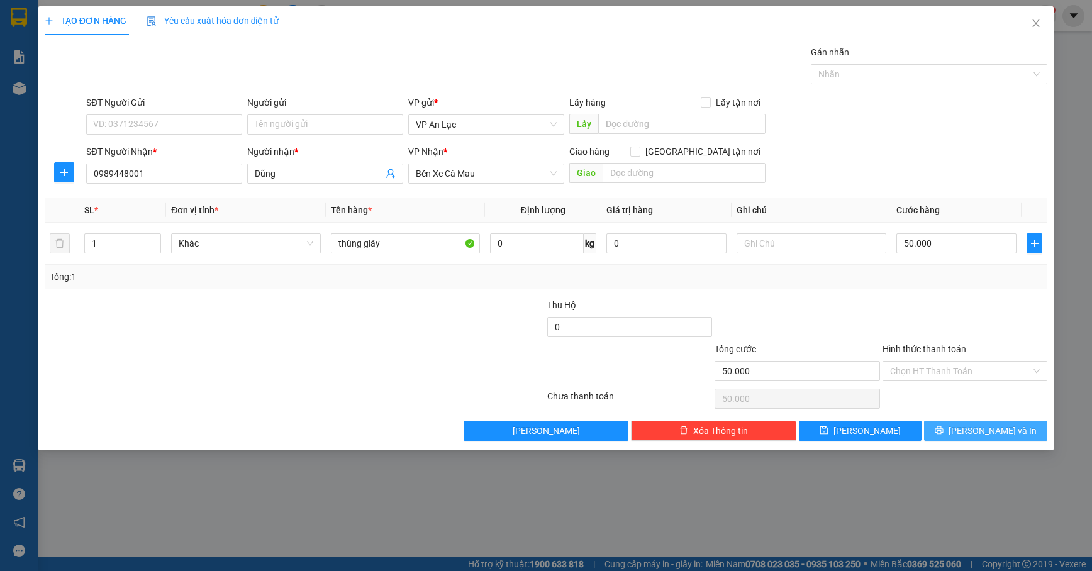
click at [995, 428] on span "[PERSON_NAME] và In" at bounding box center [993, 431] width 88 height 14
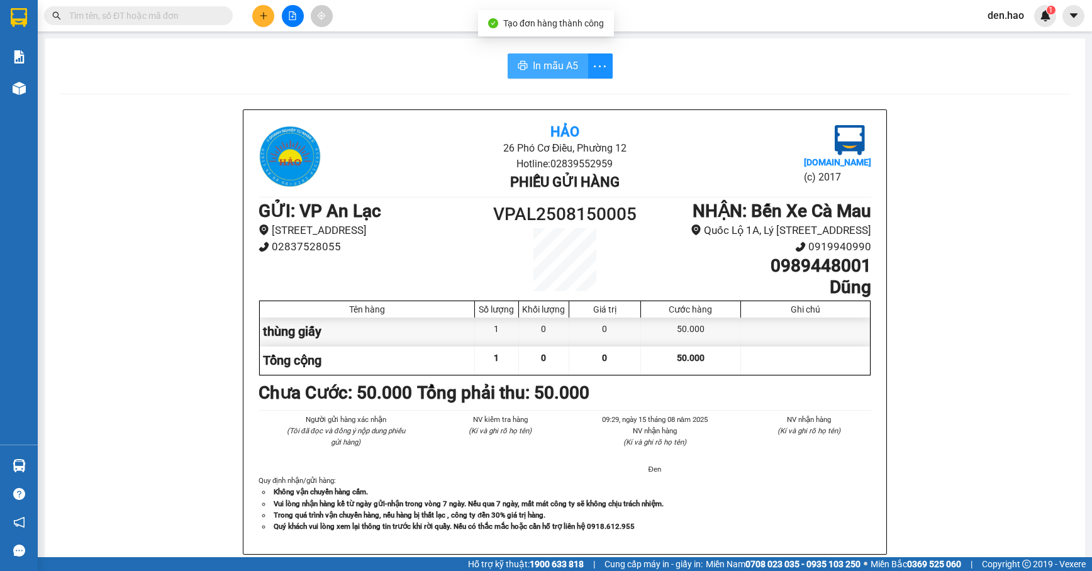
click at [557, 57] on button "In mẫu A5" at bounding box center [548, 65] width 81 height 25
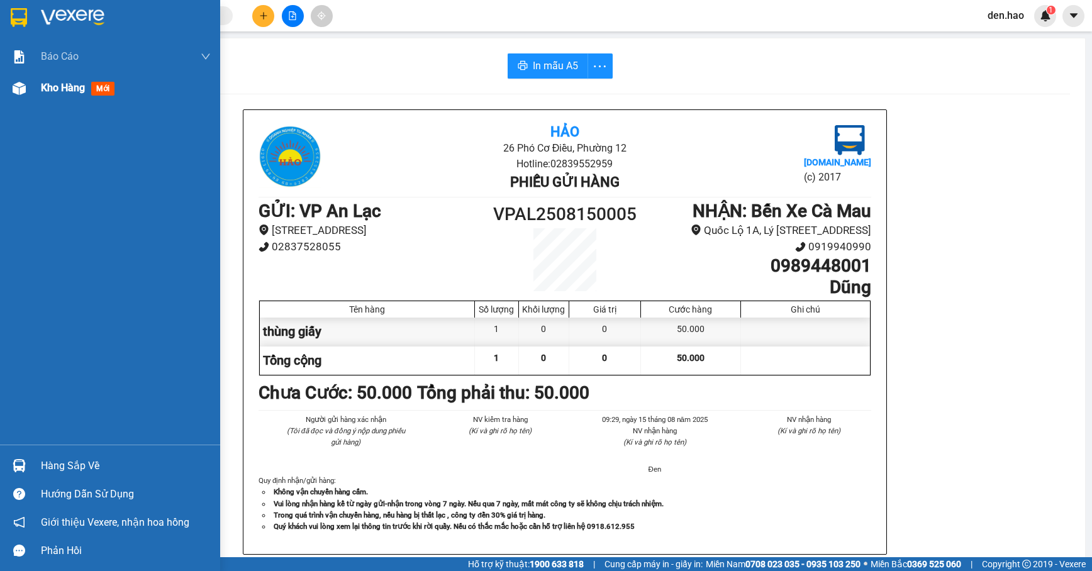
click at [41, 88] on span "Kho hàng" at bounding box center [63, 88] width 44 height 12
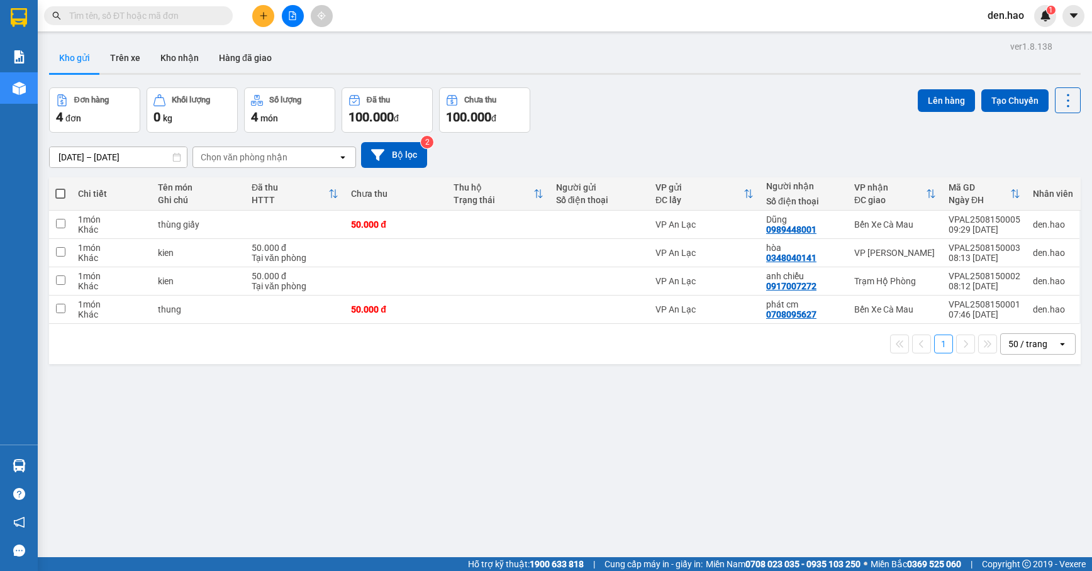
click at [193, 14] on input "text" at bounding box center [143, 16] width 148 height 14
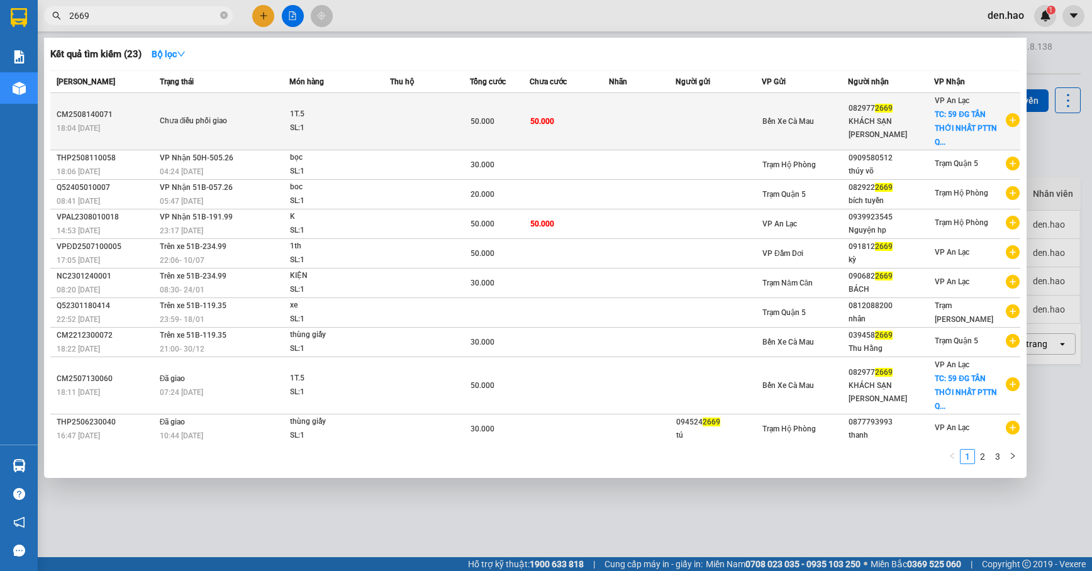
type input "2669"
click at [610, 108] on td at bounding box center [642, 121] width 66 height 57
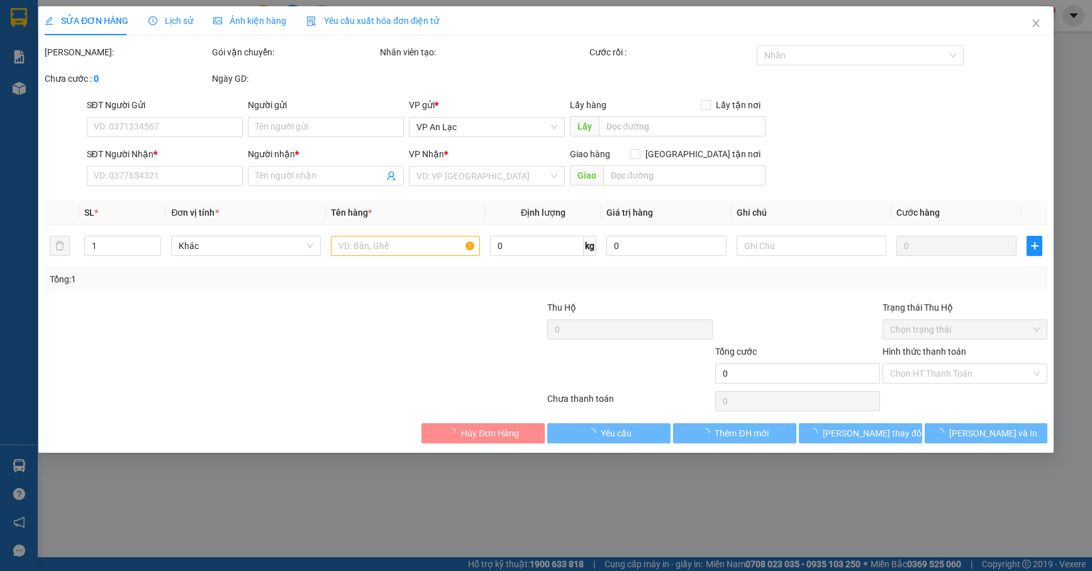
type input "0829772669"
type input "KHÁCH SẠN [PERSON_NAME]"
checkbox input "true"
type input "59 ĐG TÂN THỚI NHẤT PTTN QUẬN 12"
type input "50.000"
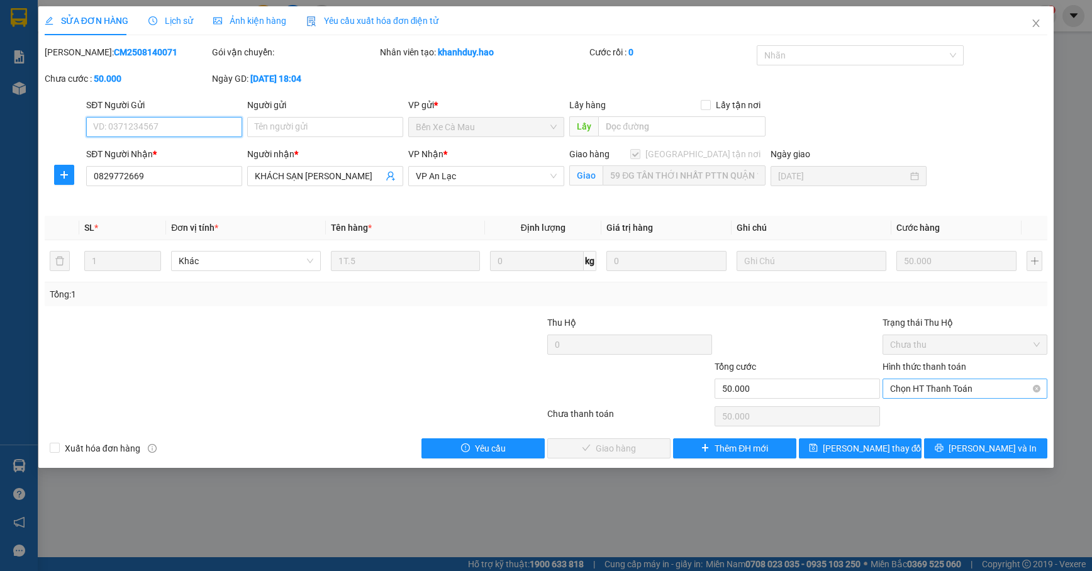
click at [960, 395] on span "Chọn HT Thanh Toán" at bounding box center [965, 388] width 150 height 19
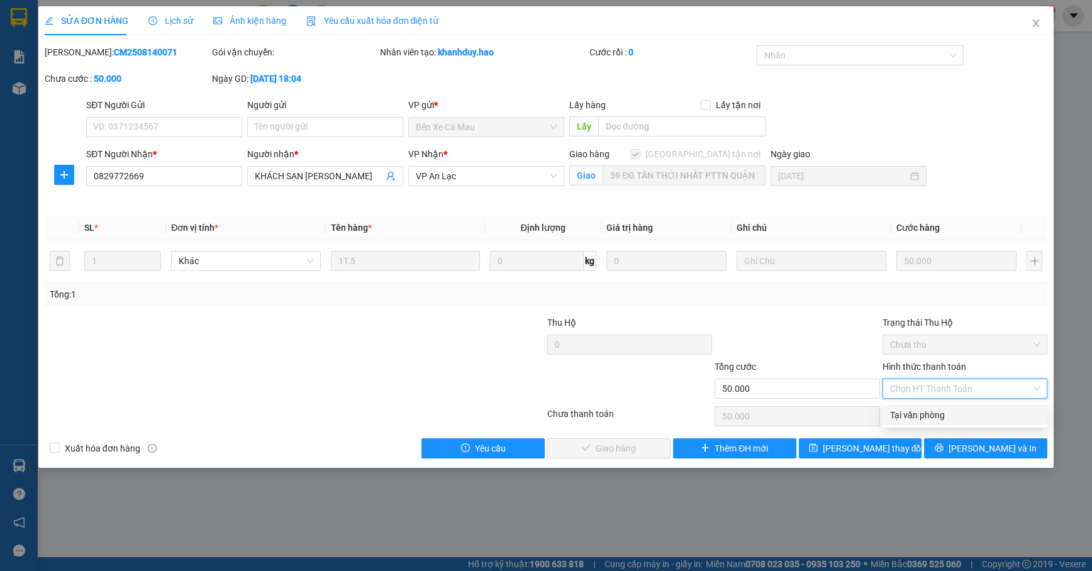
click at [951, 419] on div "Tại văn phòng" at bounding box center [965, 415] width 150 height 14
type input "0"
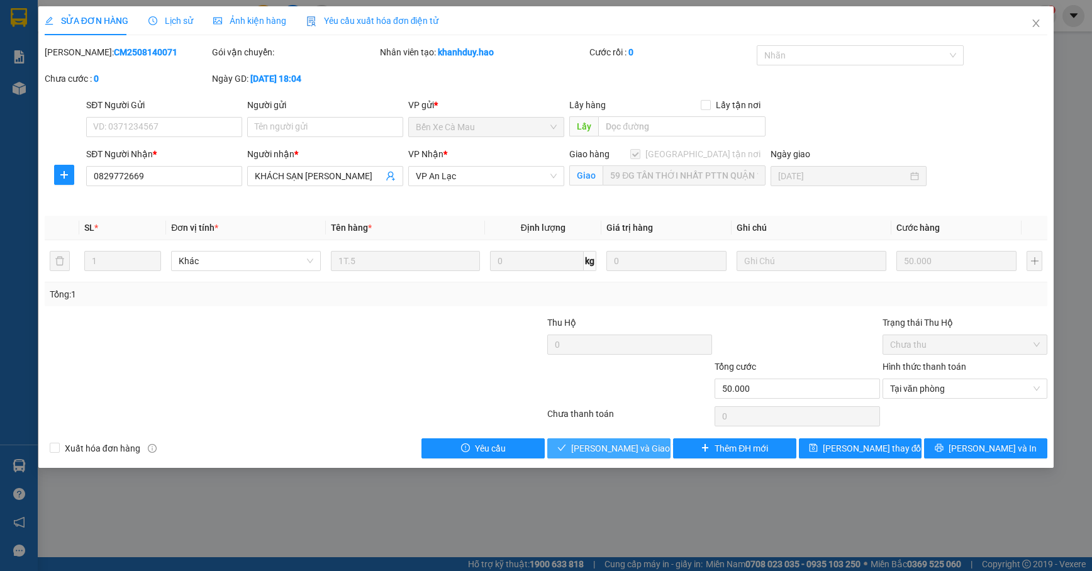
click at [624, 444] on span "[PERSON_NAME] và Giao hàng" at bounding box center [631, 449] width 121 height 14
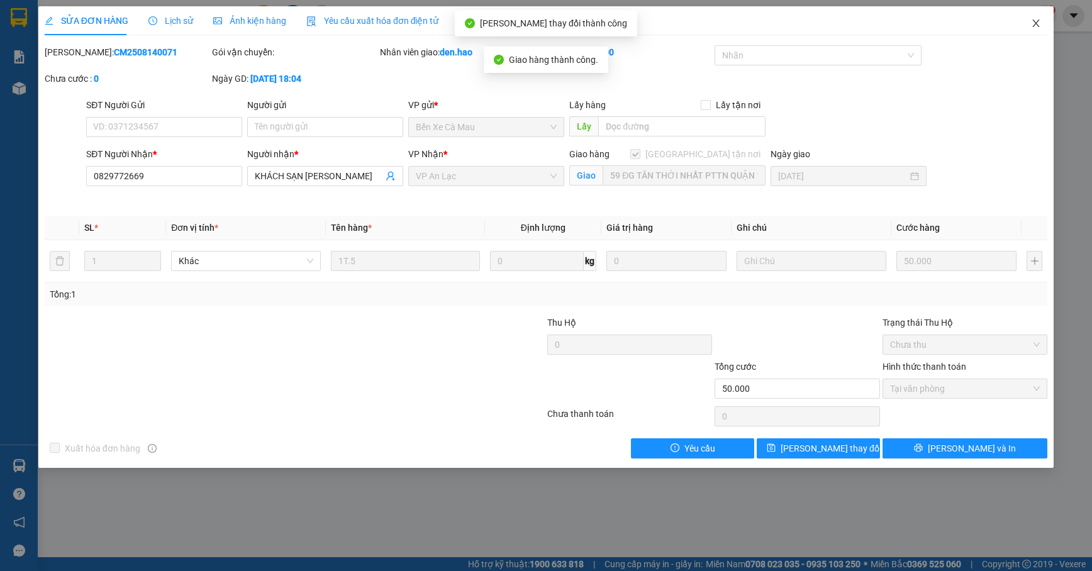
click at [1028, 26] on span "Close" at bounding box center [1036, 23] width 35 height 35
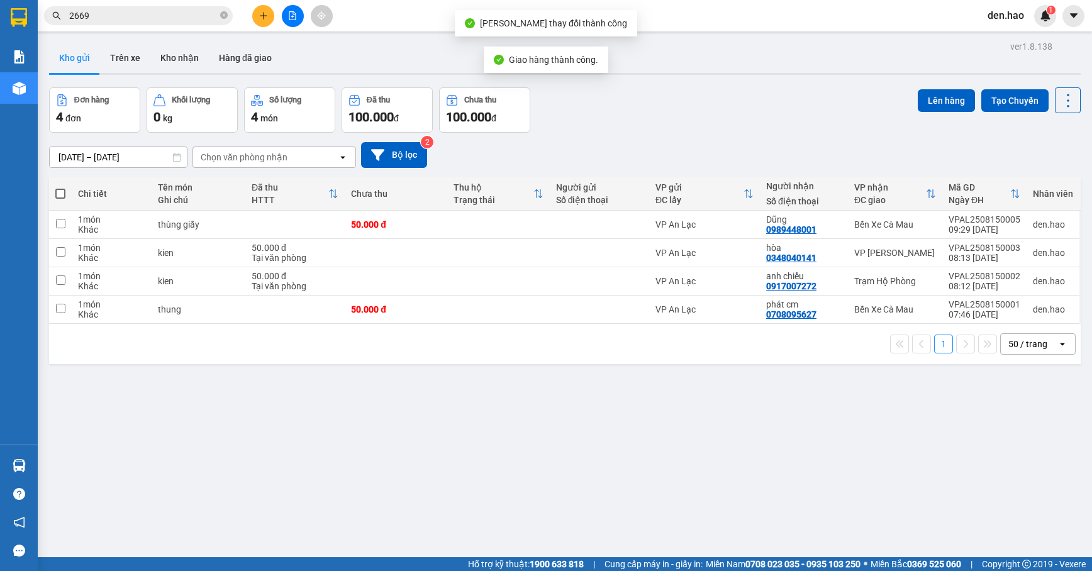
click at [220, 16] on span "2669" at bounding box center [138, 15] width 189 height 19
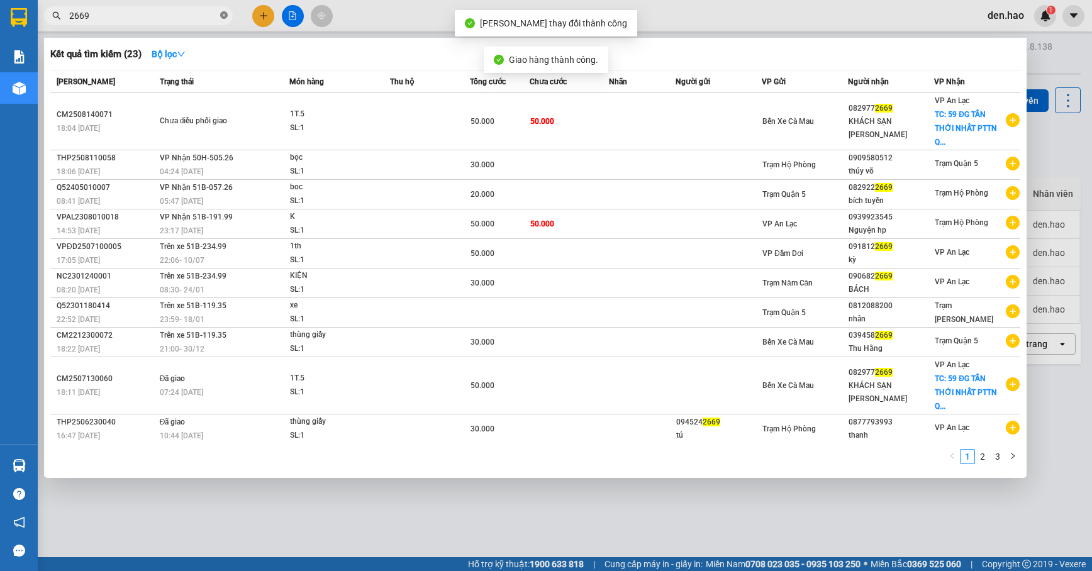
click at [225, 16] on icon "close-circle" at bounding box center [224, 15] width 8 height 8
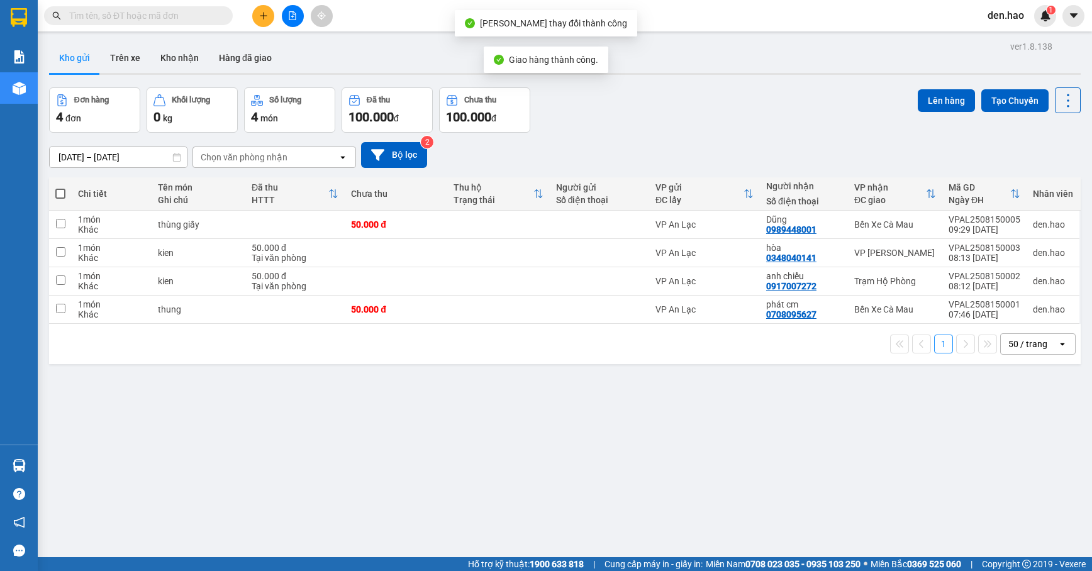
click at [196, 18] on input "text" at bounding box center [143, 16] width 148 height 14
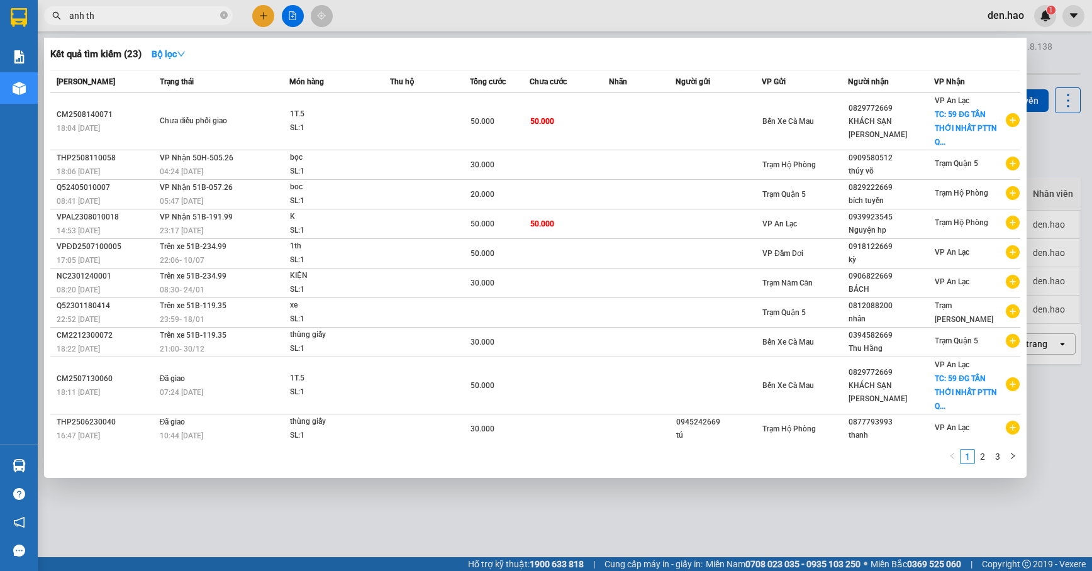
type input "anh thư"
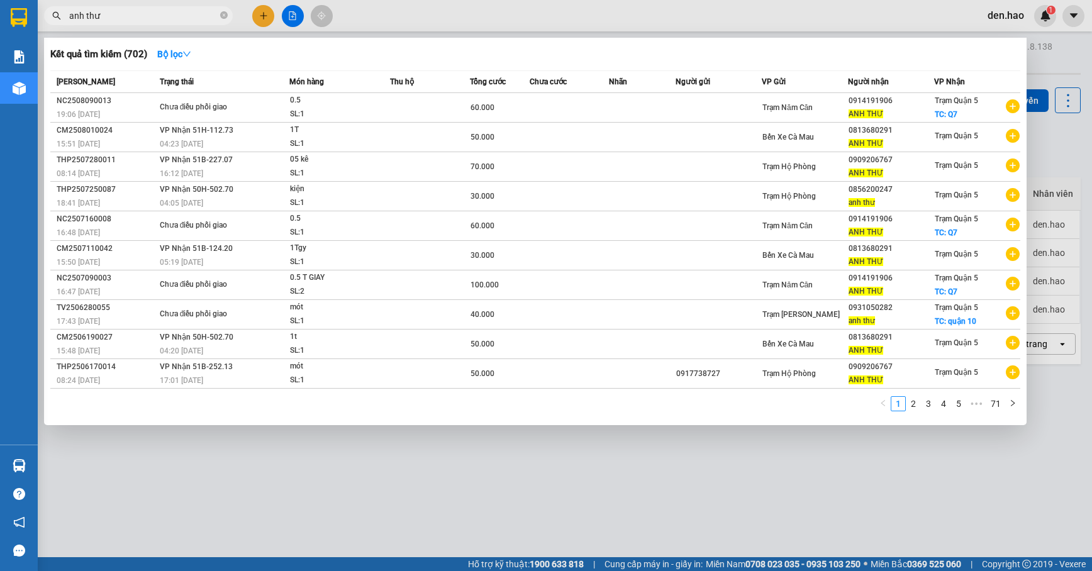
click at [222, 16] on icon "close-circle" at bounding box center [224, 15] width 8 height 8
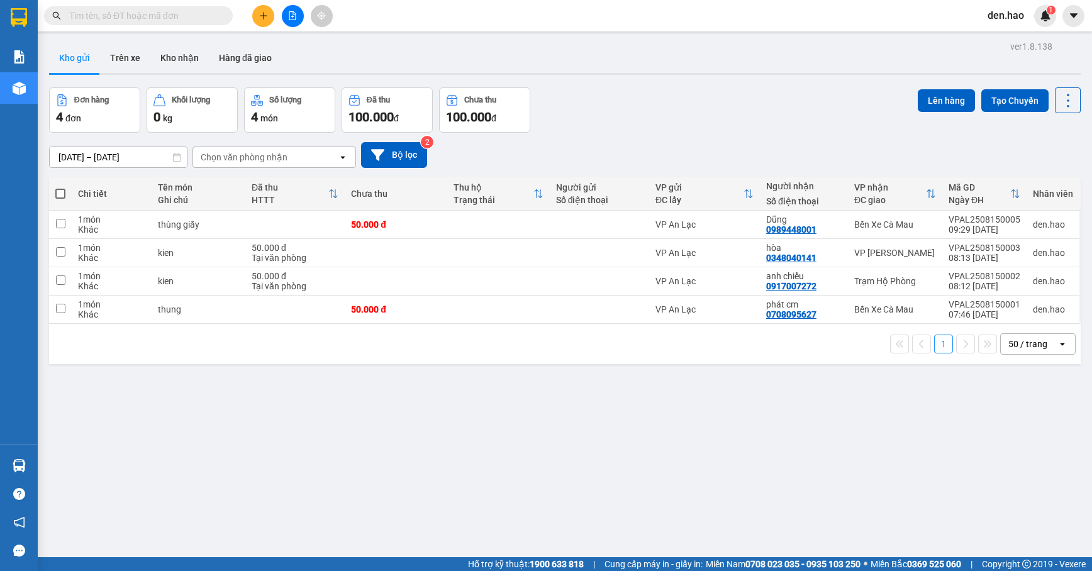
click at [222, 16] on span at bounding box center [224, 16] width 8 height 14
click at [199, 18] on input "text" at bounding box center [143, 16] width 148 height 14
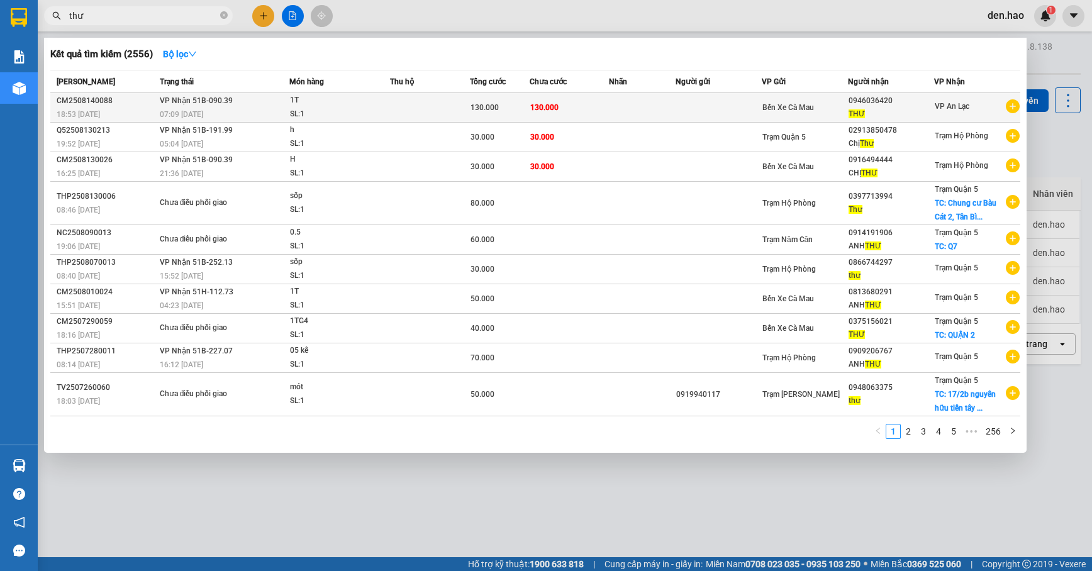
type input "thư"
click at [240, 101] on td "VP Nhận 51B-090.39 07:09 [DATE]" at bounding box center [223, 108] width 133 height 30
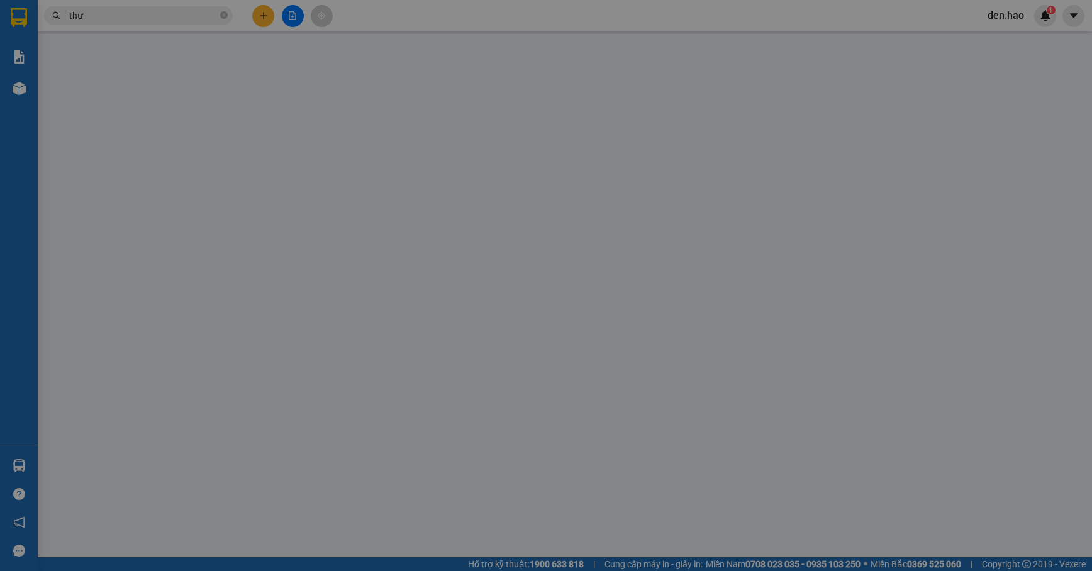
type input "0946036420"
type input "THƯ"
type input "130.000"
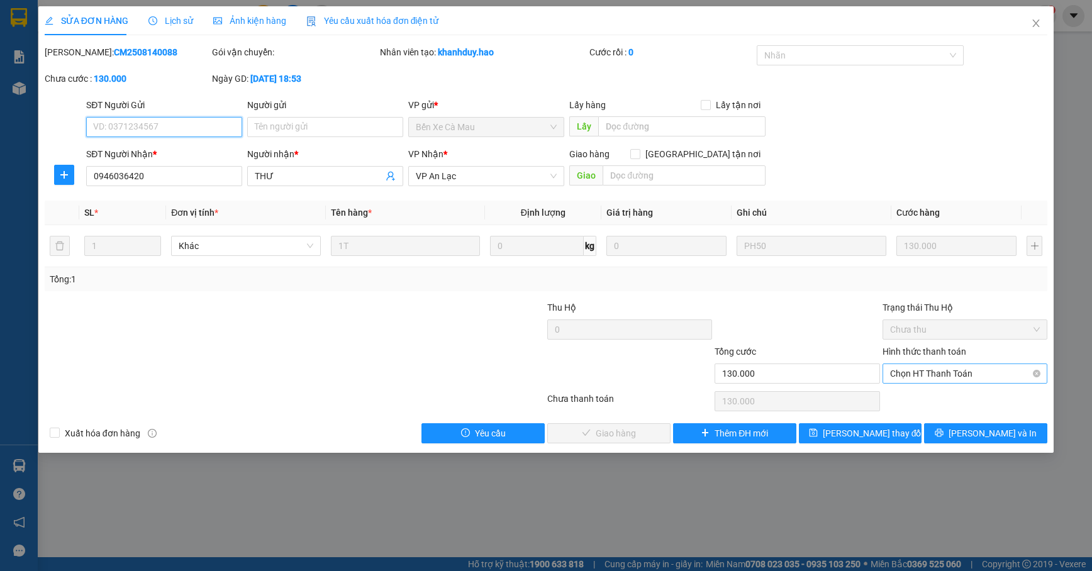
click at [1004, 380] on span "Chọn HT Thanh Toán" at bounding box center [965, 373] width 150 height 19
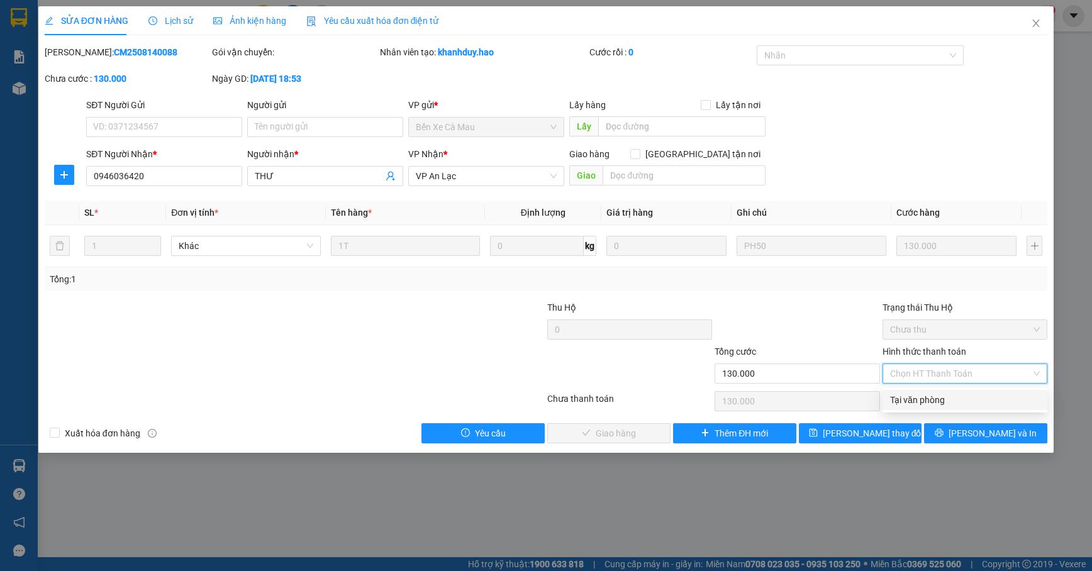
click at [973, 406] on div "Tại văn phòng" at bounding box center [965, 400] width 150 height 14
type input "0"
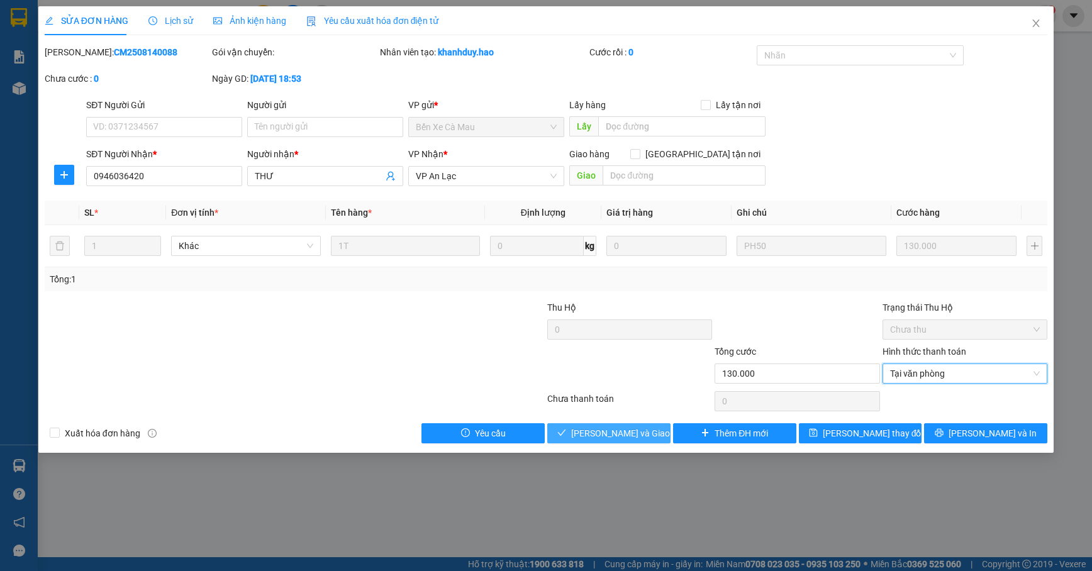
click at [632, 429] on span "[PERSON_NAME] và Giao hàng" at bounding box center [631, 434] width 121 height 14
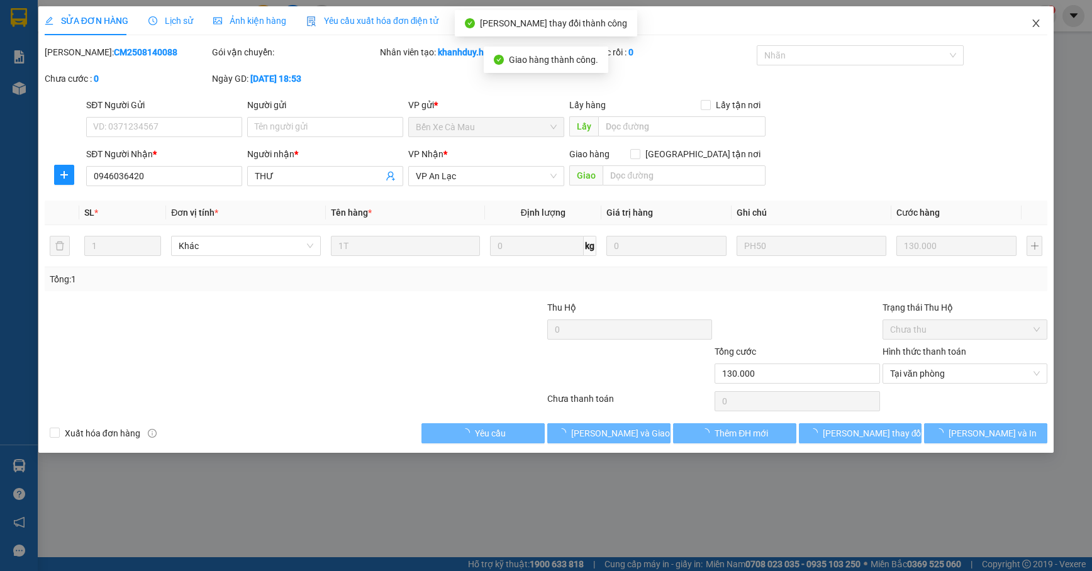
click at [1028, 20] on span "Close" at bounding box center [1036, 23] width 35 height 35
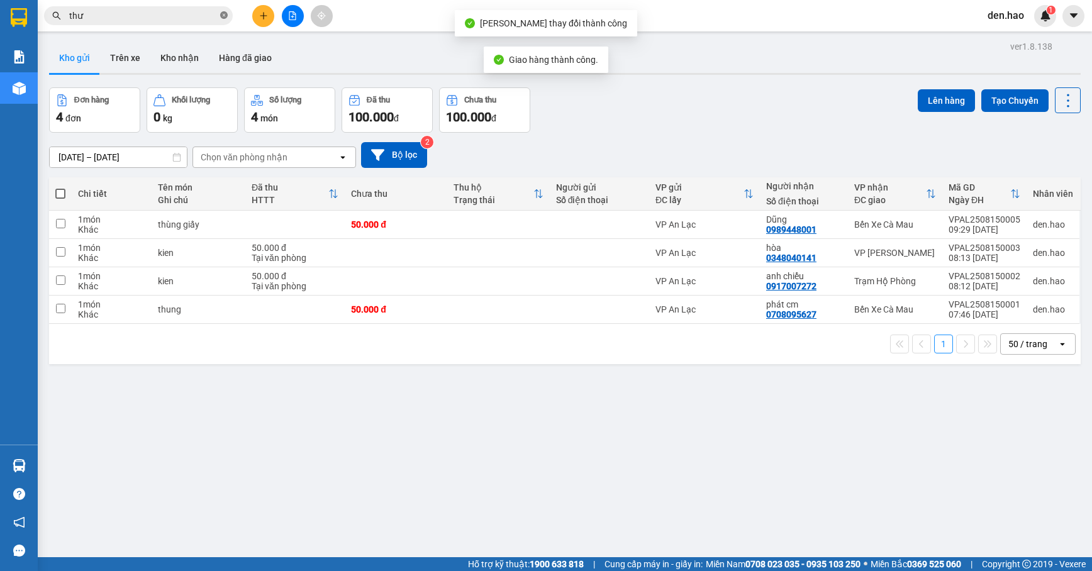
click at [222, 21] on span at bounding box center [224, 16] width 8 height 14
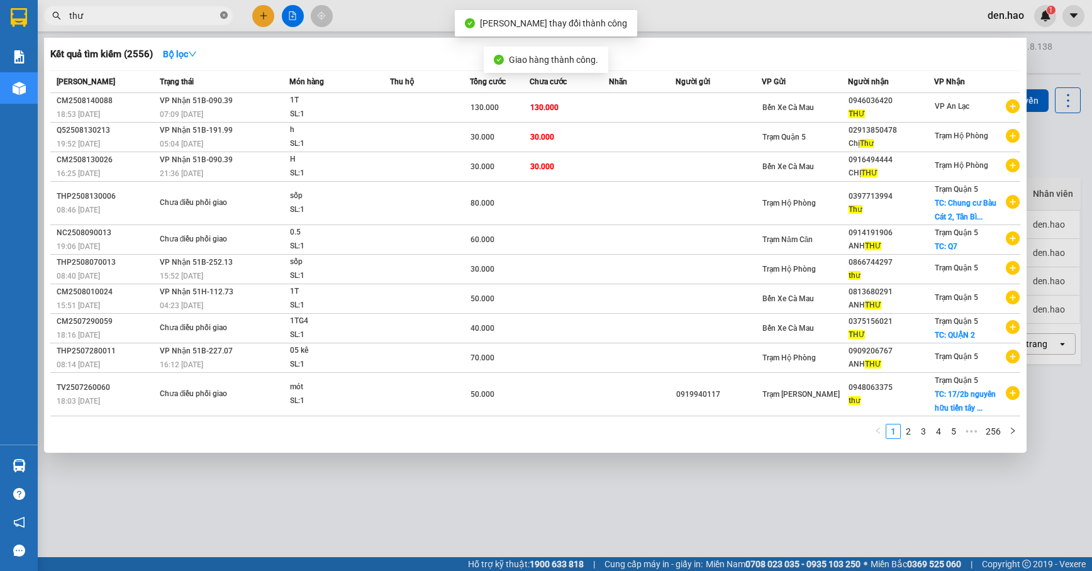
click at [224, 18] on icon "close-circle" at bounding box center [224, 15] width 8 height 8
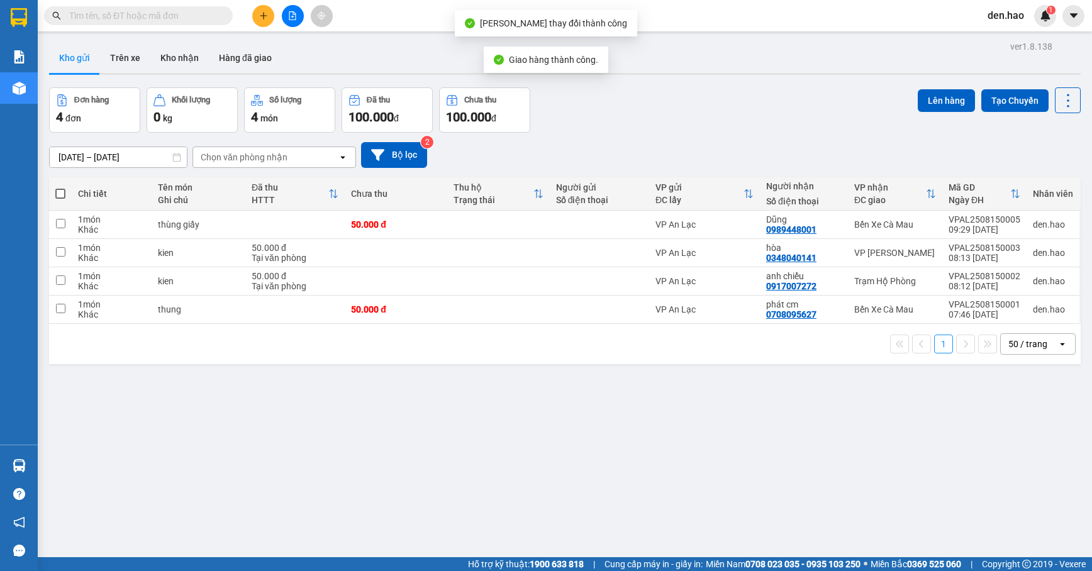
click at [208, 18] on input "text" at bounding box center [143, 16] width 148 height 14
click at [250, 14] on div at bounding box center [292, 16] width 94 height 22
click at [259, 16] on icon "plus" at bounding box center [263, 15] width 9 height 9
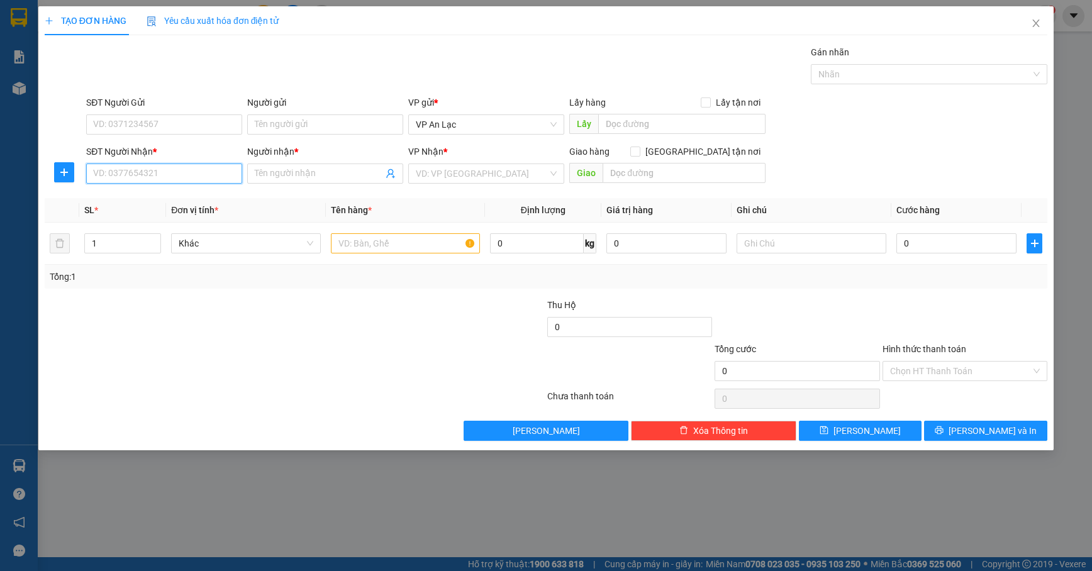
click at [116, 172] on input "SĐT Người Nhận *" at bounding box center [164, 174] width 156 height 20
type input "0918152179"
click at [289, 179] on input "Người nhận *" at bounding box center [319, 174] width 128 height 14
type input "văn lập"
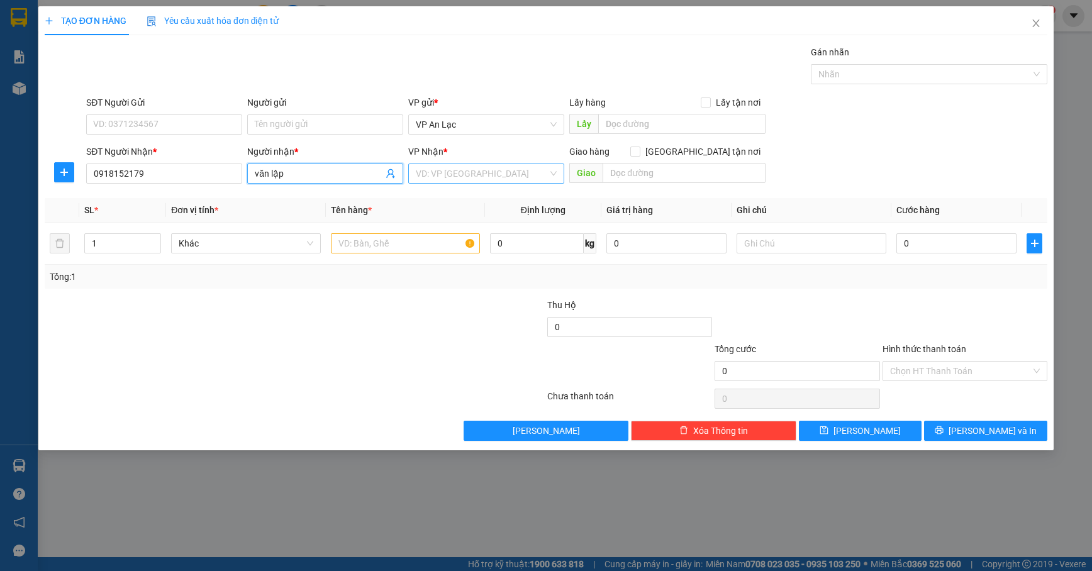
click at [466, 174] on input "search" at bounding box center [482, 173] width 132 height 19
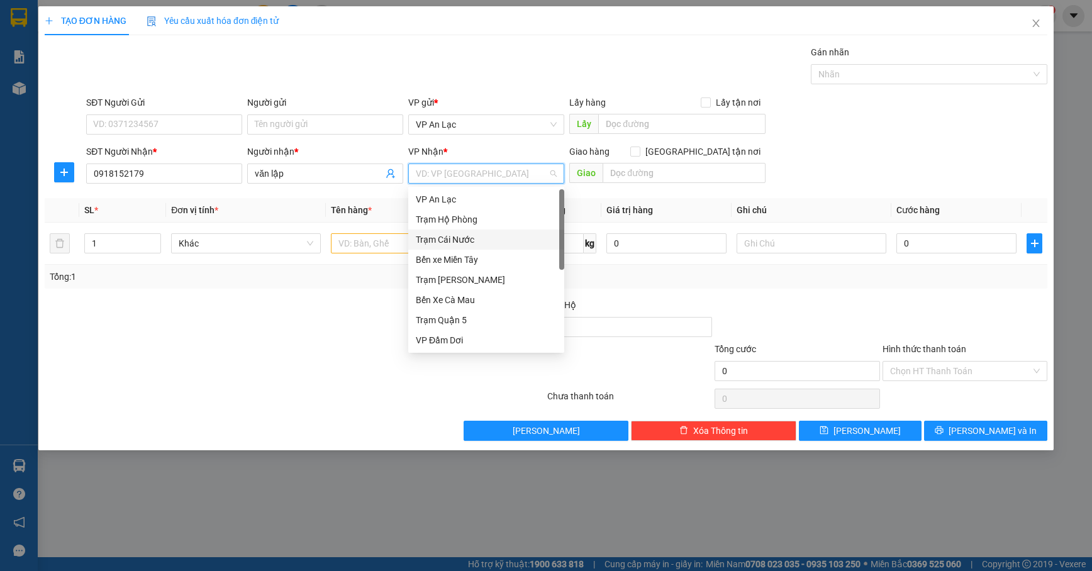
click at [487, 238] on div "Trạm Cái Nước" at bounding box center [486, 240] width 141 height 14
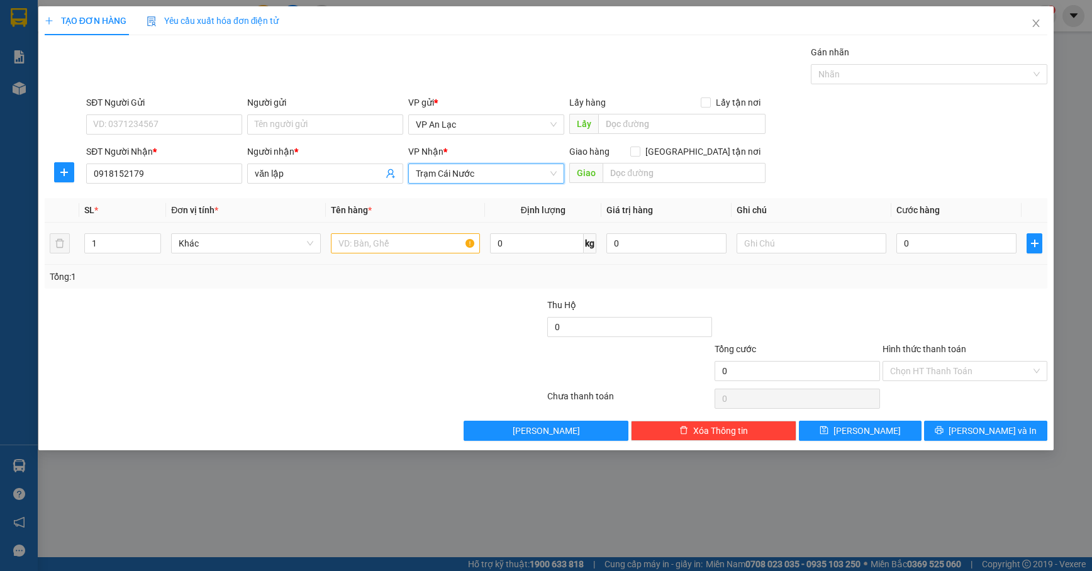
drag, startPoint x: 340, startPoint y: 227, endPoint x: 342, endPoint y: 234, distance: 7.4
click at [340, 230] on td at bounding box center [406, 244] width 160 height 42
click at [346, 238] on input "text" at bounding box center [406, 243] width 150 height 20
type input "thùng giấy"
click at [969, 254] on input "0" at bounding box center [956, 243] width 120 height 20
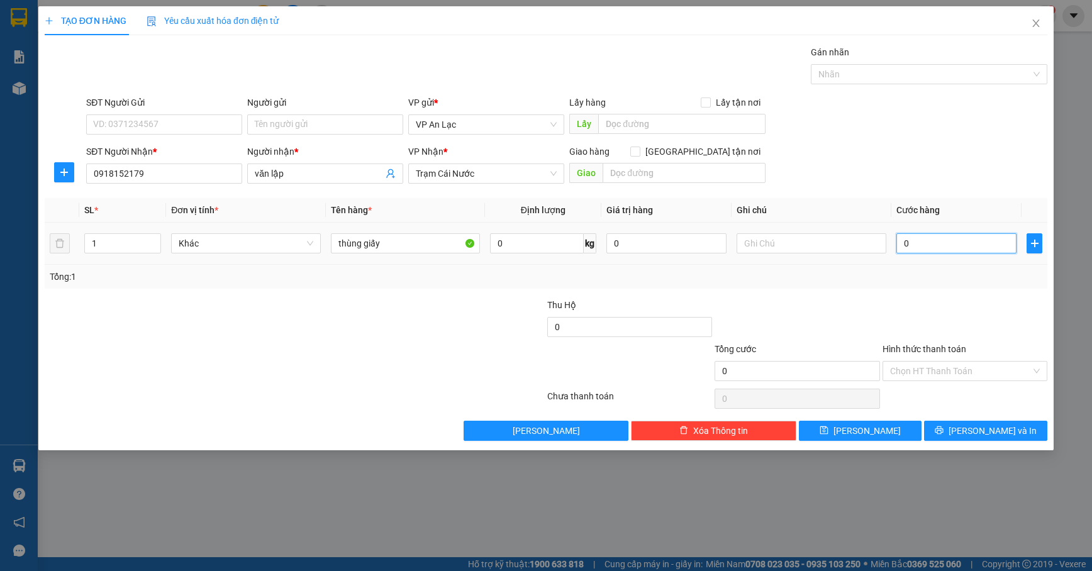
type input "4"
type input "40"
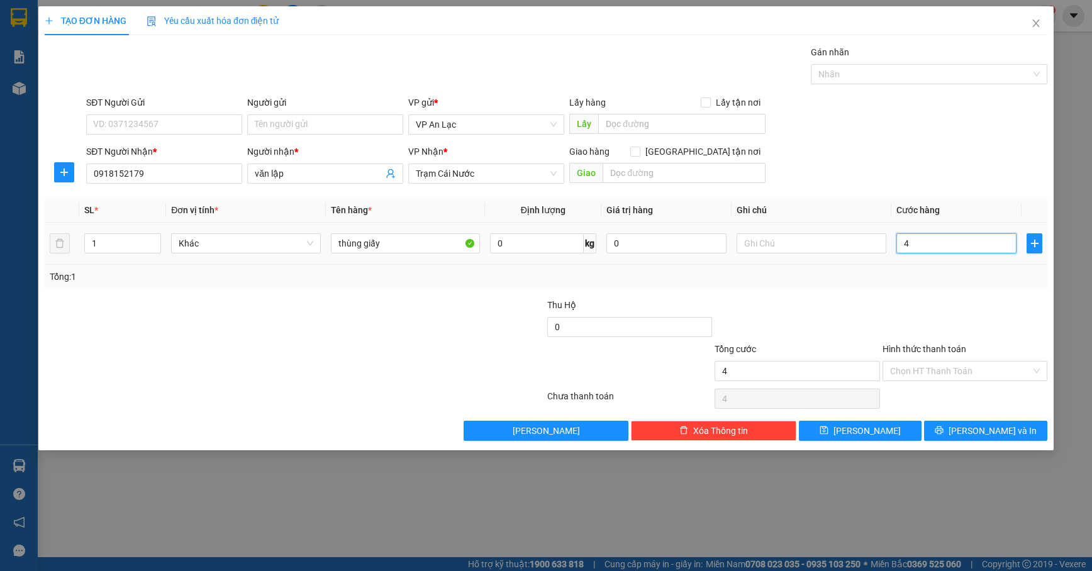
type input "40"
type input "40.000"
click at [989, 287] on div "Tổng: 1" at bounding box center [546, 277] width 1003 height 24
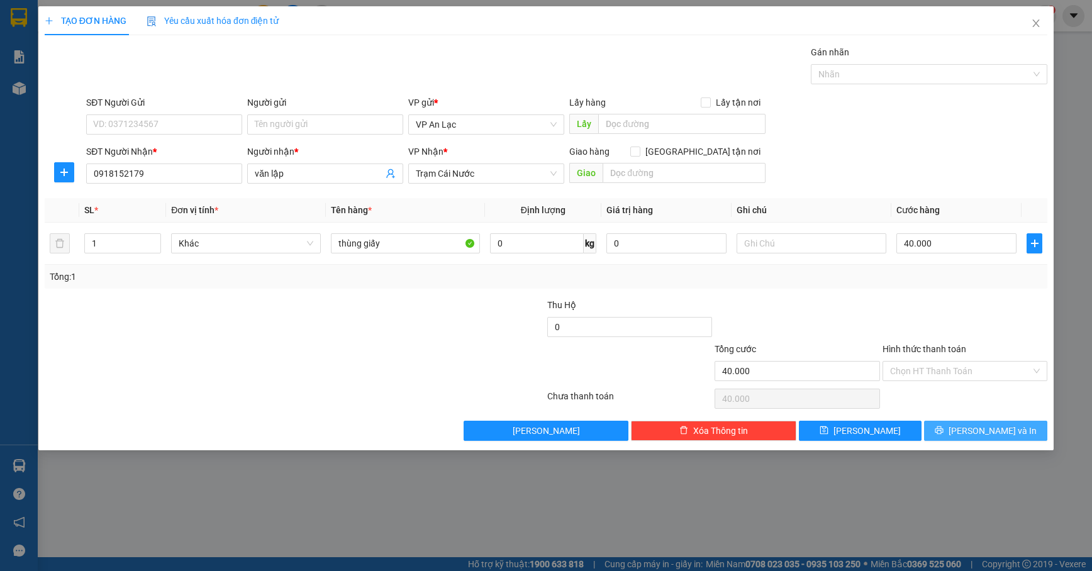
click at [1009, 430] on span "[PERSON_NAME] và In" at bounding box center [993, 431] width 88 height 14
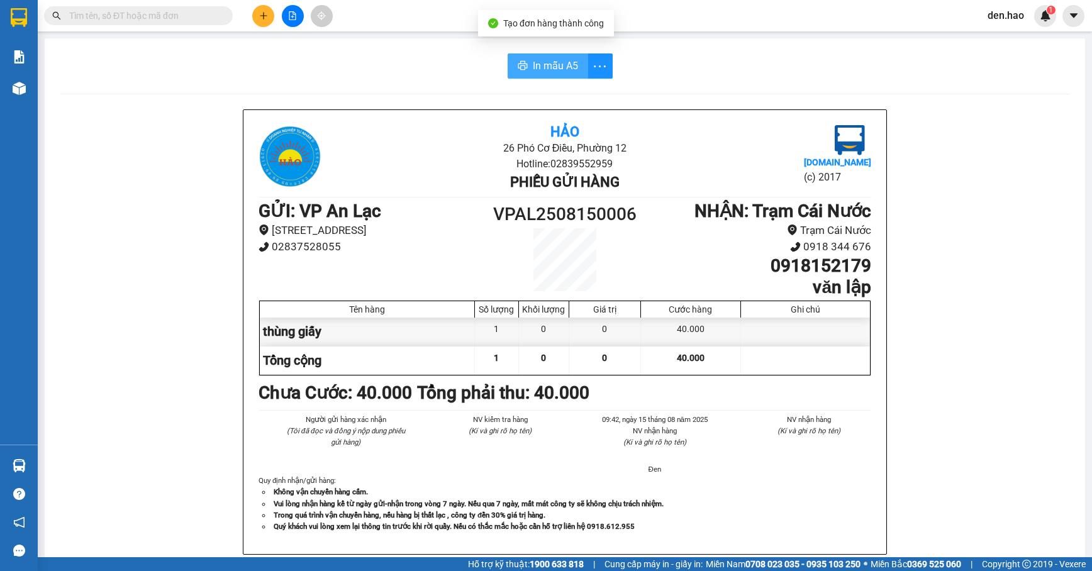
click at [575, 63] on button "In mẫu A5" at bounding box center [548, 65] width 81 height 25
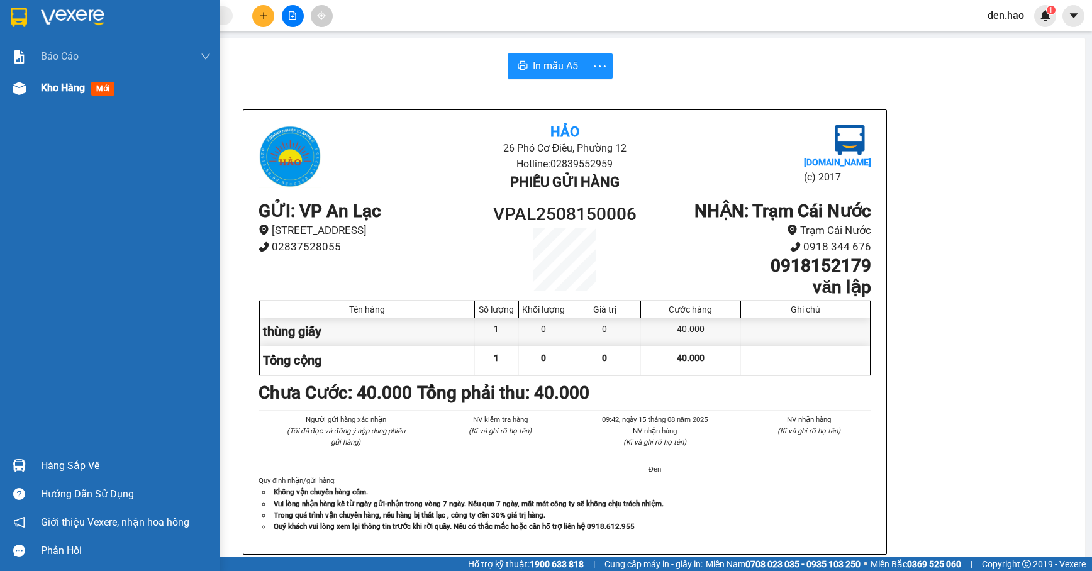
click at [67, 84] on span "Kho hàng" at bounding box center [63, 88] width 44 height 12
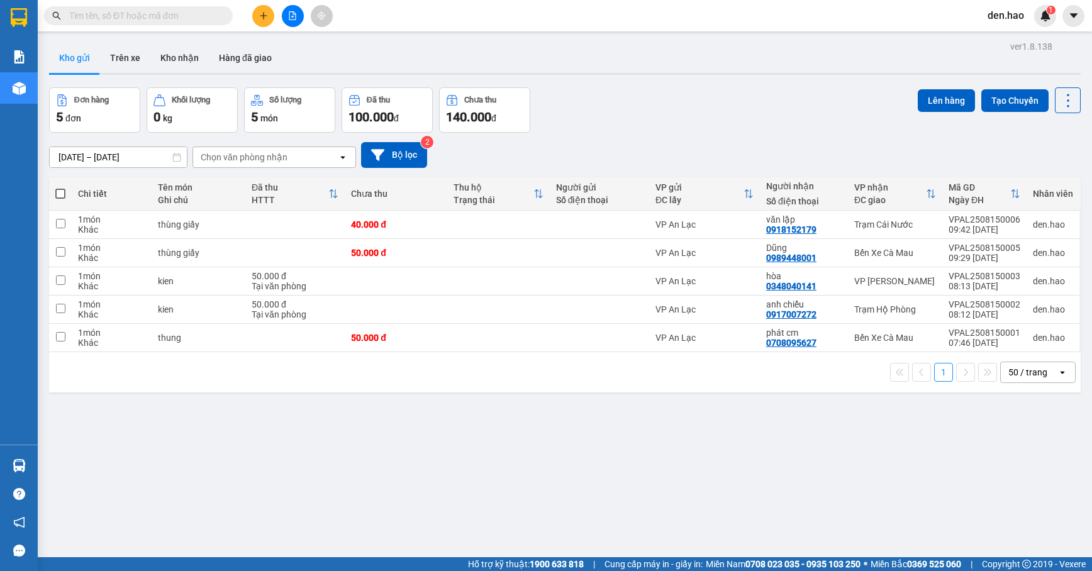
click at [189, 19] on input "text" at bounding box center [143, 16] width 148 height 14
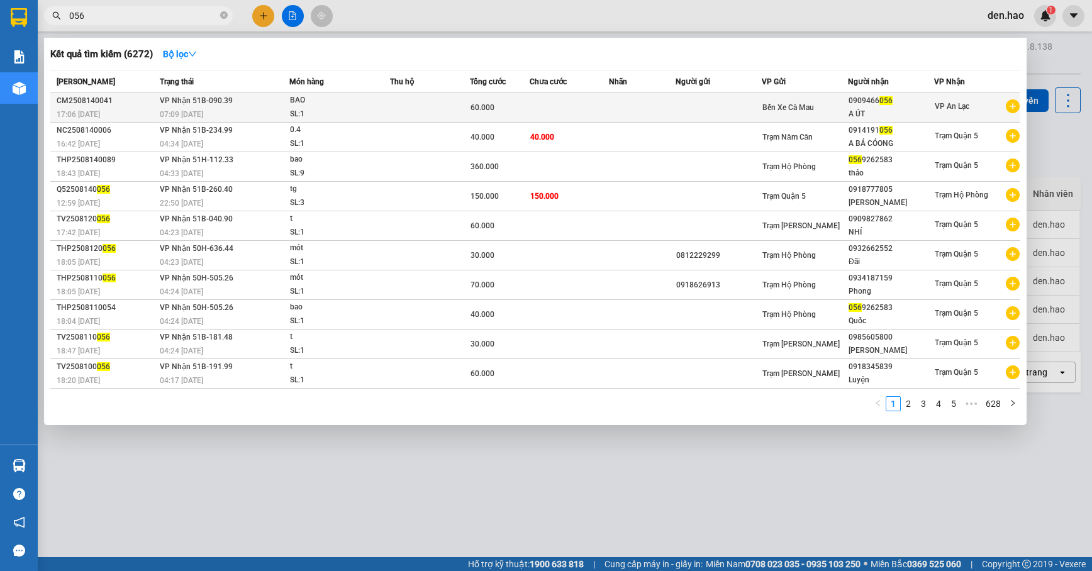
type input "056"
click at [491, 96] on td "60.000" at bounding box center [500, 108] width 60 height 30
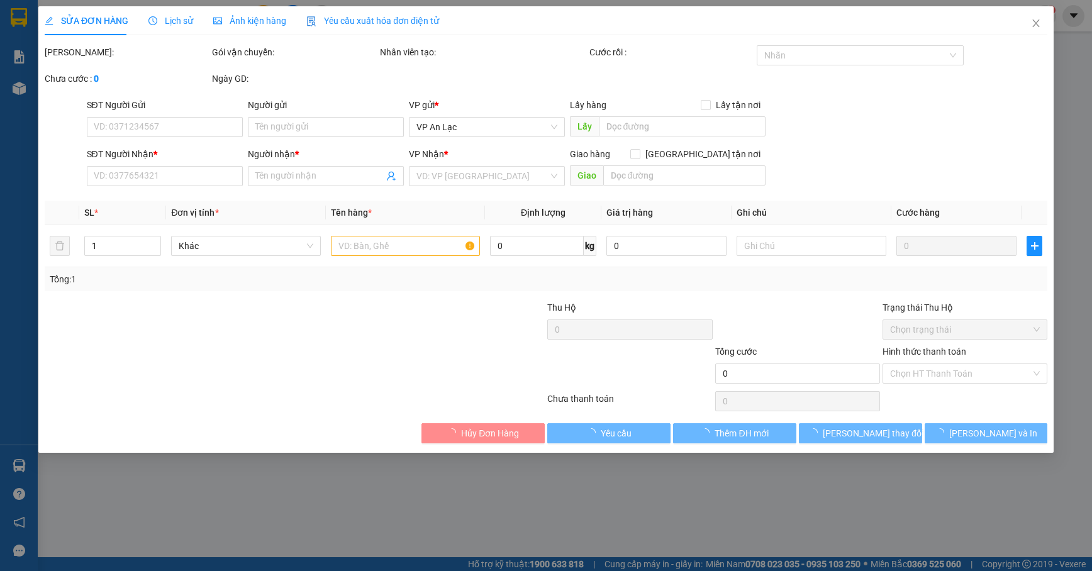
type input "0909466056"
type input "A ÚT"
type input "60.000"
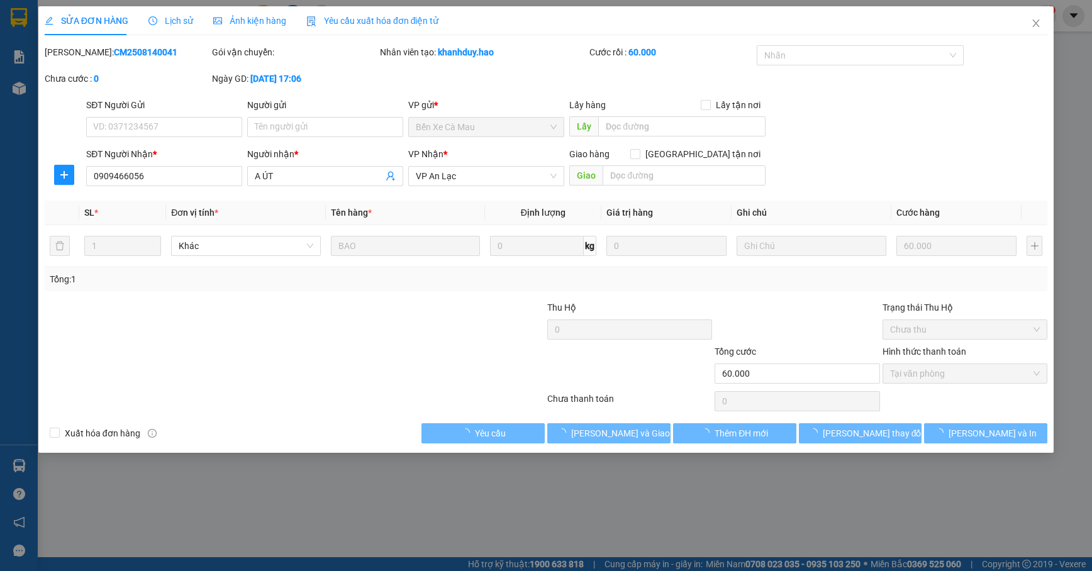
click at [259, 11] on div "Ảnh kiện hàng" at bounding box center [249, 20] width 73 height 29
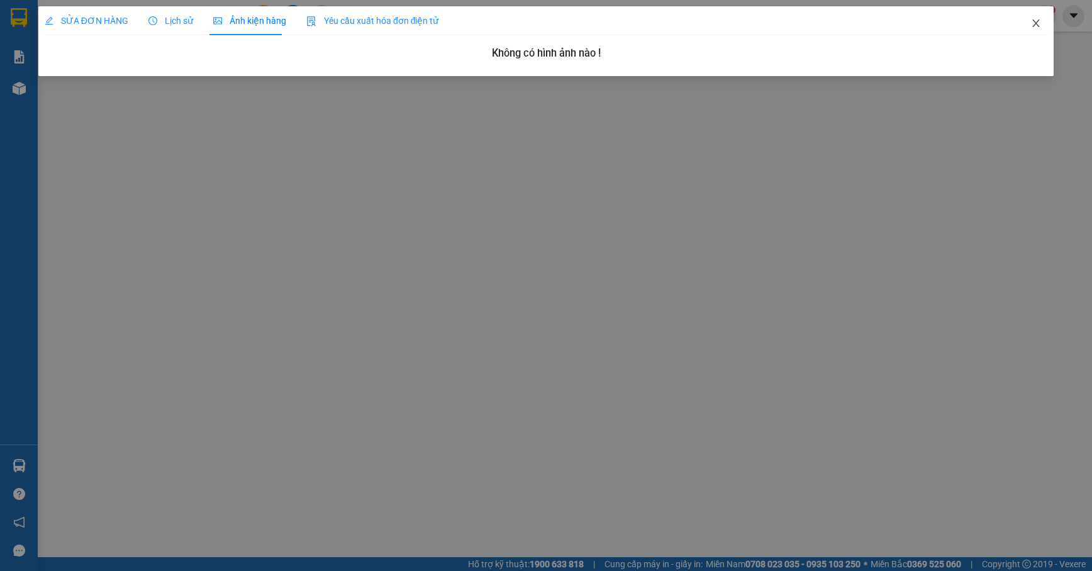
click at [1040, 30] on span "Close" at bounding box center [1036, 23] width 35 height 35
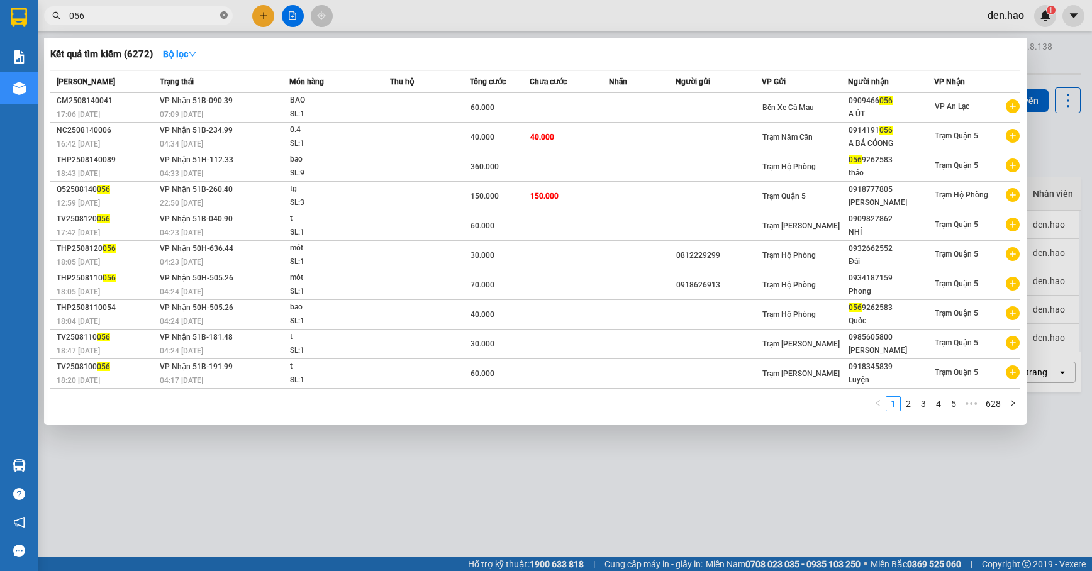
click at [225, 16] on icon "close-circle" at bounding box center [224, 15] width 8 height 8
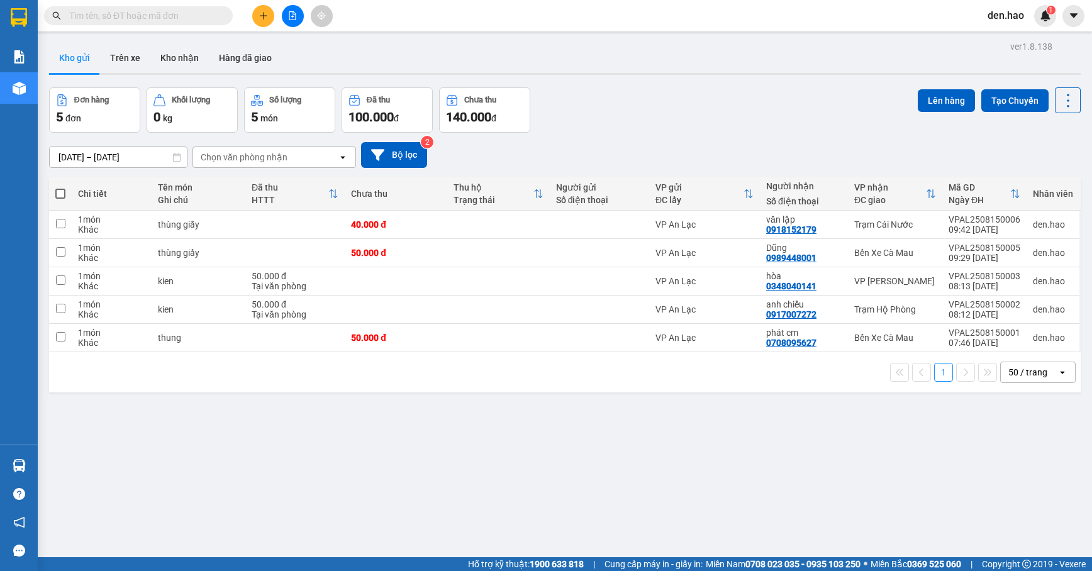
click at [225, 16] on span at bounding box center [224, 16] width 8 height 14
click at [185, 21] on input "text" at bounding box center [143, 16] width 148 height 14
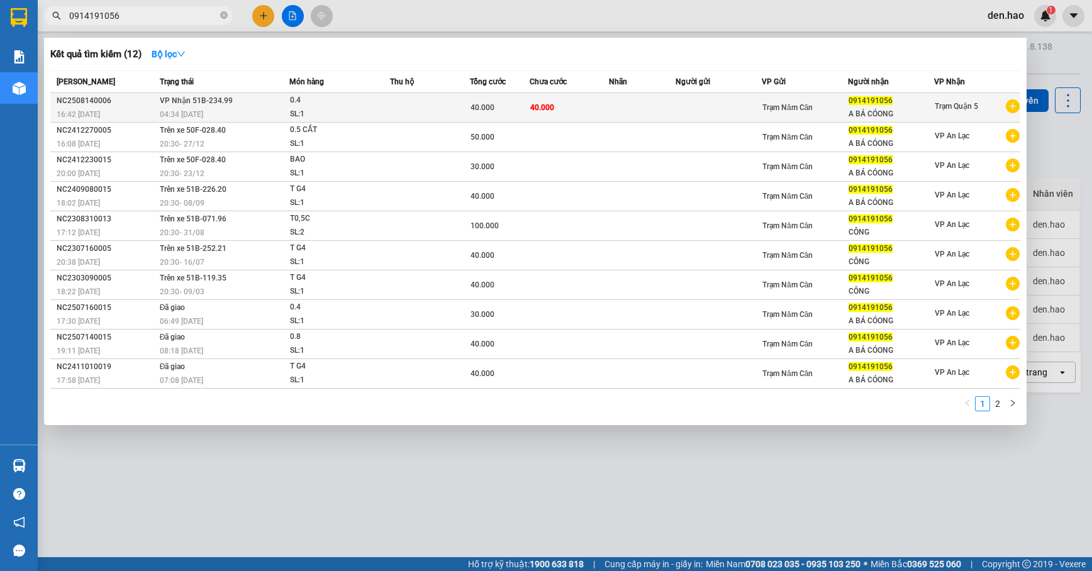
type input "0914191056"
click at [313, 106] on div "0.4" at bounding box center [337, 101] width 94 height 14
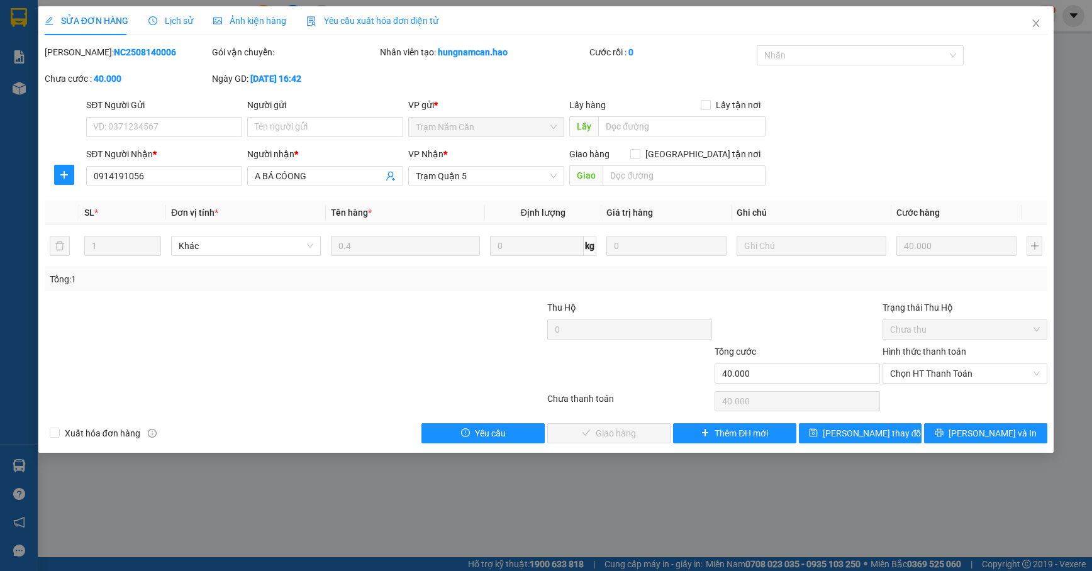
drag, startPoint x: 282, startPoint y: 33, endPoint x: 275, endPoint y: 25, distance: 10.7
click at [279, 29] on div "Ảnh kiện hàng" at bounding box center [249, 20] width 73 height 29
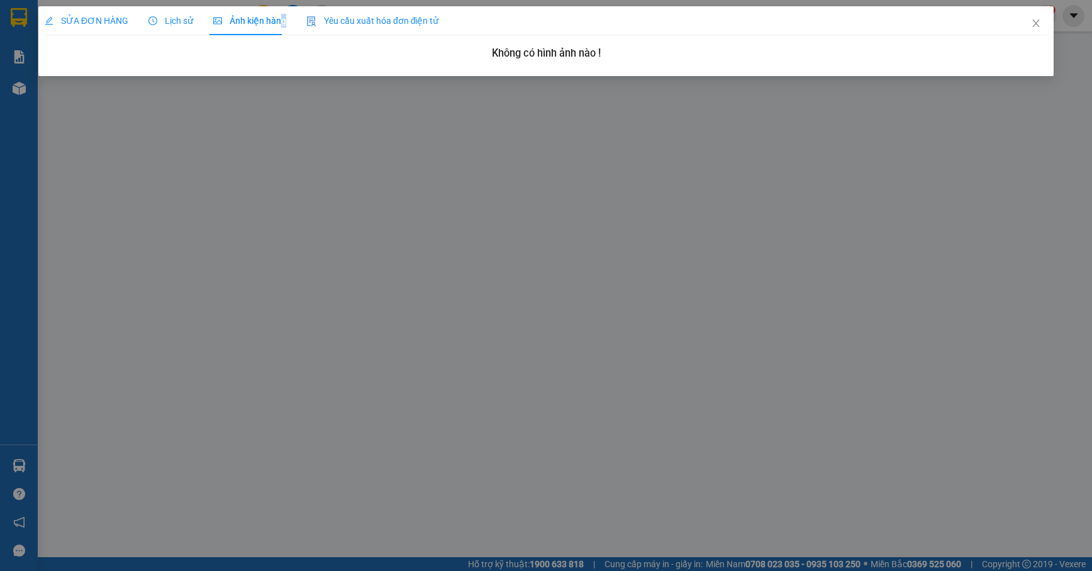
click at [275, 25] on span "Ảnh kiện hàng" at bounding box center [249, 21] width 73 height 10
click at [1039, 25] on icon "close" at bounding box center [1036, 23] width 10 height 10
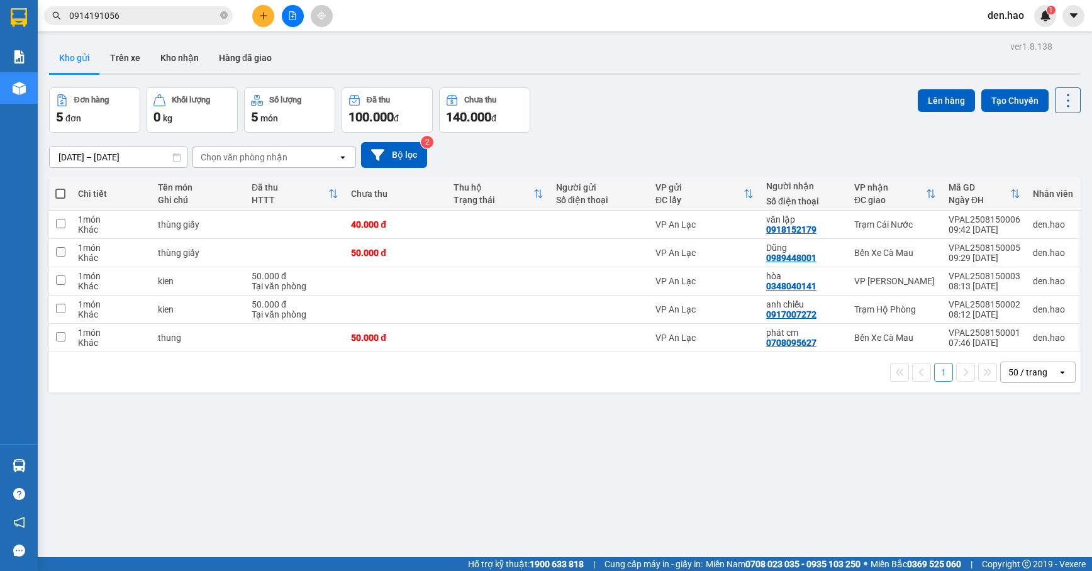
click at [200, 15] on input "0914191056" at bounding box center [143, 16] width 148 height 14
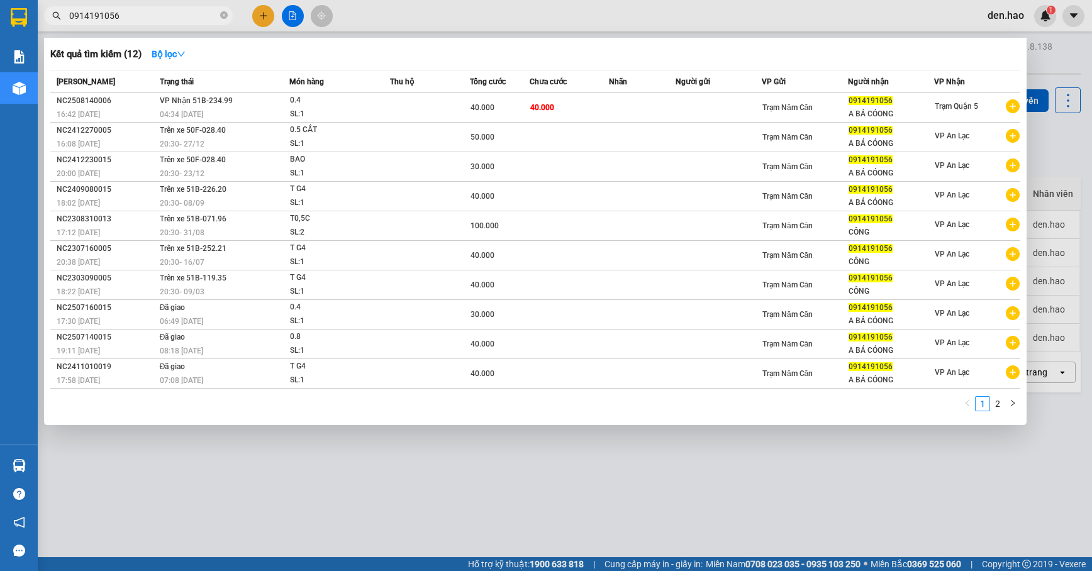
click at [225, 18] on icon "close-circle" at bounding box center [224, 15] width 8 height 8
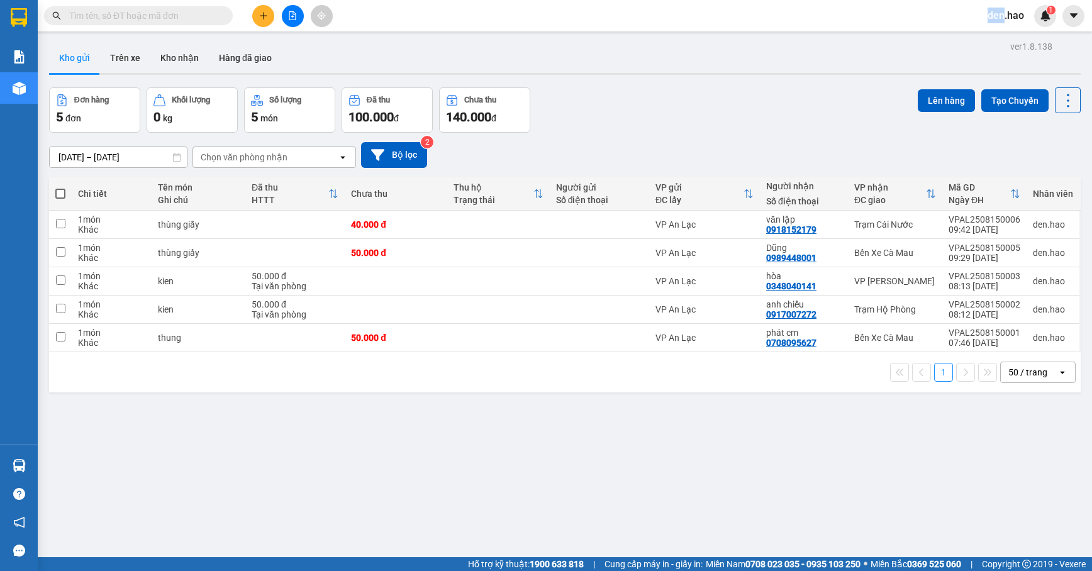
click at [225, 18] on span at bounding box center [224, 16] width 8 height 14
click at [202, 16] on input "text" at bounding box center [143, 16] width 148 height 14
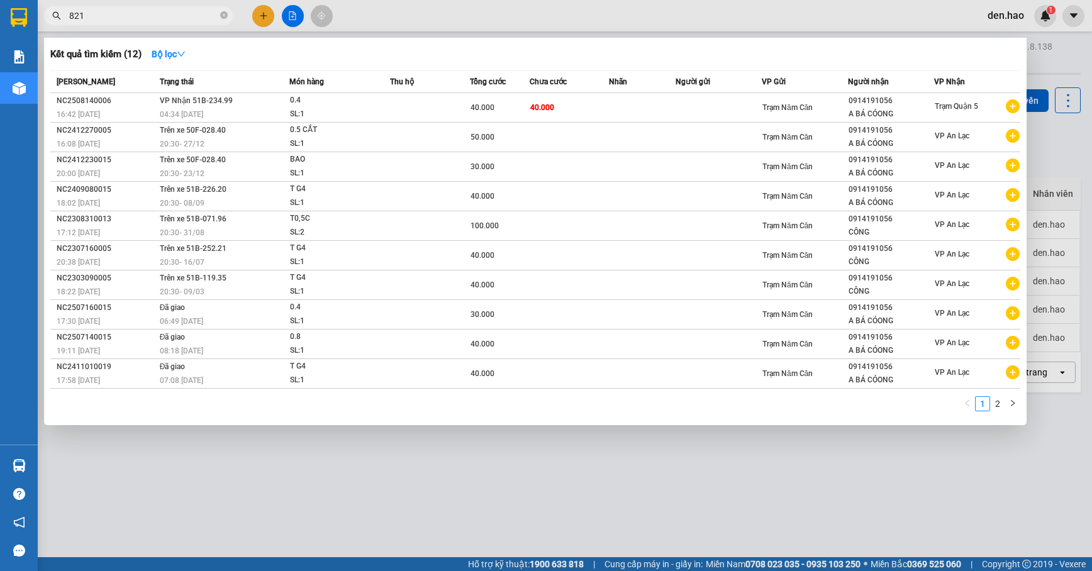
type input "8218"
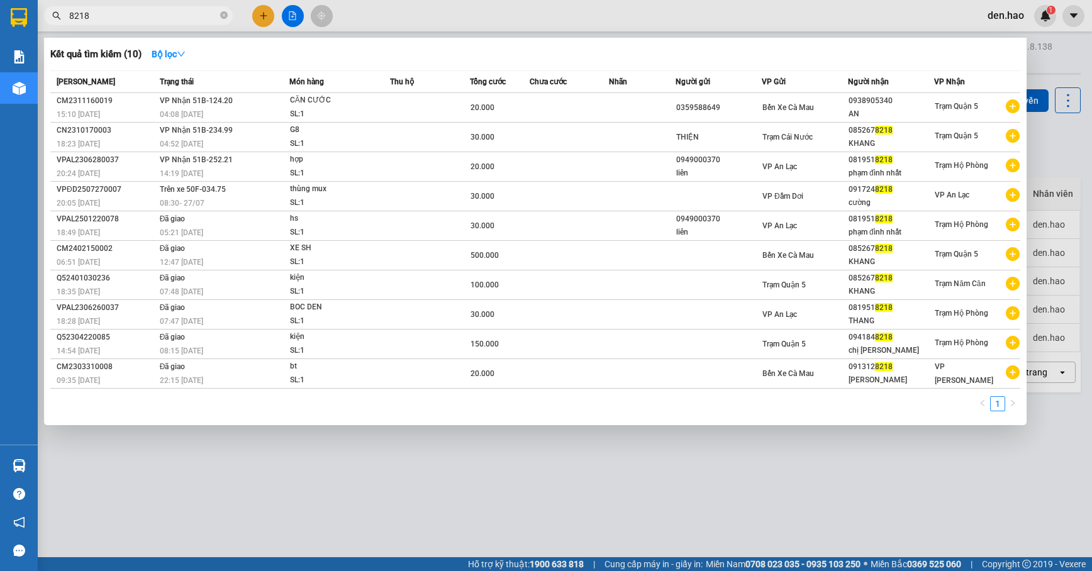
click at [219, 18] on span "8218" at bounding box center [138, 15] width 189 height 19
click at [221, 18] on icon "close-circle" at bounding box center [224, 15] width 8 height 8
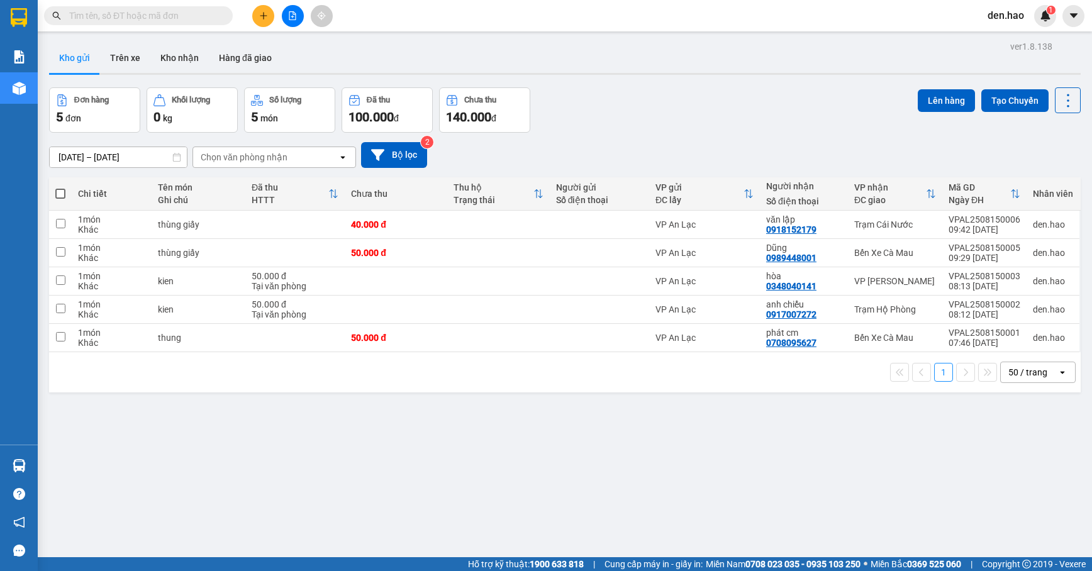
click at [222, 18] on span at bounding box center [224, 16] width 8 height 14
click at [198, 18] on input "text" at bounding box center [143, 16] width 148 height 14
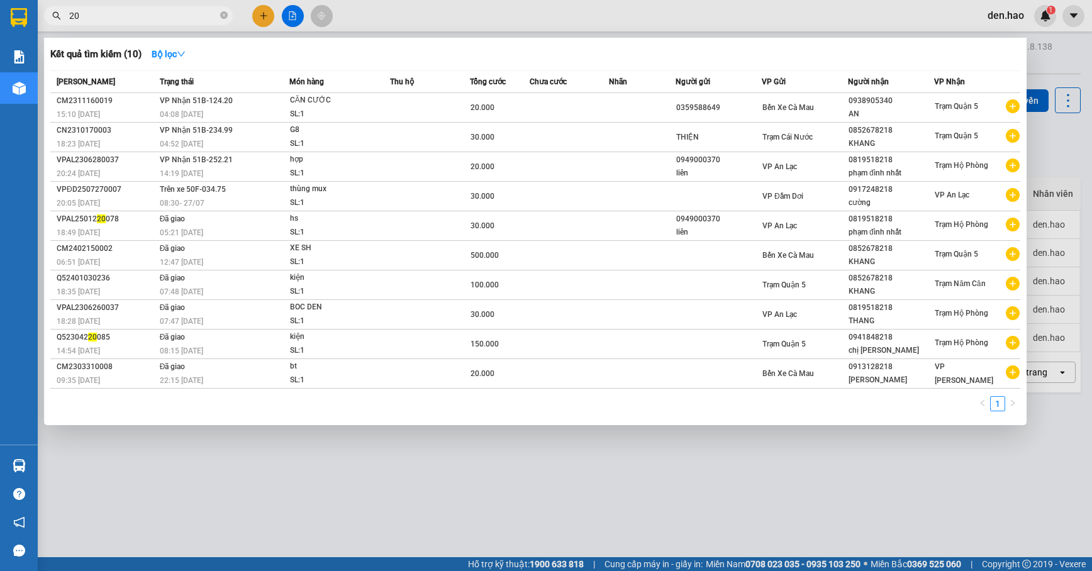
type input "2"
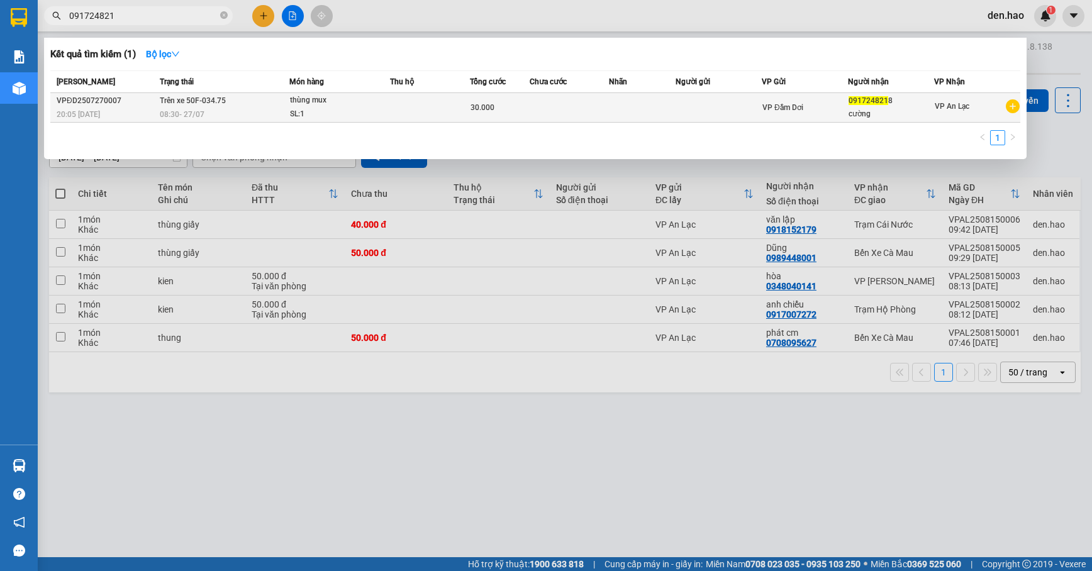
type input "091724821"
click at [287, 111] on div "08:30 [DATE]" at bounding box center [224, 115] width 129 height 14
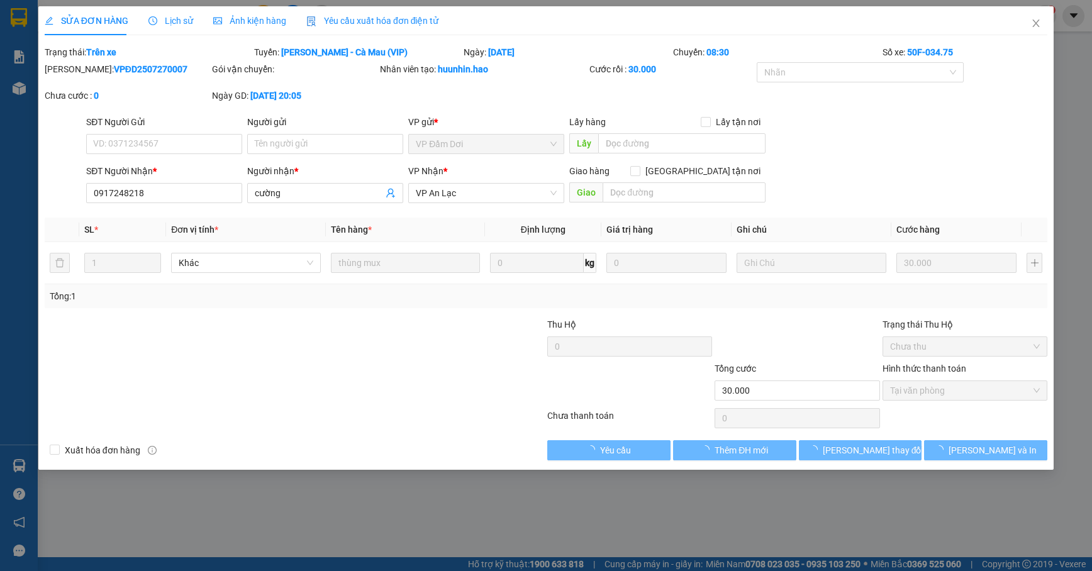
type input "0917248218"
type input "cường"
type input "30.000"
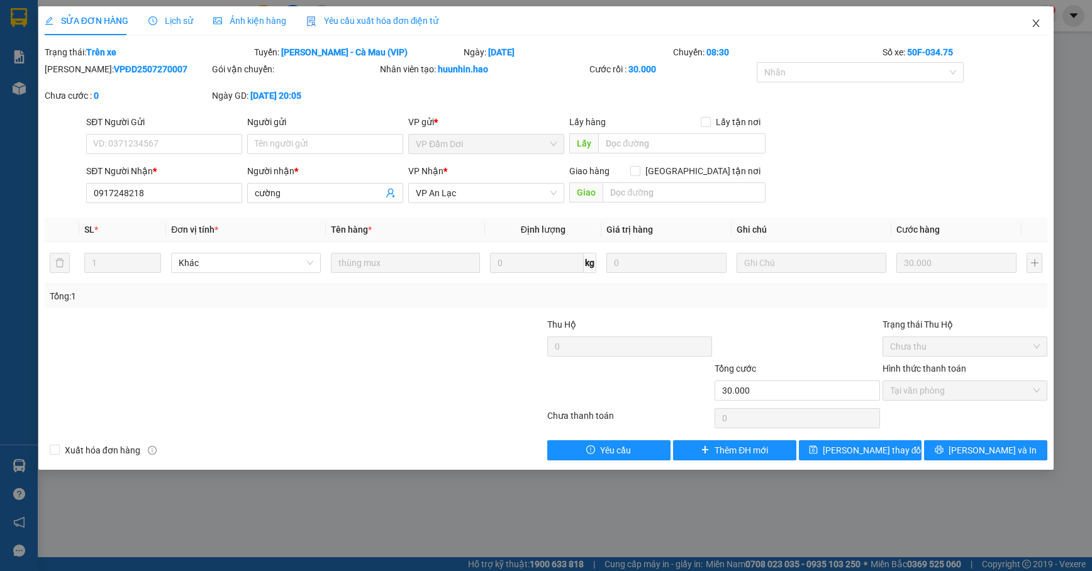
click at [1038, 23] on icon "close" at bounding box center [1036, 23] width 10 height 10
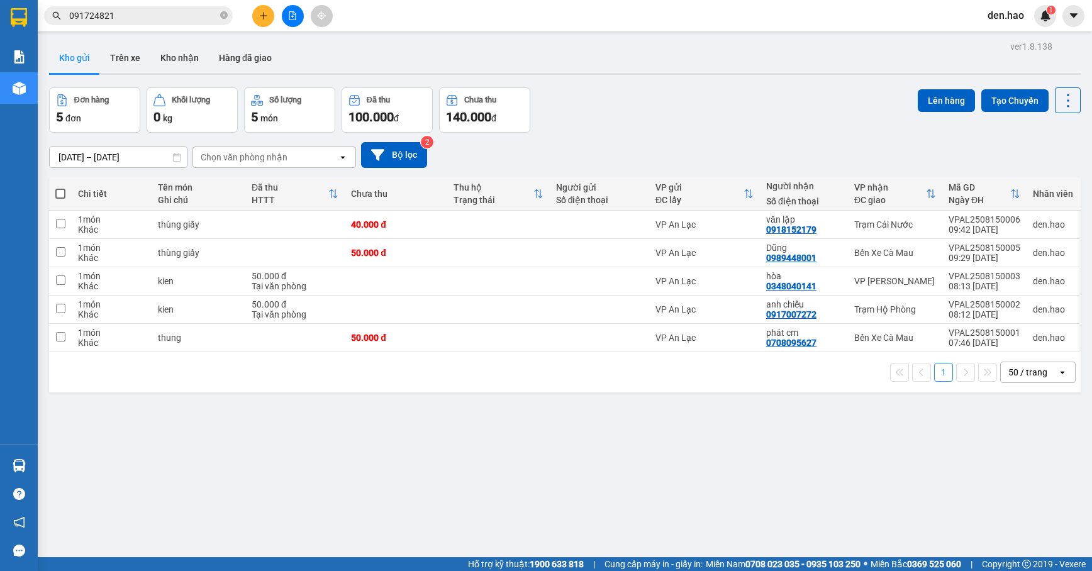
click at [226, 16] on span at bounding box center [224, 16] width 8 height 12
click at [226, 13] on span at bounding box center [224, 16] width 8 height 14
click at [252, 21] on div at bounding box center [292, 16] width 94 height 22
click at [257, 16] on button at bounding box center [263, 16] width 22 height 22
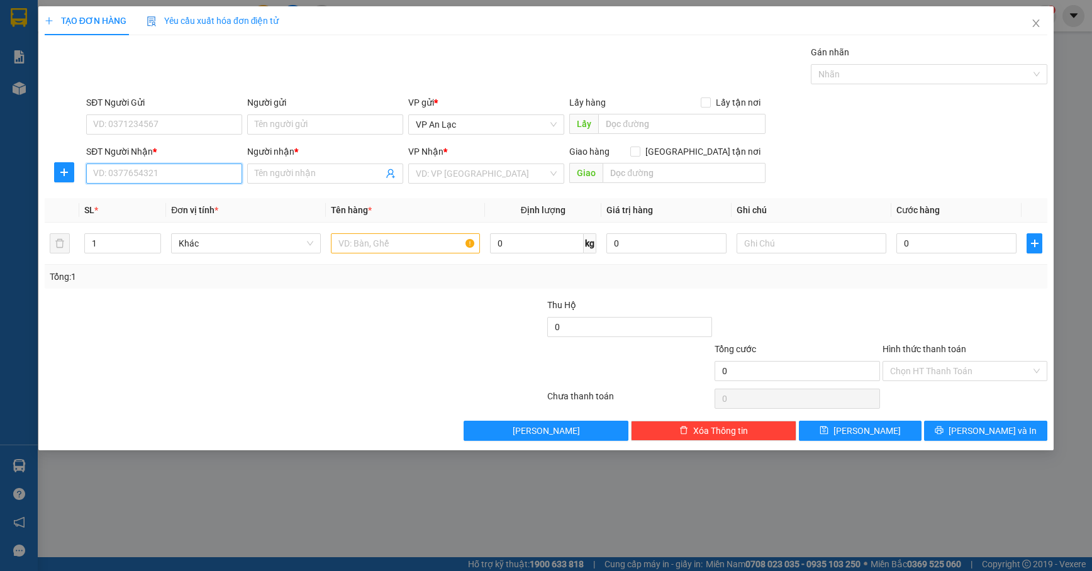
click at [174, 181] on input "SĐT Người Nhận *" at bounding box center [164, 174] width 156 height 20
type input "2"
click at [176, 194] on div "0979772180 - TÌNH" at bounding box center [164, 200] width 141 height 14
type input "0979772180"
type input "TÌNH"
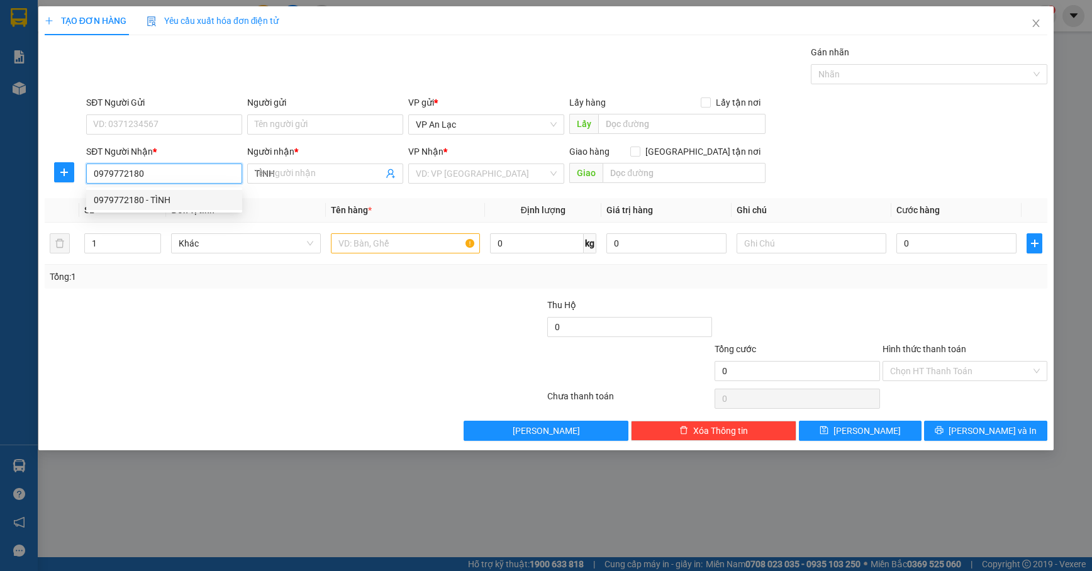
type input "40.000"
type input "0979772180"
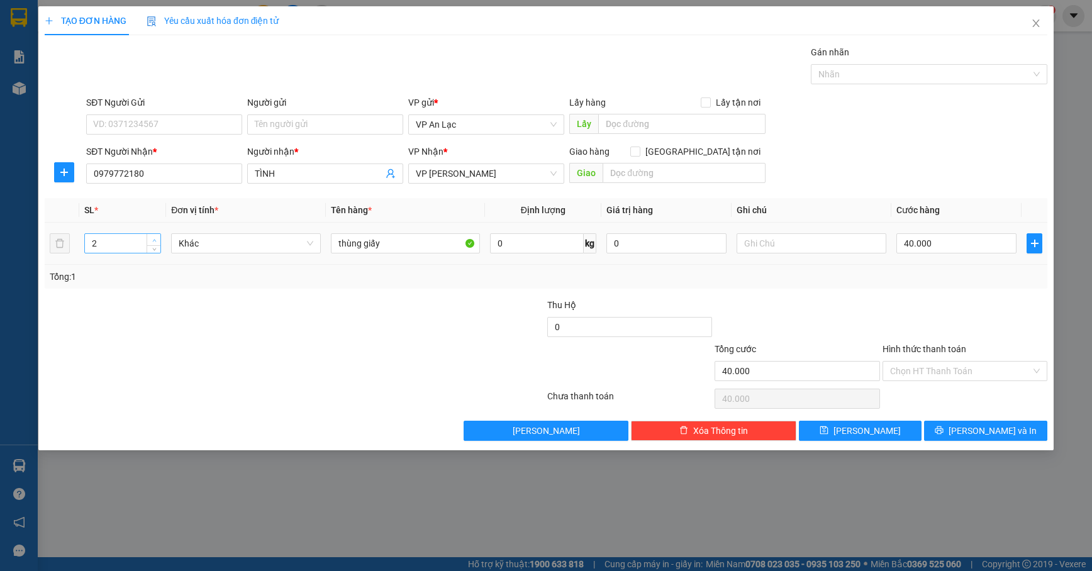
click at [148, 242] on span "Increase Value" at bounding box center [154, 239] width 14 height 11
type input "3"
click at [148, 242] on span "Increase Value" at bounding box center [154, 239] width 14 height 11
click at [932, 243] on input "40.000" at bounding box center [956, 243] width 120 height 20
type input "1"
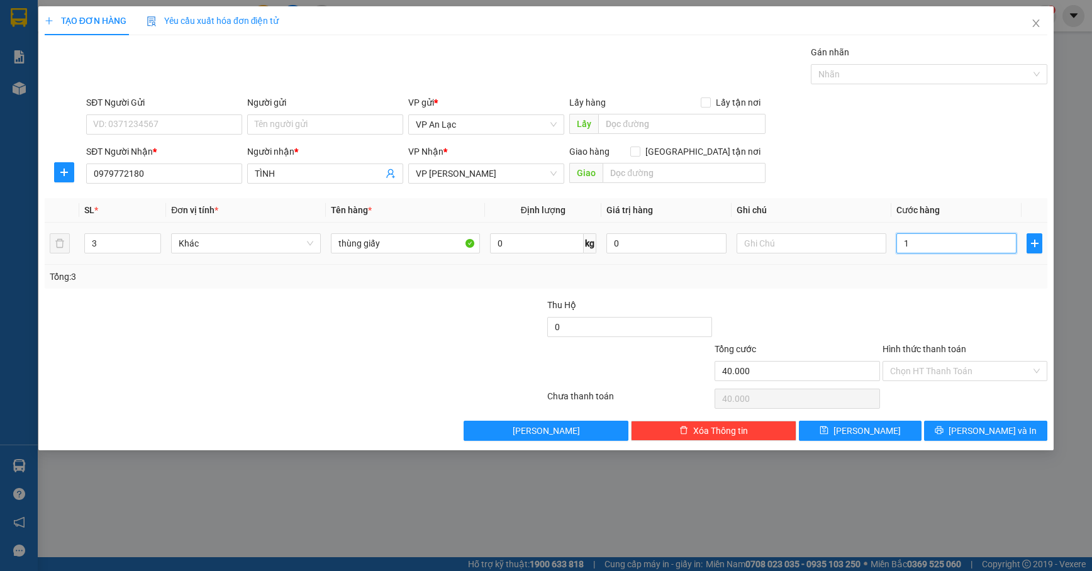
type input "1"
type input "12"
type input "120"
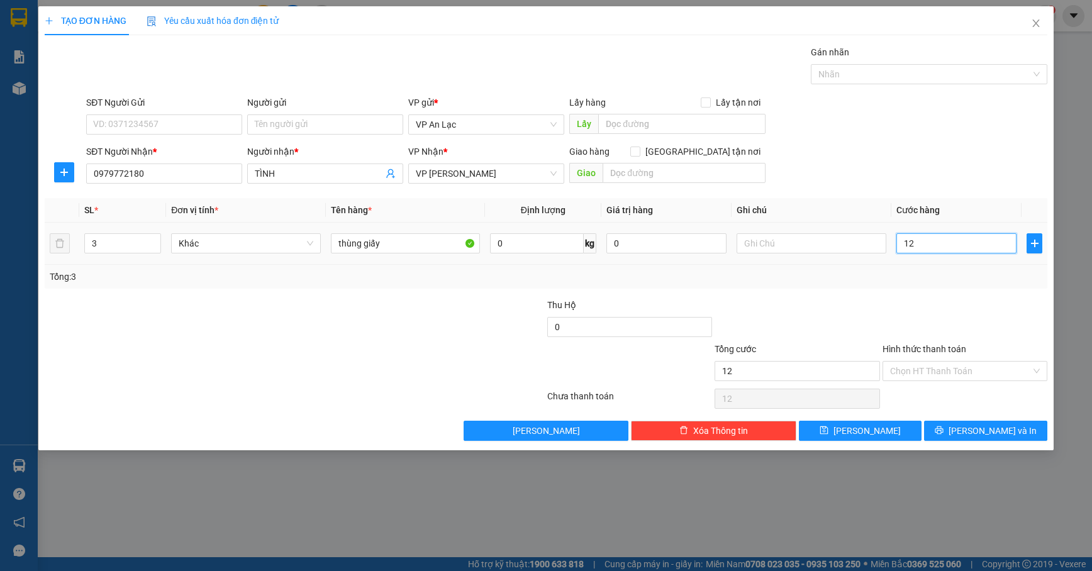
type input "120"
type input "120.000"
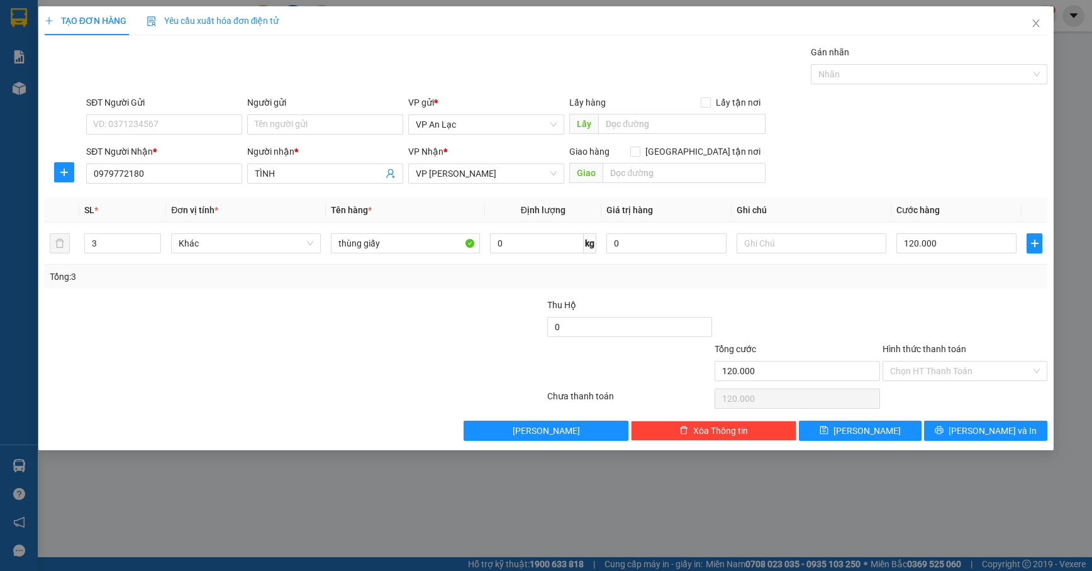
click at [926, 315] on div at bounding box center [964, 320] width 167 height 44
click at [451, 244] on input "thùng giấy" at bounding box center [406, 243] width 150 height 20
type input "t"
type input "v"
type input "bao"
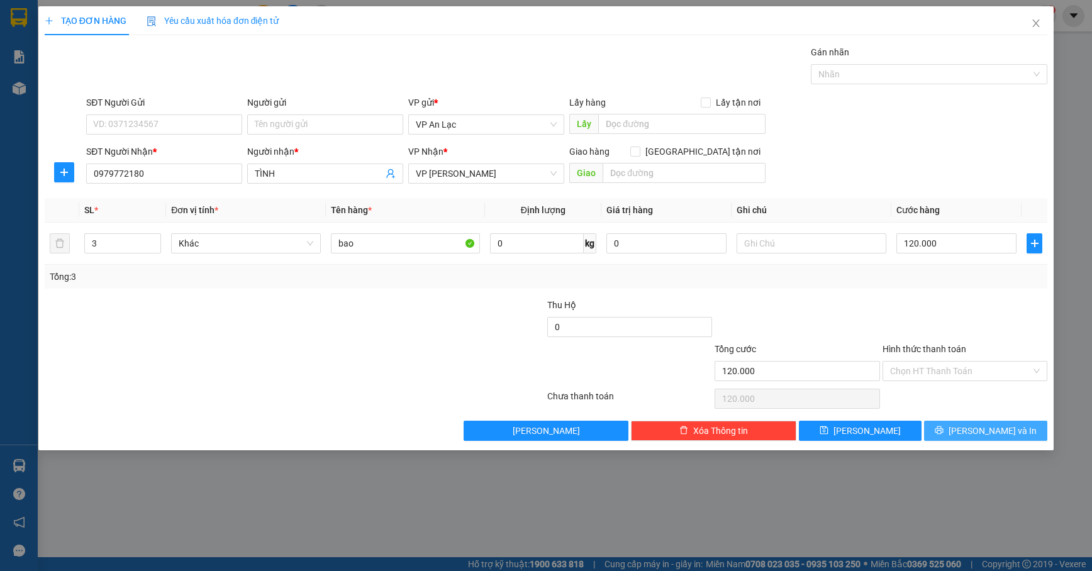
click at [973, 429] on button "[PERSON_NAME] và In" at bounding box center [985, 431] width 123 height 20
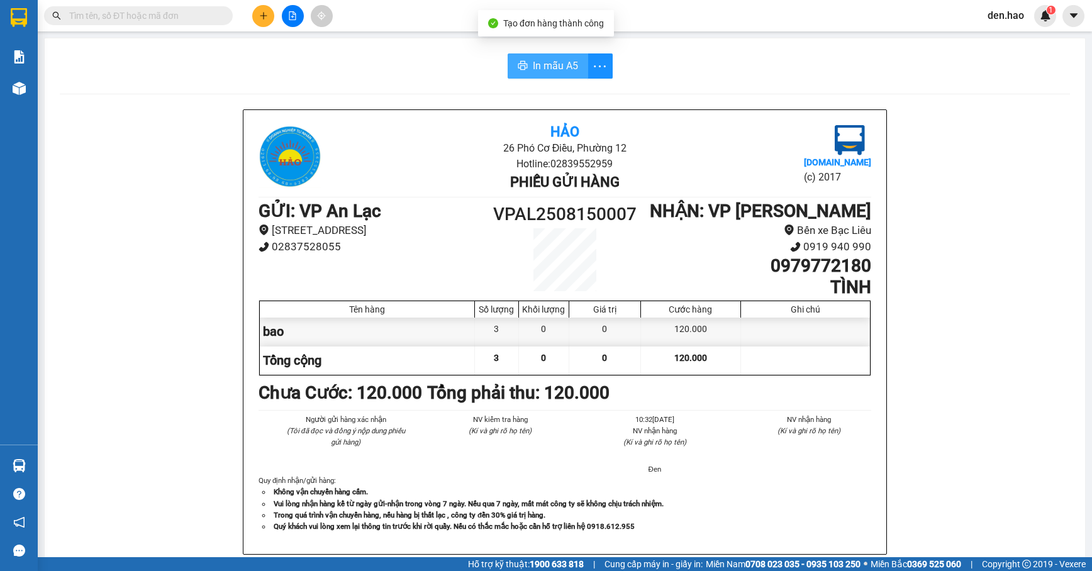
click at [533, 67] on span "In mẫu A5" at bounding box center [555, 66] width 45 height 16
click at [559, 74] on div "In mẫu A5" at bounding box center [560, 65] width 125 height 25
click at [569, 73] on span "In mẫu A5" at bounding box center [555, 66] width 45 height 16
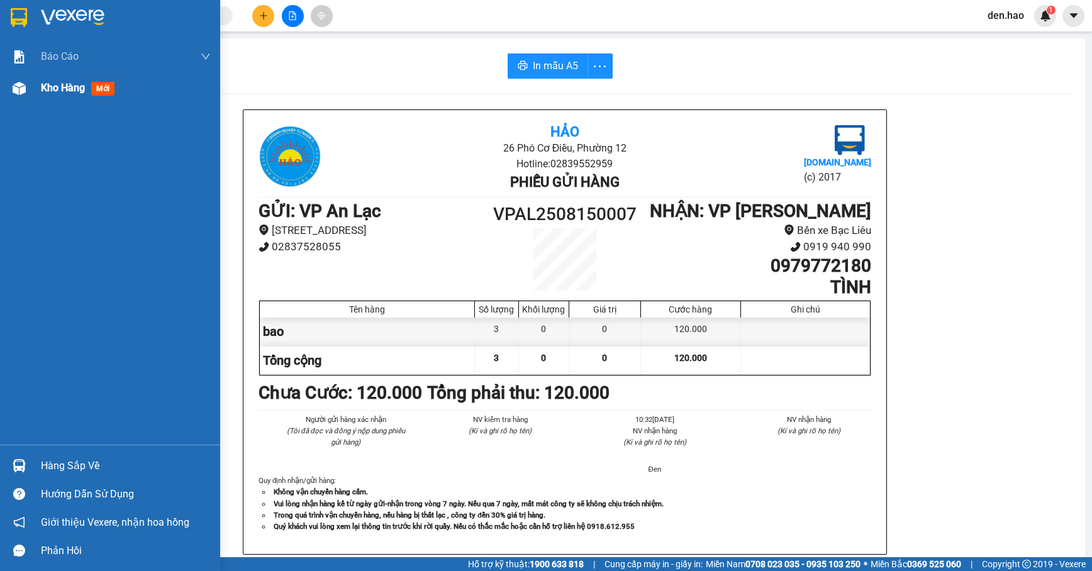
click at [81, 88] on span "Kho hàng" at bounding box center [63, 88] width 44 height 12
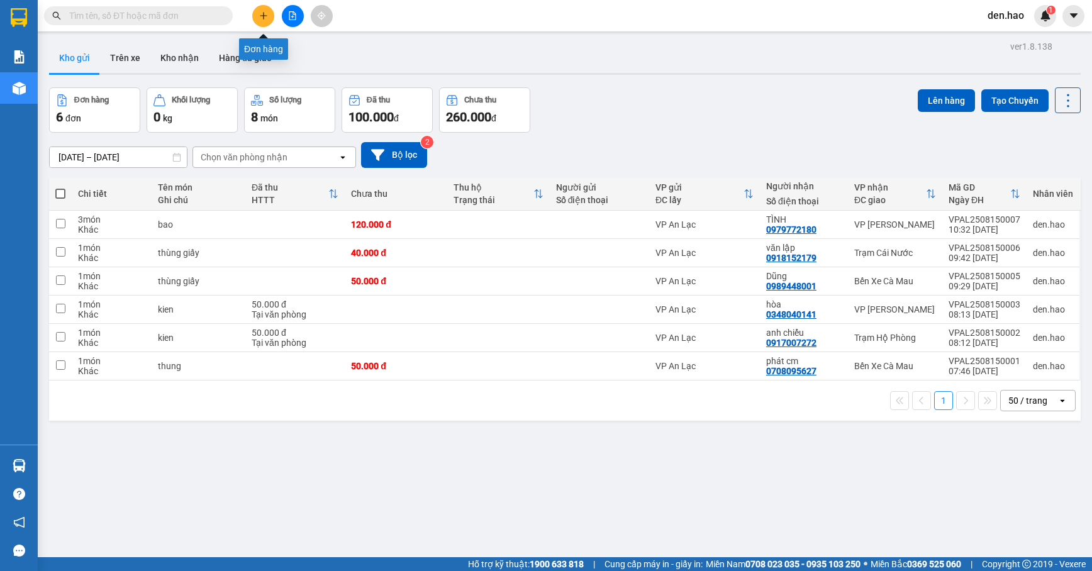
click at [269, 16] on button at bounding box center [263, 16] width 22 height 22
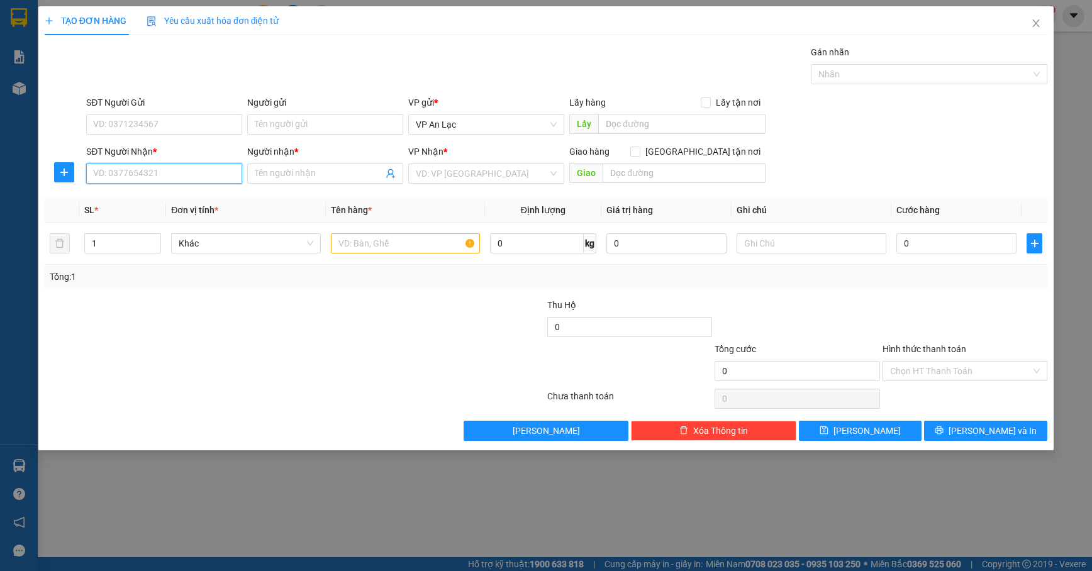
click at [190, 172] on input "SĐT Người Nhận *" at bounding box center [164, 174] width 156 height 20
type input "0"
type input "0945131354"
click at [327, 177] on input "Người nhận *" at bounding box center [319, 174] width 128 height 14
click at [142, 121] on input "SĐT Người Gửi" at bounding box center [164, 125] width 156 height 20
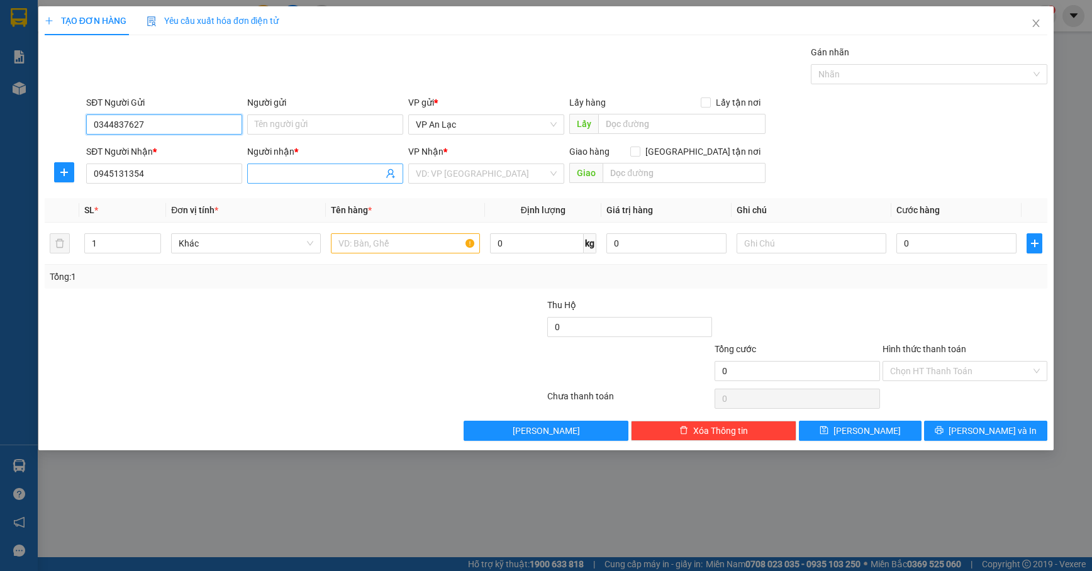
type input "0344837627"
click at [352, 167] on input "Người nhận *" at bounding box center [319, 174] width 128 height 14
click at [384, 250] on input "text" at bounding box center [406, 243] width 150 height 20
click at [260, 172] on input "Người nhận *" at bounding box center [319, 174] width 128 height 14
type input "h"
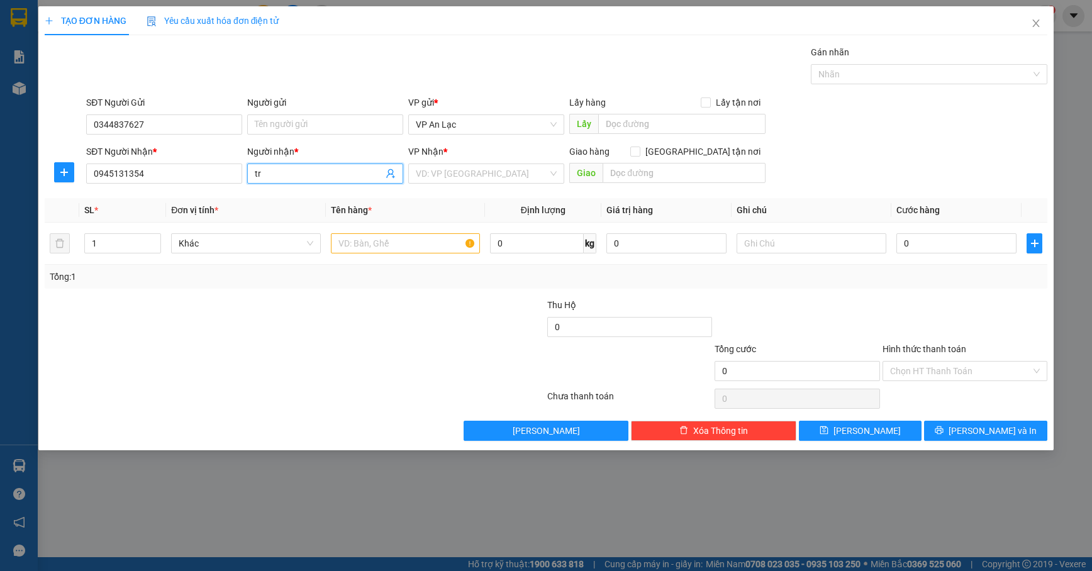
type input "t"
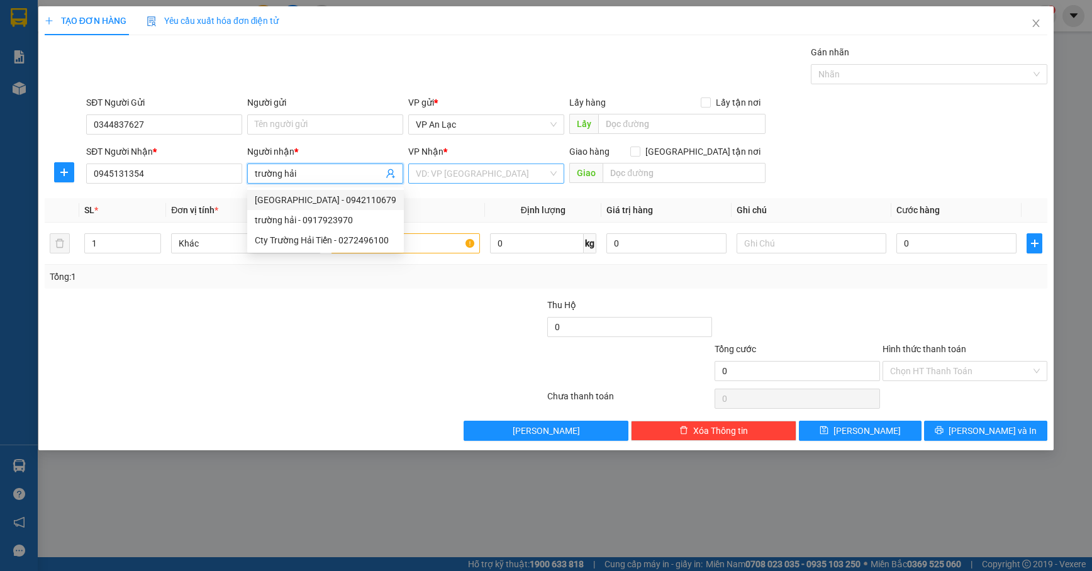
type input "trường hải"
click at [477, 171] on input "search" at bounding box center [482, 173] width 132 height 19
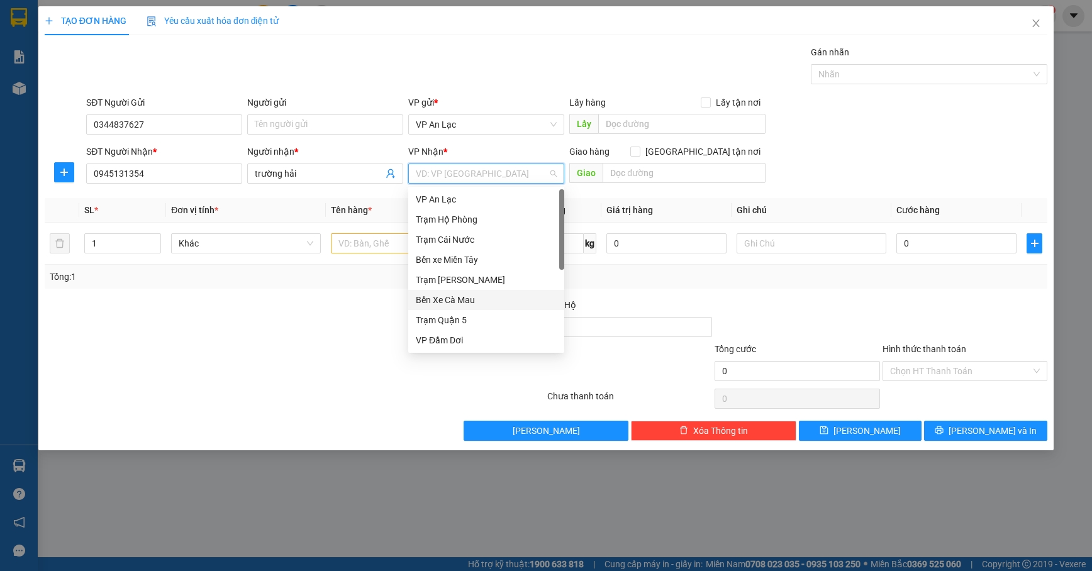
click at [469, 303] on div "Bến Xe Cà Mau" at bounding box center [486, 300] width 141 height 14
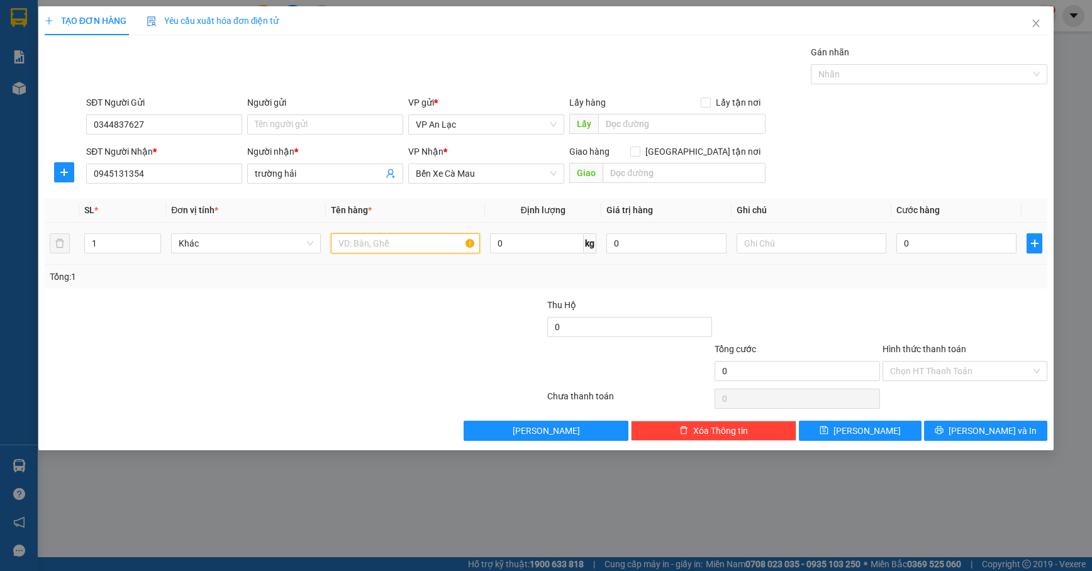
click at [388, 254] on input "text" at bounding box center [406, 243] width 150 height 20
type input "bao"
click at [1000, 254] on input "0" at bounding box center [956, 243] width 120 height 20
type input "1"
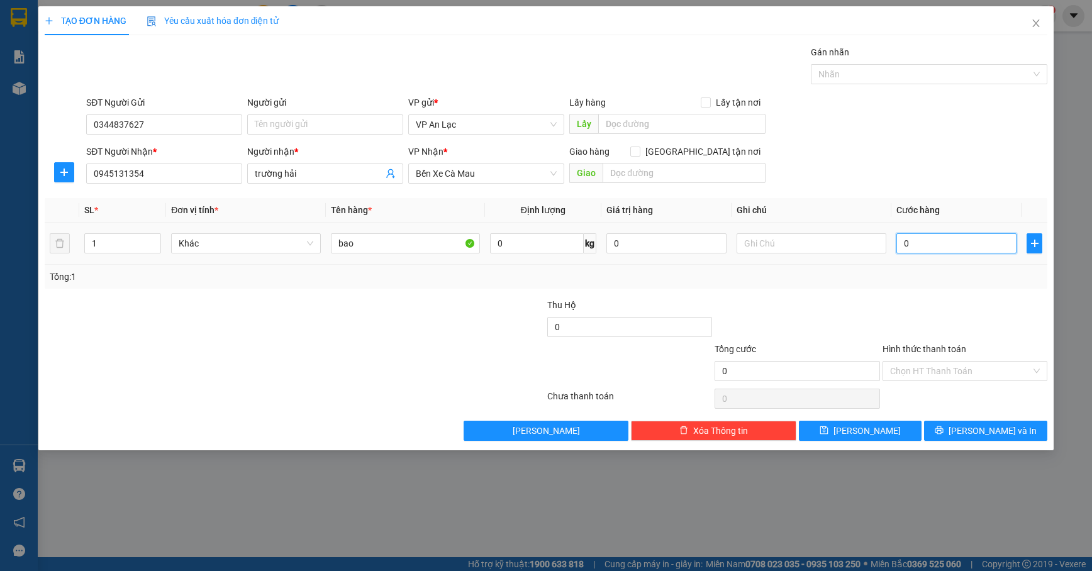
type input "1"
type input "11"
type input "110"
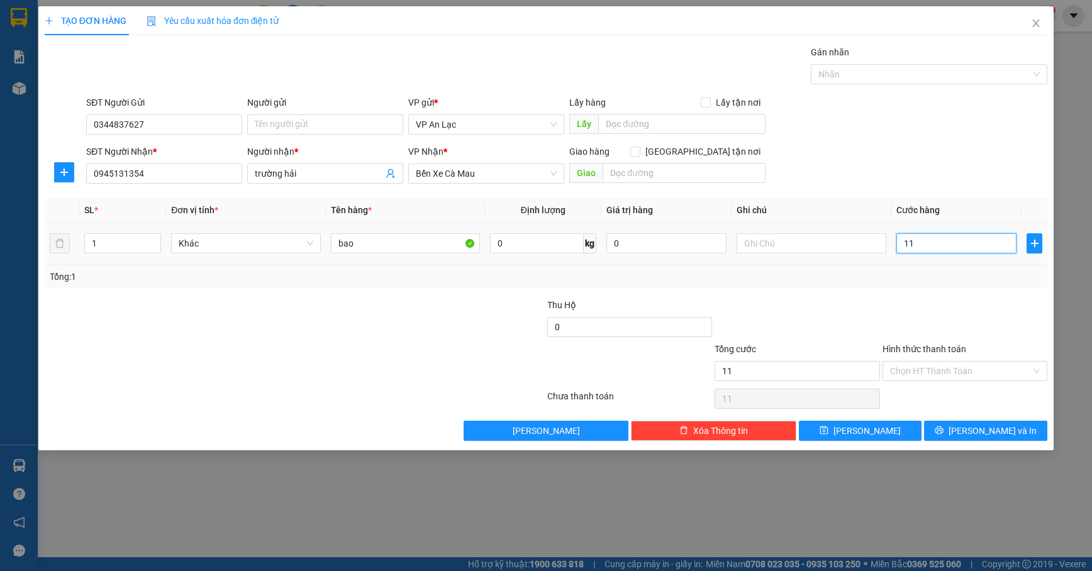
type input "110"
type input "110.000"
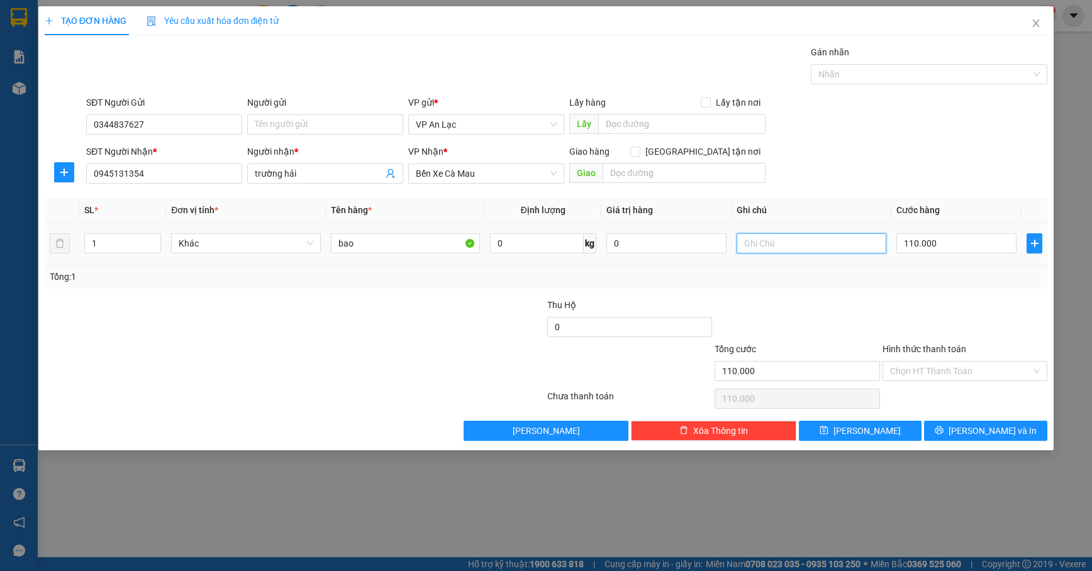
click at [813, 253] on input "text" at bounding box center [812, 243] width 150 height 20
type input "tôm khô"
click at [1013, 419] on div "Transit Pickup Surcharge Ids Transit Deliver Surcharge Ids Transit Deliver Surc…" at bounding box center [546, 243] width 1003 height 396
click at [1012, 433] on button "[PERSON_NAME] và In" at bounding box center [985, 431] width 123 height 20
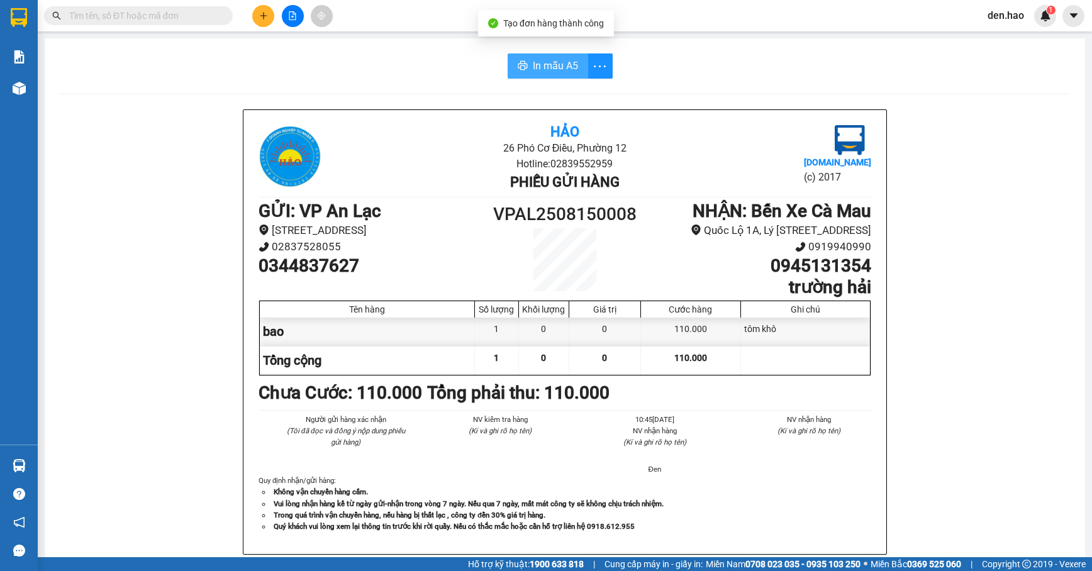
click at [534, 66] on span "In mẫu A5" at bounding box center [555, 66] width 45 height 16
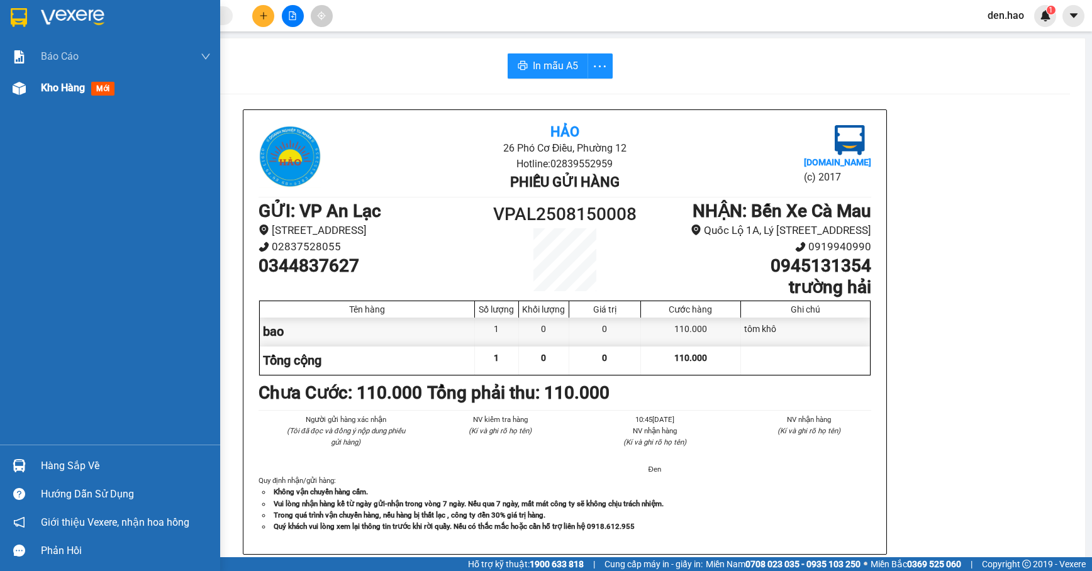
click at [63, 79] on div "Kho hàng mới" at bounding box center [126, 87] width 170 height 31
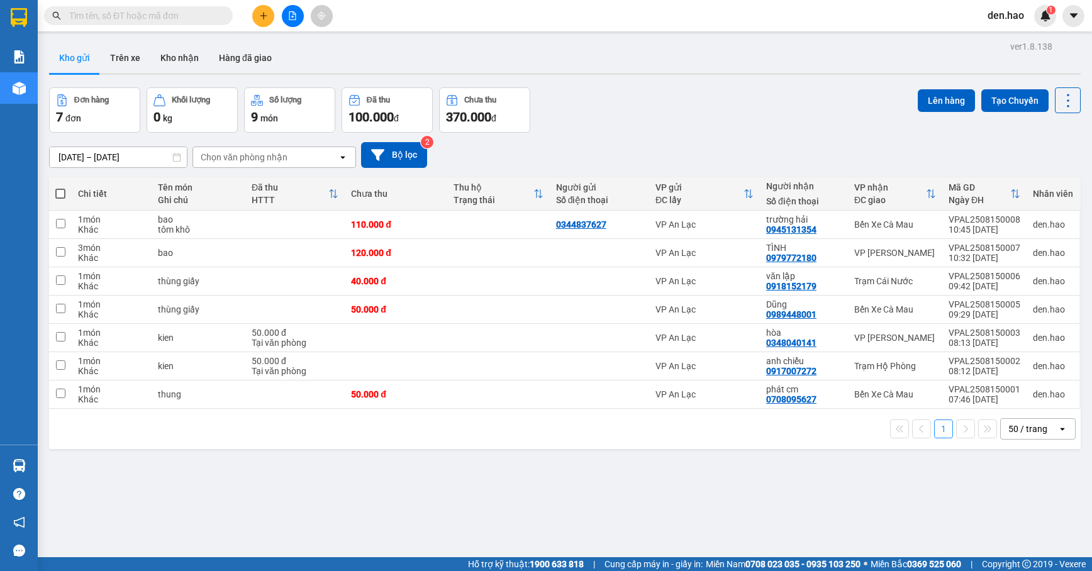
click at [164, 16] on input "text" at bounding box center [143, 16] width 148 height 14
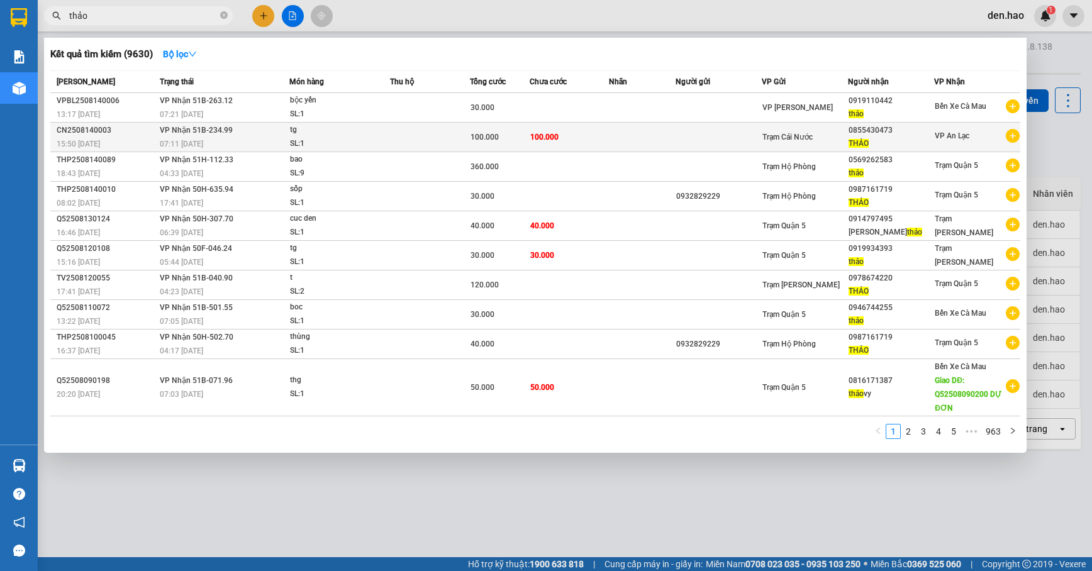
type input "thảo"
click at [525, 133] on div "100.000" at bounding box center [500, 137] width 59 height 14
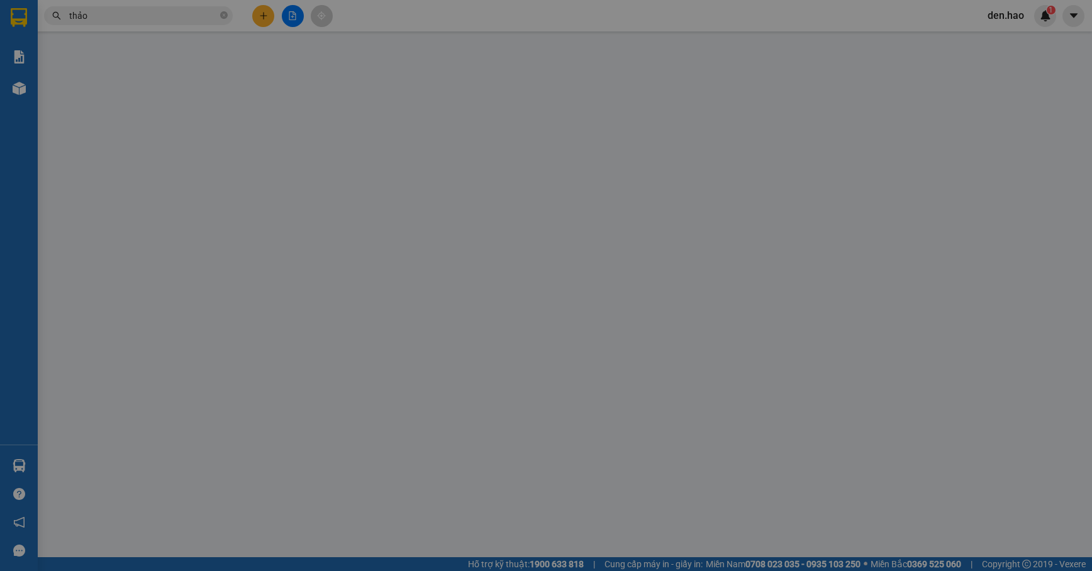
type input "0855430473"
type input "THẢO"
type input "100.000"
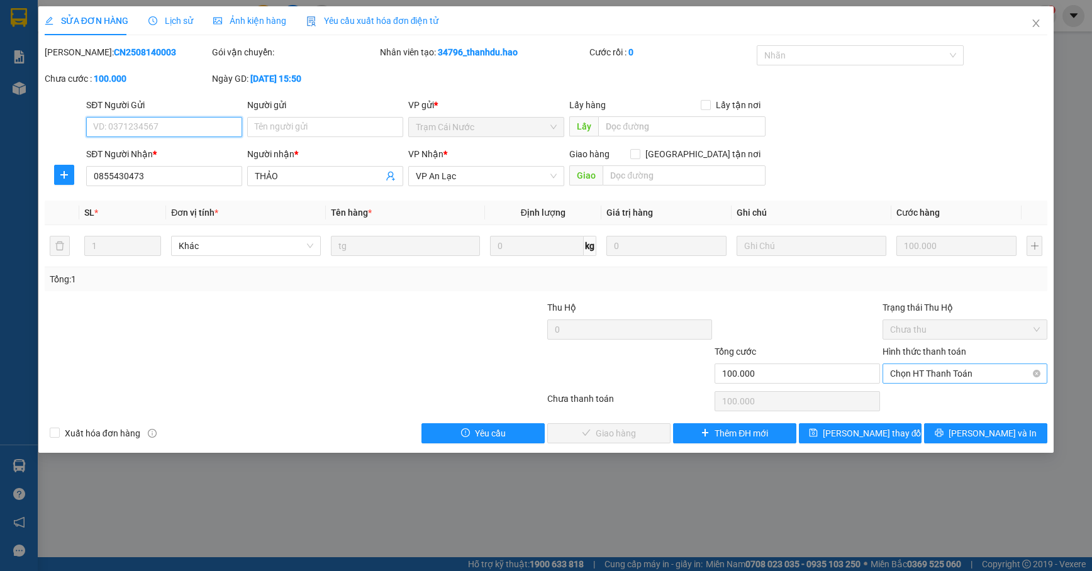
click at [957, 379] on span "Chọn HT Thanh Toán" at bounding box center [965, 373] width 150 height 19
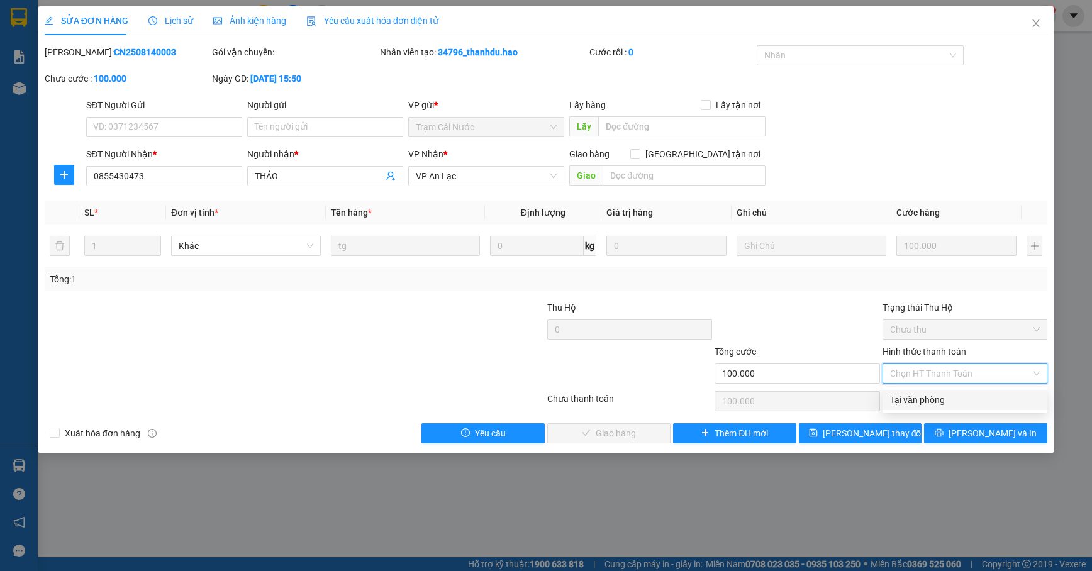
click at [954, 398] on div "Tại văn phòng" at bounding box center [965, 400] width 150 height 14
type input "0"
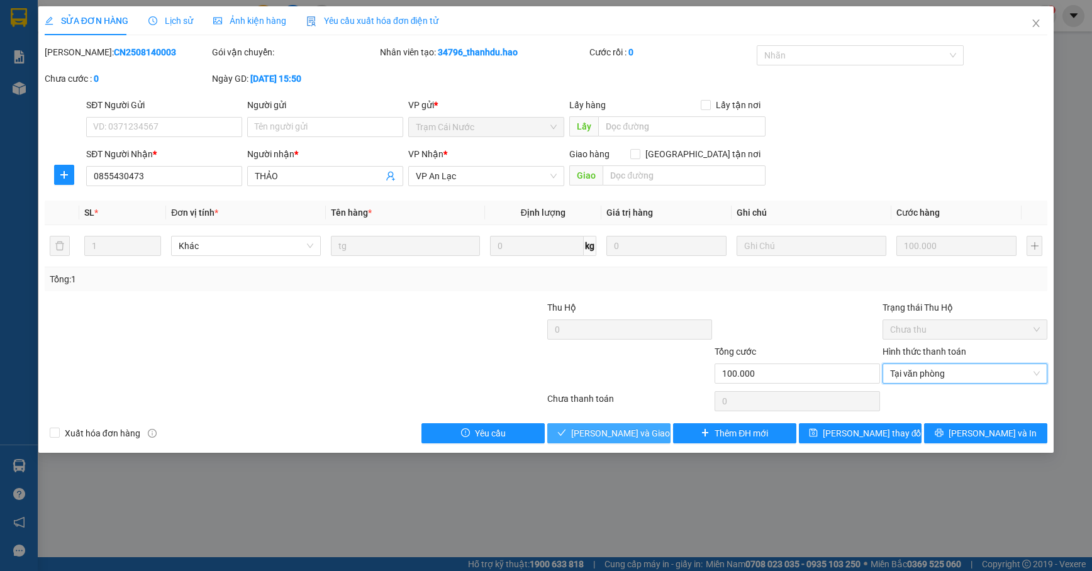
click at [656, 433] on button "[PERSON_NAME] và Giao hàng" at bounding box center [608, 433] width 123 height 20
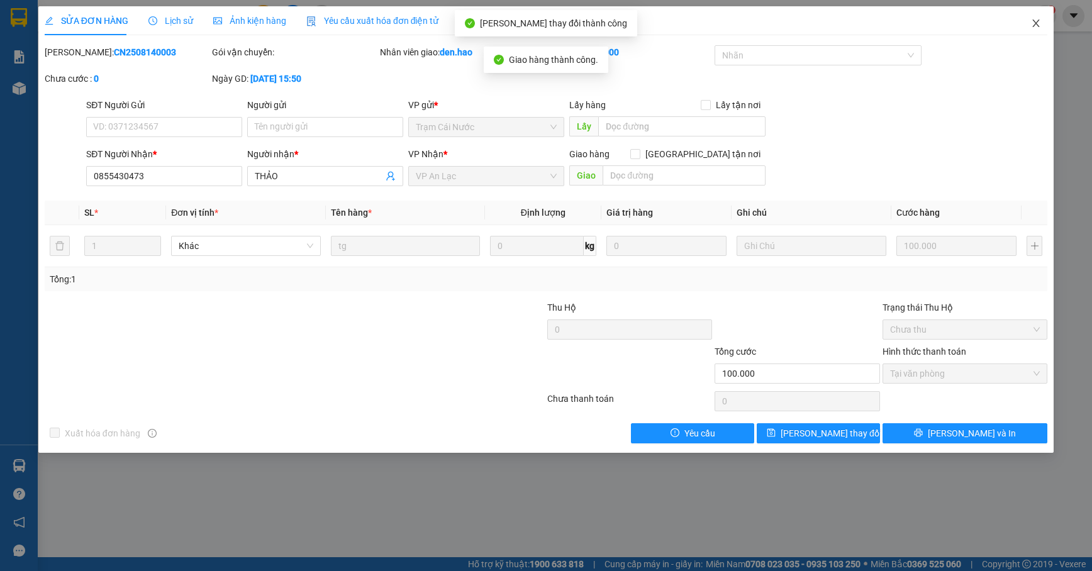
click at [1042, 18] on span "Close" at bounding box center [1036, 23] width 35 height 35
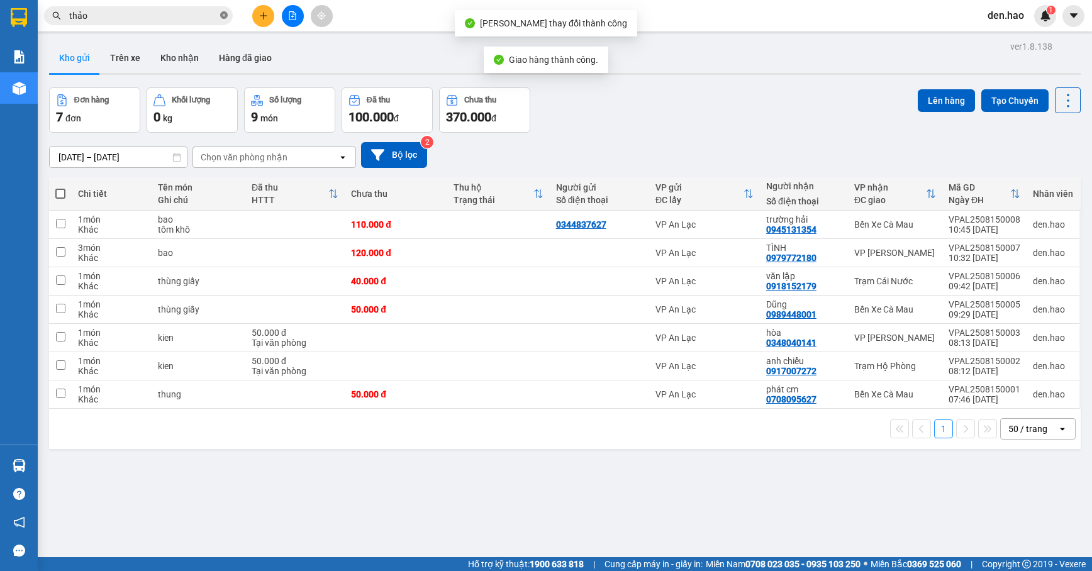
click at [227, 18] on icon "close-circle" at bounding box center [224, 15] width 8 height 8
click at [227, 16] on span at bounding box center [224, 16] width 8 height 14
